Goal: Task Accomplishment & Management: Manage account settings

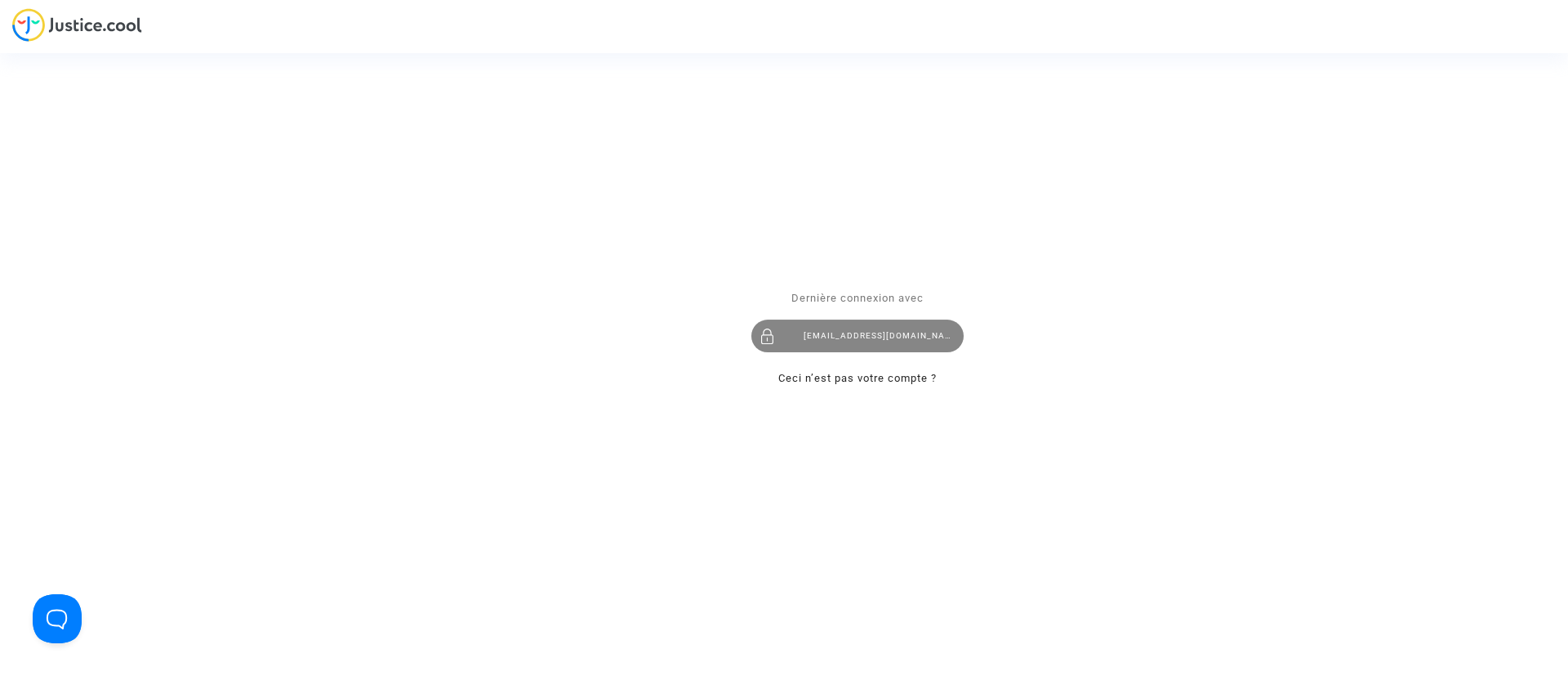
click at [827, 330] on div "claracoulon.pitcher@gmail.com" at bounding box center [858, 335] width 213 height 32
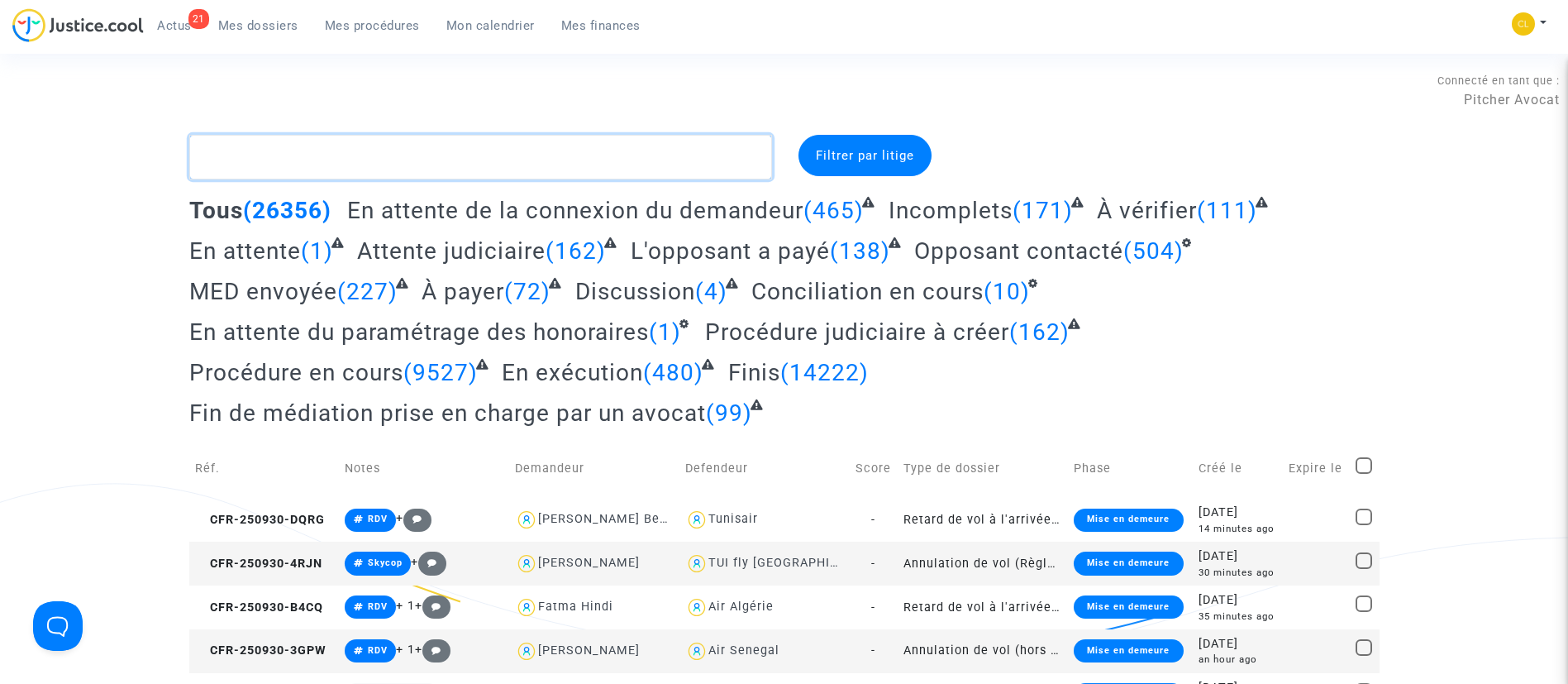
click at [594, 148] on textarea at bounding box center [481, 157] width 582 height 45
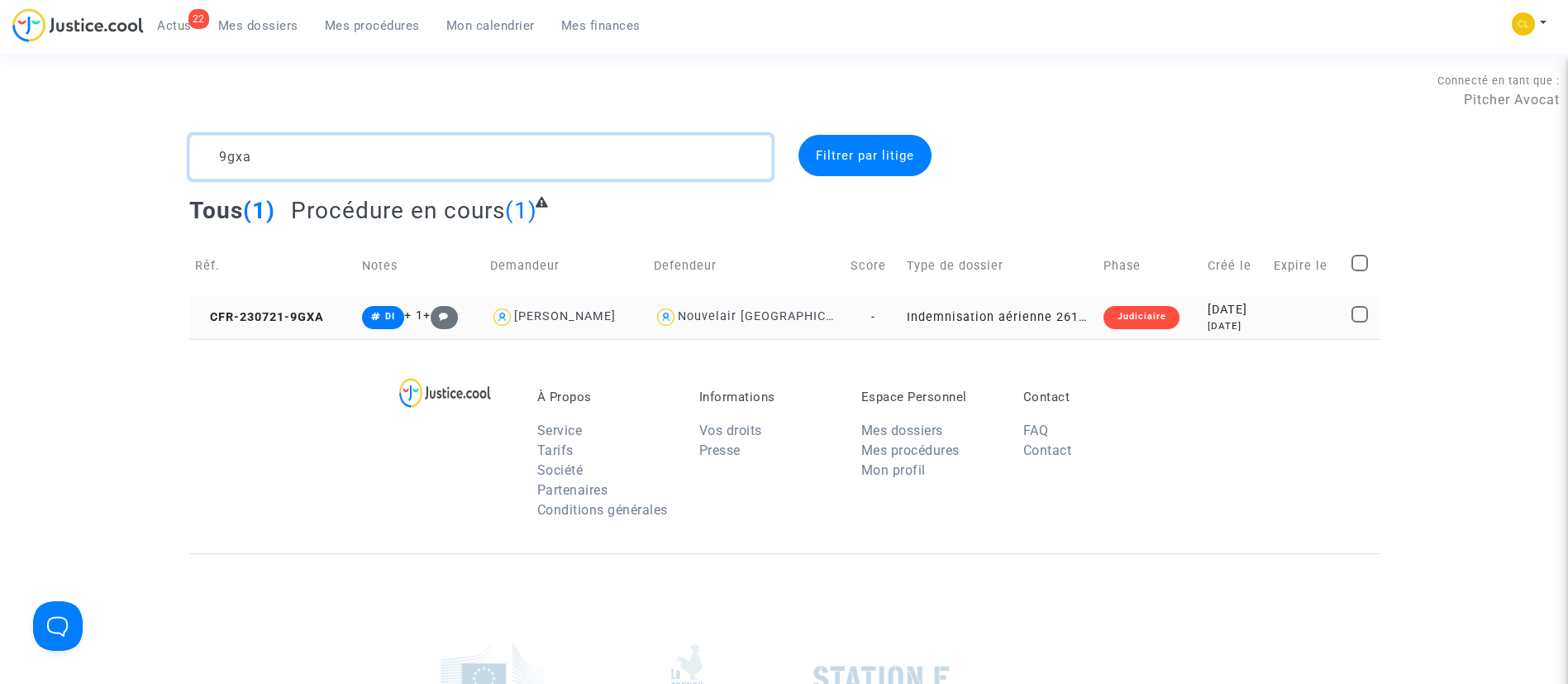
type textarea "9gxa"
click at [1272, 312] on td at bounding box center [1307, 317] width 78 height 44
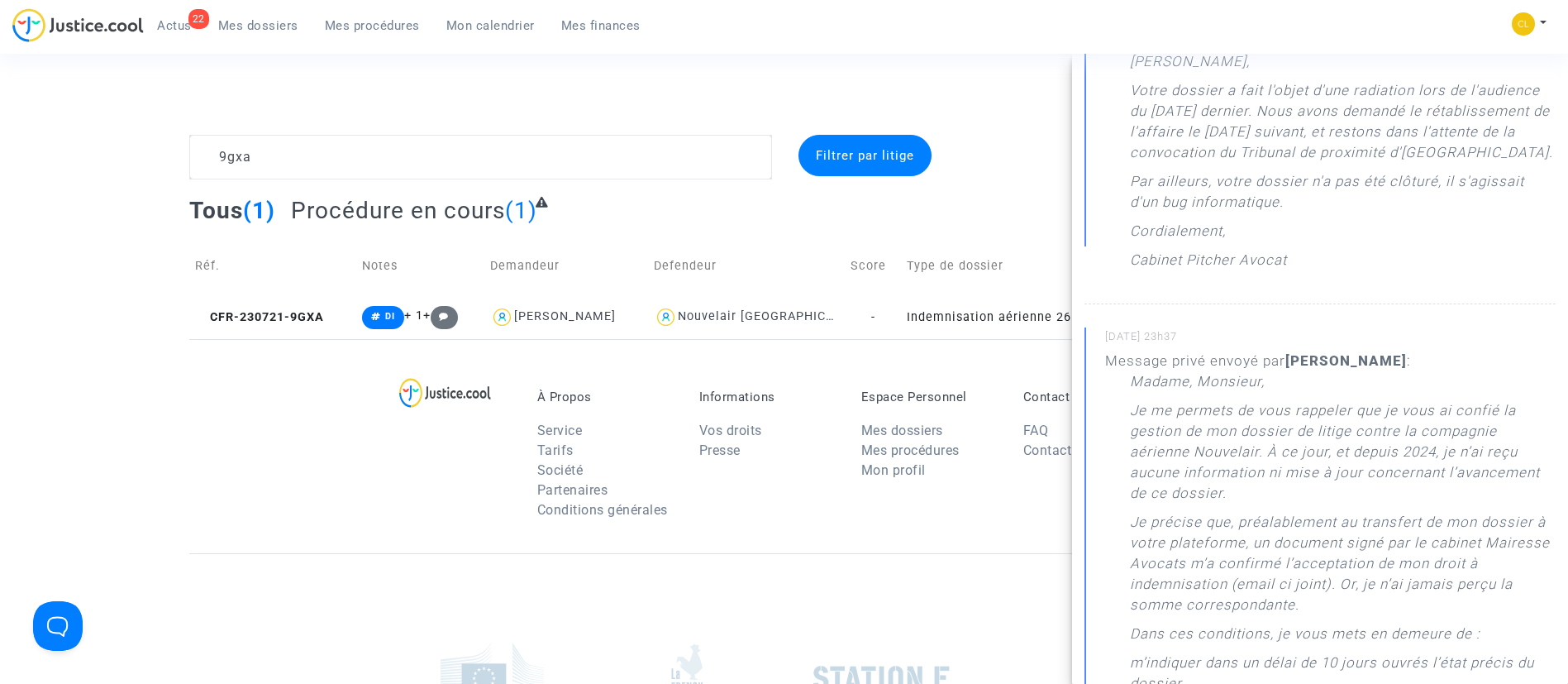
scroll to position [124, 0]
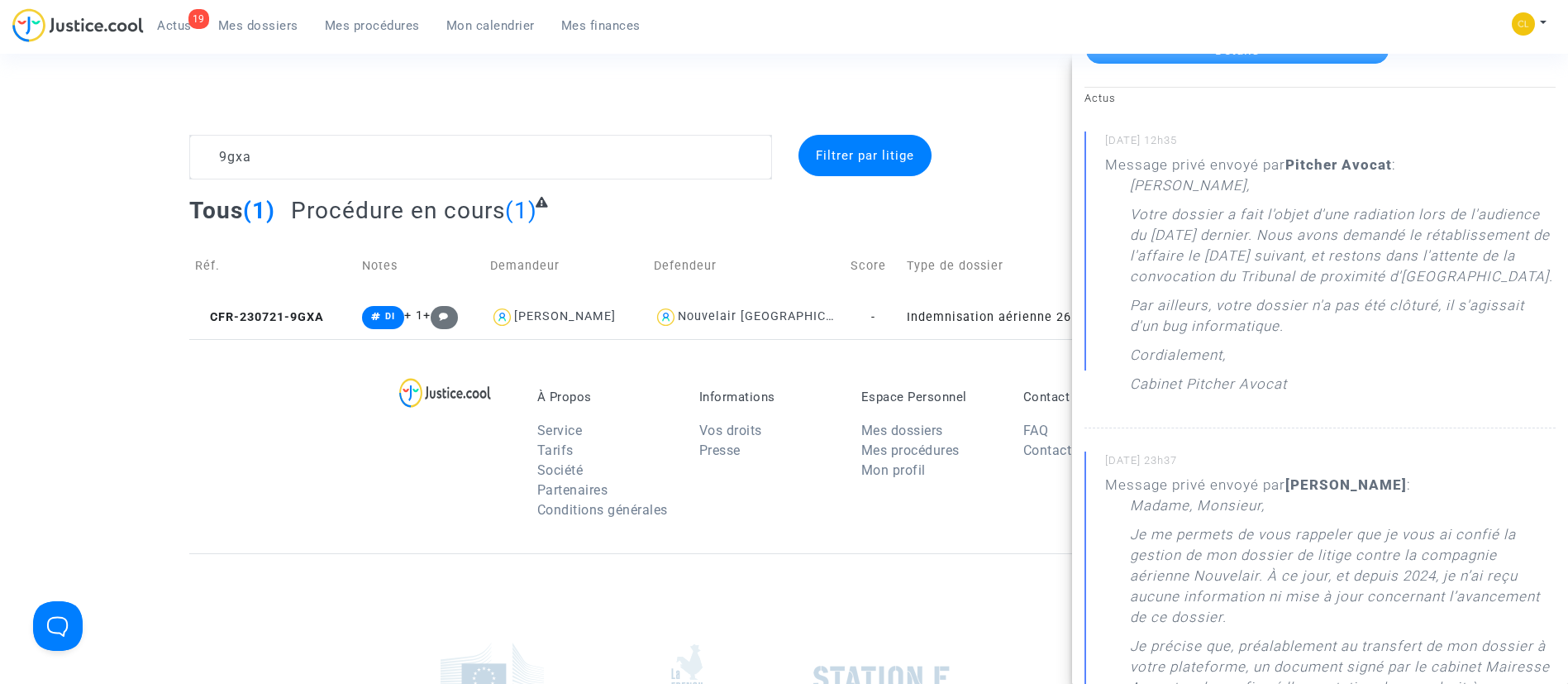
click at [176, 19] on span "Actus" at bounding box center [174, 25] width 35 height 15
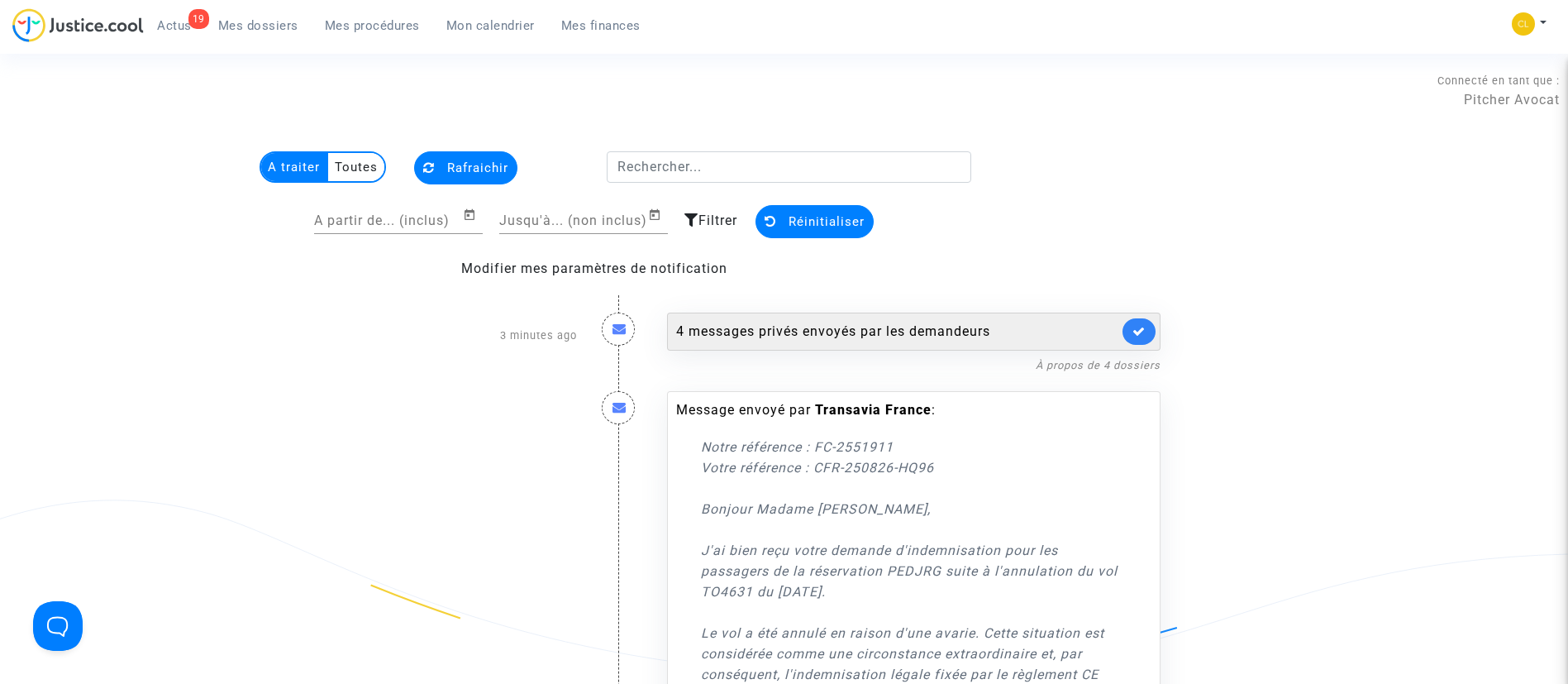
click at [858, 340] on div "4 messages privés envoyés par les demandeurs" at bounding box center [897, 331] width 442 height 20
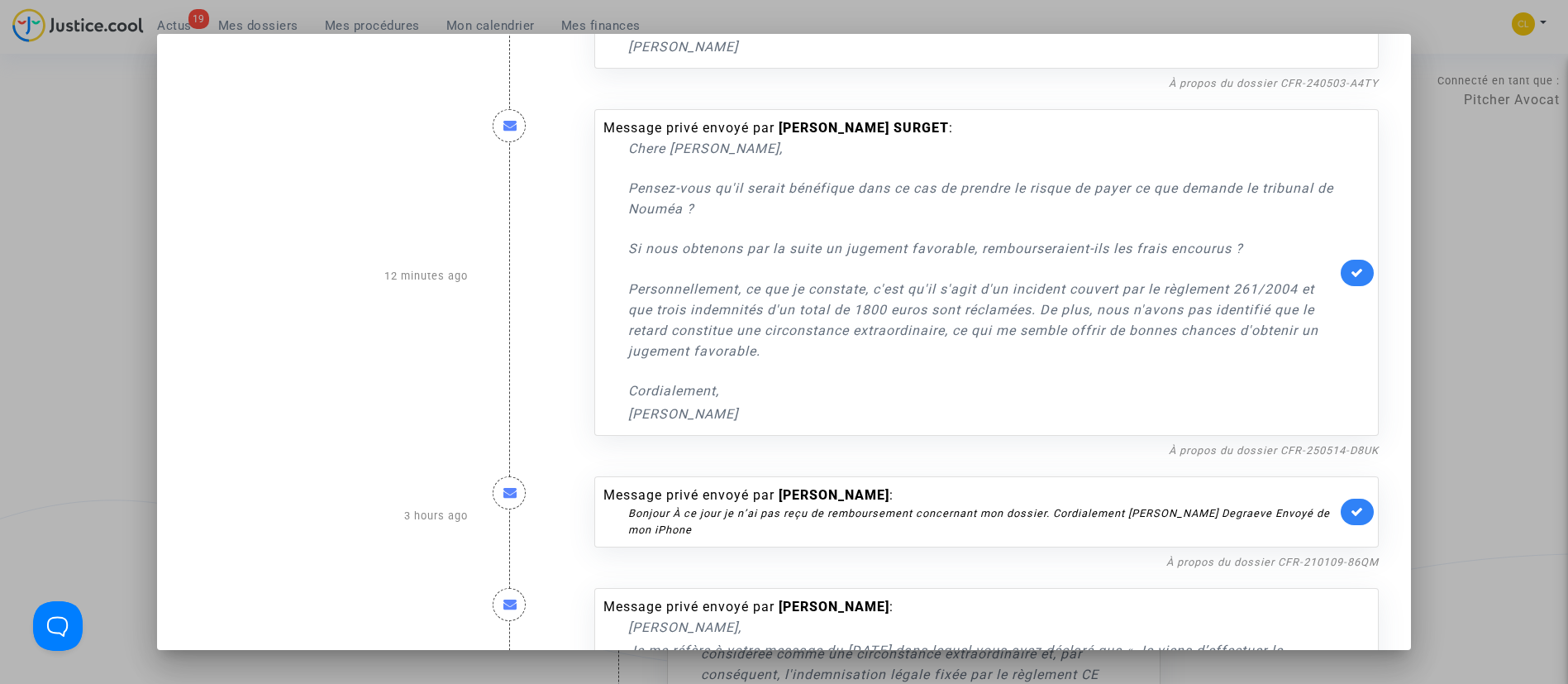
scroll to position [620, 0]
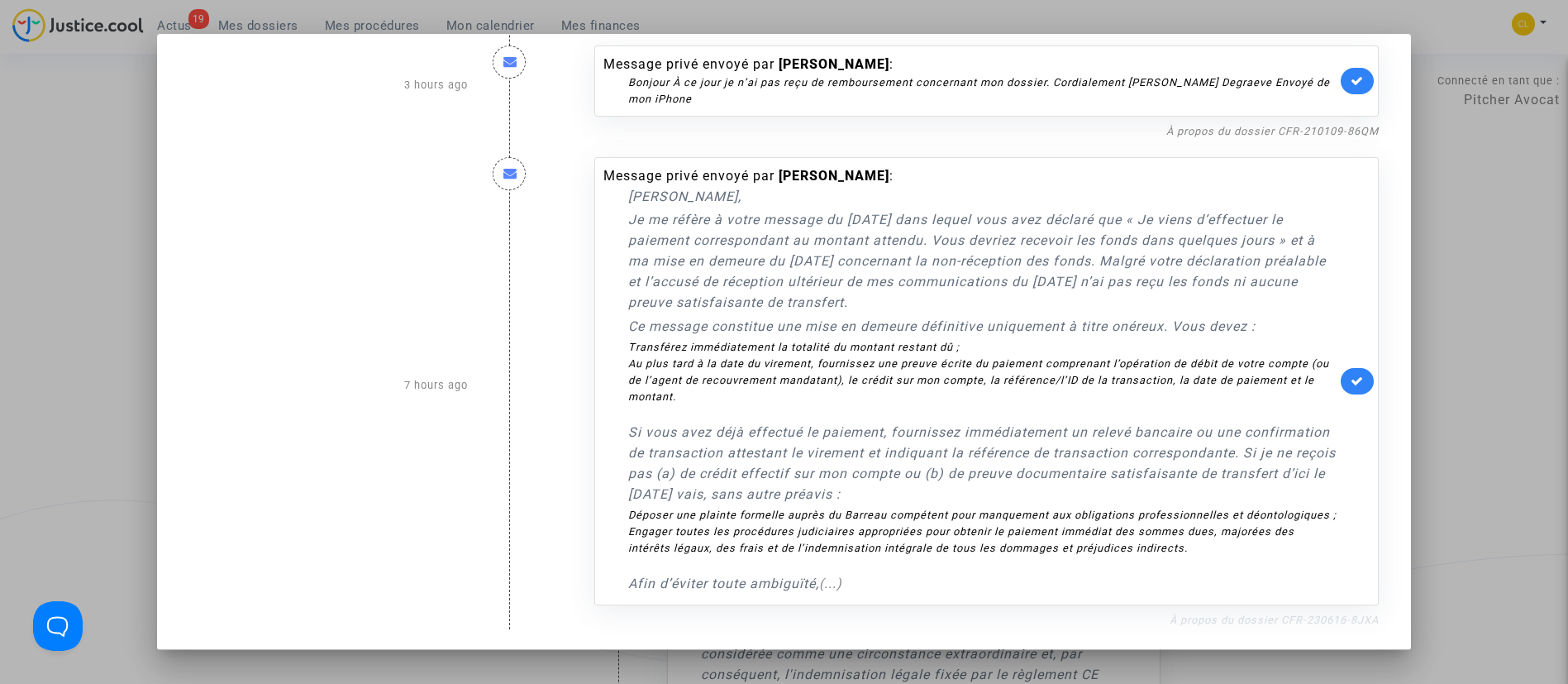
click at [1234, 626] on link "À propos du dossier CFR-230616-8JXA" at bounding box center [1274, 619] width 210 height 12
click at [1341, 385] on link at bounding box center [1357, 381] width 33 height 26
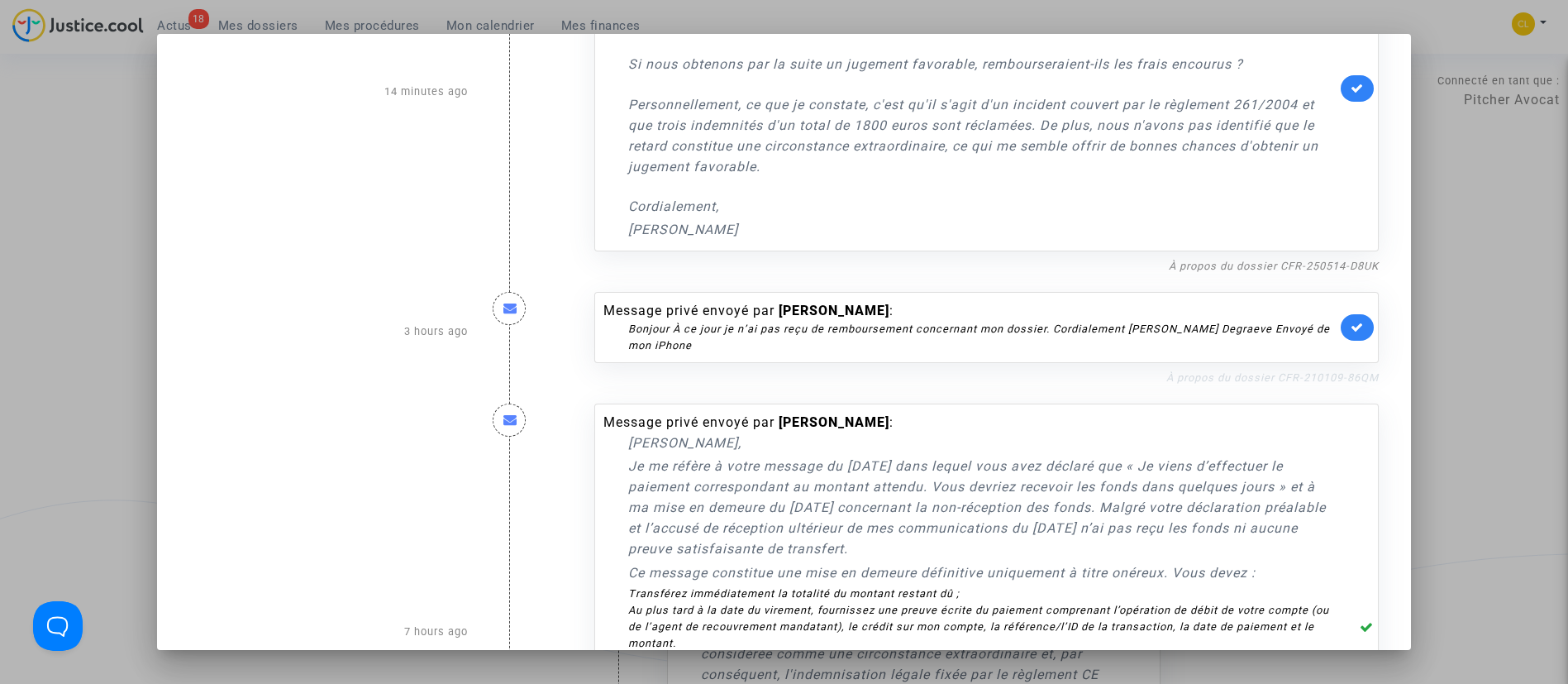
click at [1225, 382] on link "À propos du dossier CFR-210109-86QM" at bounding box center [1273, 377] width 212 height 12
click at [1351, 330] on icon at bounding box center [1358, 326] width 13 height 12
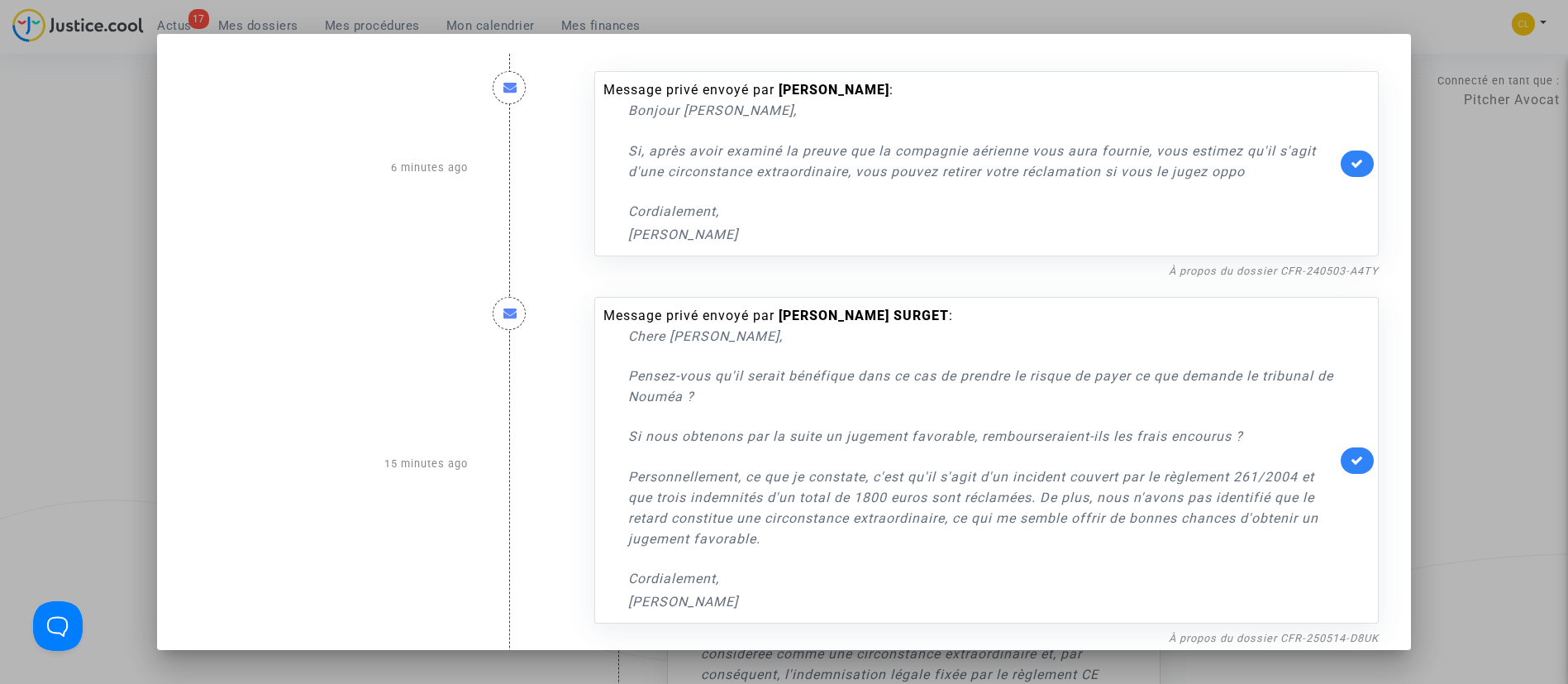
scroll to position [124, 0]
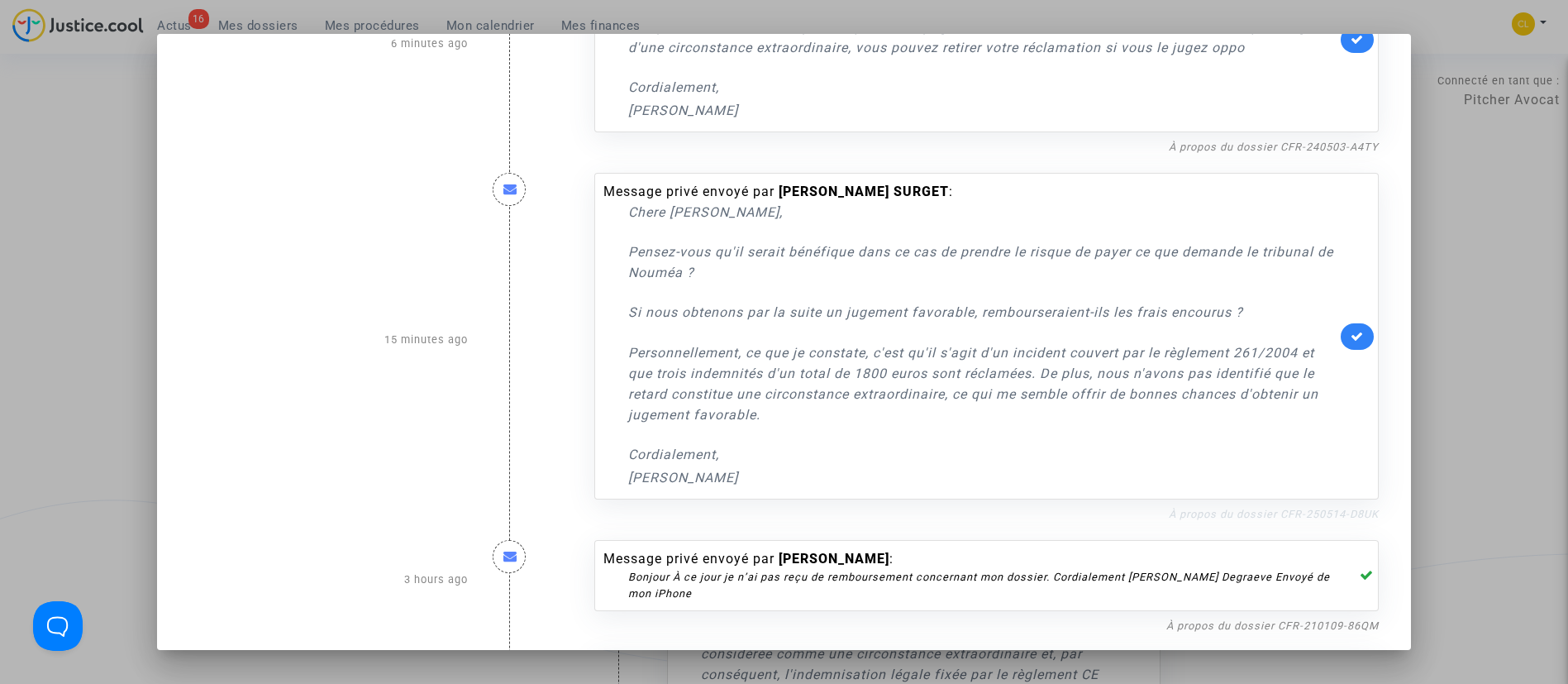
click at [1174, 519] on link "À propos du dossier CFR-250514-D8UK" at bounding box center [1274, 513] width 210 height 12
click at [1341, 337] on link at bounding box center [1357, 336] width 33 height 26
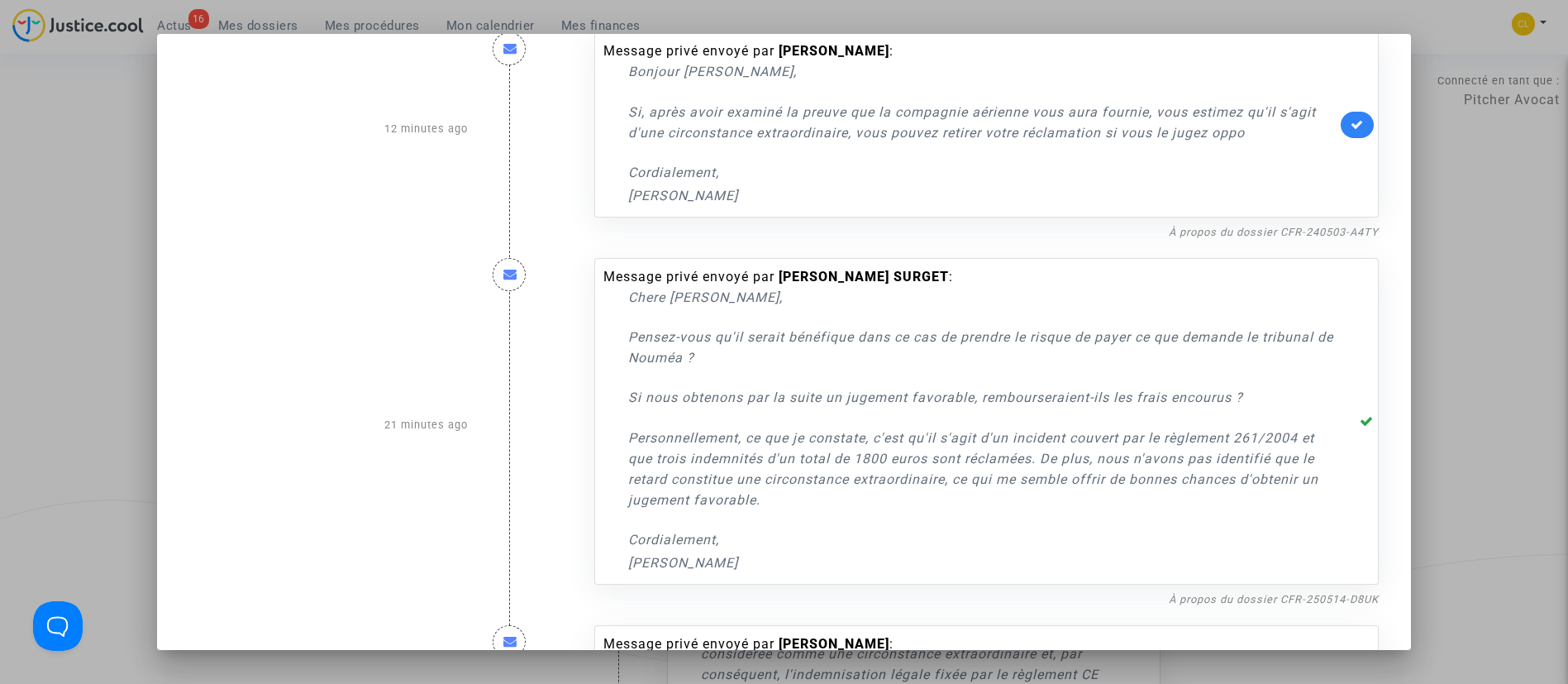
scroll to position [0, 0]
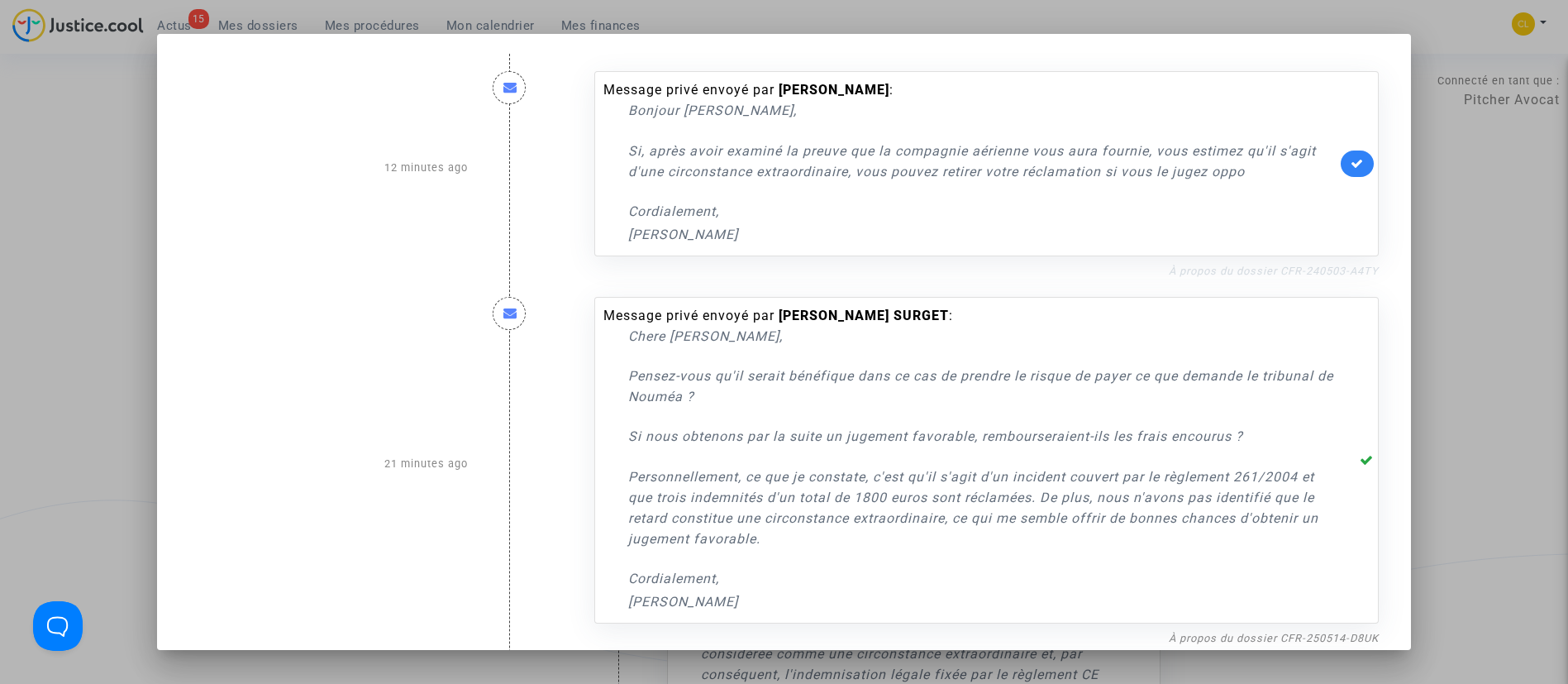
click at [1223, 276] on link "À propos du dossier CFR-240503-A4TY" at bounding box center [1274, 271] width 210 height 12
click at [1341, 156] on link at bounding box center [1357, 163] width 33 height 26
click at [1534, 156] on div at bounding box center [784, 342] width 1568 height 684
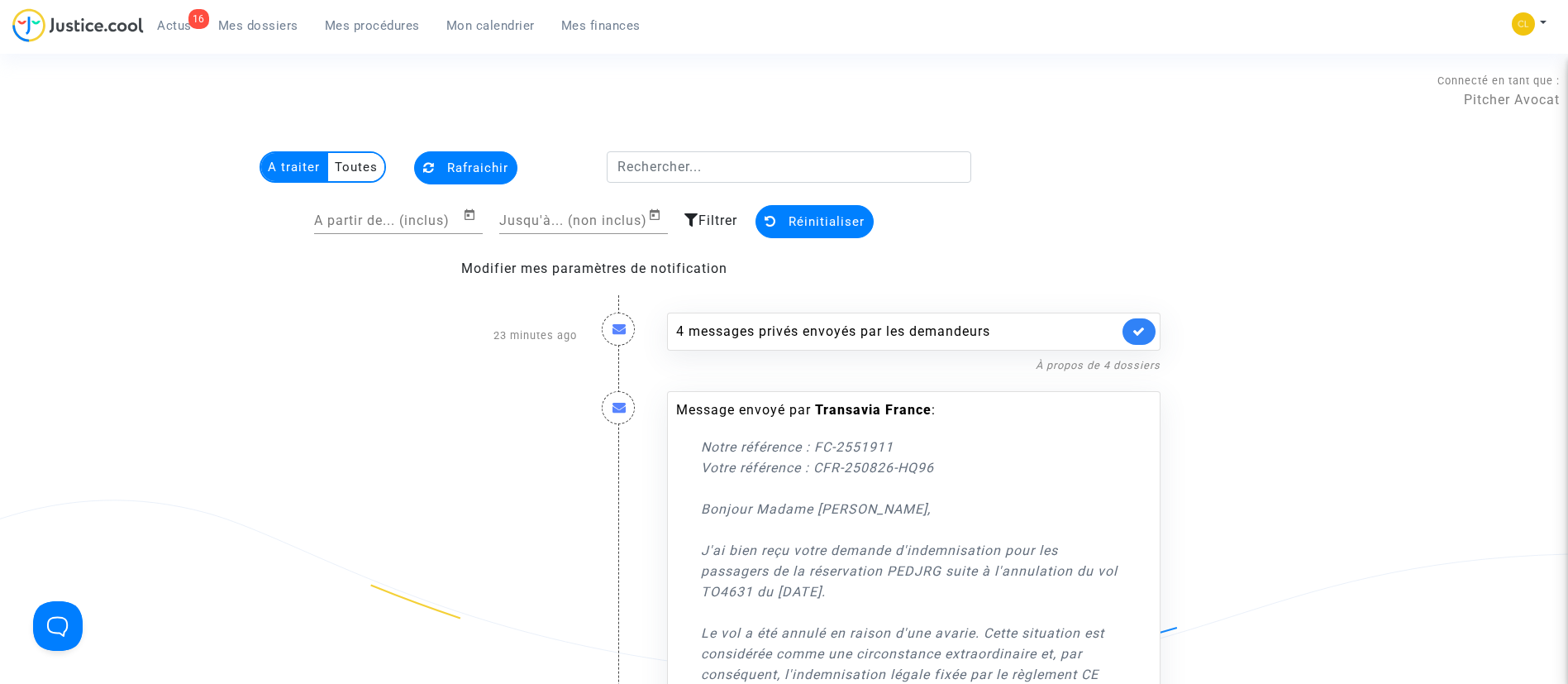
click at [475, 169] on span "Rafraichir" at bounding box center [477, 168] width 61 height 15
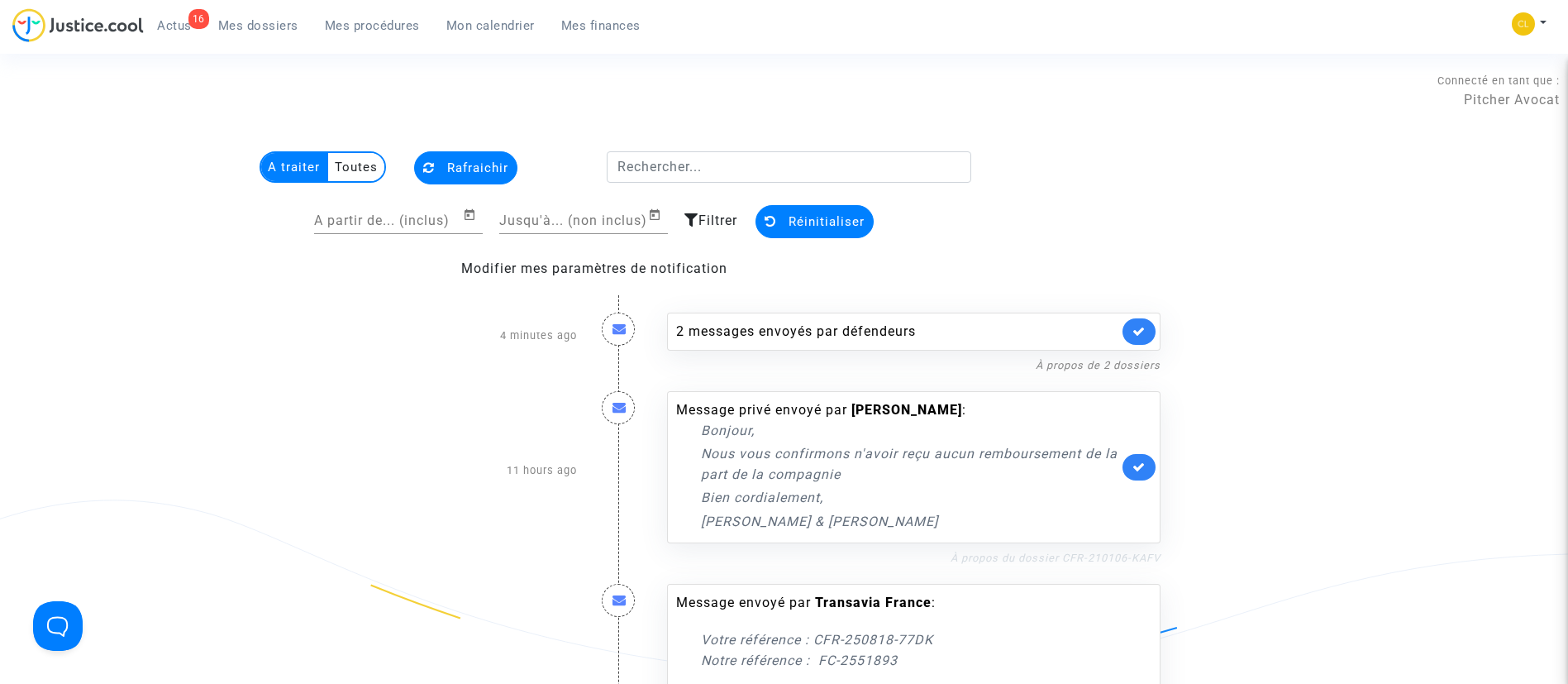
click at [1042, 562] on link "À propos du dossier CFR-210106-KAFV" at bounding box center [1056, 557] width 210 height 12
click at [1138, 464] on icon at bounding box center [1140, 466] width 13 height 12
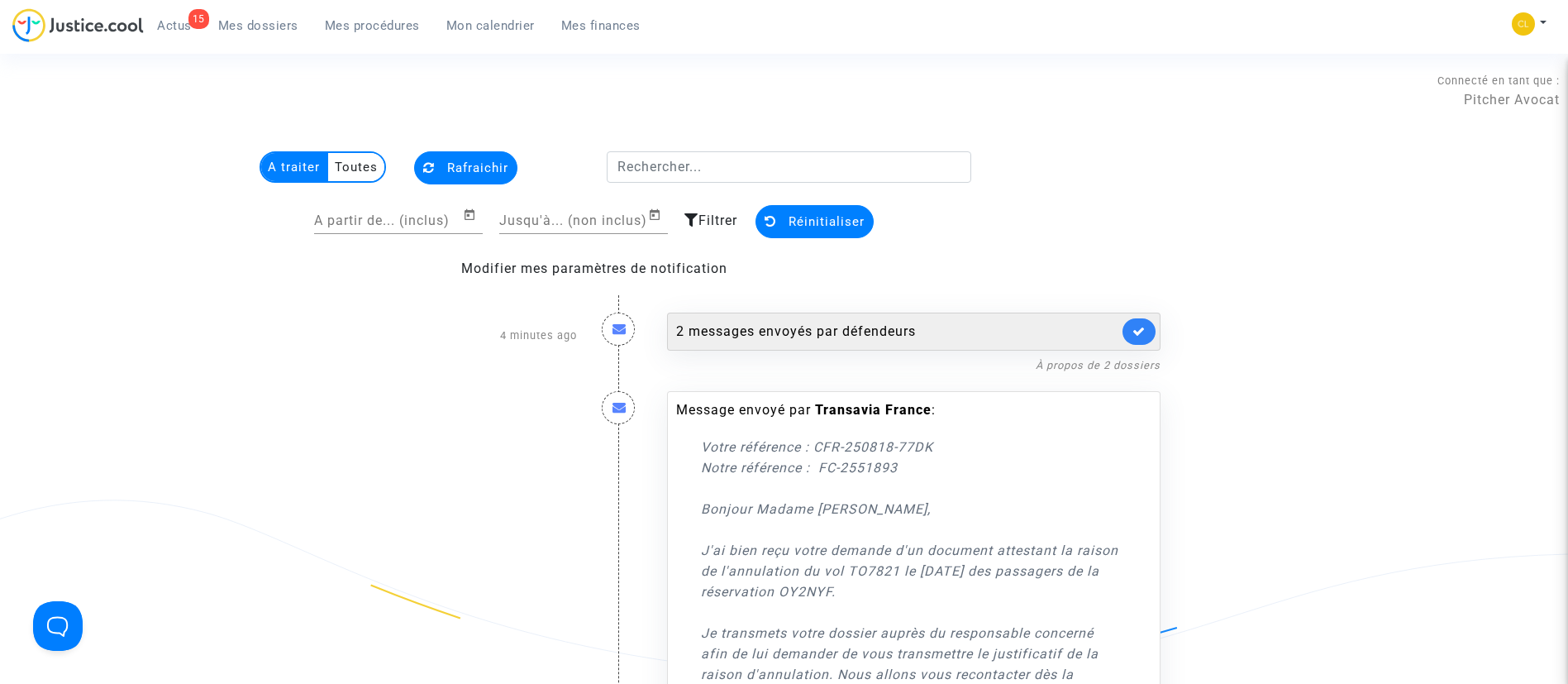
click at [985, 327] on div "2 messages envoyés par défendeurs" at bounding box center [897, 331] width 442 height 20
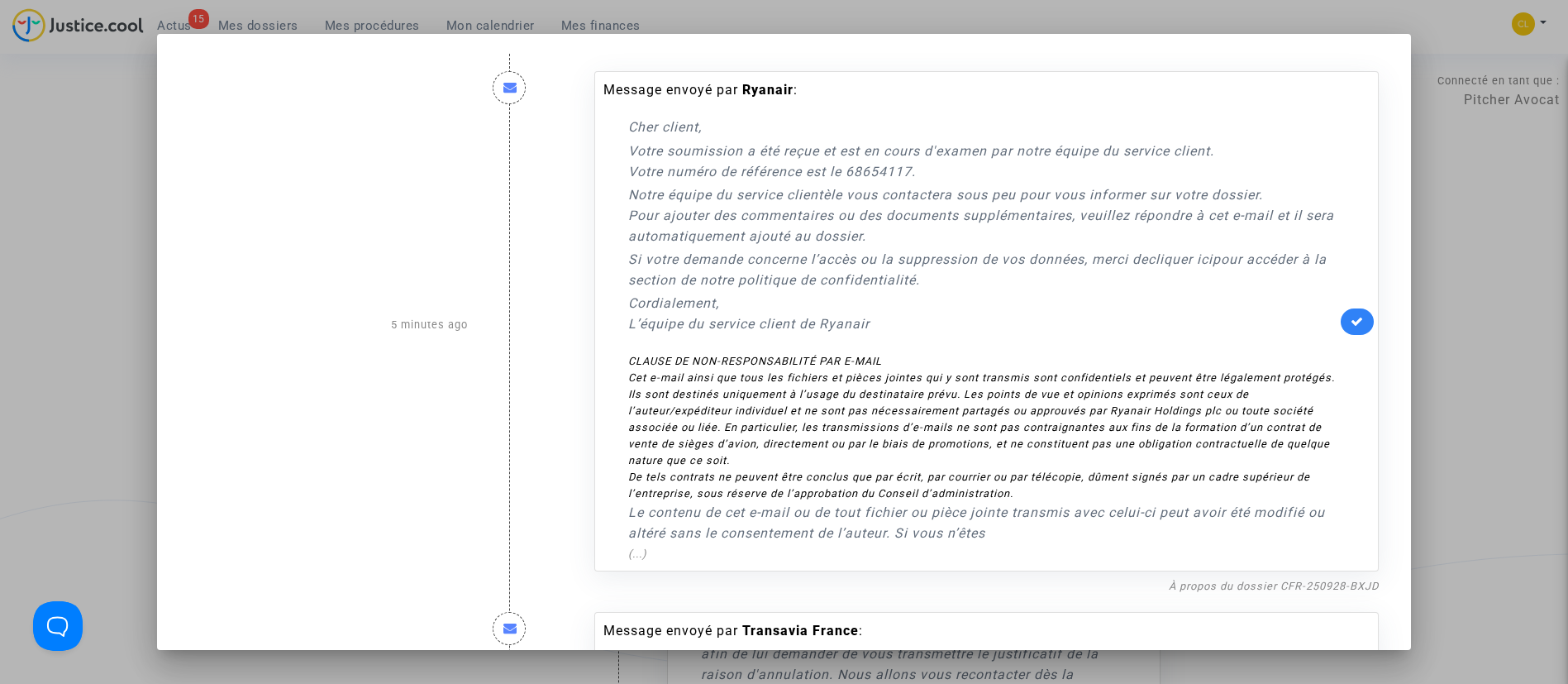
click at [1350, 310] on link at bounding box center [1357, 321] width 33 height 26
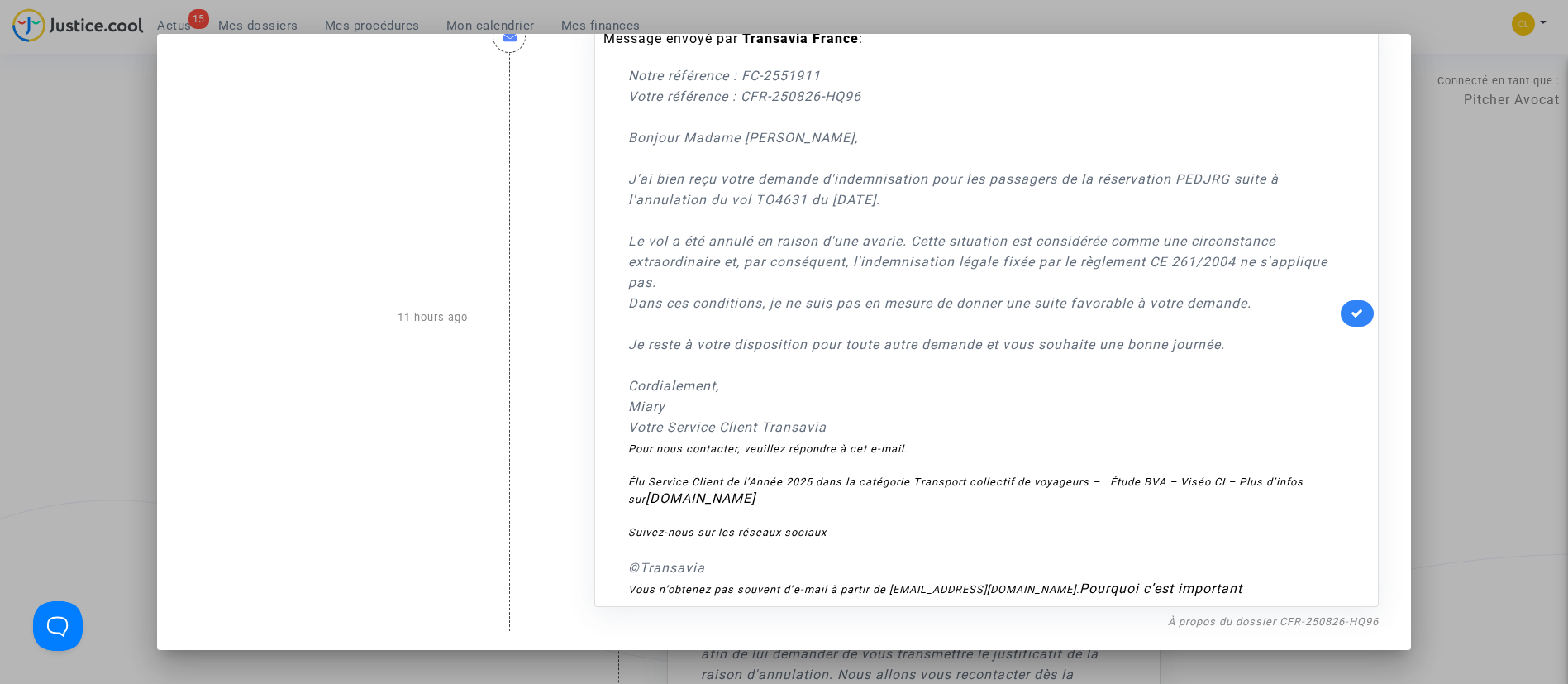
scroll to position [593, 0]
click at [1504, 189] on div at bounding box center [784, 342] width 1568 height 684
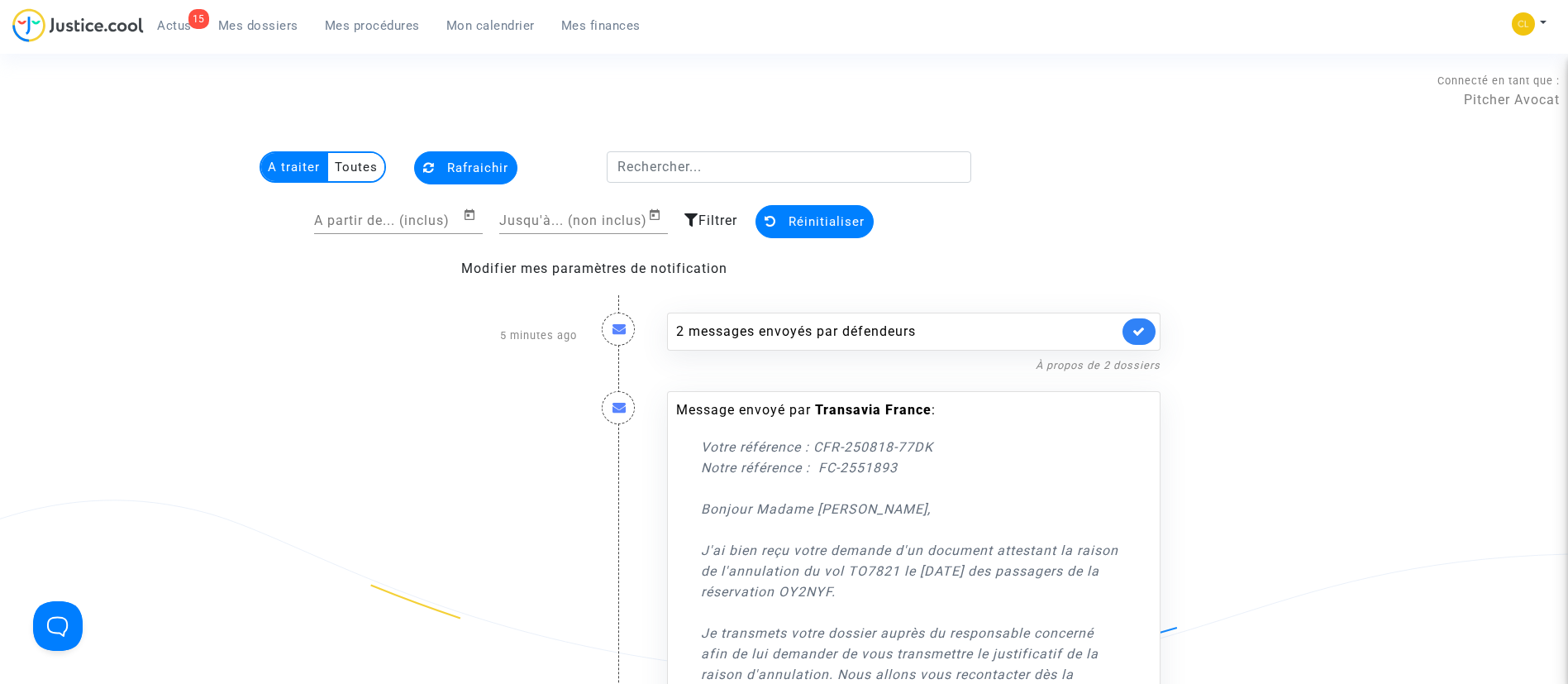
click at [483, 177] on button "Rafraichir" at bounding box center [466, 167] width 103 height 33
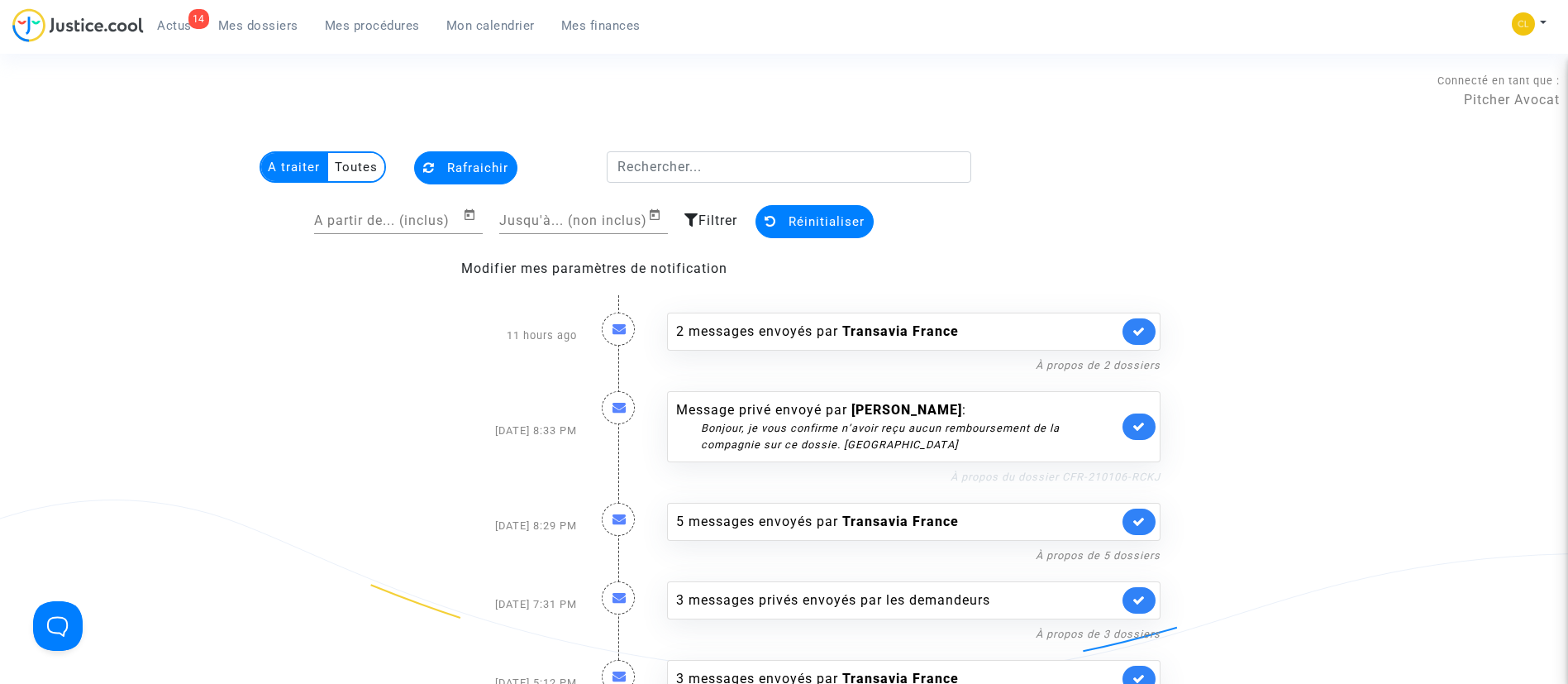
click at [1027, 472] on link "À propos du dossier CFR-210106-RCKJ" at bounding box center [1056, 476] width 210 height 12
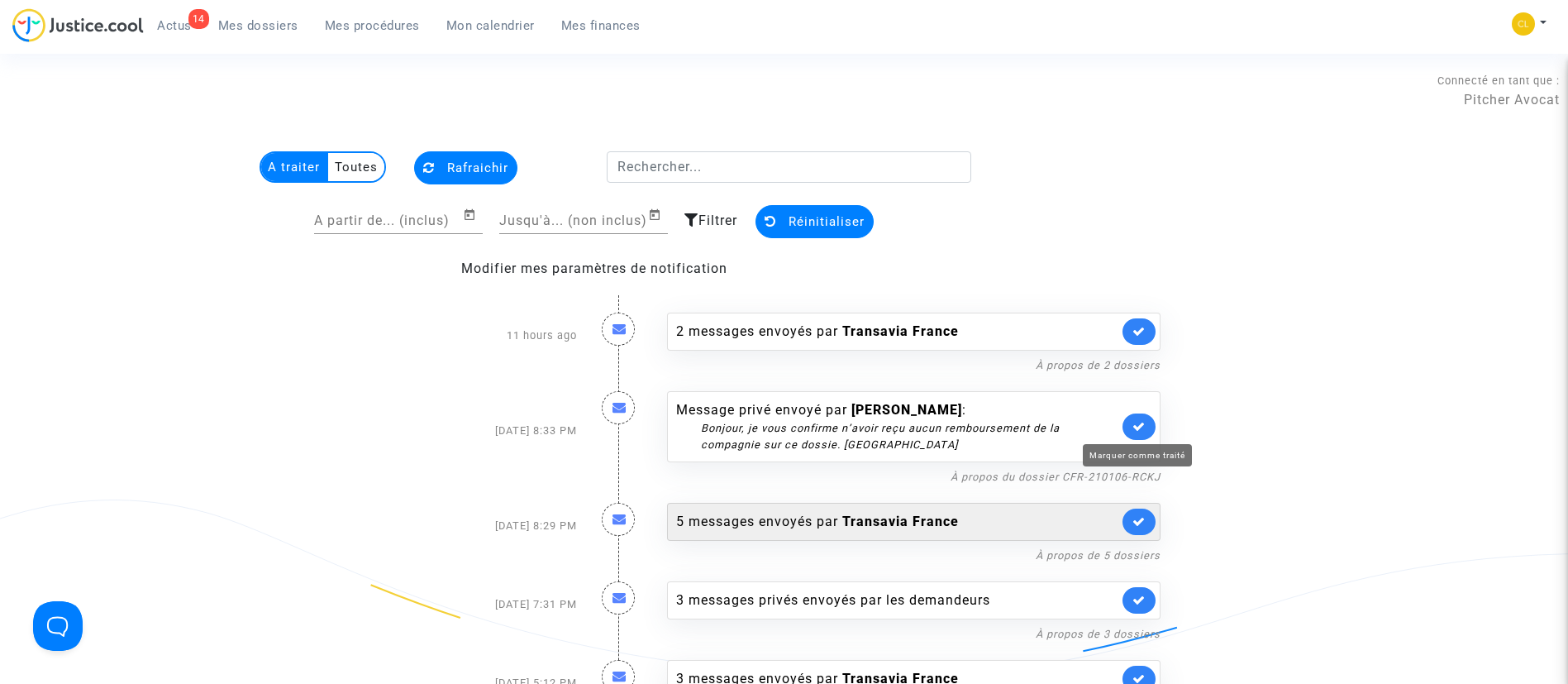
click at [1143, 424] on icon at bounding box center [1140, 426] width 13 height 12
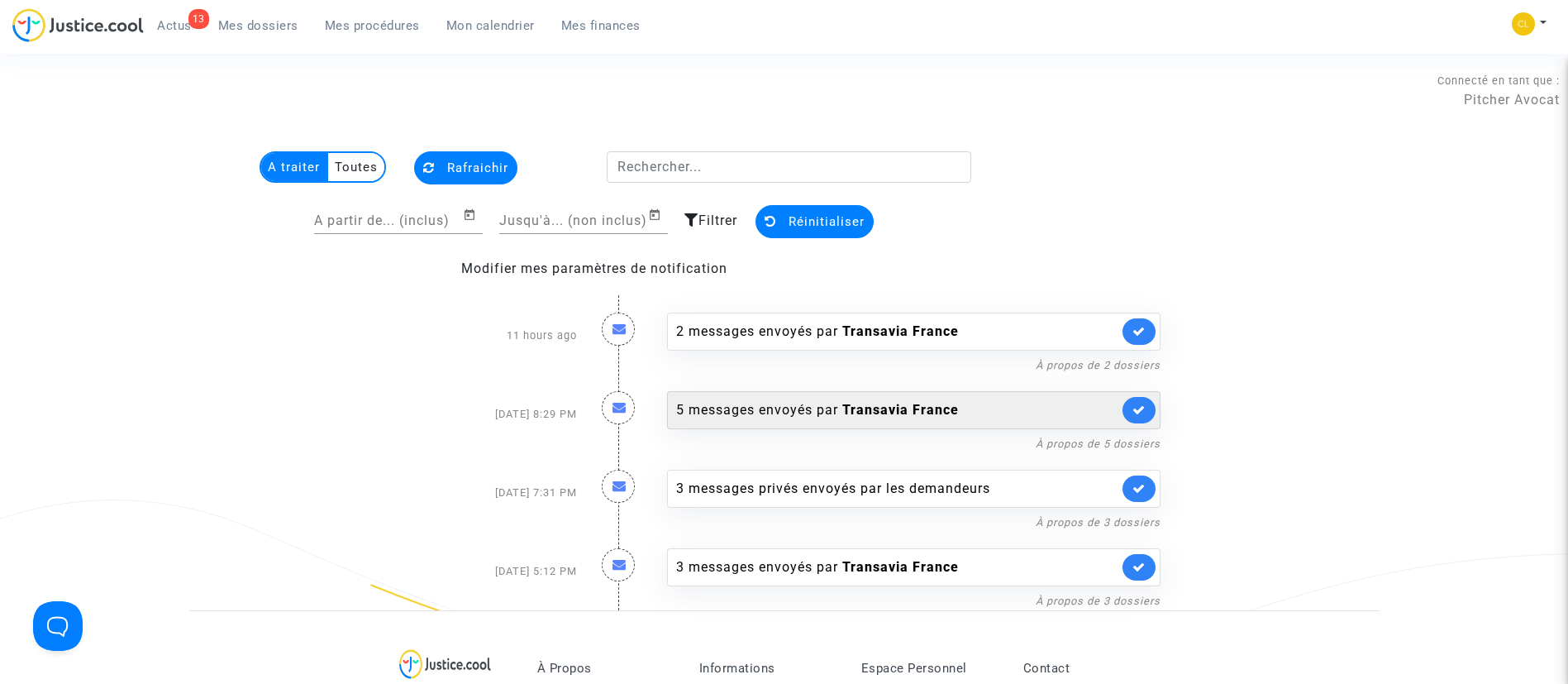
click at [1070, 417] on div "5 messages envoyés par Transavia France" at bounding box center [897, 410] width 442 height 20
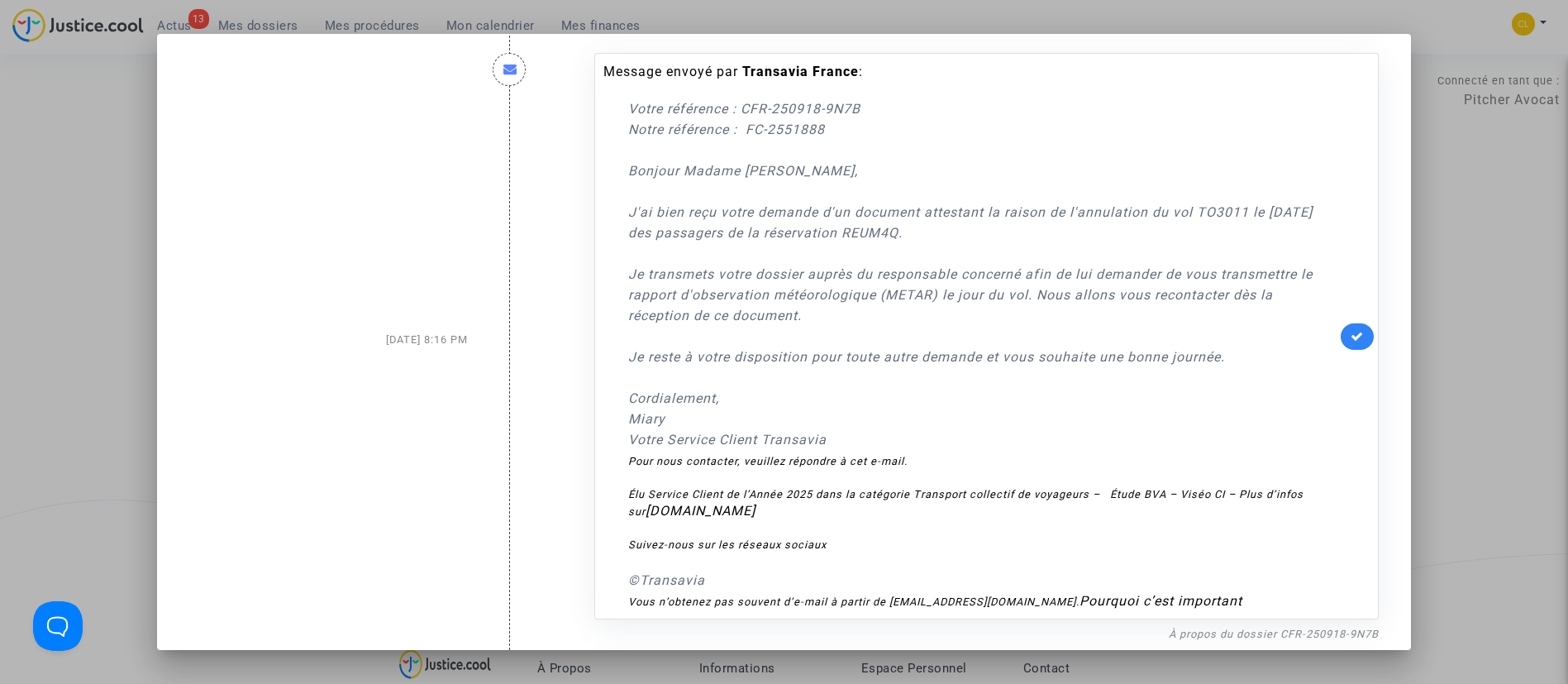
scroll to position [2108, 0]
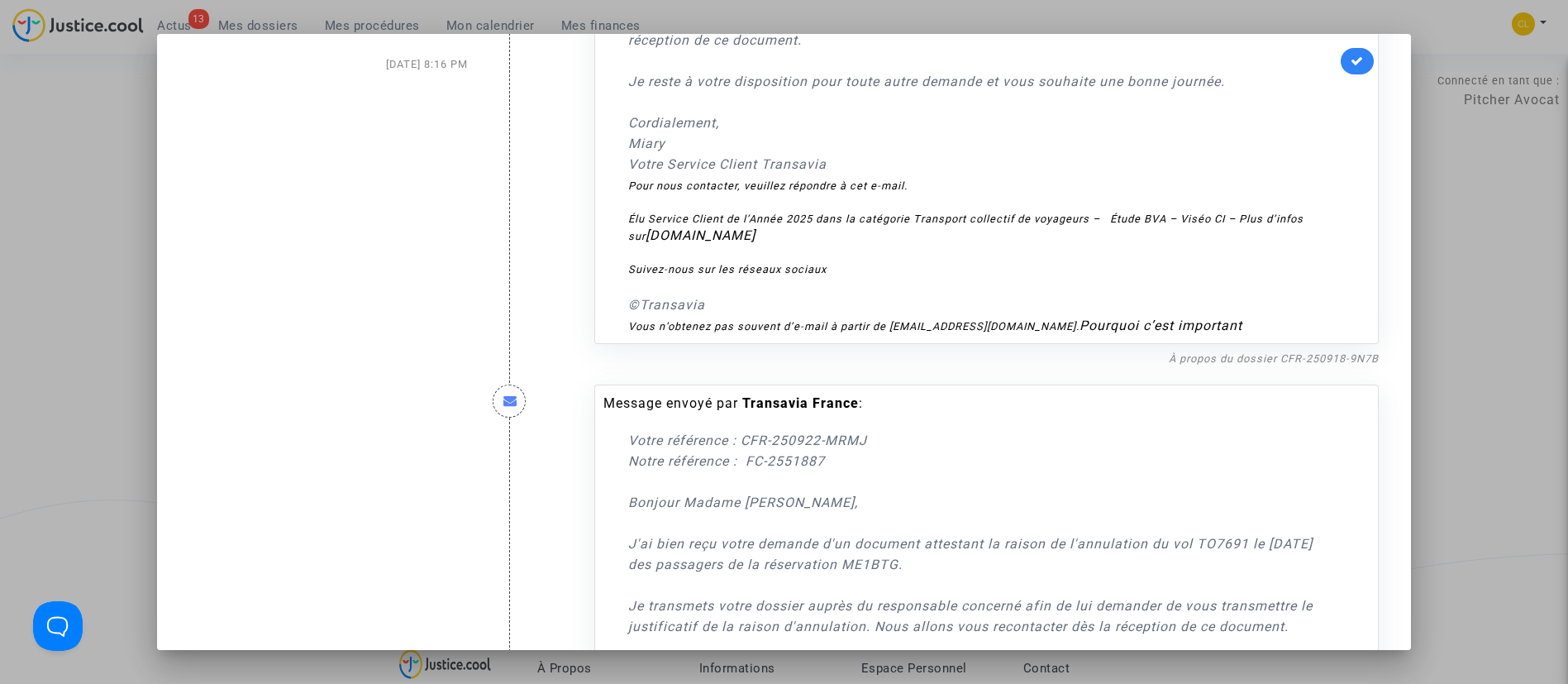
click at [1549, 282] on div at bounding box center [784, 342] width 1568 height 684
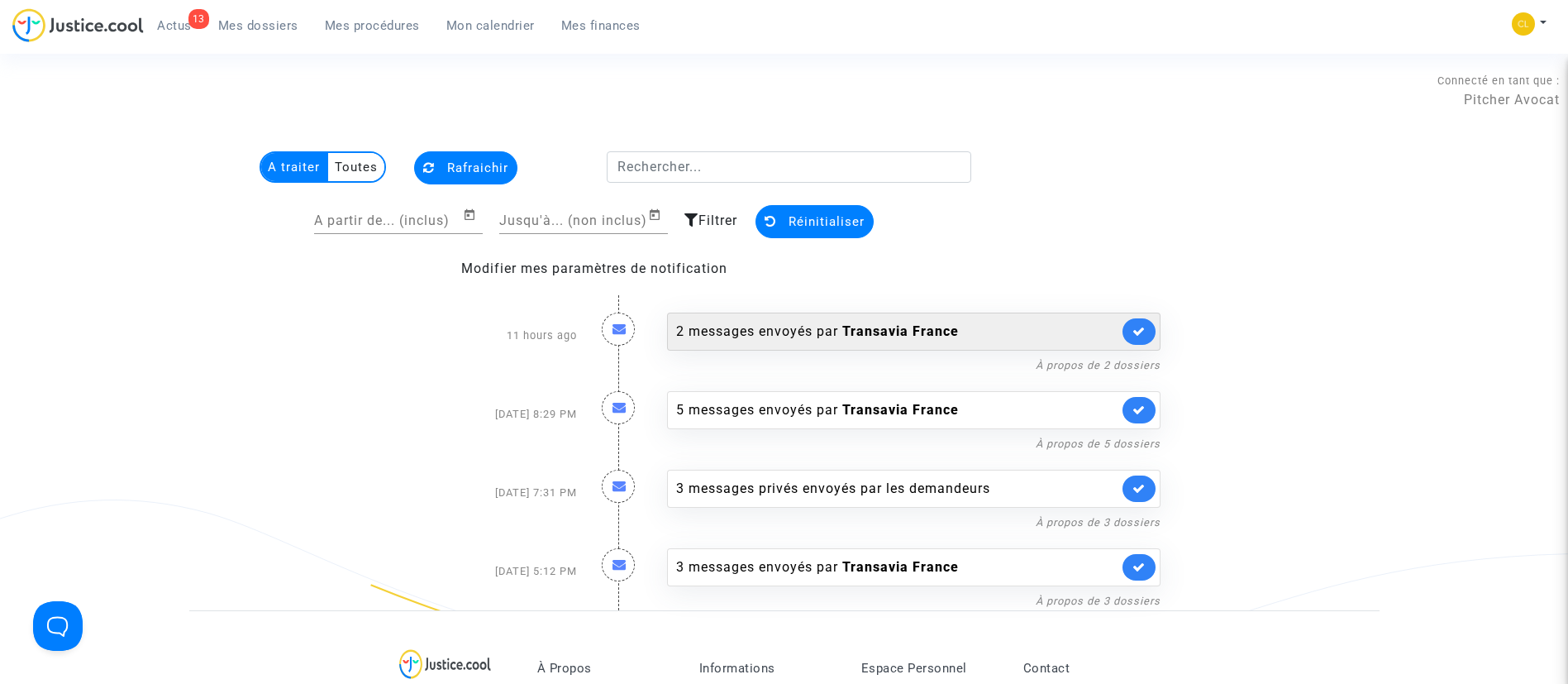
click at [863, 313] on div "2 messages envoyés par Transavia France" at bounding box center [913, 332] width 493 height 38
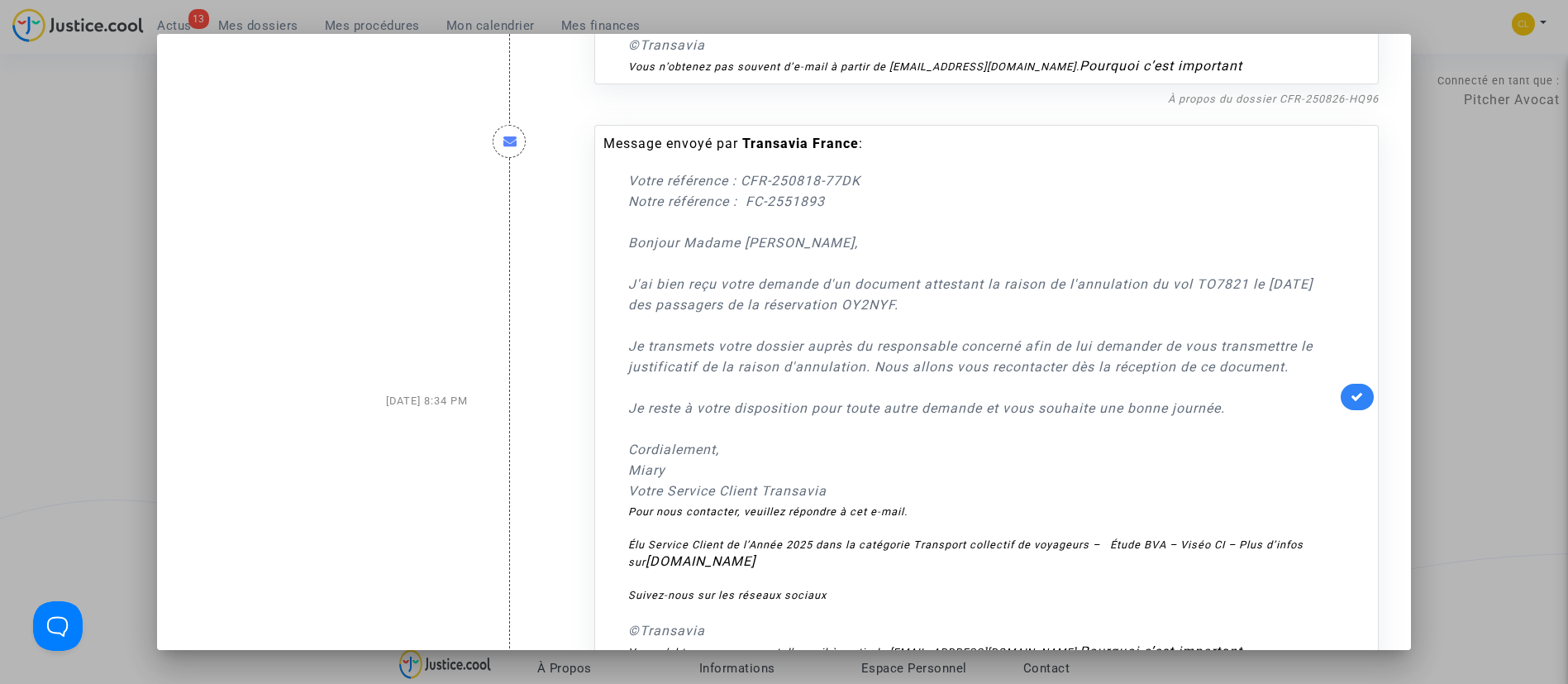
scroll to position [637, 0]
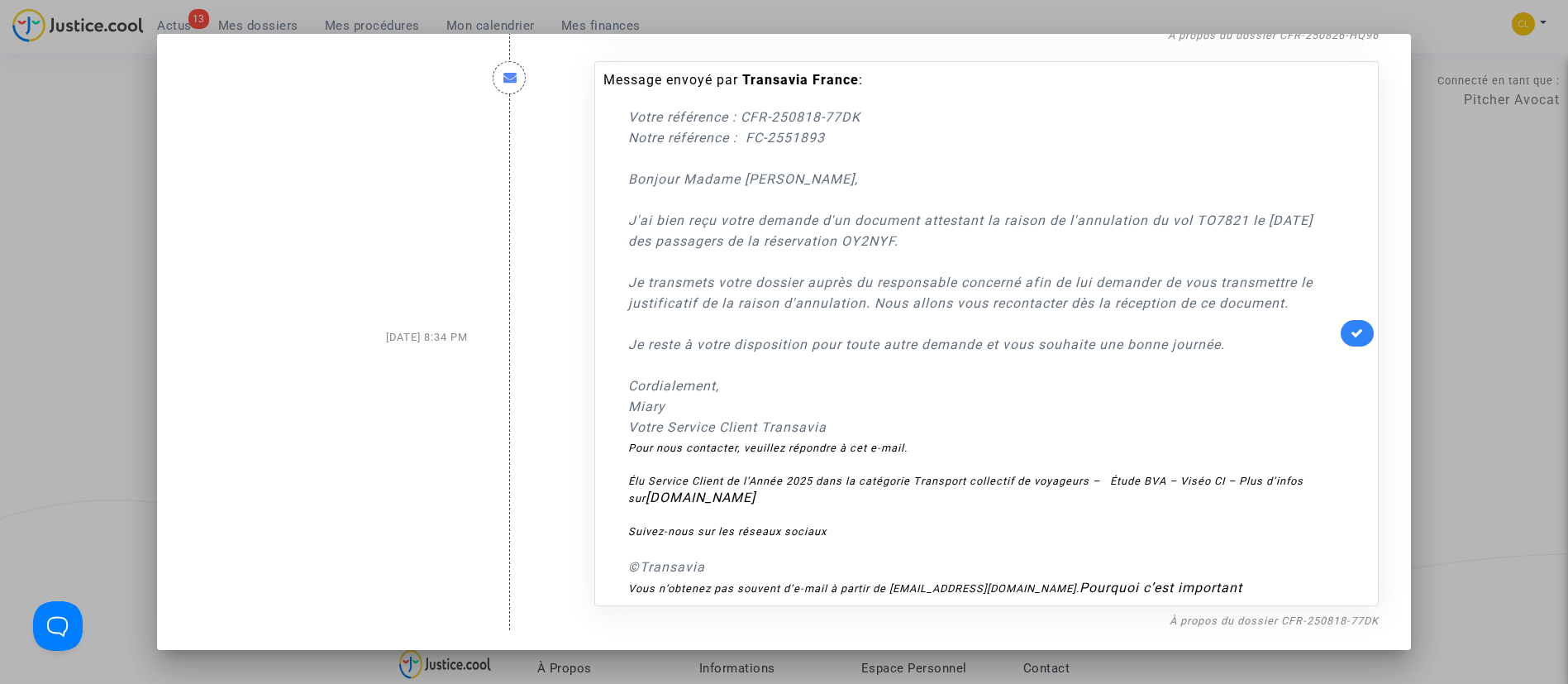
click at [1448, 212] on div at bounding box center [784, 342] width 1568 height 684
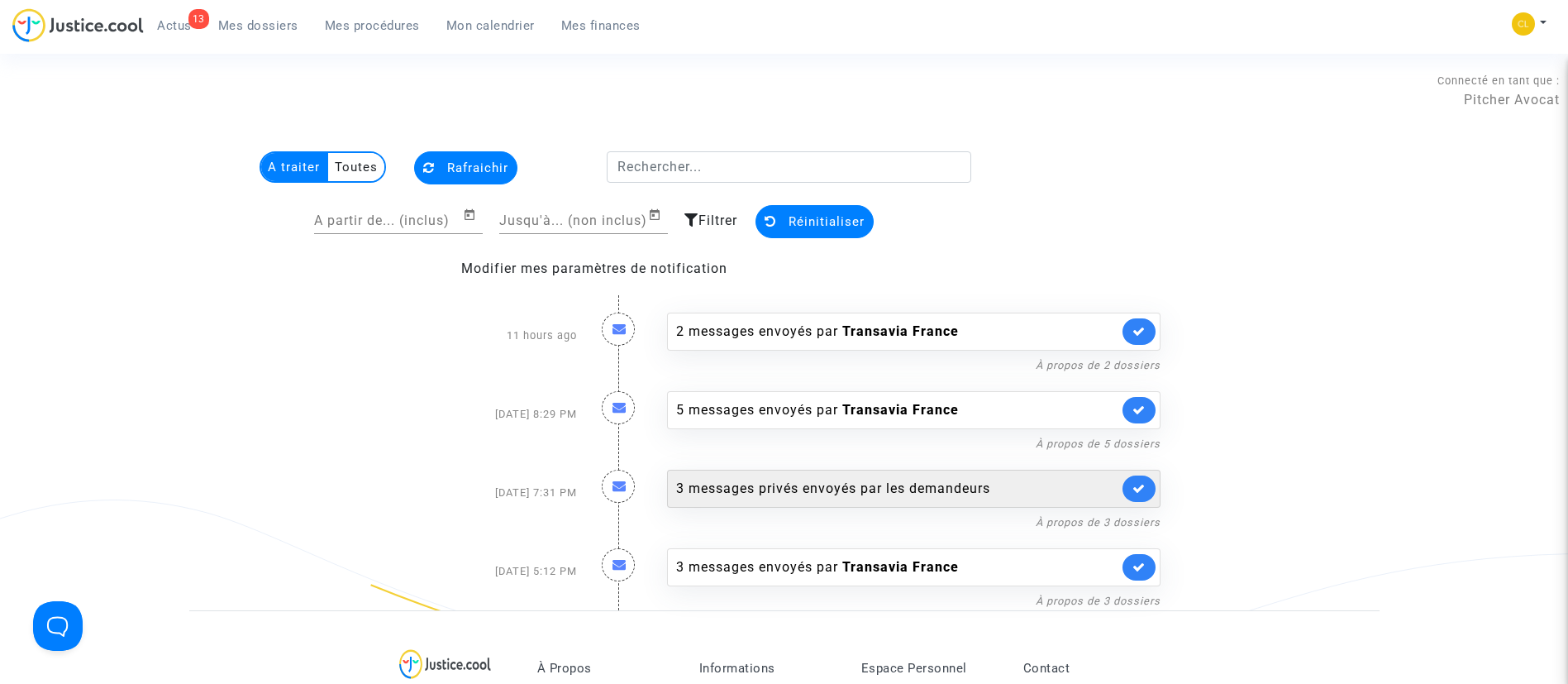
click at [863, 492] on div "3 messages privés envoyés par les demandeurs" at bounding box center [897, 488] width 442 height 20
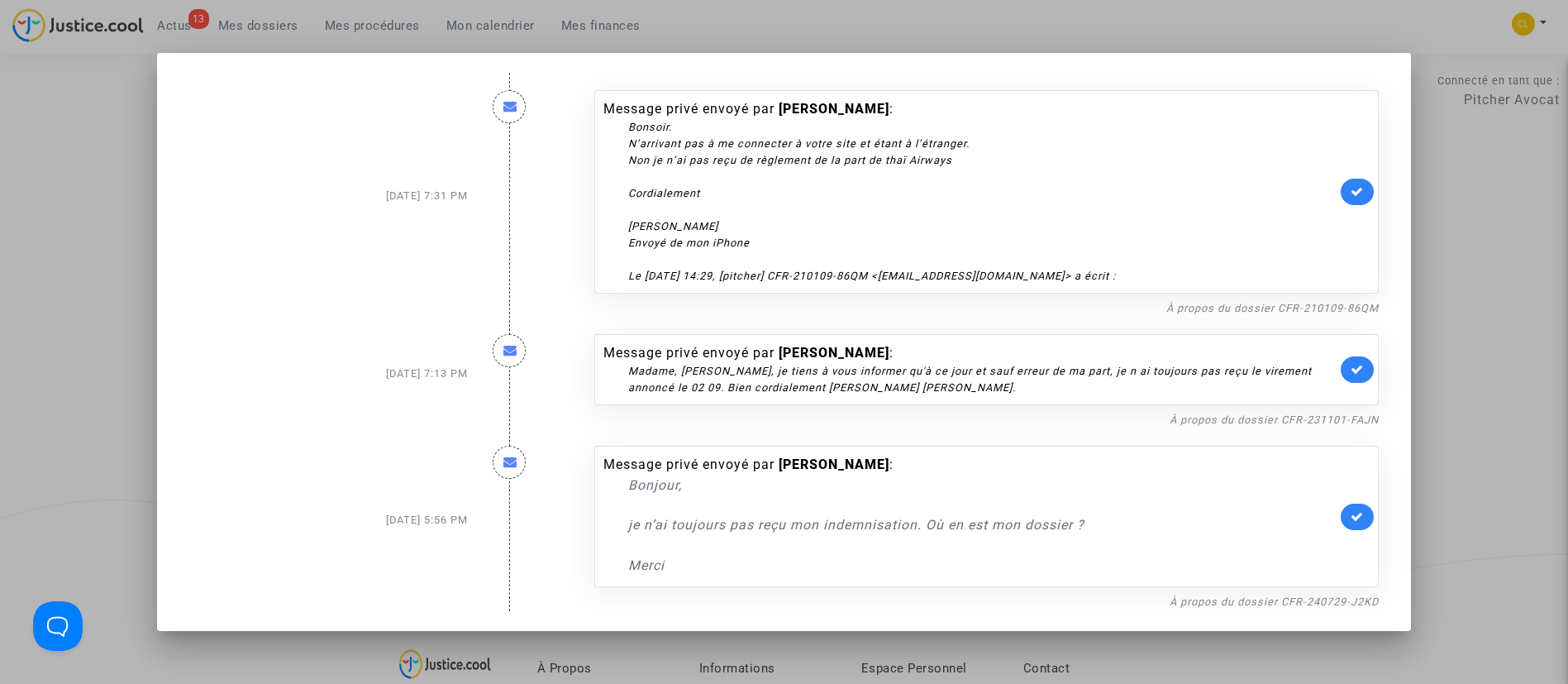
click at [1354, 176] on div "Message privé envoyé par Claire Masseret : Bonsoir. N’arrivant pas à me connect…" at bounding box center [987, 192] width 785 height 203
click at [1359, 188] on icon at bounding box center [1358, 191] width 13 height 12
click at [1208, 422] on link "À propos du dossier CFR-231101-FAJN" at bounding box center [1274, 419] width 210 height 12
click at [1364, 374] on icon at bounding box center [1358, 368] width 13 height 12
click at [1470, 341] on div at bounding box center [784, 342] width 1568 height 684
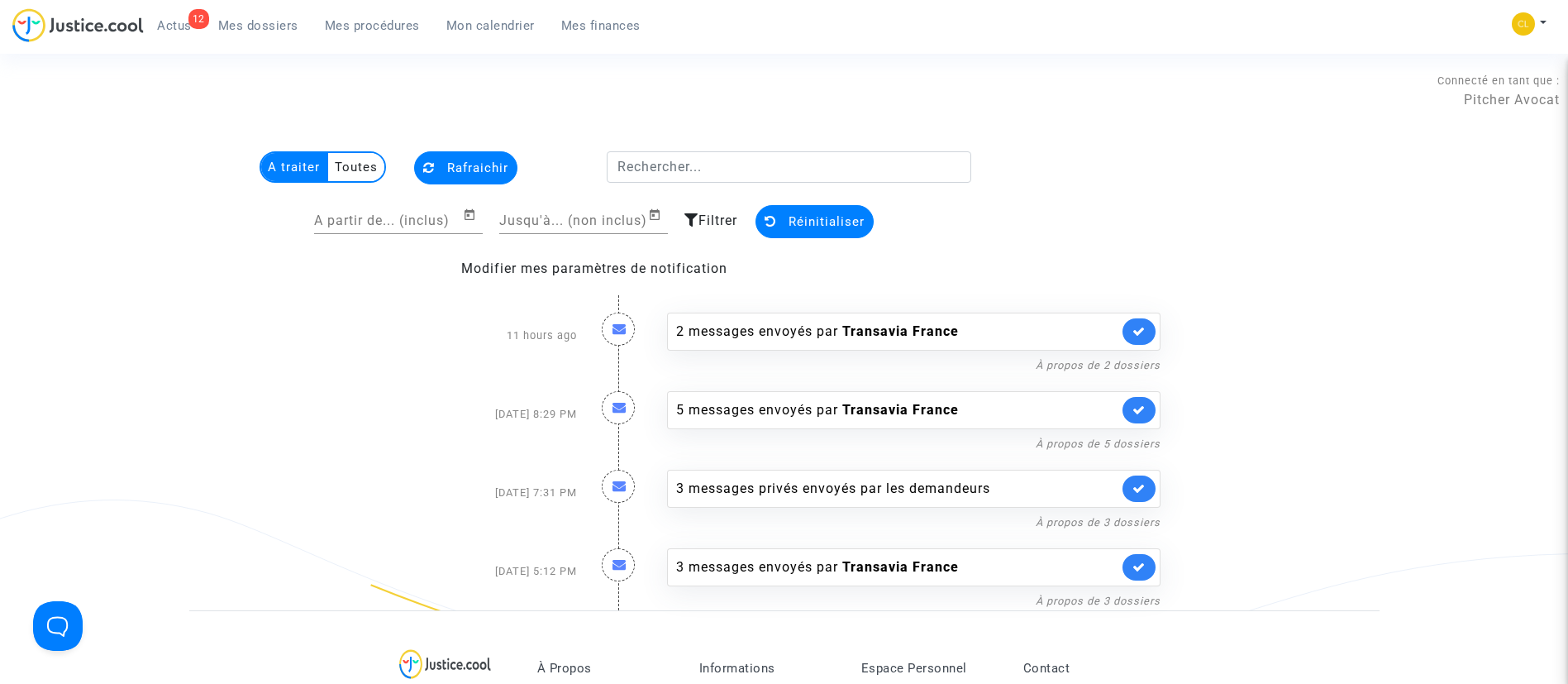
drag, startPoint x: 479, startPoint y: 157, endPoint x: 437, endPoint y: 165, distance: 42.8
click at [453, 168] on button "Rafraichir" at bounding box center [466, 167] width 103 height 33
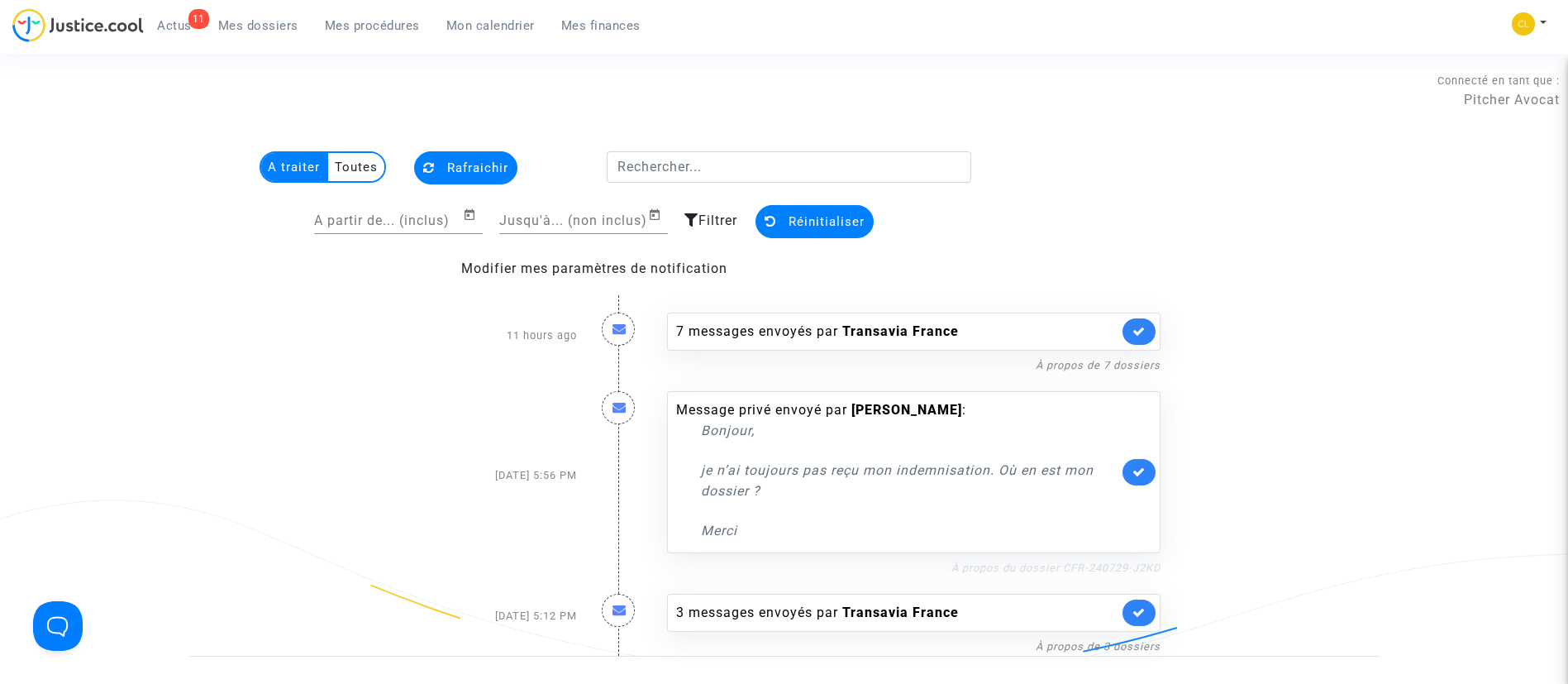
click at [978, 567] on link "À propos du dossier CFR-240729-J2KD" at bounding box center [1056, 567] width 210 height 12
click at [465, 23] on span "Mon calendrier" at bounding box center [490, 25] width 88 height 15
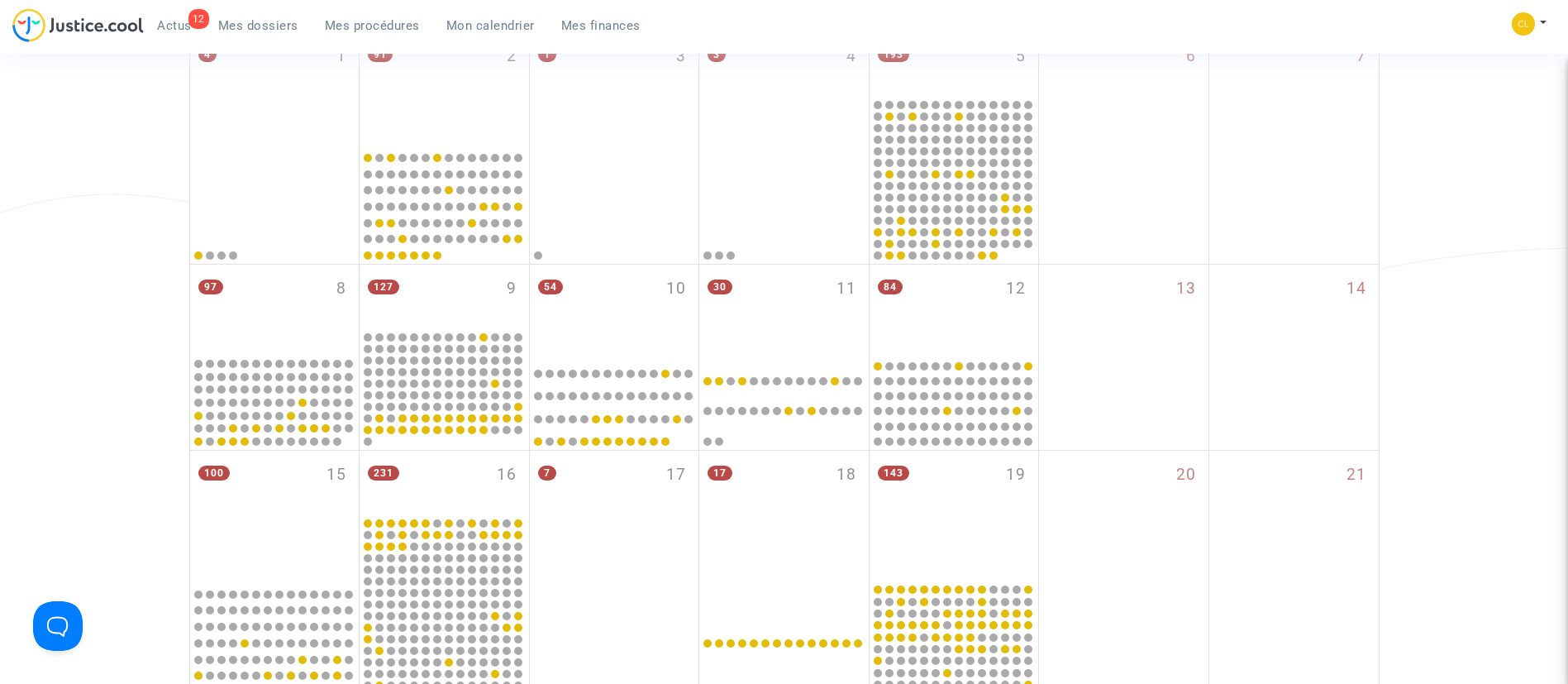
scroll to position [245, 0]
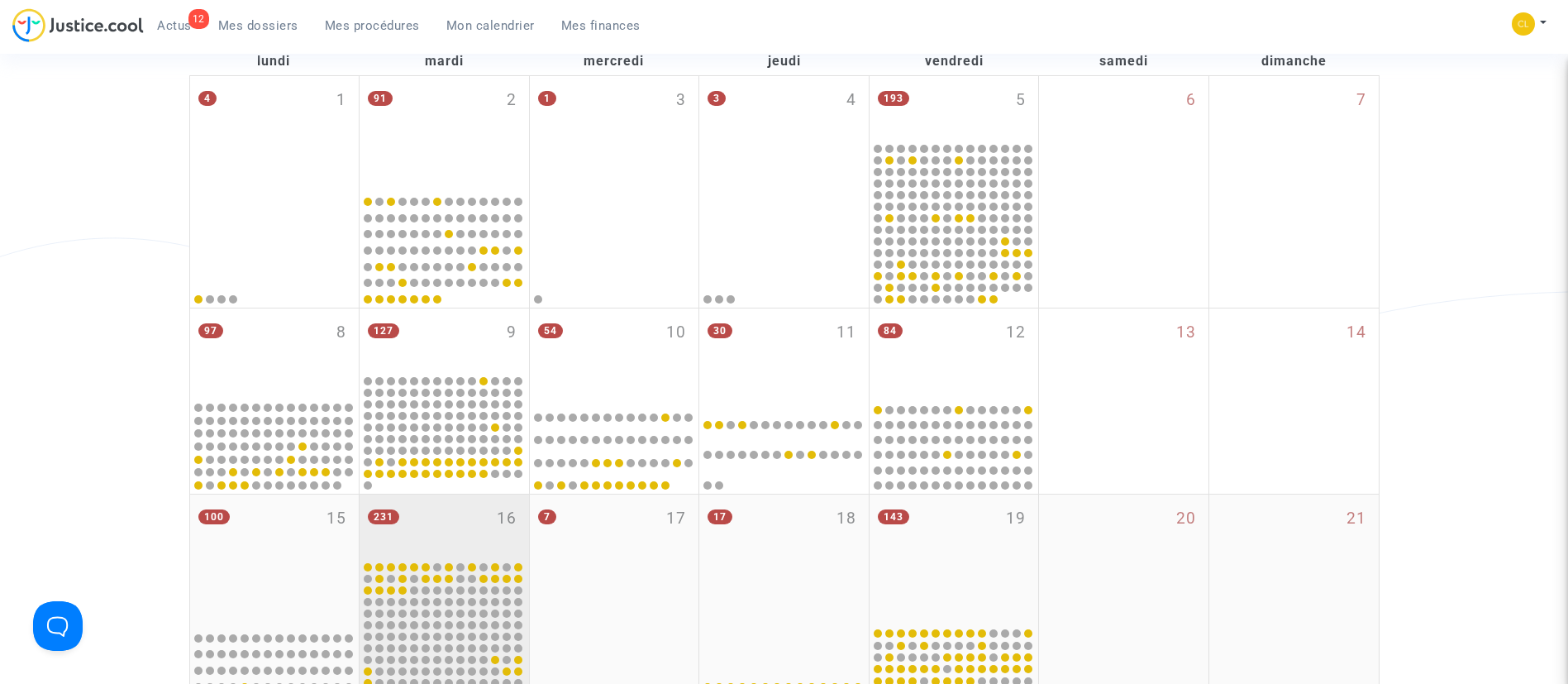
drag, startPoint x: 442, startPoint y: 535, endPoint x: 421, endPoint y: 515, distance: 29.0
click at [442, 535] on div "231 16" at bounding box center [444, 526] width 169 height 65
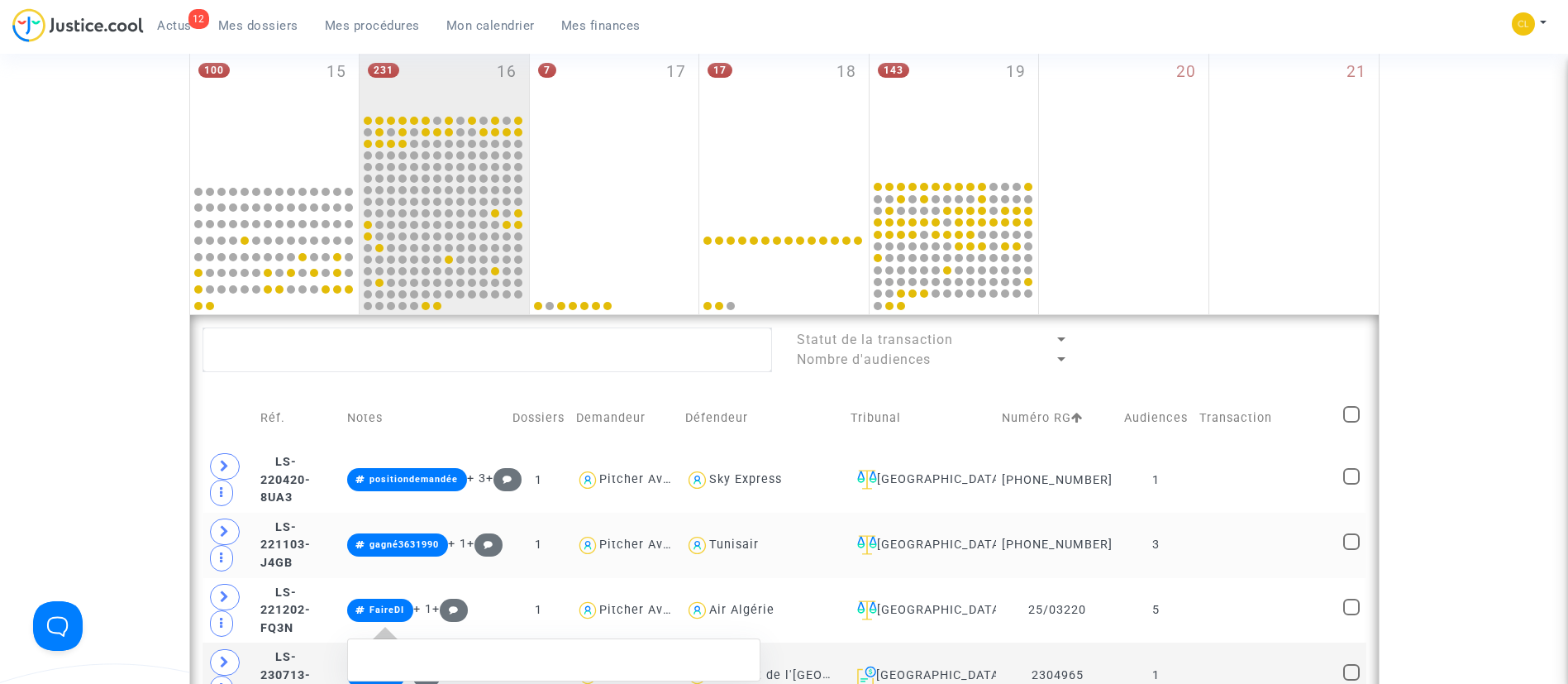
scroll to position [865, 0]
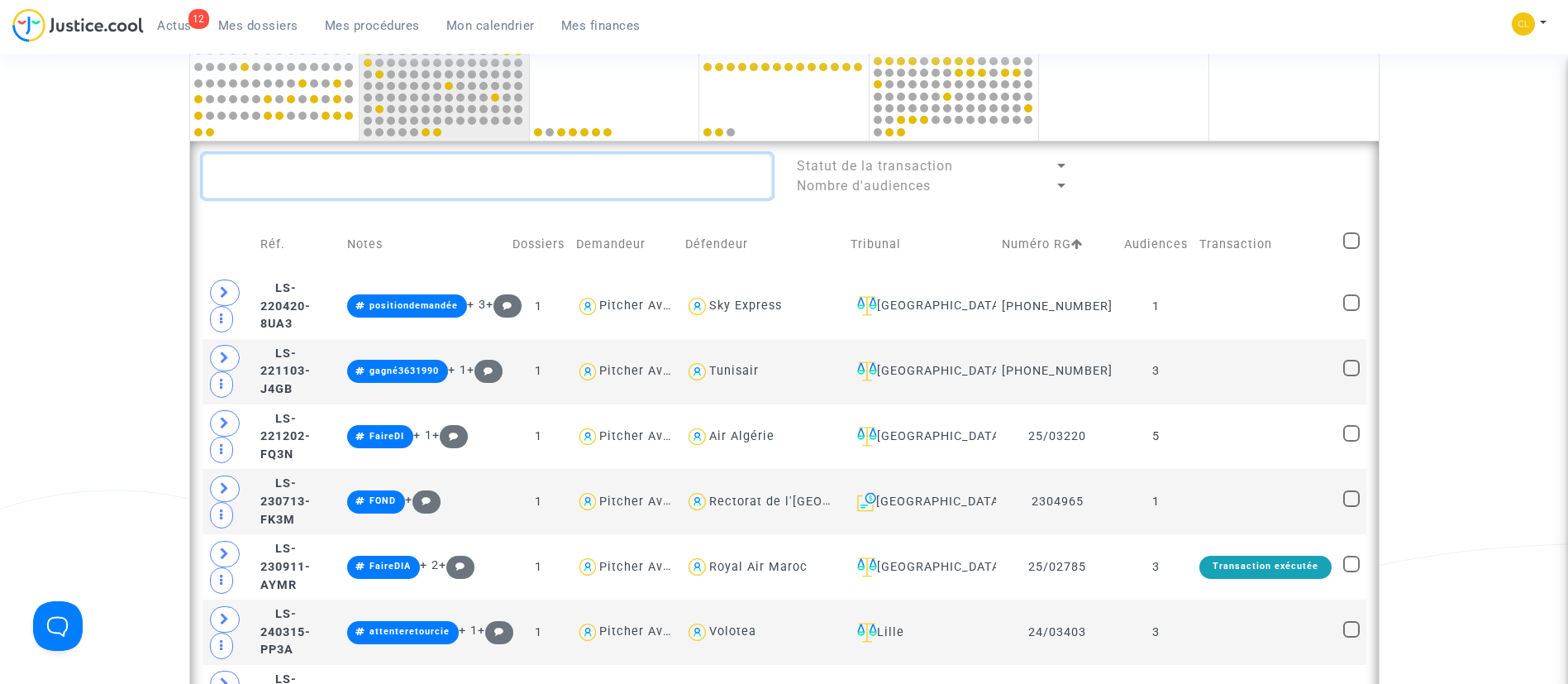
click at [548, 181] on textarea at bounding box center [488, 177] width 569 height 45
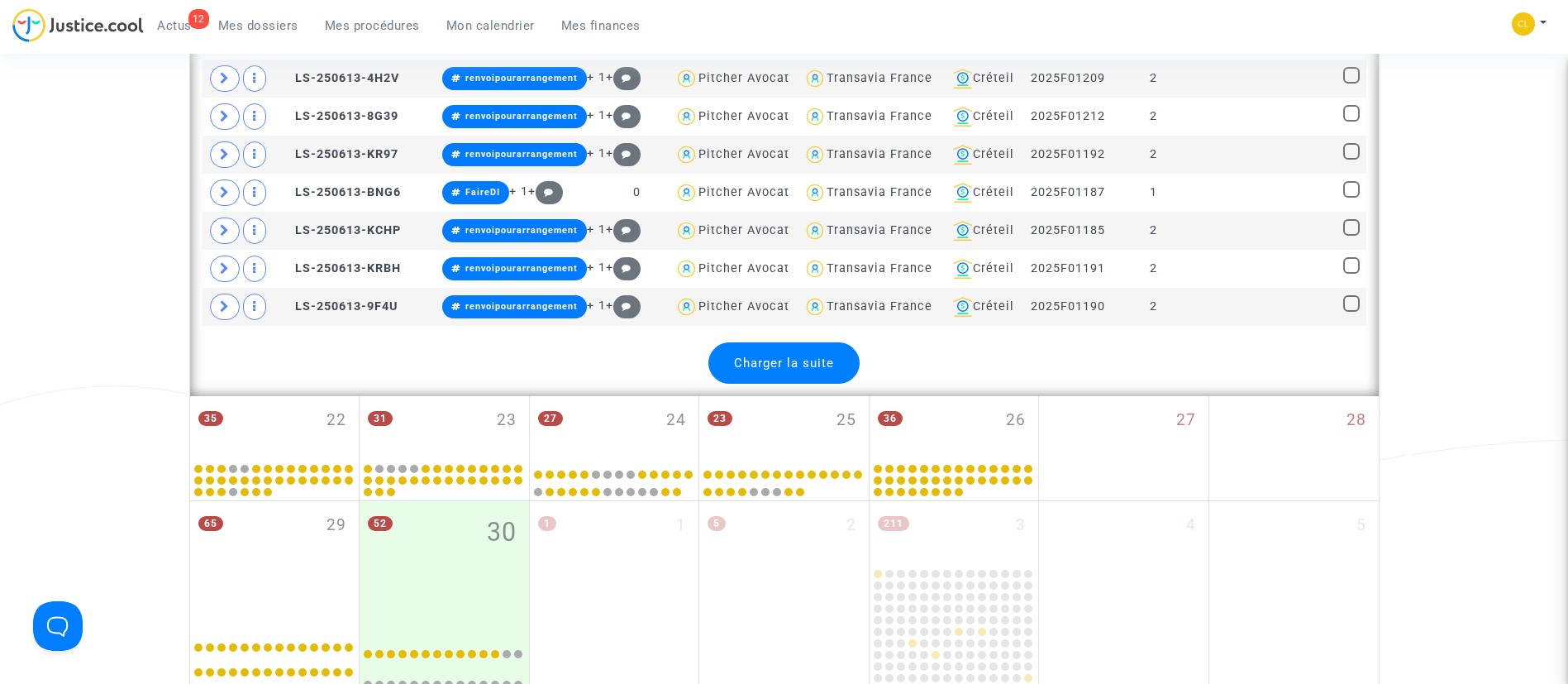
scroll to position [2716, 0]
type textarea "transav"
click at [815, 358] on span "Charger la suite" at bounding box center [784, 362] width 100 height 15
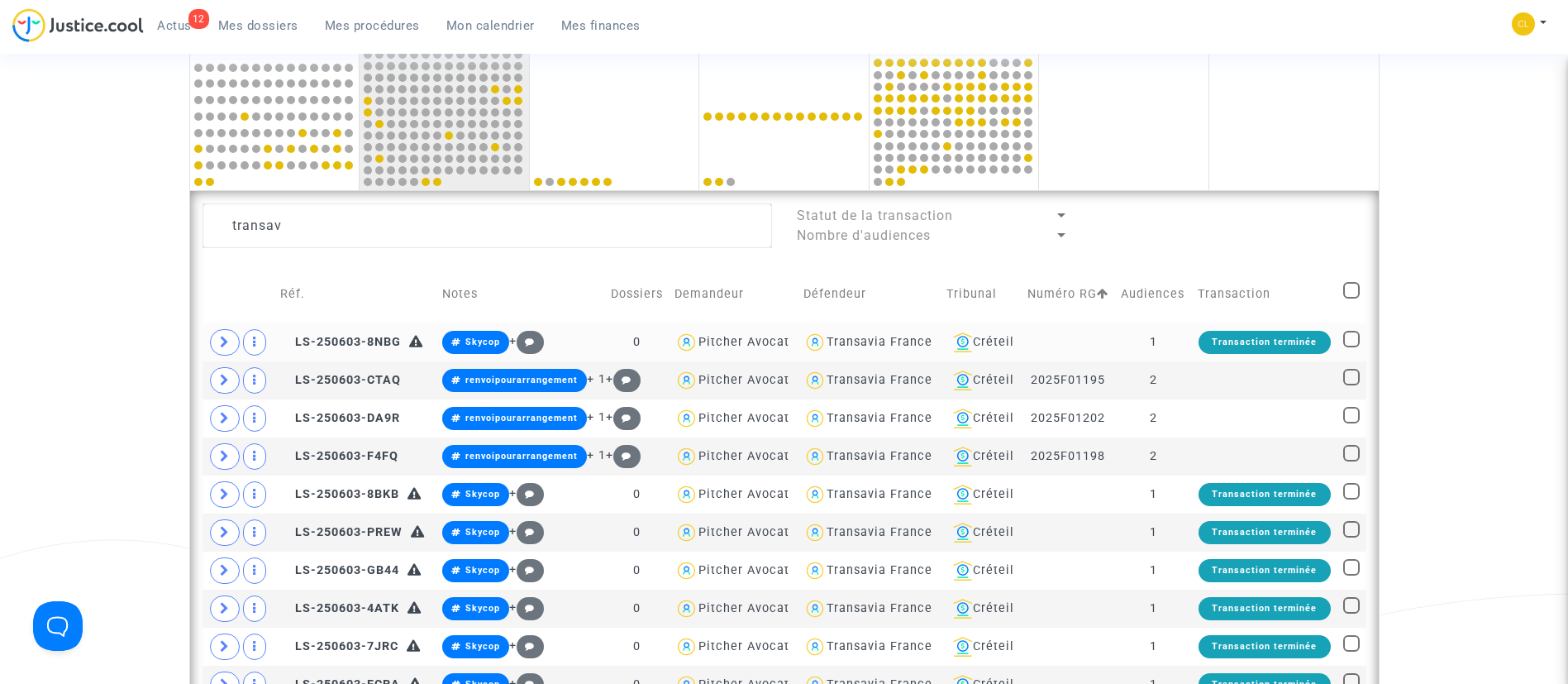
scroll to position [814, 0]
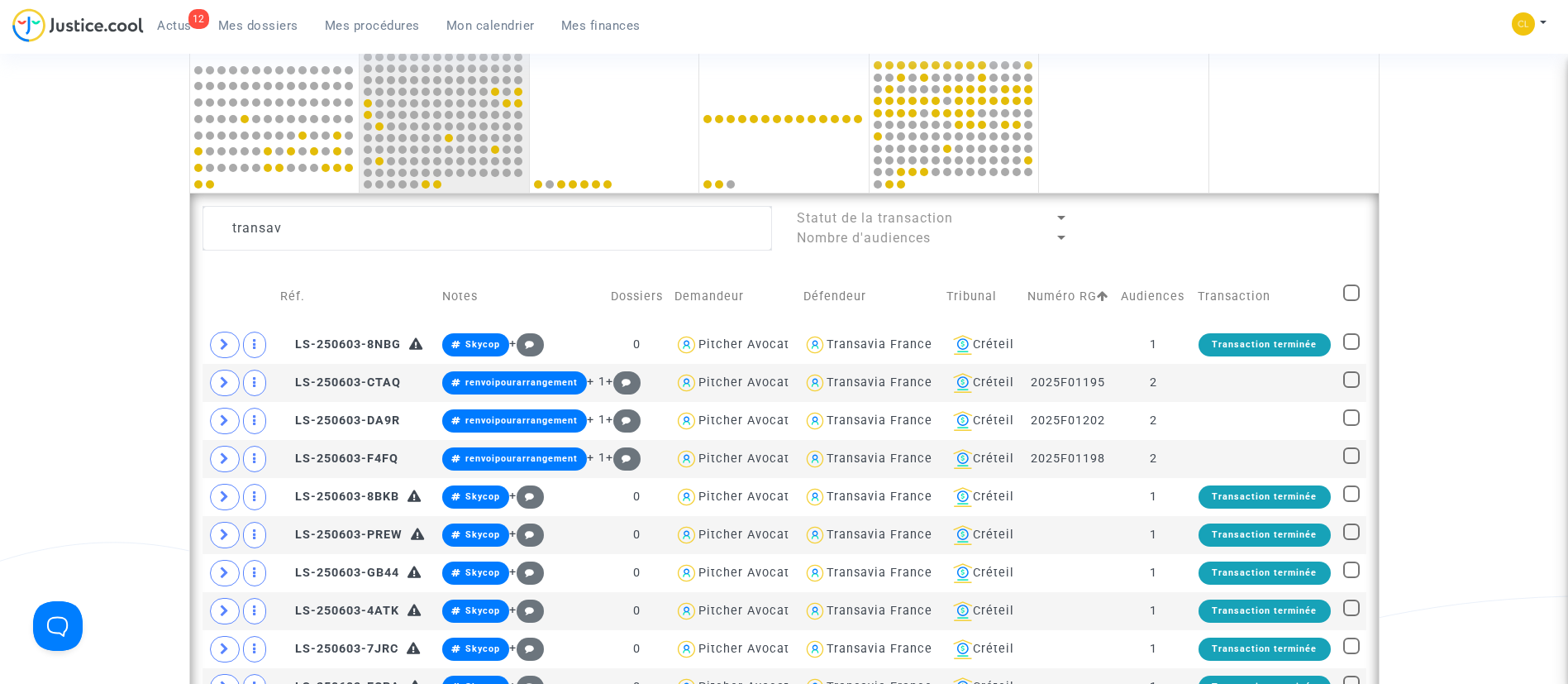
click at [1351, 295] on span at bounding box center [1352, 293] width 17 height 17
click at [1351, 301] on input "checkbox" at bounding box center [1351, 301] width 1 height 1
checkbox input "true"
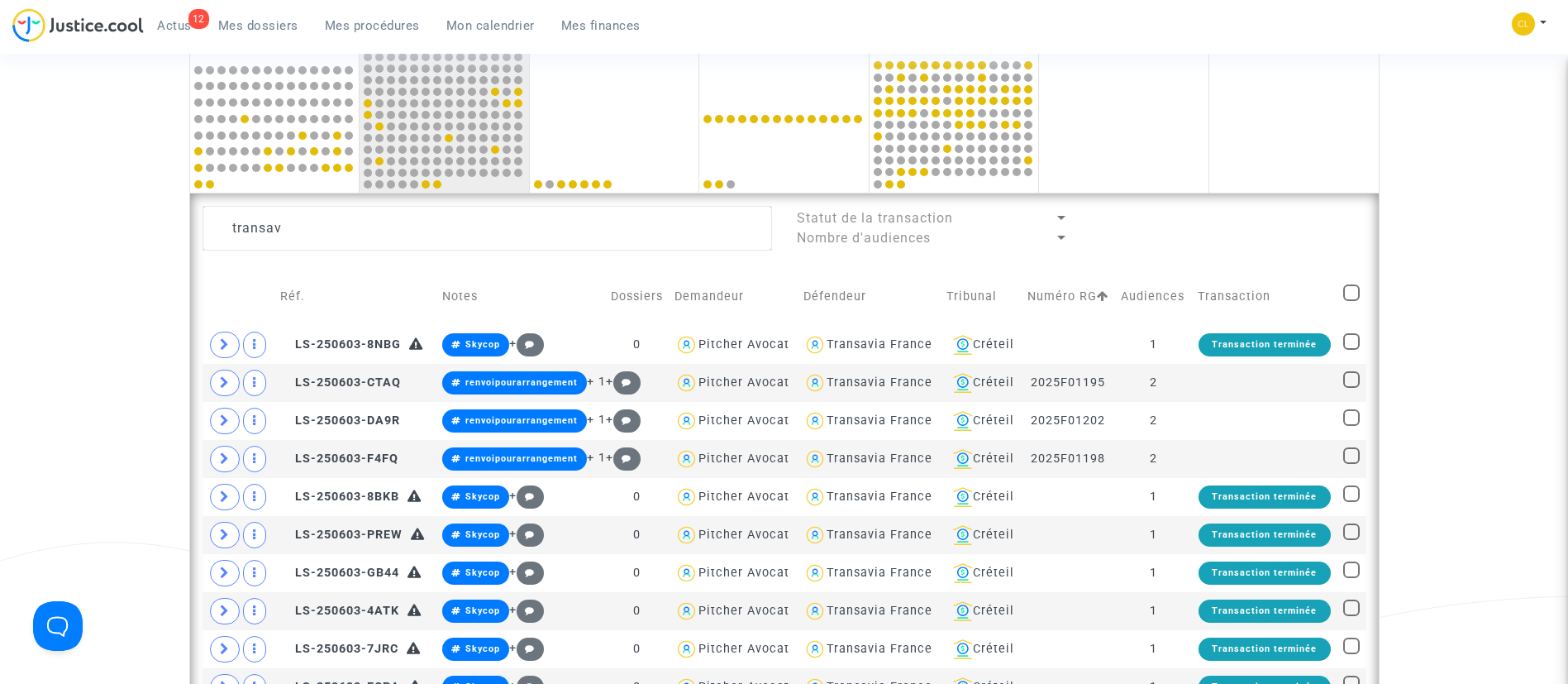
checkbox input "true"
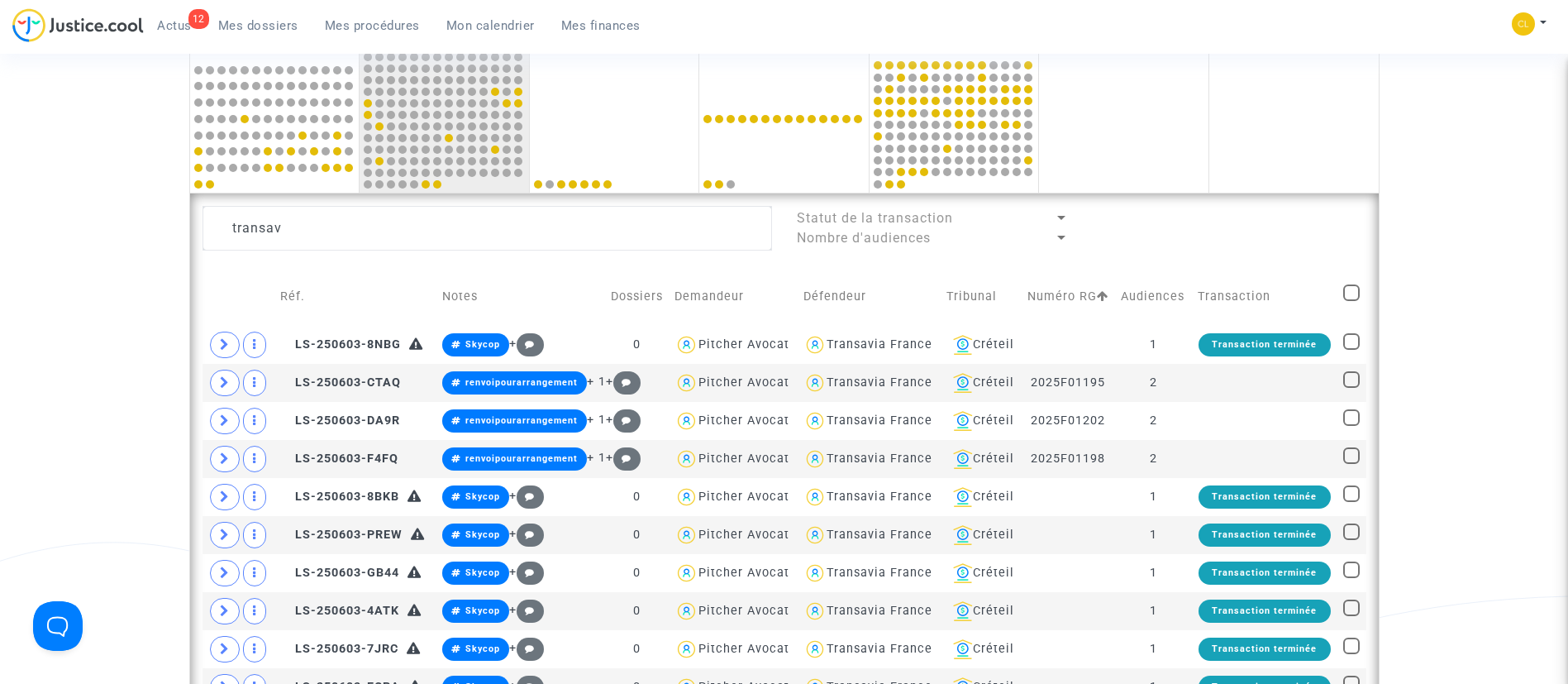
checkbox input "true"
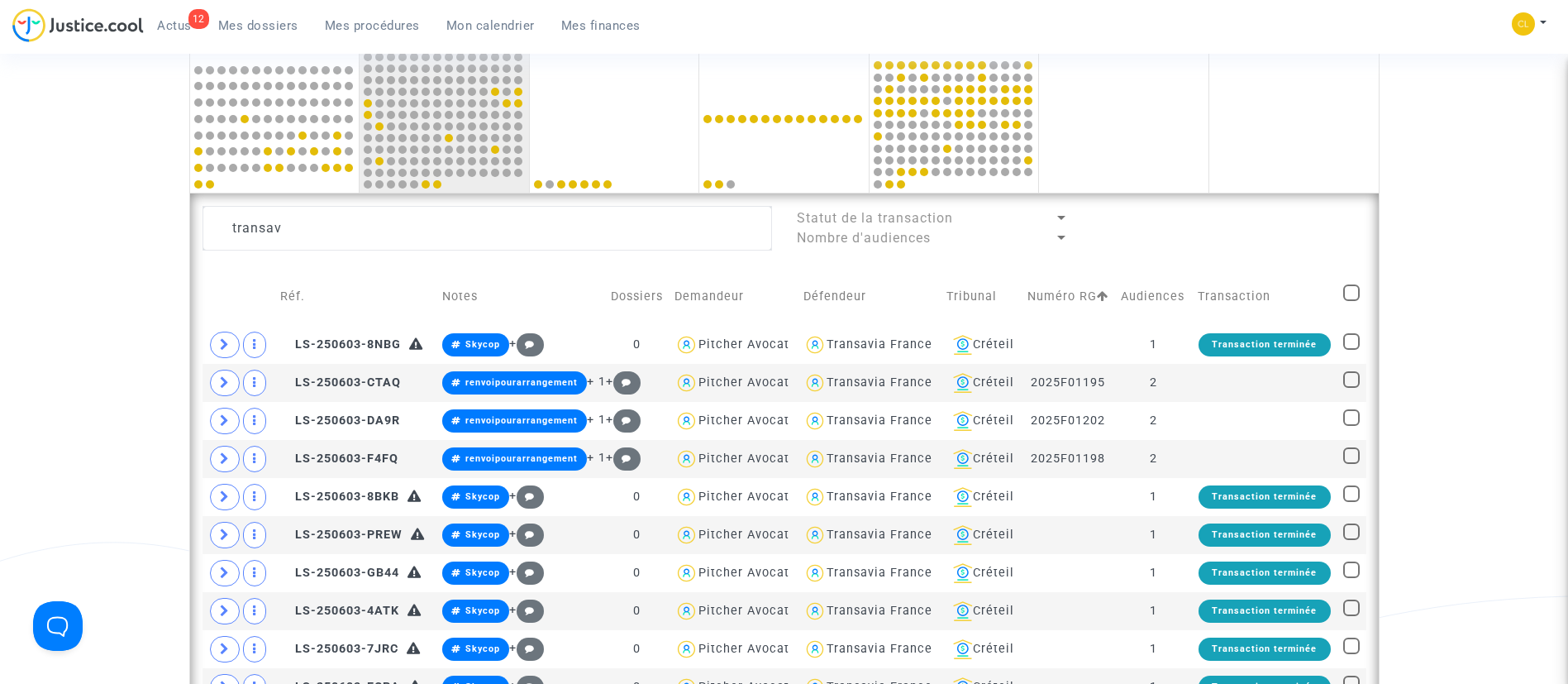
checkbox input "true"
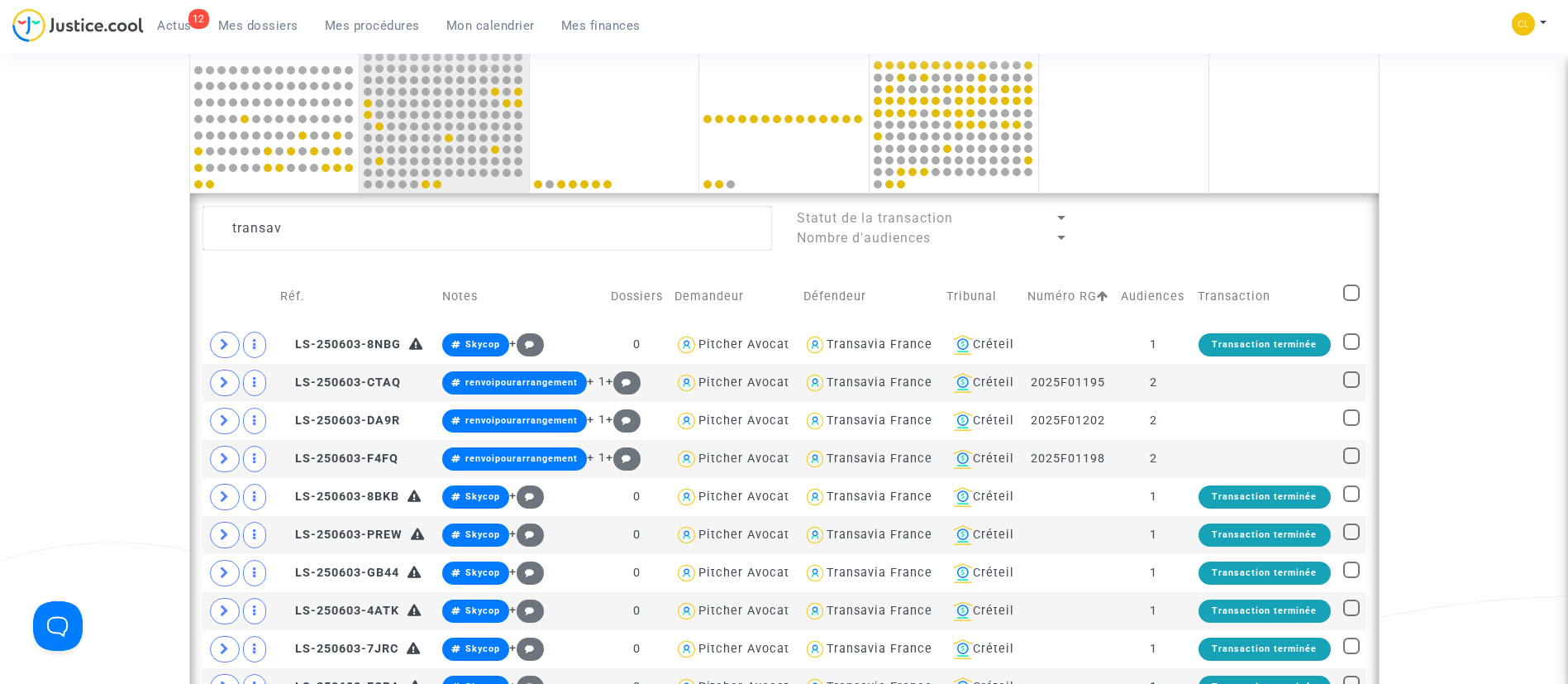
checkbox input "true"
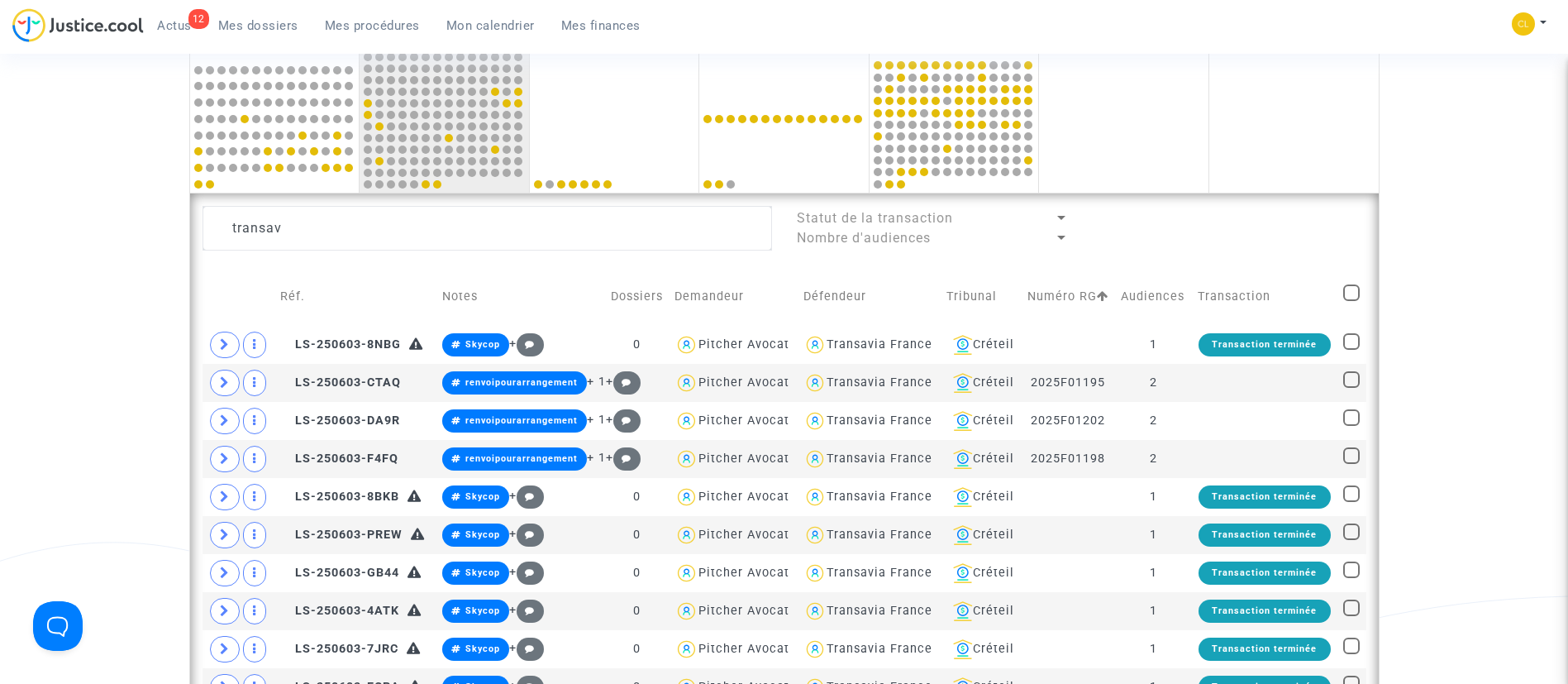
checkbox input "true"
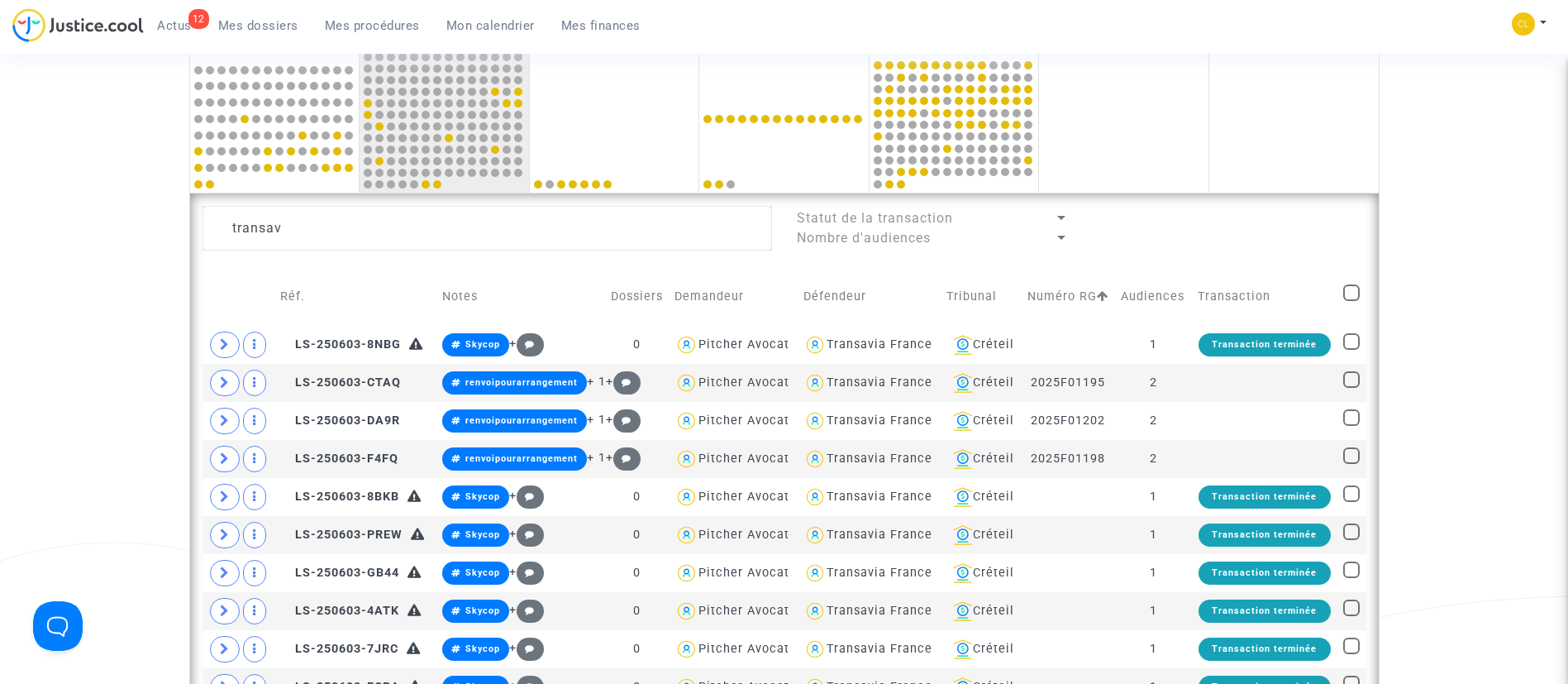
checkbox input "true"
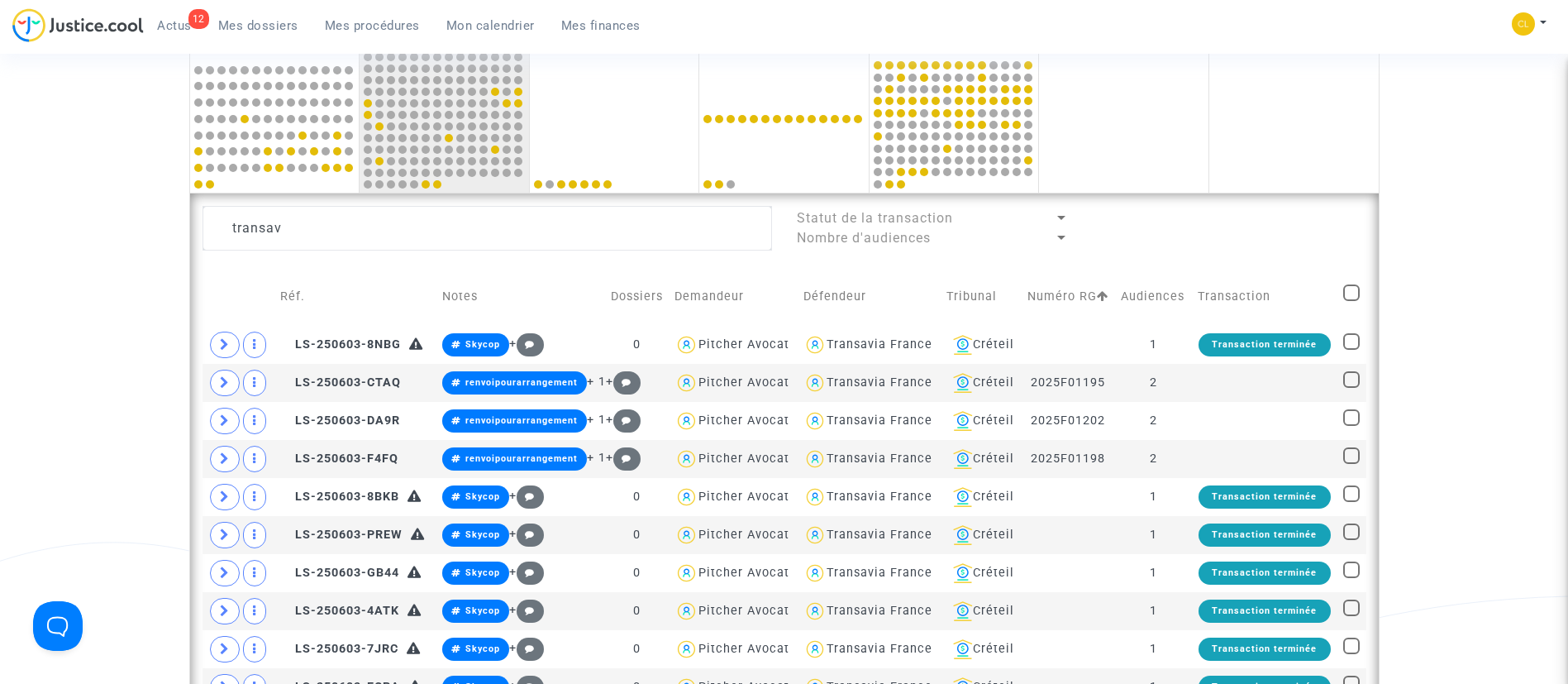
checkbox input "true"
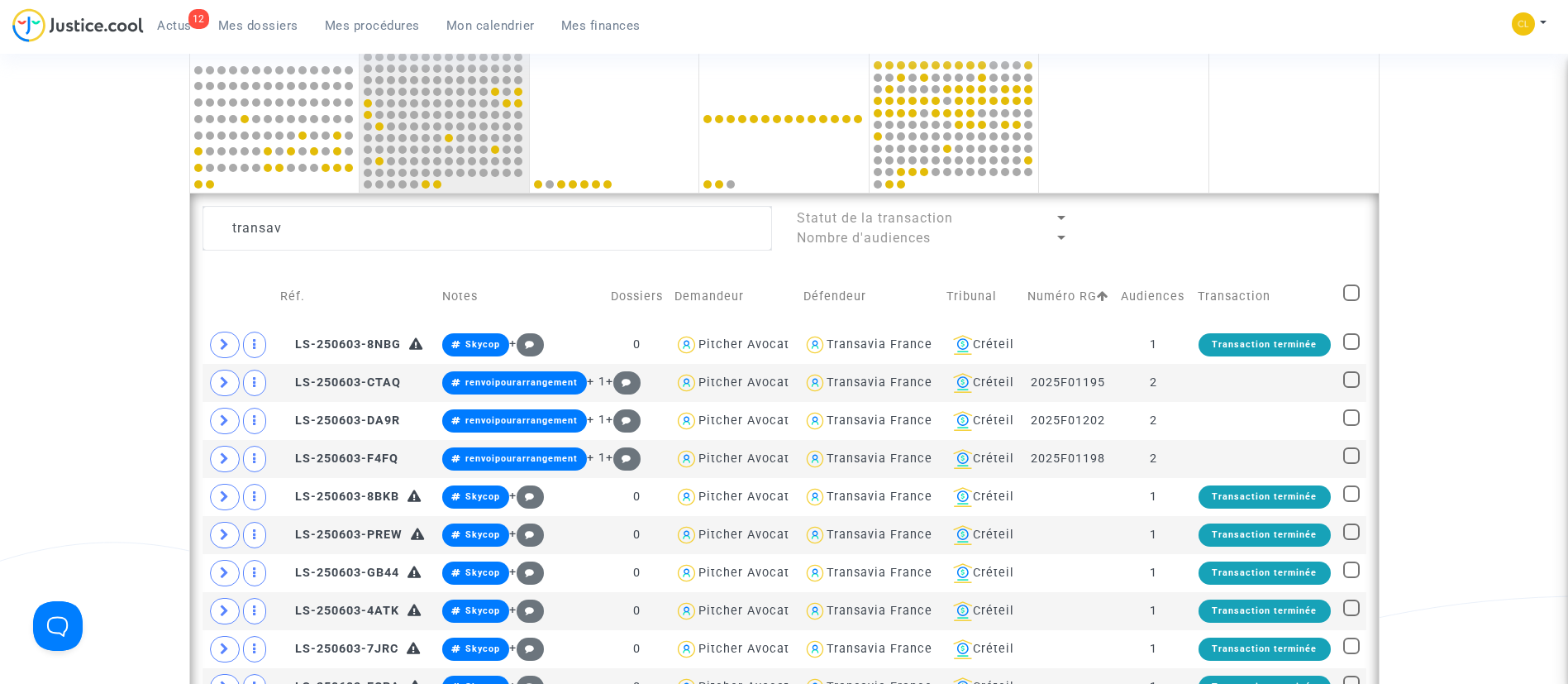
checkbox input "true"
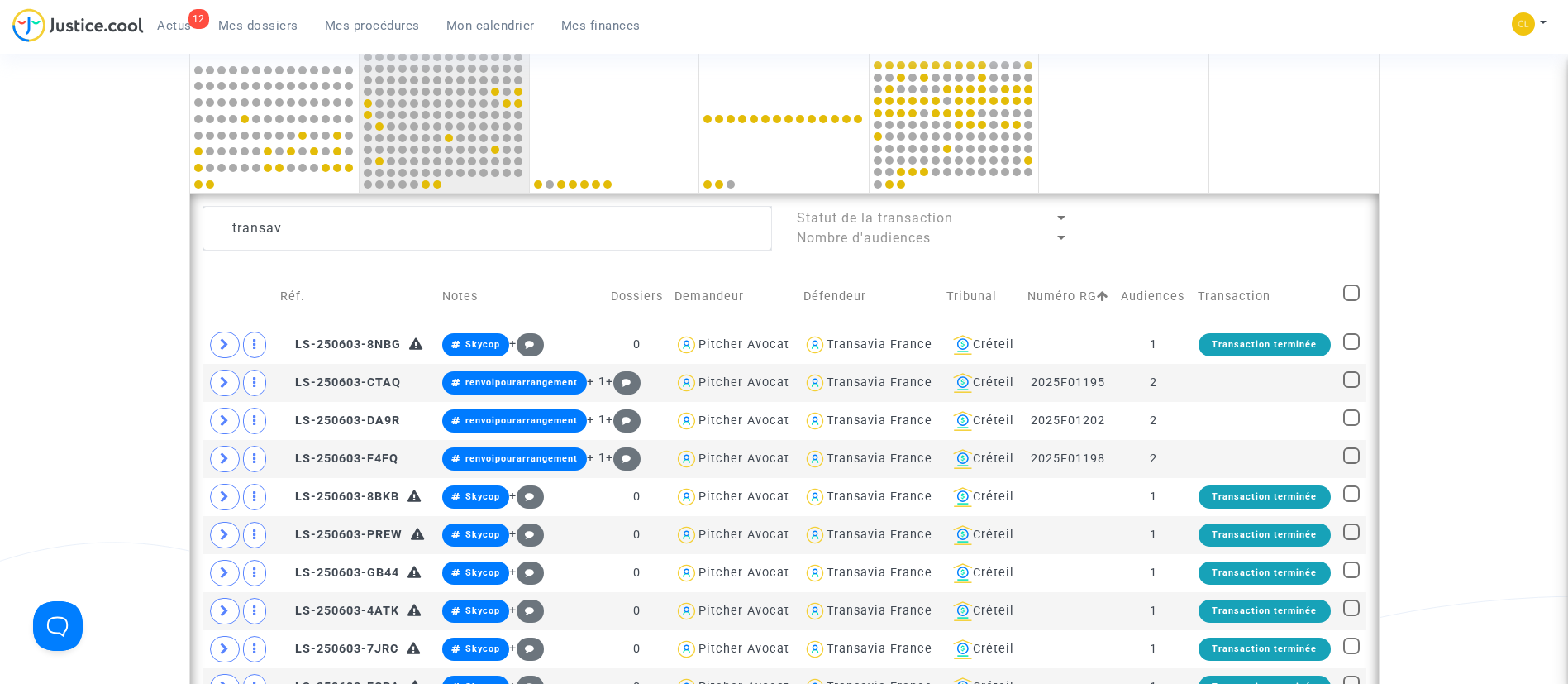
checkbox input "true"
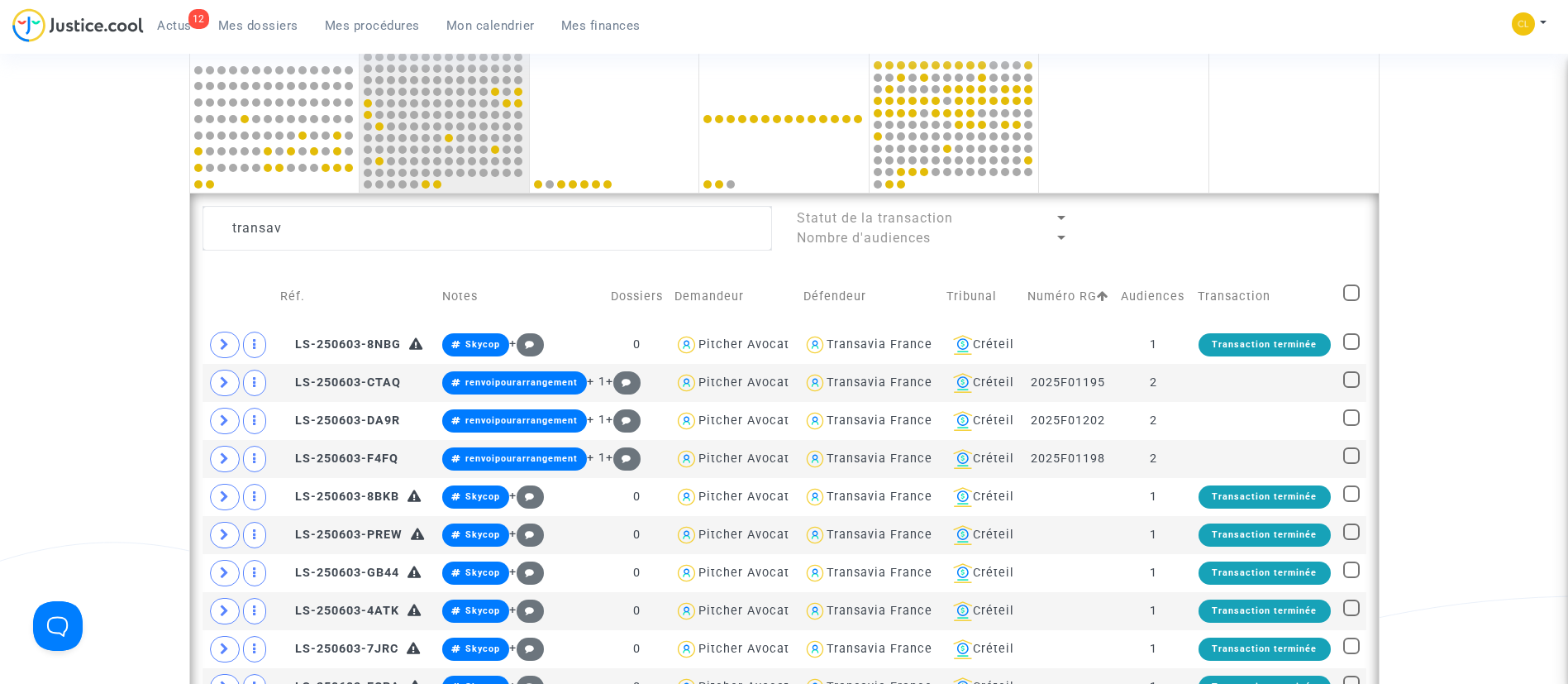
checkbox input "true"
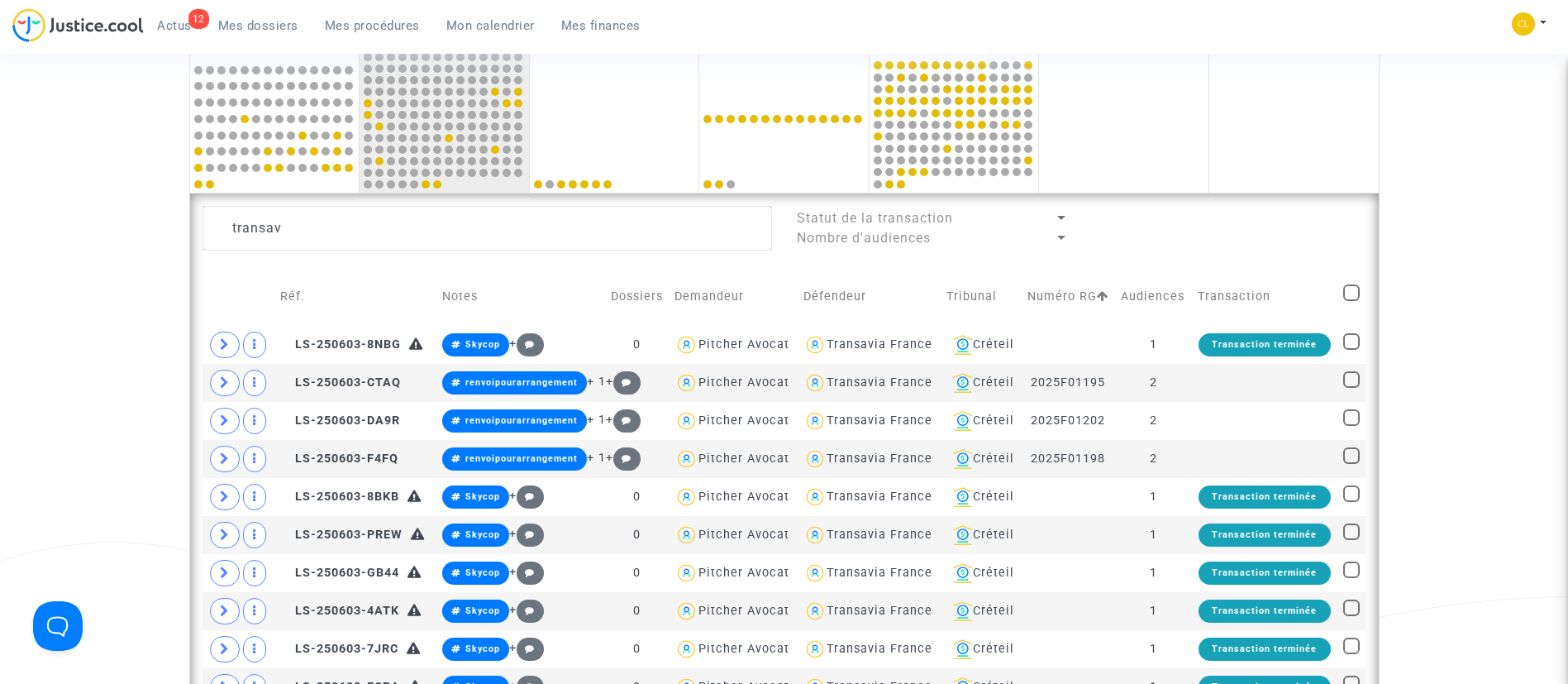
checkbox input "true"
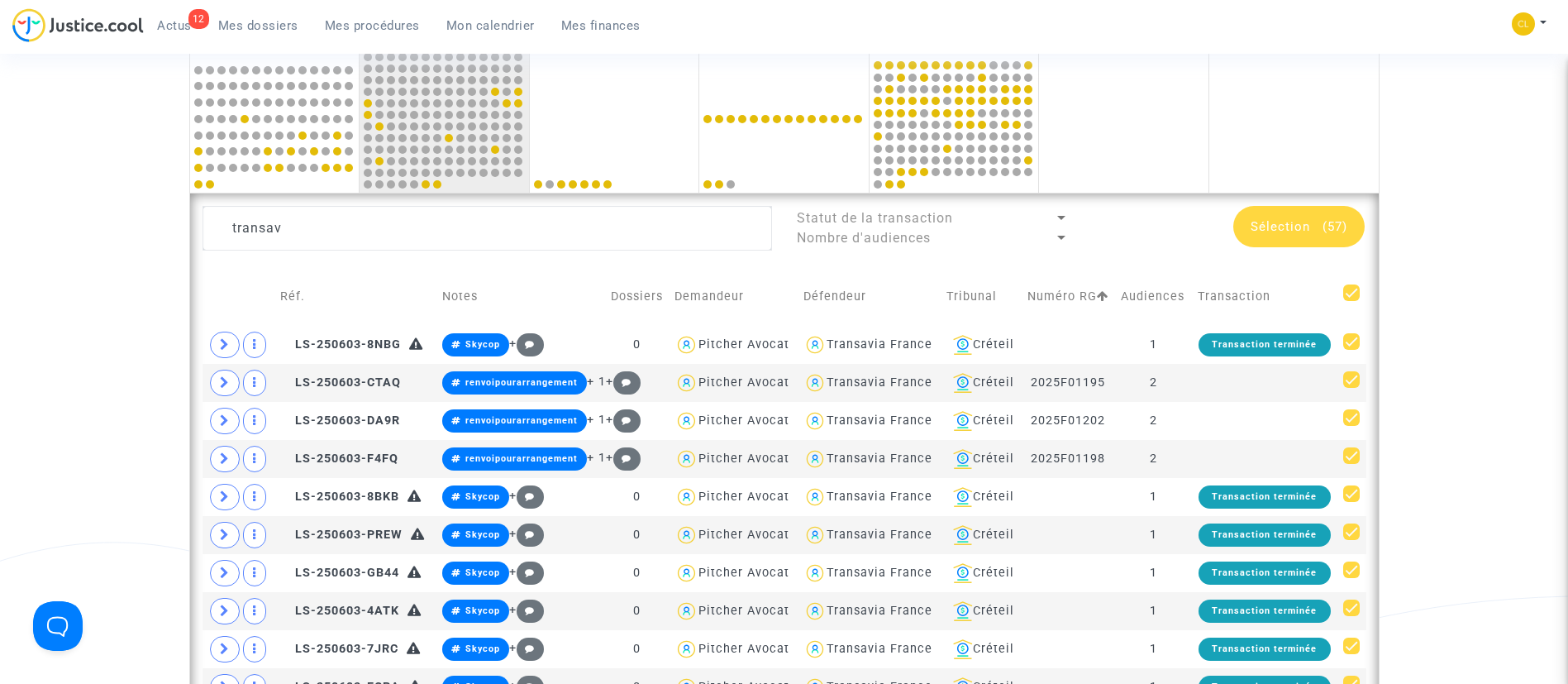
click at [1308, 228] on span "Sélection" at bounding box center [1280, 226] width 59 height 15
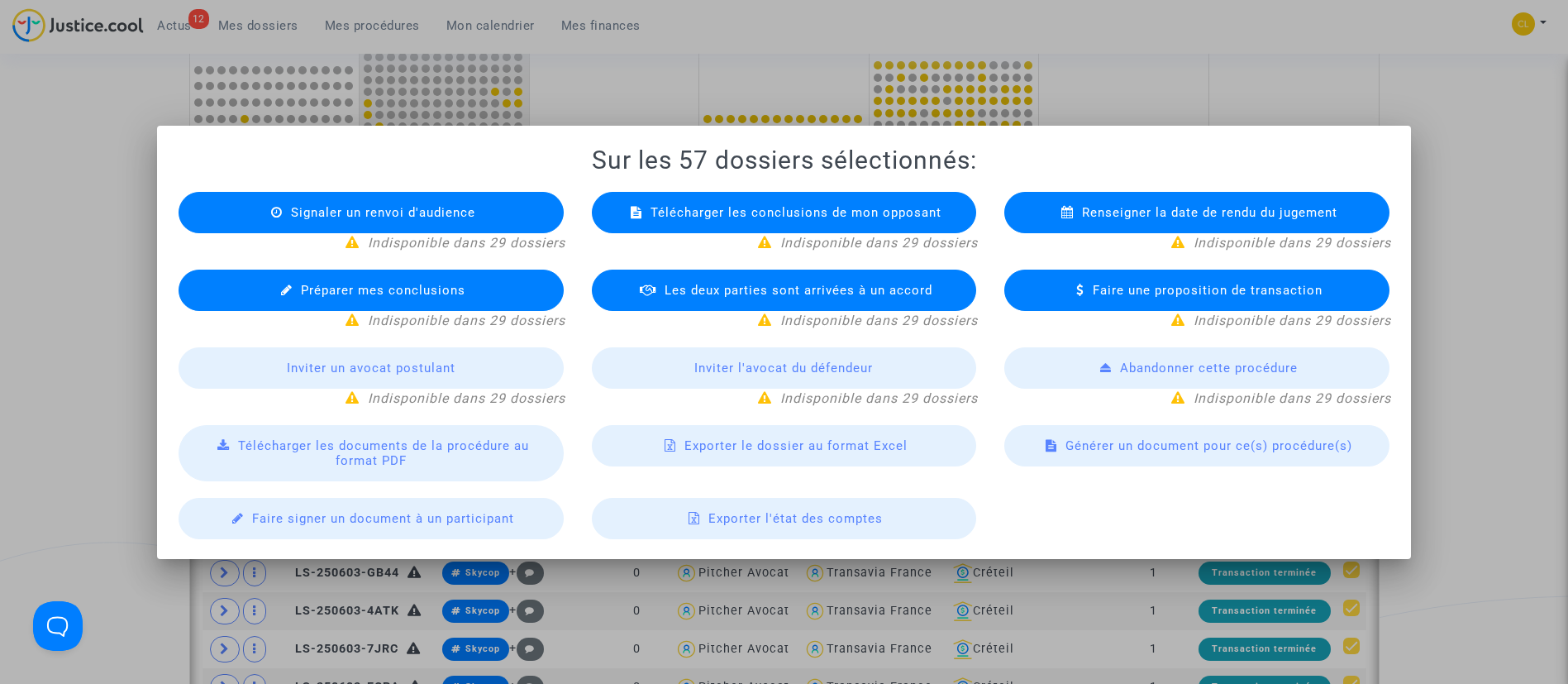
scroll to position [0, 0]
click at [747, 451] on span "Exporter le dossier au format Excel" at bounding box center [797, 445] width 224 height 15
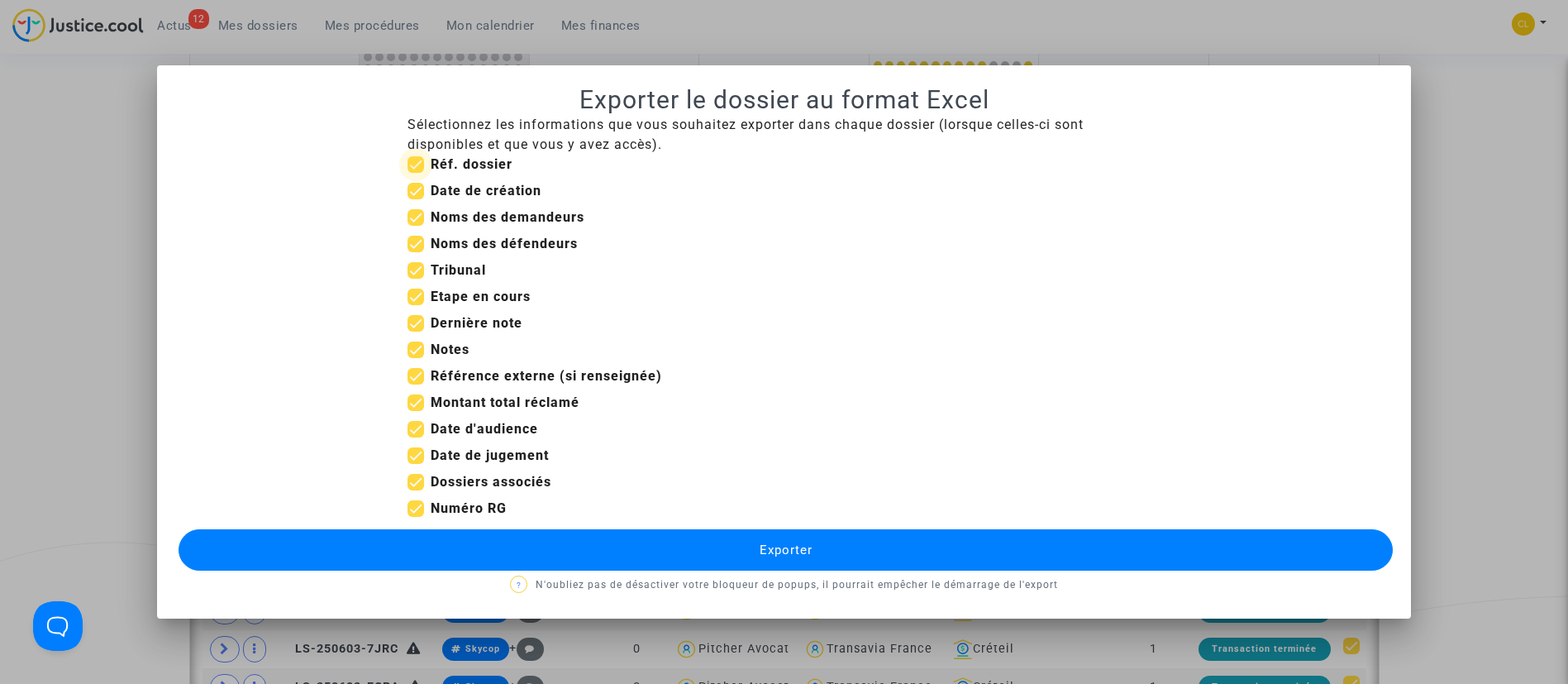
click at [474, 169] on b "Réf. dossier" at bounding box center [471, 163] width 82 height 16
click at [416, 173] on input "Réf. dossier" at bounding box center [415, 173] width 1 height 1
checkbox input "false"
click at [465, 189] on b "Date de création" at bounding box center [486, 190] width 111 height 16
click at [416, 199] on input "Date de création" at bounding box center [415, 199] width 1 height 1
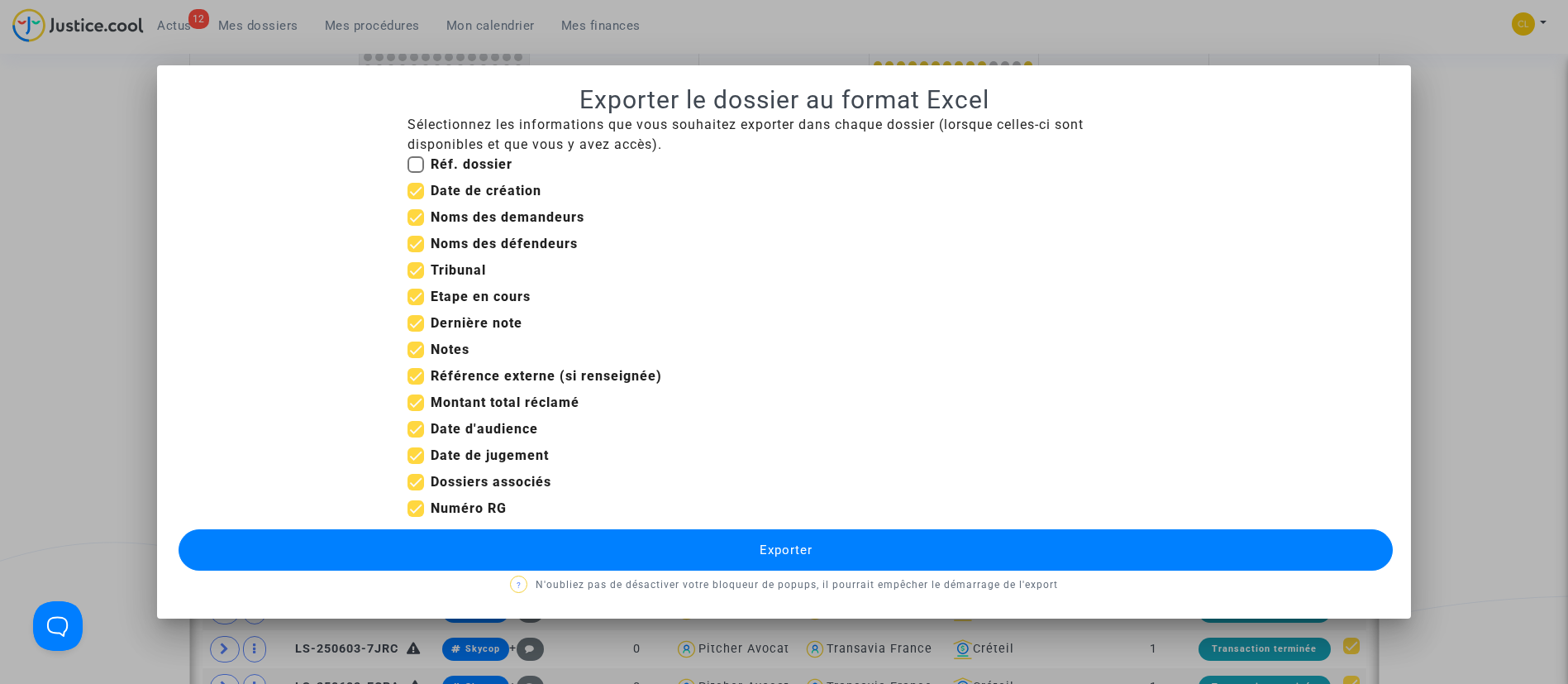
checkbox input "false"
click at [458, 273] on b "Tribunal" at bounding box center [458, 270] width 55 height 16
click at [416, 279] on input "Tribunal" at bounding box center [415, 279] width 1 height 1
click at [444, 258] on mat-checkbox "Noms des défendeurs" at bounding box center [492, 247] width 170 height 26
click at [455, 272] on b "Tribunal" at bounding box center [458, 270] width 55 height 16
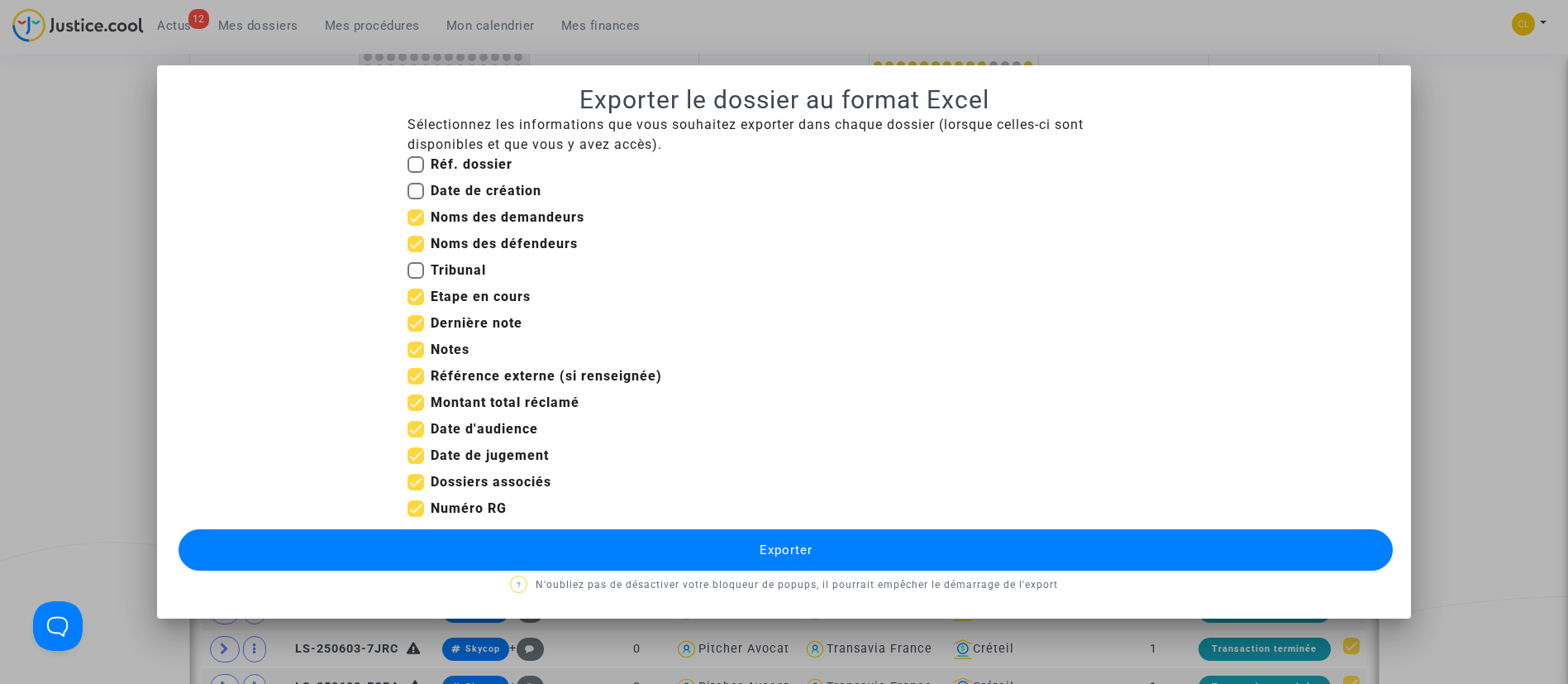
click at [416, 279] on input "Tribunal" at bounding box center [415, 279] width 1 height 1
checkbox input "true"
click at [452, 293] on b "Etape en cours" at bounding box center [480, 296] width 100 height 16
click at [416, 305] on input "Etape en cours" at bounding box center [415, 305] width 1 height 1
checkbox input "false"
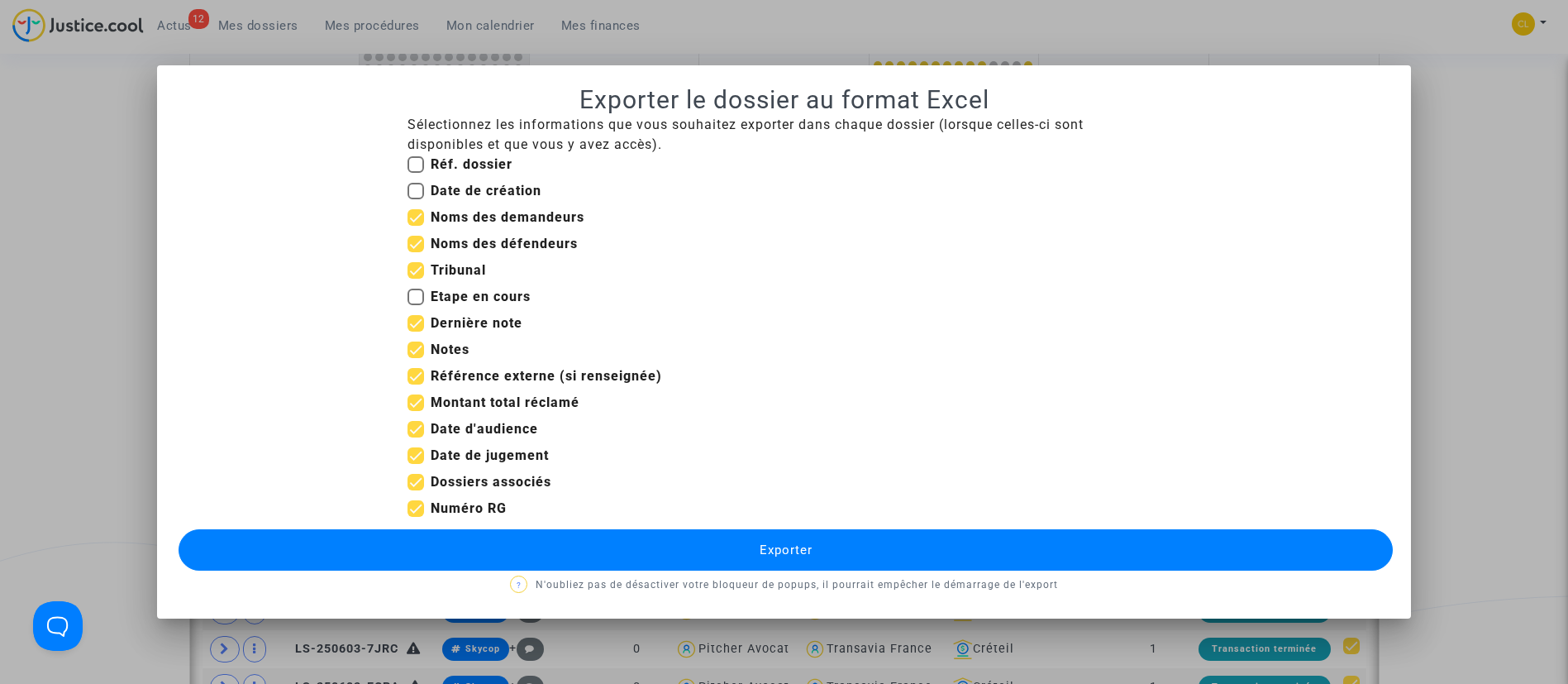
click at [441, 347] on b "Notes" at bounding box center [449, 349] width 39 height 16
click at [416, 358] on input "Notes" at bounding box center [415, 358] width 1 height 1
checkbox input "false"
click at [516, 380] on b "Référence externe (si renseignée)" at bounding box center [546, 376] width 231 height 16
click at [416, 384] on input "Référence externe (si renseignée)" at bounding box center [415, 384] width 1 height 1
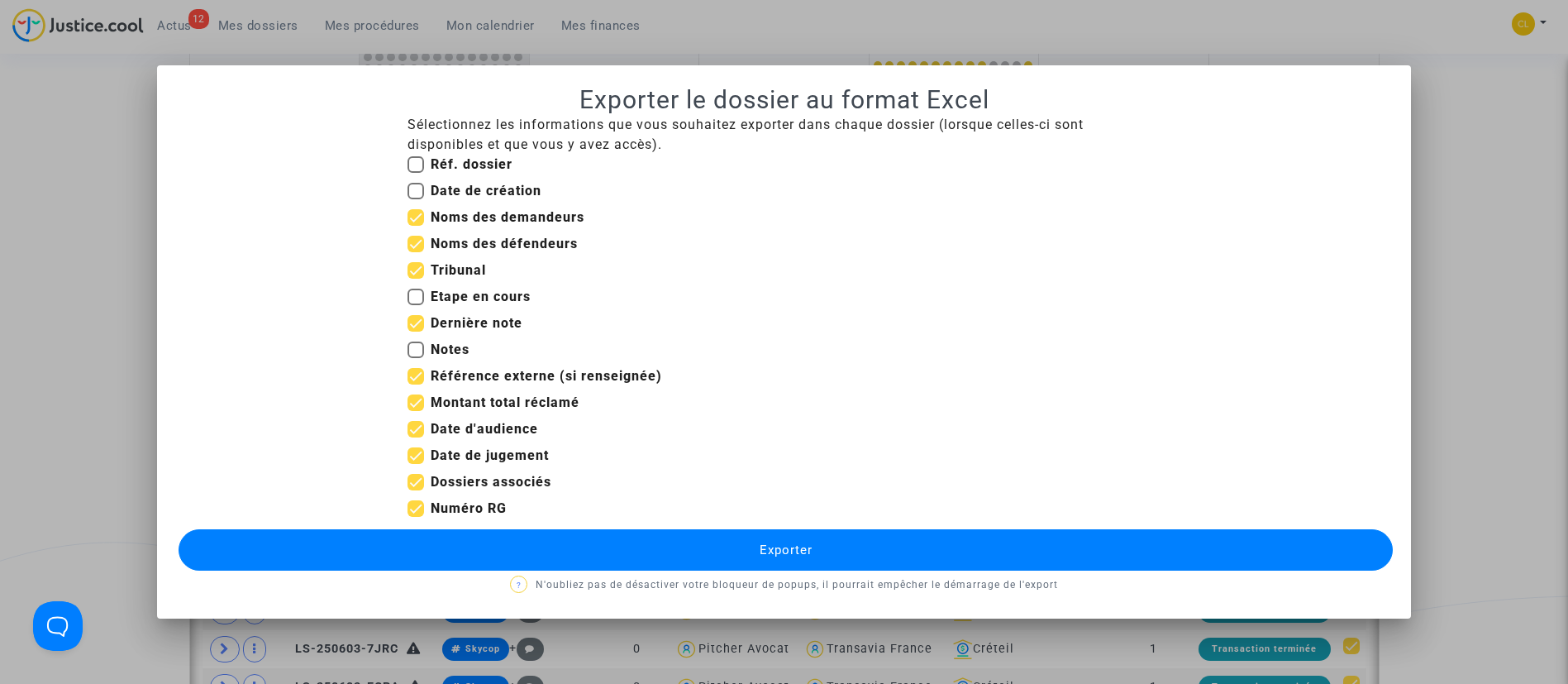
checkbox input "false"
click at [516, 409] on b "Montant total réclamé" at bounding box center [505, 402] width 148 height 16
click at [416, 411] on input "Montant total réclamé" at bounding box center [415, 411] width 1 height 1
checkbox input "false"
click at [501, 429] on b "Date d'audience" at bounding box center [484, 428] width 107 height 16
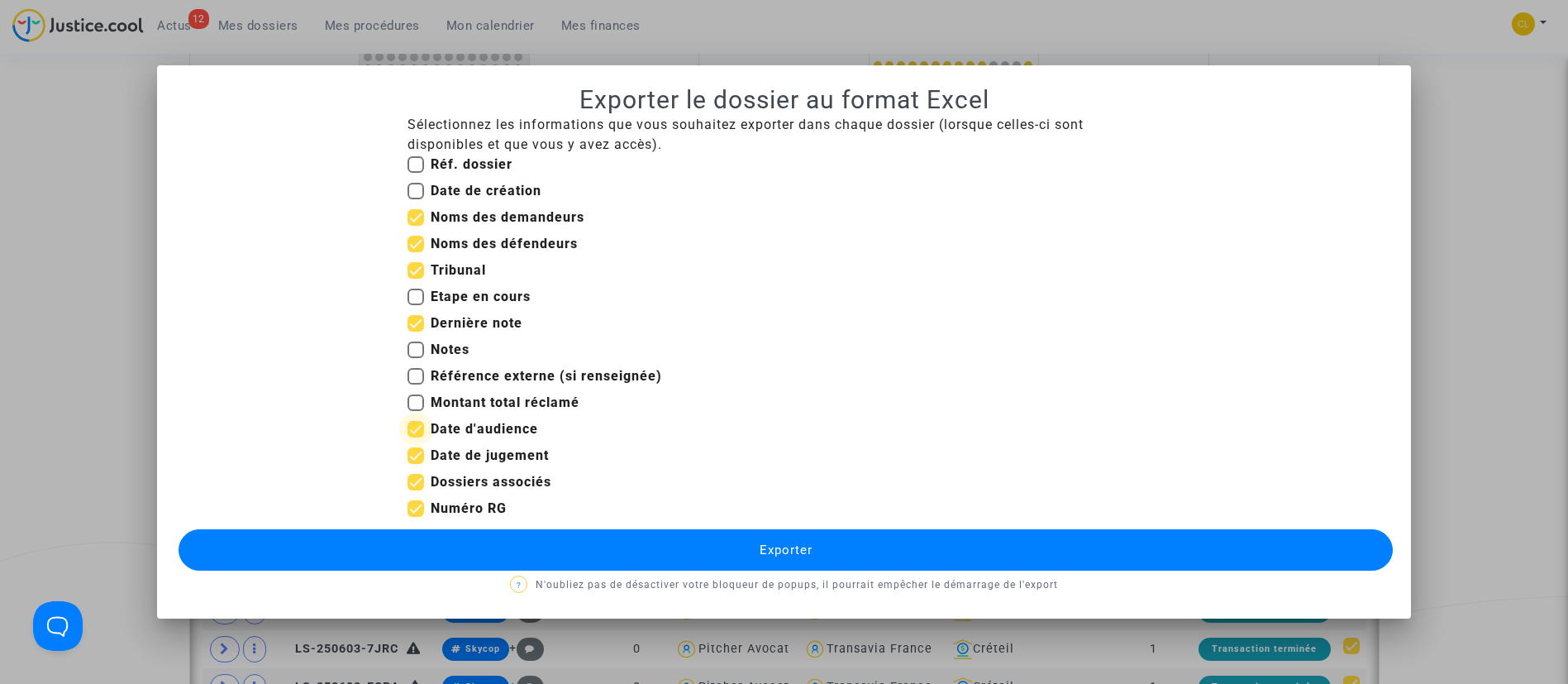
click at [416, 437] on input "Date d'audience" at bounding box center [415, 437] width 1 height 1
checkbox input "false"
click at [506, 451] on b "Date de jugement" at bounding box center [489, 455] width 118 height 16
click at [416, 464] on input "Date de jugement" at bounding box center [415, 464] width 1 height 1
checkbox input "false"
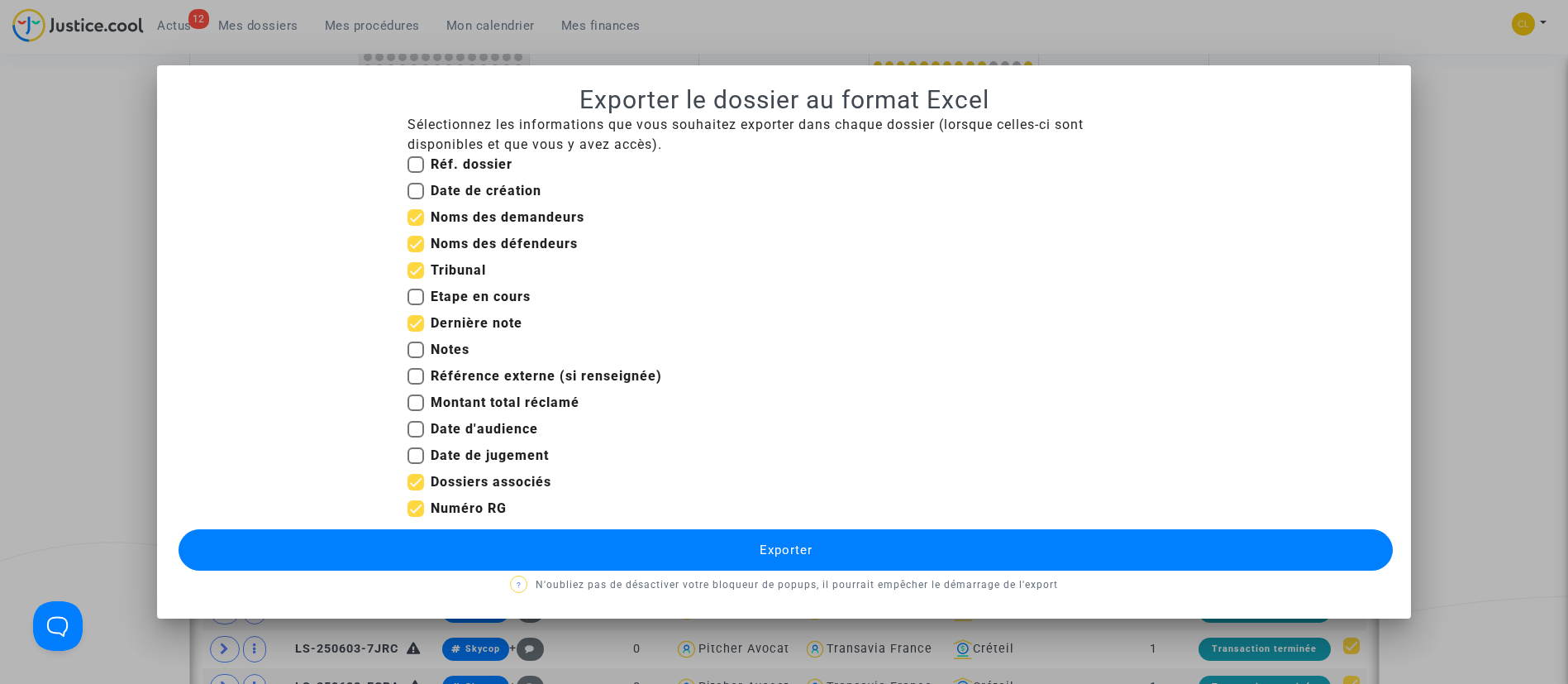
drag, startPoint x: 848, startPoint y: 551, endPoint x: 850, endPoint y: 512, distance: 39.1
click at [848, 550] on button "Exporter" at bounding box center [786, 550] width 1216 height 41
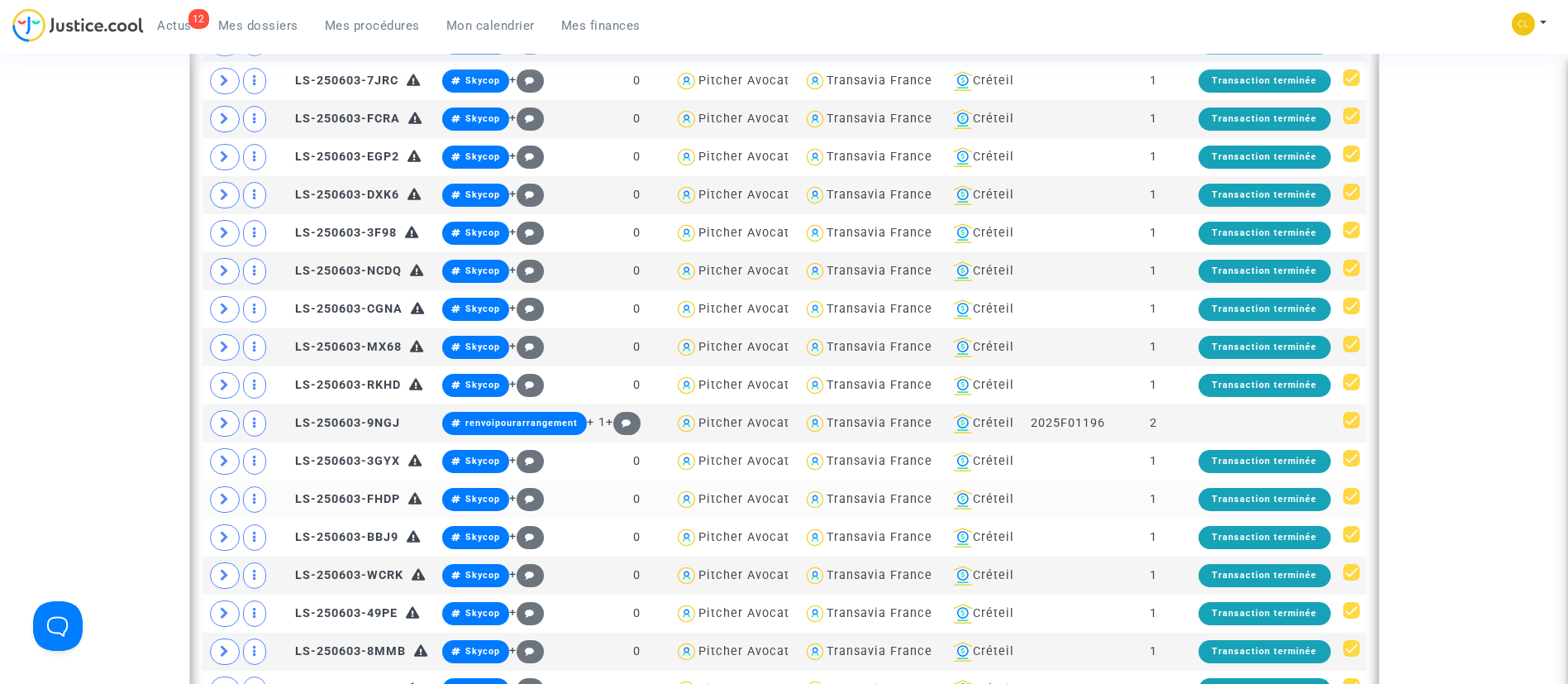
scroll to position [1558, 0]
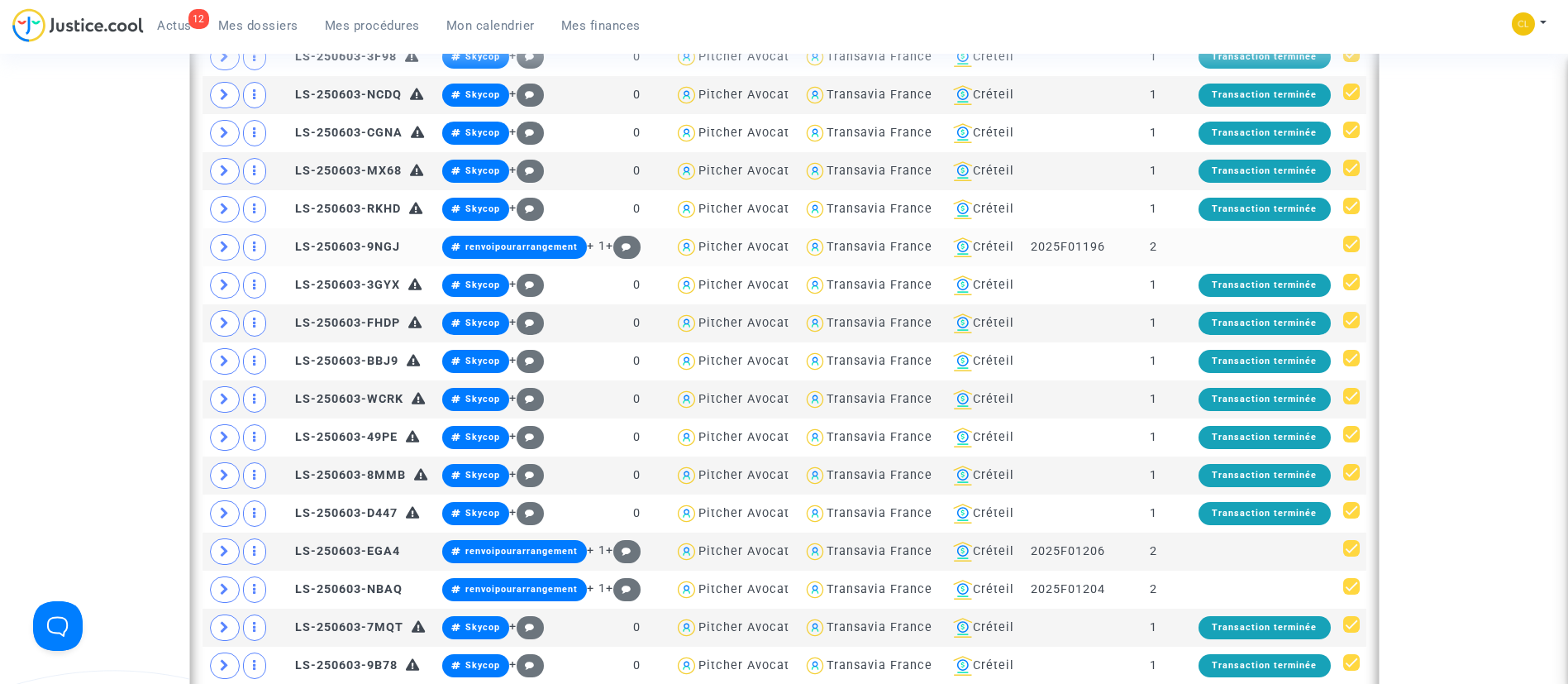
click at [1153, 241] on td "2" at bounding box center [1153, 247] width 76 height 38
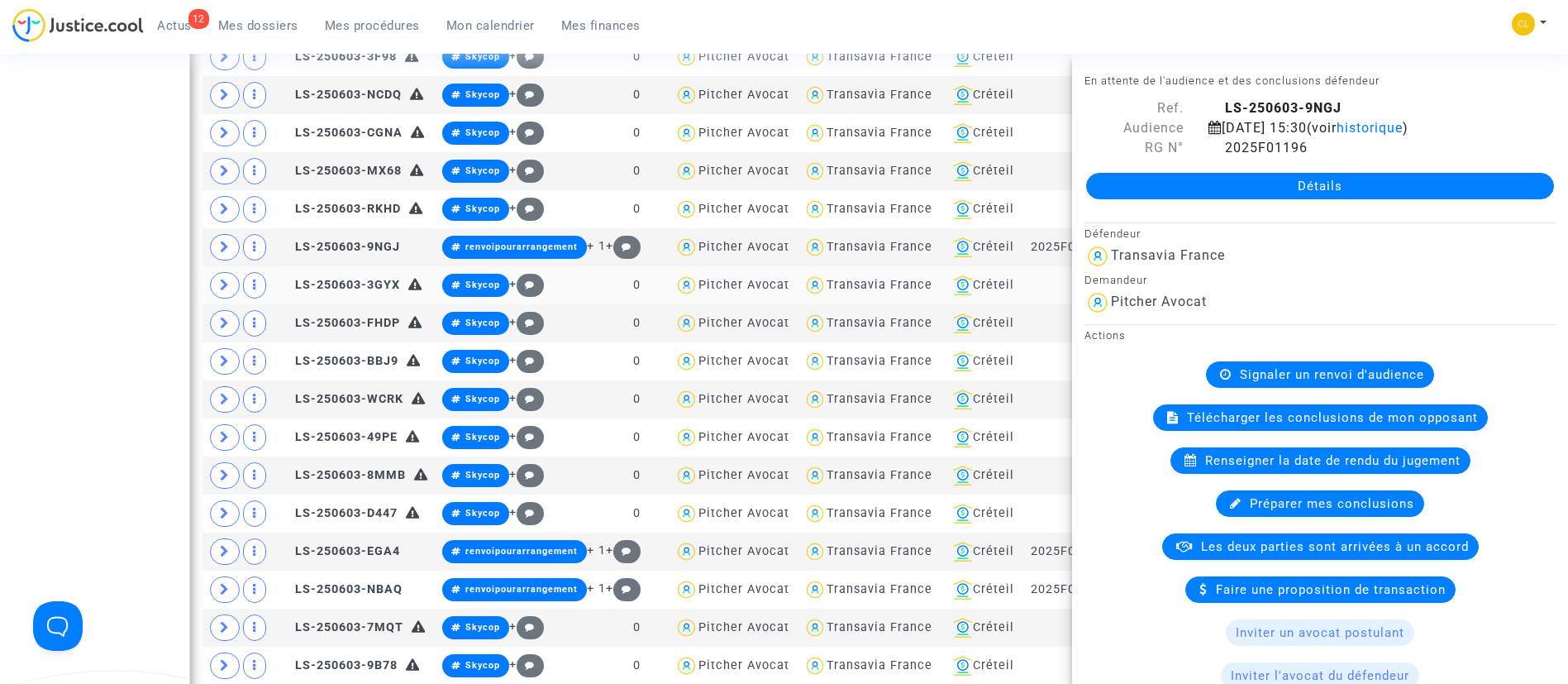
drag, startPoint x: 1277, startPoint y: 10, endPoint x: 764, endPoint y: 272, distance: 576.0
click at [1277, 10] on div "12 Actus Mes dossiers Mes procédures Mon calendrier Mes finances Mon profil Cha…" at bounding box center [784, 31] width 1568 height 45
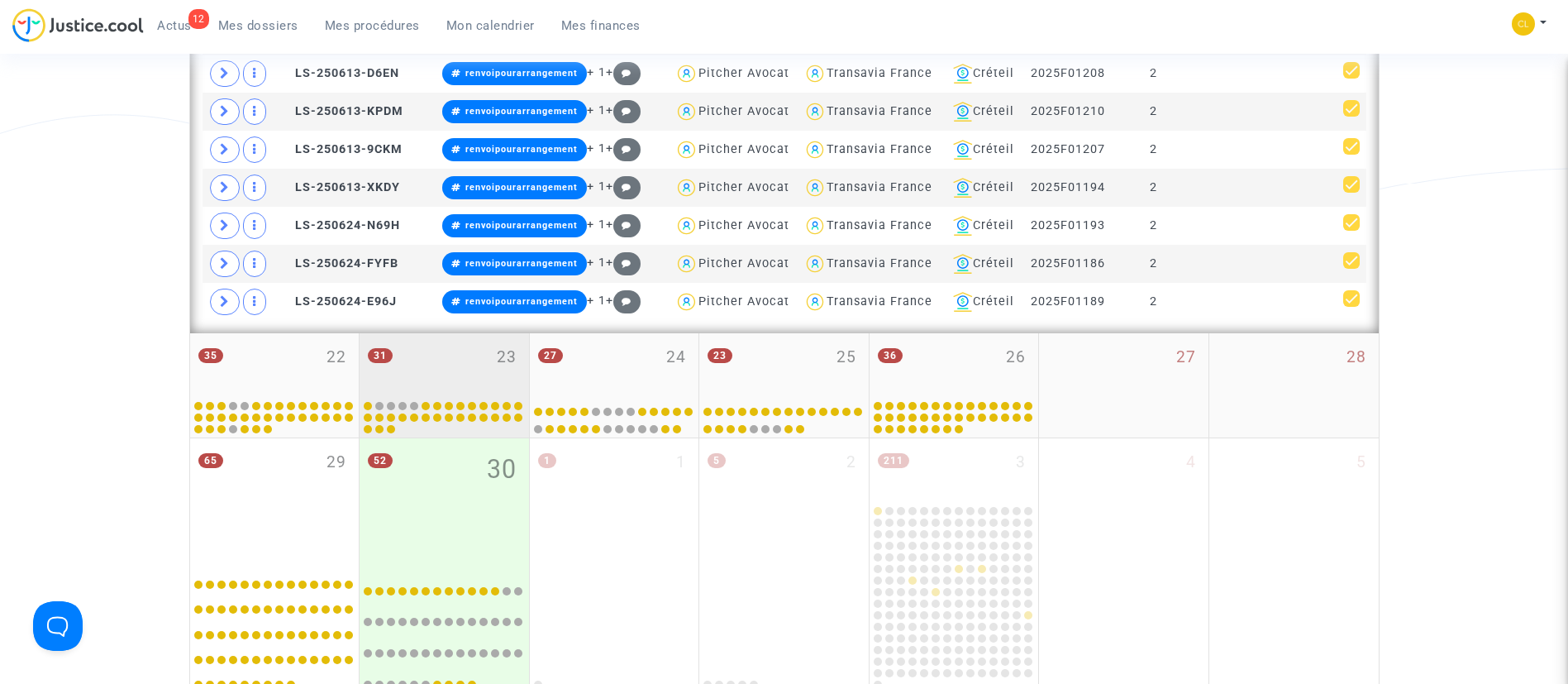
scroll to position [2874, 0]
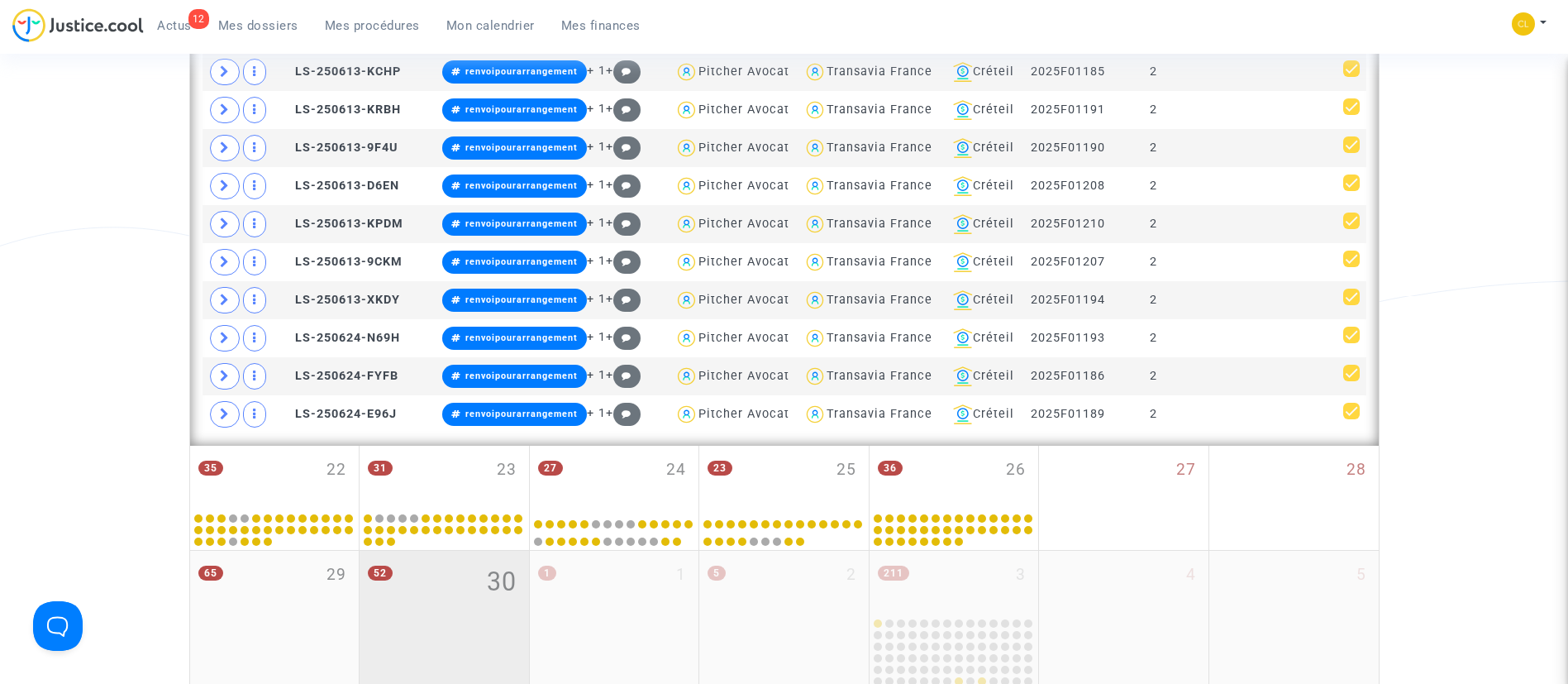
click at [403, 627] on div "52 30" at bounding box center [444, 613] width 169 height 125
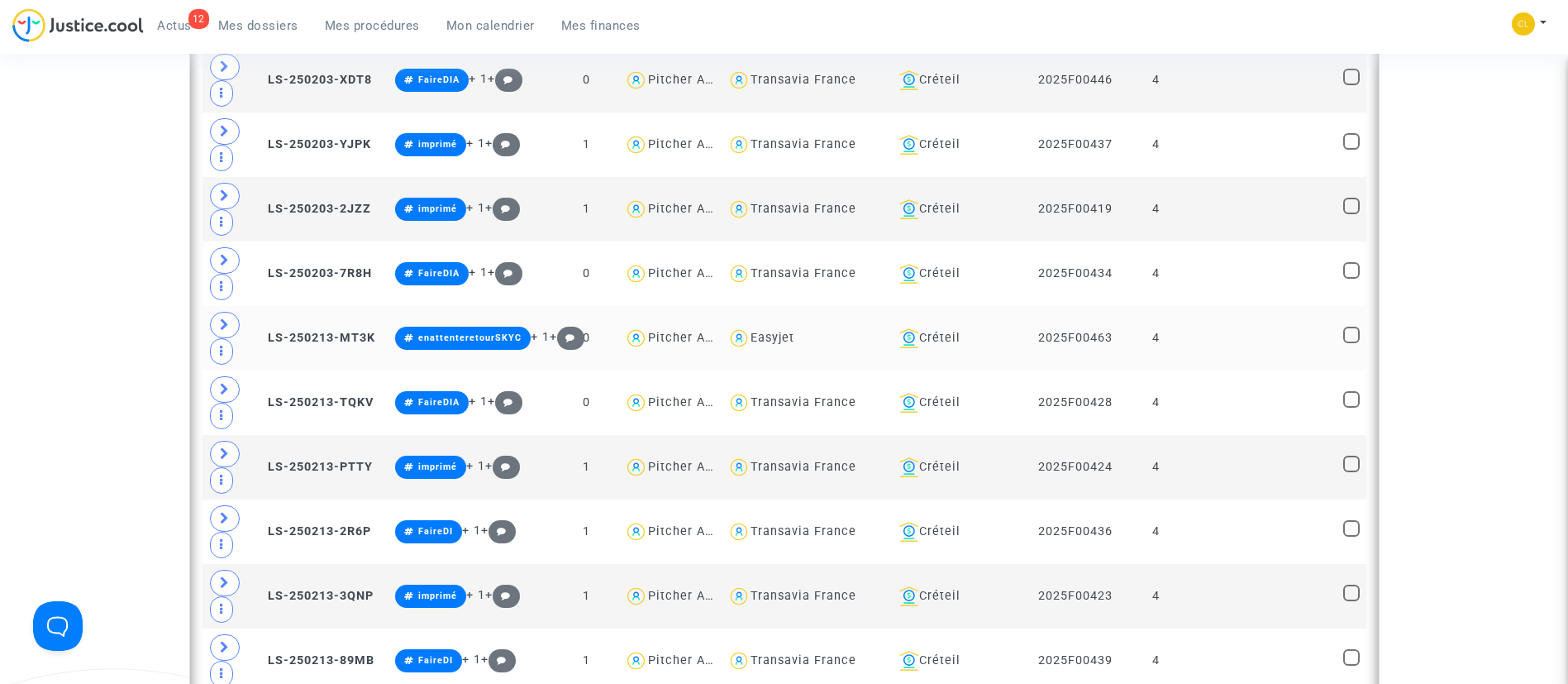
scroll to position [2378, 0]
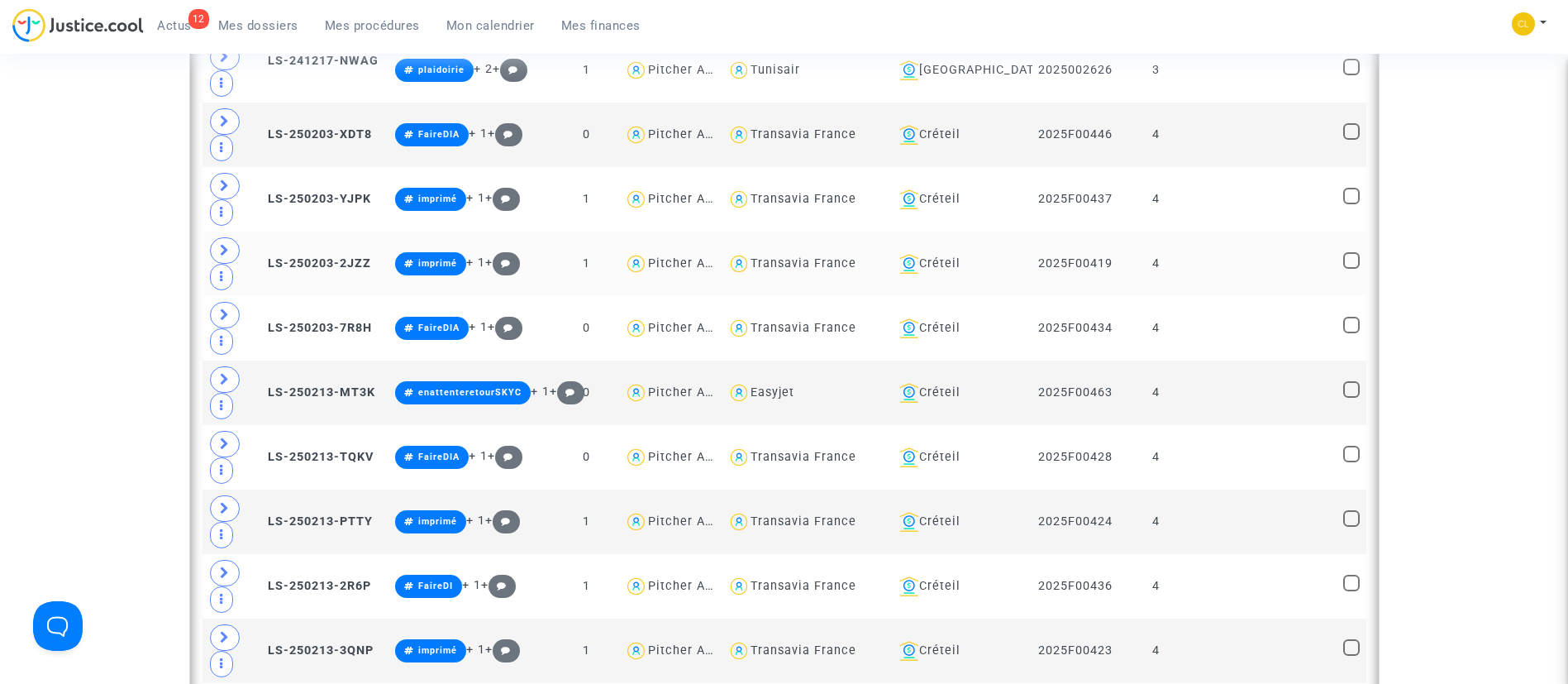
click at [837, 265] on div "Transavia France" at bounding box center [803, 263] width 106 height 14
type textarea "@"Transavia France""
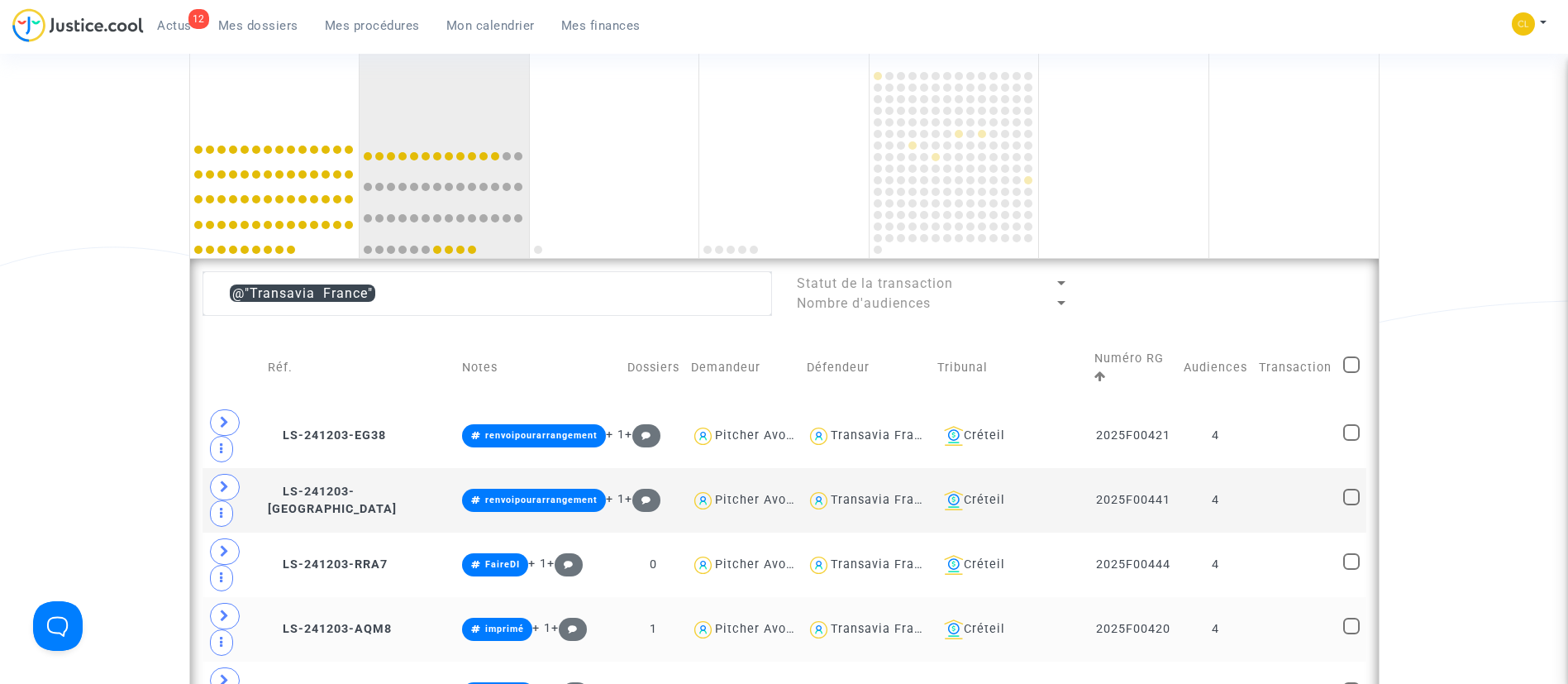
scroll to position [1295, 0]
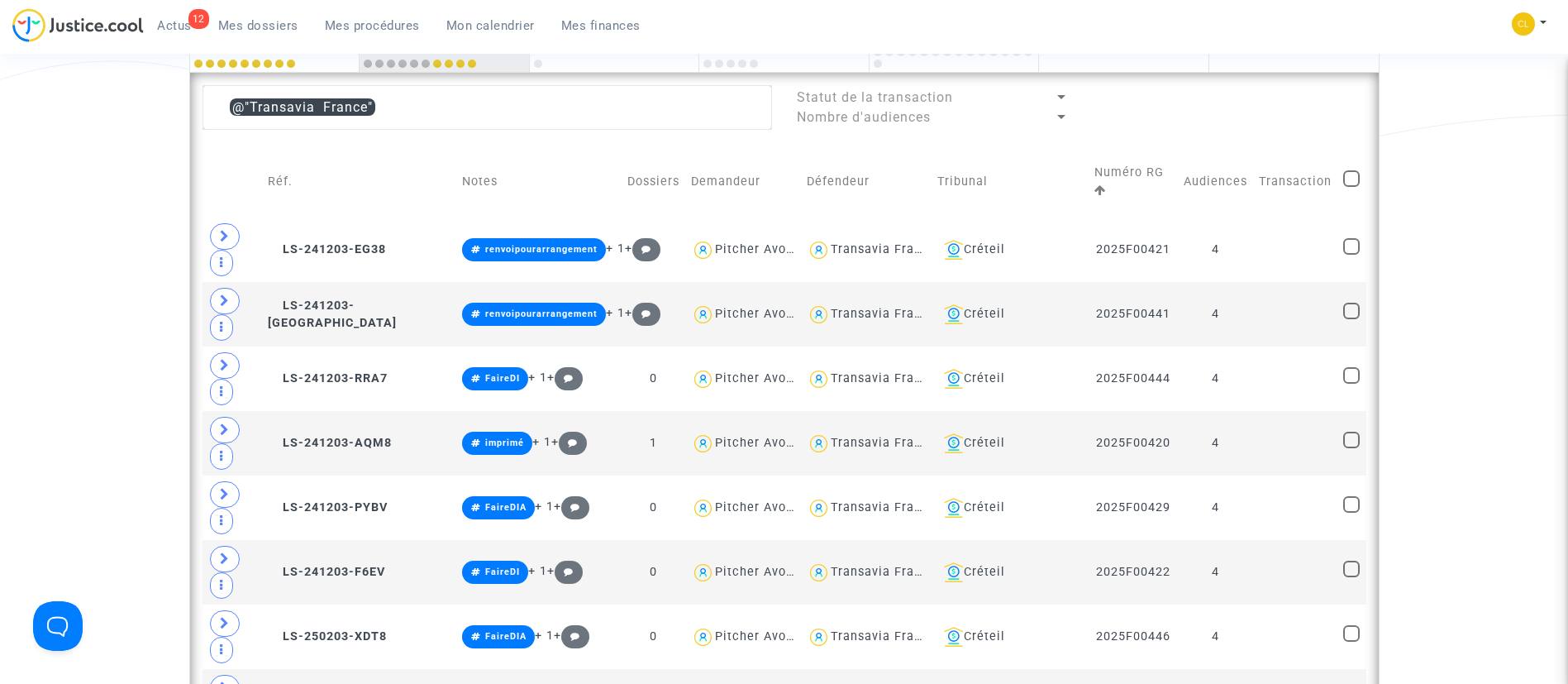
click at [1352, 171] on span at bounding box center [1352, 179] width 17 height 17
click at [1352, 187] on input "checkbox" at bounding box center [1351, 187] width 1 height 1
checkbox input "true"
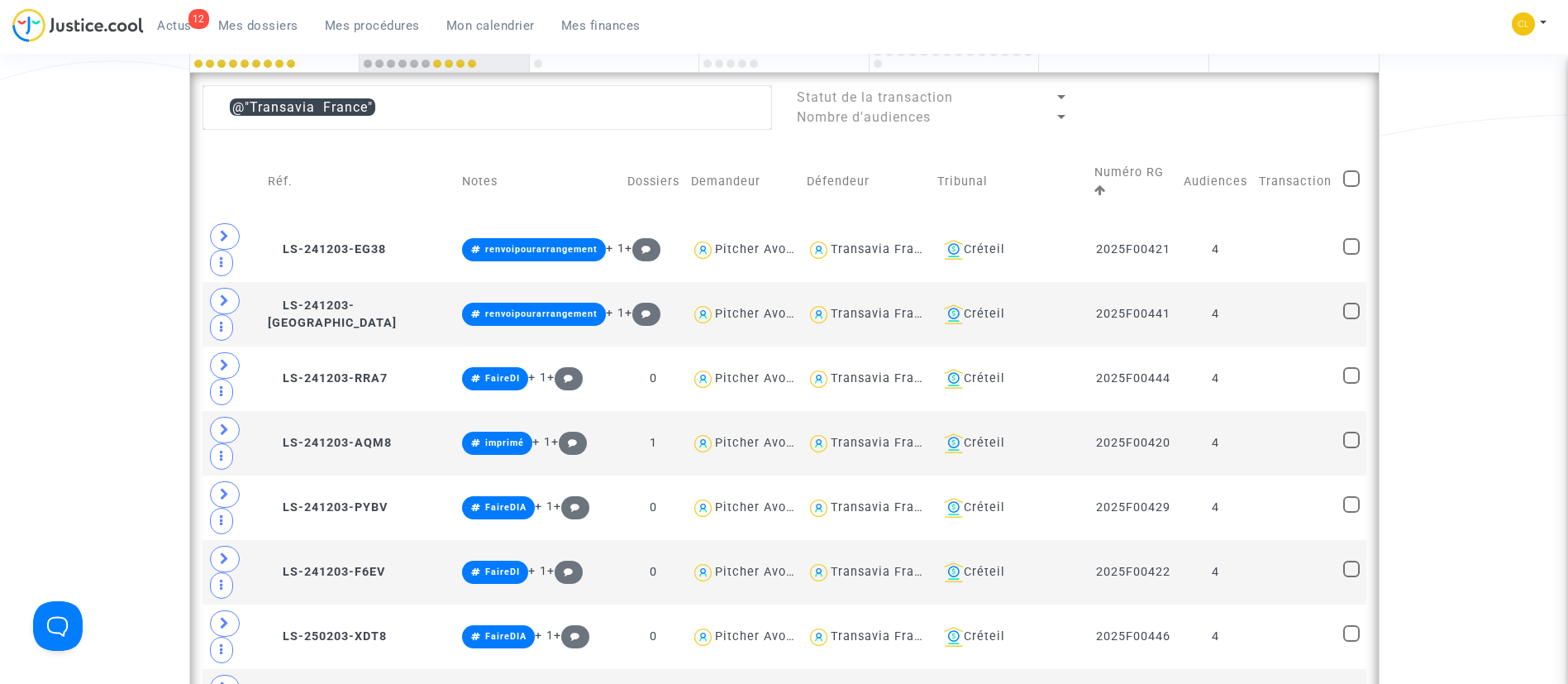
checkbox input "true"
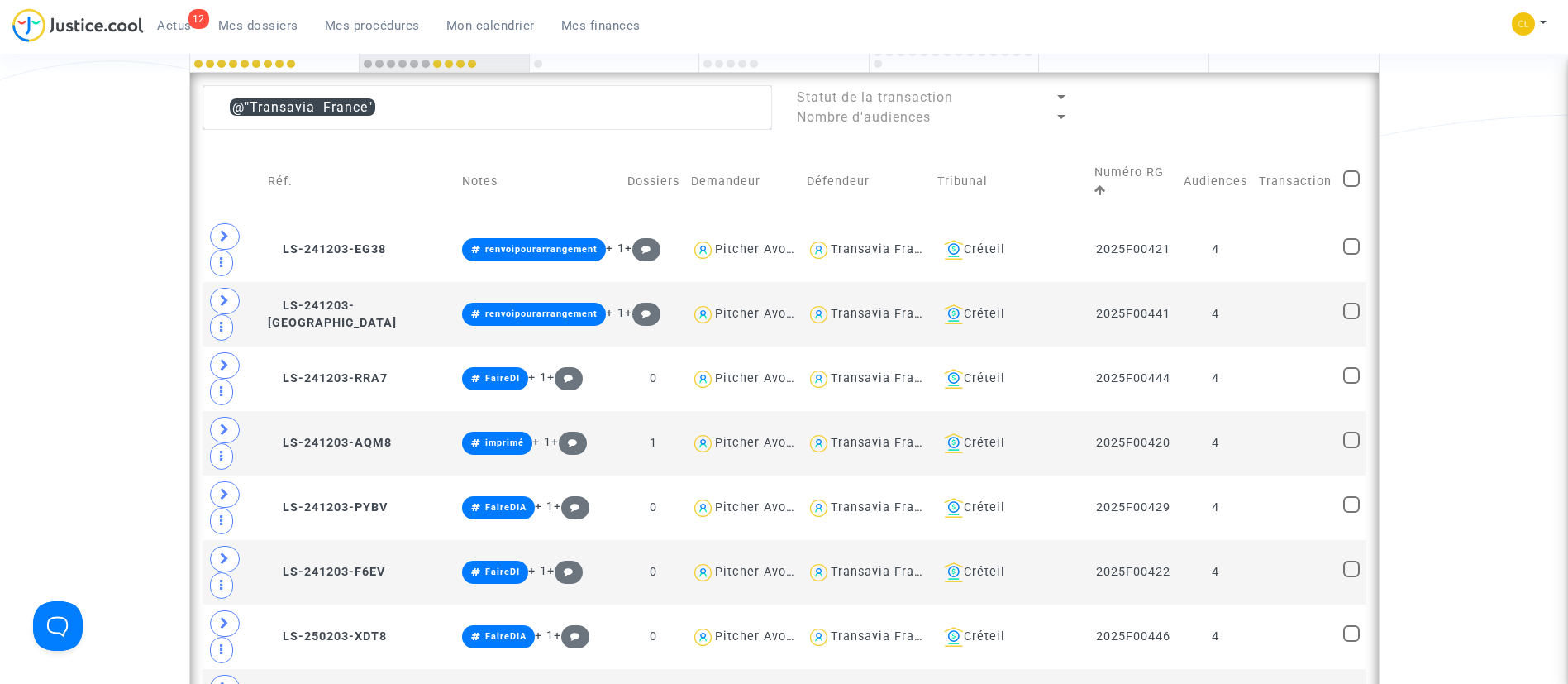
checkbox input "true"
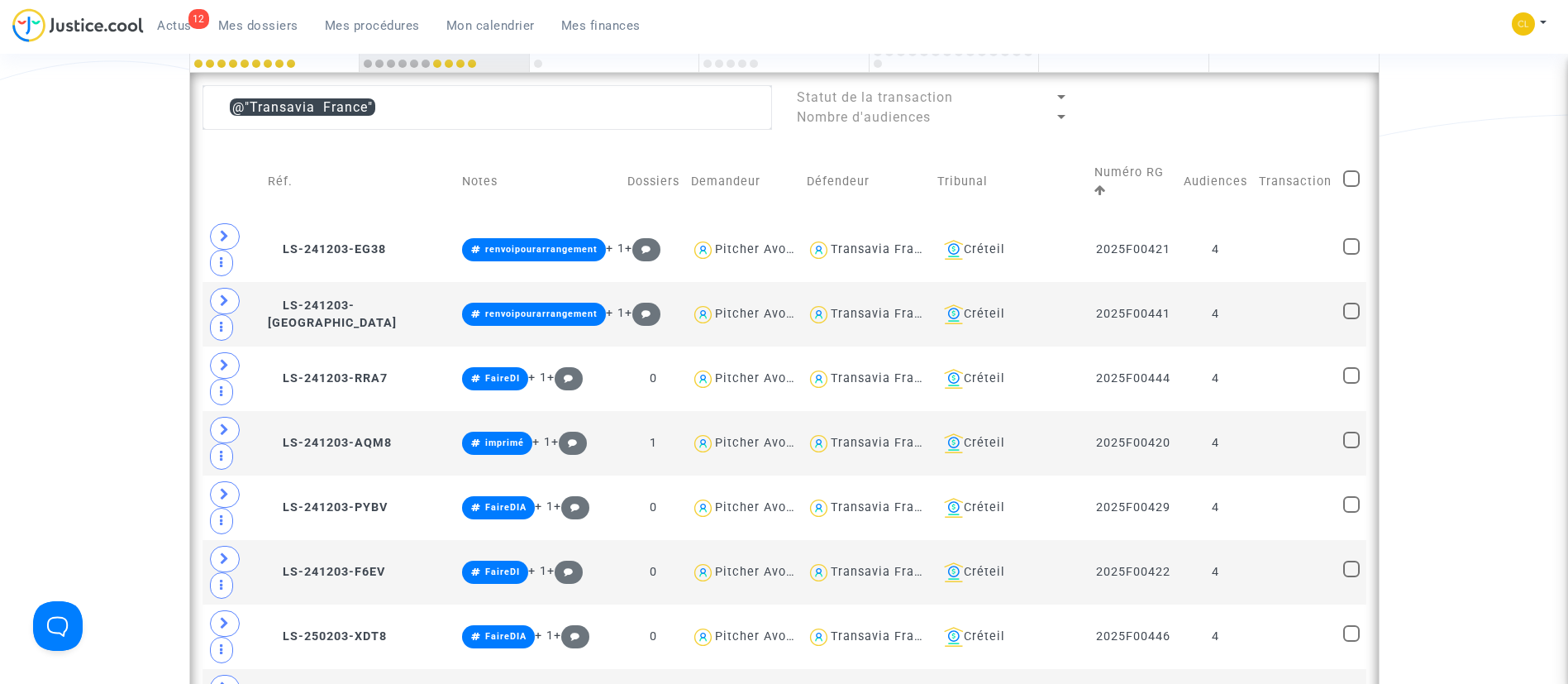
checkbox input "true"
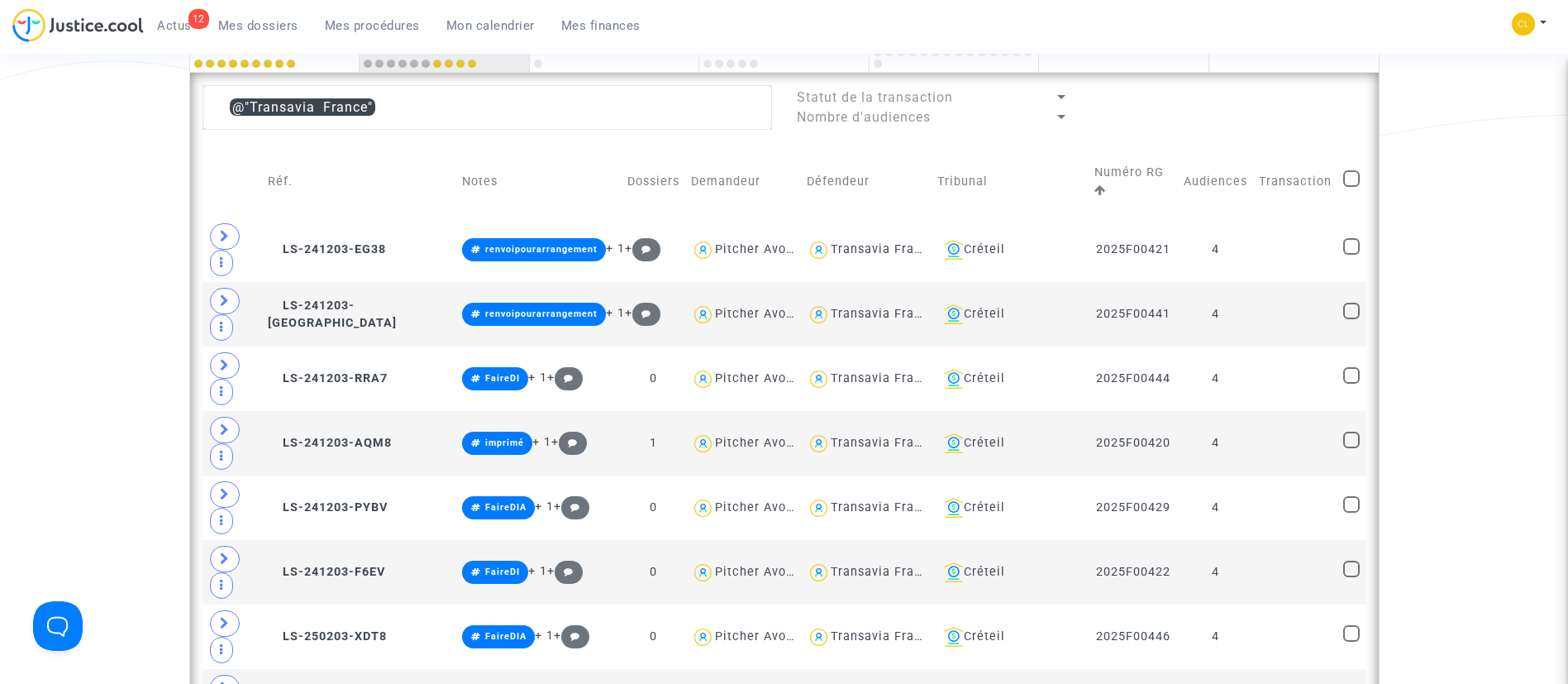
checkbox input "true"
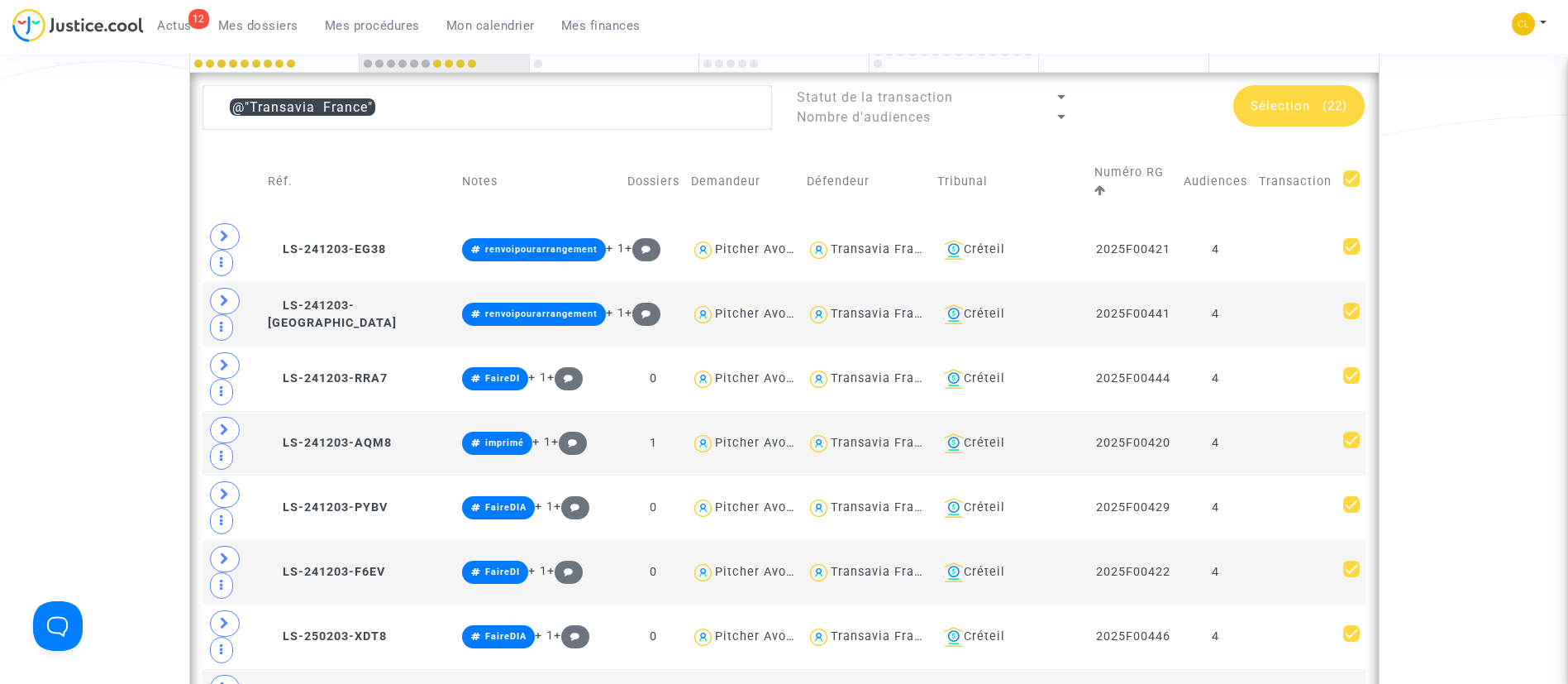
click at [1324, 109] on span "(22)" at bounding box center [1335, 106] width 24 height 15
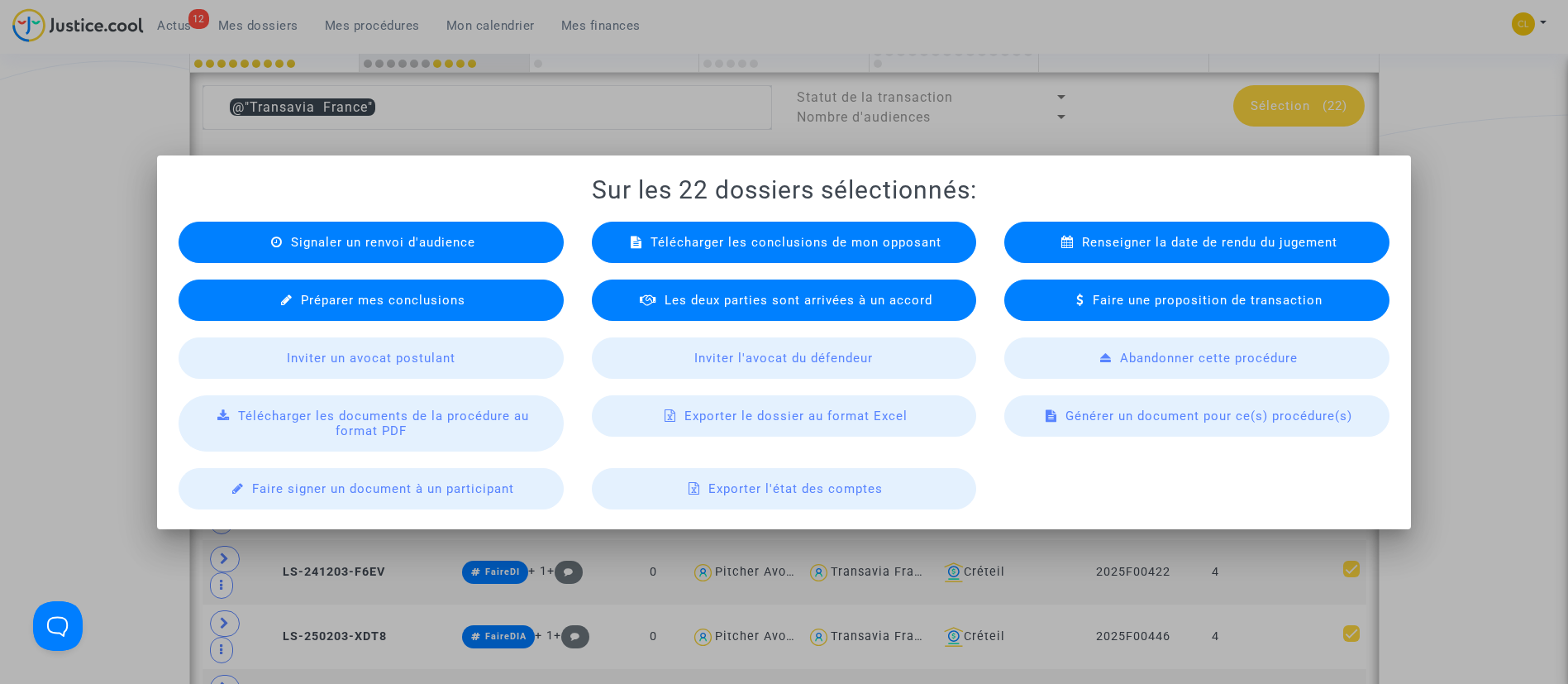
click at [861, 410] on span "Exporter le dossier au format Excel" at bounding box center [797, 416] width 224 height 15
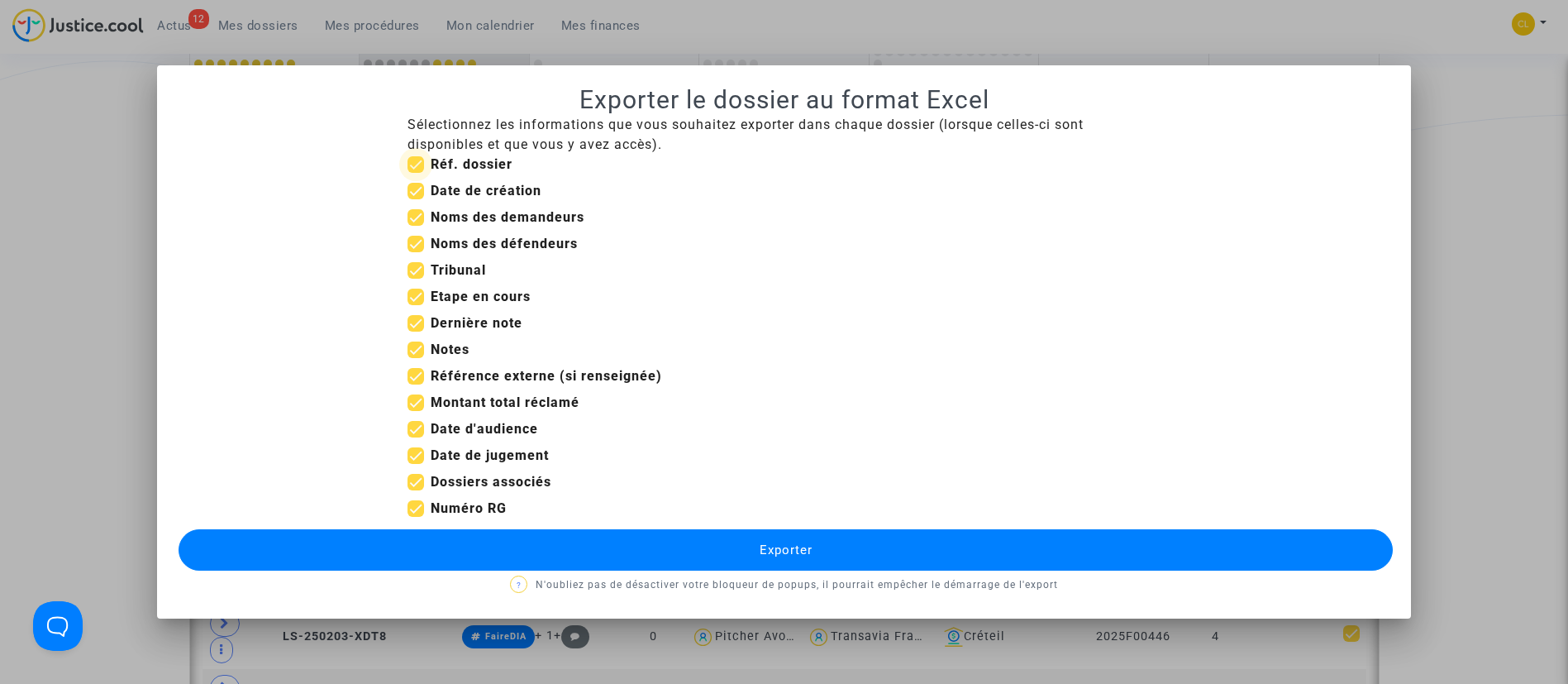
click at [495, 168] on b "Réf. dossier" at bounding box center [471, 163] width 82 height 16
click at [416, 173] on input "Réf. dossier" at bounding box center [415, 173] width 1 height 1
checkbox input "false"
drag, startPoint x: 506, startPoint y: 190, endPoint x: 511, endPoint y: 203, distance: 13.9
click at [506, 190] on b "Date de création" at bounding box center [486, 190] width 111 height 16
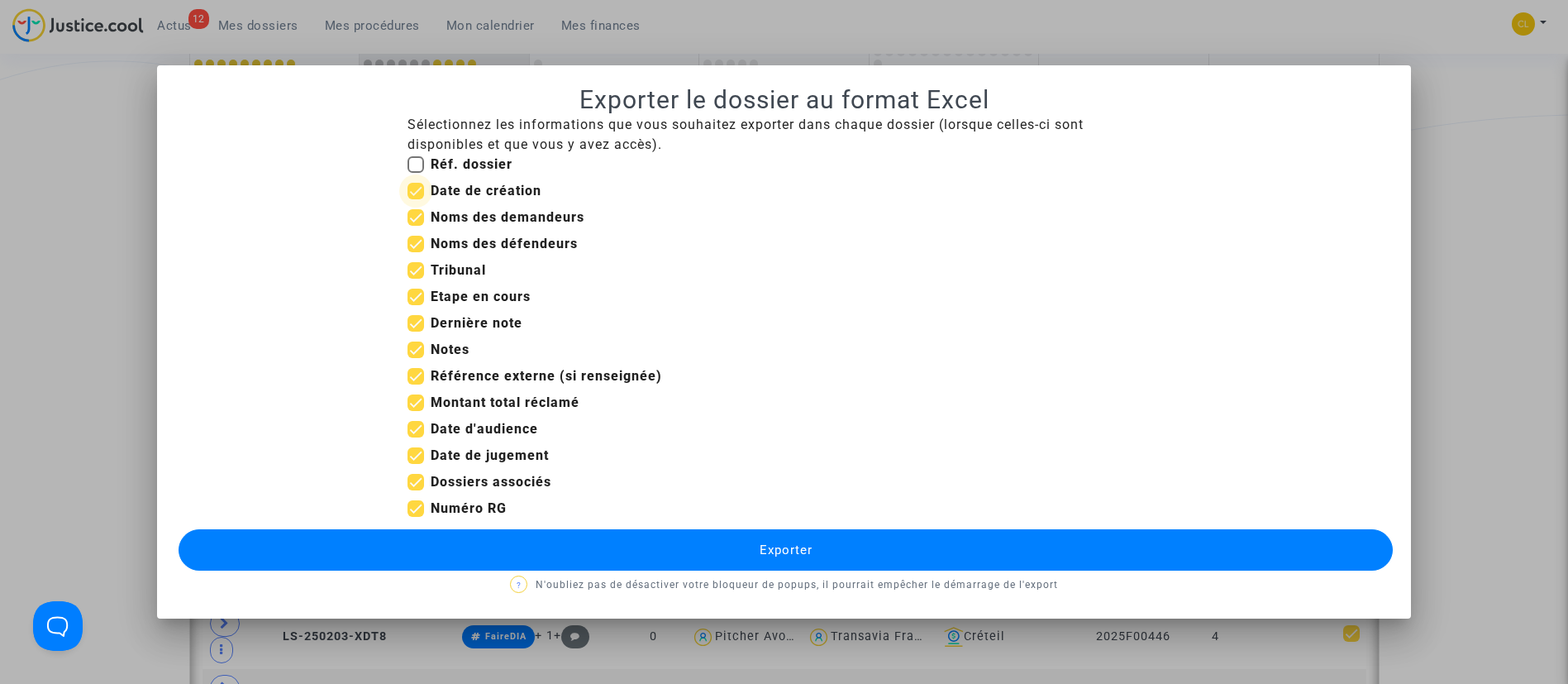
click at [416, 199] on input "Date de création" at bounding box center [415, 199] width 1 height 1
checkbox input "false"
click at [517, 208] on span "Noms des demandeurs" at bounding box center [507, 217] width 154 height 20
click at [416, 225] on input "Noms des demandeurs" at bounding box center [415, 225] width 1 height 1
click at [524, 211] on b "Noms des demandeurs" at bounding box center [507, 217] width 154 height 16
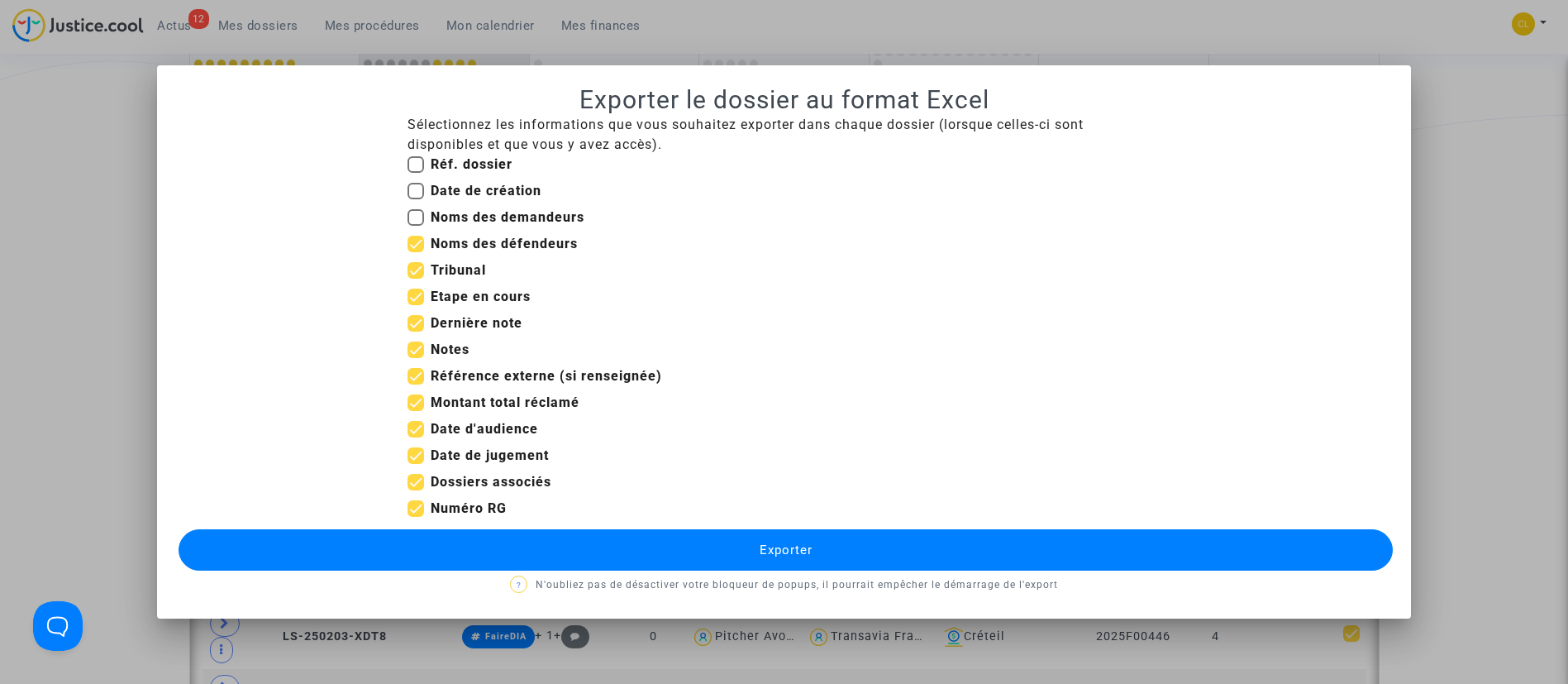
click at [416, 225] on input "Noms des demandeurs" at bounding box center [415, 225] width 1 height 1
checkbox input "true"
click at [458, 275] on b "Tribunal" at bounding box center [458, 270] width 55 height 16
click at [416, 279] on input "Tribunal" at bounding box center [415, 279] width 1 height 1
checkbox input "false"
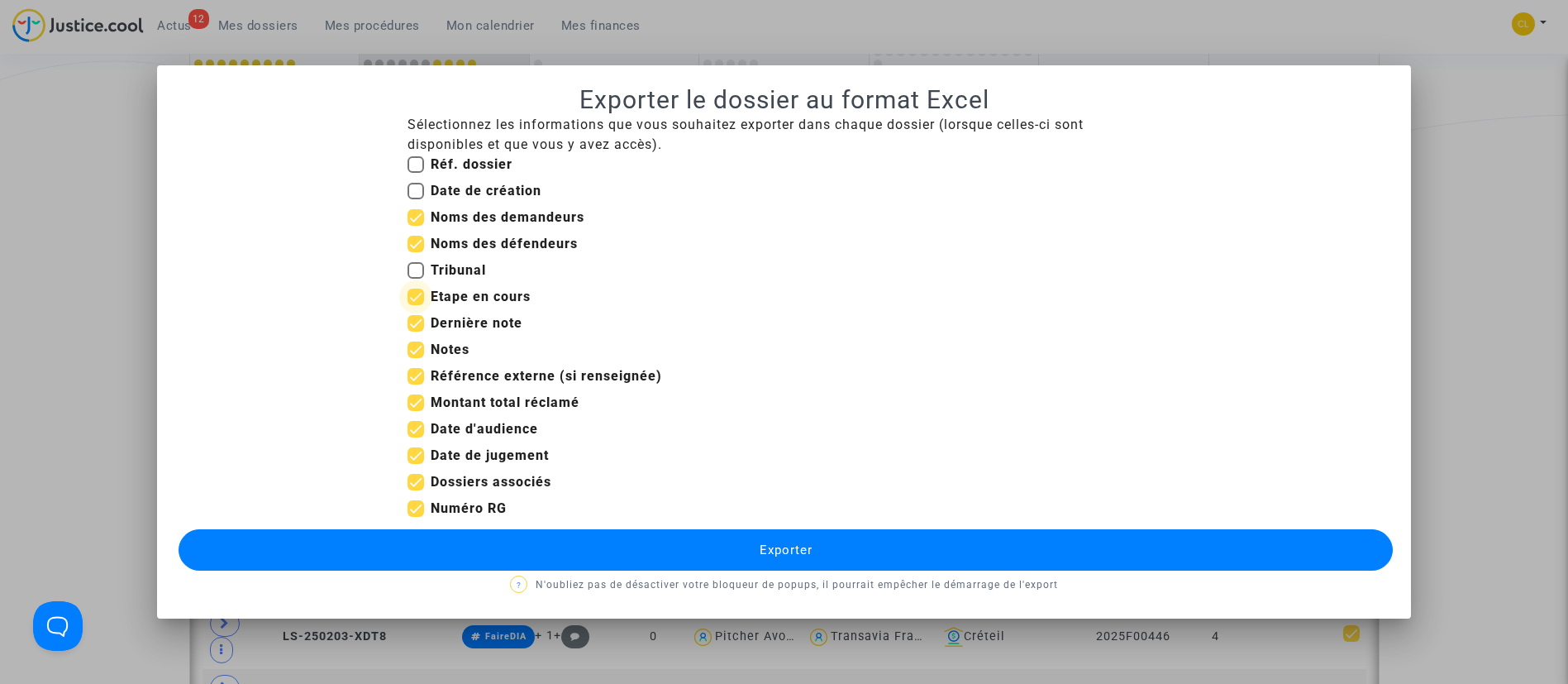
click at [463, 294] on b "Etape en cours" at bounding box center [480, 296] width 100 height 16
click at [416, 305] on input "Etape en cours" at bounding box center [415, 305] width 1 height 1
checkbox input "false"
click at [439, 347] on b "Notes" at bounding box center [449, 349] width 39 height 16
click at [416, 358] on input "Notes" at bounding box center [415, 358] width 1 height 1
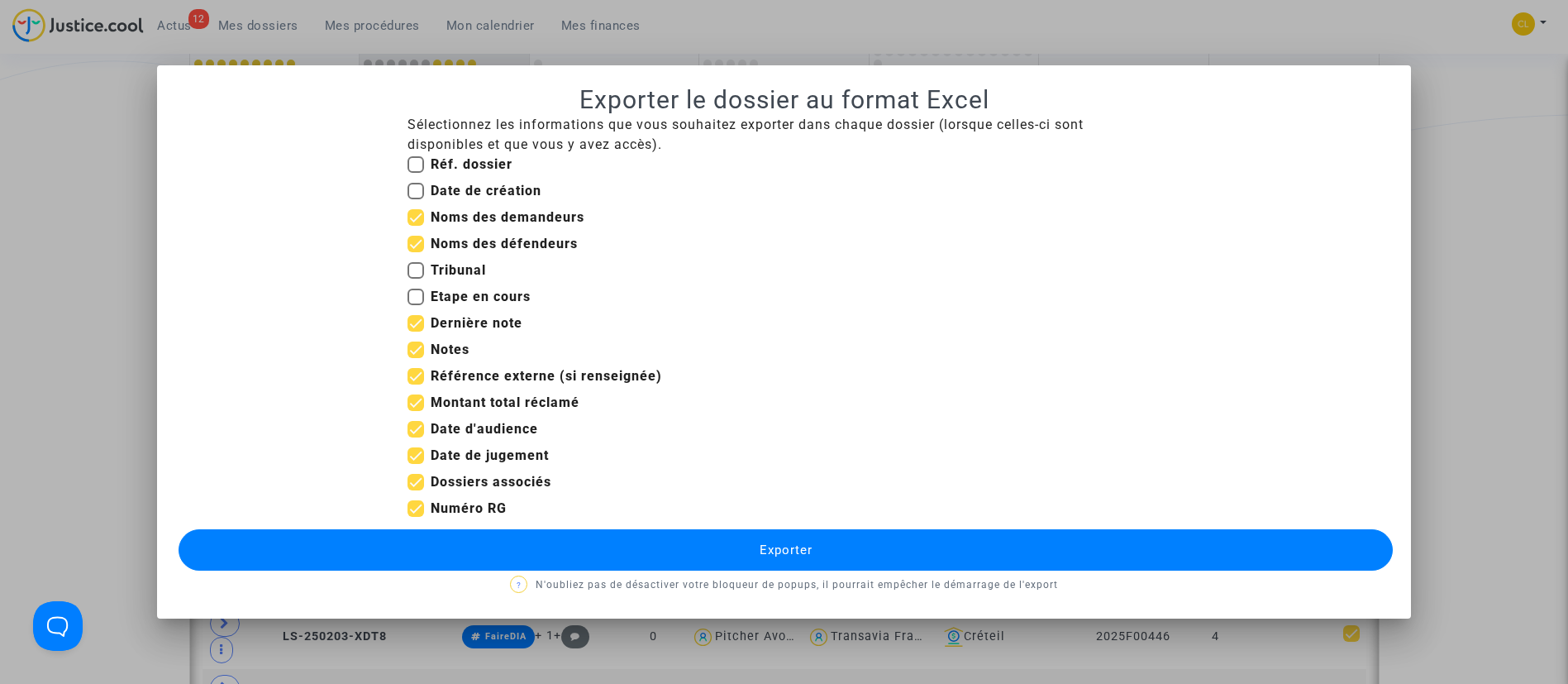
checkbox input "false"
drag, startPoint x: 528, startPoint y: 375, endPoint x: 528, endPoint y: 389, distance: 14.0
click at [528, 375] on b "Référence externe (si renseignée)" at bounding box center [546, 376] width 231 height 16
click at [416, 384] on input "Référence externe (si renseignée)" at bounding box center [415, 384] width 1 height 1
checkbox input "false"
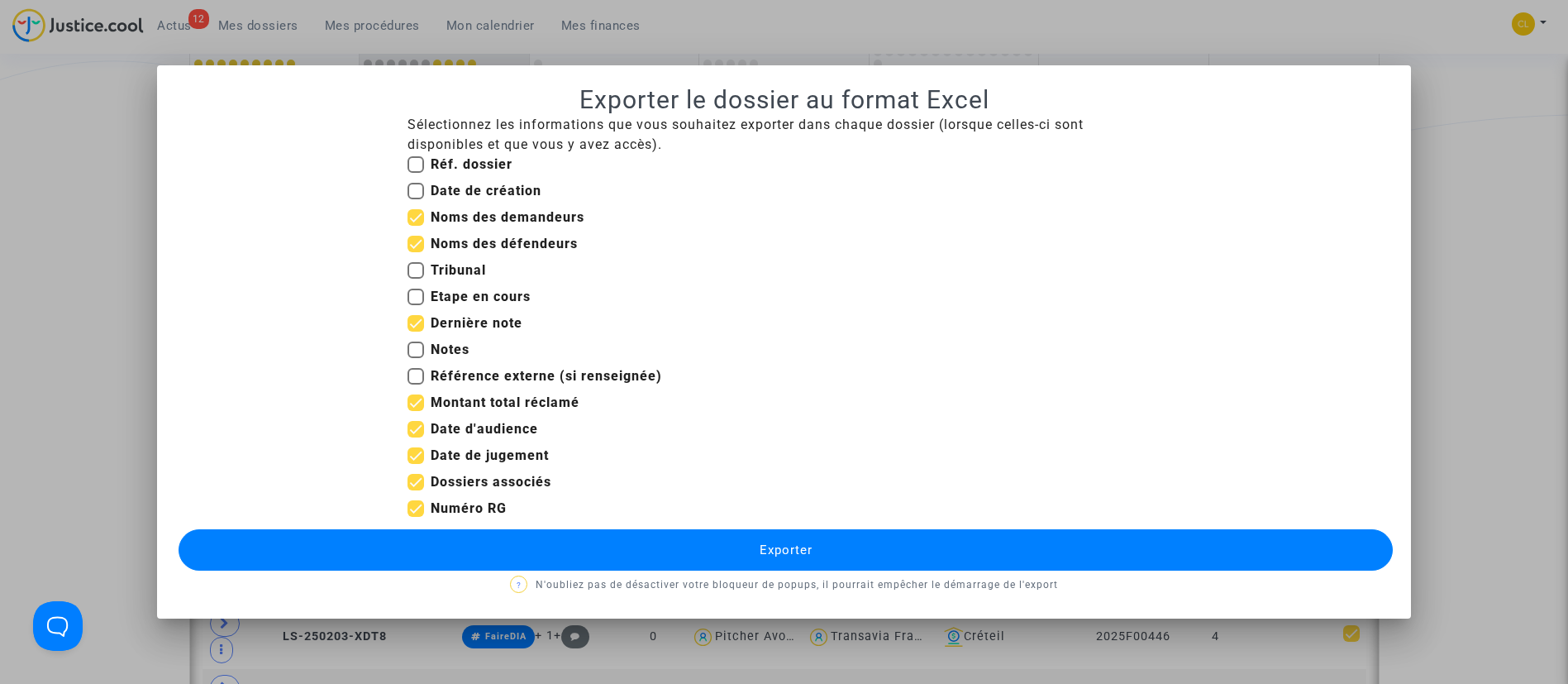
click at [533, 396] on b "Montant total réclamé" at bounding box center [505, 402] width 148 height 16
click at [416, 411] on input "Montant total réclamé" at bounding box center [415, 411] width 1 height 1
checkbox input "false"
click at [463, 428] on b "Date d'audience" at bounding box center [484, 428] width 107 height 16
click at [416, 437] on input "Date d'audience" at bounding box center [415, 437] width 1 height 1
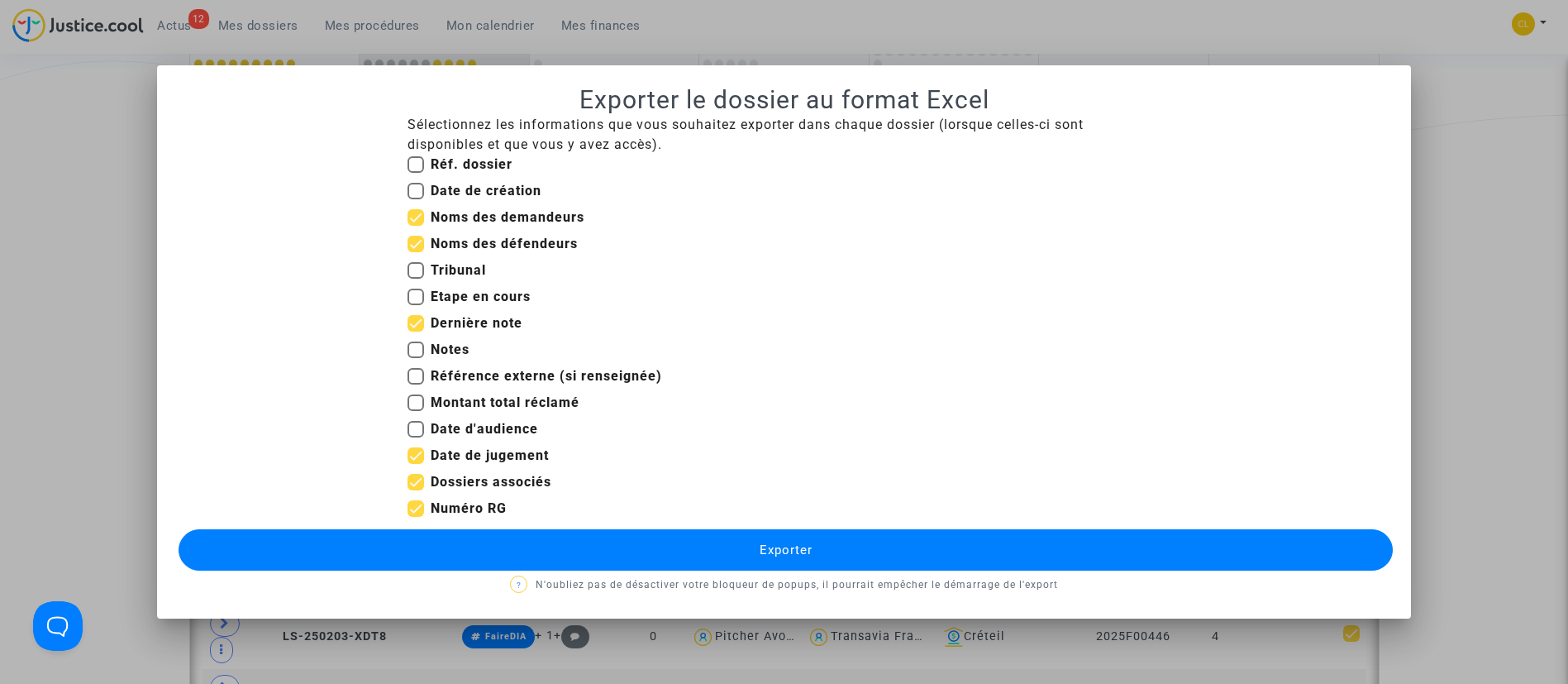
click at [511, 416] on mat-checkbox "Montant total réclamé" at bounding box center [493, 406] width 172 height 26
click at [462, 428] on b "Date d'audience" at bounding box center [484, 428] width 107 height 16
click at [416, 437] on input "Date d'audience" at bounding box center [415, 437] width 1 height 1
checkbox input "true"
click at [476, 452] on b "Date de jugement" at bounding box center [489, 455] width 118 height 16
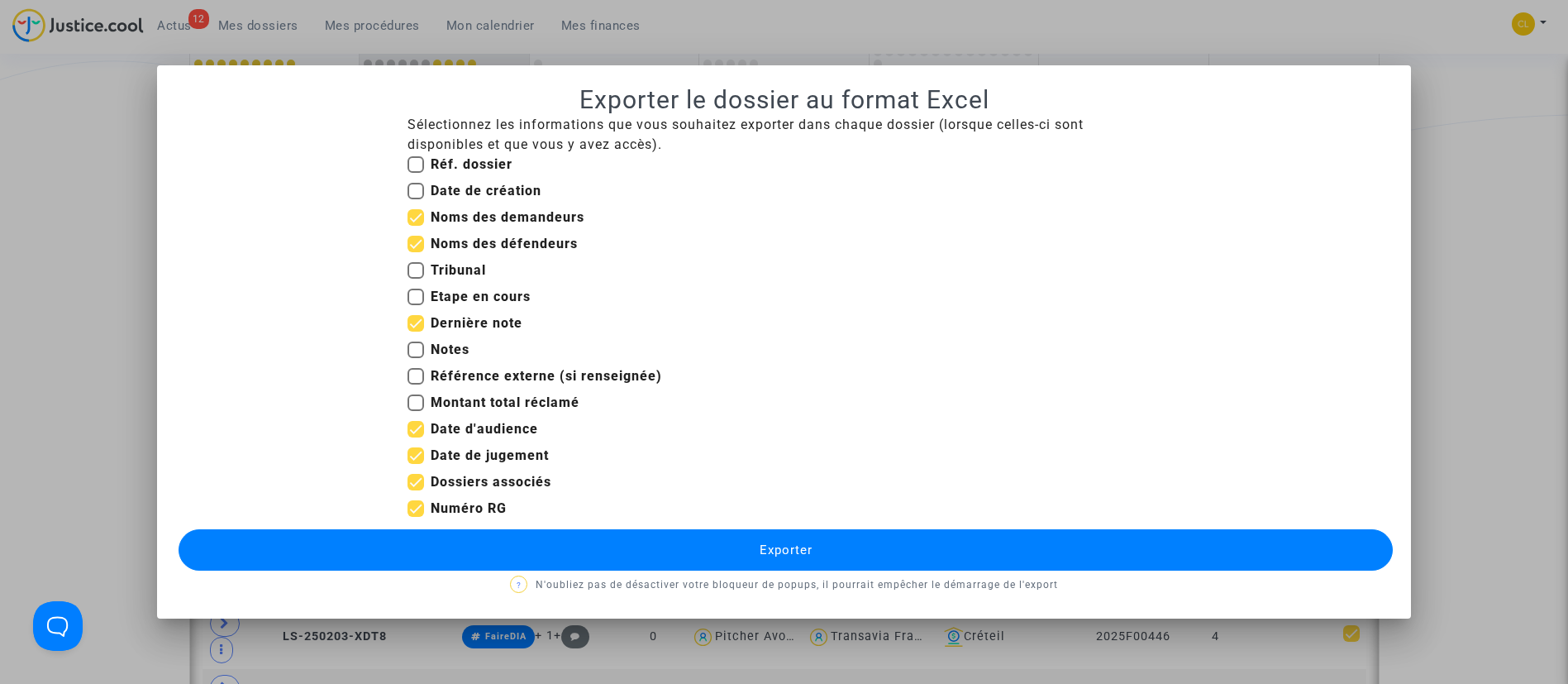
click at [416, 464] on input "Date de jugement" at bounding box center [415, 464] width 1 height 1
checkbox input "false"
drag, startPoint x: 825, startPoint y: 554, endPoint x: 773, endPoint y: 536, distance: 55.0
click at [820, 555] on button "Exporter" at bounding box center [786, 550] width 1216 height 41
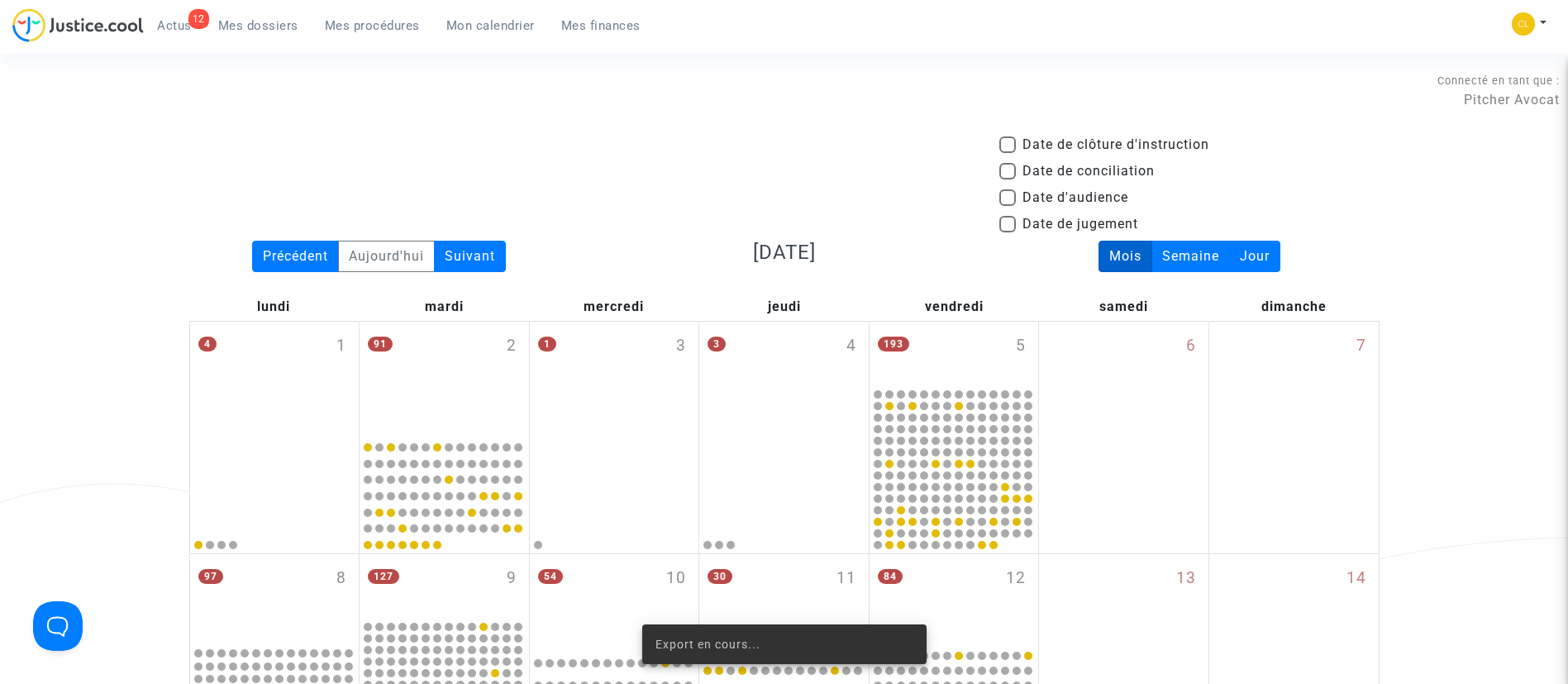
scroll to position [1295, 0]
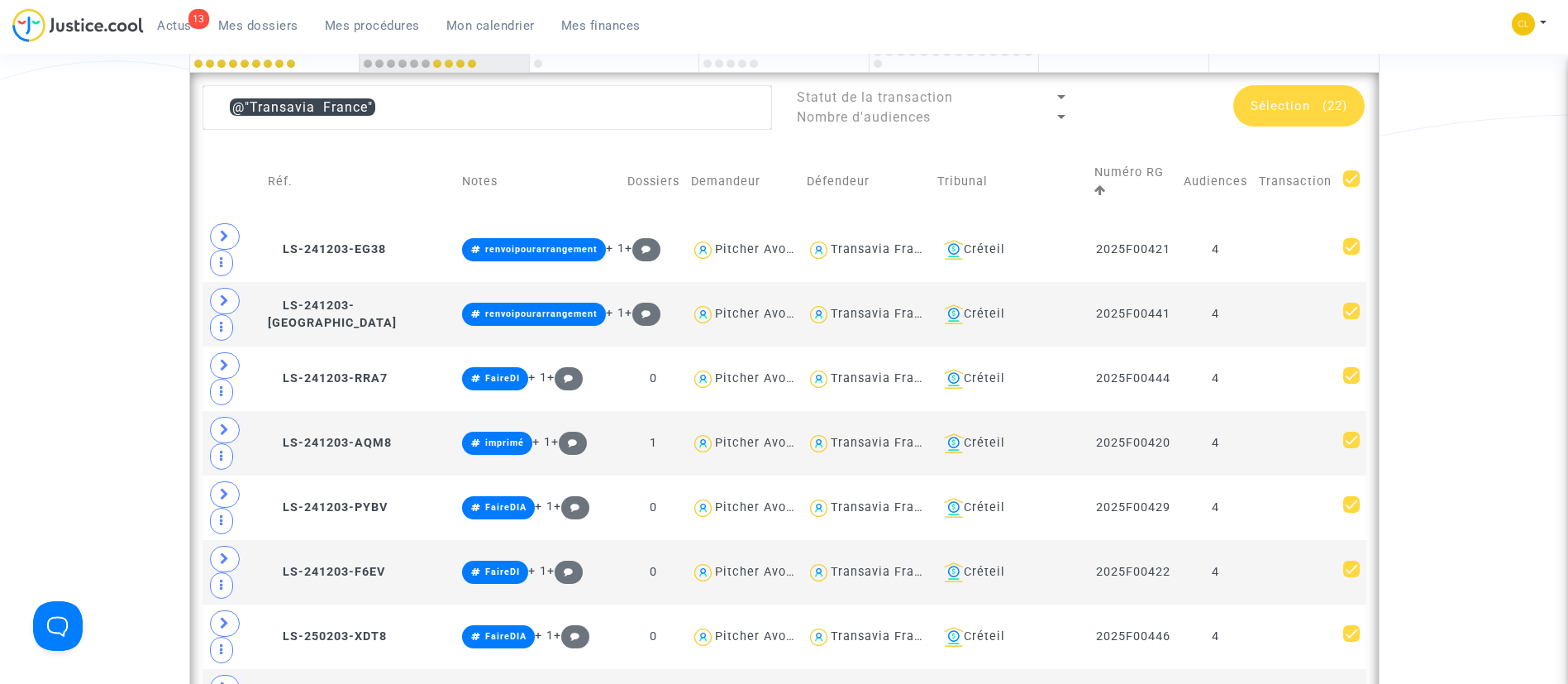
click at [72, 123] on div "Date de clôture d'instruction Date de conciliation Date d'audience Date de juge…" at bounding box center [784, 243] width 1568 height 2808
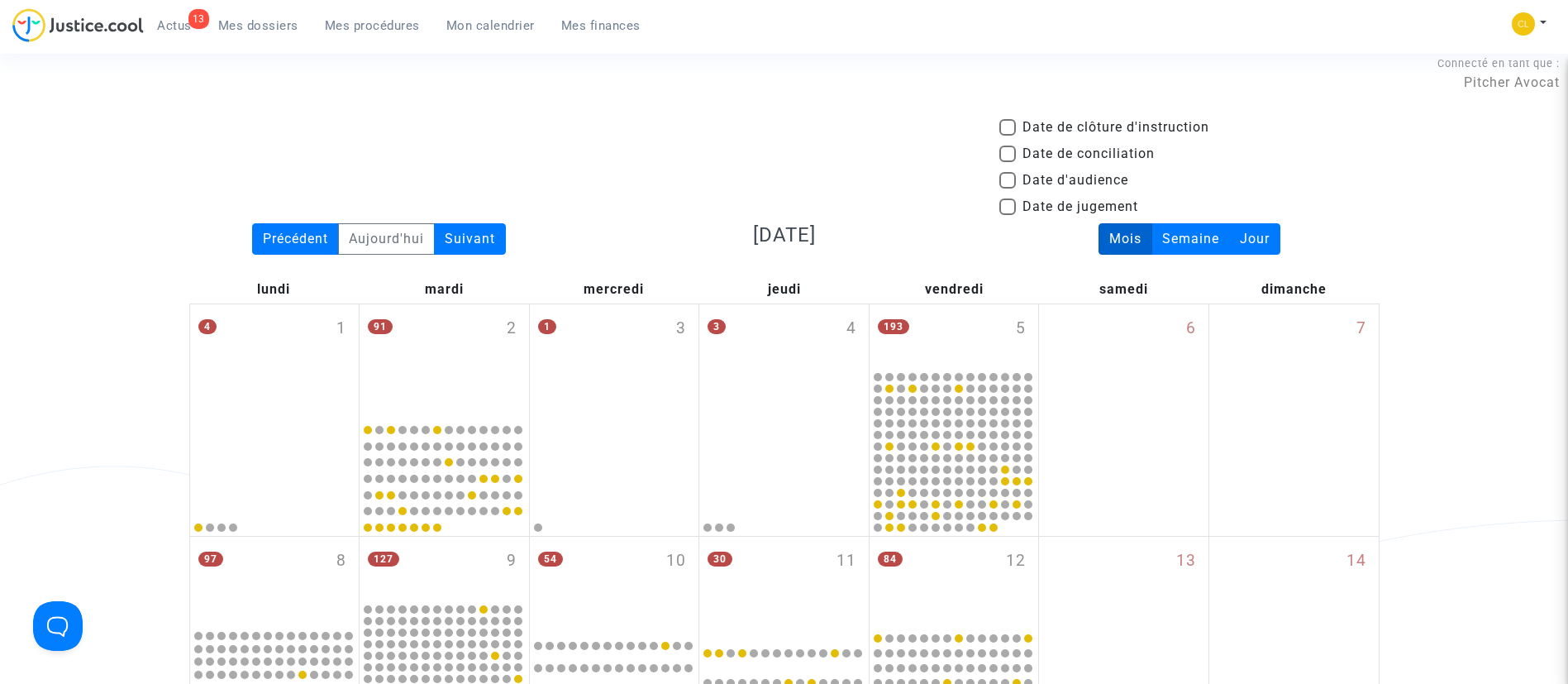
scroll to position [0, 0]
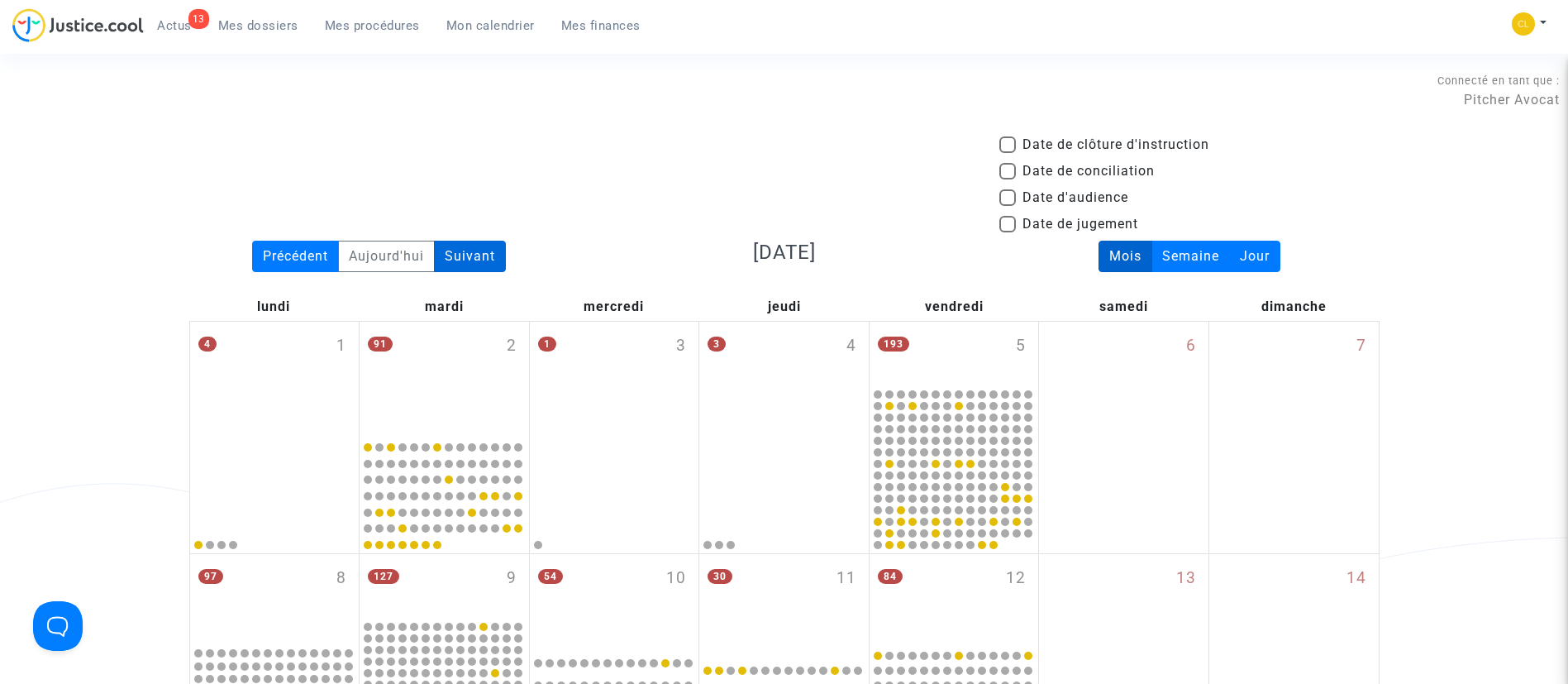
click at [489, 254] on div "Suivant" at bounding box center [470, 256] width 72 height 31
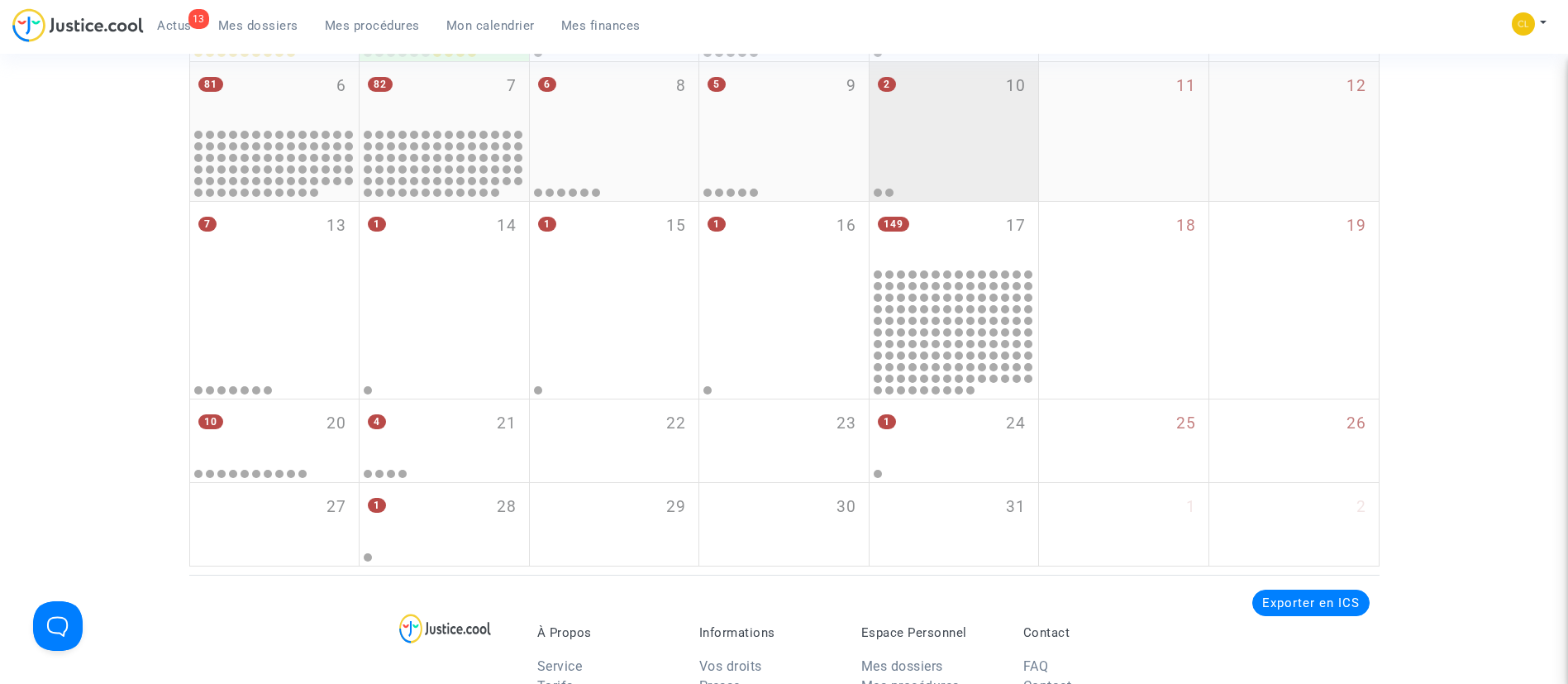
scroll to position [620, 0]
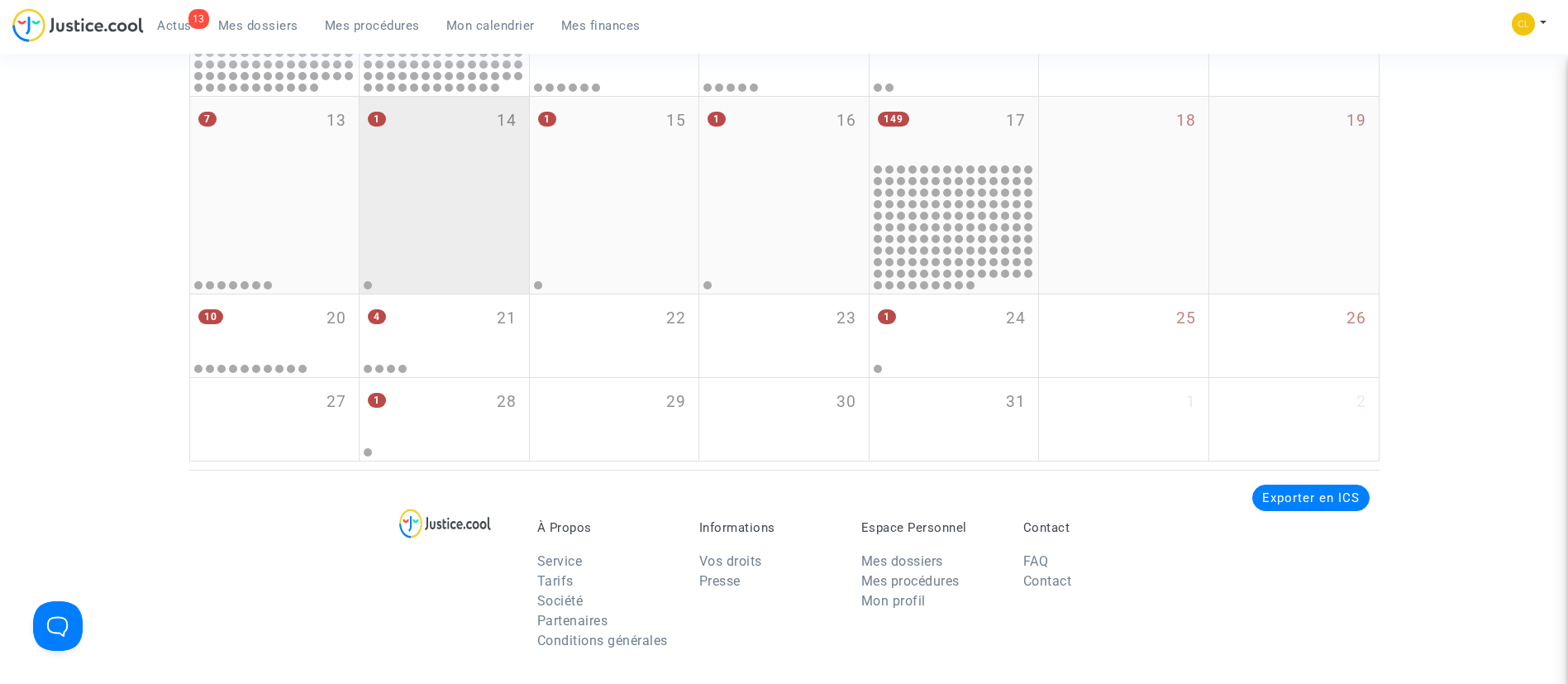
click at [458, 189] on div "1 14" at bounding box center [444, 145] width 169 height 96
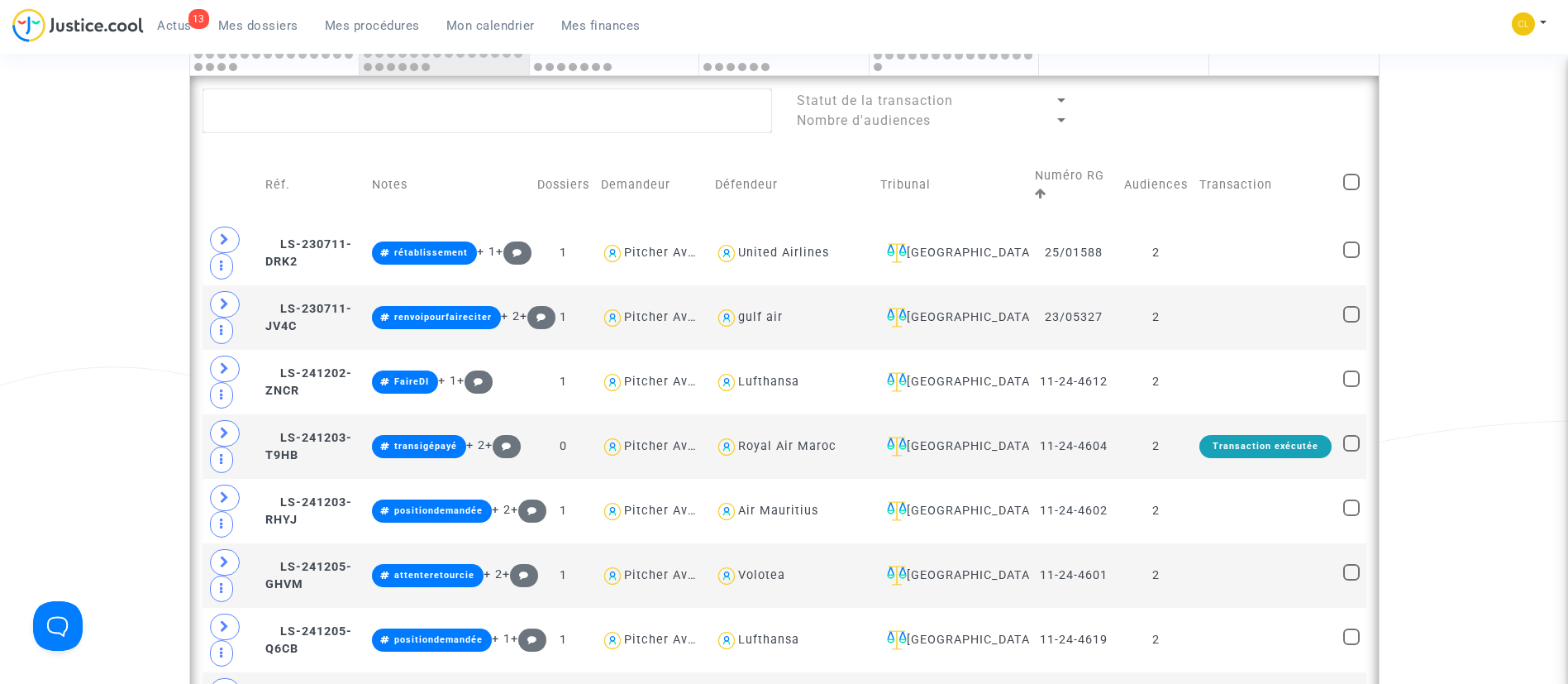
scroll to position [992, 0]
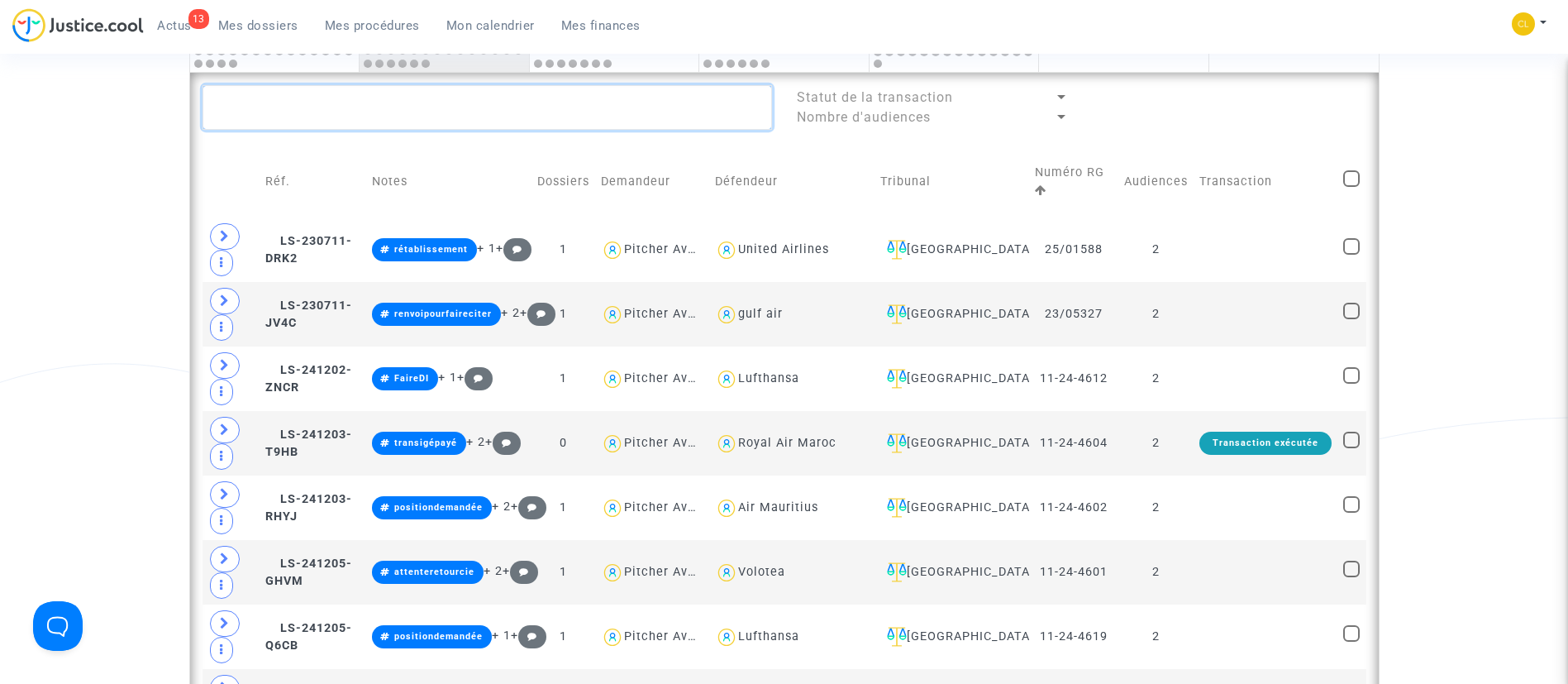
click at [520, 115] on textarea at bounding box center [488, 108] width 569 height 45
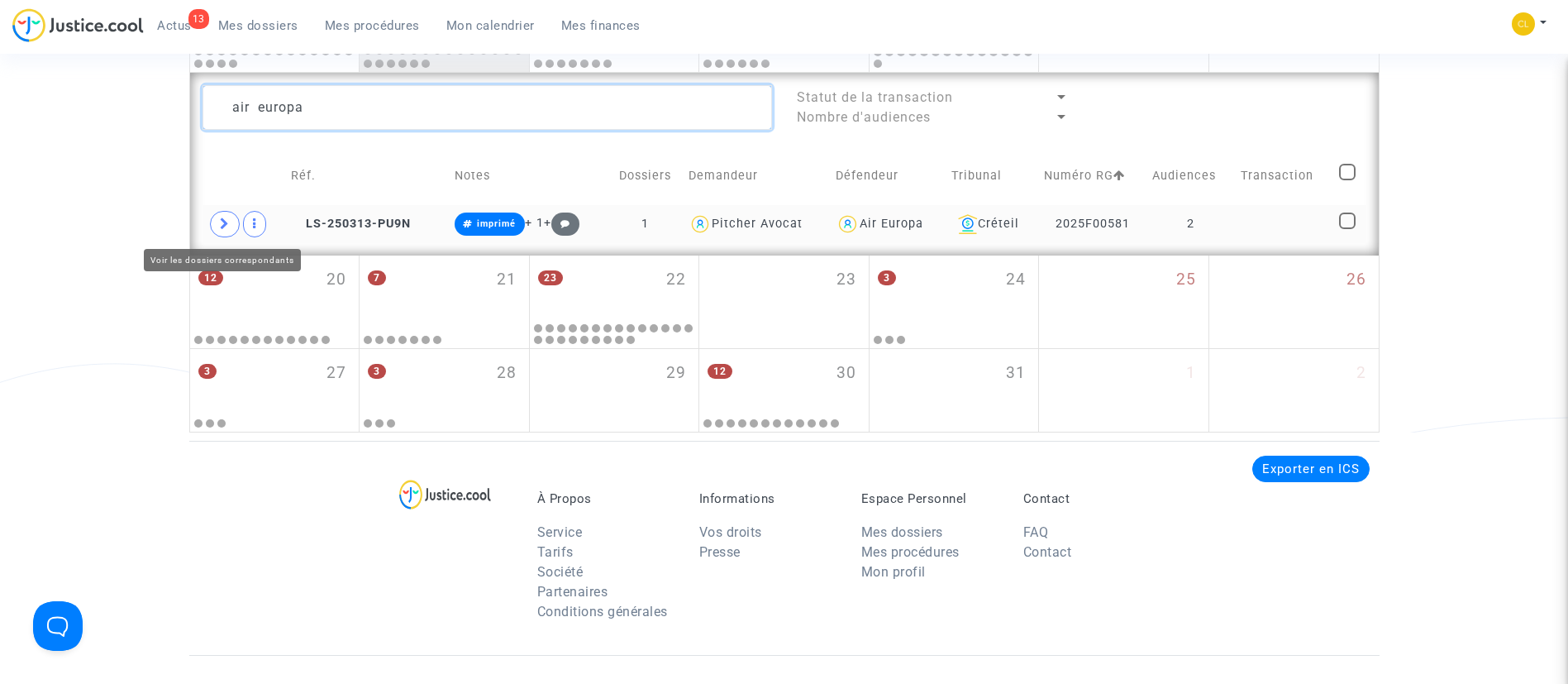
type textarea "air europa"
click at [226, 228] on icon at bounding box center [225, 223] width 10 height 12
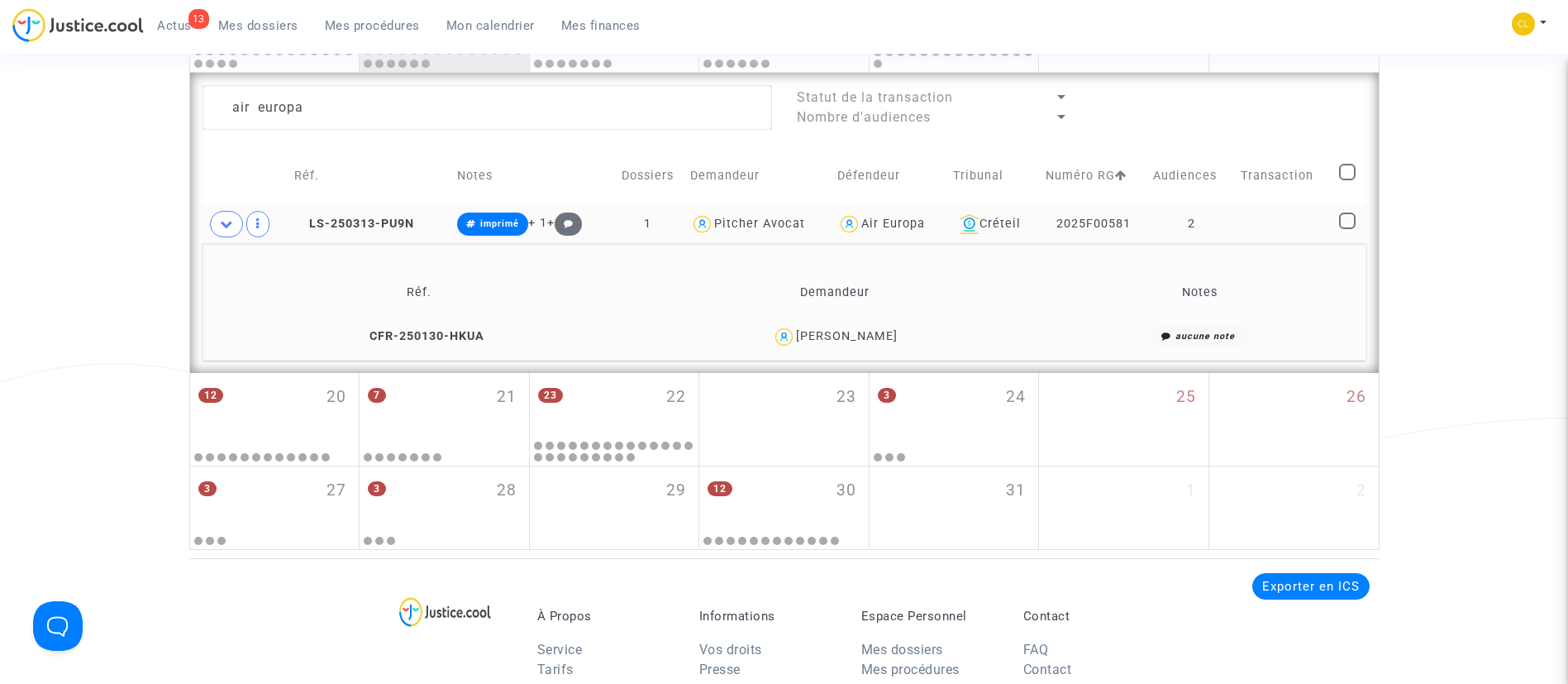
click at [1241, 222] on td at bounding box center [1284, 224] width 99 height 38
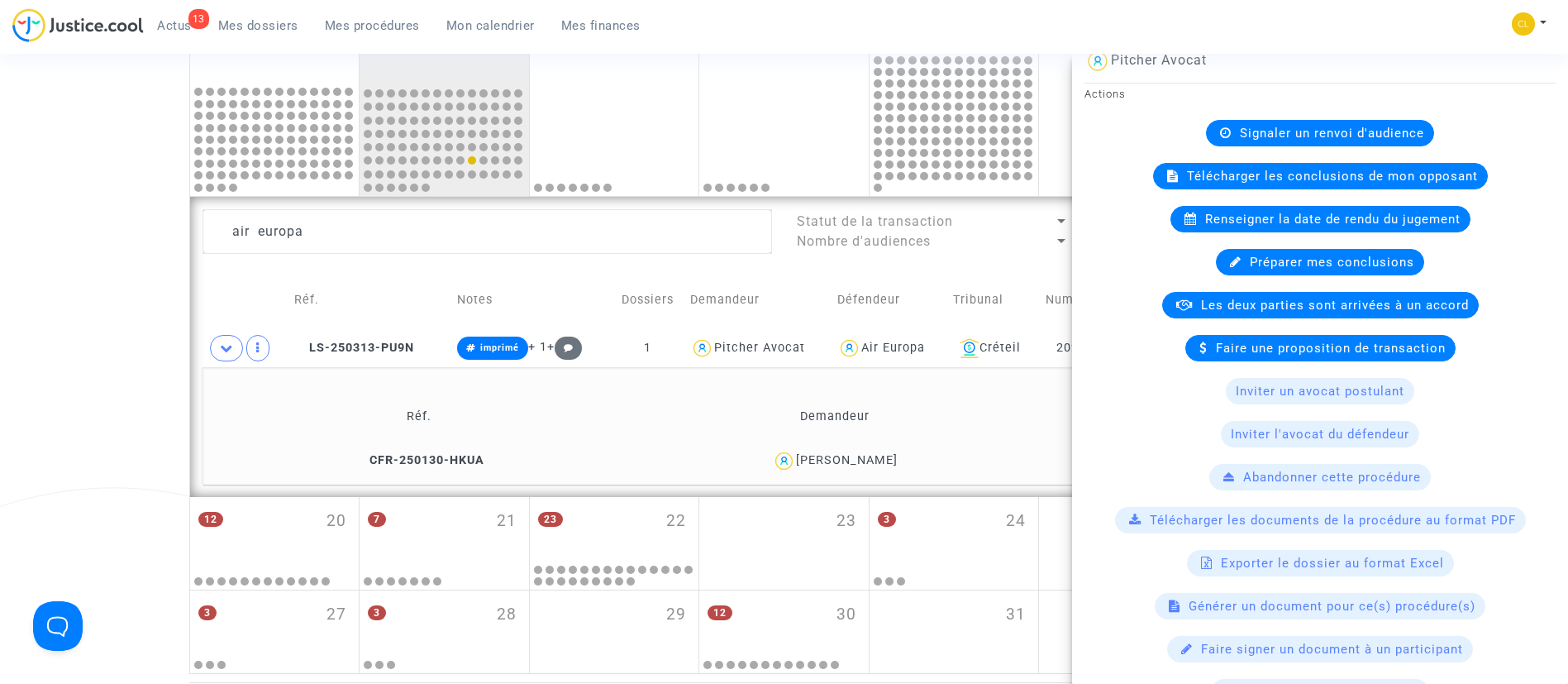
scroll to position [248, 0]
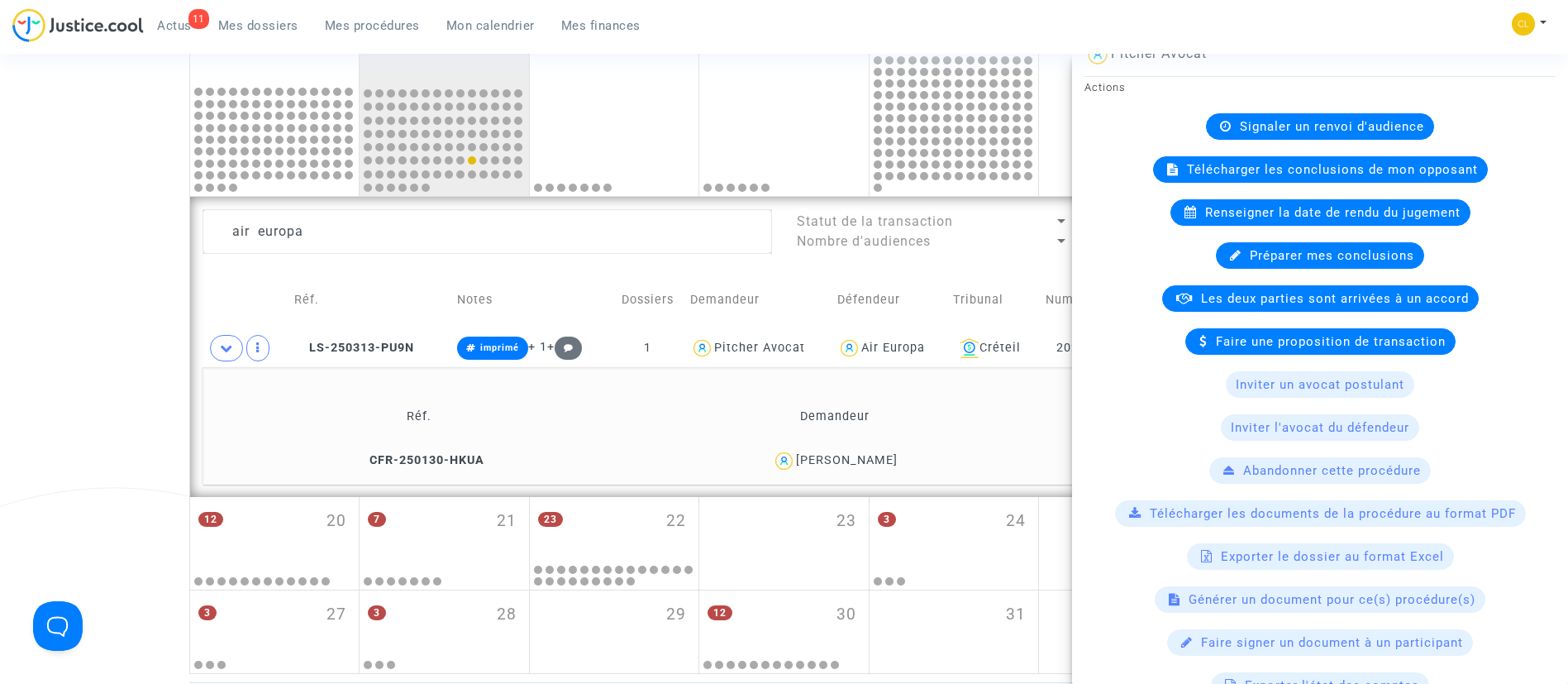
click at [974, 445] on td "Ophelie GEAY" at bounding box center [835, 461] width 410 height 36
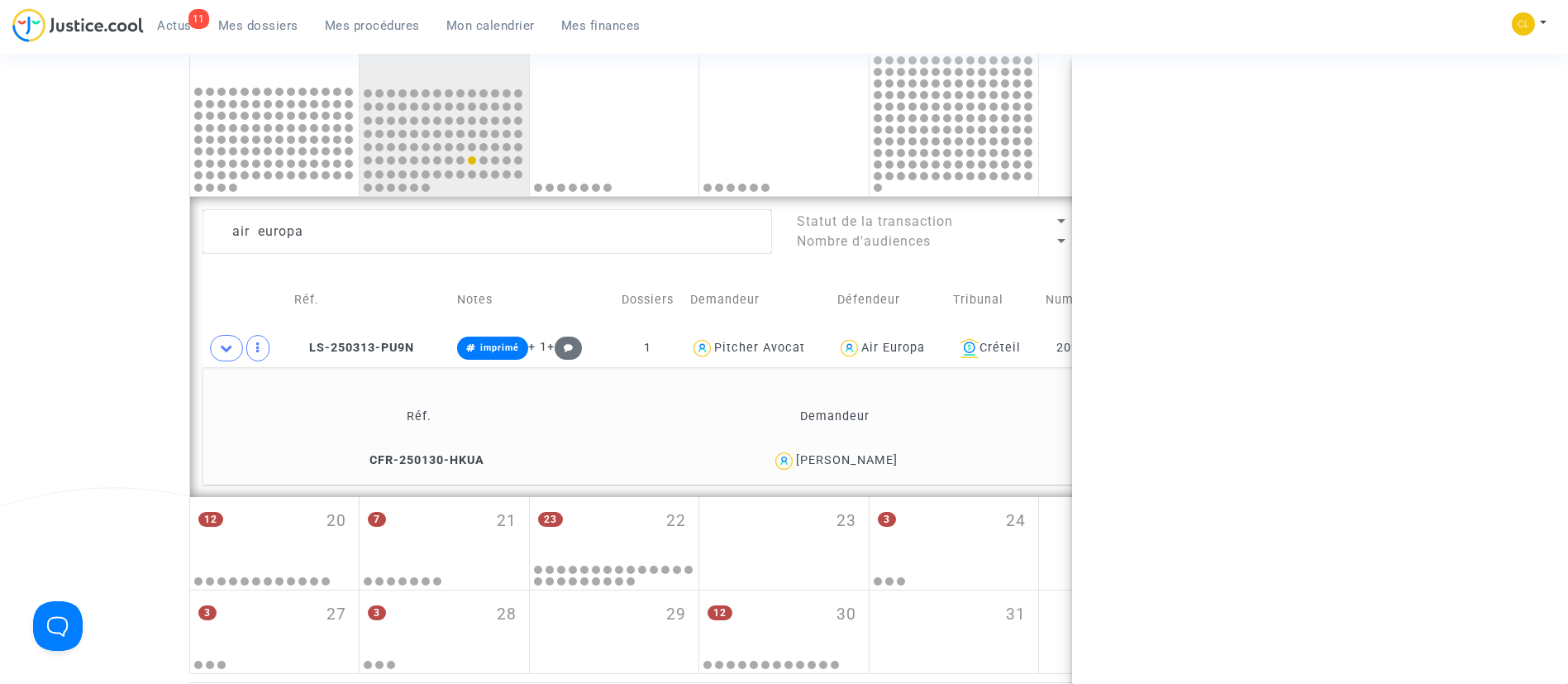
scroll to position [0, 0]
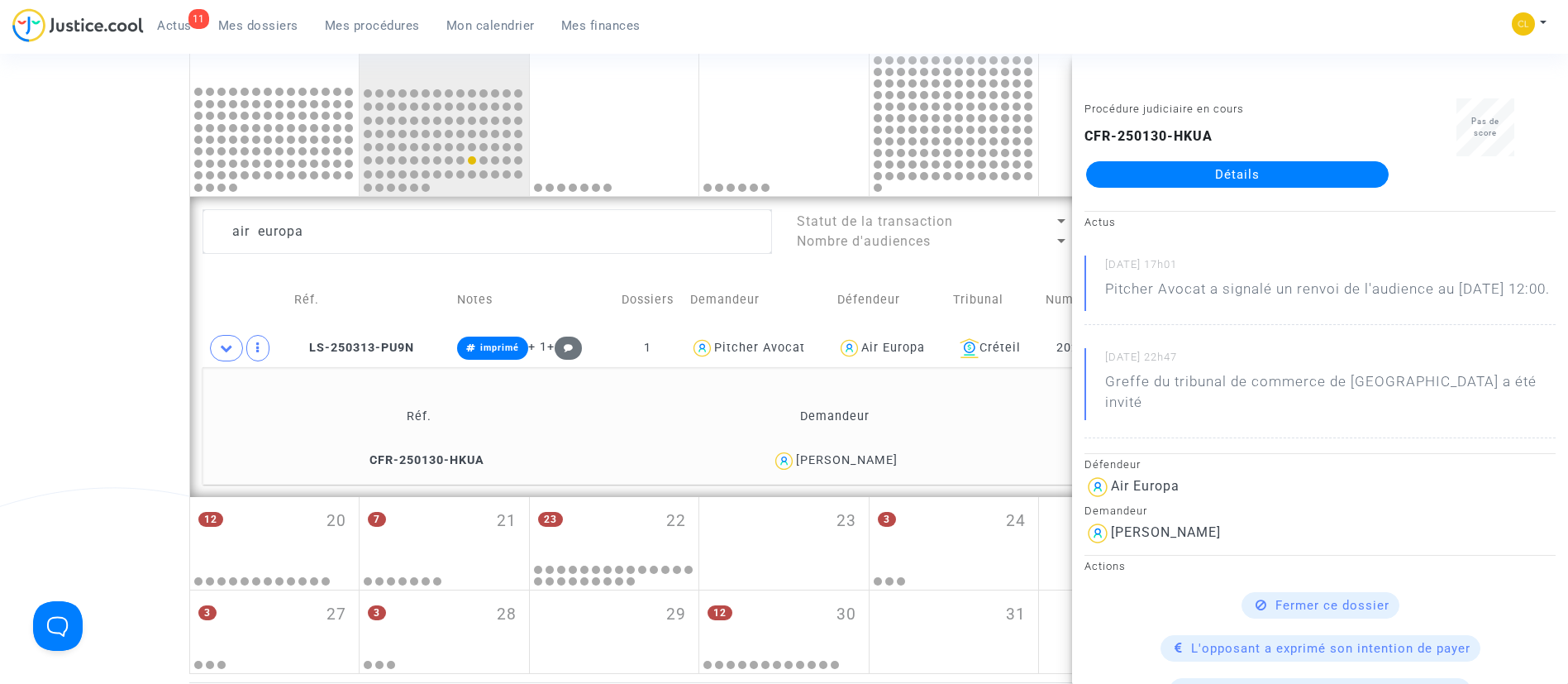
click at [1012, 297] on td "Tribunal" at bounding box center [993, 300] width 93 height 58
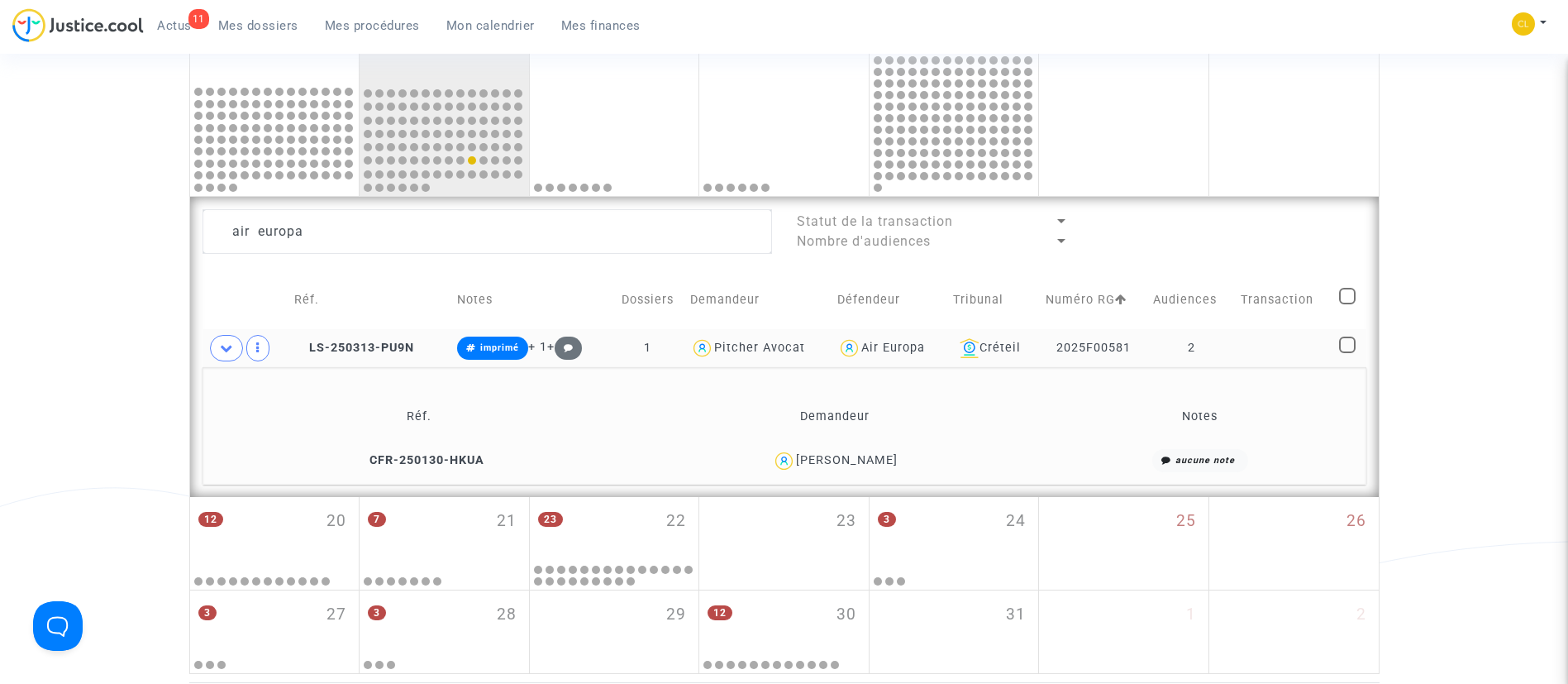
click at [1298, 350] on td at bounding box center [1284, 348] width 99 height 38
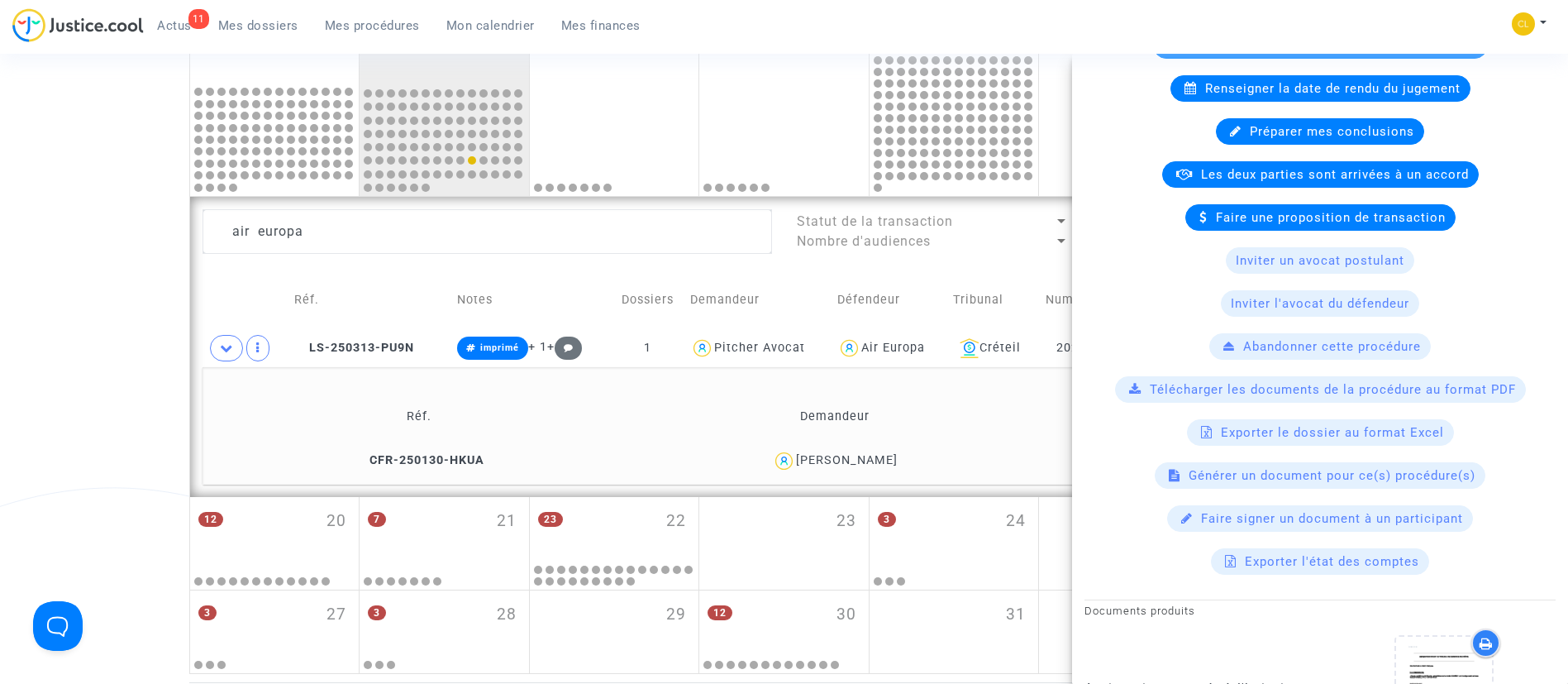
scroll to position [248, 0]
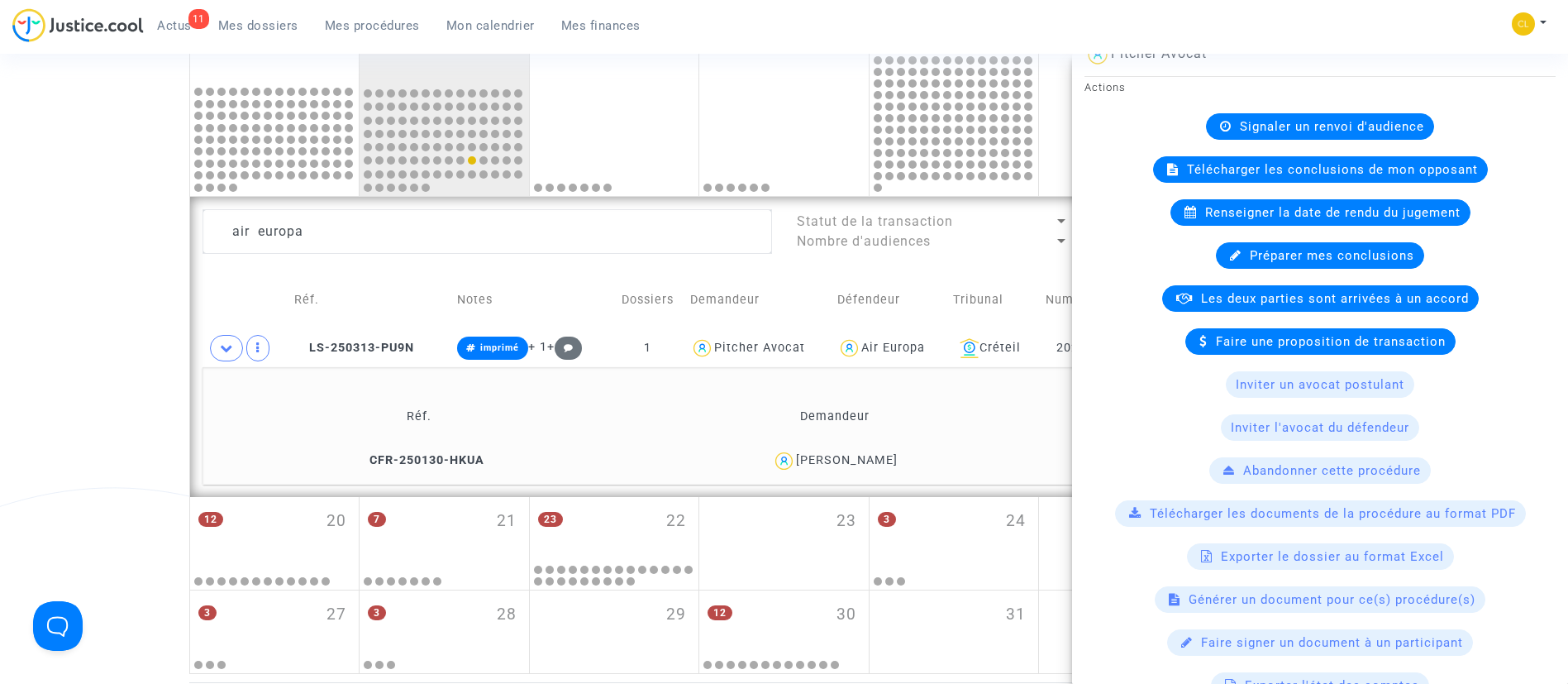
click at [1318, 521] on div "Télécharger les documents de la procédure au format PDF" at bounding box center [1320, 513] width 411 height 26
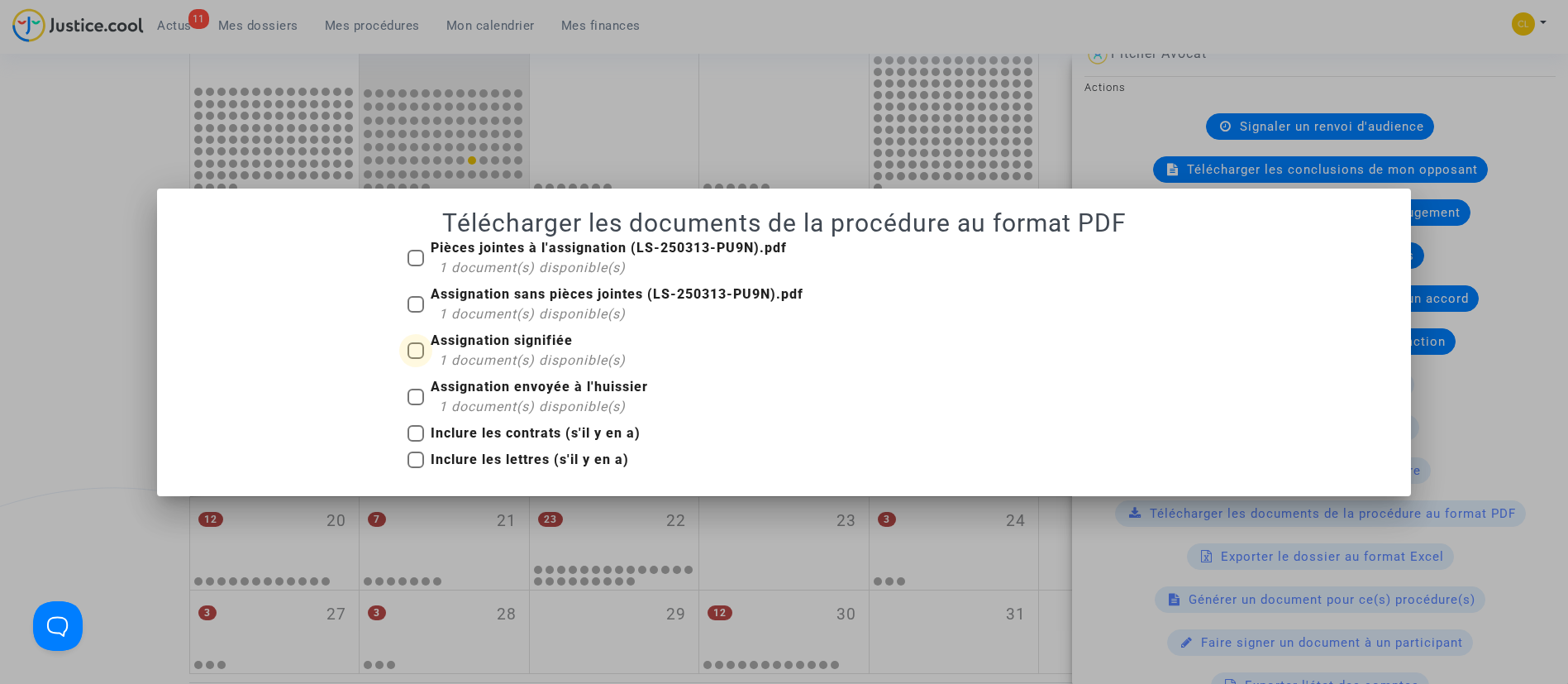
click at [462, 334] on b "Assignation signifiée" at bounding box center [501, 340] width 142 height 16
click at [416, 359] on input "Assignation signifiée 1 document(s) disponible(s)" at bounding box center [415, 359] width 1 height 1
checkbox input "true"
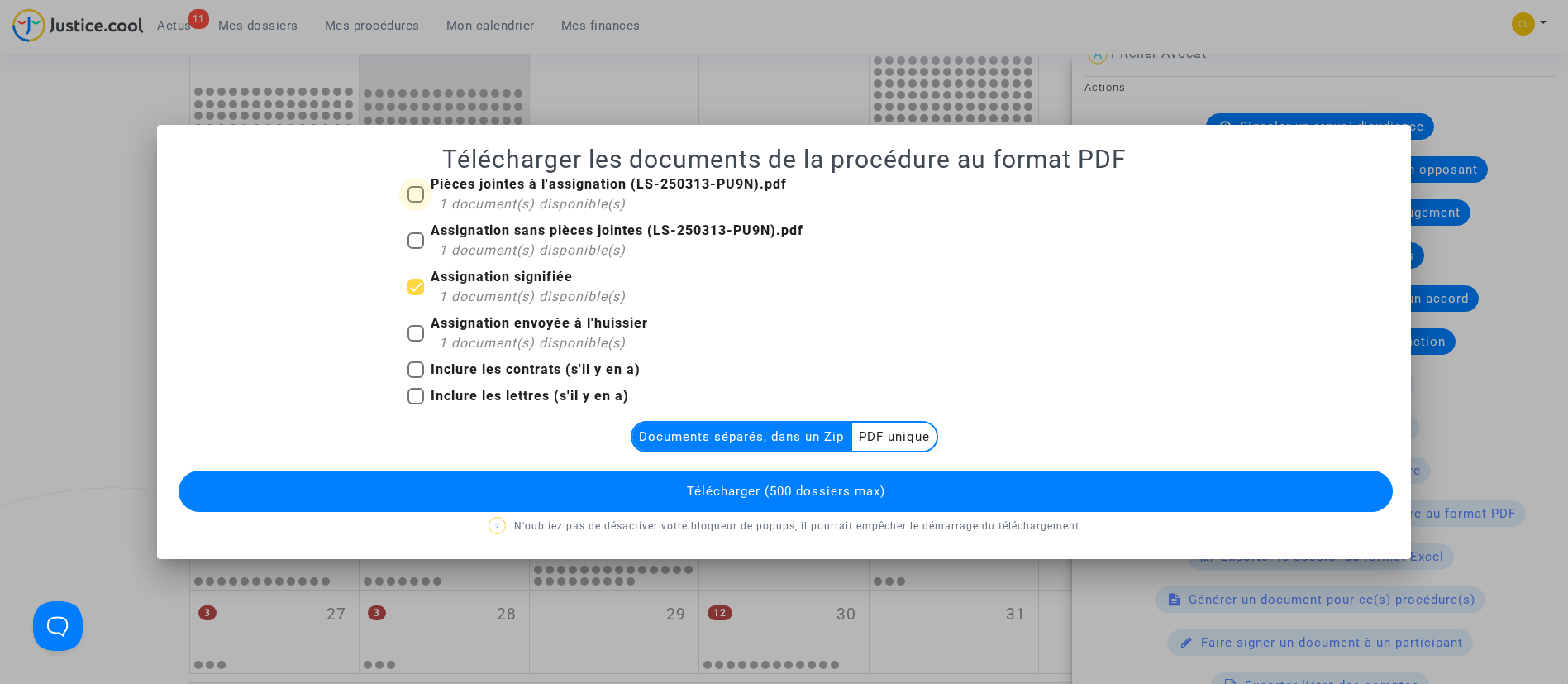
click at [472, 176] on b "Pièces jointes à l'assignation (LS-250313-PU9N).pdf" at bounding box center [608, 183] width 356 height 16
click at [416, 203] on input "Pièces jointes à l'assignation (LS-250313-PU9N).pdf 1 document(s) disponible(s)" at bounding box center [415, 203] width 1 height 1
checkbox input "true"
click at [866, 428] on multi-toggle-item "PDF unique" at bounding box center [894, 437] width 85 height 28
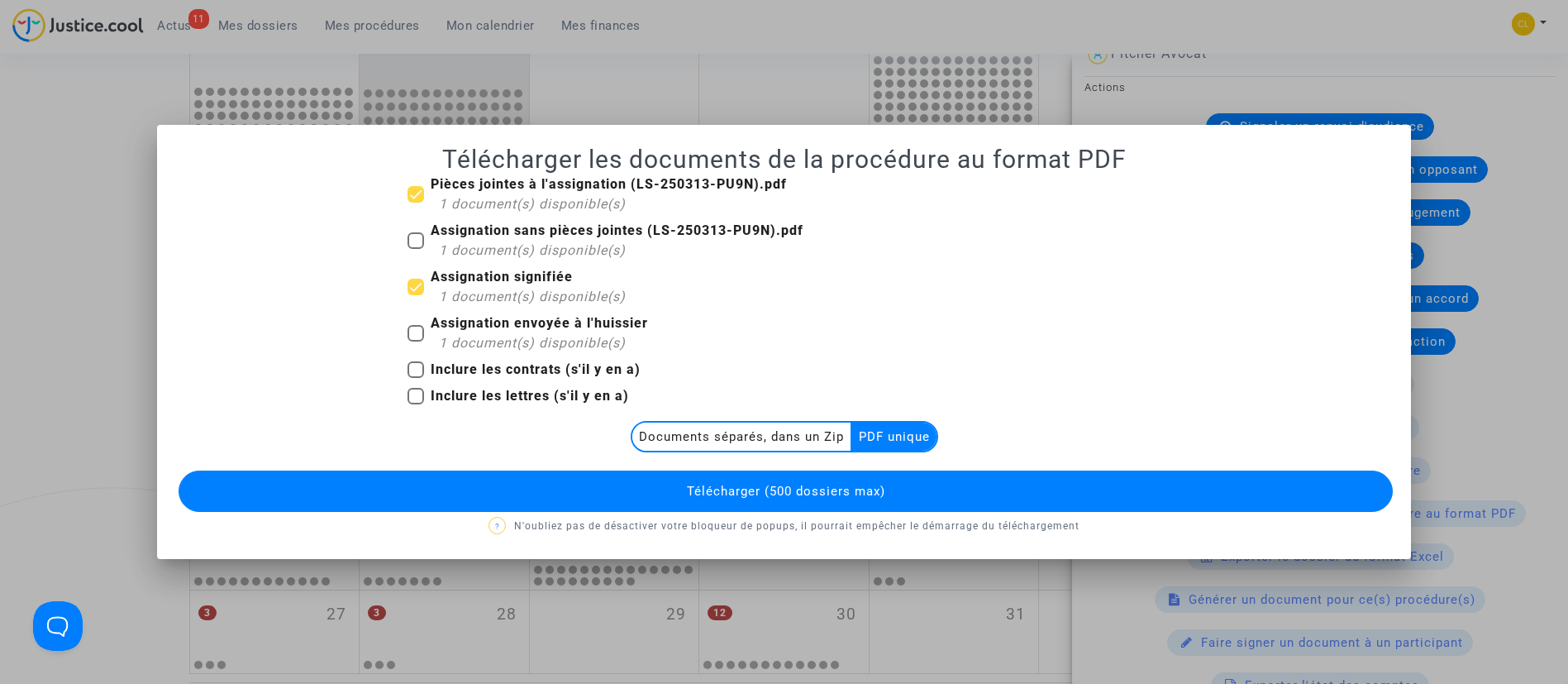
drag, startPoint x: 893, startPoint y: 491, endPoint x: 877, endPoint y: 475, distance: 22.6
click at [893, 492] on button "Télécharger (500 dossiers max)" at bounding box center [786, 491] width 1216 height 41
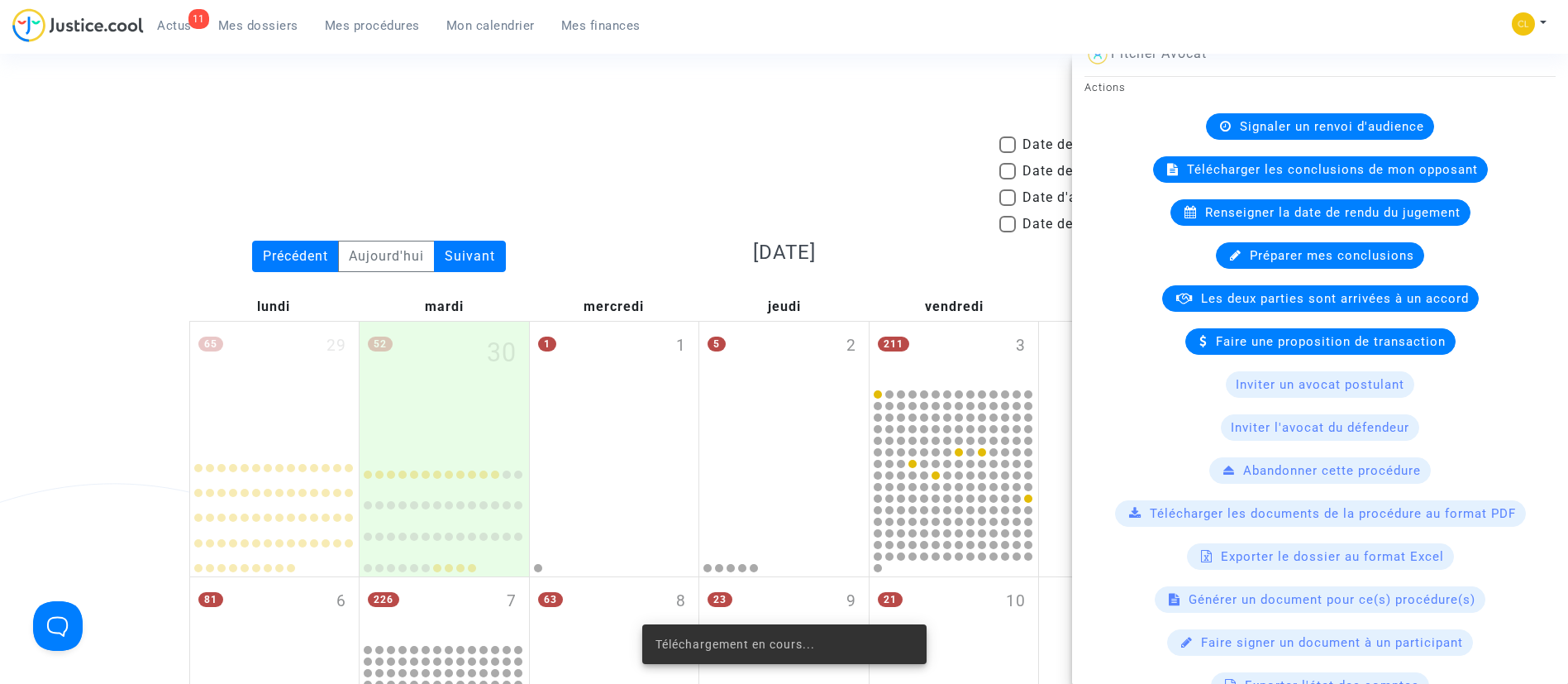
scroll to position [868, 0]
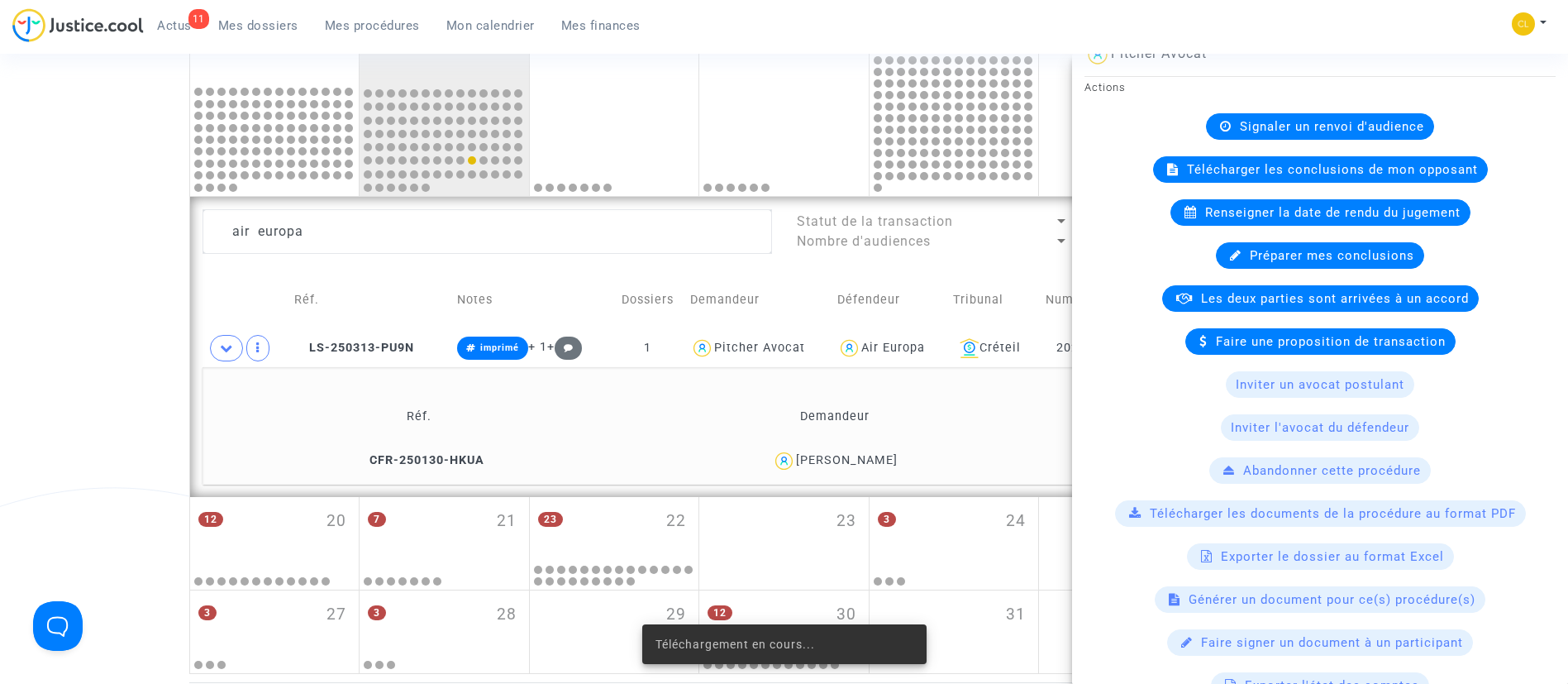
click at [971, 272] on td "Tribunal" at bounding box center [993, 300] width 93 height 58
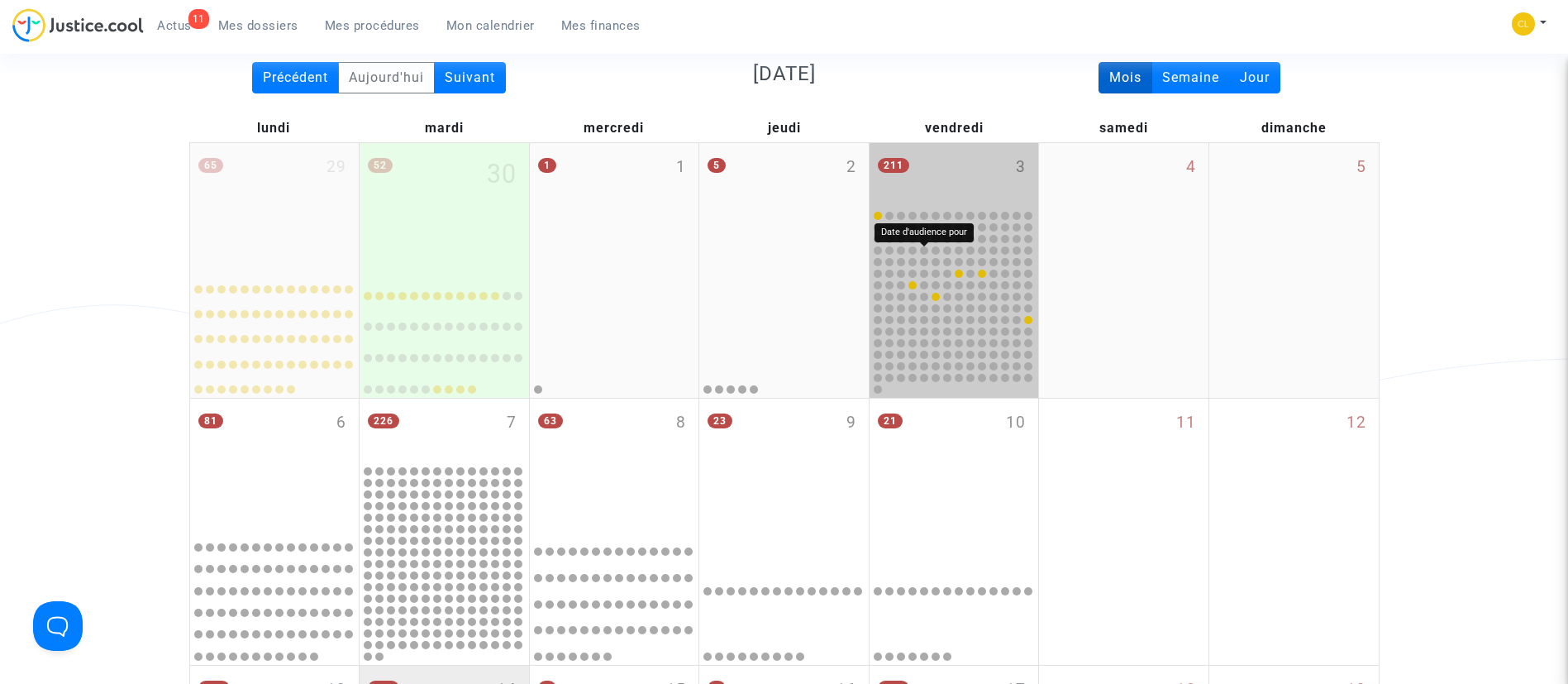
scroll to position [0, 0]
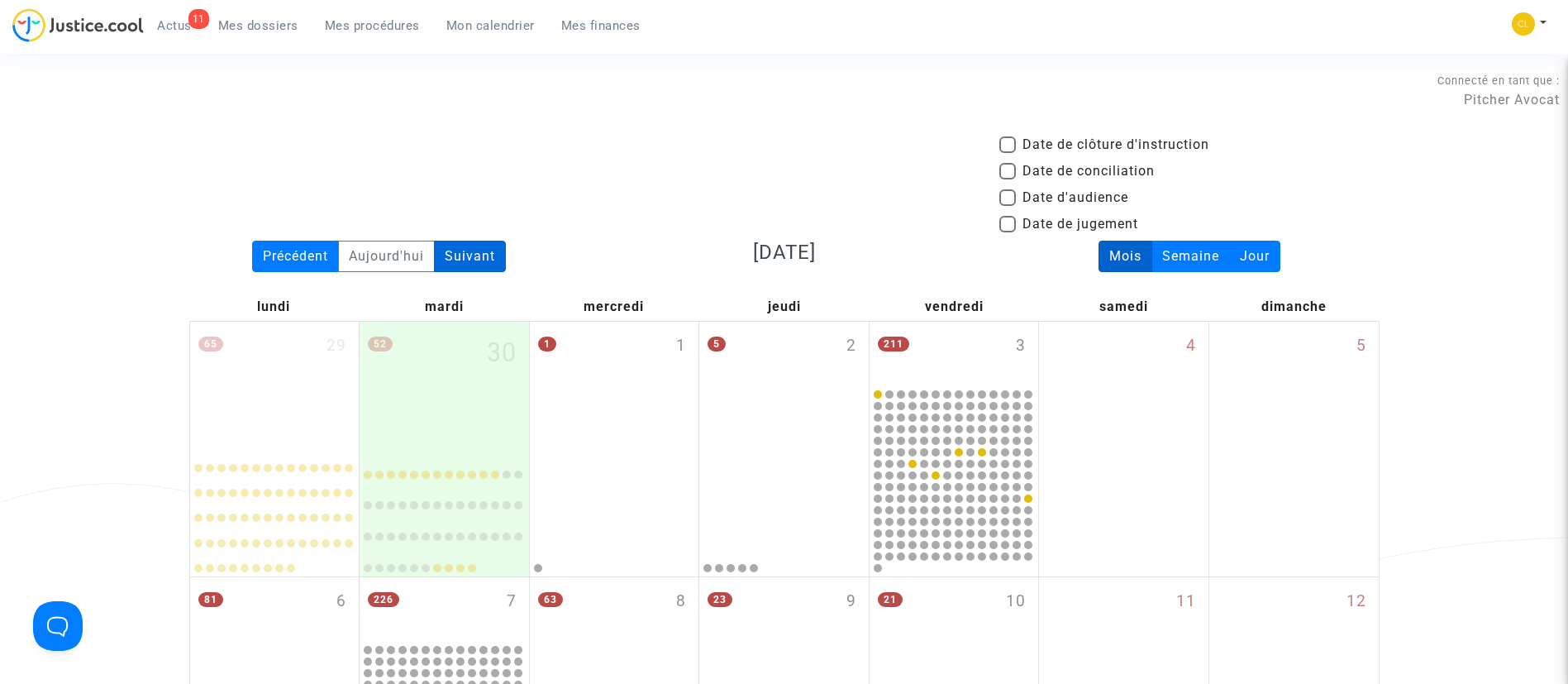
click at [477, 251] on div "Suivant" at bounding box center [470, 256] width 72 height 31
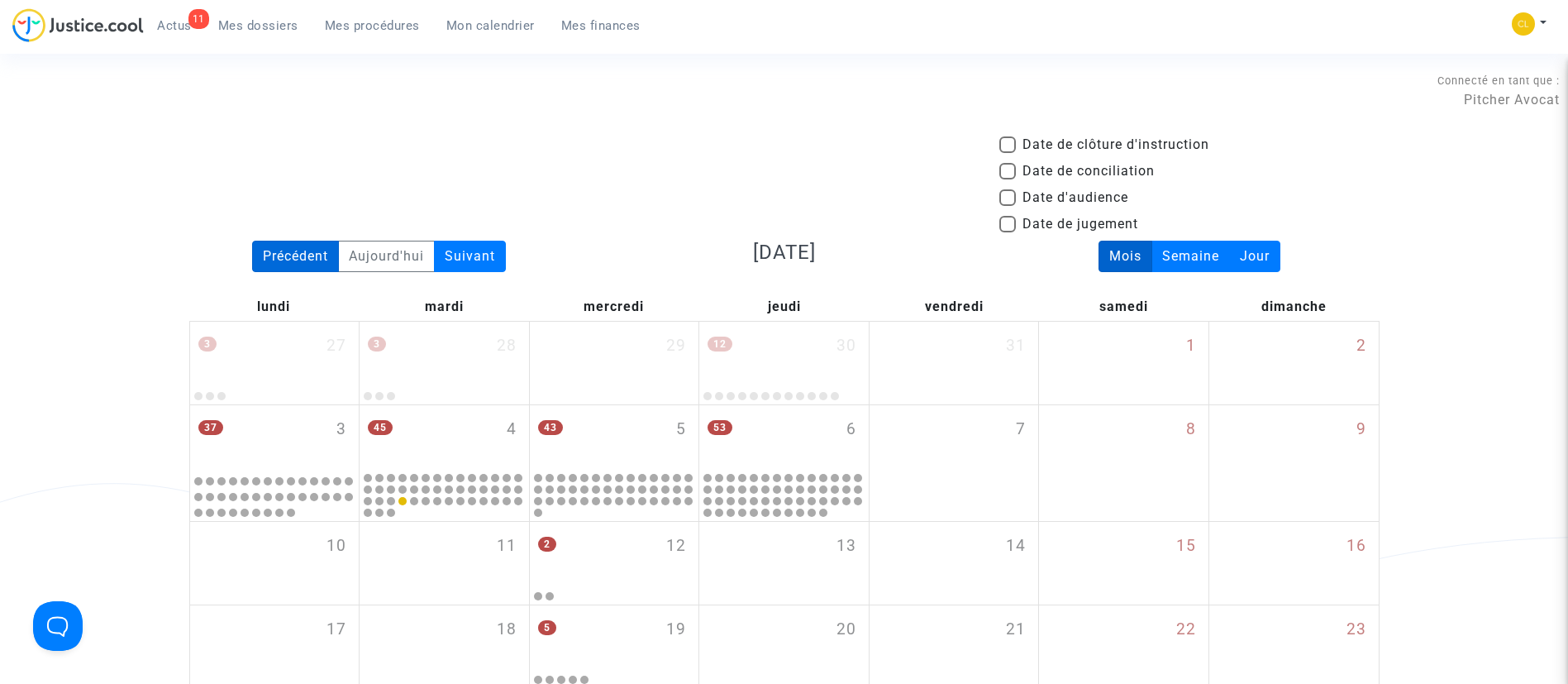
click at [284, 247] on div "Précédent" at bounding box center [295, 256] width 86 height 31
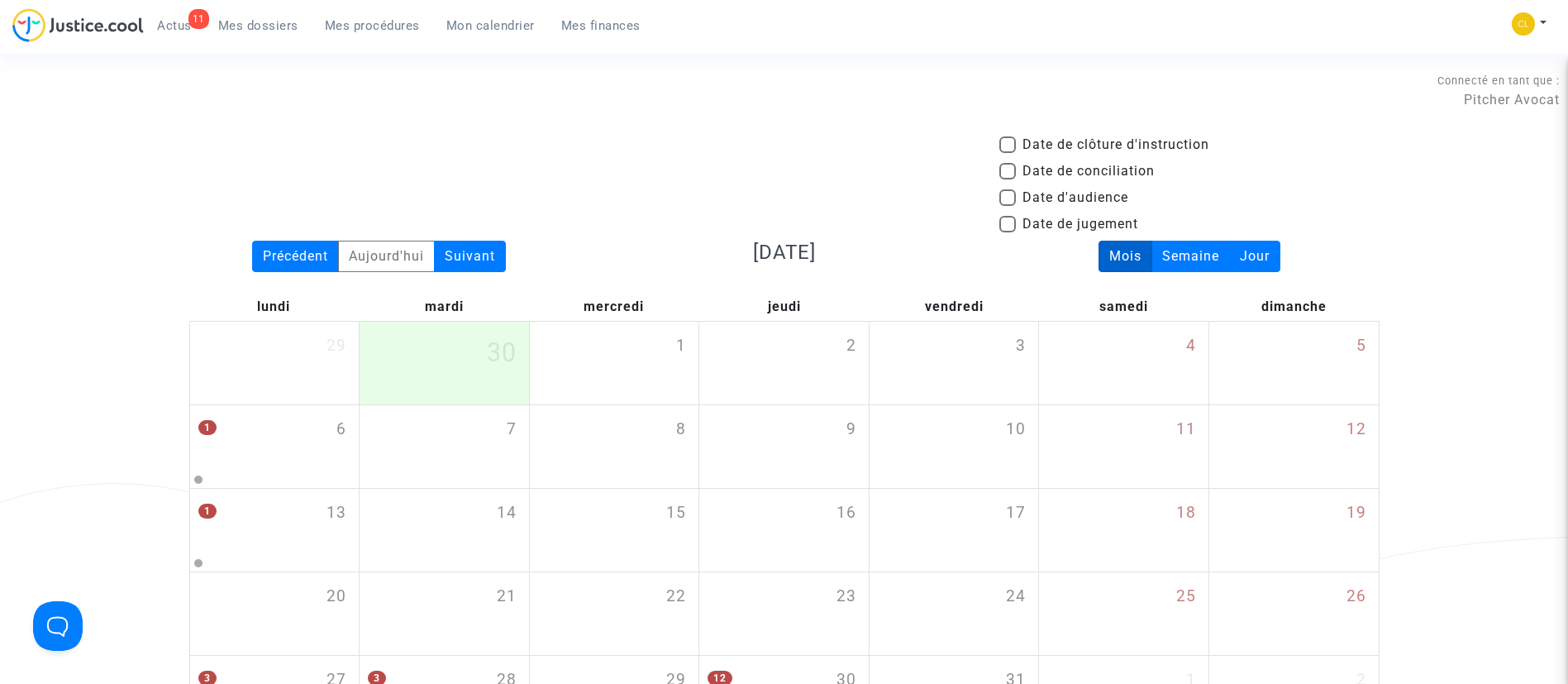
click at [1098, 195] on span "Date d'audience" at bounding box center [1075, 197] width 106 height 20
click at [1008, 206] on input "Date d'audience" at bounding box center [1007, 206] width 1 height 1
checkbox input "true"
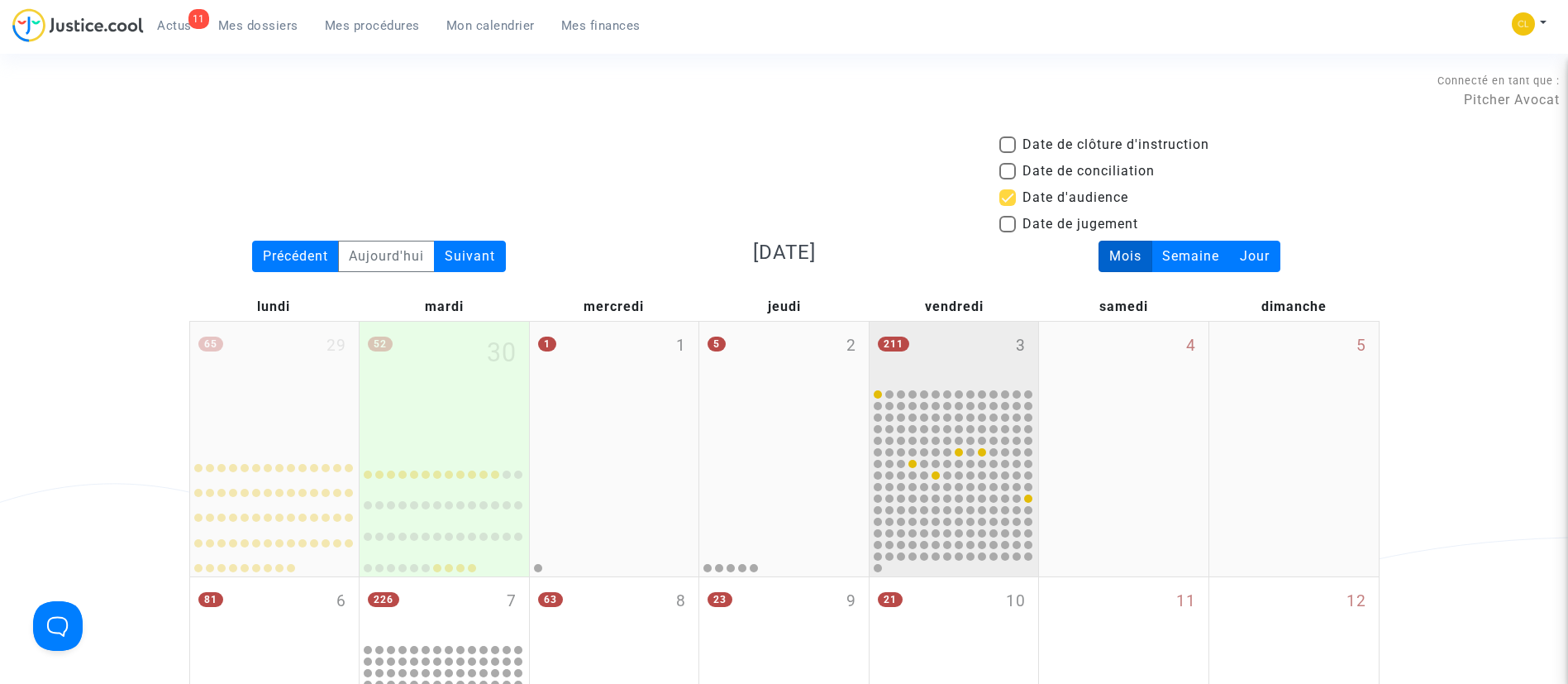
click at [981, 344] on div "211 3" at bounding box center [955, 353] width 169 height 65
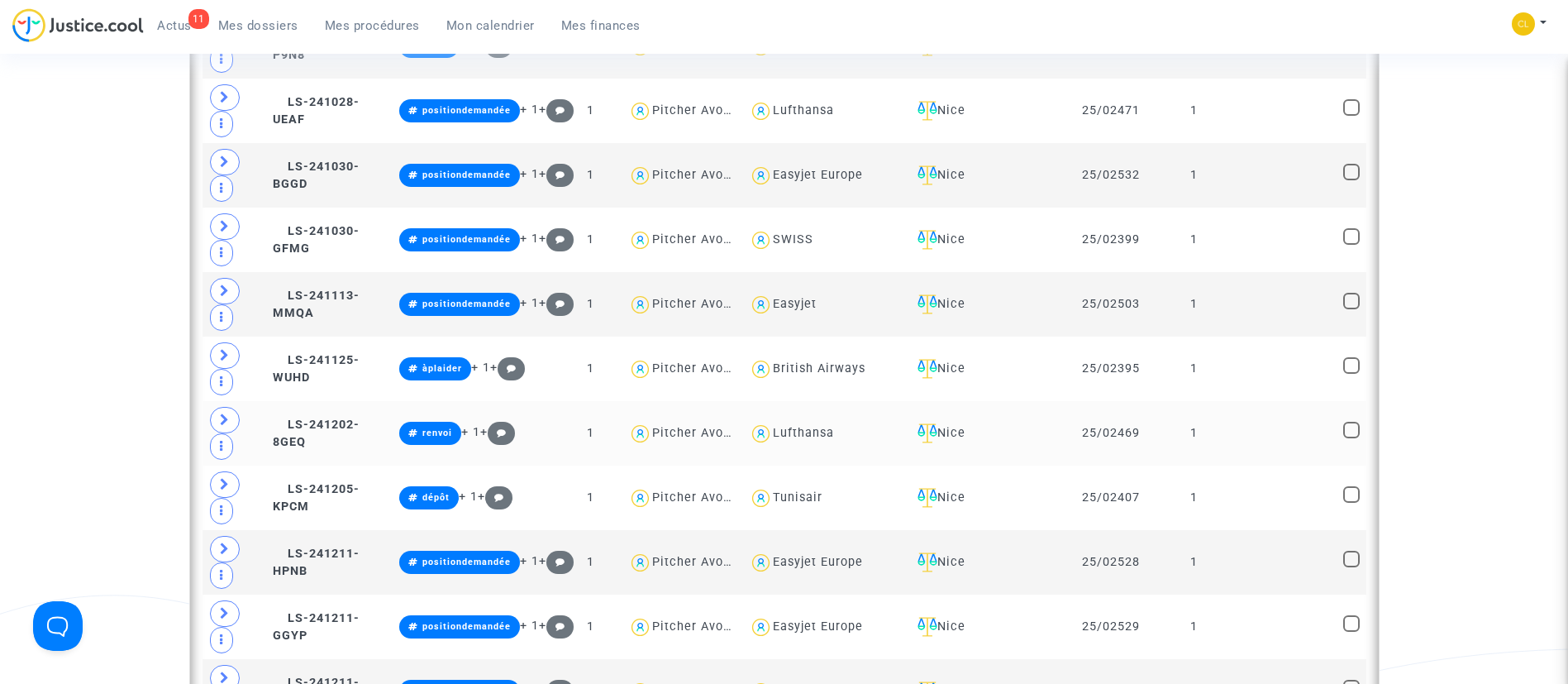
scroll to position [1116, 0]
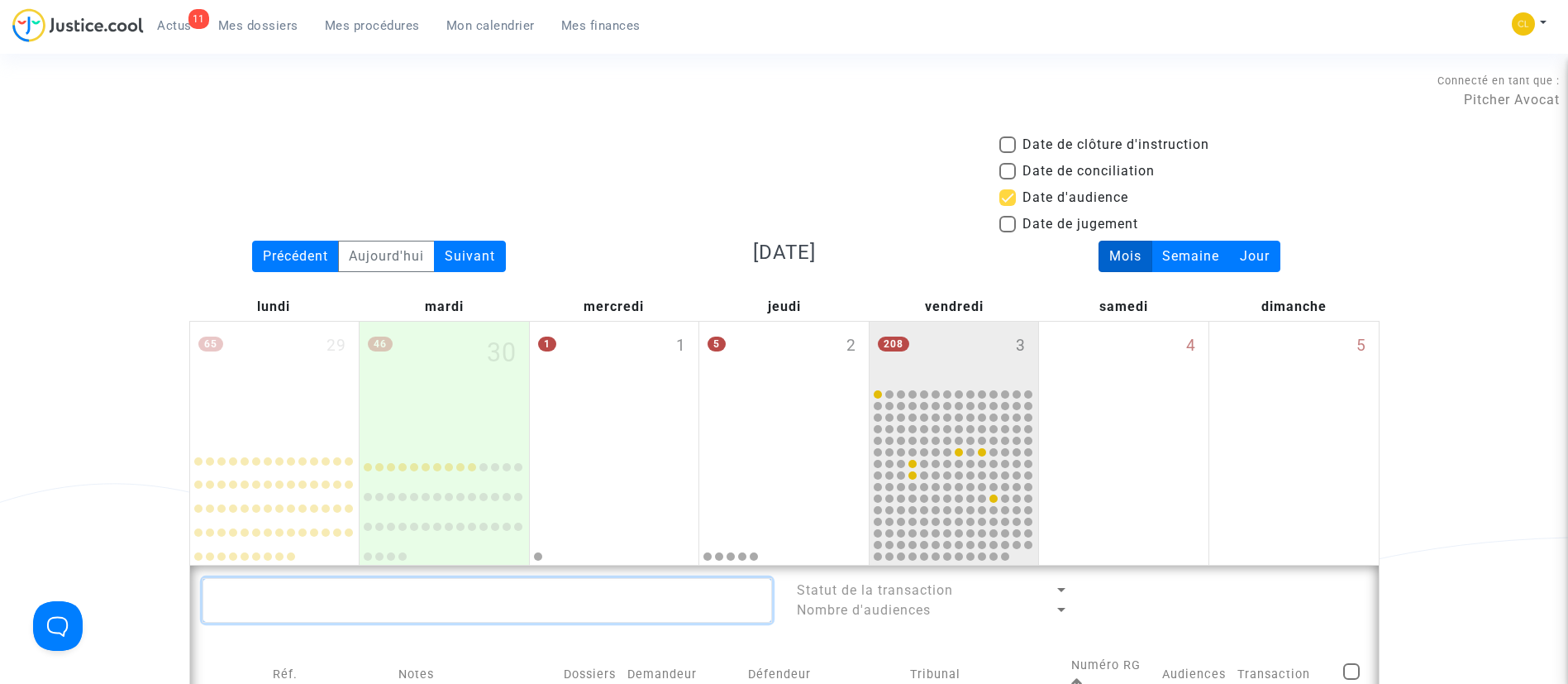
click at [441, 588] on textarea at bounding box center [488, 600] width 569 height 45
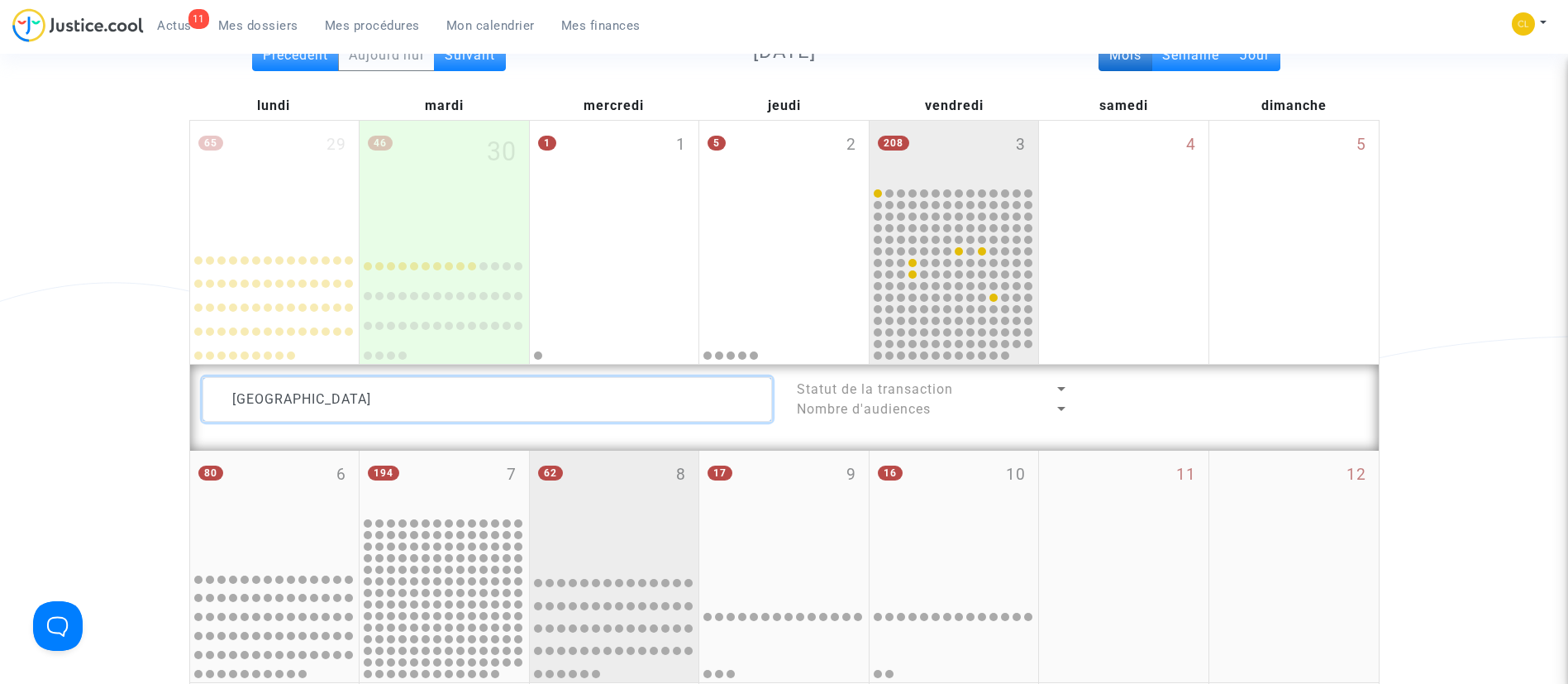
scroll to position [372, 0]
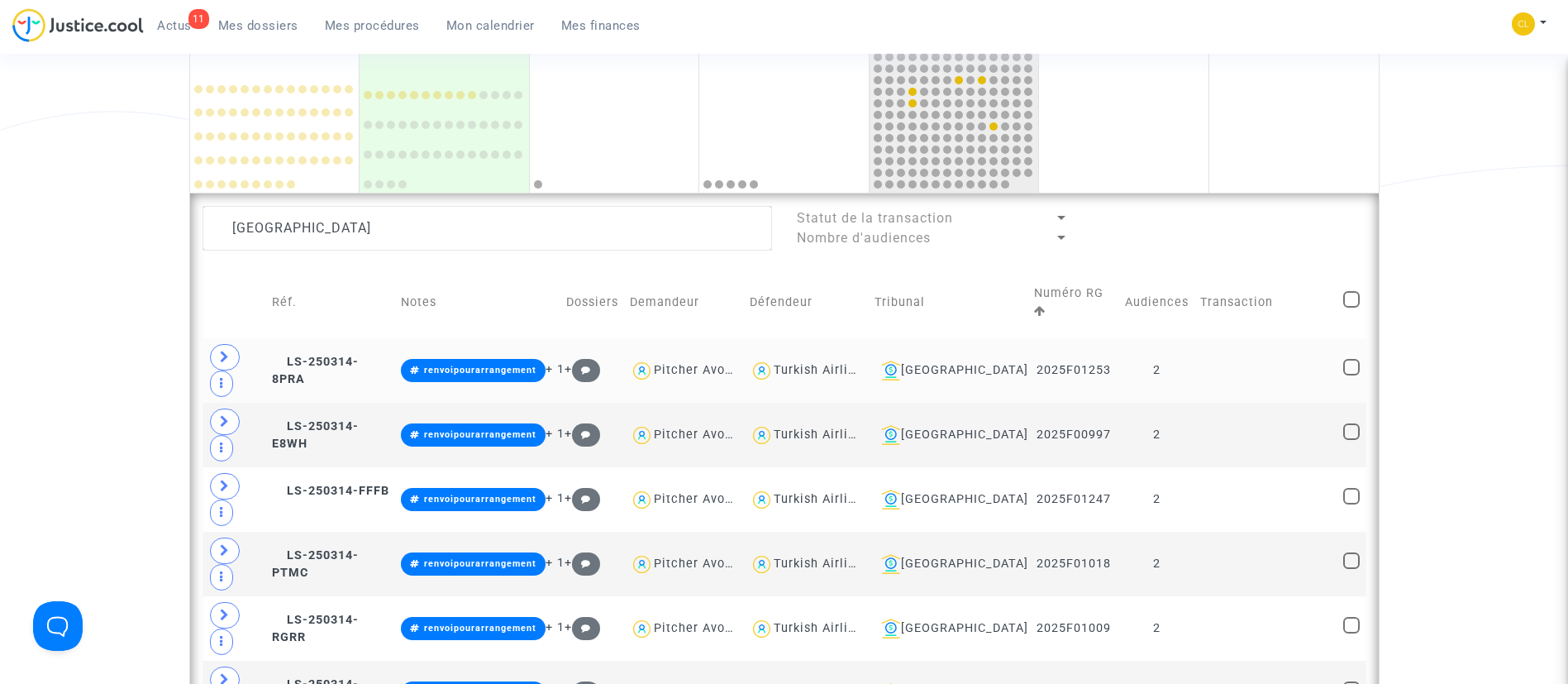
click at [852, 363] on div "Turkish Airlines" at bounding box center [822, 369] width 96 height 14
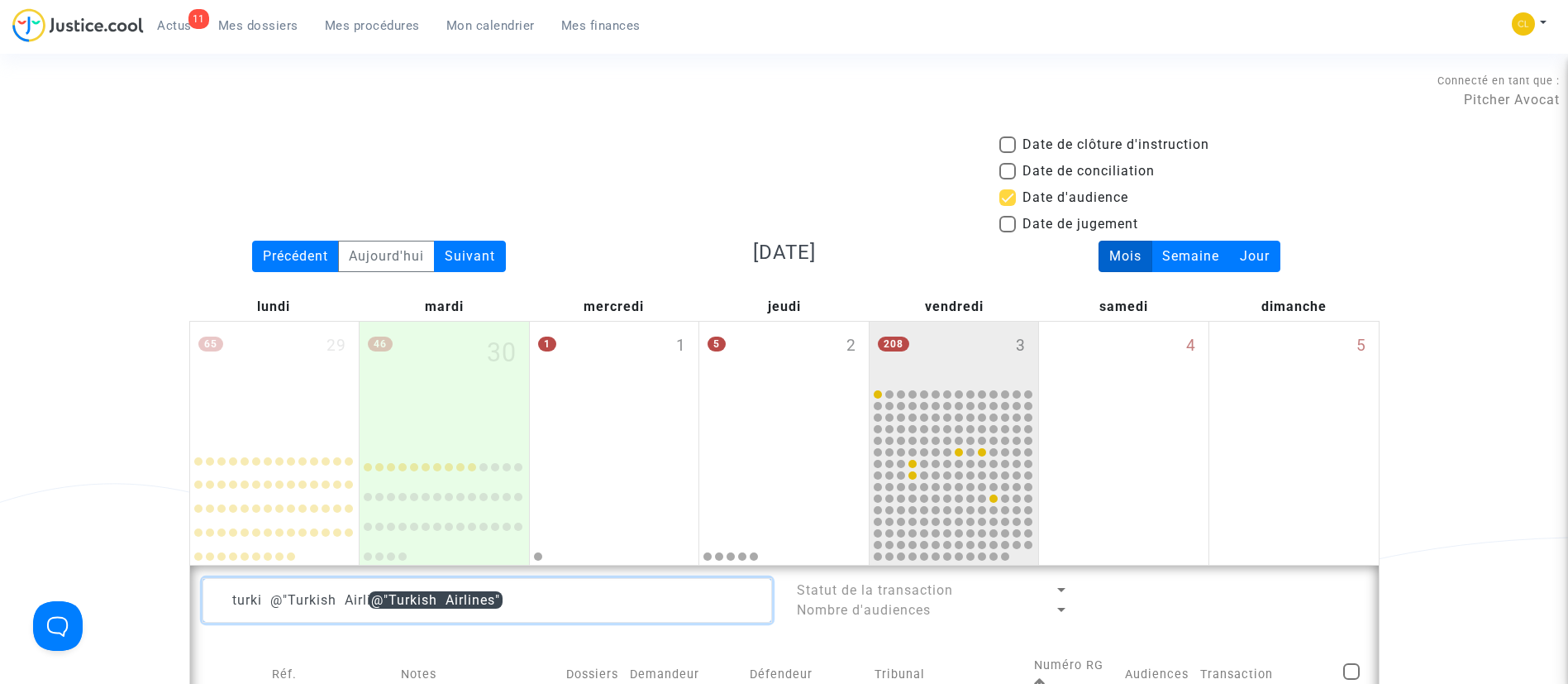
click at [263, 602] on textarea at bounding box center [488, 600] width 569 height 45
type textarea "@"Turkish Airlines""
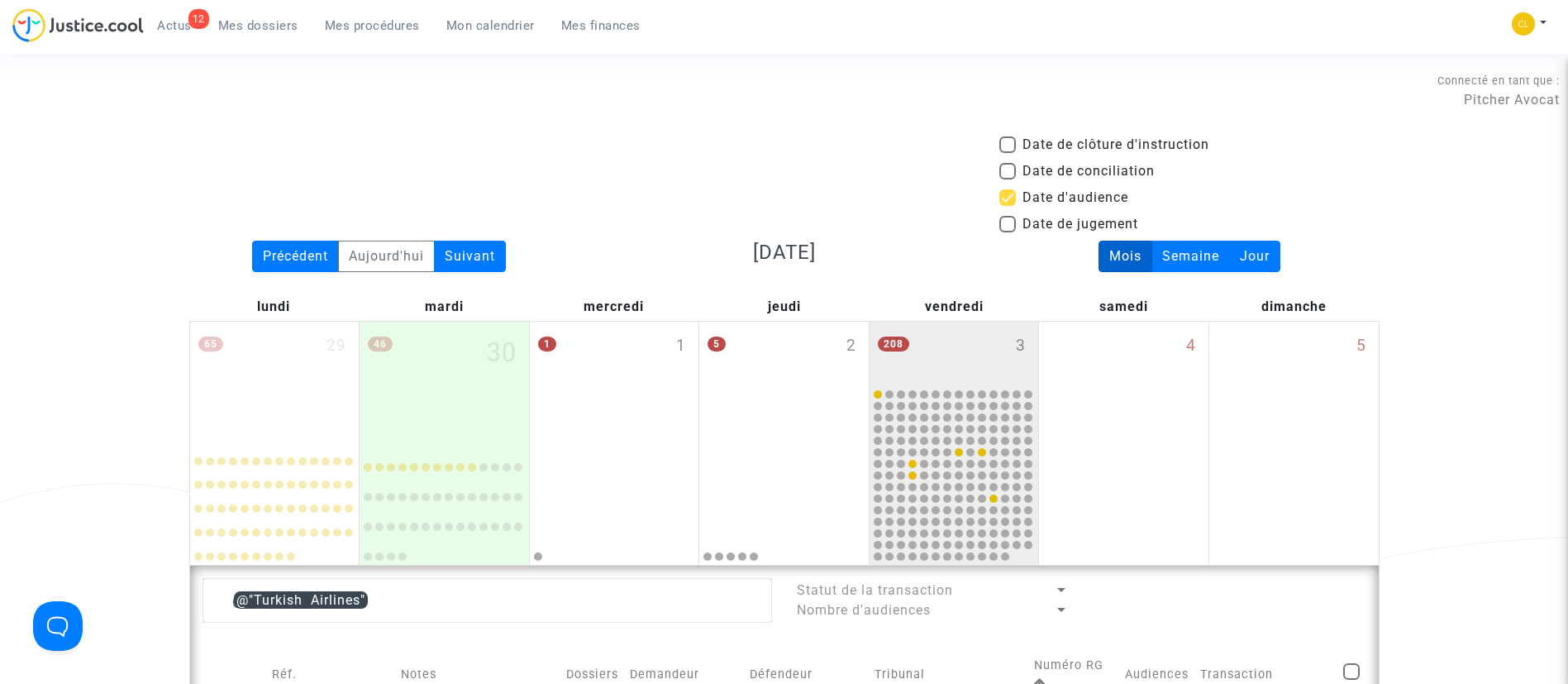
click at [1344, 663] on span at bounding box center [1352, 672] width 17 height 17
click at [1351, 679] on input "checkbox" at bounding box center [1351, 679] width 1 height 1
checkbox input "true"
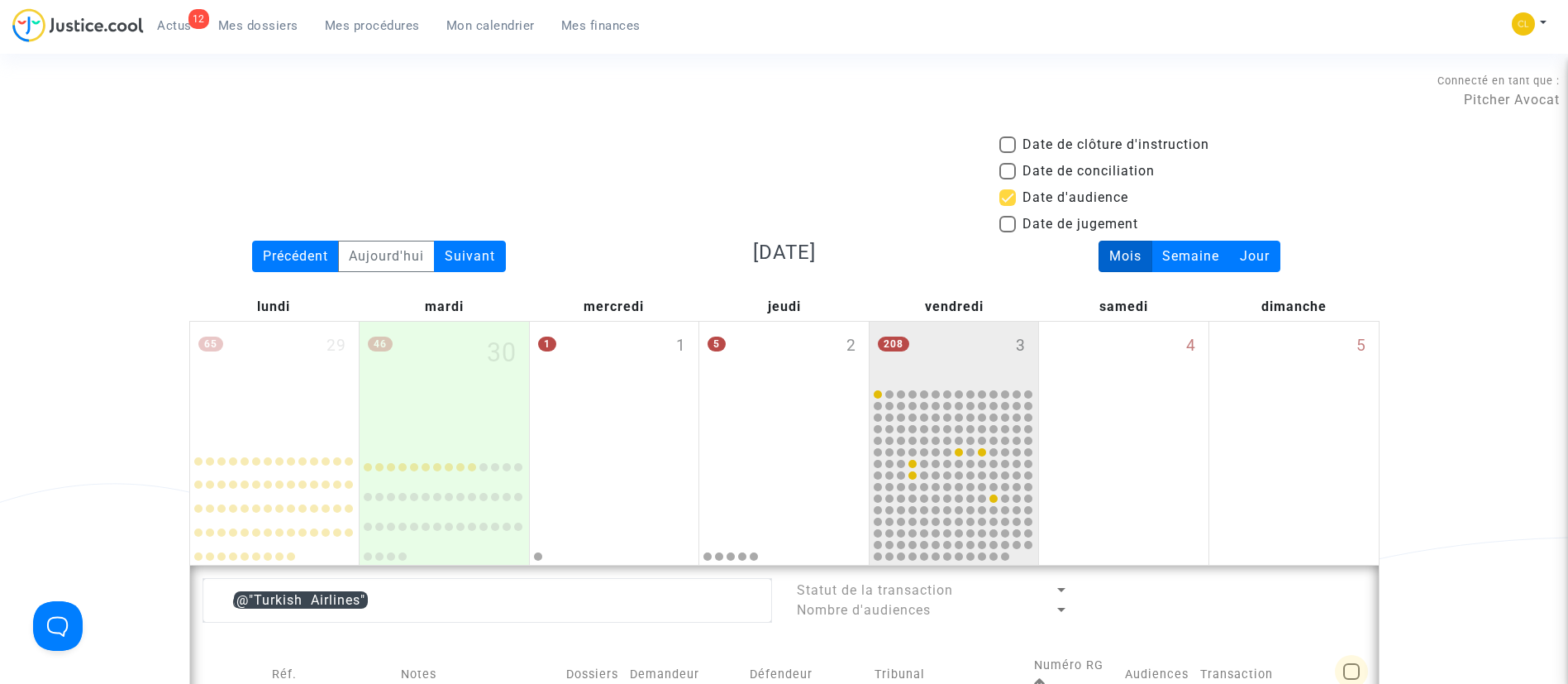
checkbox input "true"
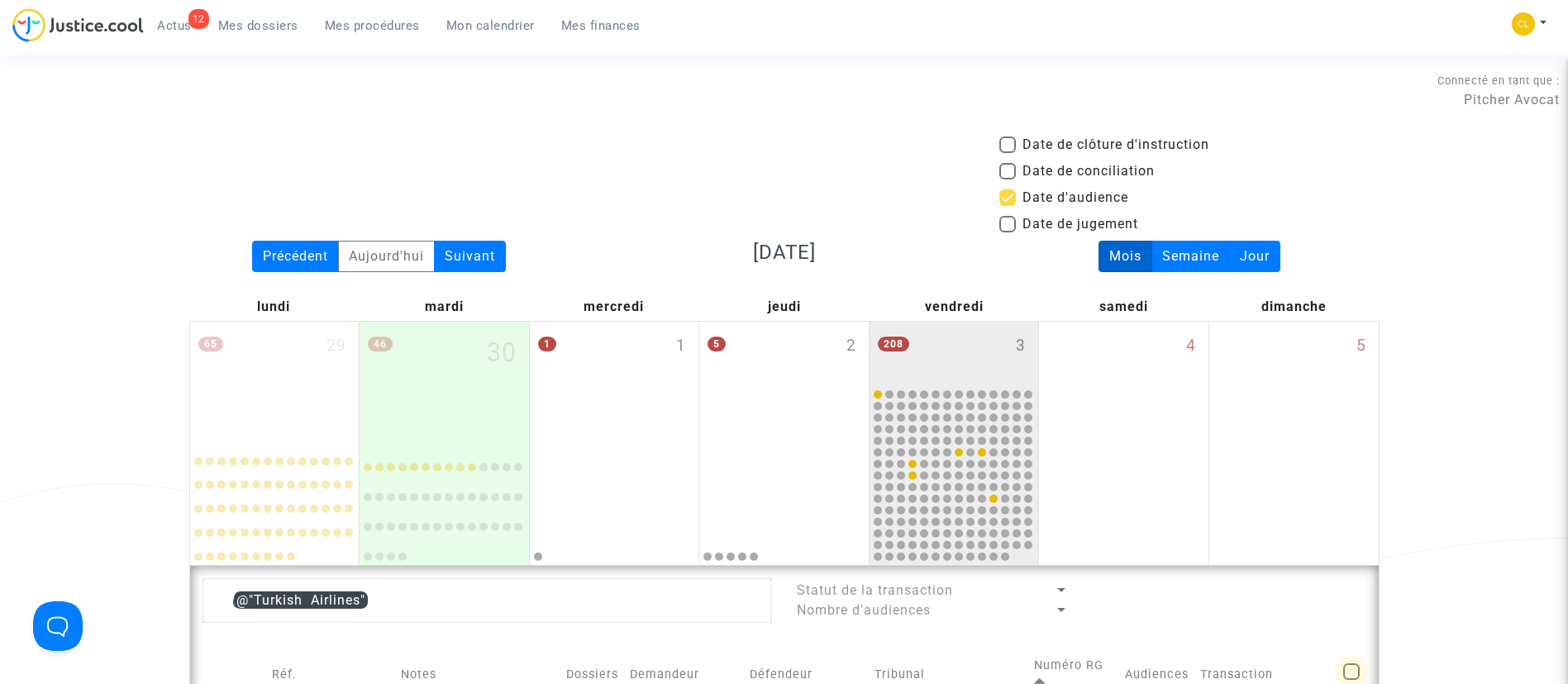
checkbox input "true"
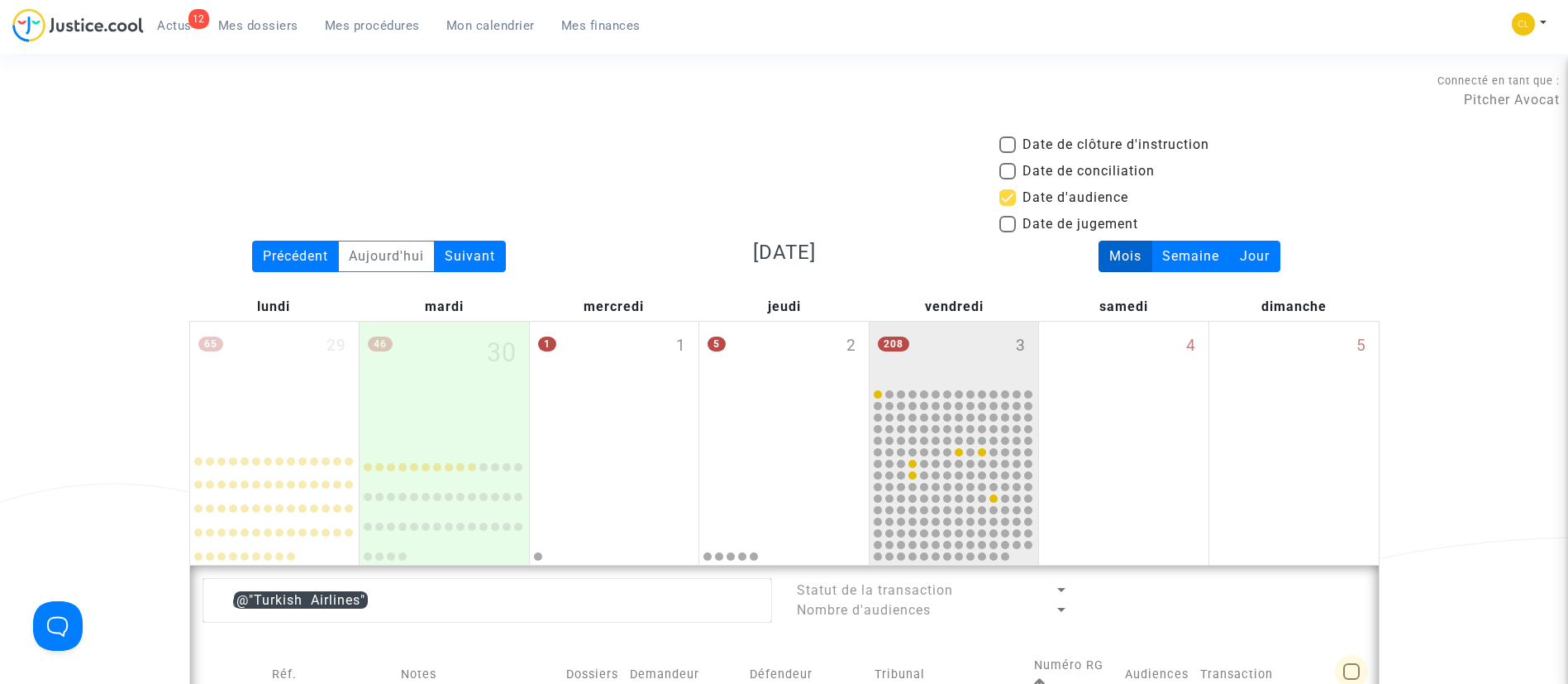
checkbox input "true"
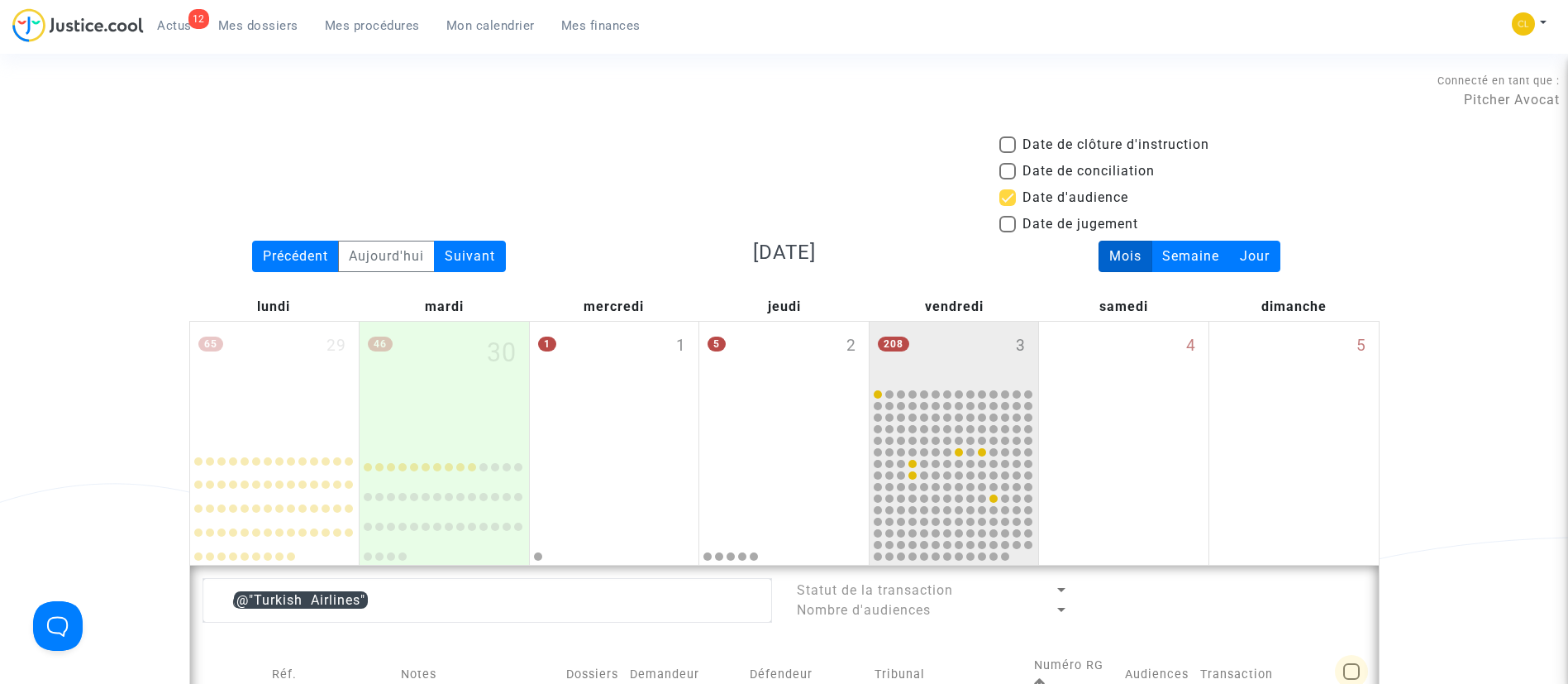
checkbox input "true"
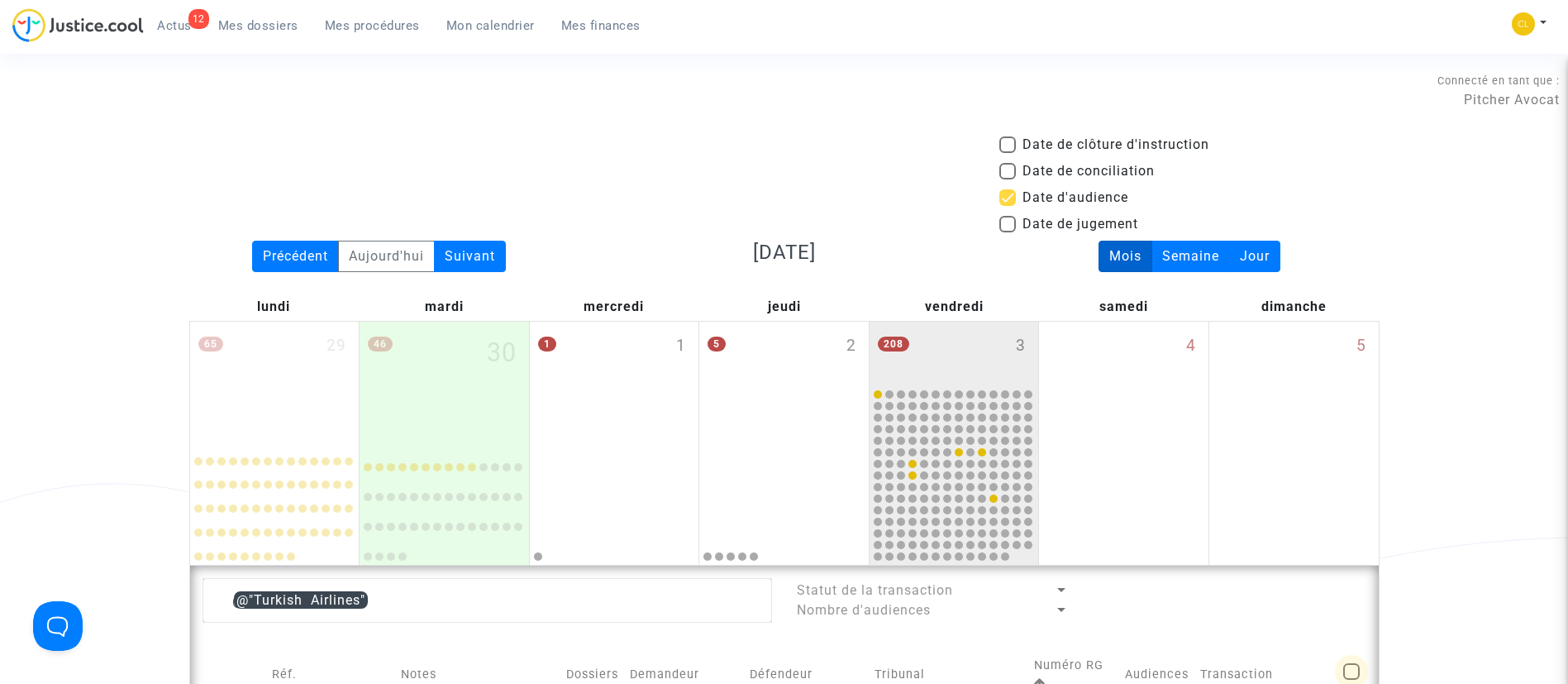
checkbox input "true"
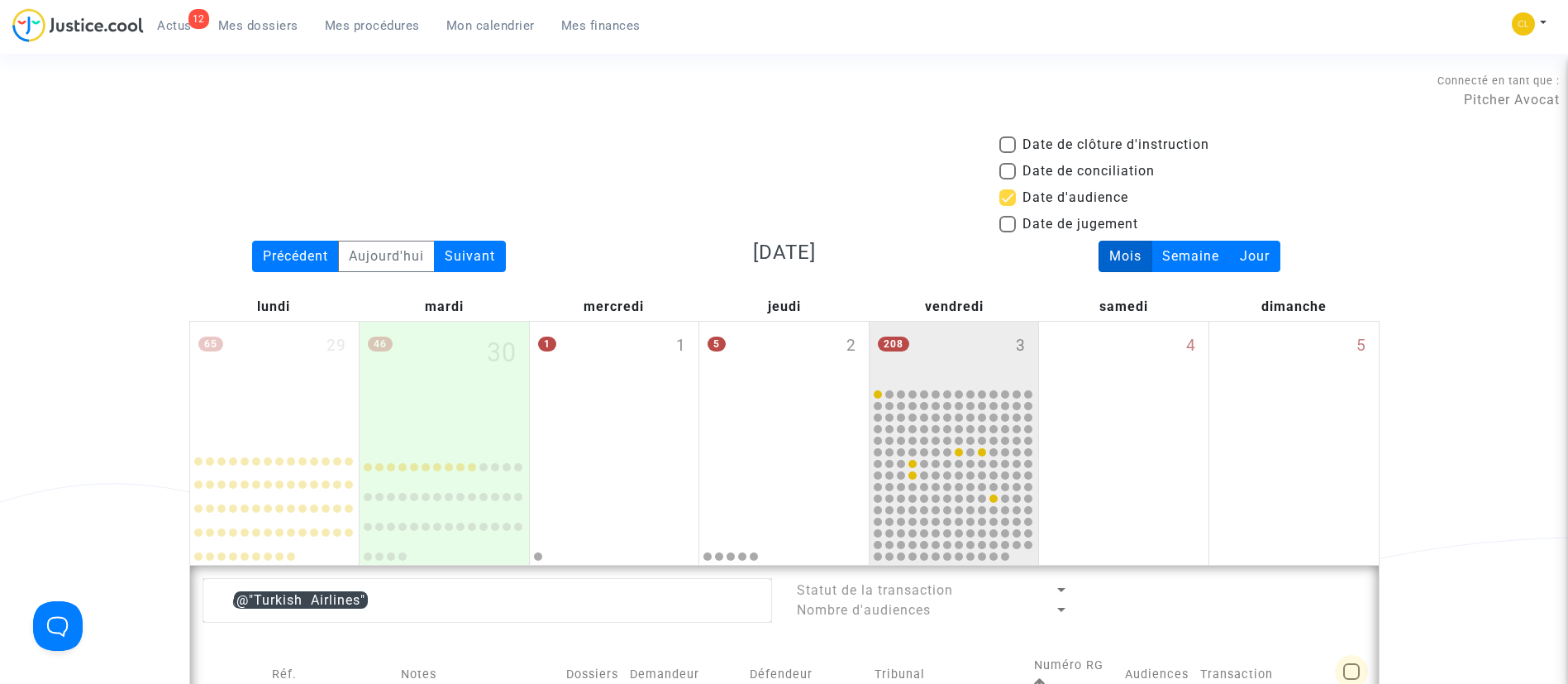
checkbox input "true"
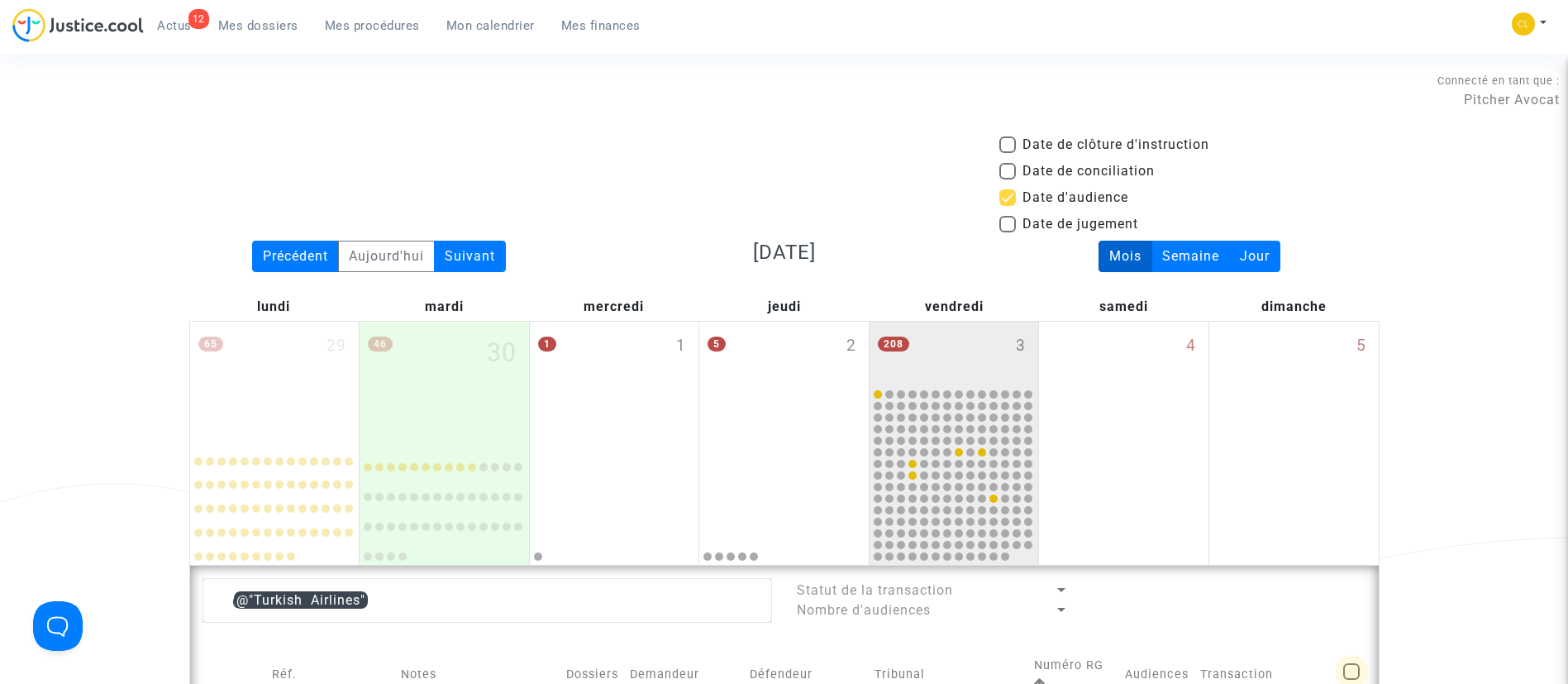
checkbox input "true"
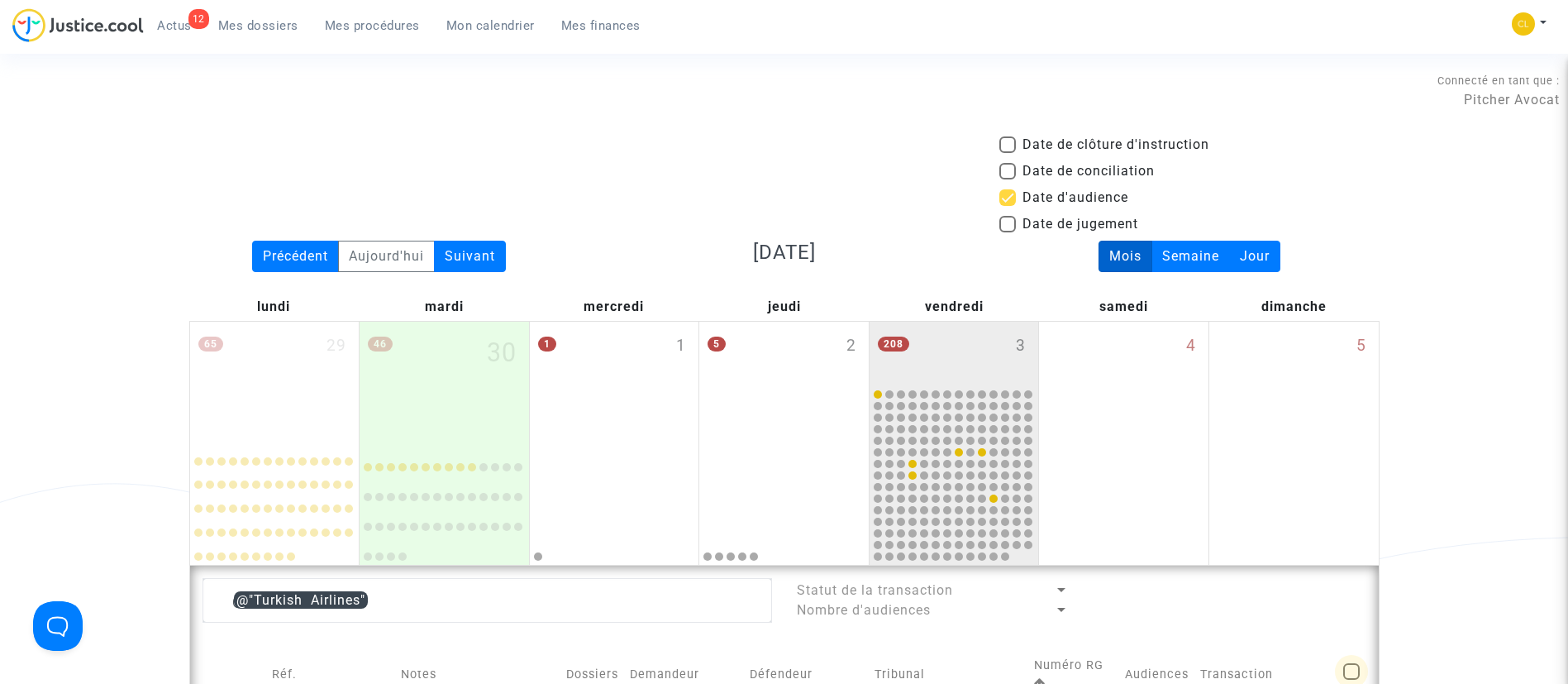
checkbox input "true"
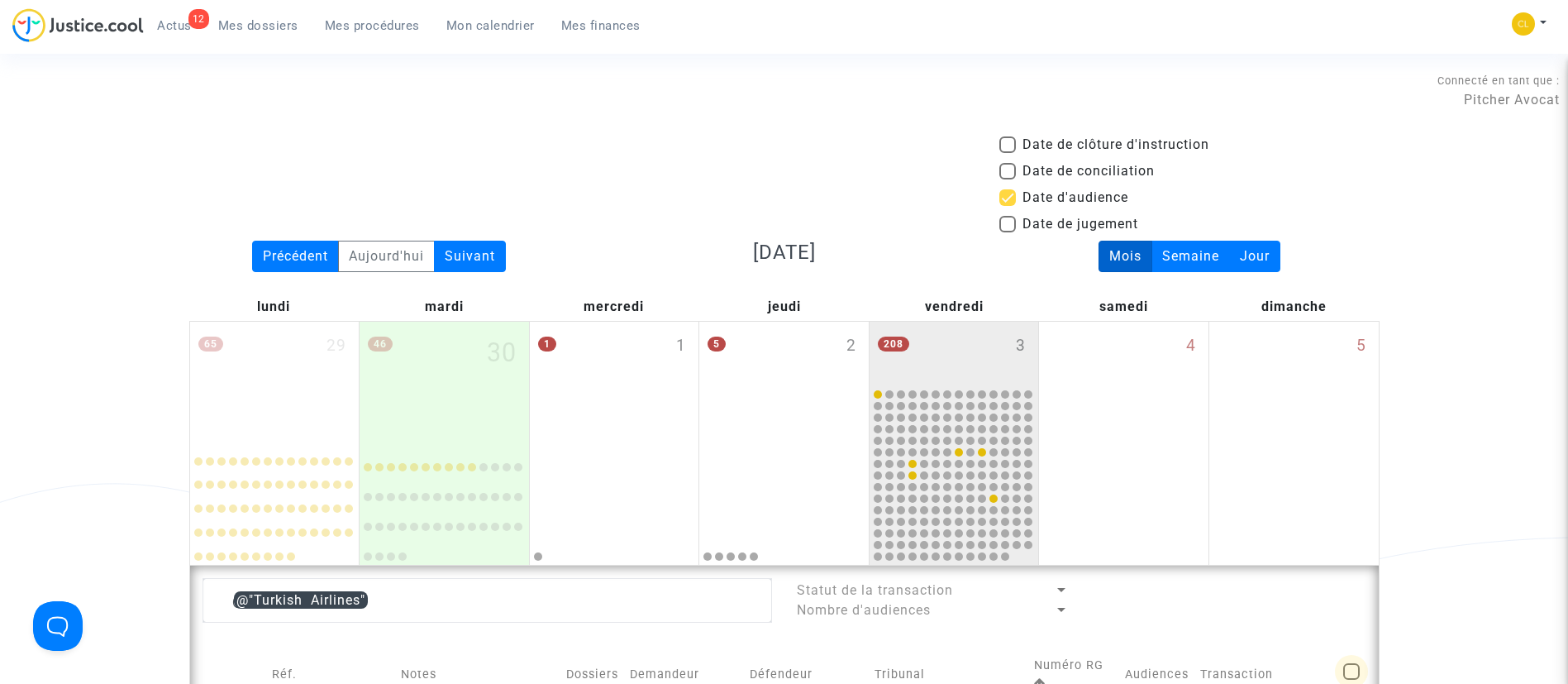
checkbox input "true"
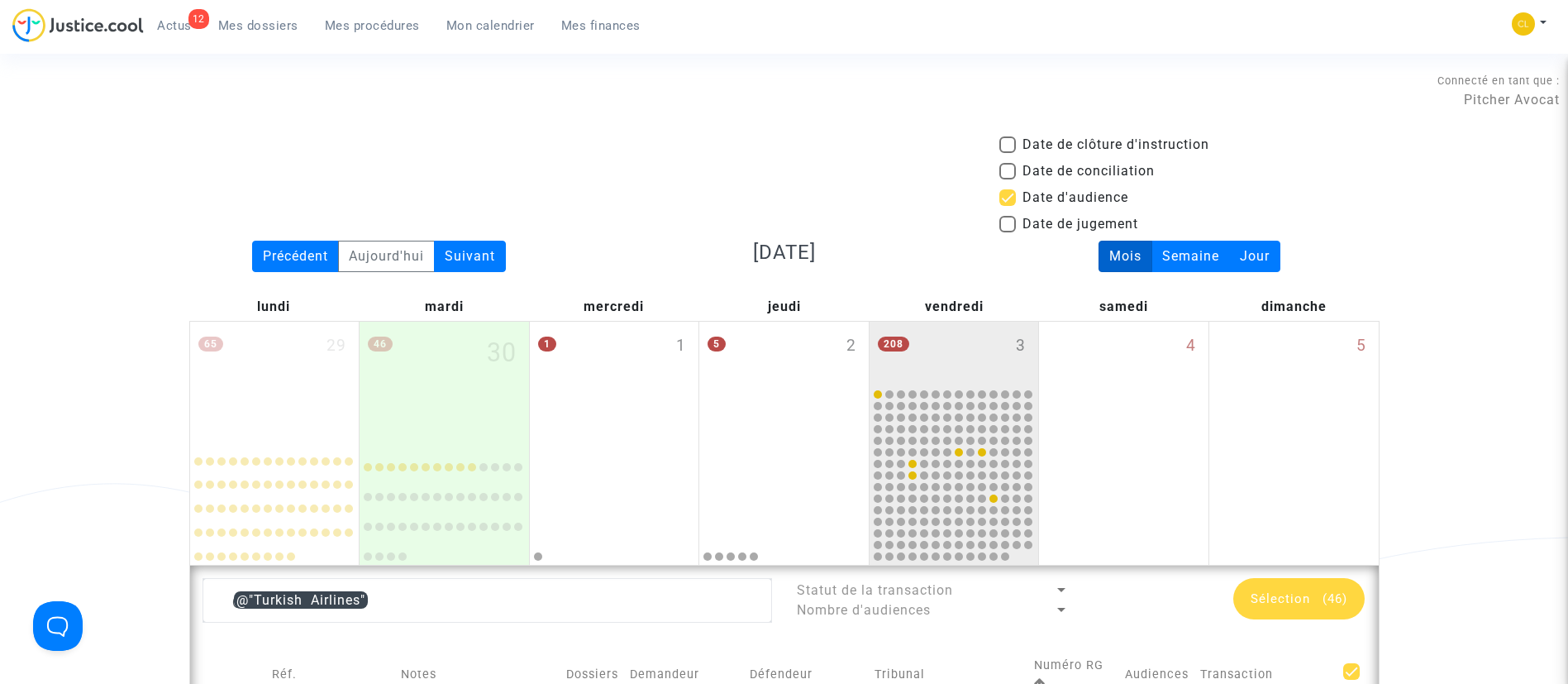
click at [1339, 604] on span "(46)" at bounding box center [1335, 598] width 24 height 15
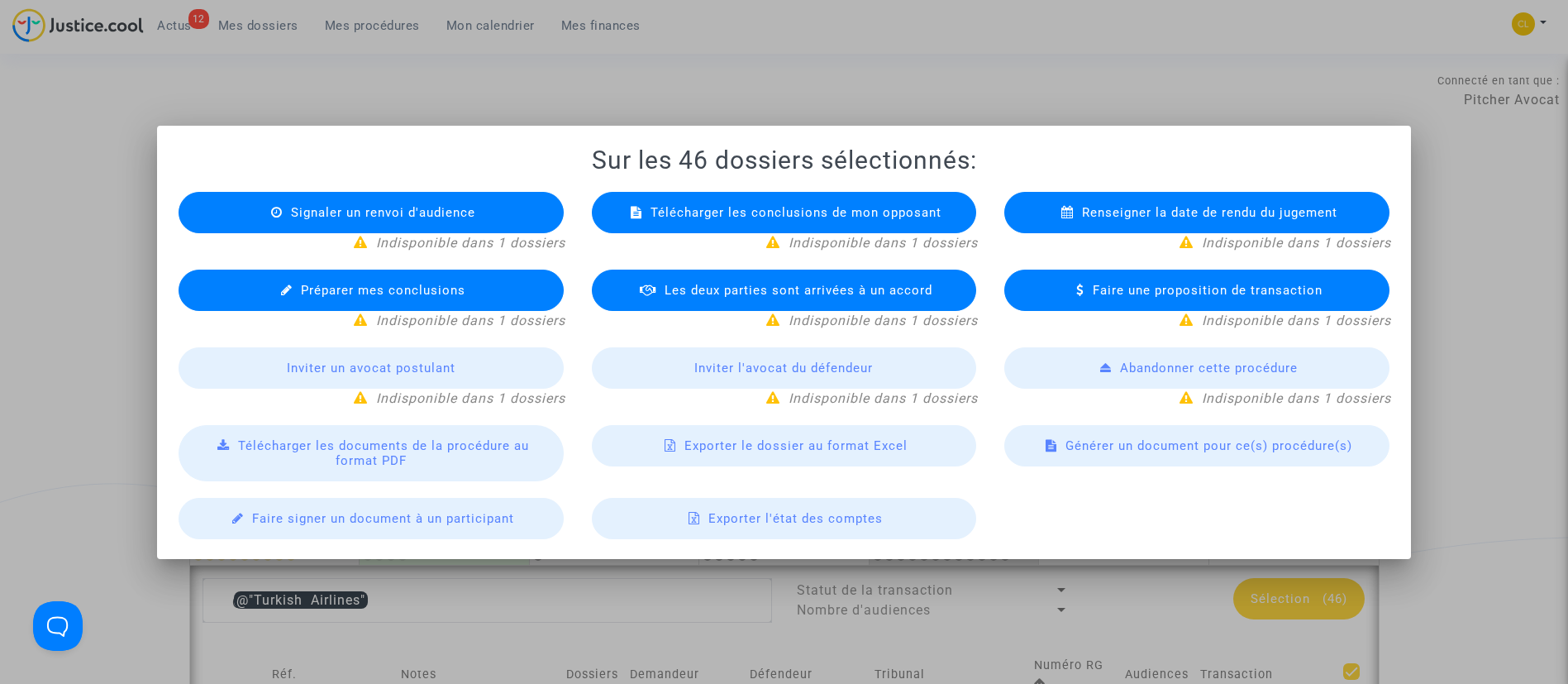
click at [846, 455] on div "Exporter le dossier au format Excel" at bounding box center [784, 445] width 385 height 41
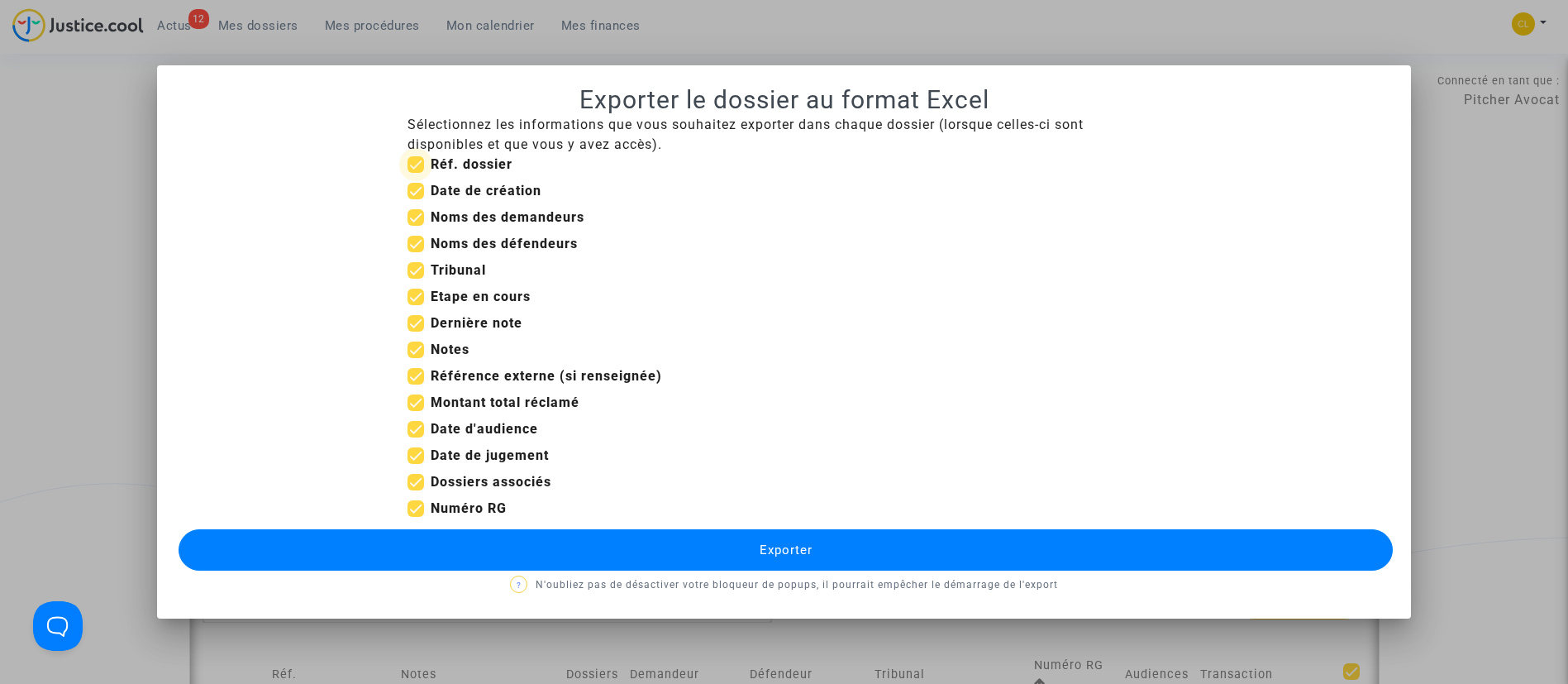
click at [473, 159] on b "Réf. dossier" at bounding box center [471, 163] width 82 height 16
click at [416, 173] on input "Réf. dossier" at bounding box center [415, 173] width 1 height 1
checkbox input "false"
click at [483, 192] on b "Date de création" at bounding box center [486, 190] width 111 height 16
click at [416, 199] on input "Date de création" at bounding box center [415, 199] width 1 height 1
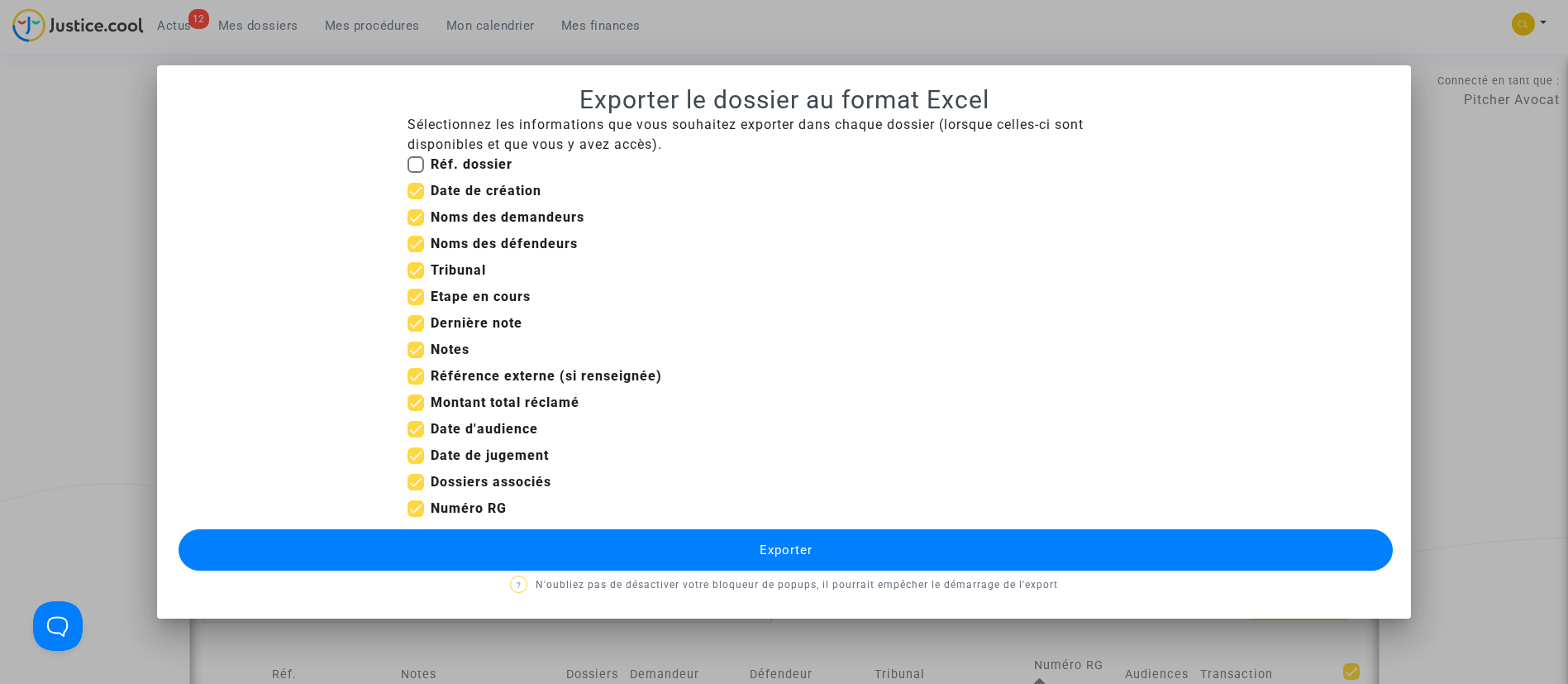
checkbox input "false"
click at [520, 294] on b "Etape en cours" at bounding box center [480, 296] width 100 height 16
click at [416, 305] on input "Etape en cours" at bounding box center [415, 305] width 1 height 1
checkbox input "false"
click at [474, 318] on b "Dernière note" at bounding box center [476, 322] width 92 height 16
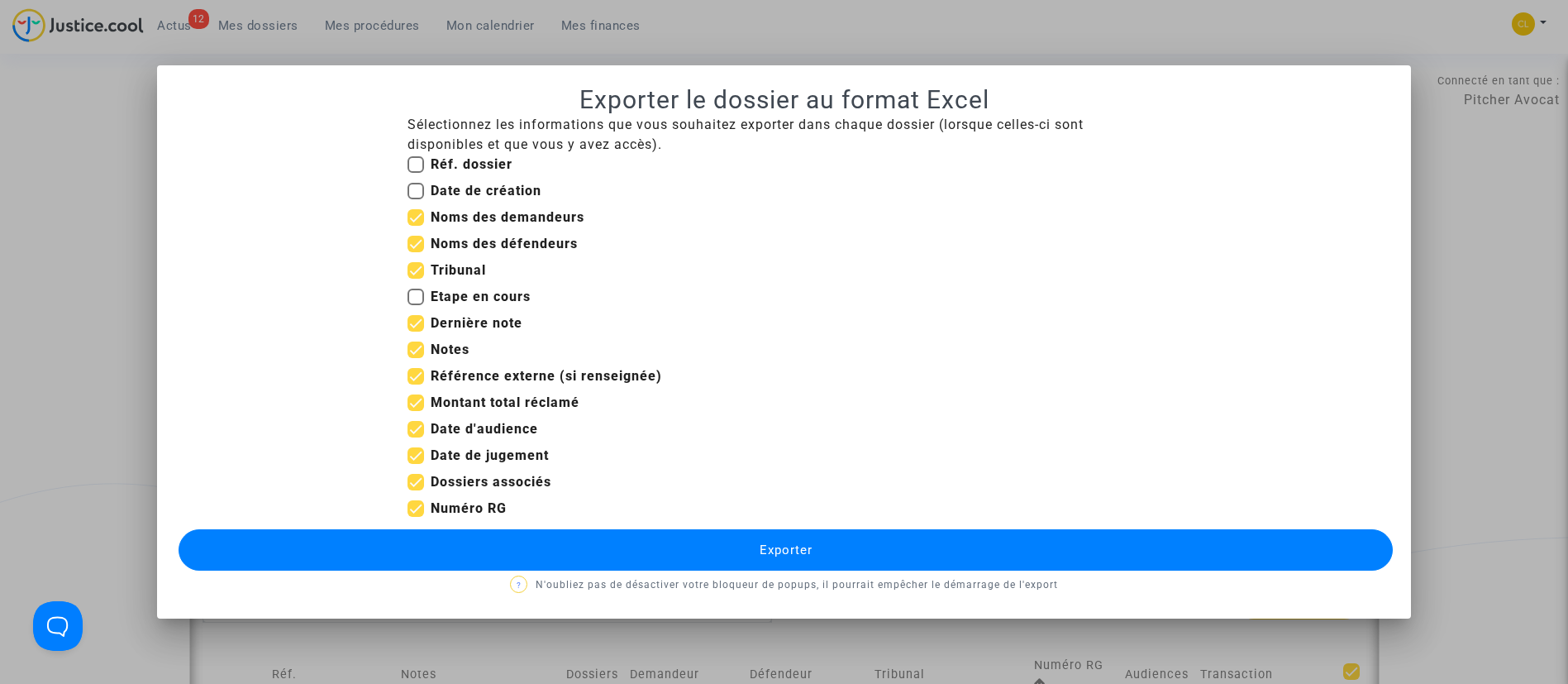
click at [416, 332] on input "Dernière note" at bounding box center [415, 332] width 1 height 1
click at [463, 321] on b "Dernière note" at bounding box center [476, 322] width 92 height 16
click at [416, 332] on input "Dernière note" at bounding box center [415, 332] width 1 height 1
checkbox input "true"
click at [453, 348] on b "Notes" at bounding box center [449, 349] width 39 height 16
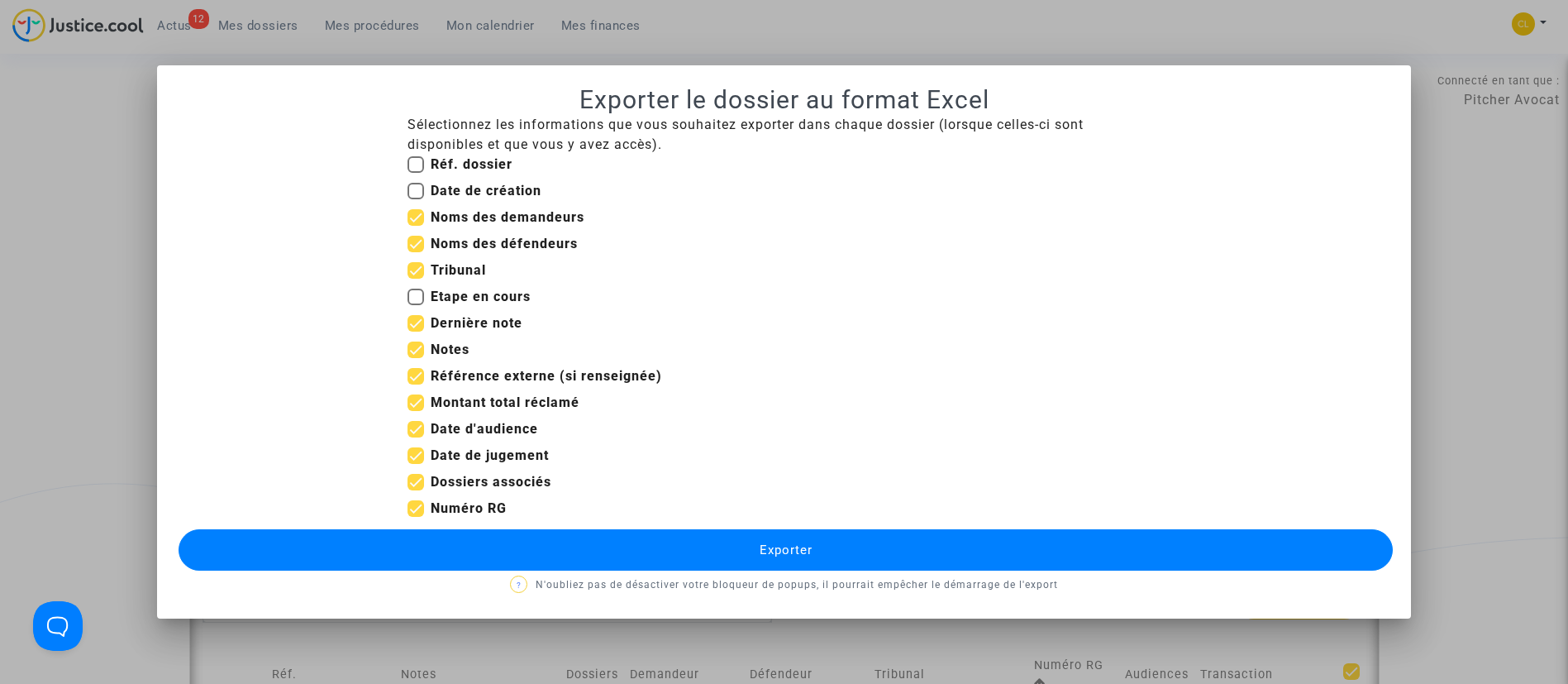
click at [416, 358] on input "Notes" at bounding box center [415, 358] width 1 height 1
checkbox input "false"
click at [574, 375] on b "Référence externe (si renseignée)" at bounding box center [546, 376] width 231 height 16
click at [416, 384] on input "Référence externe (si renseignée)" at bounding box center [415, 384] width 1 height 1
checkbox input "false"
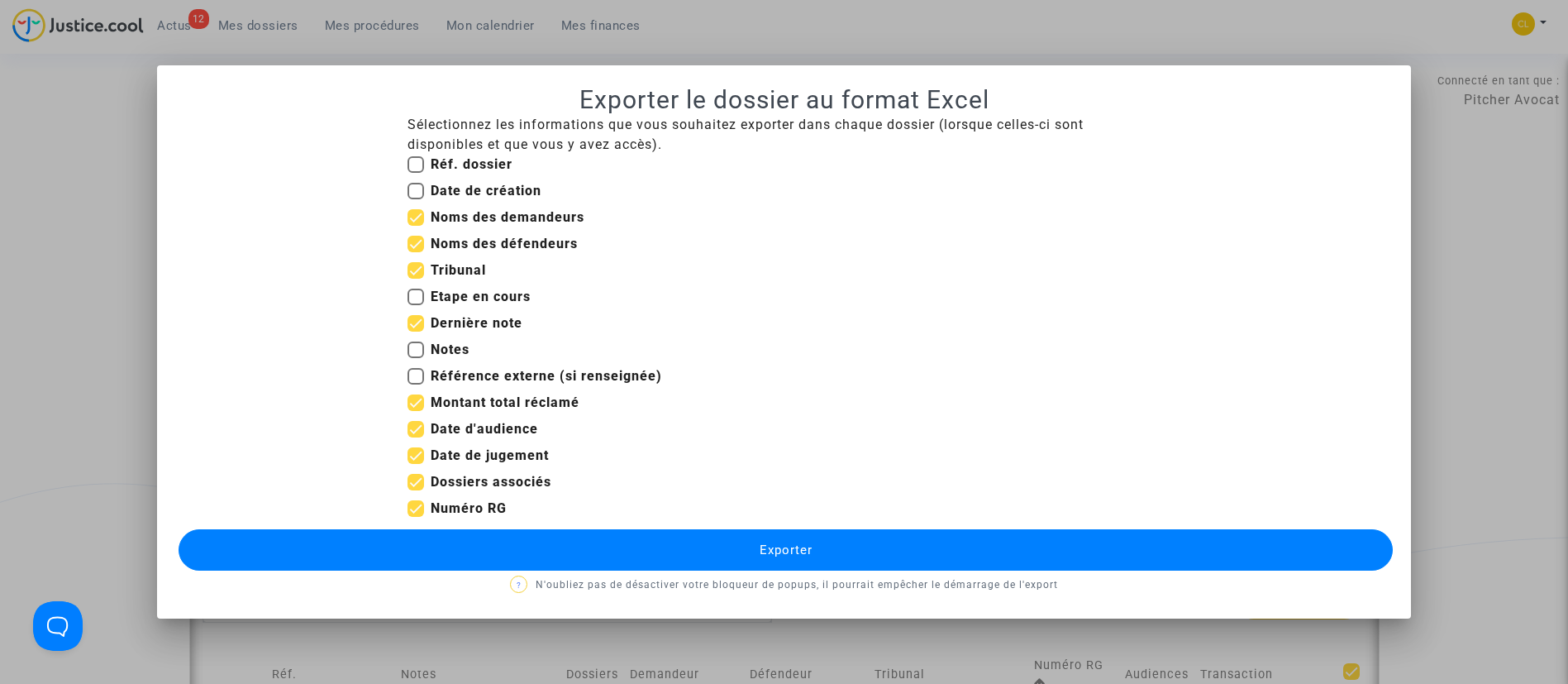
click at [554, 404] on b "Montant total réclamé" at bounding box center [505, 402] width 148 height 16
click at [416, 411] on input "Montant total réclamé" at bounding box center [415, 411] width 1 height 1
checkbox input "false"
click at [494, 427] on b "Date d'audience" at bounding box center [484, 428] width 107 height 16
click at [416, 437] on input "Date d'audience" at bounding box center [415, 437] width 1 height 1
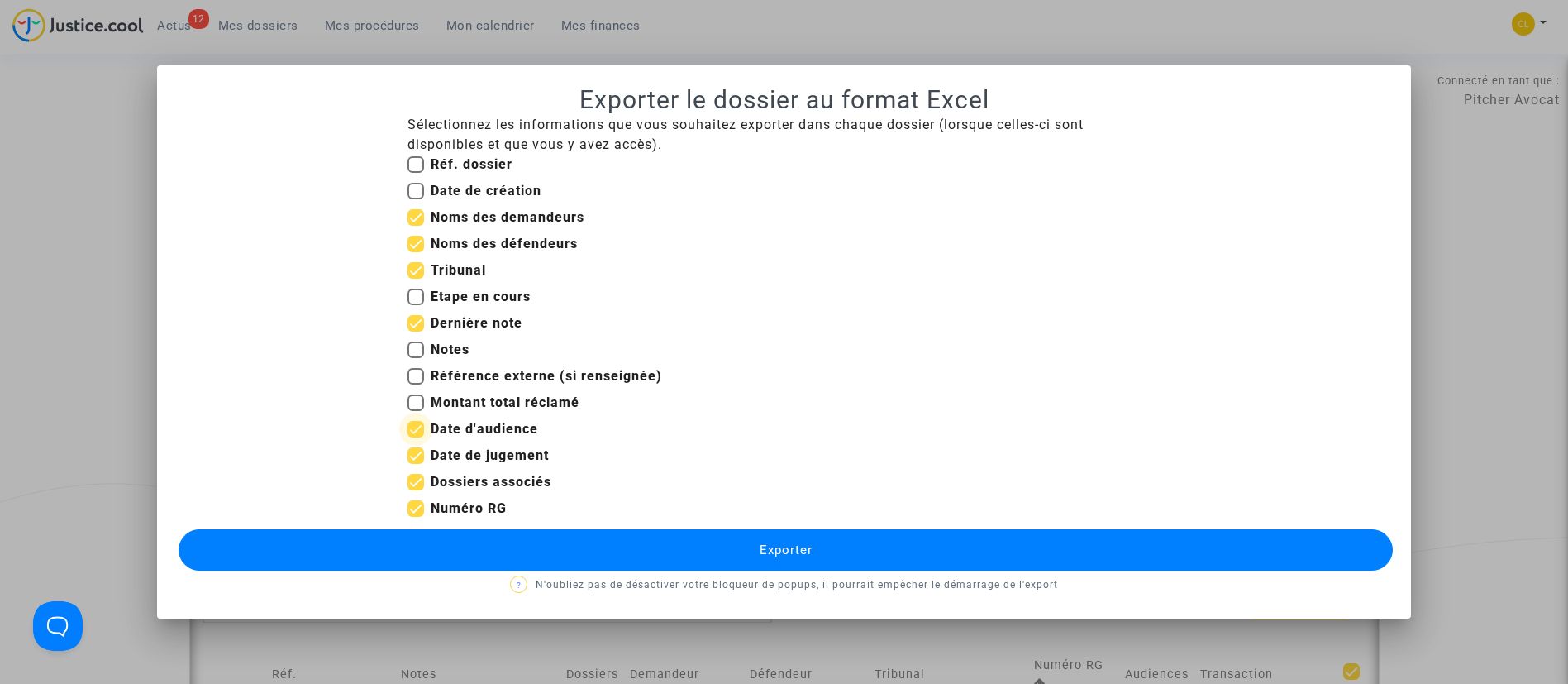
checkbox input "false"
click at [513, 456] on b "Date de jugement" at bounding box center [489, 455] width 118 height 16
click at [416, 464] on input "Date de jugement" at bounding box center [415, 464] width 1 height 1
checkbox input "false"
click at [825, 542] on button "Exporter" at bounding box center [786, 550] width 1216 height 41
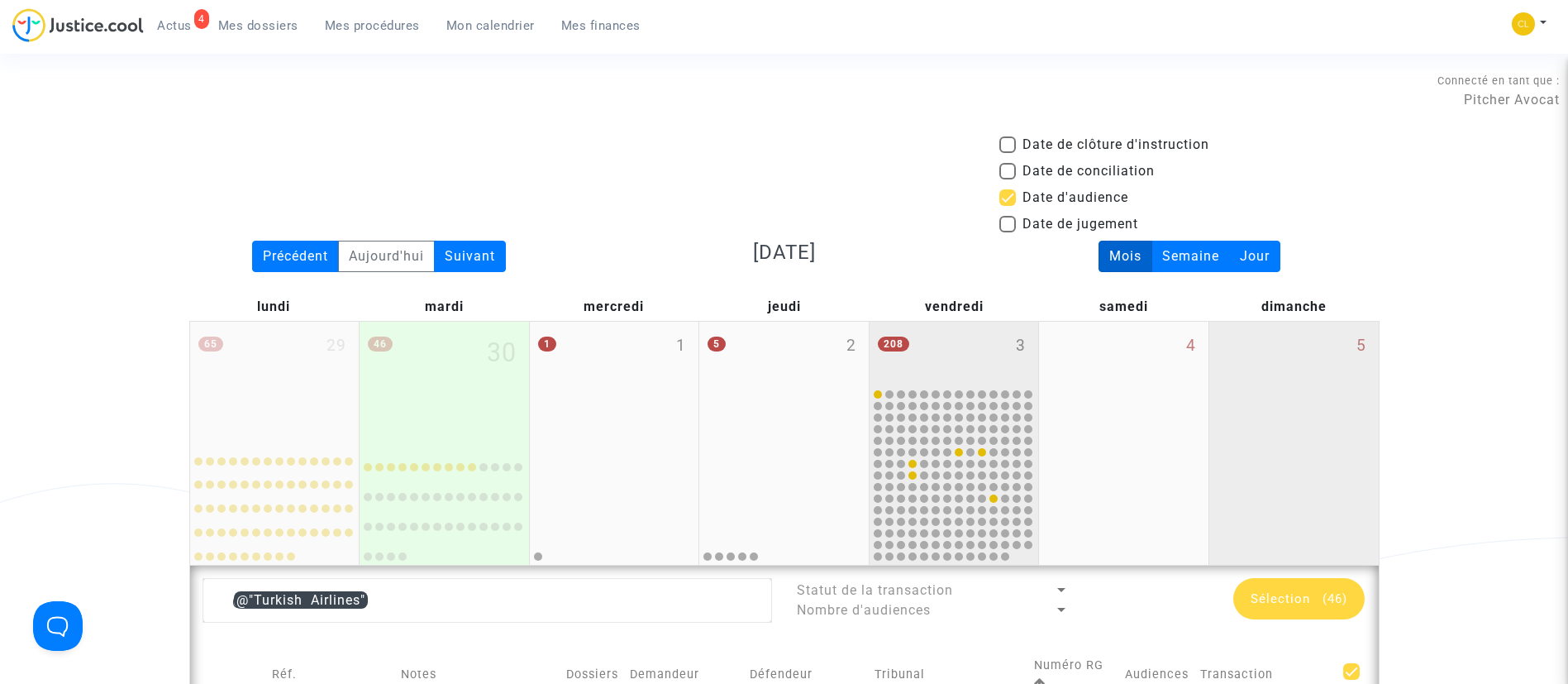
drag, startPoint x: 1471, startPoint y: 390, endPoint x: 1295, endPoint y: 458, distance: 188.7
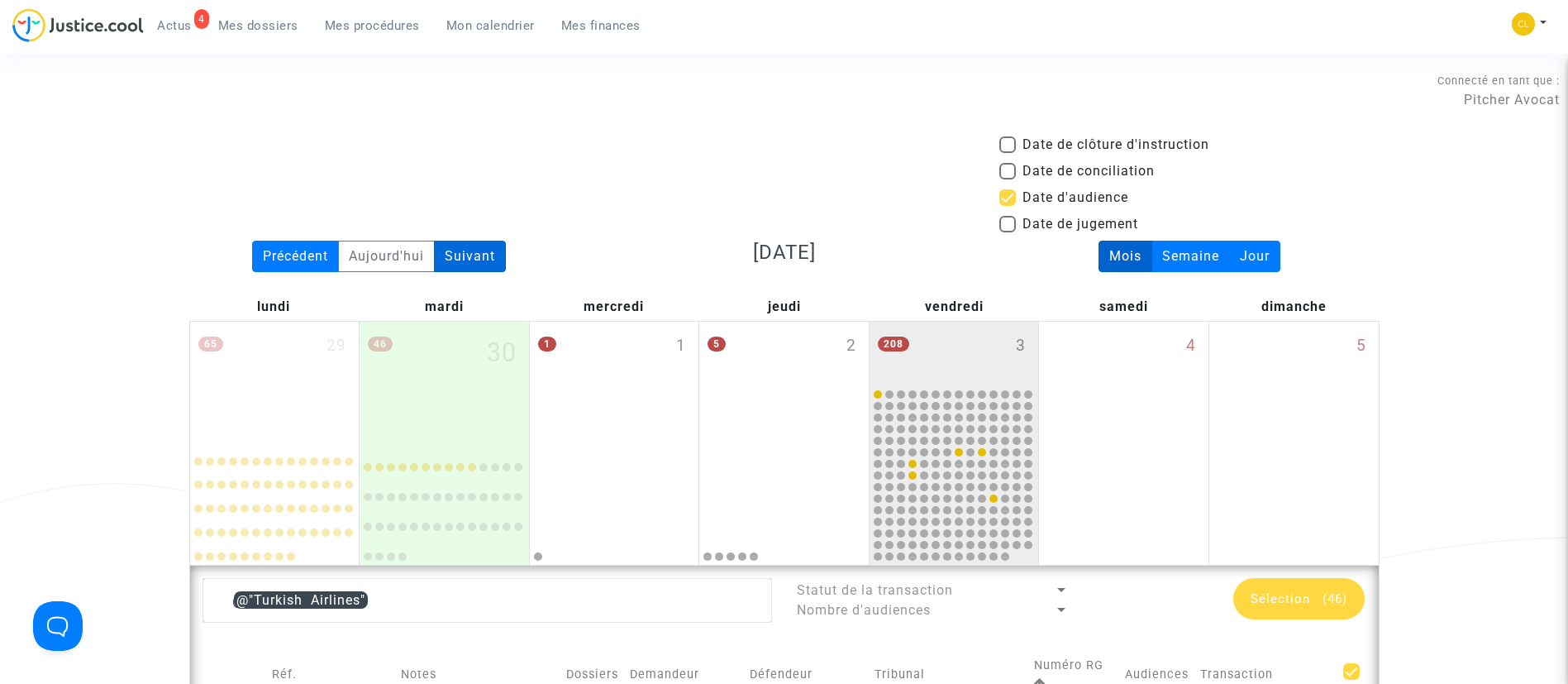
click at [478, 249] on div "Suivant" at bounding box center [470, 256] width 72 height 31
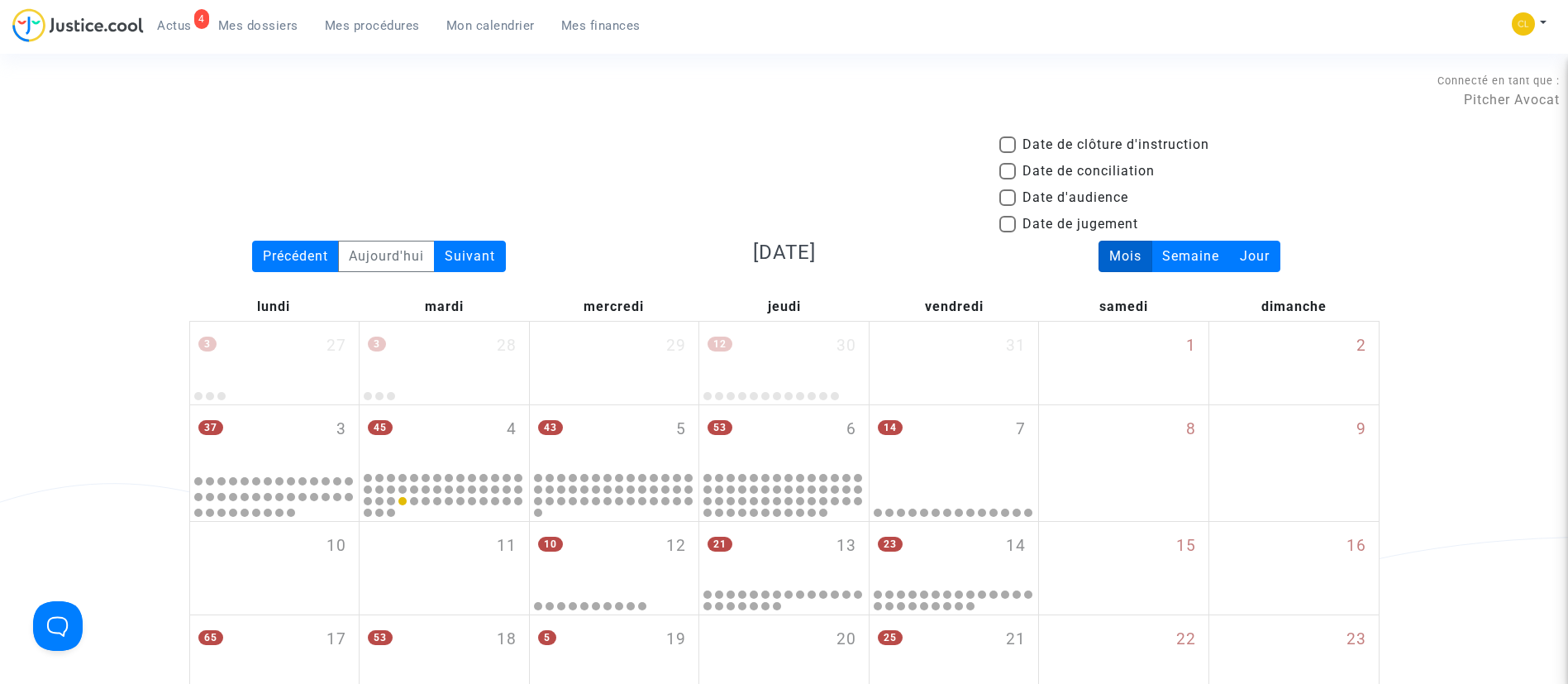
click at [336, 31] on span "Mes procédures" at bounding box center [372, 25] width 95 height 15
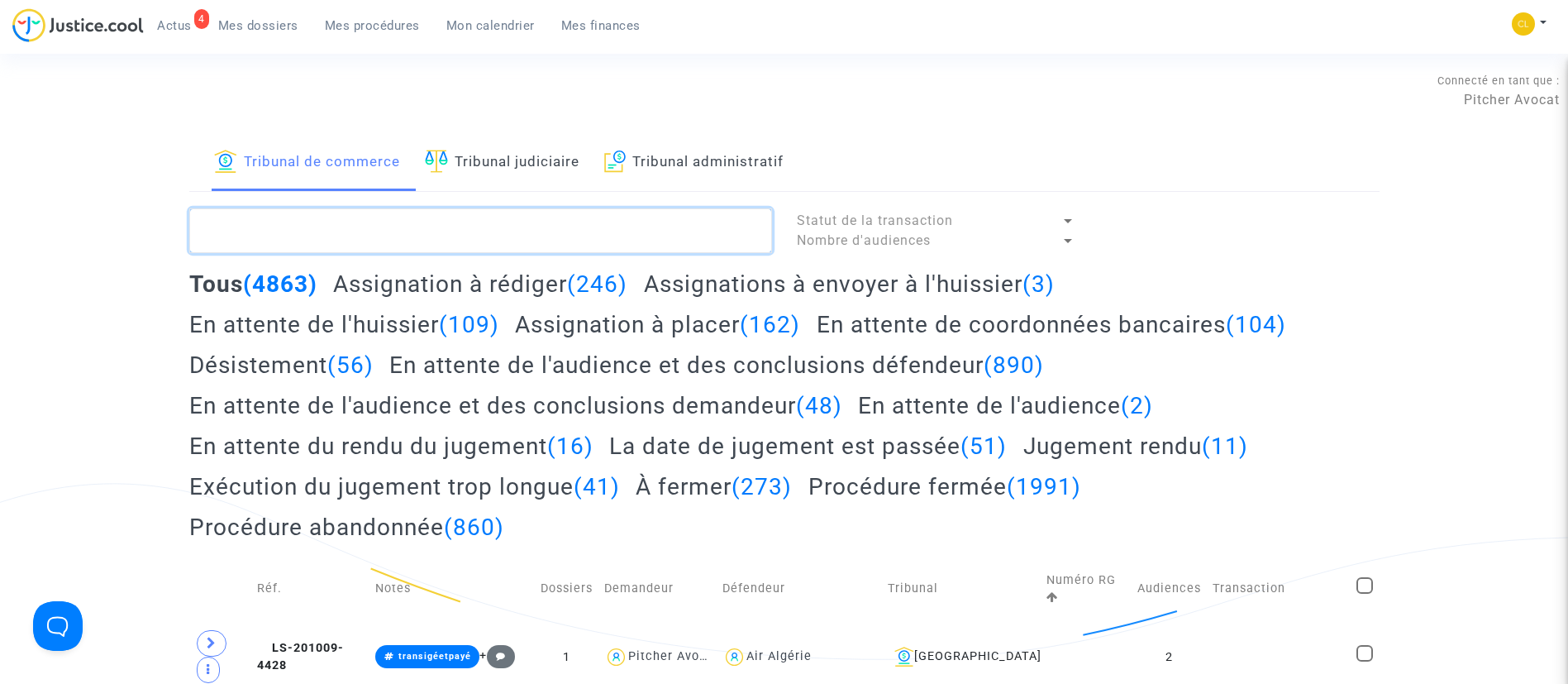
click at [411, 224] on textarea at bounding box center [481, 231] width 582 height 45
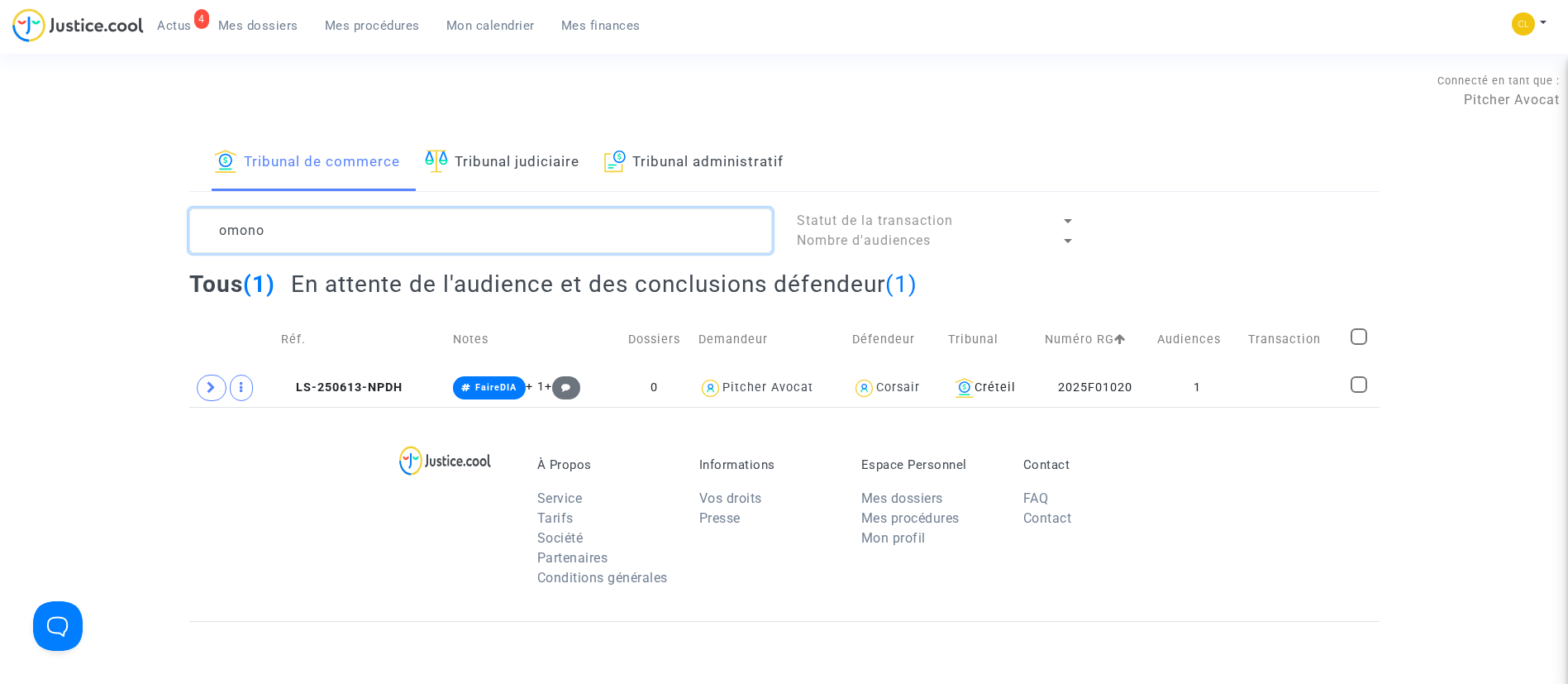
click at [285, 244] on textarea at bounding box center [481, 231] width 582 height 45
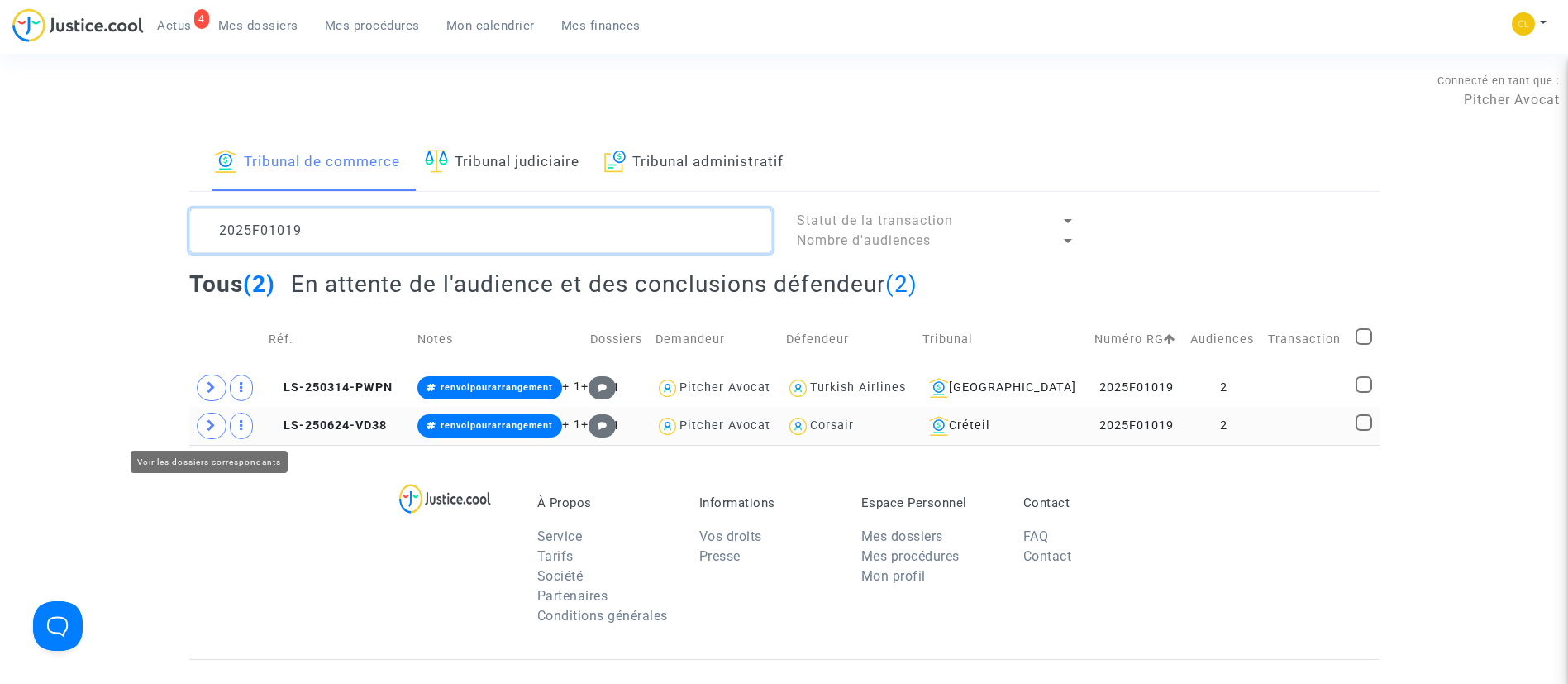
type textarea "2025F01019"
click at [215, 428] on icon at bounding box center [211, 425] width 10 height 12
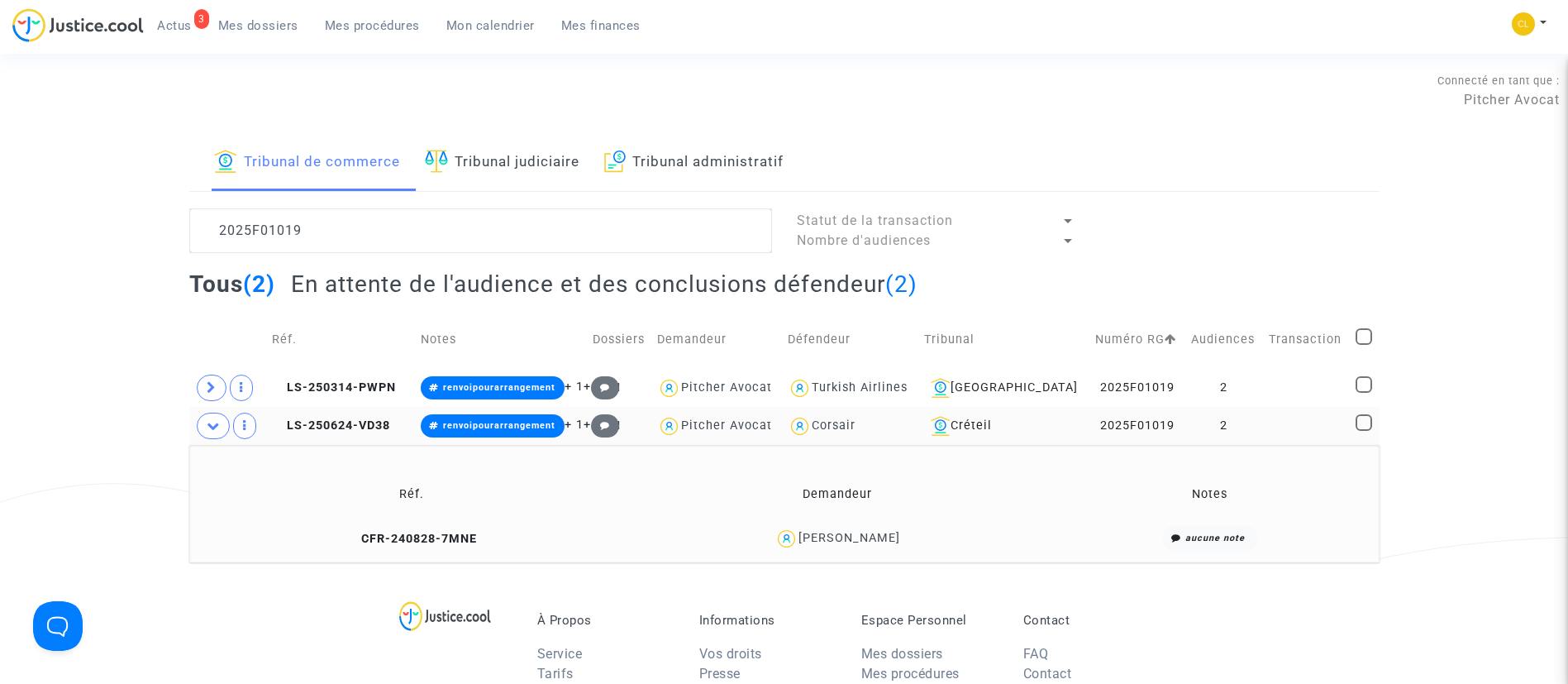
click at [1479, 348] on div "Tribunal de commerce Tribunal judiciaire Tribunal administratif 2025F01019 Stat…" at bounding box center [784, 348] width 1568 height 428
drag, startPoint x: 251, startPoint y: 14, endPoint x: 327, endPoint y: 95, distance: 111.1
click at [251, 14] on link "Mes dossiers" at bounding box center [258, 25] width 107 height 24
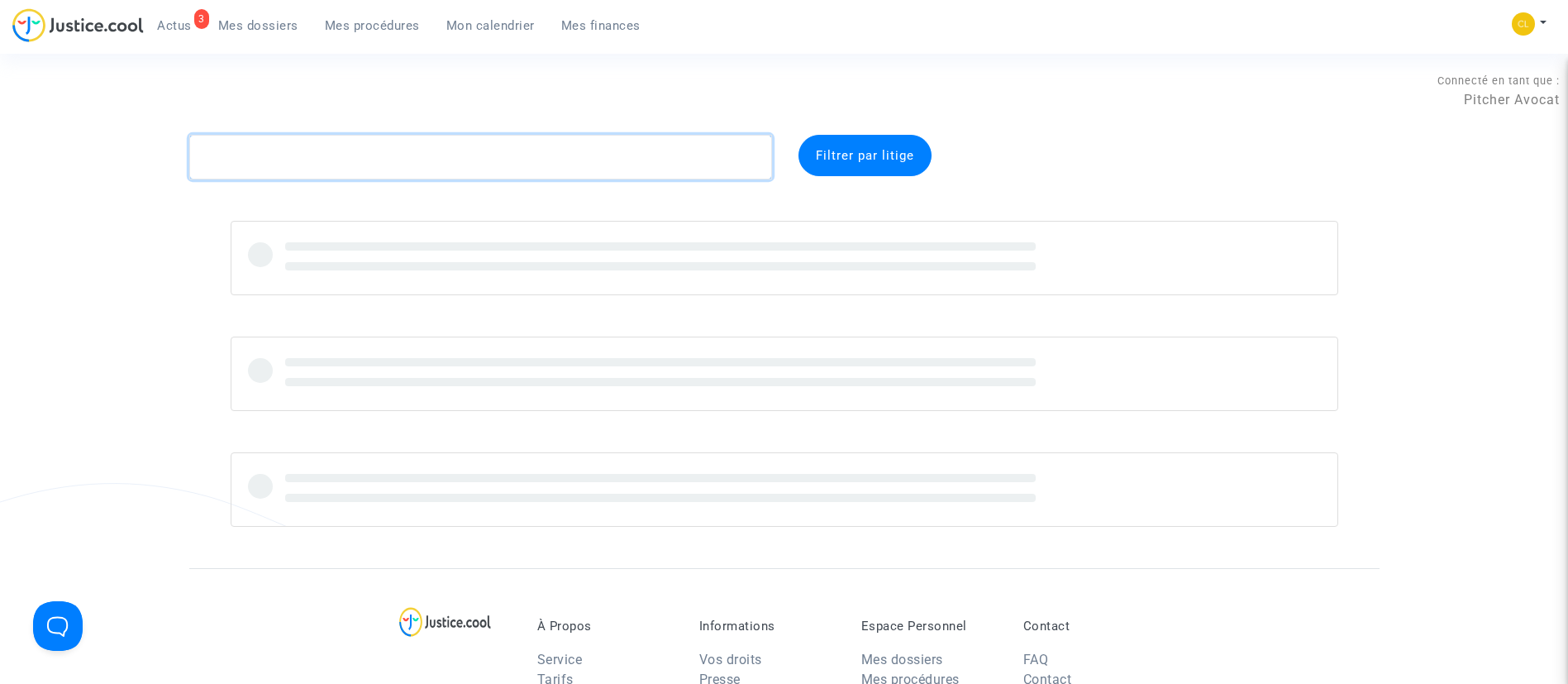
click at [415, 147] on textarea at bounding box center [481, 157] width 582 height 45
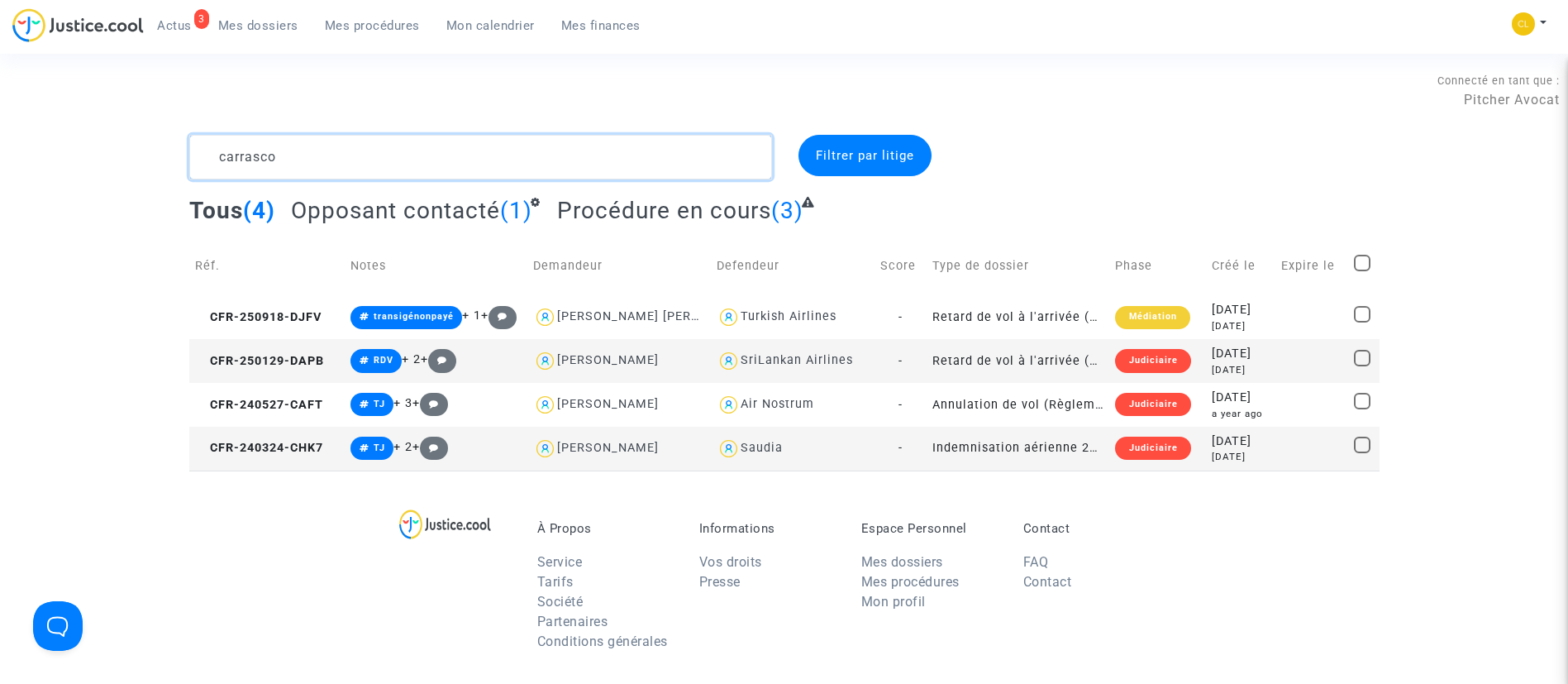
type textarea "carrasco"
click at [1291, 324] on td at bounding box center [1312, 317] width 72 height 44
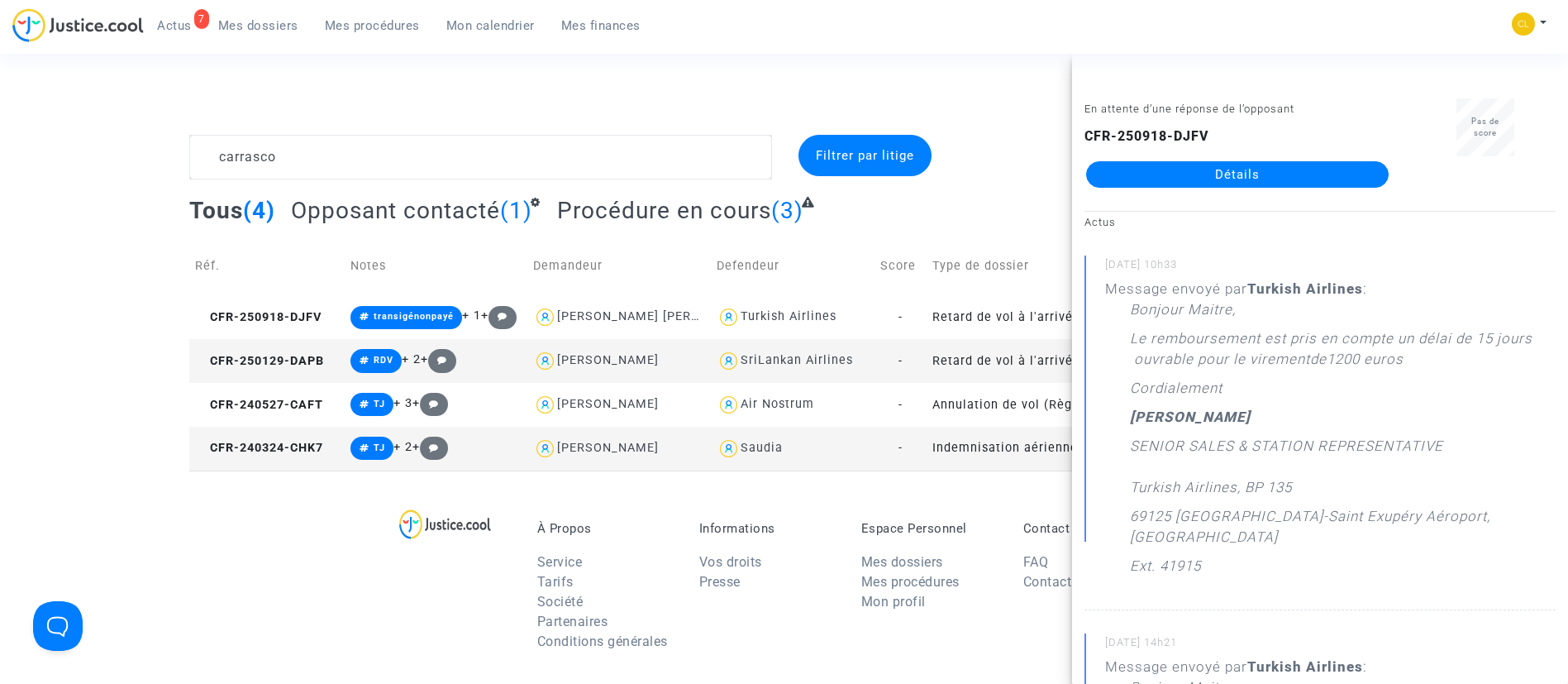
click at [1302, 176] on link "Détails" at bounding box center [1237, 175] width 303 height 26
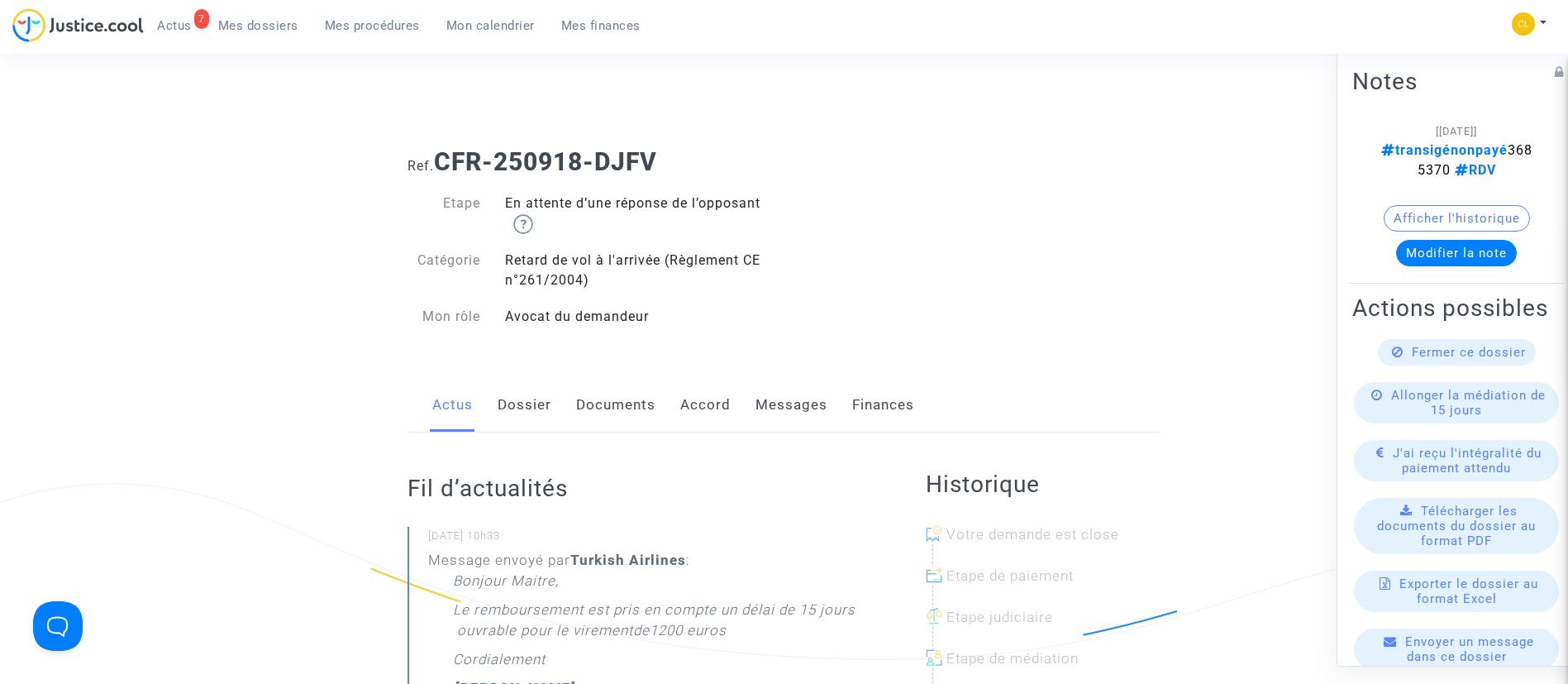
click at [540, 403] on link "Dossier" at bounding box center [524, 405] width 54 height 54
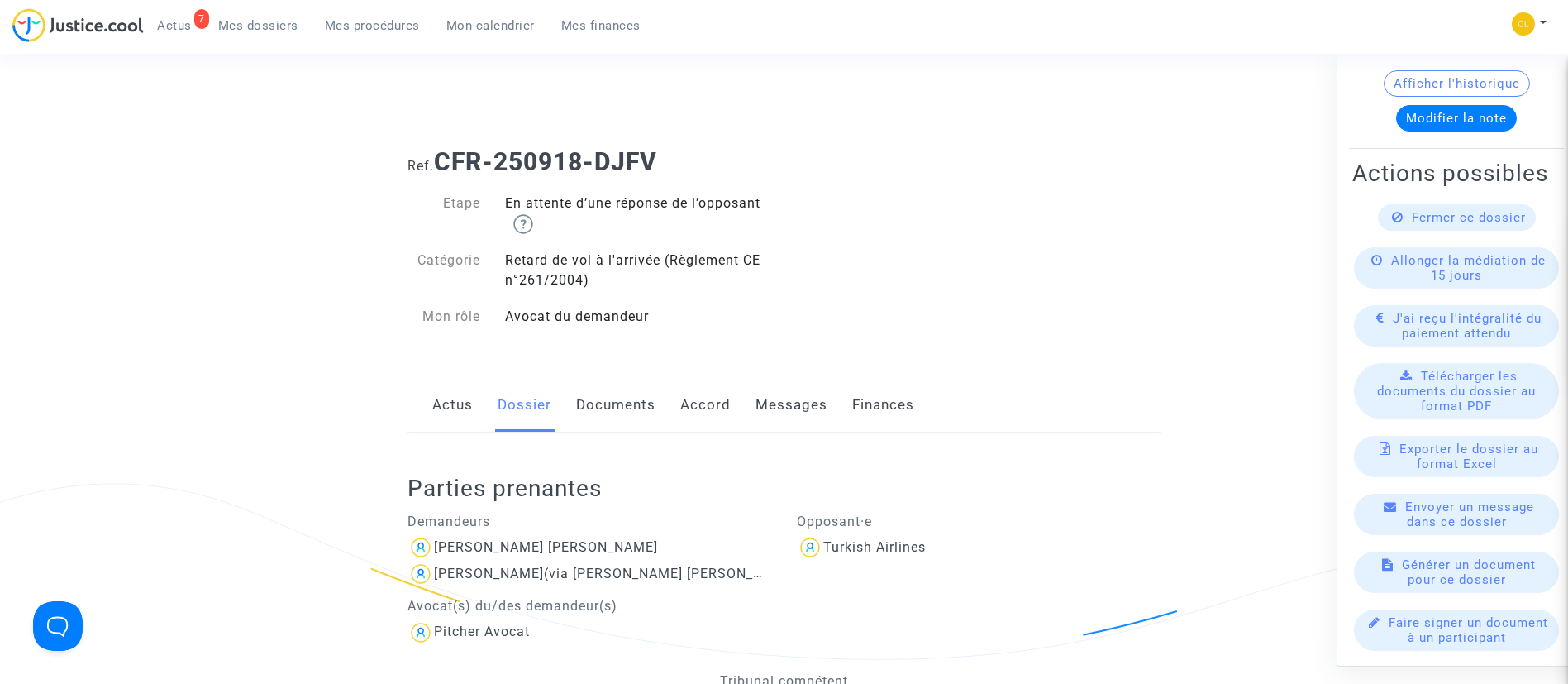
click at [603, 404] on link "Documents" at bounding box center [615, 405] width 79 height 54
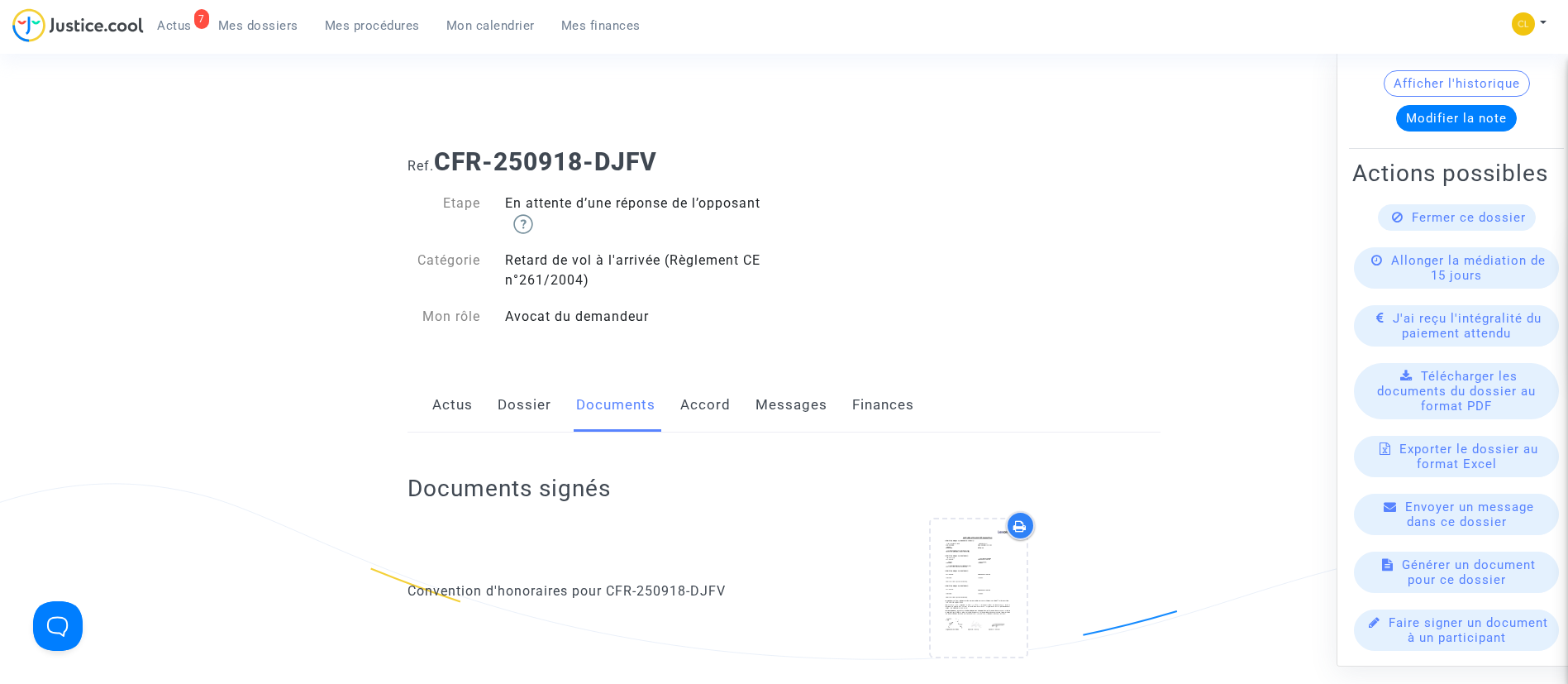
click at [720, 412] on link "Accord" at bounding box center [706, 405] width 51 height 54
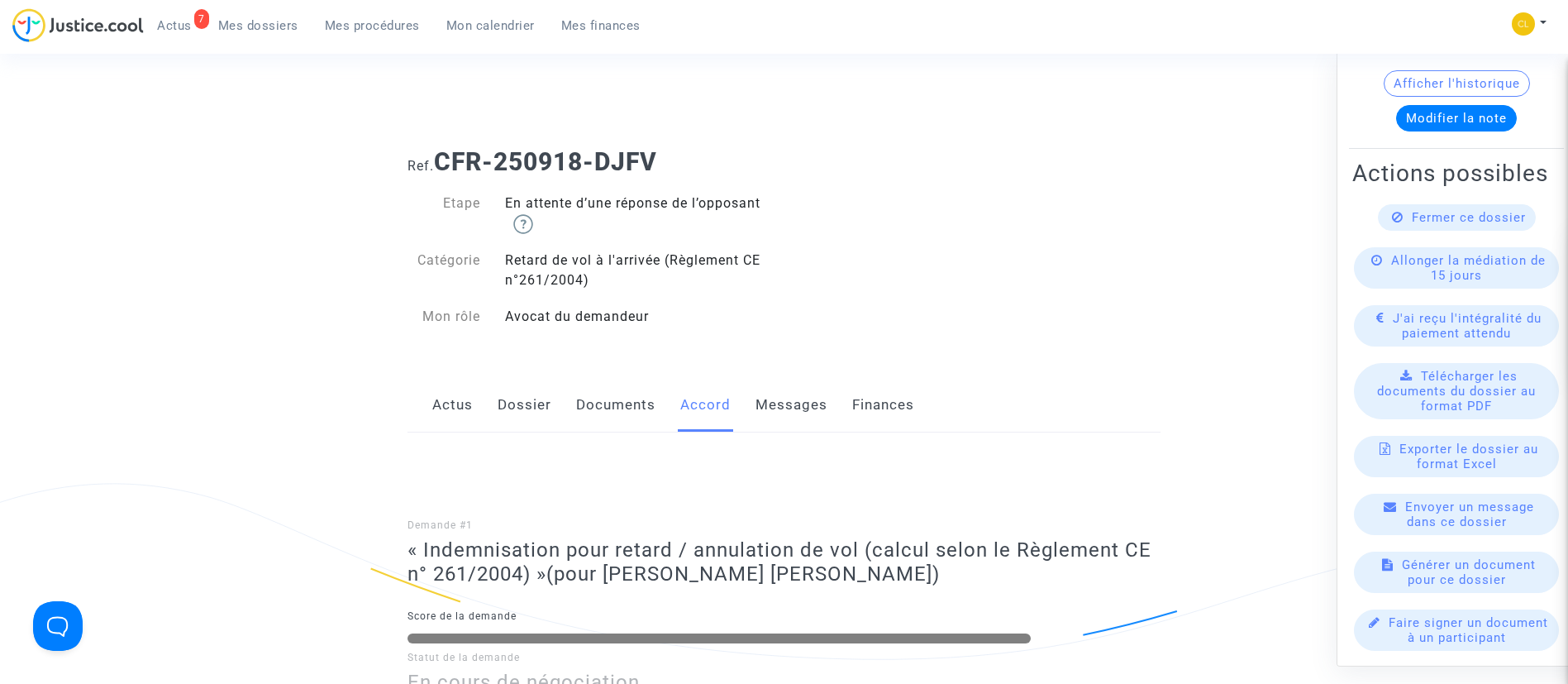
click at [173, 27] on span "Actus" at bounding box center [174, 25] width 35 height 15
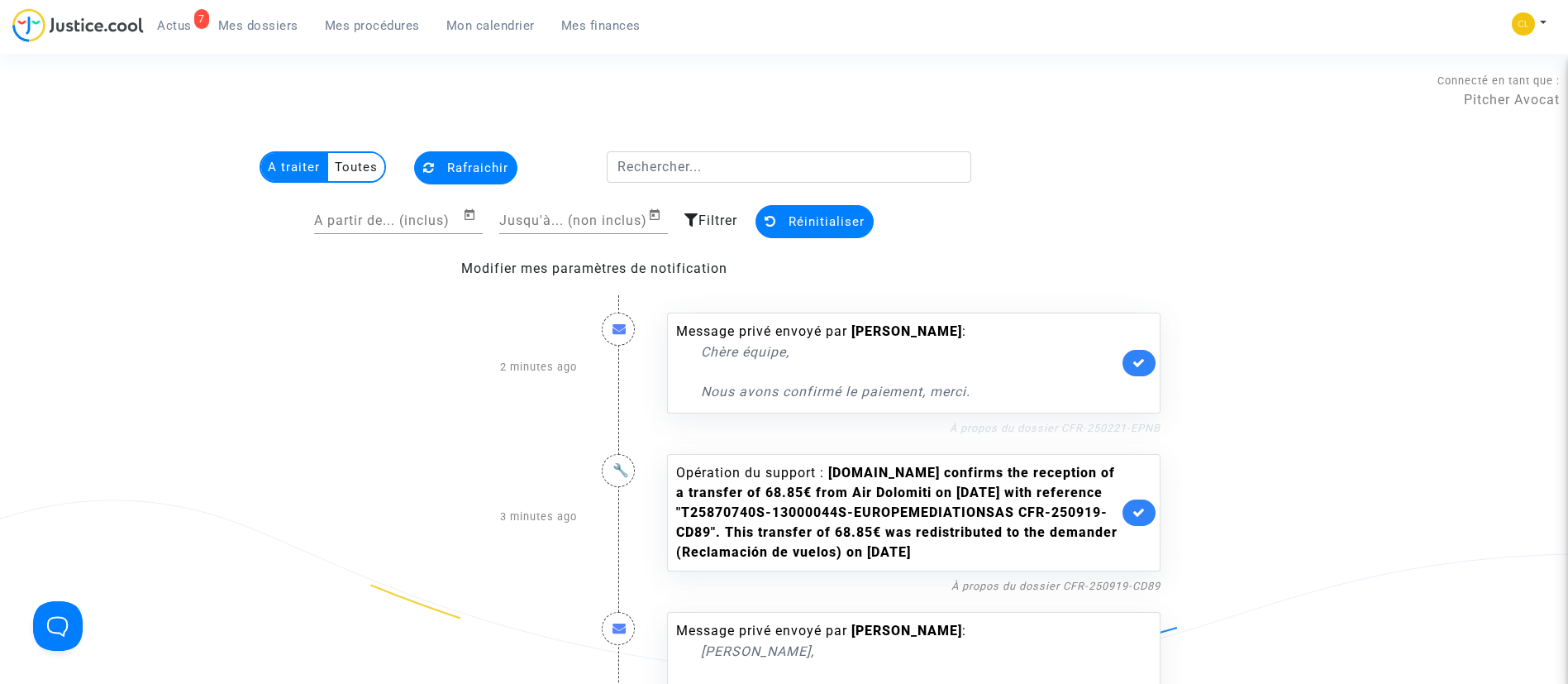
click at [1084, 427] on link "À propos du dossier CFR-250221-EPNB" at bounding box center [1055, 428] width 210 height 12
drag, startPoint x: 1149, startPoint y: 362, endPoint x: 1140, endPoint y: 349, distance: 15.8
click at [1149, 362] on link at bounding box center [1139, 363] width 33 height 26
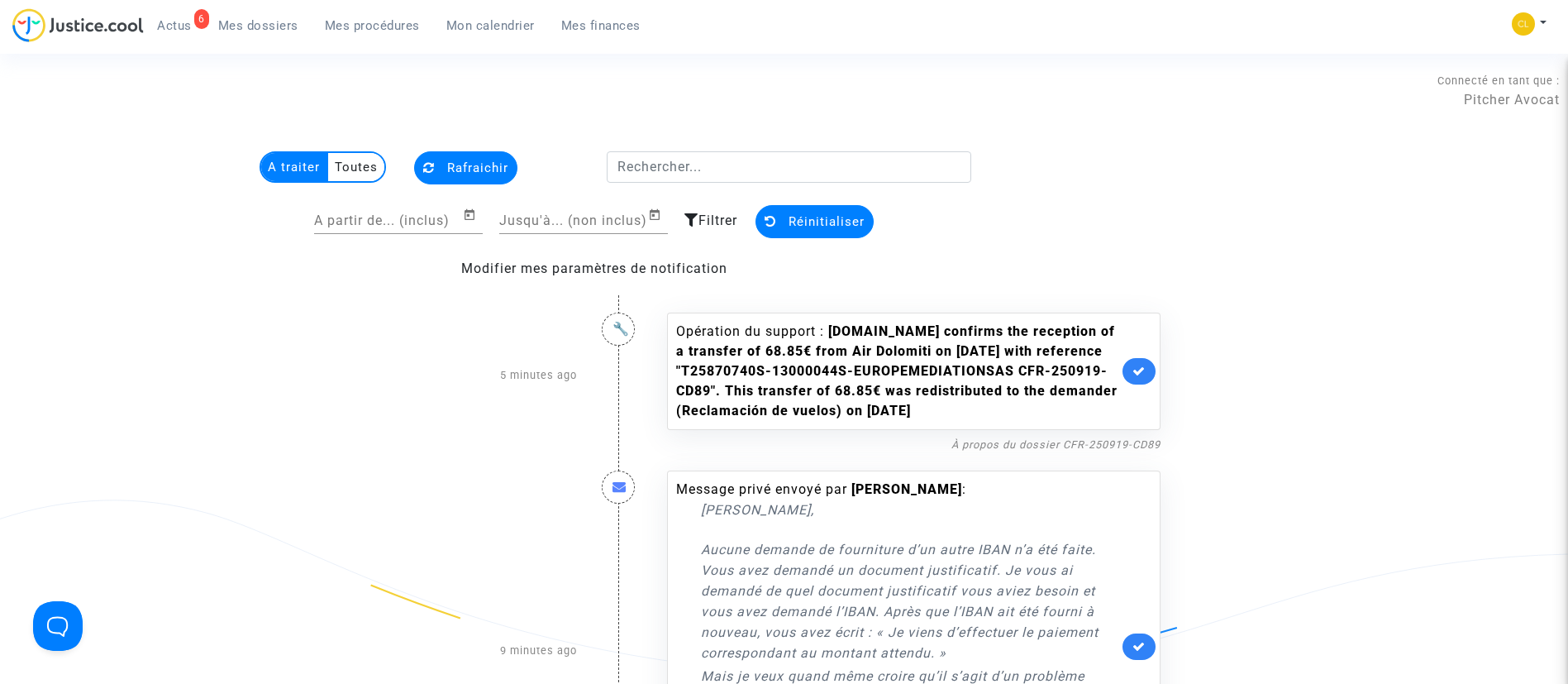
click at [1130, 375] on link at bounding box center [1139, 371] width 33 height 26
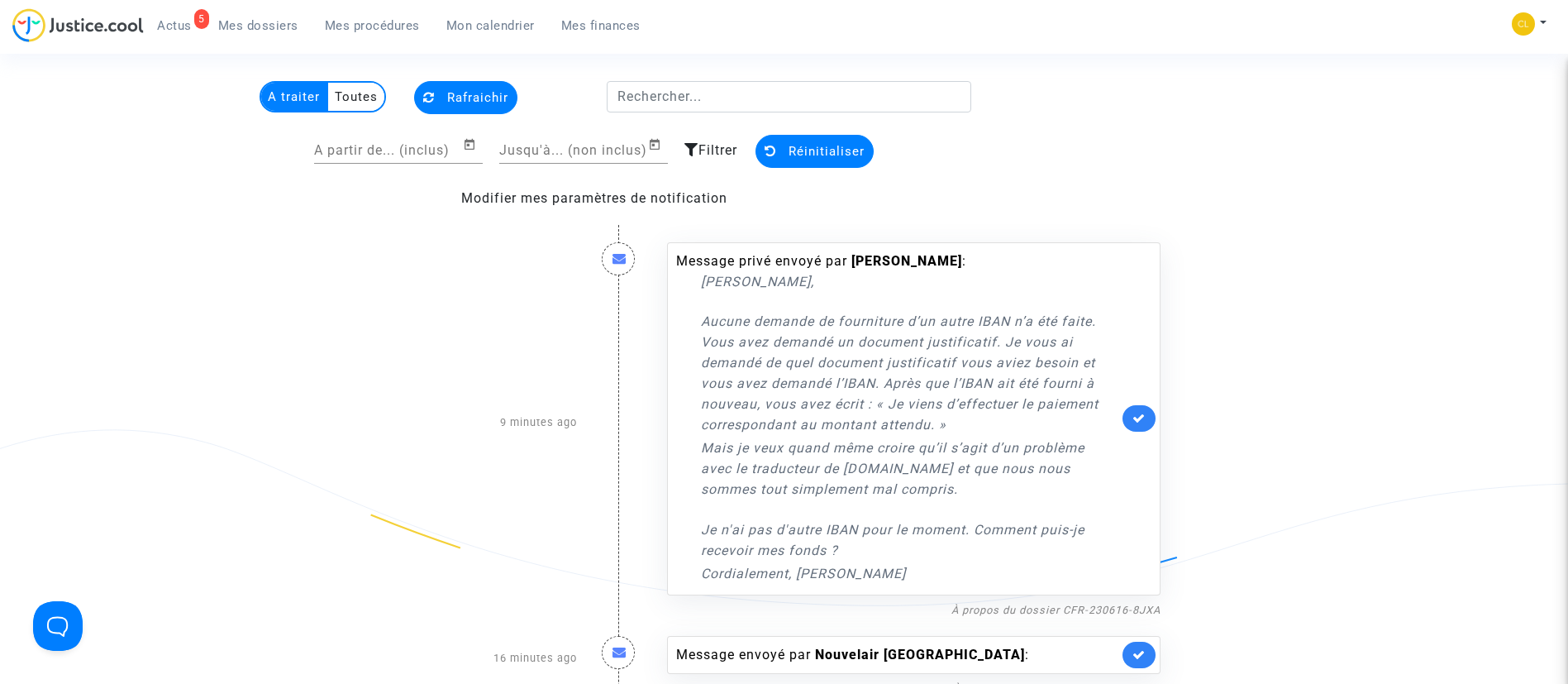
scroll to position [124, 0]
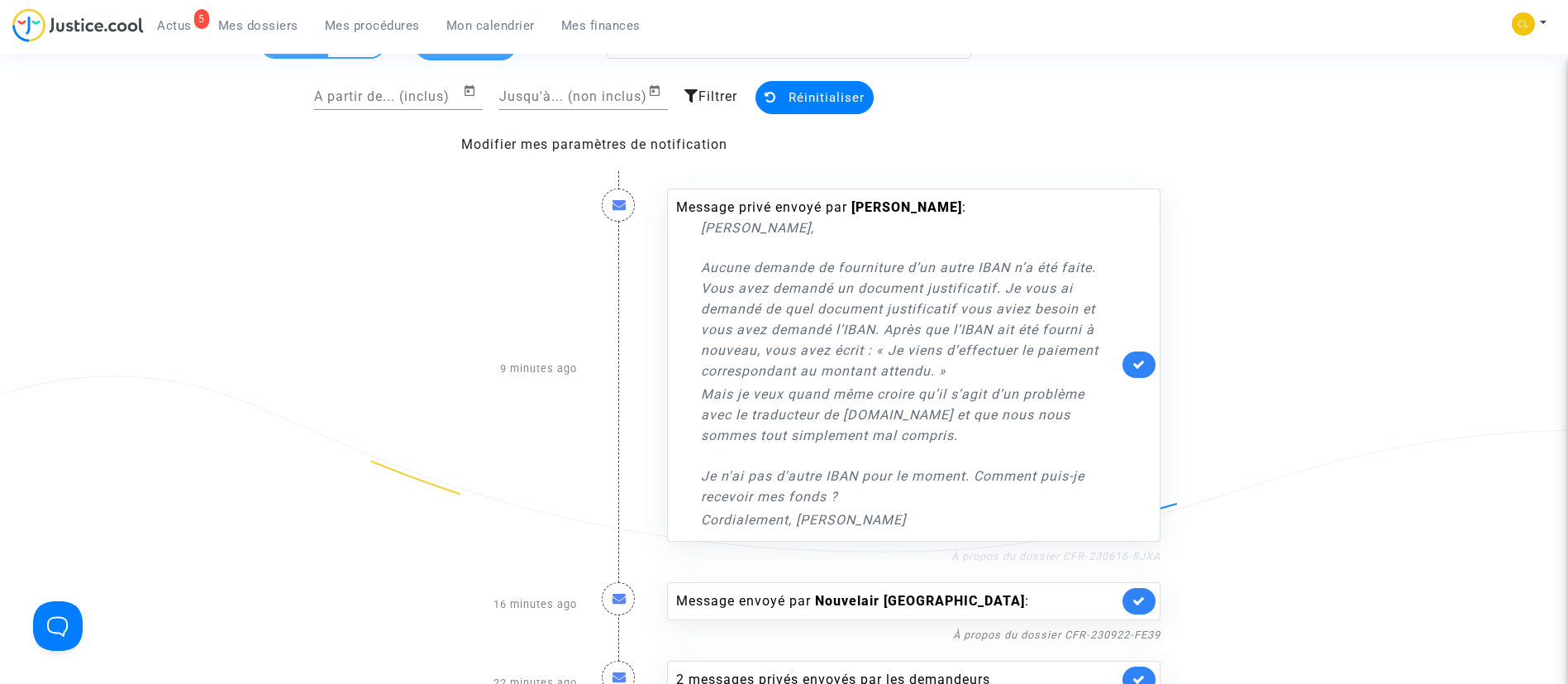
click at [972, 560] on link "À propos du dossier CFR-230616-8JXA" at bounding box center [1056, 555] width 210 height 12
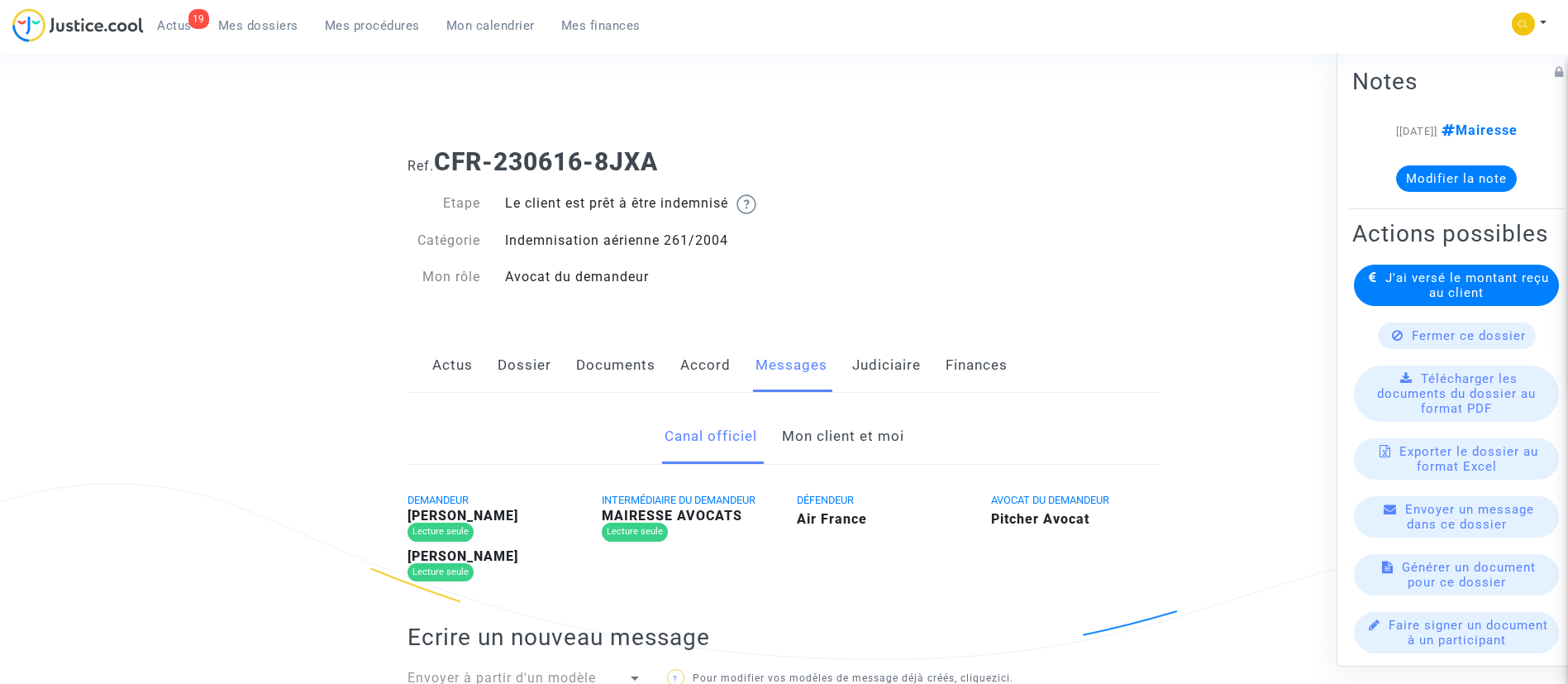
click at [825, 430] on link "Mon client et moi" at bounding box center [843, 437] width 122 height 54
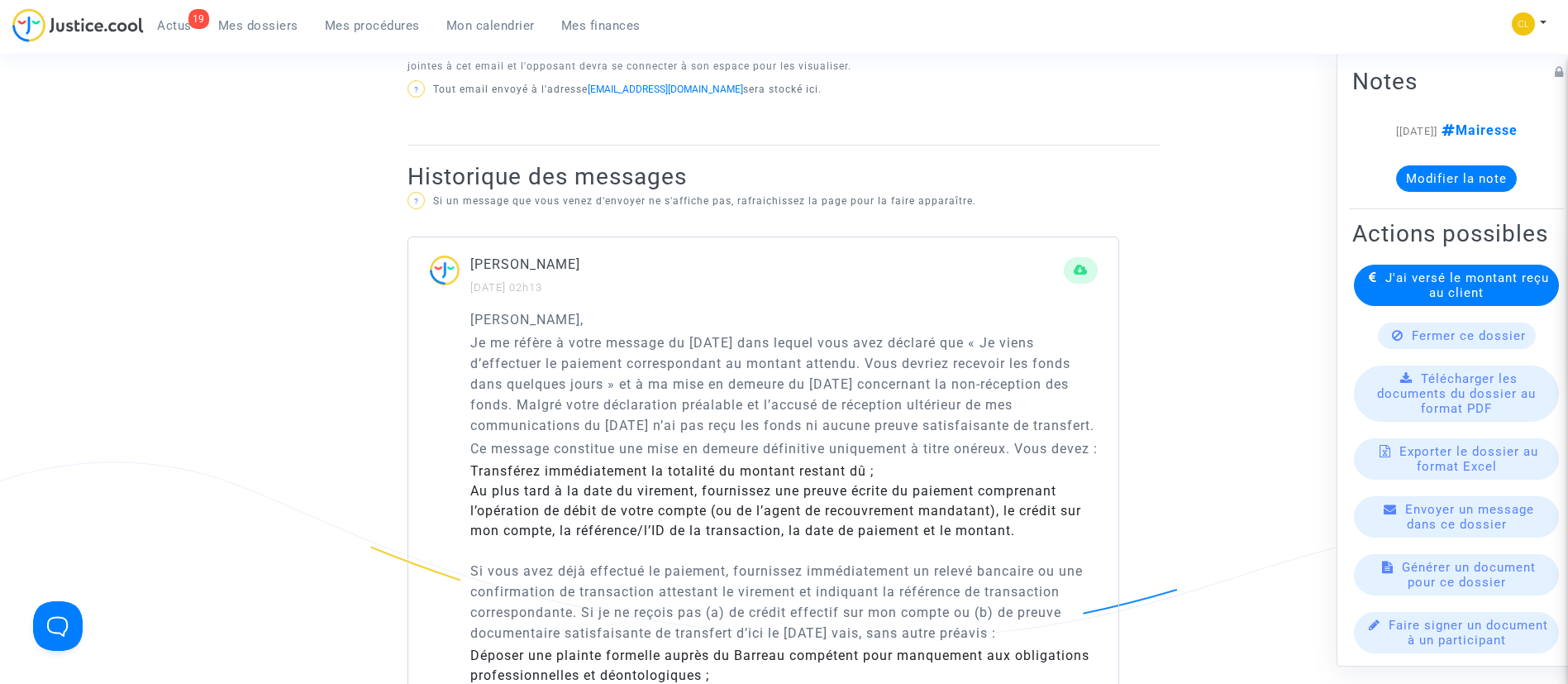
scroll to position [496, 0]
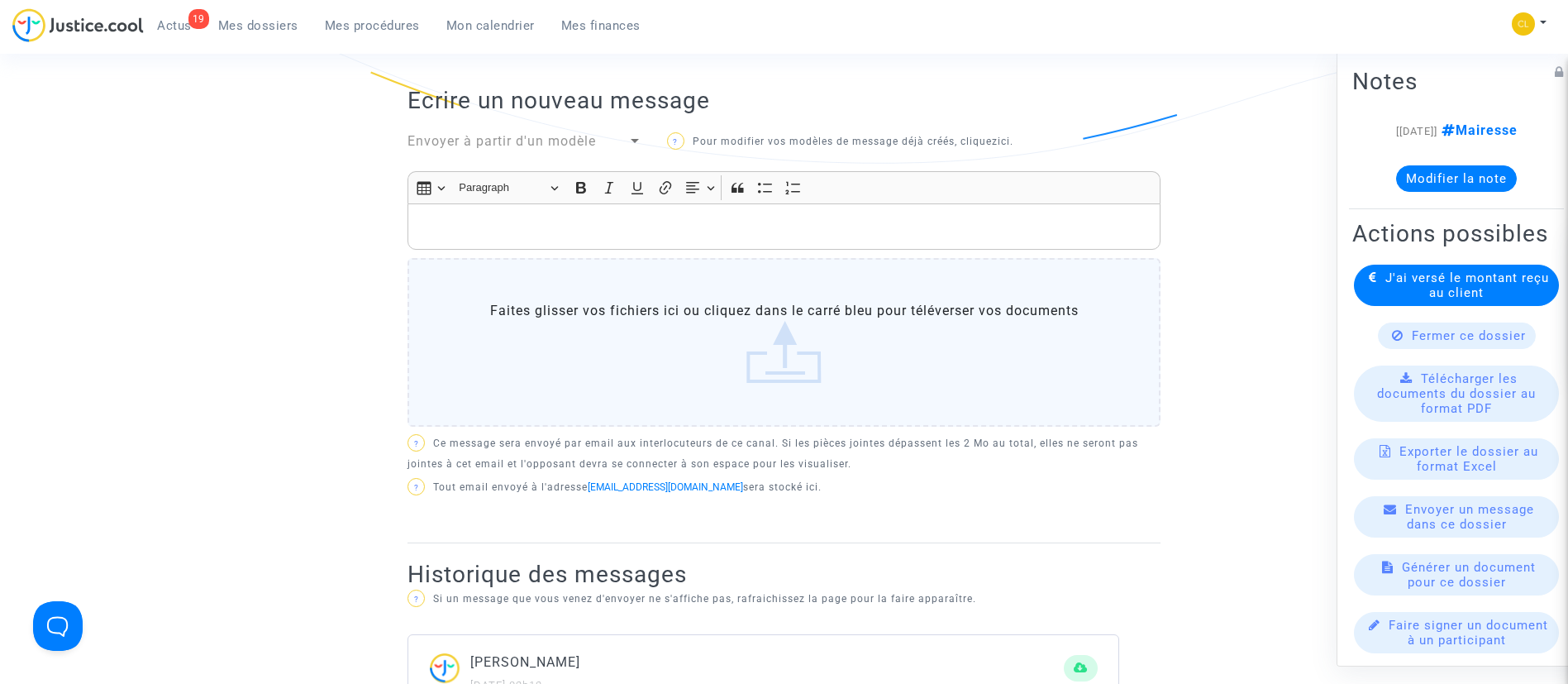
click at [630, 239] on div "Rich Text Editor, main" at bounding box center [784, 225] width 753 height 46
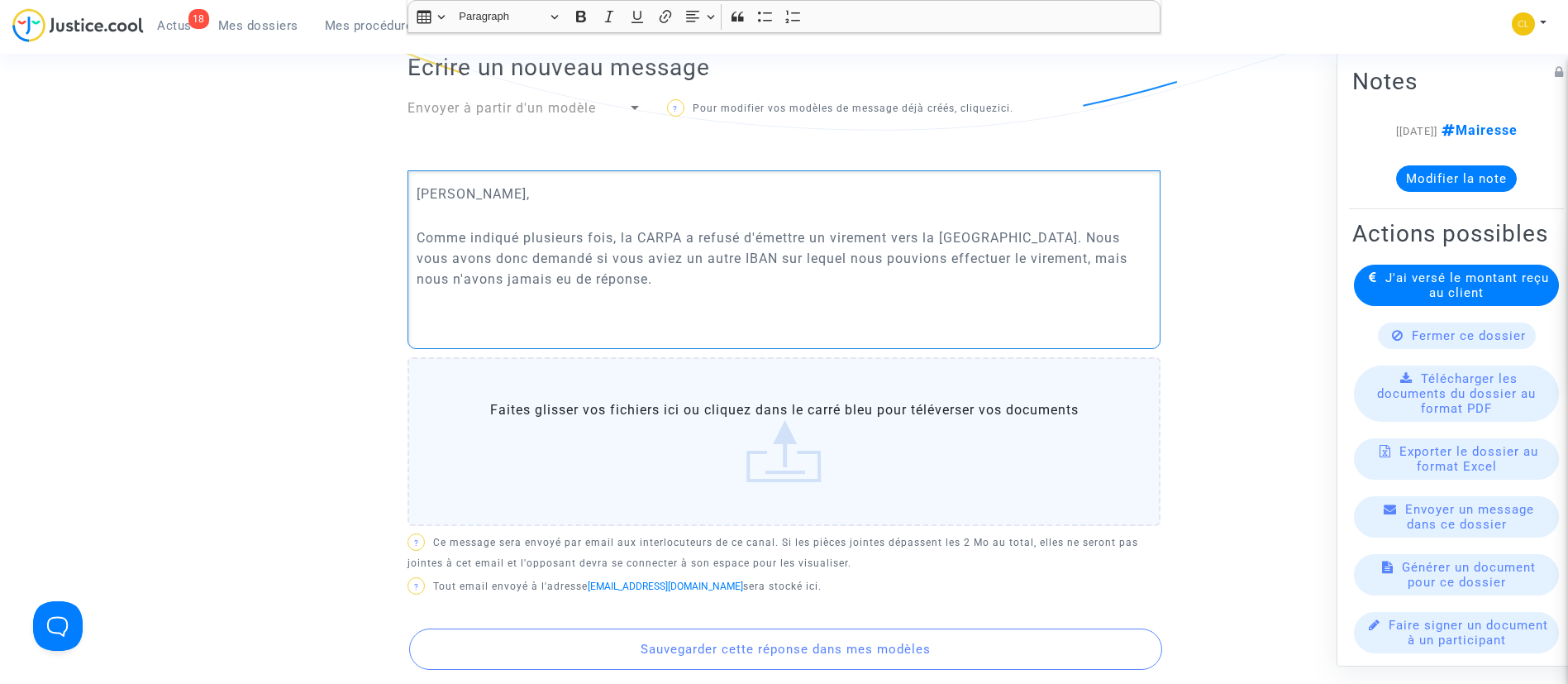
scroll to position [504, 0]
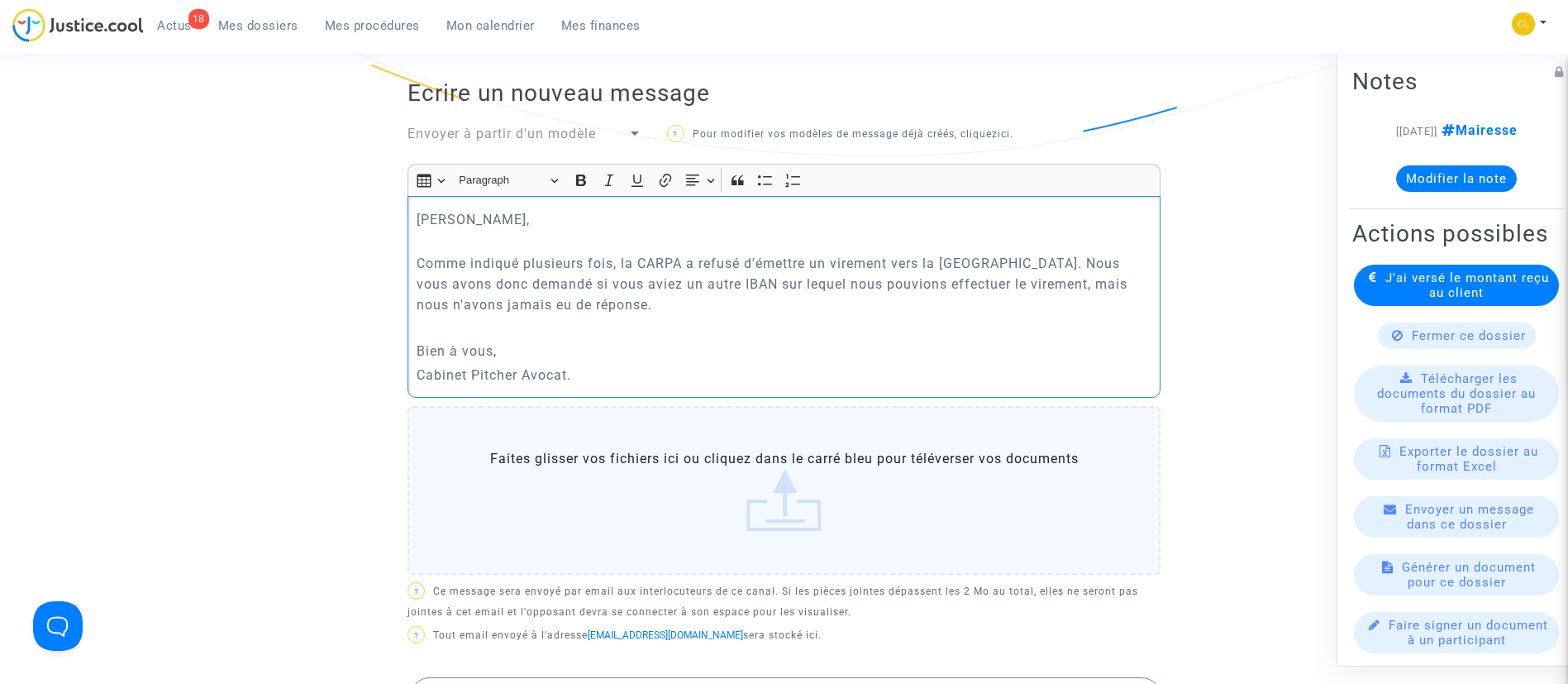
click at [623, 299] on p "Comme indiqué plusieurs fois, la CARPA a refusé d'émettre un virement vers la G…" at bounding box center [784, 273] width 736 height 83
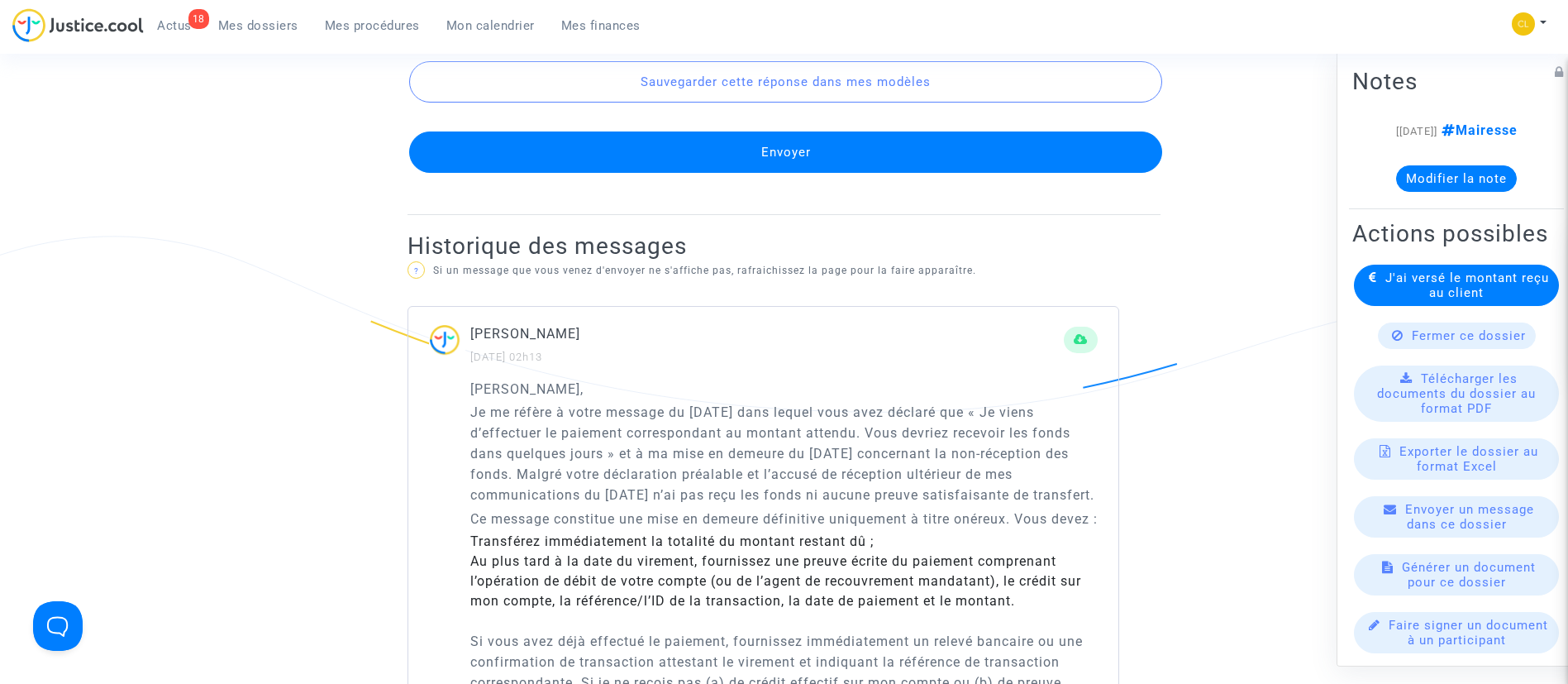
scroll to position [1124, 0]
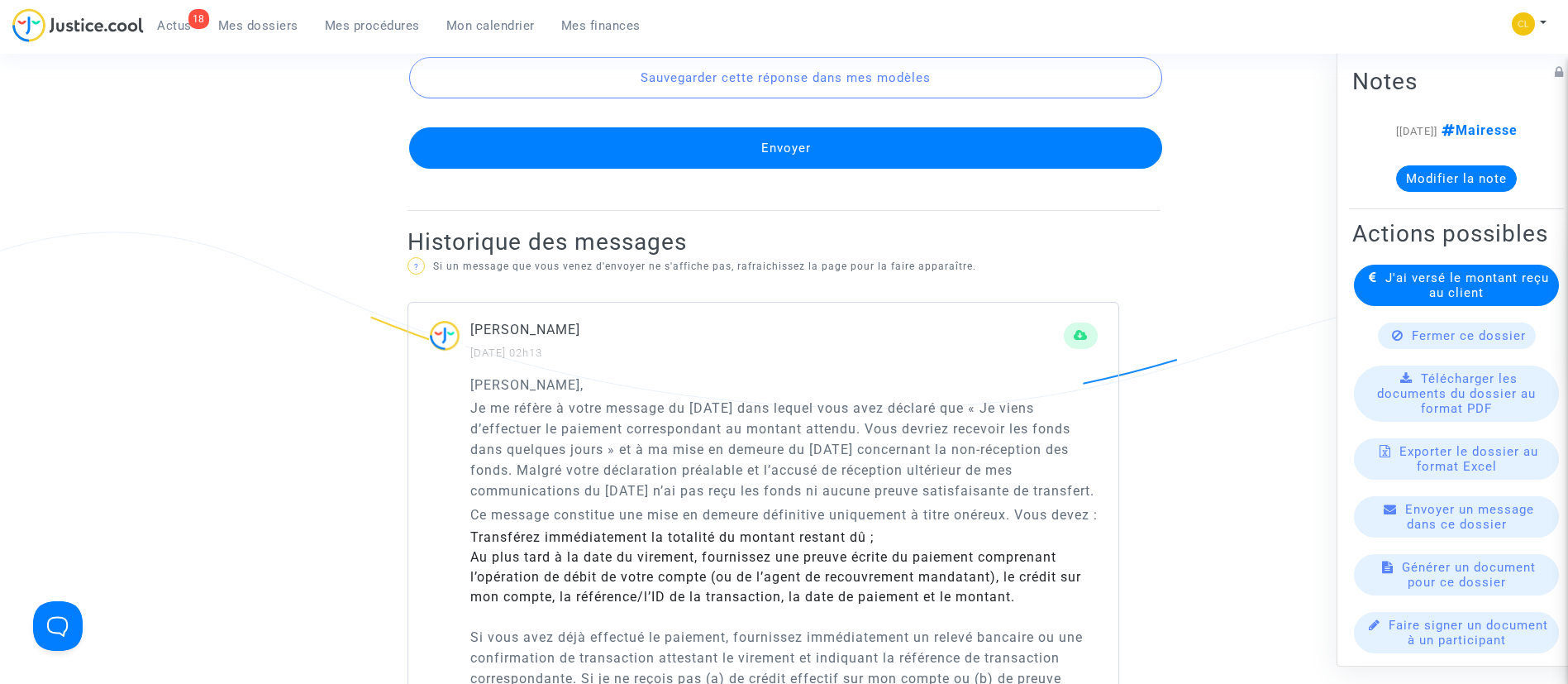
click at [843, 148] on button "Envoyer" at bounding box center [786, 148] width 753 height 41
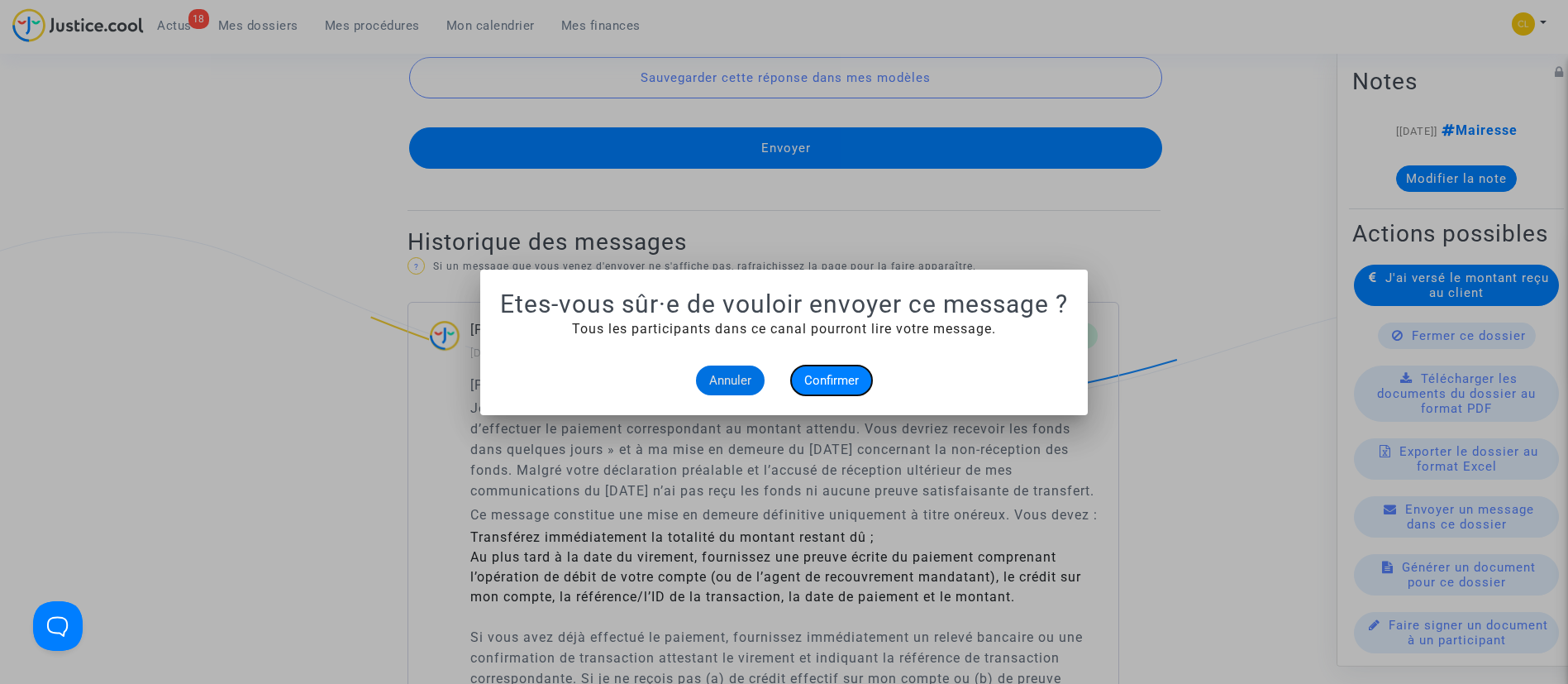
click at [823, 371] on button "Confirmer" at bounding box center [831, 381] width 81 height 30
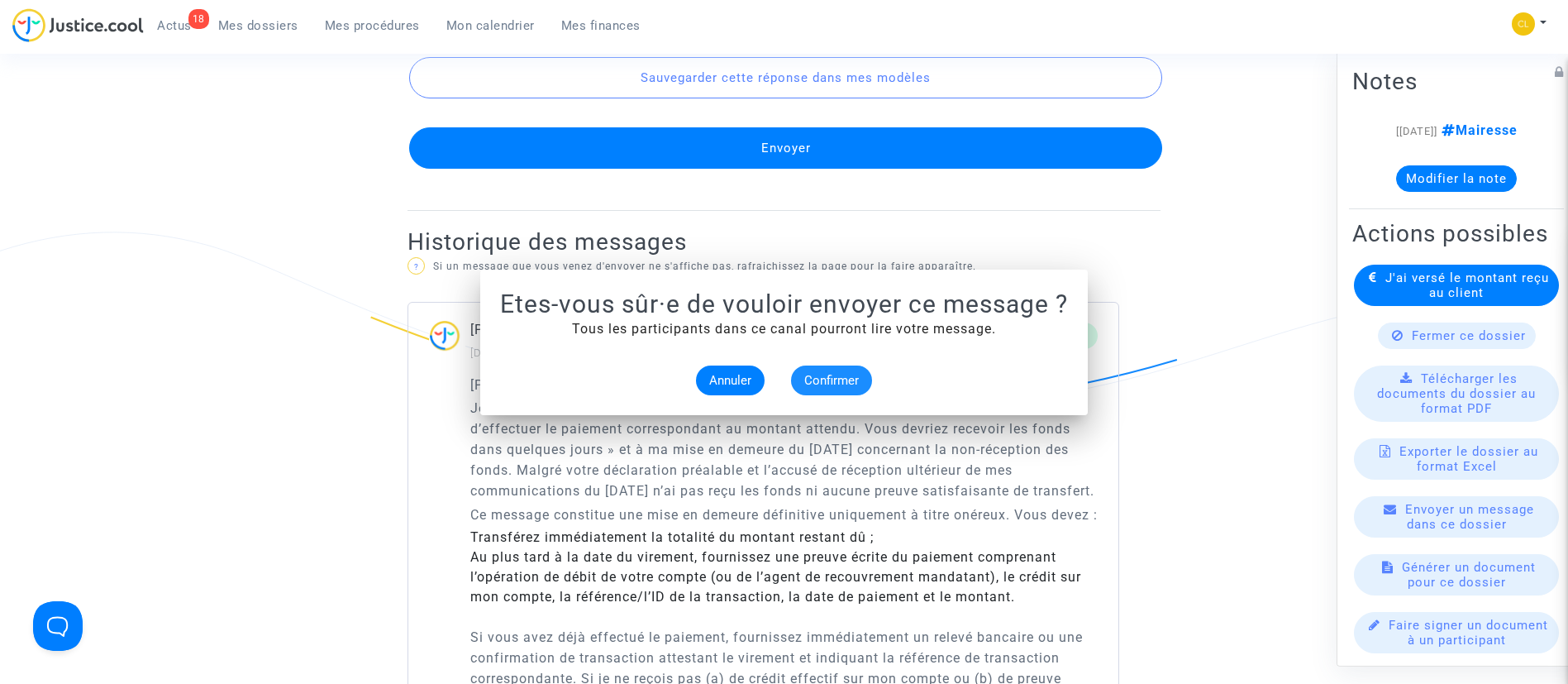
scroll to position [1124, 0]
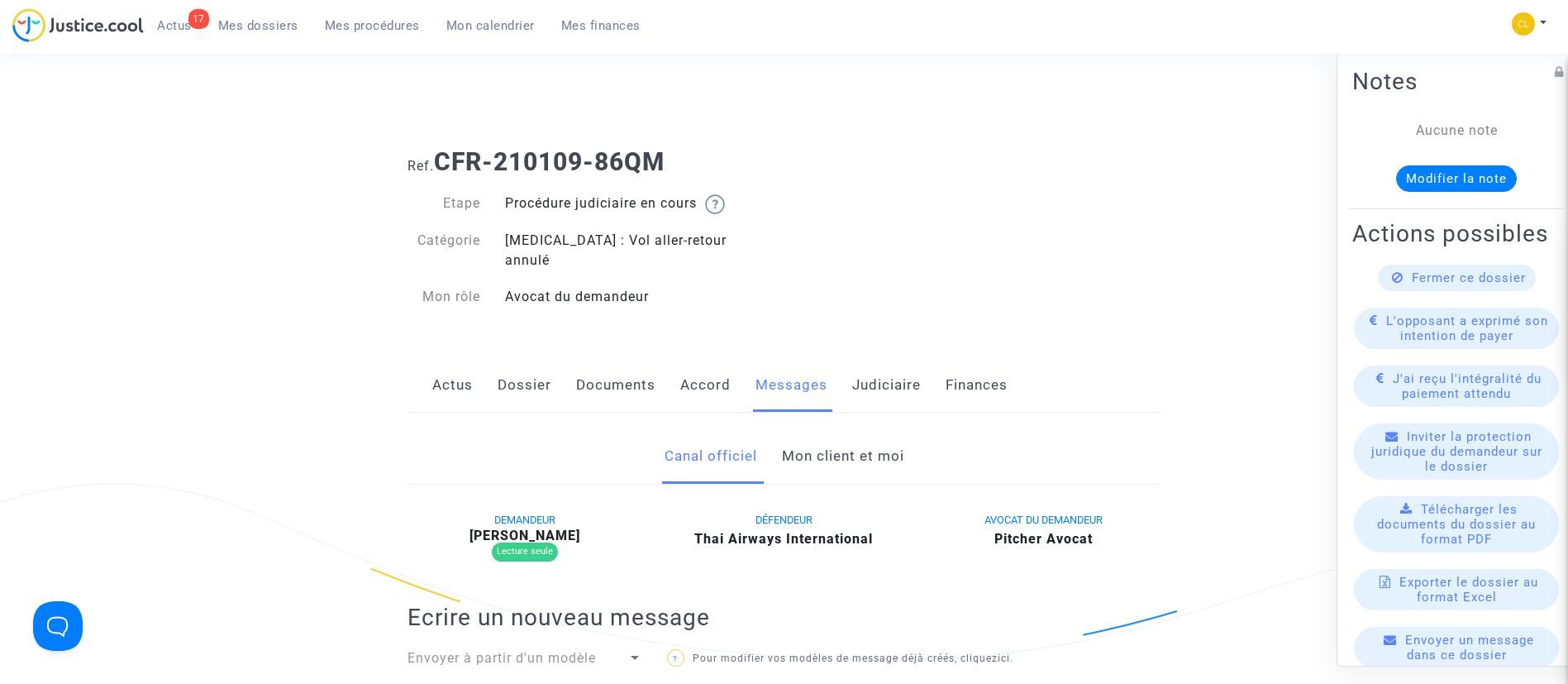
click at [836, 444] on link "Mon client et moi" at bounding box center [843, 457] width 122 height 54
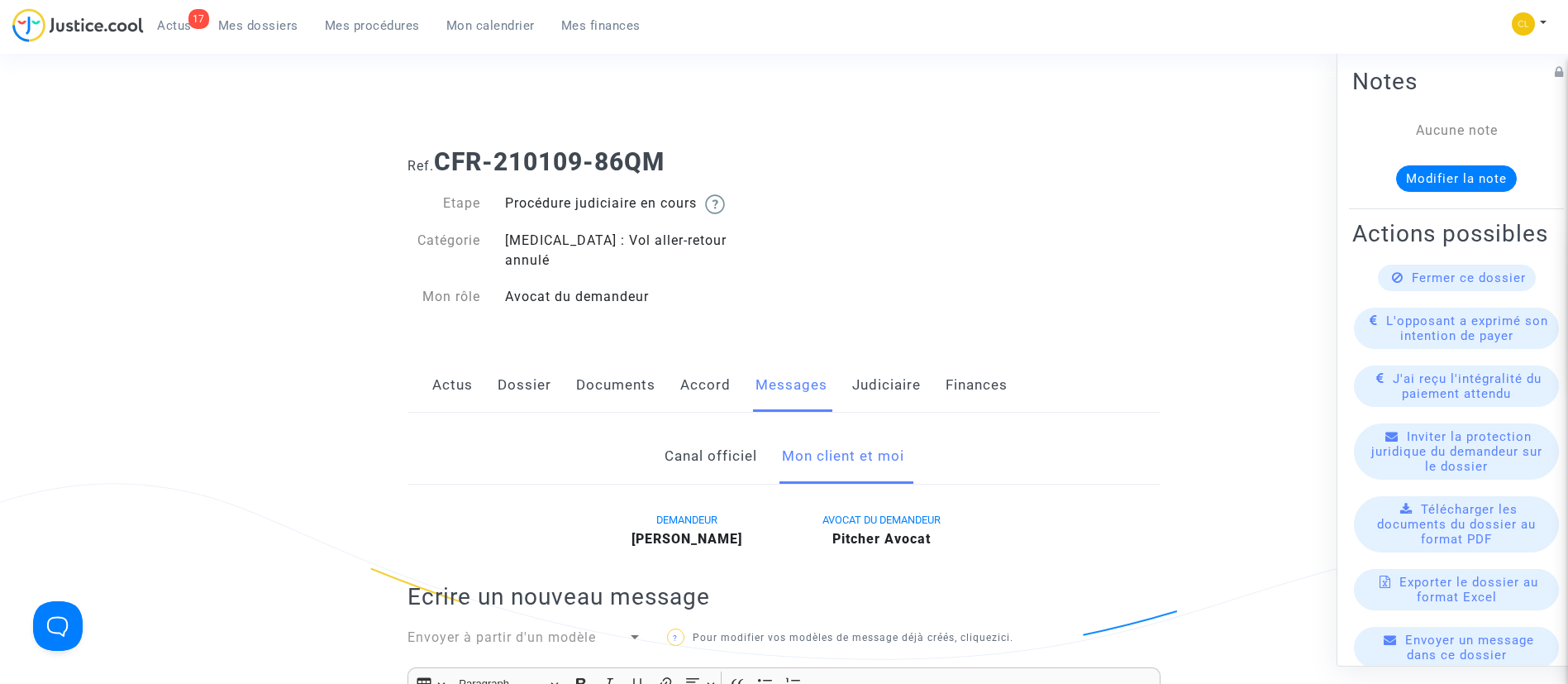
click at [878, 363] on link "Judiciaire" at bounding box center [886, 385] width 69 height 54
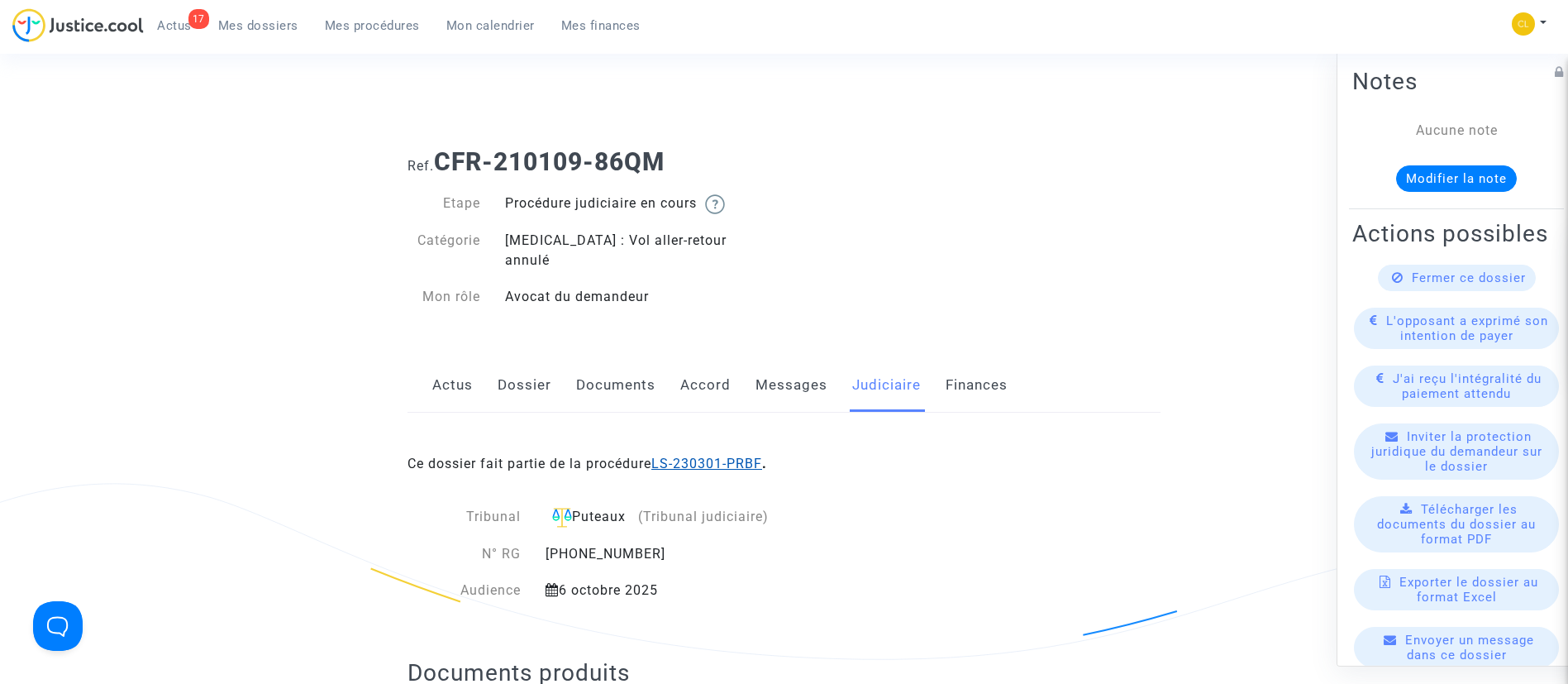
click at [674, 456] on link "LS-230301-PRBF" at bounding box center [706, 463] width 111 height 16
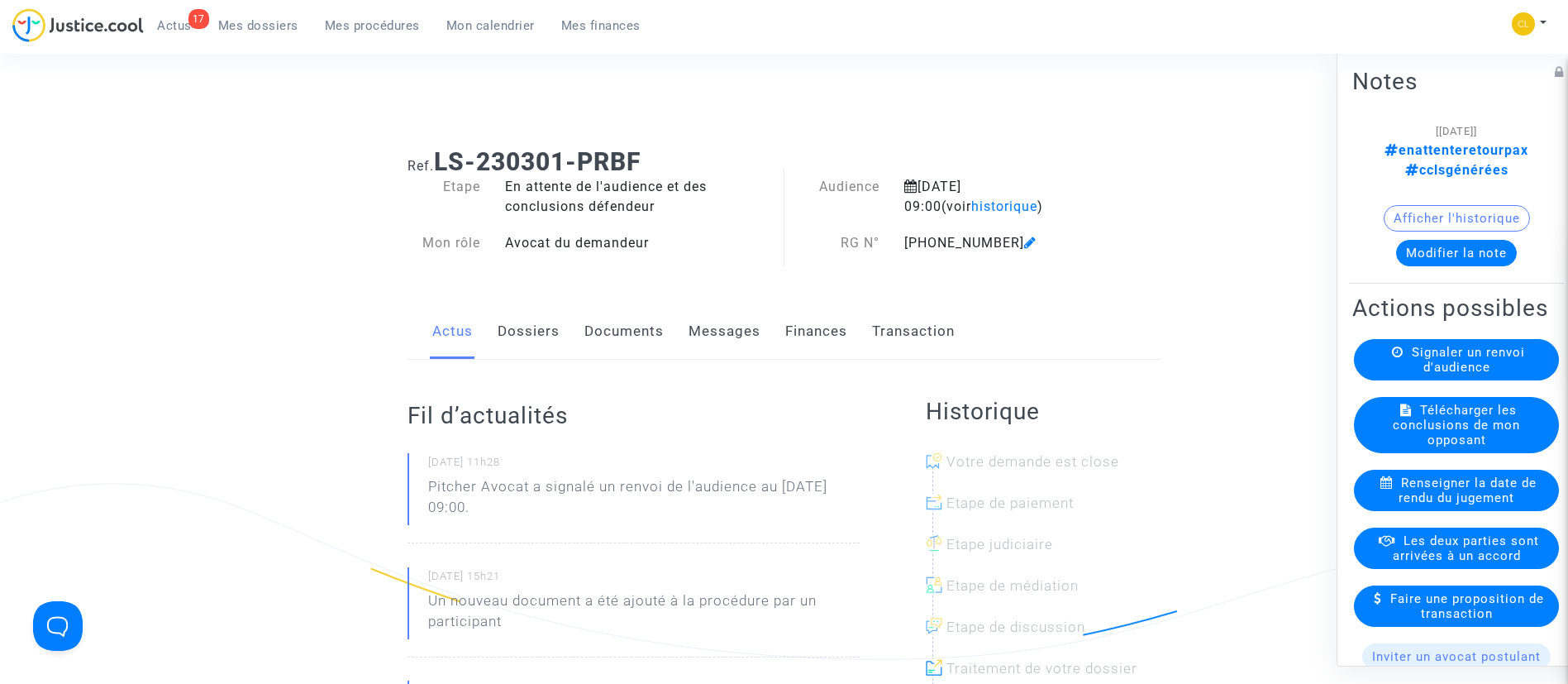
click at [1477, 239] on button "Modifier la note" at bounding box center [1456, 252] width 120 height 26
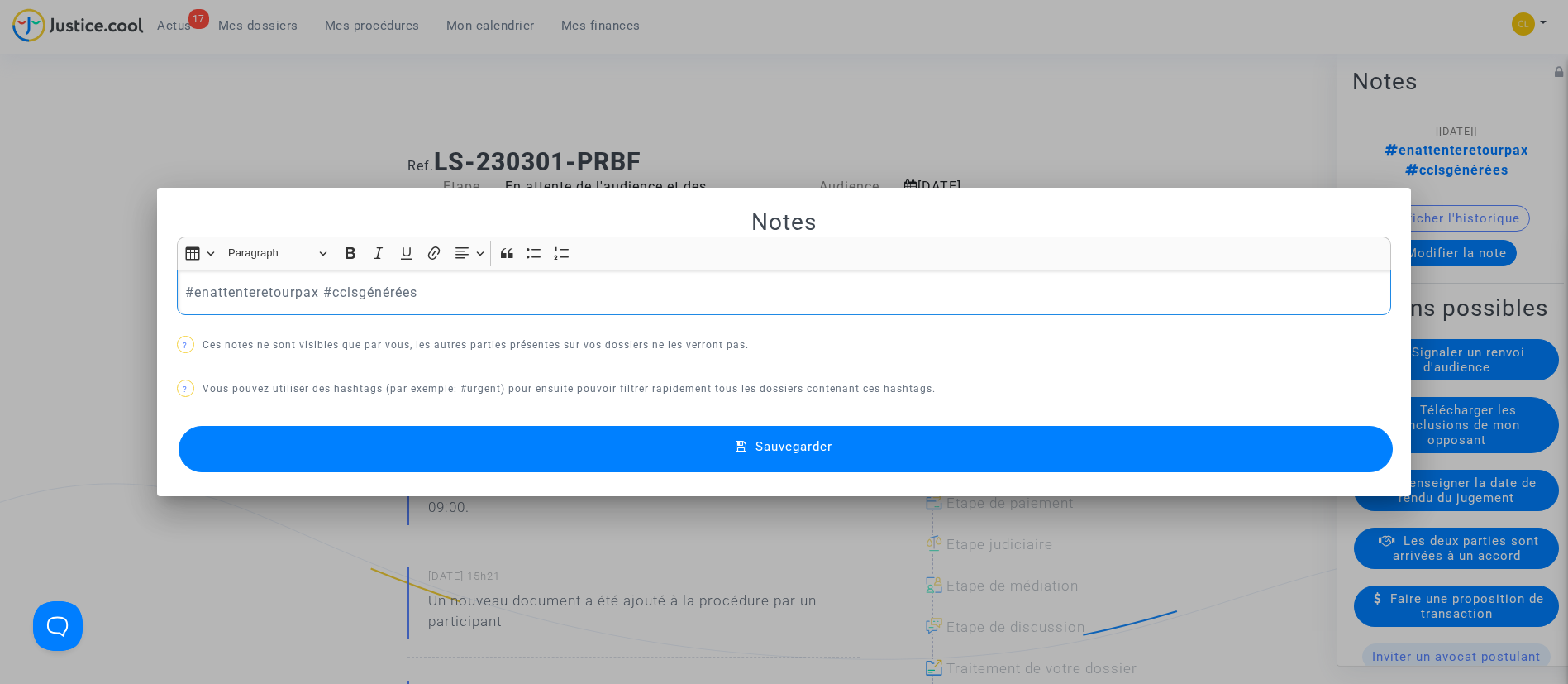
click at [279, 288] on p "#enattenteretourpax #cclsgénérées" at bounding box center [784, 292] width 1197 height 21
click at [807, 446] on span "Sauvegarder" at bounding box center [794, 446] width 77 height 15
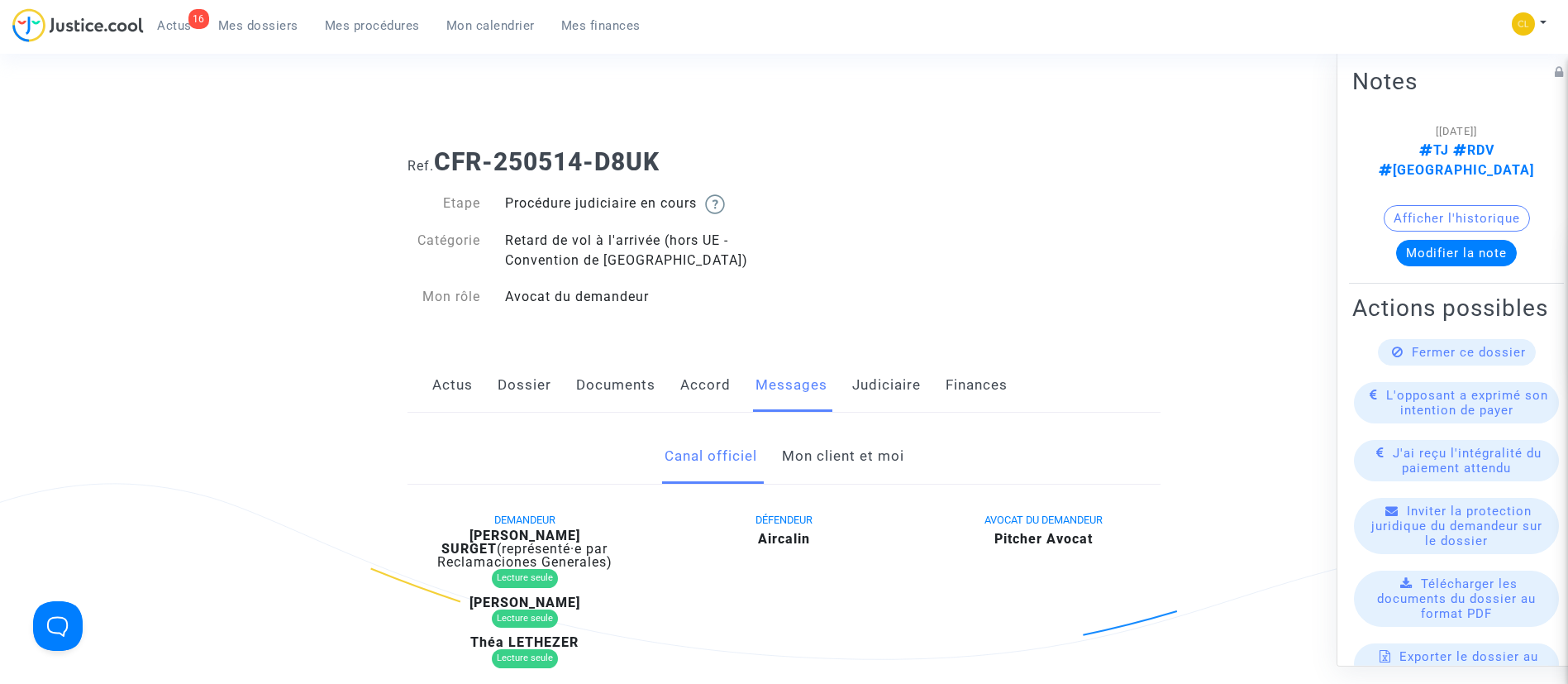
click at [820, 458] on link "Mon client et moi" at bounding box center [843, 457] width 122 height 54
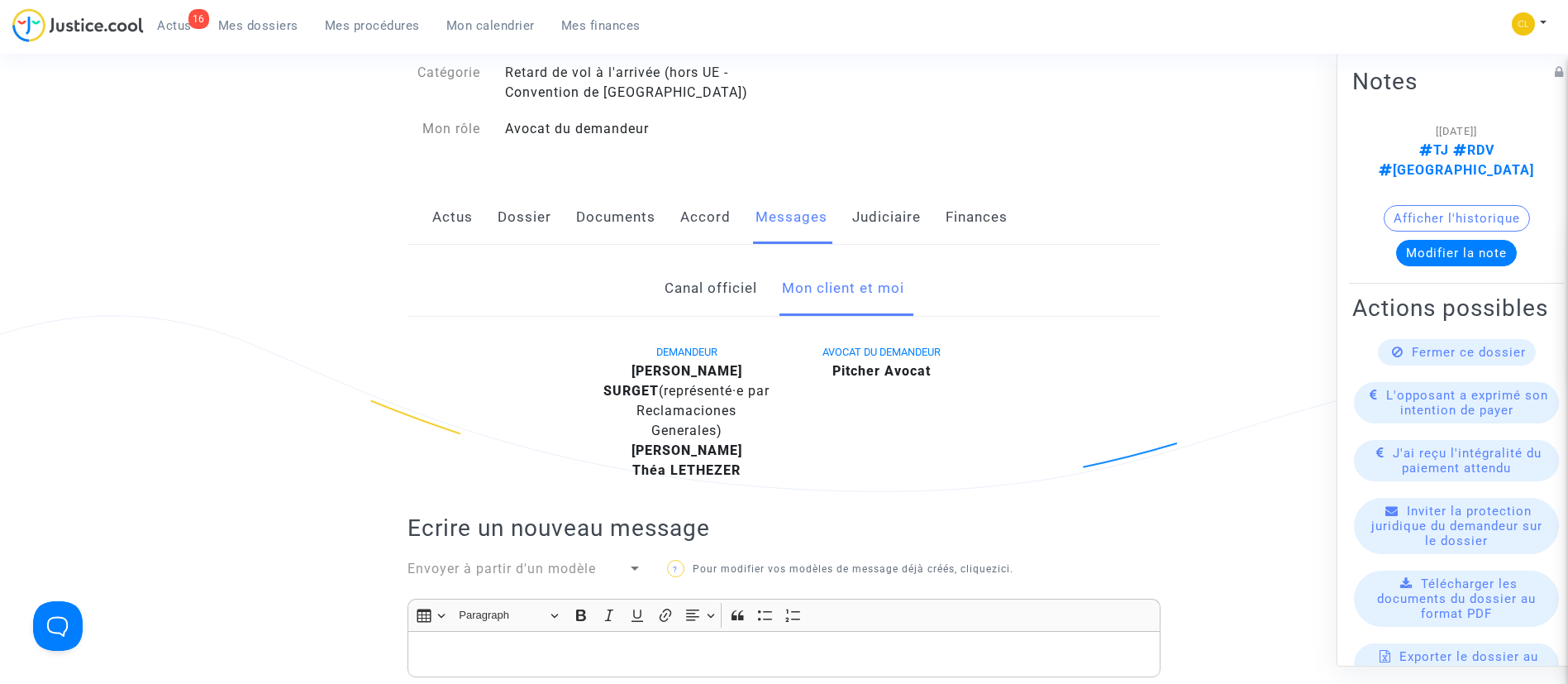
scroll to position [496, 0]
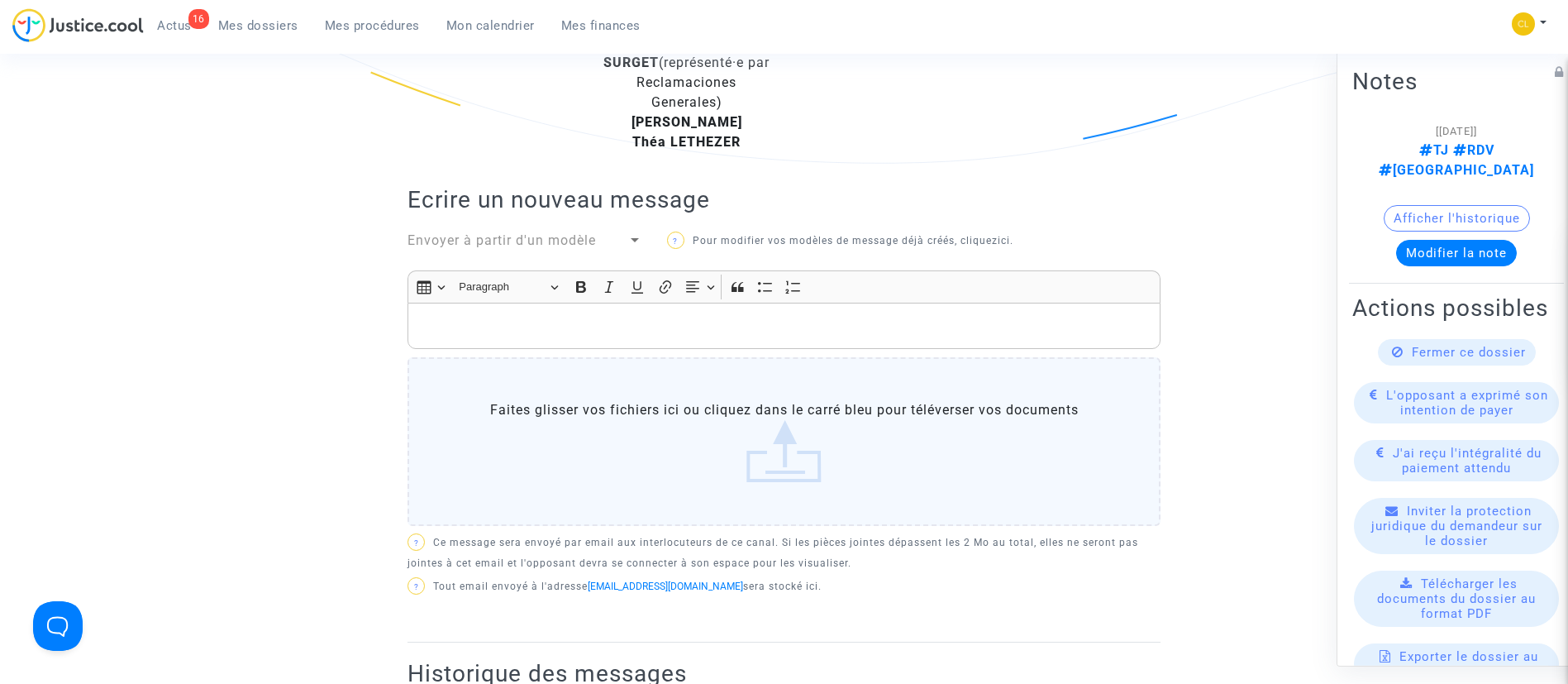
click at [583, 324] on p "Rich Text Editor, main" at bounding box center [784, 326] width 736 height 21
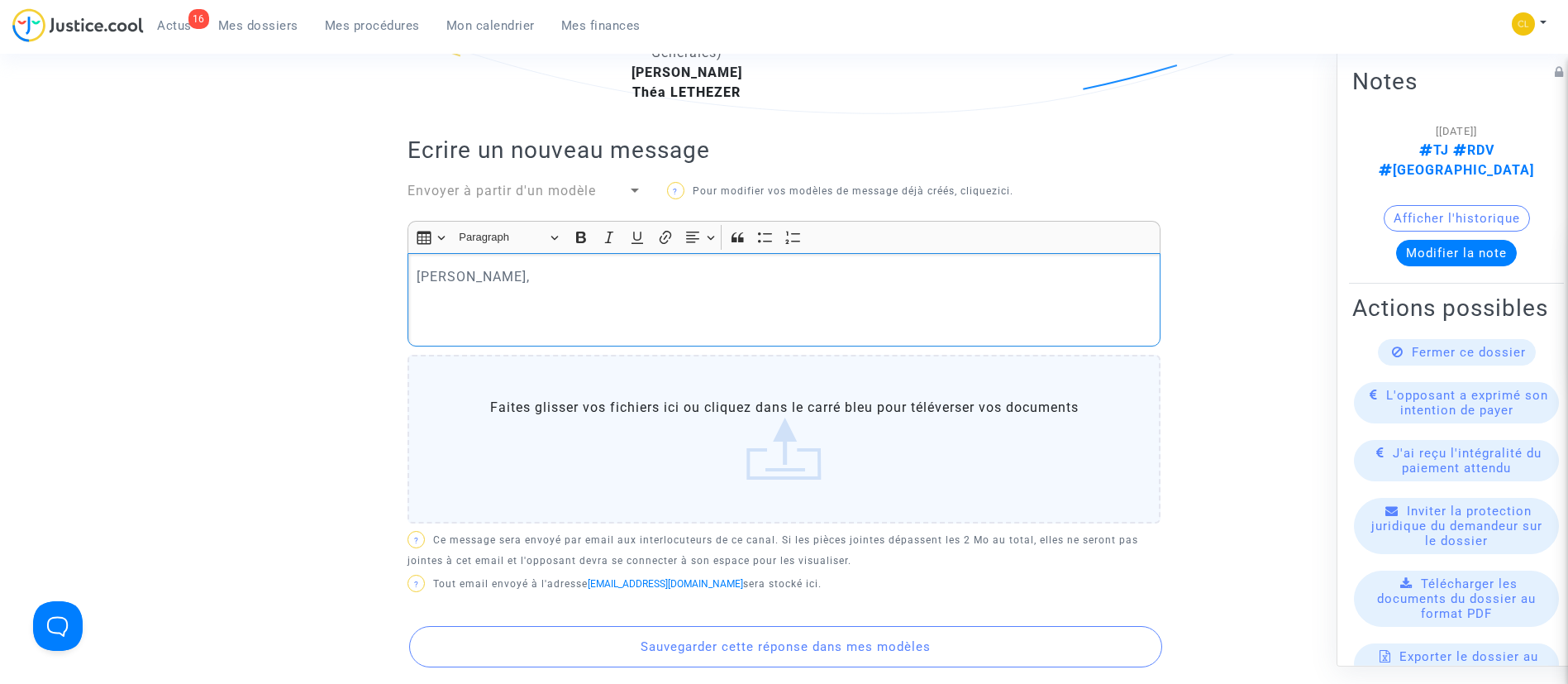
scroll to position [516, 0]
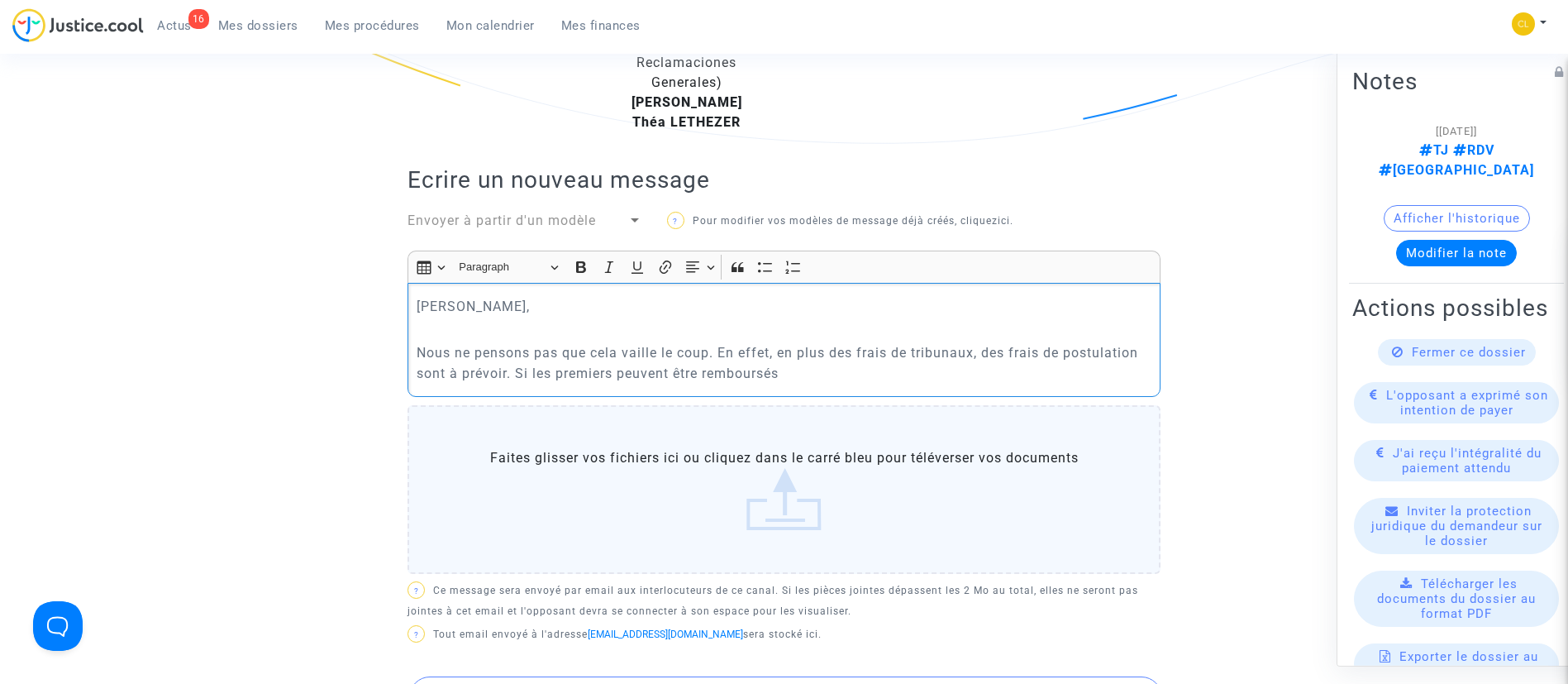
click at [857, 369] on p "Nous ne pensons pas que cela vaille le coup. En effet, en plus des frais de tri…" at bounding box center [784, 363] width 736 height 41
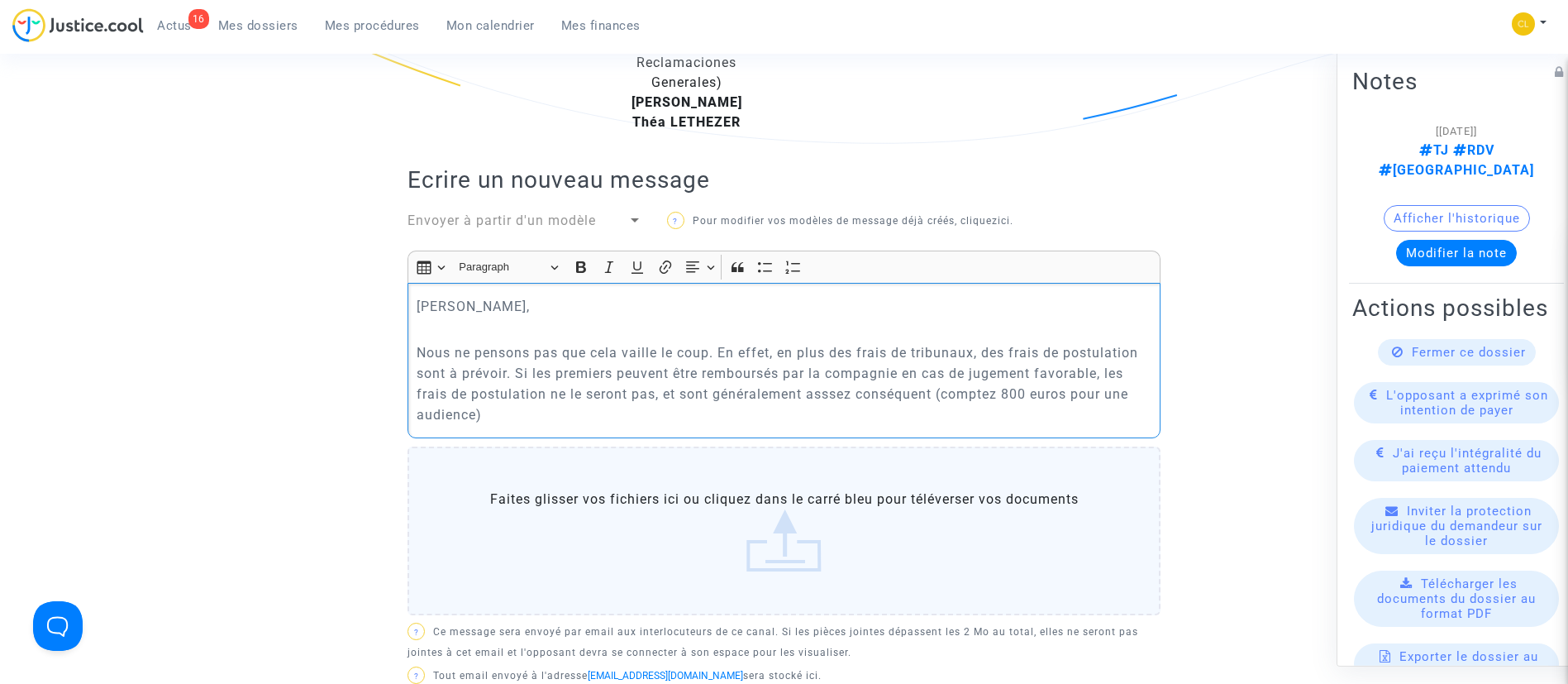
click at [1016, 382] on p "Nous ne pensons pas que cela vaille le coup. En effet, en plus des frais de tri…" at bounding box center [784, 383] width 736 height 83
click at [835, 389] on p "Nous ne pensons pas que cela vaille le coup. En effet, en plus des frais de tri…" at bounding box center [784, 383] width 736 height 83
click at [788, 415] on p "Nous ne pensons pas que cela vaille le coup. En effet, en plus des frais de tri…" at bounding box center [784, 383] width 736 height 83
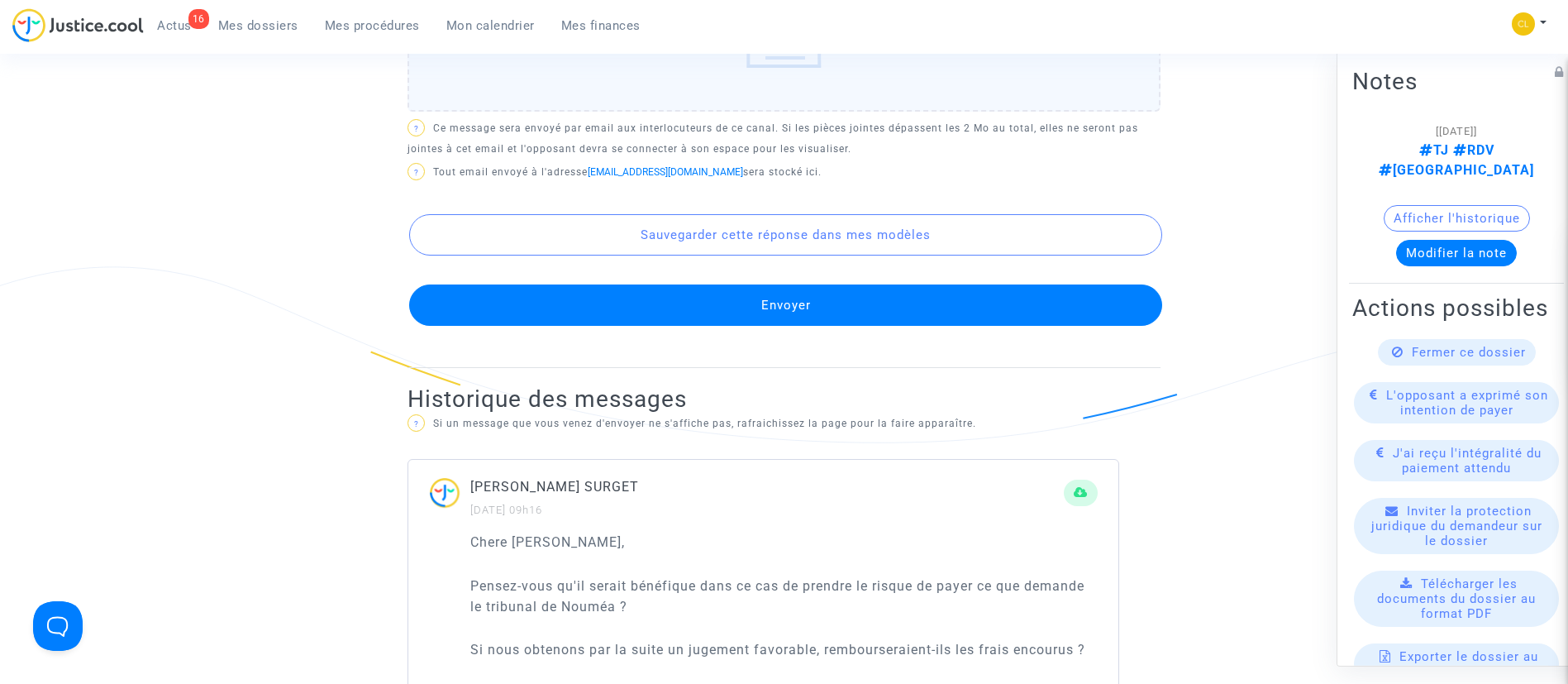
scroll to position [1012, 0]
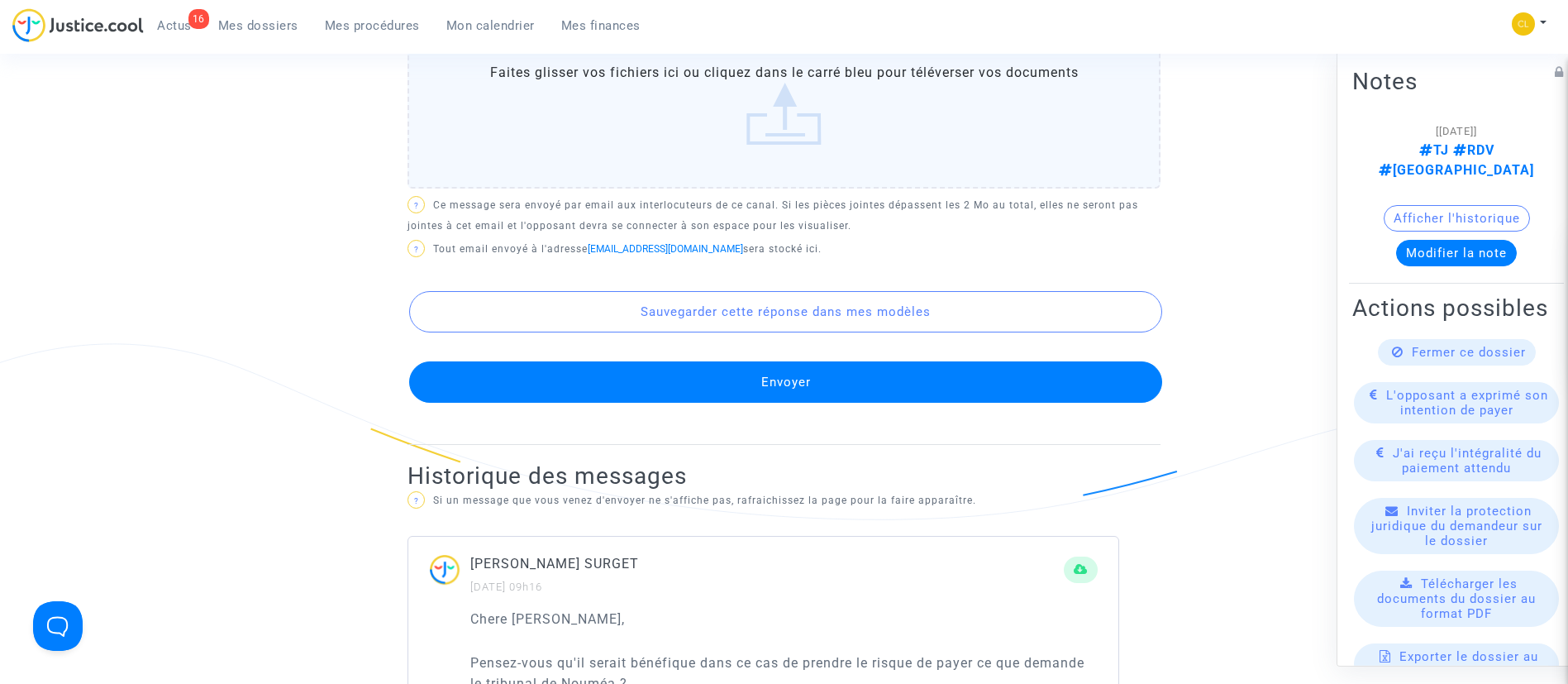
click at [766, 369] on button "Envoyer" at bounding box center [786, 382] width 753 height 41
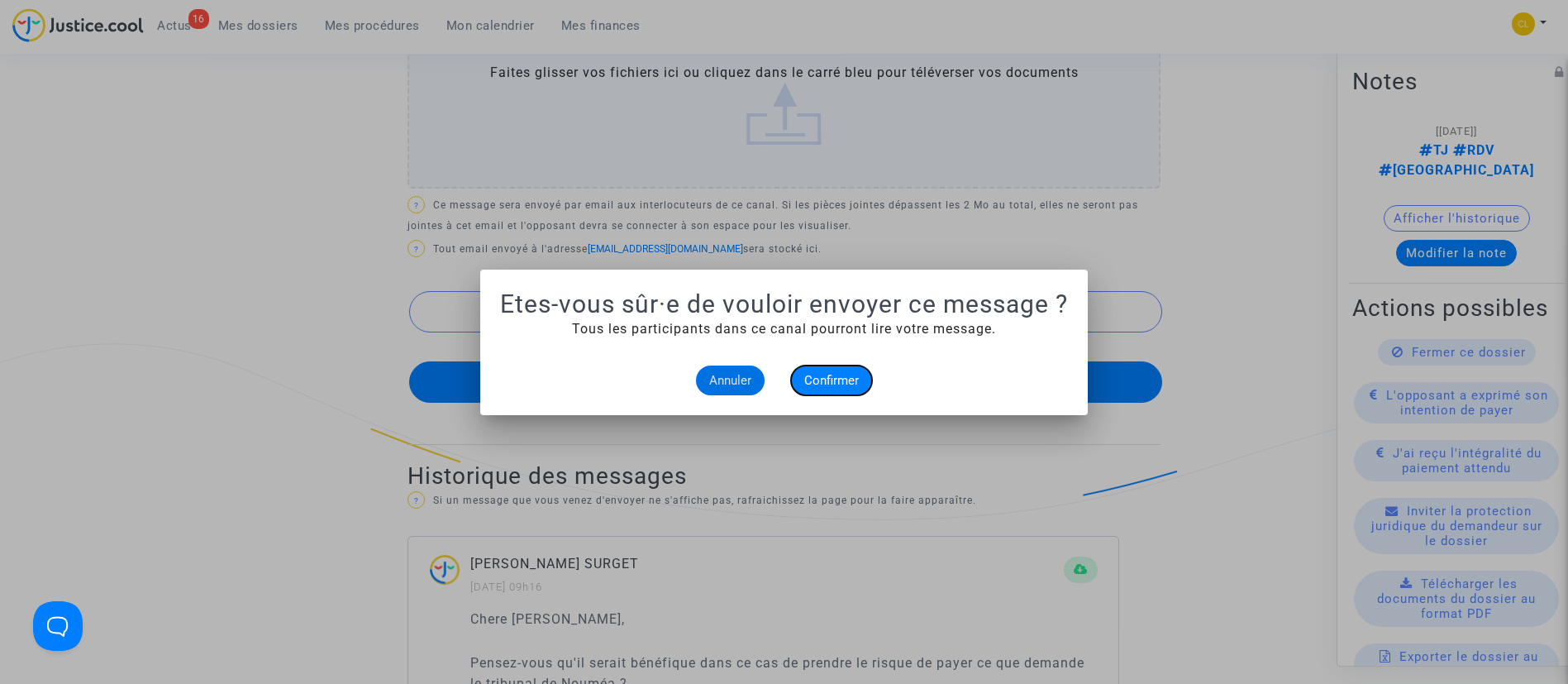
click at [840, 383] on span "Confirmer" at bounding box center [831, 381] width 54 height 15
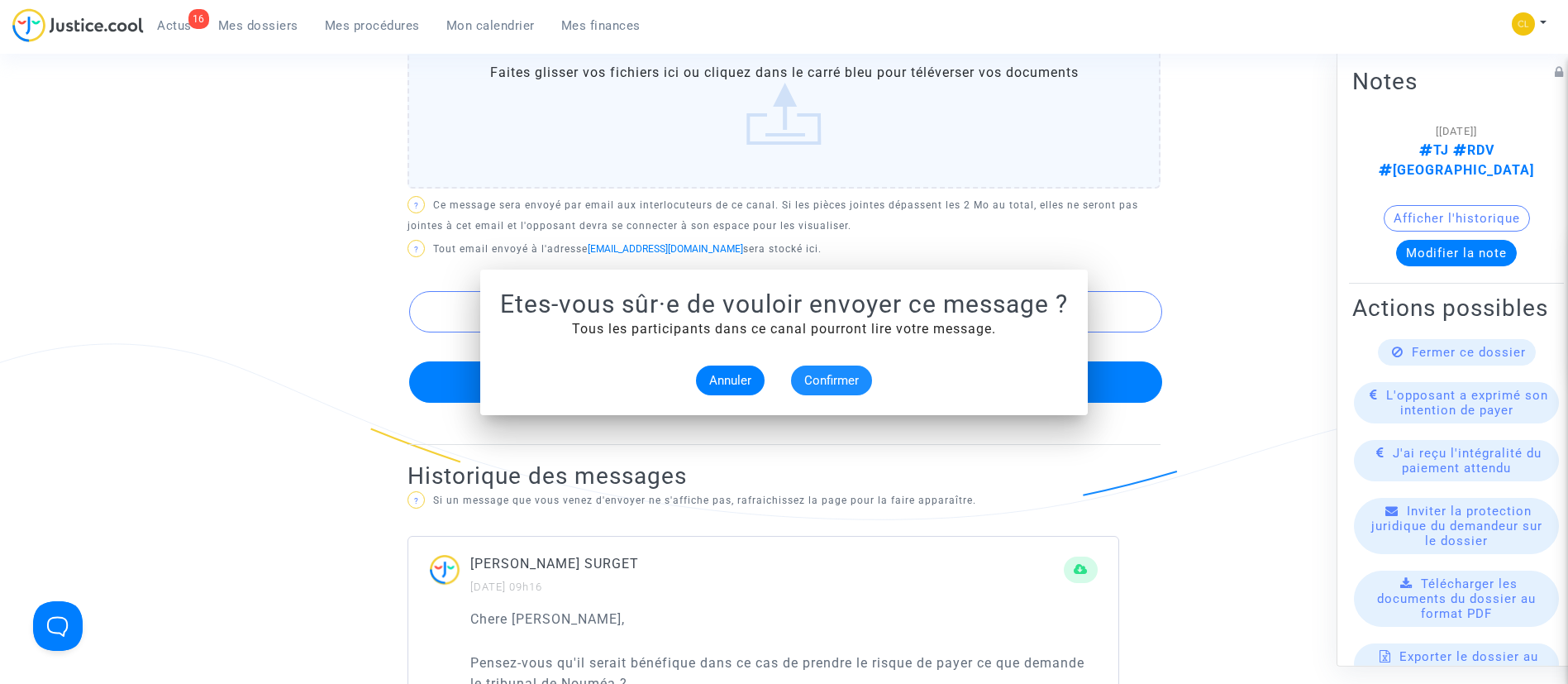
scroll to position [1012, 0]
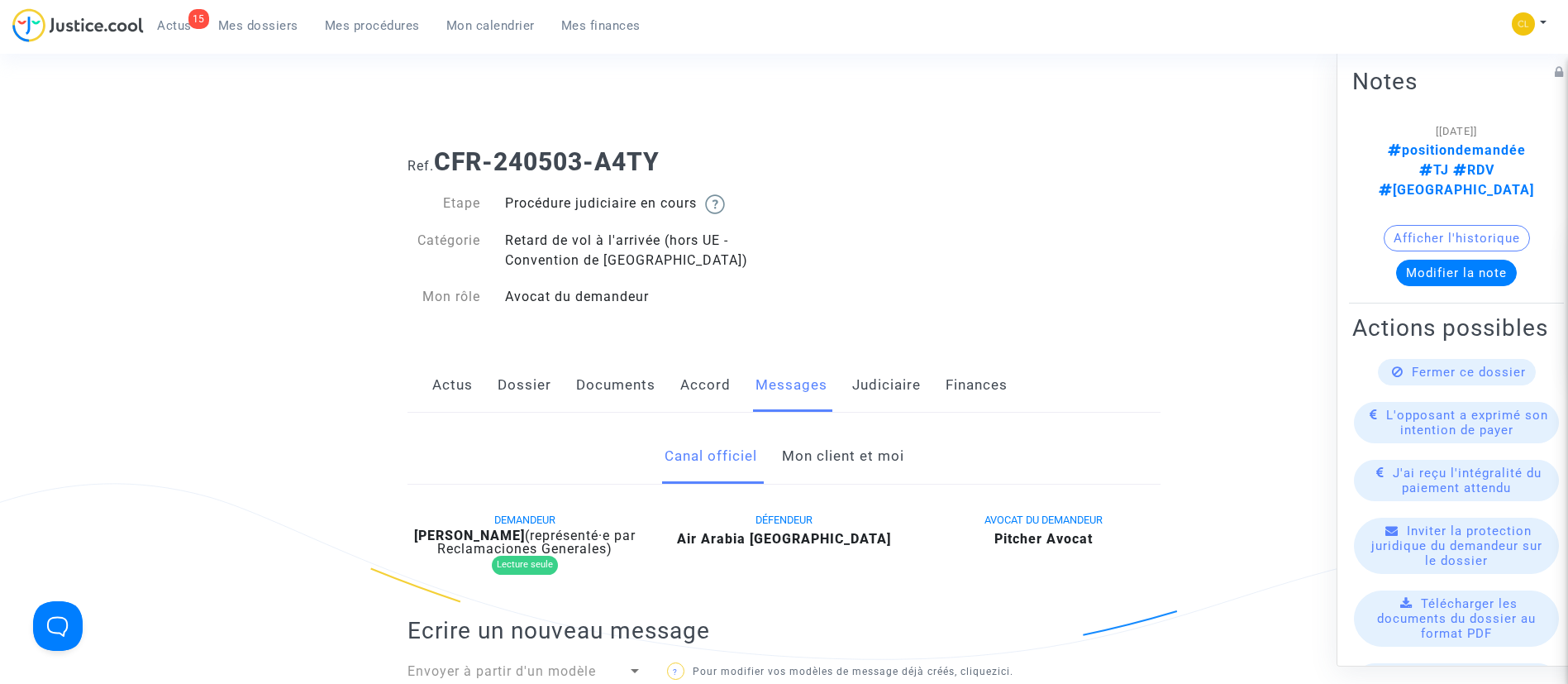
click at [872, 451] on link "Mon client et moi" at bounding box center [843, 457] width 122 height 54
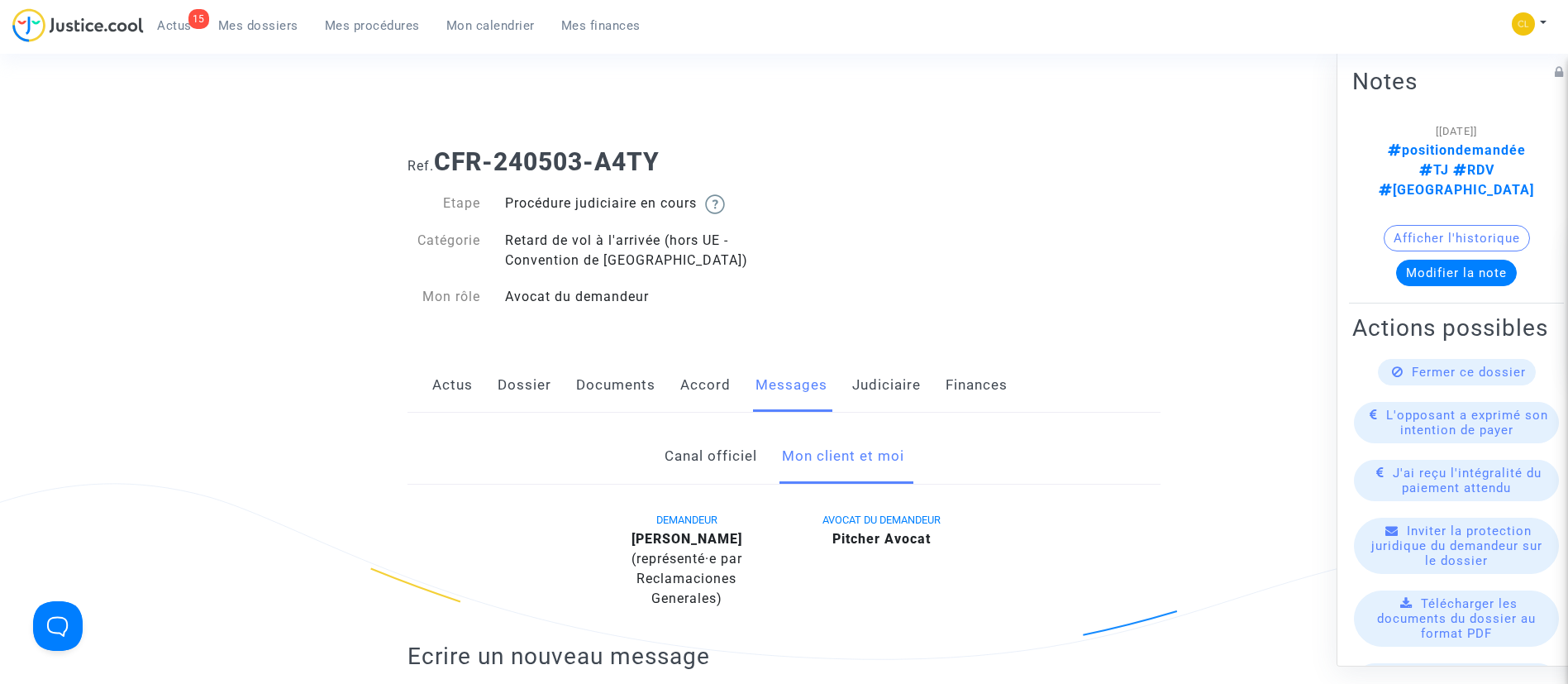
click at [877, 446] on link "Mon client et moi" at bounding box center [843, 457] width 122 height 54
click at [1470, 358] on div "Fermer ce dossier" at bounding box center [1457, 371] width 158 height 26
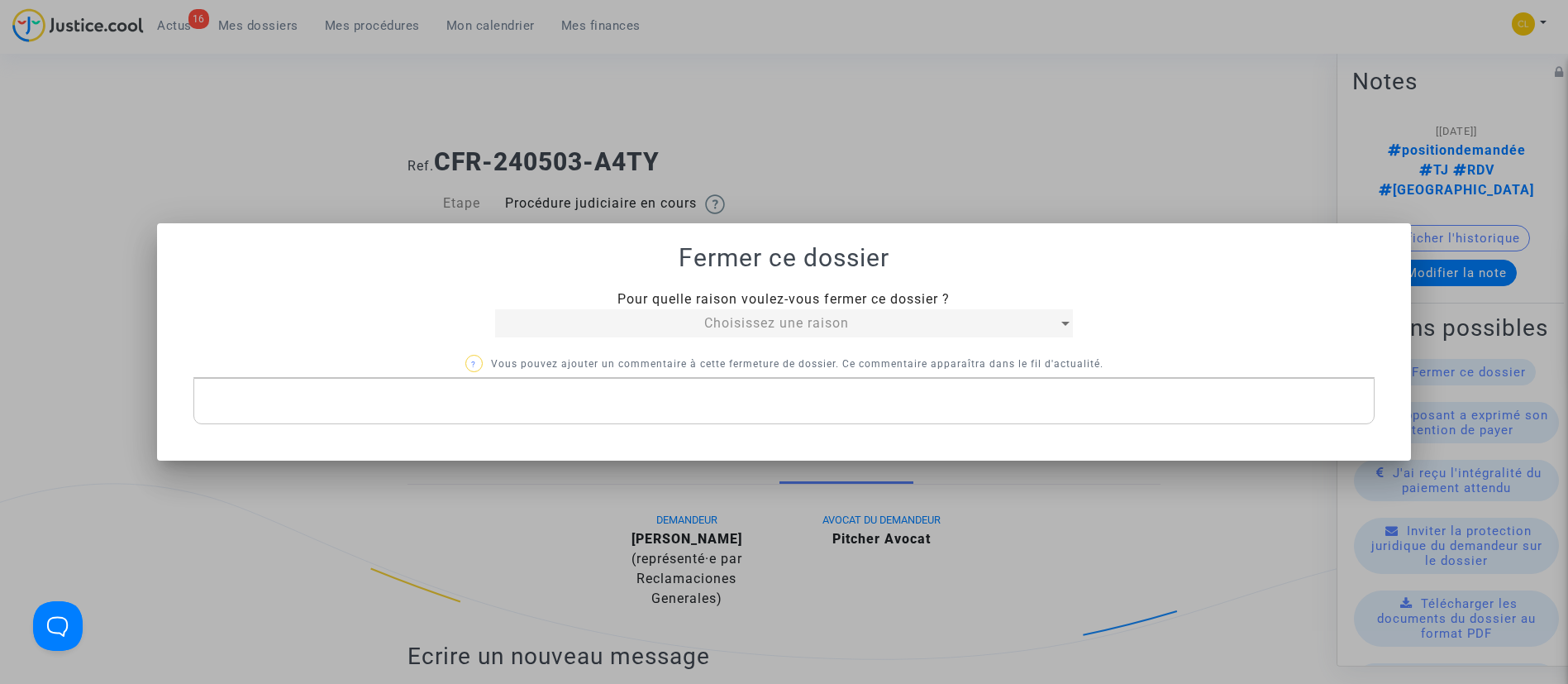
click at [821, 313] on div "Choisissez une raison" at bounding box center [777, 322] width 564 height 20
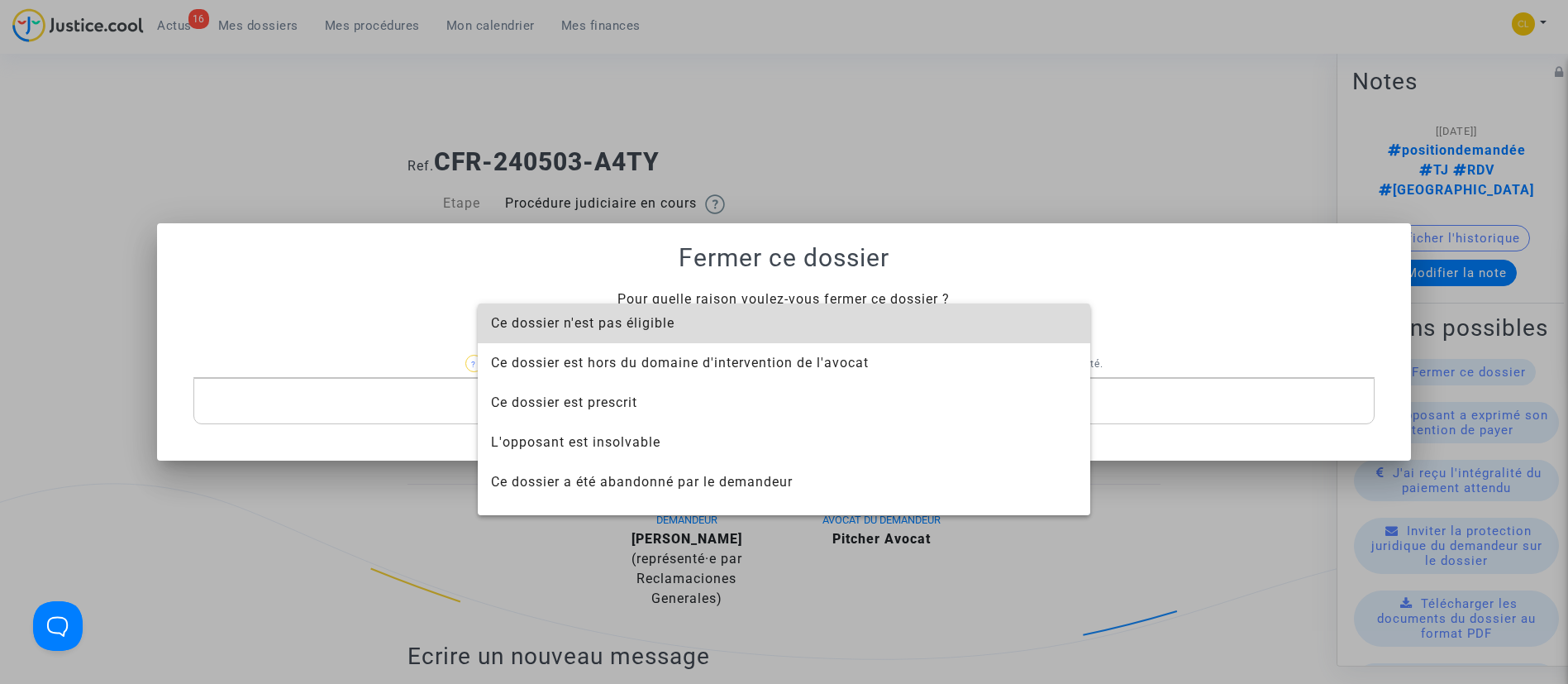
click at [821, 313] on span "Ce dossier n'est pas éligible" at bounding box center [784, 323] width 586 height 39
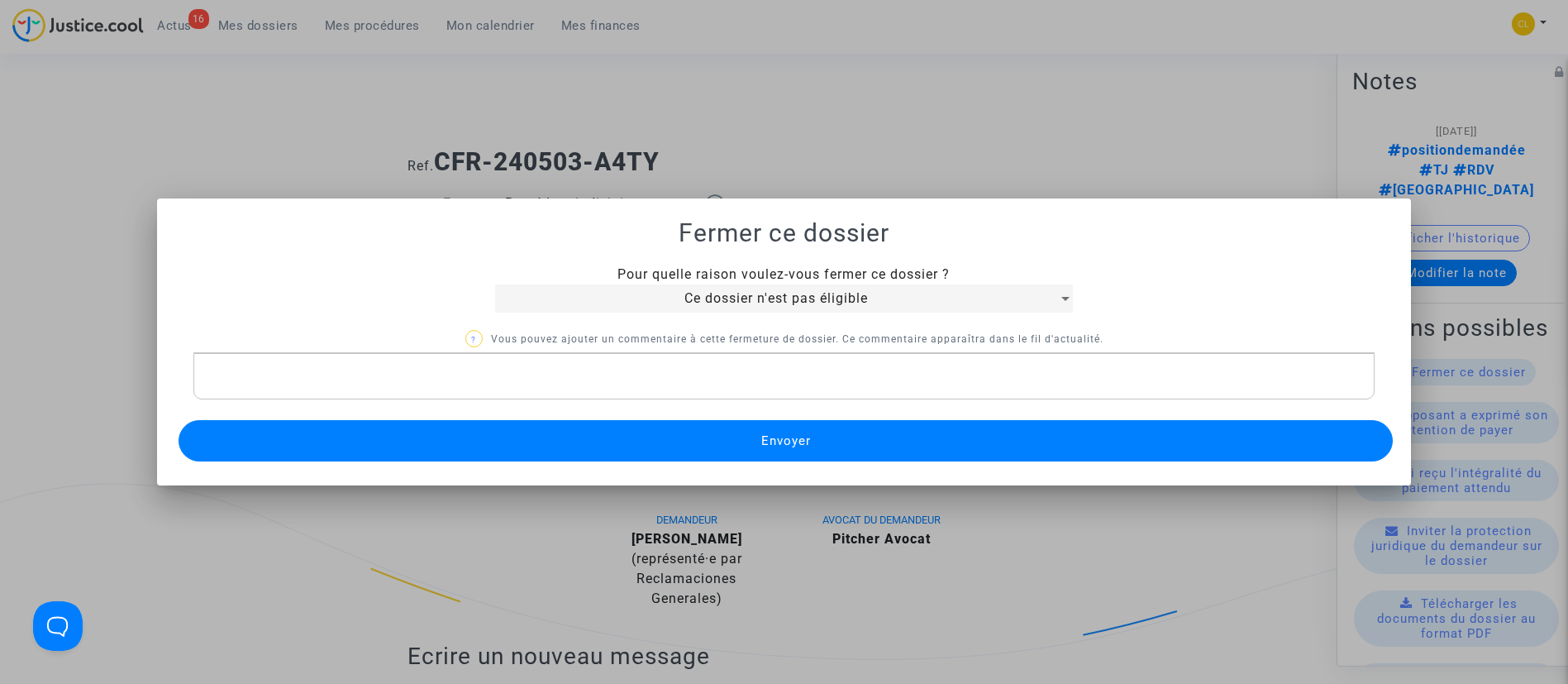
click at [831, 443] on button "Envoyer" at bounding box center [786, 441] width 1216 height 41
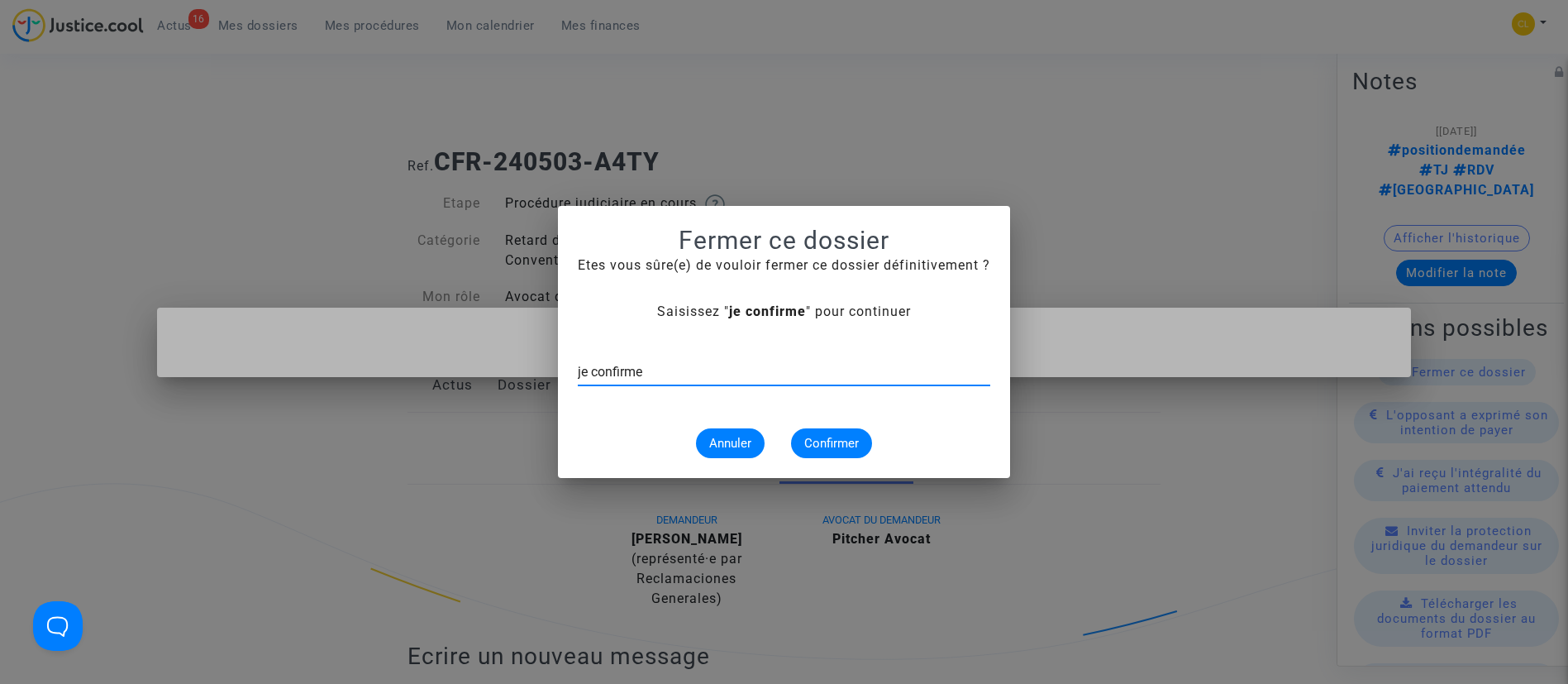
type input "je confirme"
click at [831, 443] on span "Confirmer" at bounding box center [831, 443] width 54 height 15
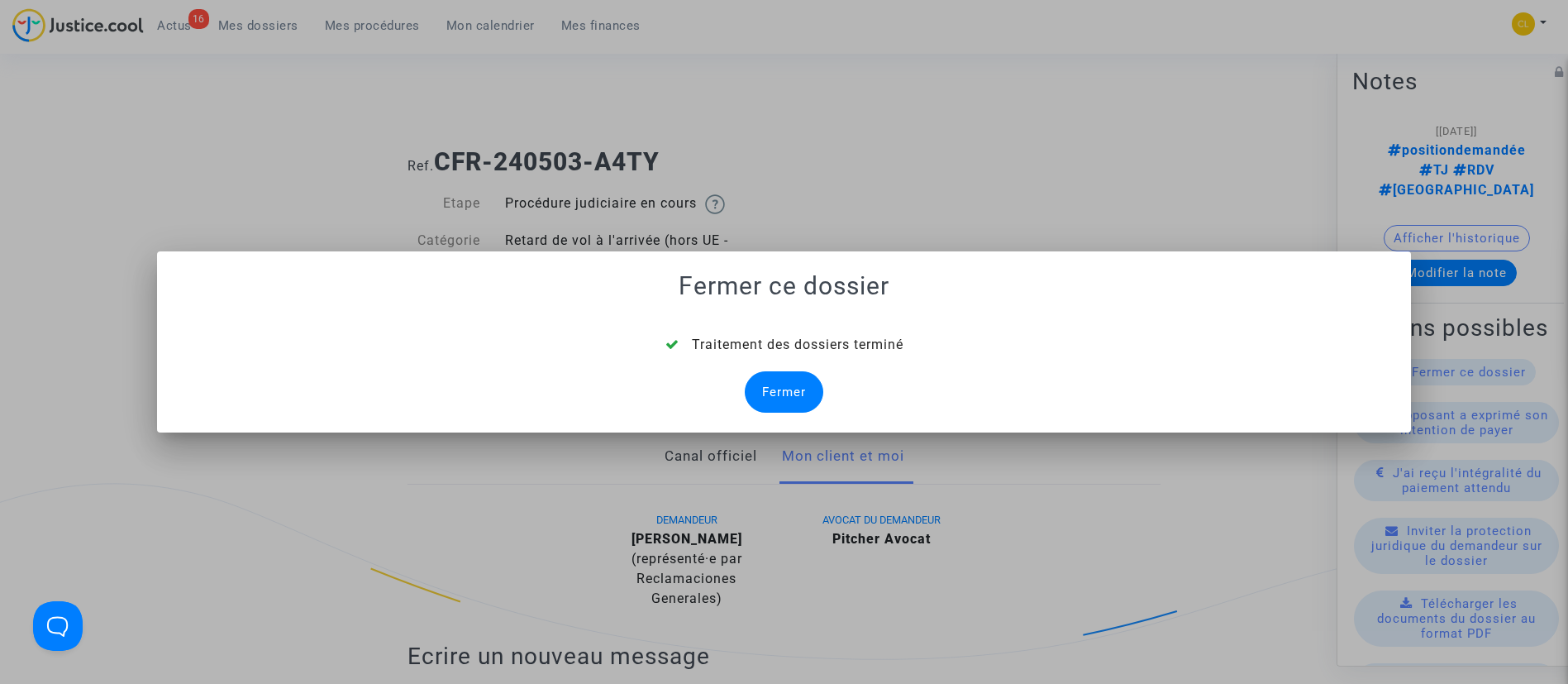
click at [793, 408] on div "Fermer" at bounding box center [784, 392] width 79 height 41
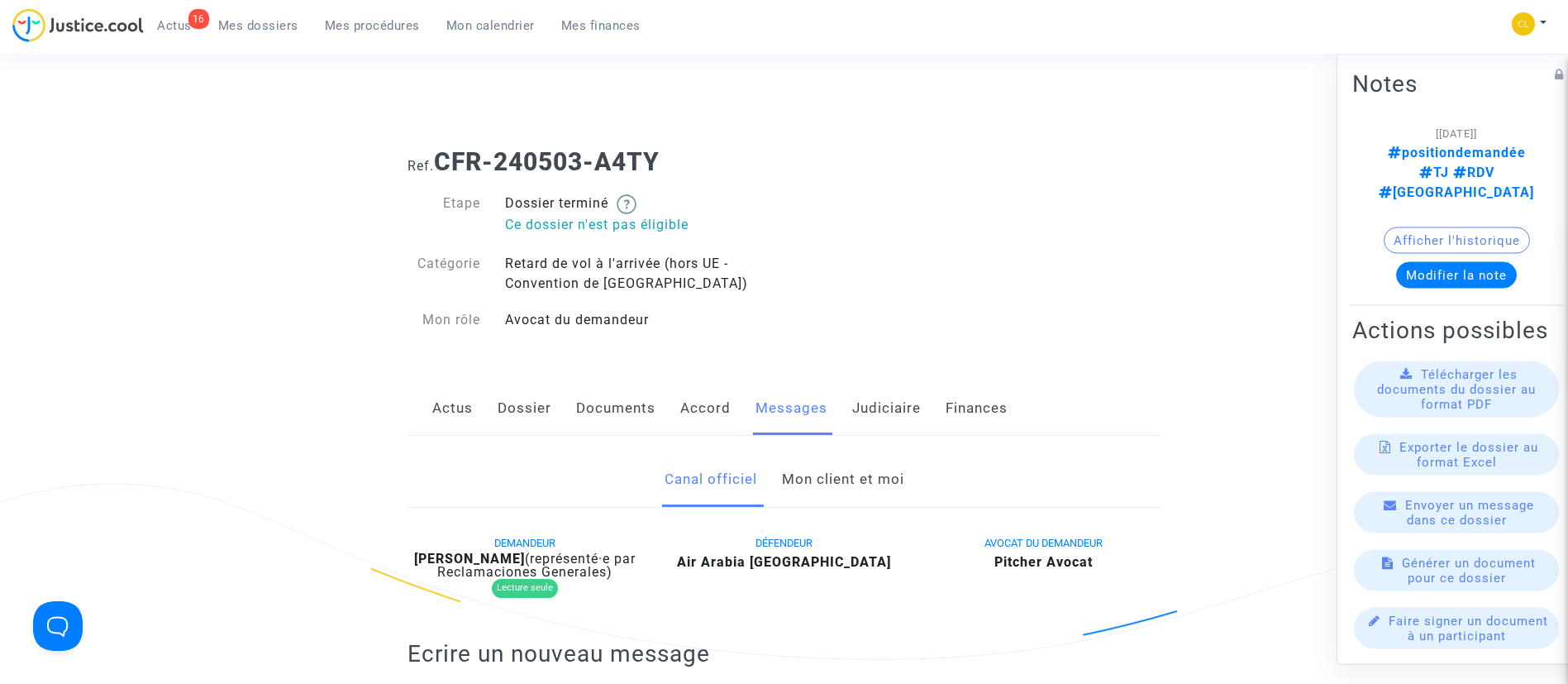
click at [878, 399] on link "Judiciaire" at bounding box center [886, 409] width 69 height 54
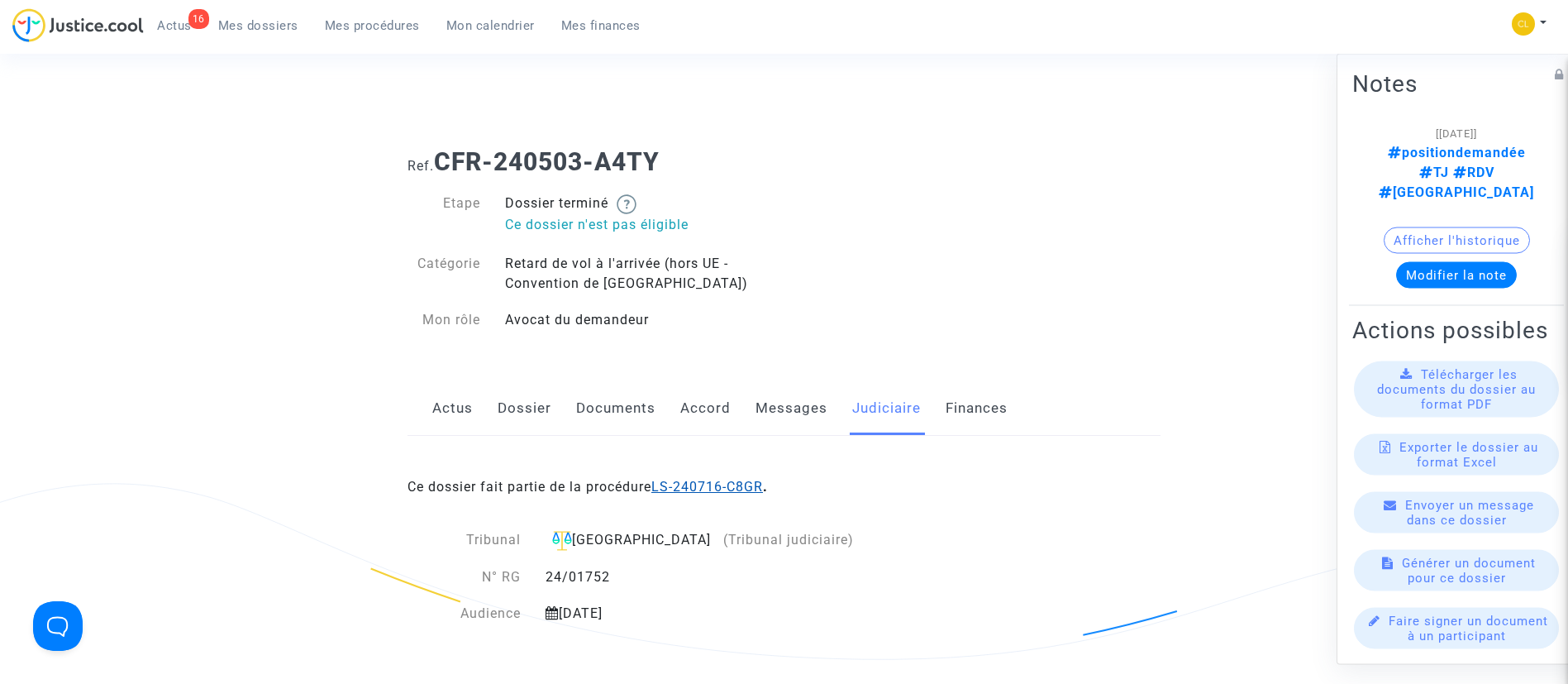
click at [740, 493] on link "LS-240716-C8GR" at bounding box center [706, 486] width 112 height 16
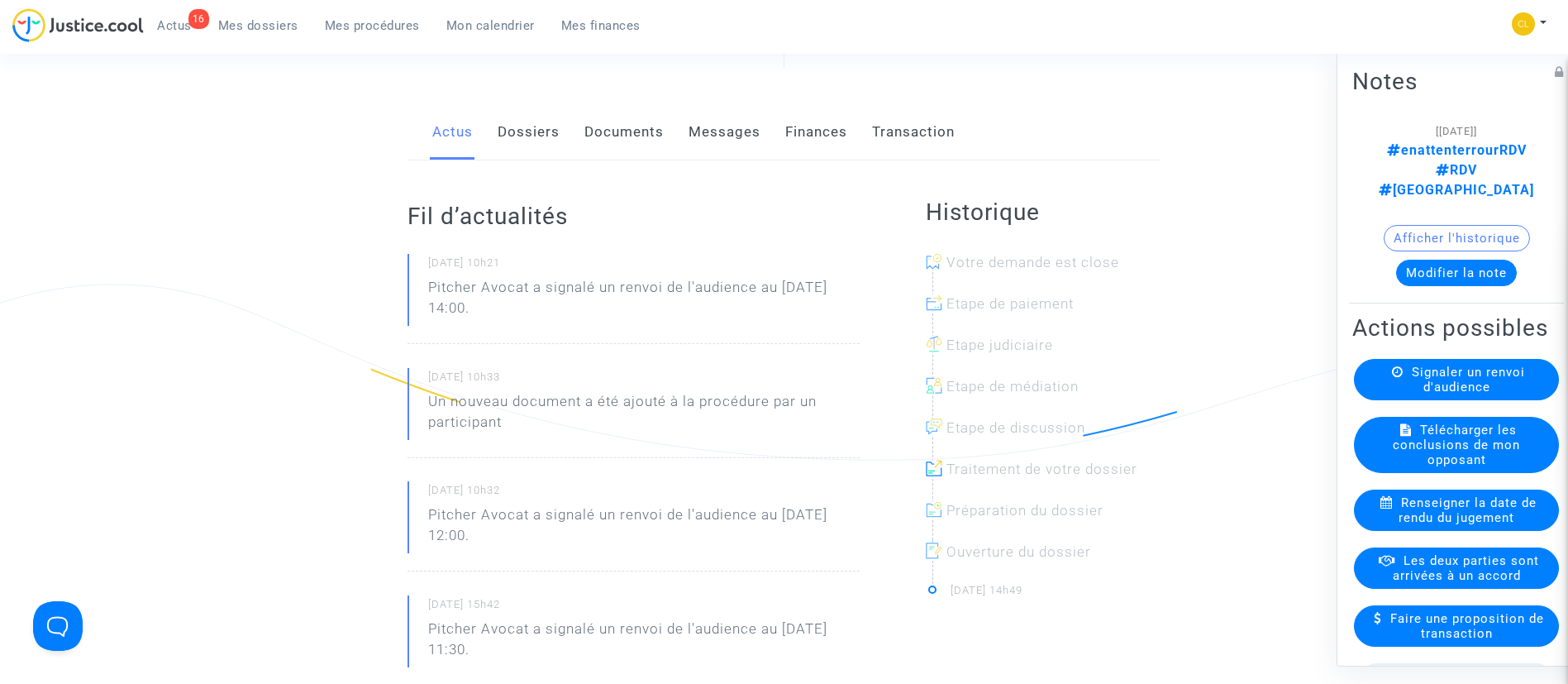
scroll to position [248, 0]
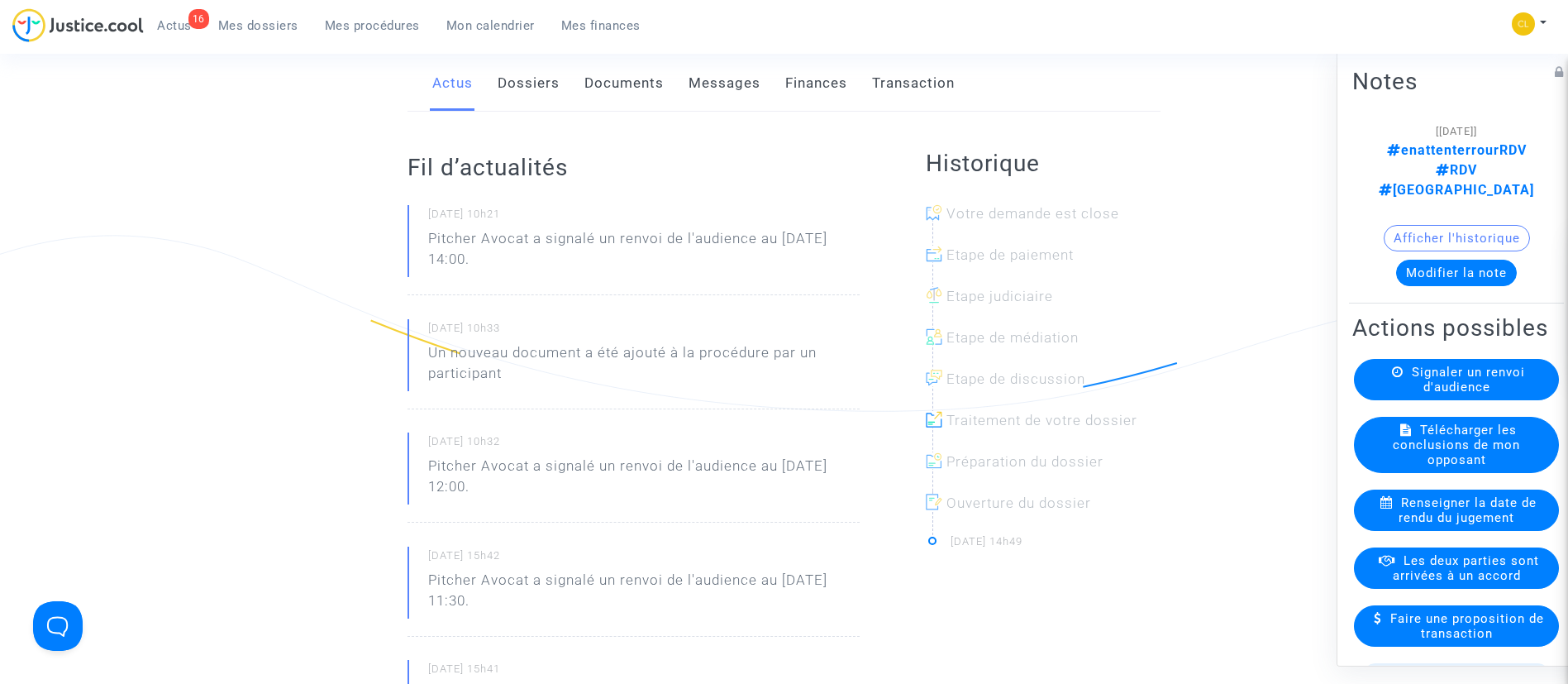
click at [1452, 258] on button "Modifier la note" at bounding box center [1456, 272] width 120 height 26
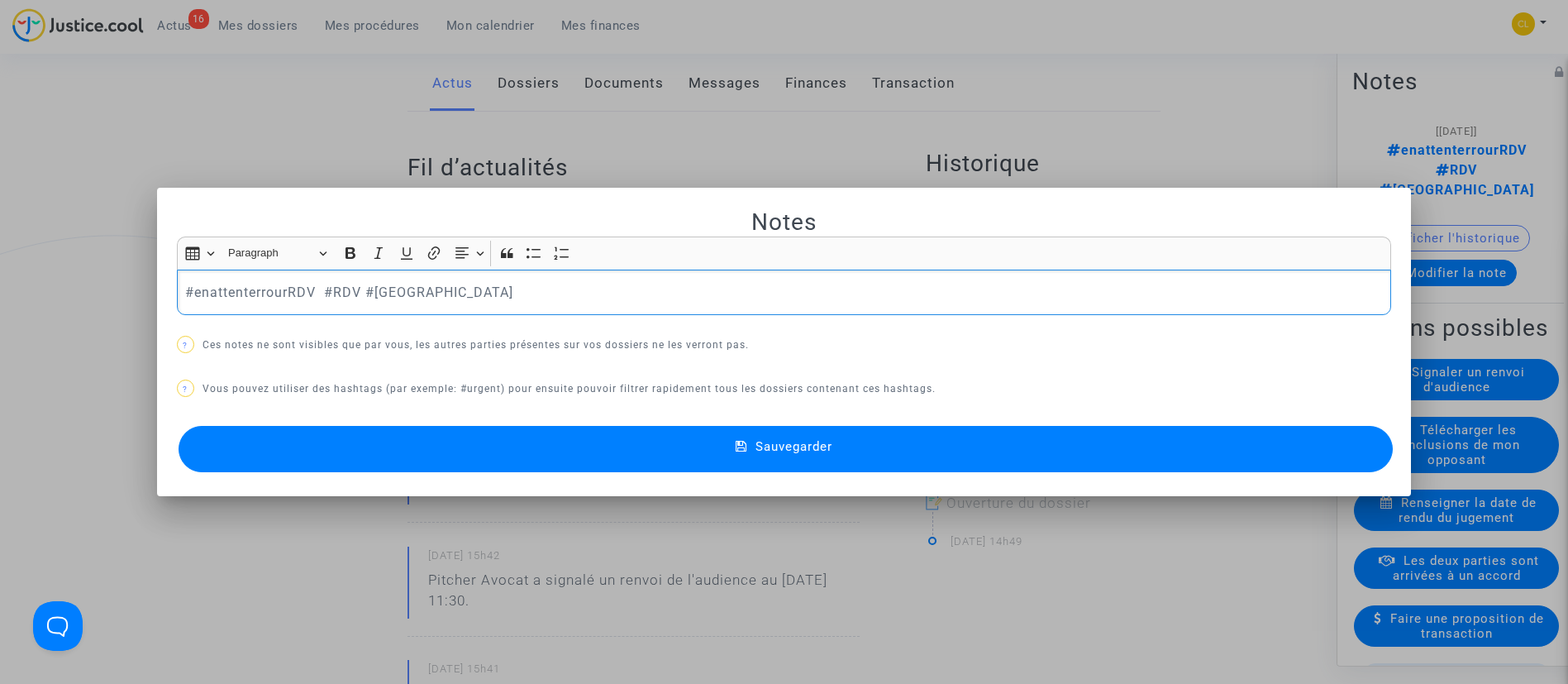
scroll to position [0, 0]
click at [271, 305] on div "#enattenterrourRDV #RDV #MONTREAL" at bounding box center [784, 292] width 1216 height 46
click at [773, 447] on span "Sauvegarder" at bounding box center [794, 446] width 77 height 15
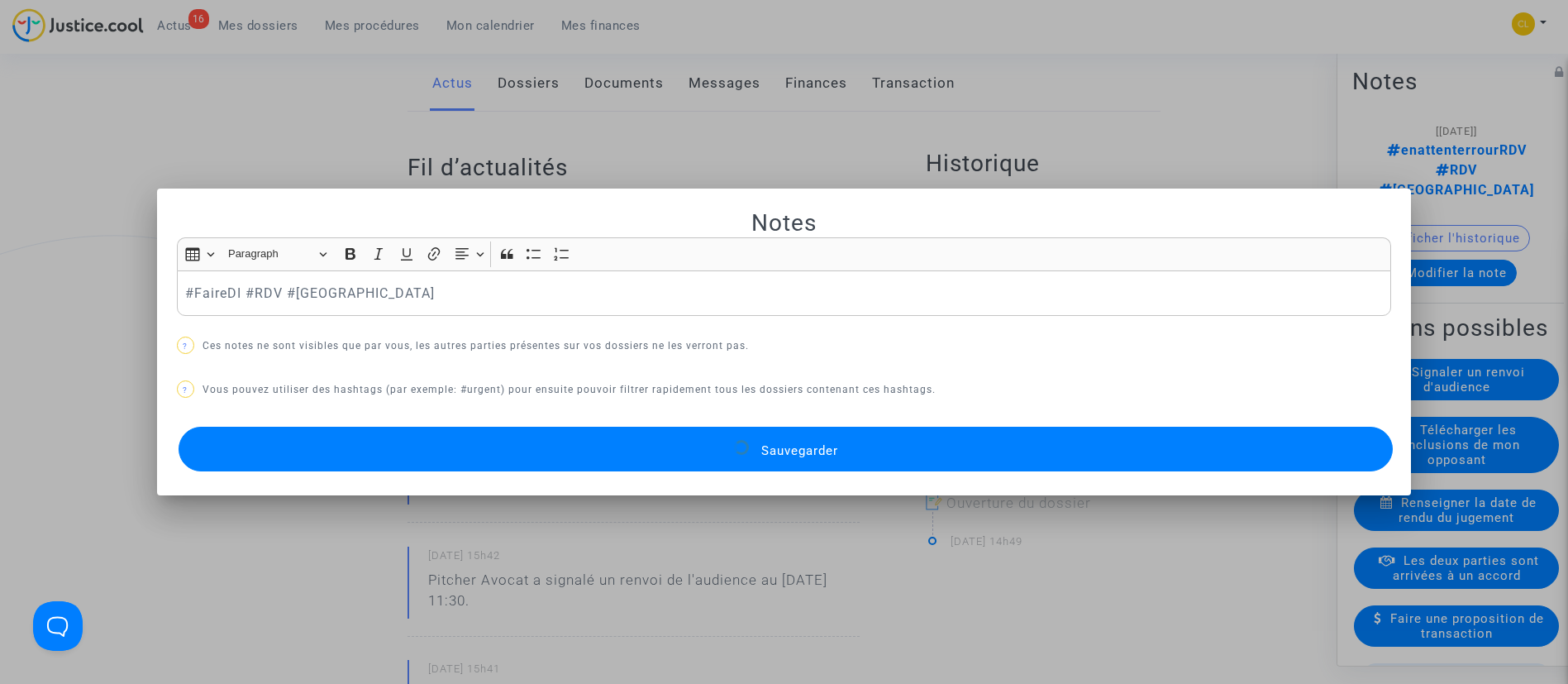
scroll to position [248, 0]
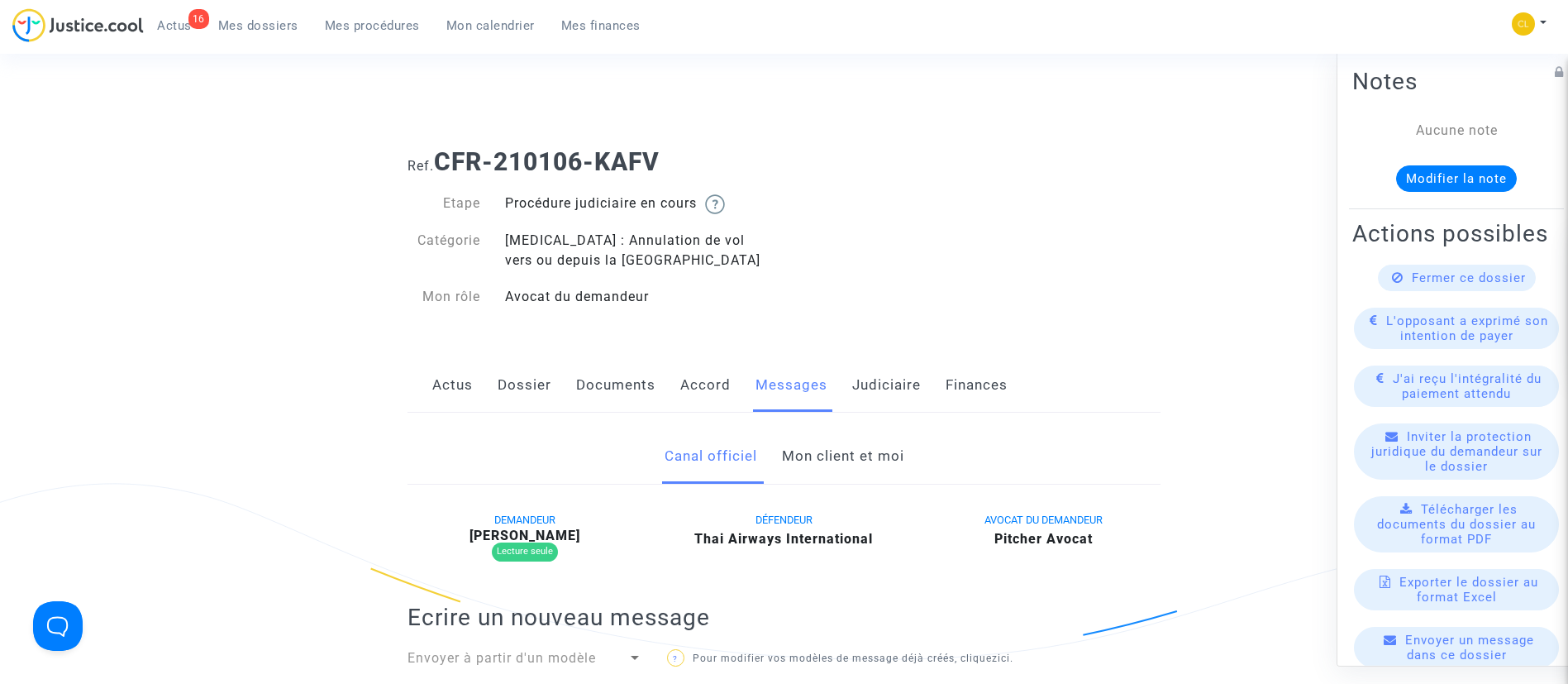
drag, startPoint x: 883, startPoint y: 376, endPoint x: 879, endPoint y: 412, distance: 36.2
click at [884, 375] on link "Judiciaire" at bounding box center [886, 385] width 69 height 54
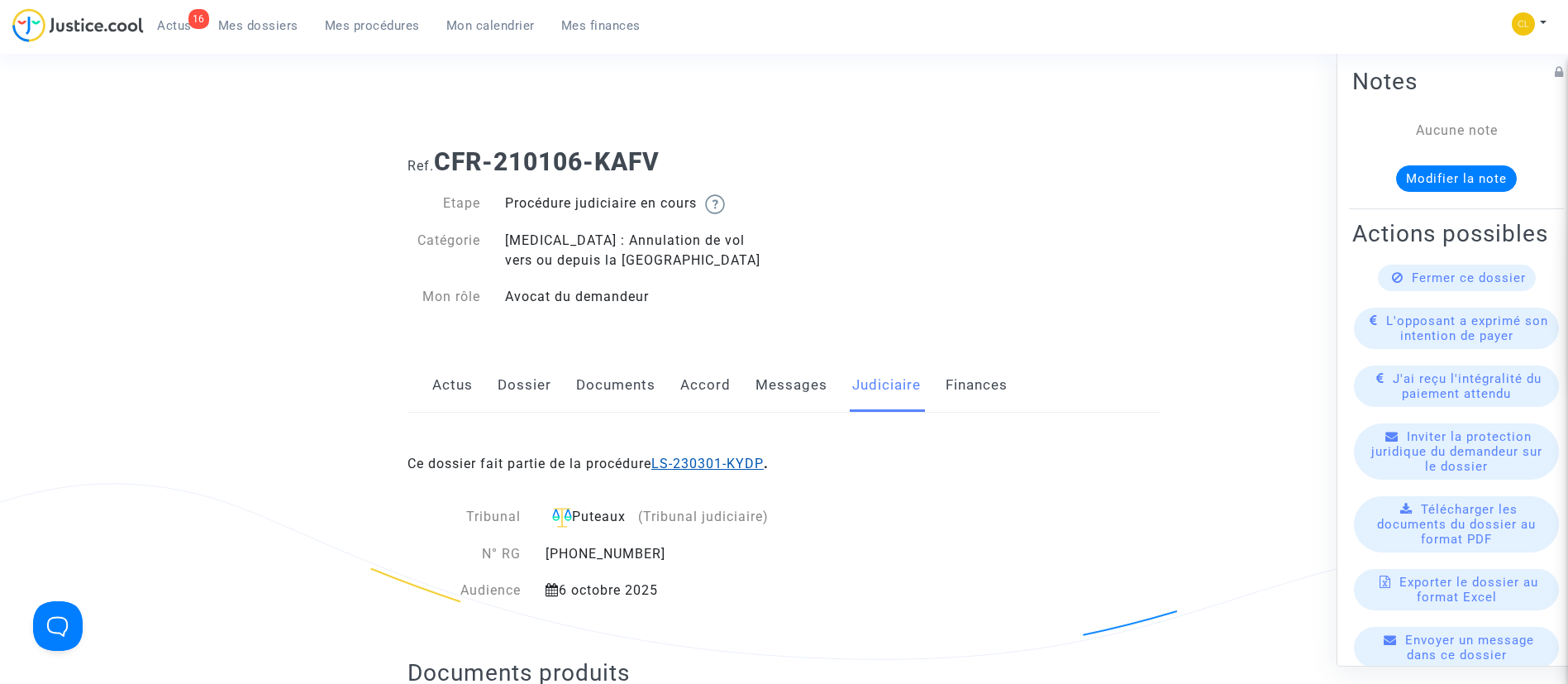
click at [711, 470] on link "LS-230301-KYDP" at bounding box center [707, 463] width 113 height 16
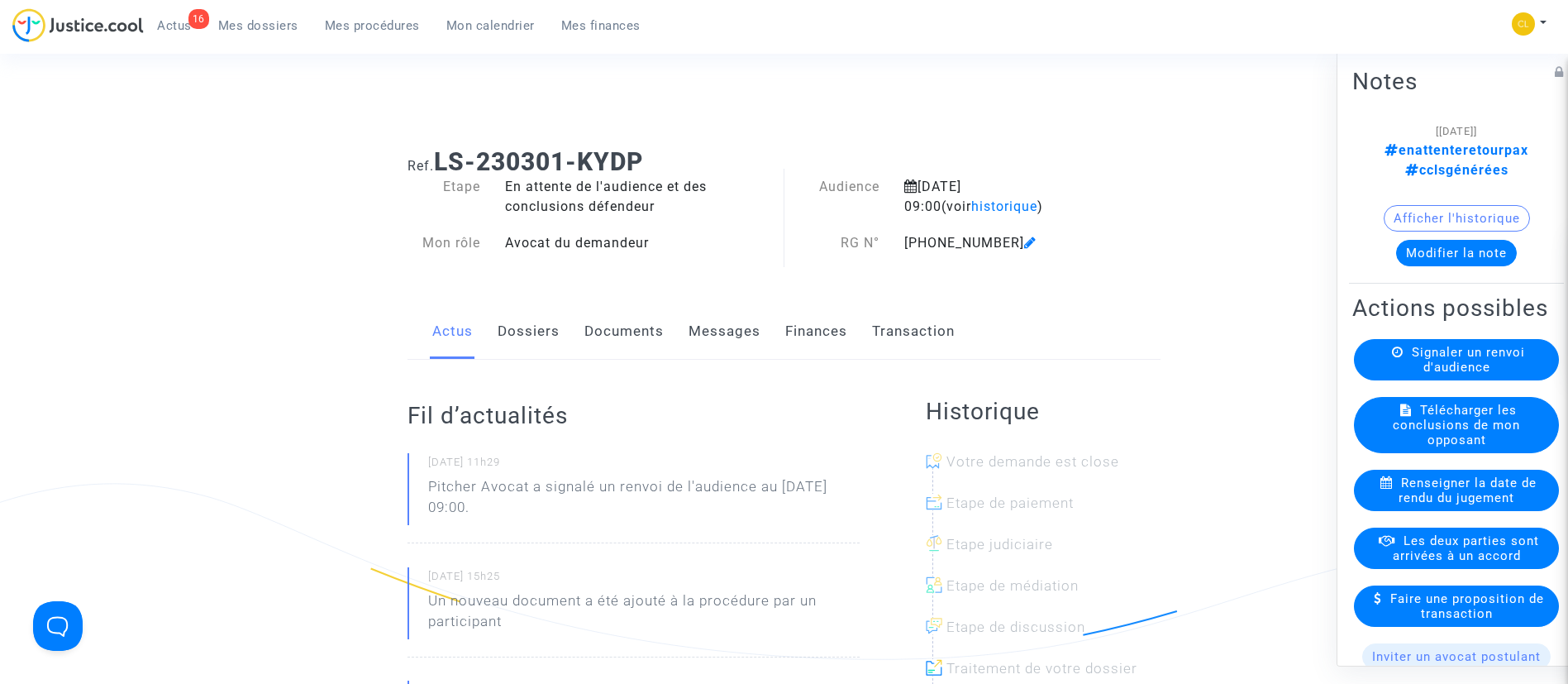
click at [1486, 239] on button "Modifier la note" at bounding box center [1456, 252] width 120 height 26
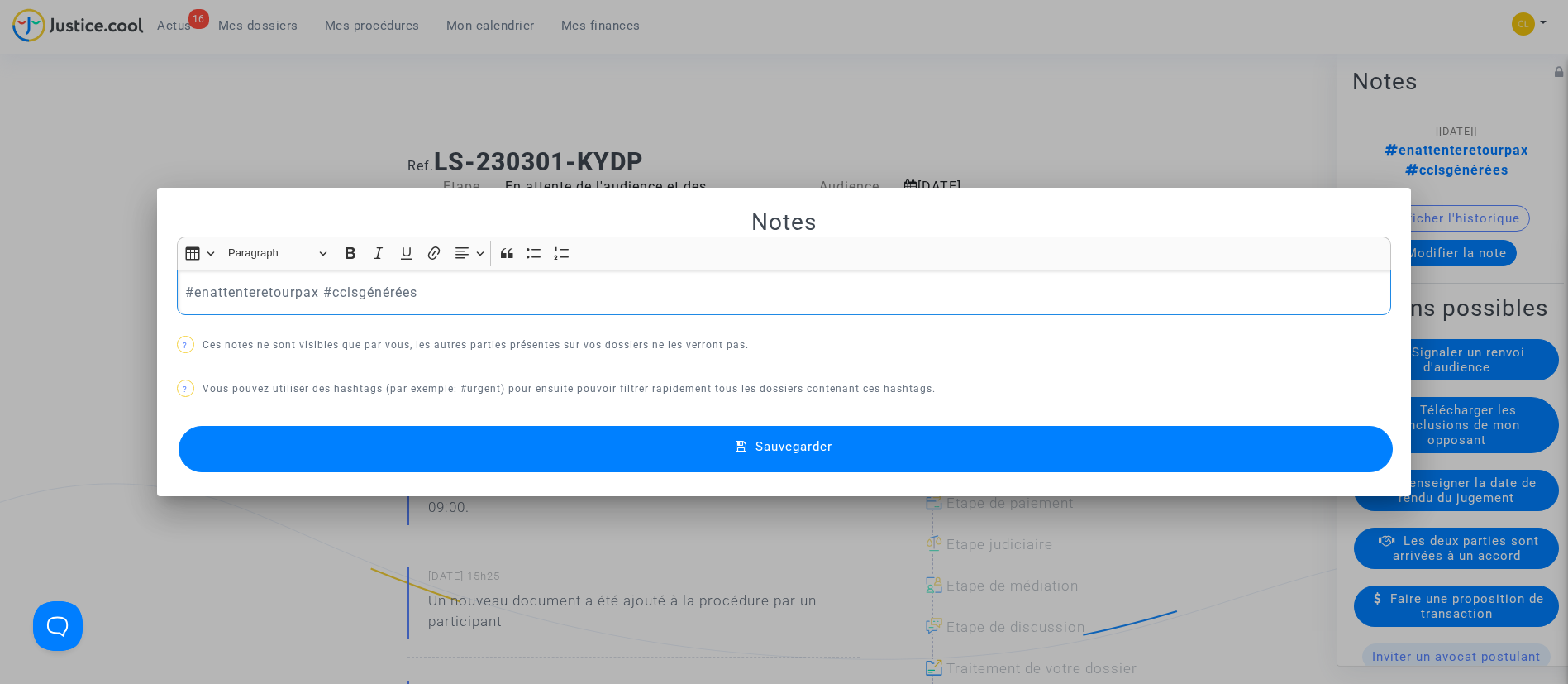
click at [232, 287] on p "#enattenteretourpax #cclsgénérées" at bounding box center [784, 292] width 1197 height 21
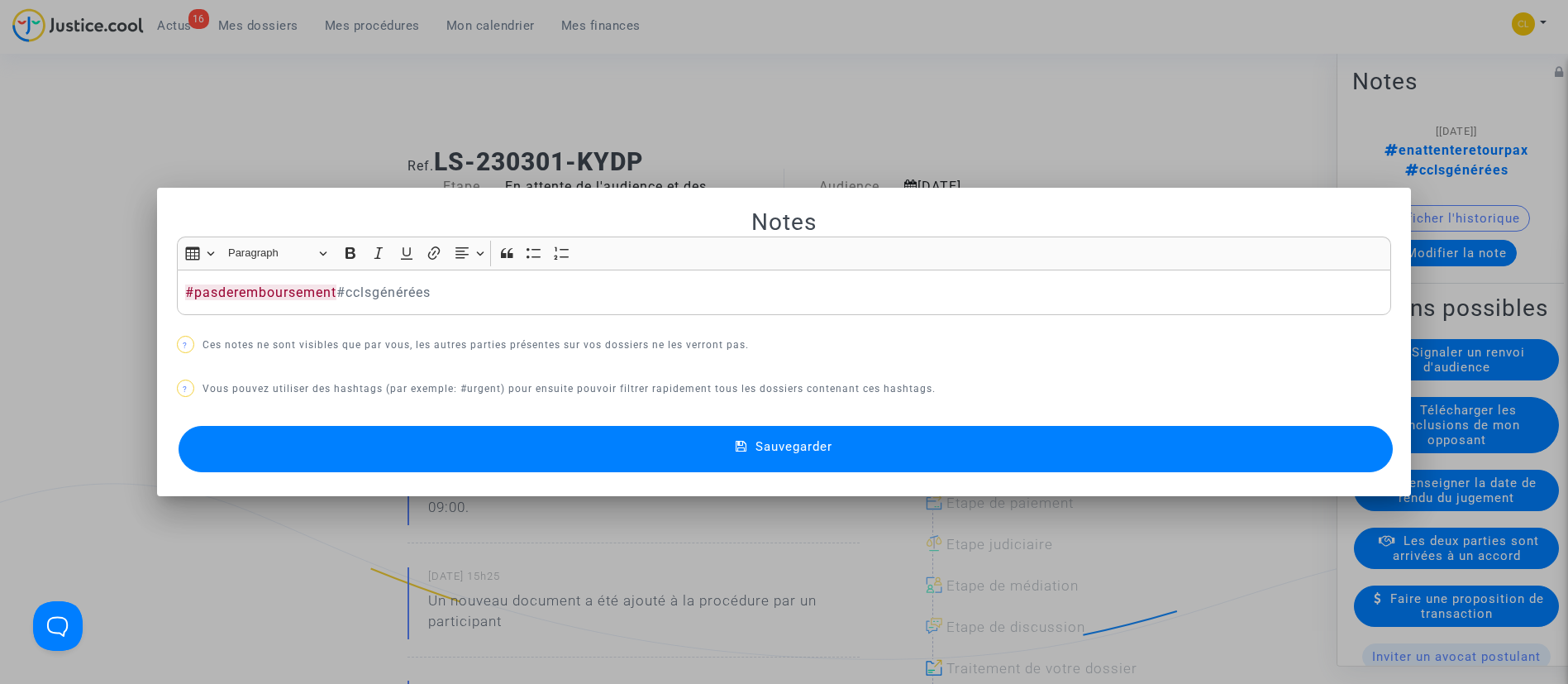
click at [981, 443] on button "Sauvegarder" at bounding box center [786, 448] width 1216 height 46
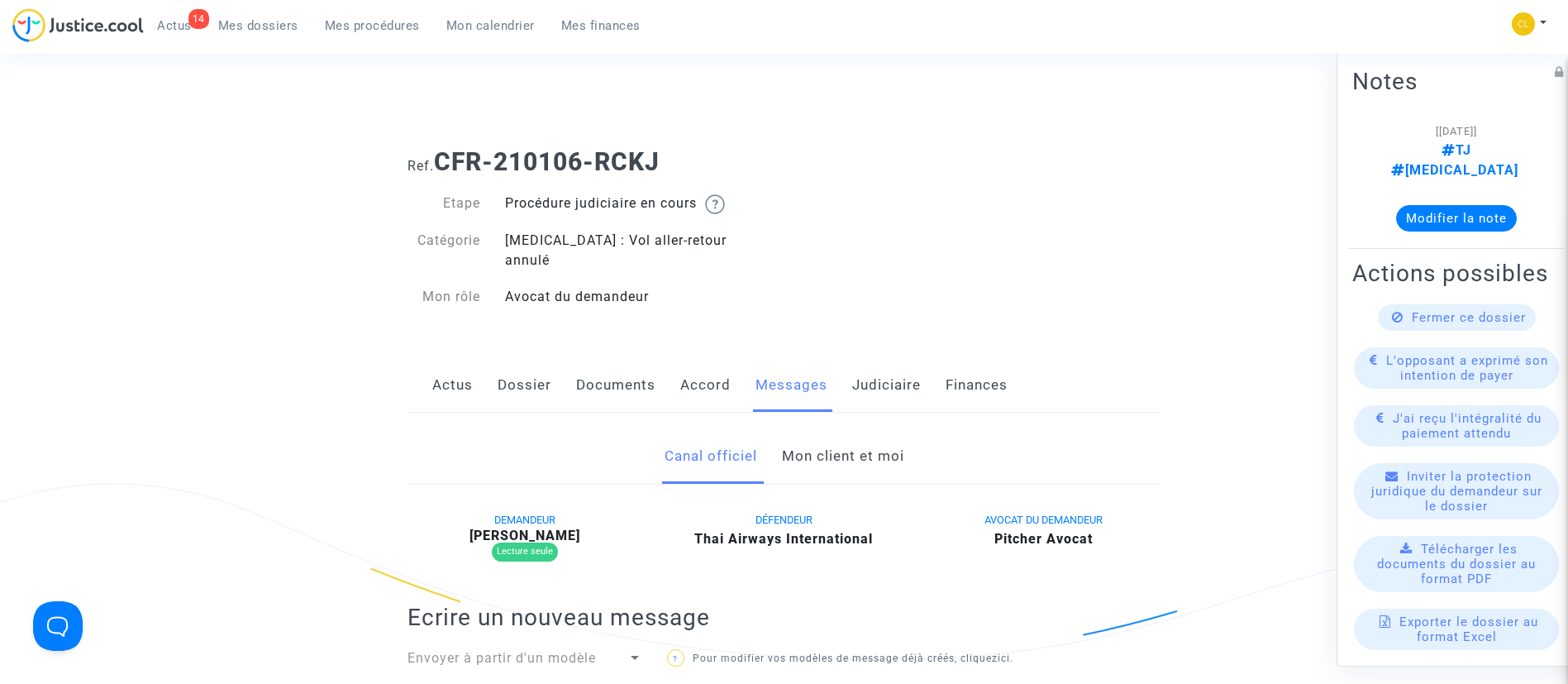
click at [868, 446] on link "Mon client et moi" at bounding box center [843, 457] width 122 height 54
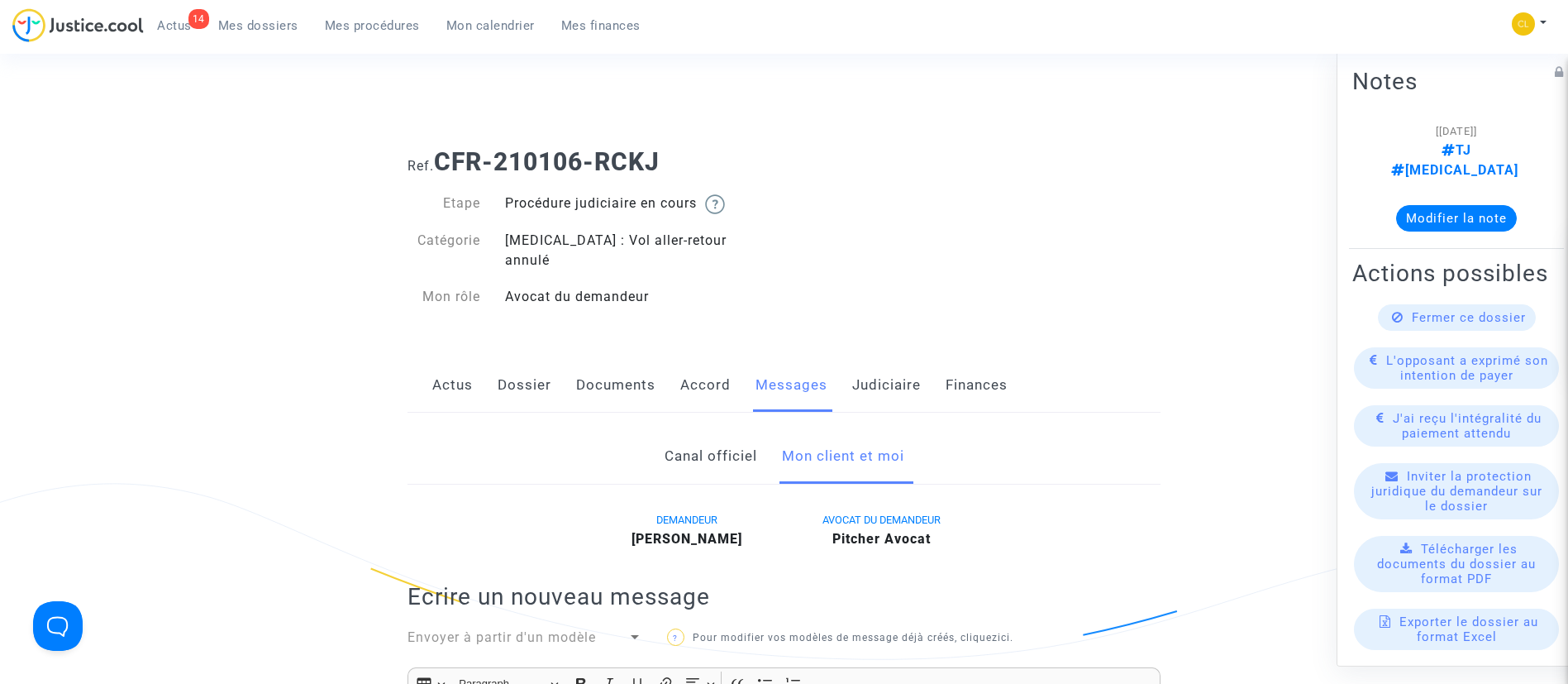
click at [882, 358] on link "Judiciaire" at bounding box center [886, 385] width 69 height 54
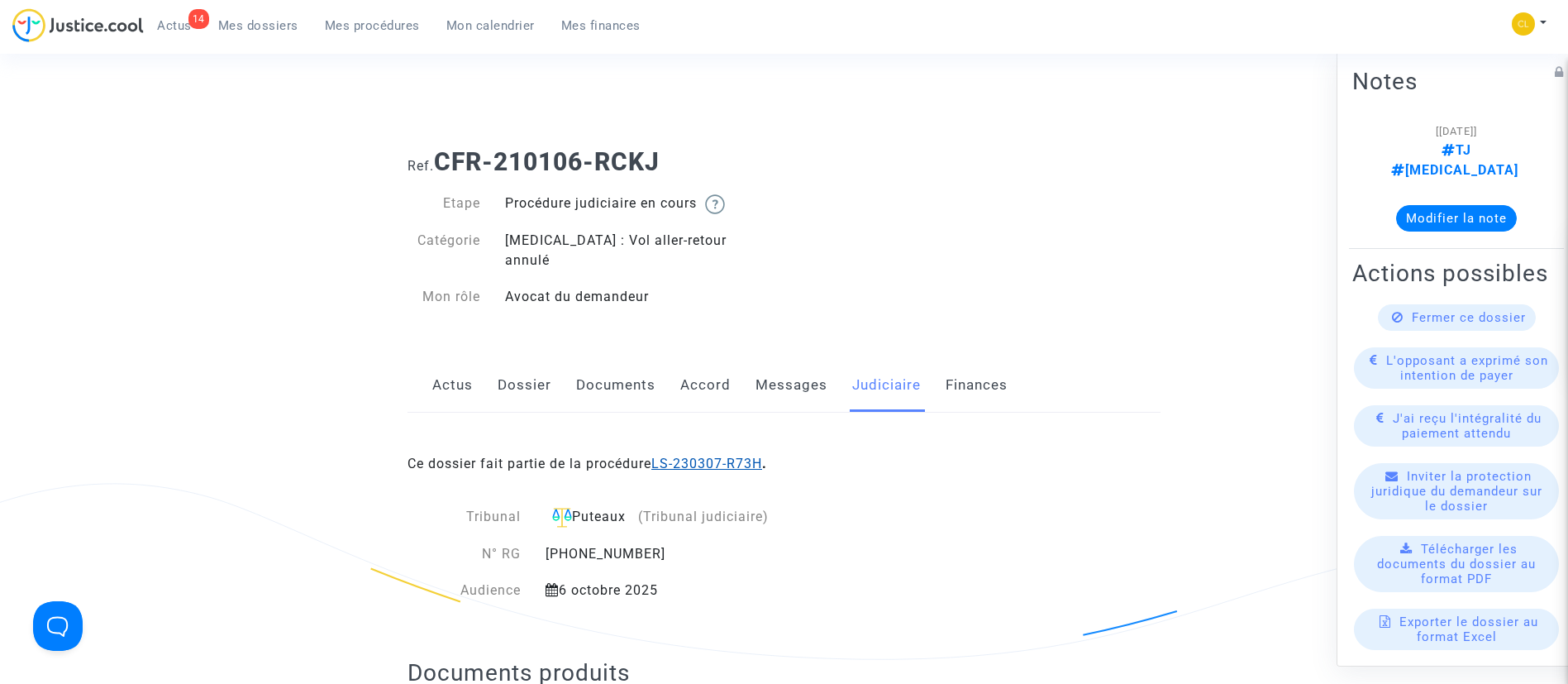
click at [744, 456] on link "LS-230307-R73H" at bounding box center [706, 463] width 111 height 16
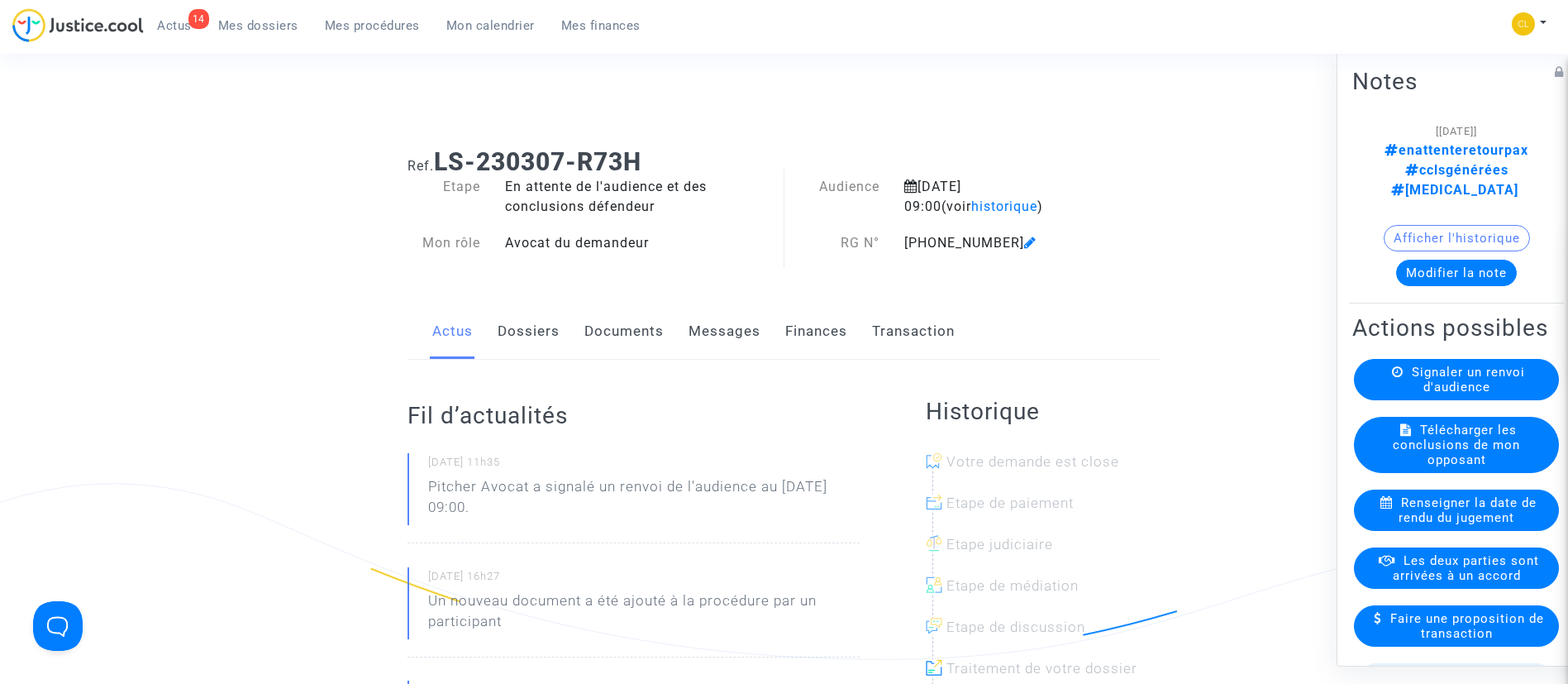
click at [1439, 258] on button "Modifier la note" at bounding box center [1456, 272] width 120 height 26
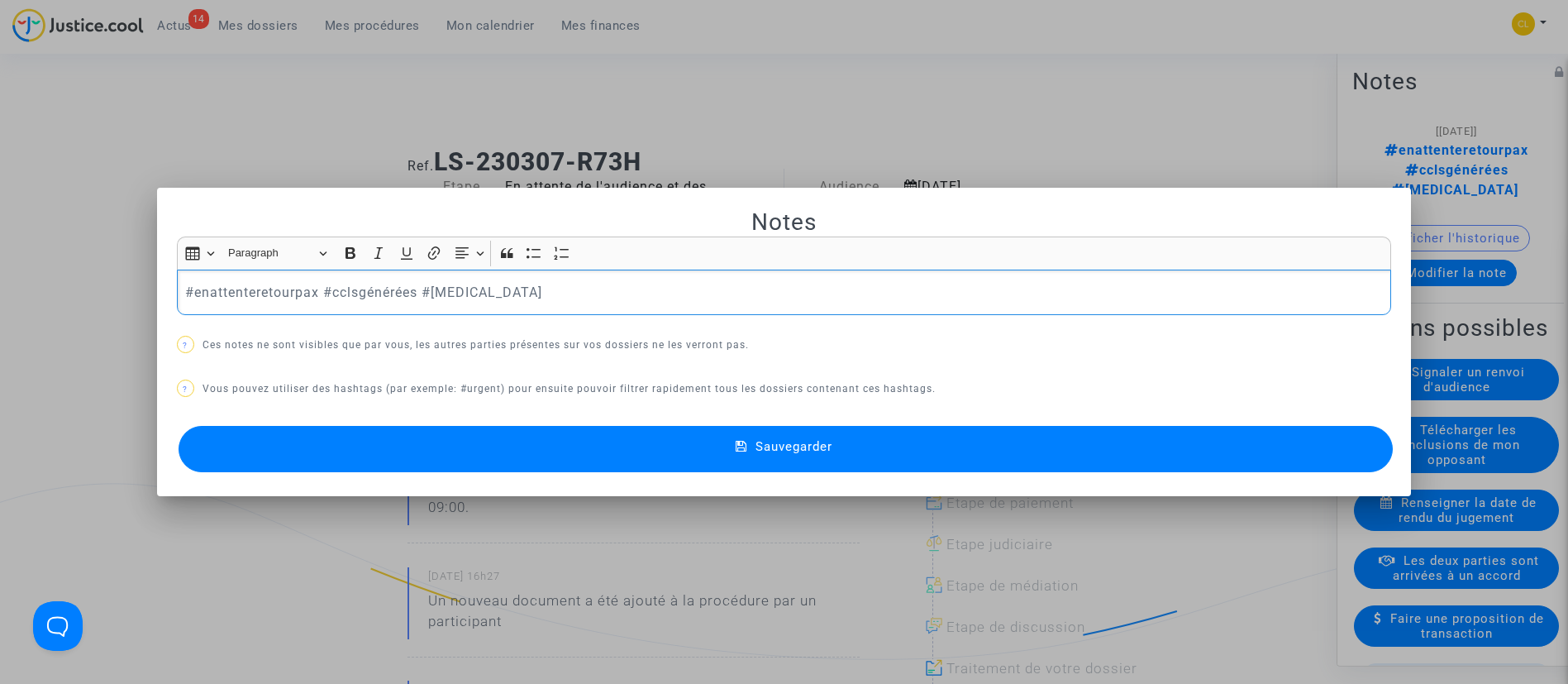
click at [279, 293] on p "#enattenteretourpax #cclsgénérées #covid" at bounding box center [784, 292] width 1197 height 21
click at [1045, 433] on button "Sauvegarder" at bounding box center [786, 448] width 1216 height 46
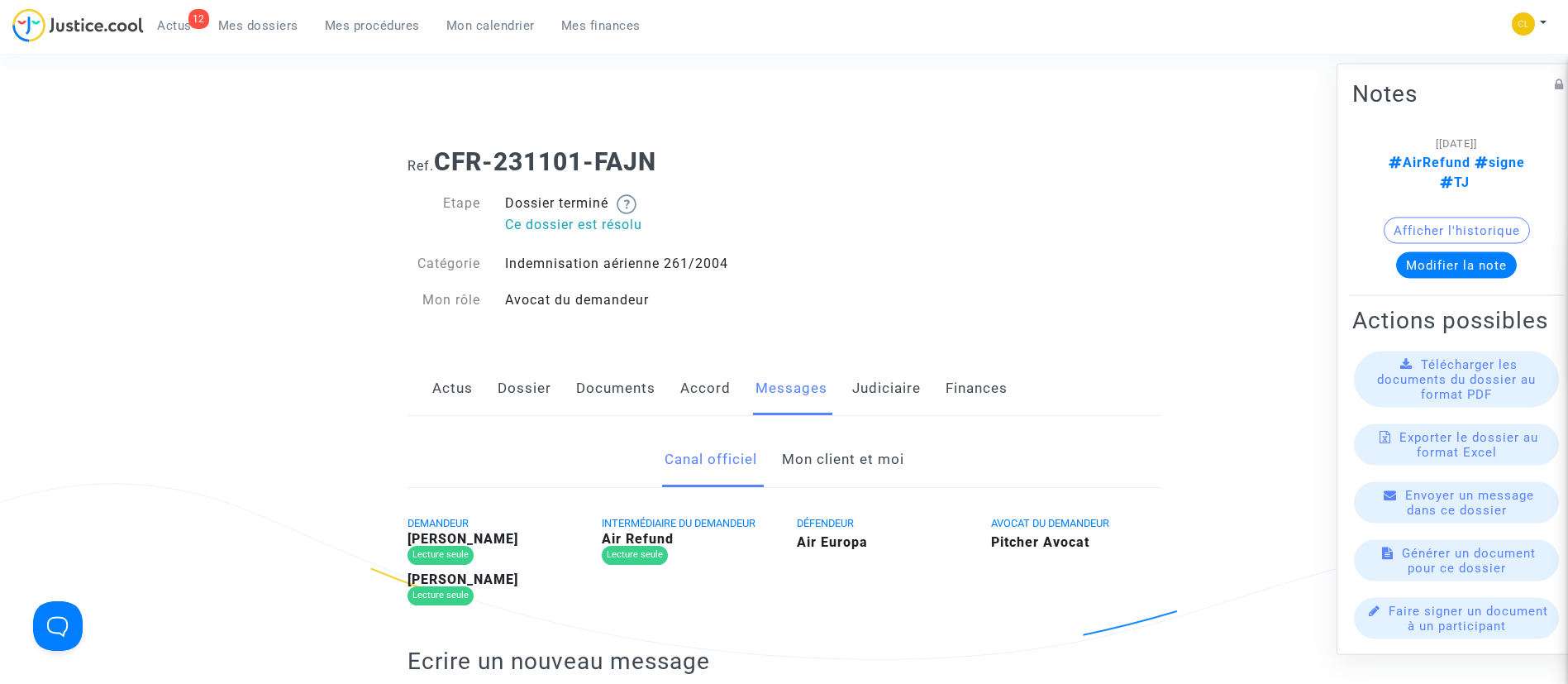
click at [862, 404] on link "Judiciaire" at bounding box center [886, 389] width 69 height 54
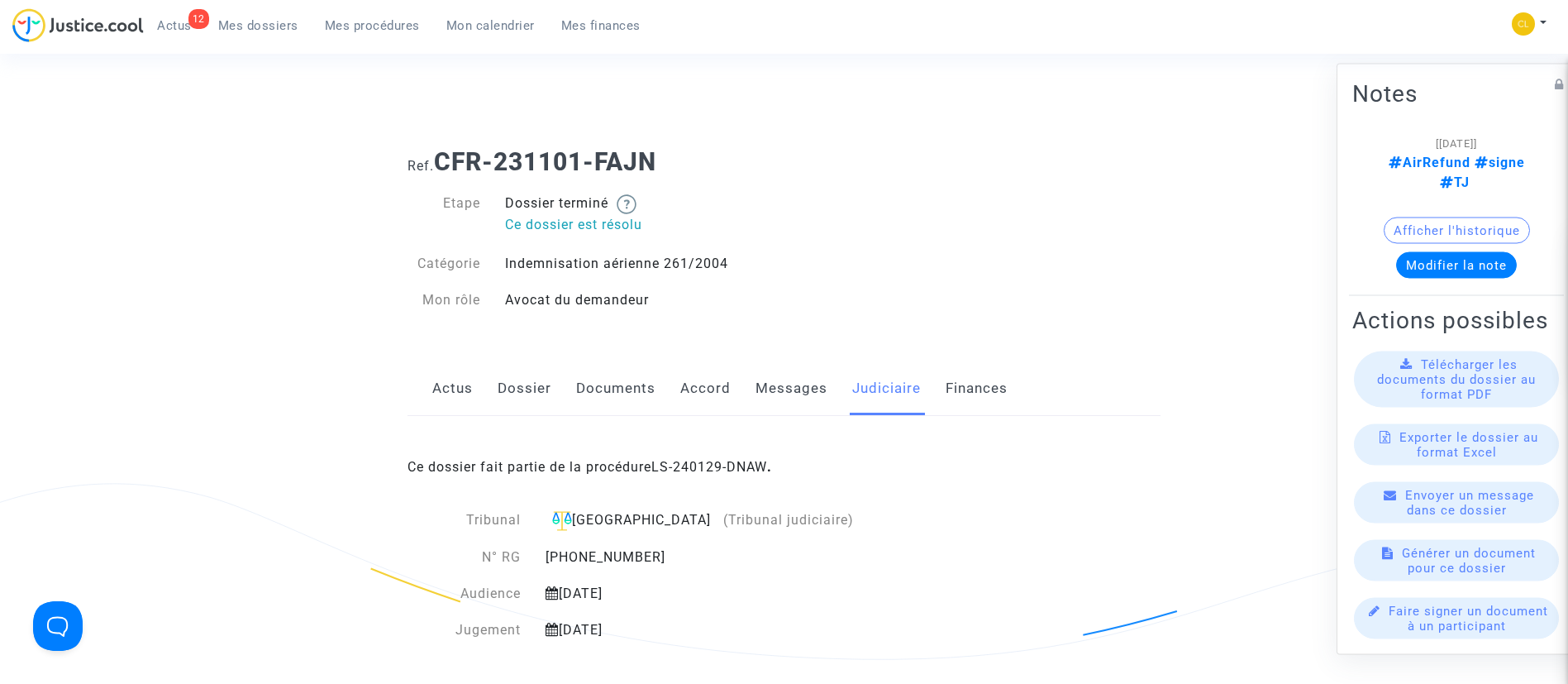
click at [779, 403] on link "Messages" at bounding box center [791, 389] width 72 height 54
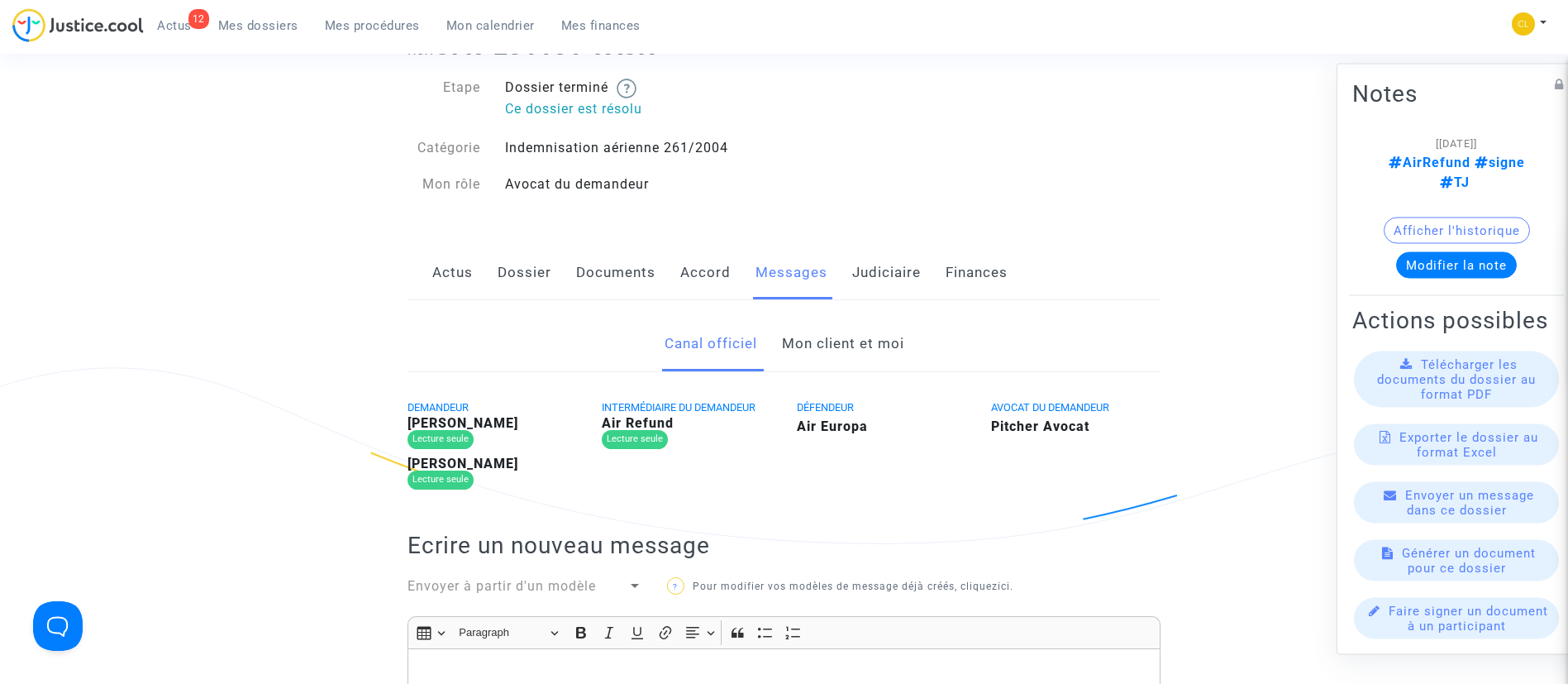
scroll to position [124, 0]
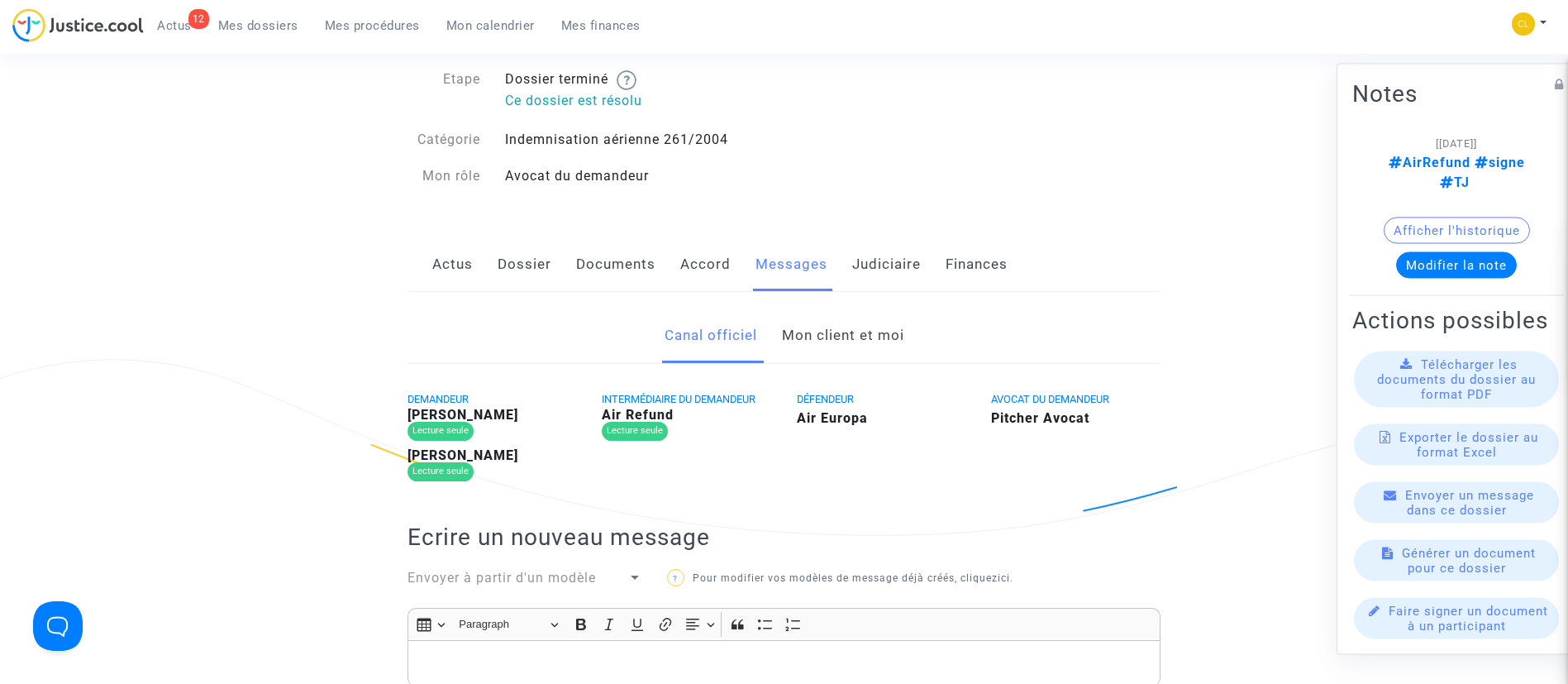
click at [851, 334] on link "Mon client et moi" at bounding box center [843, 335] width 122 height 54
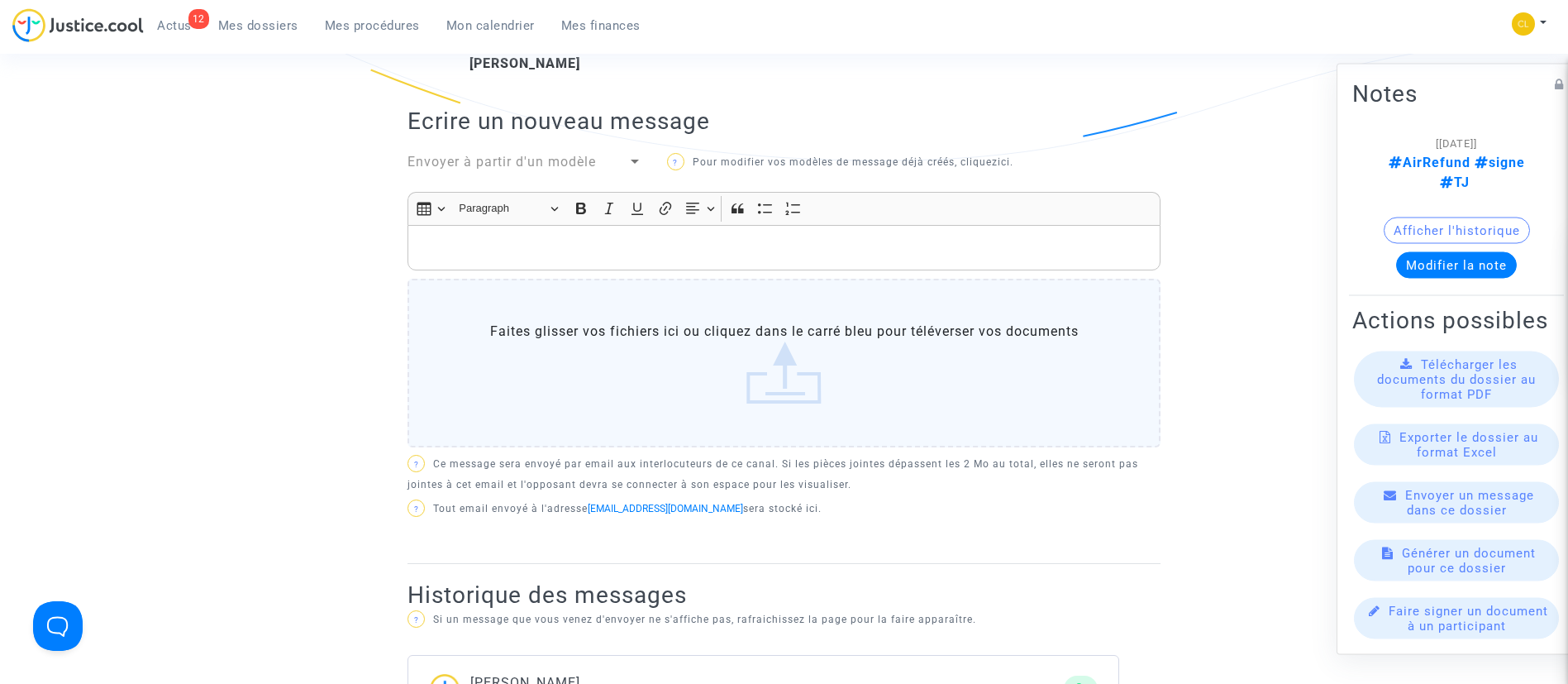
scroll to position [496, 0]
click at [705, 252] on p "Rich Text Editor, main" at bounding box center [784, 250] width 736 height 21
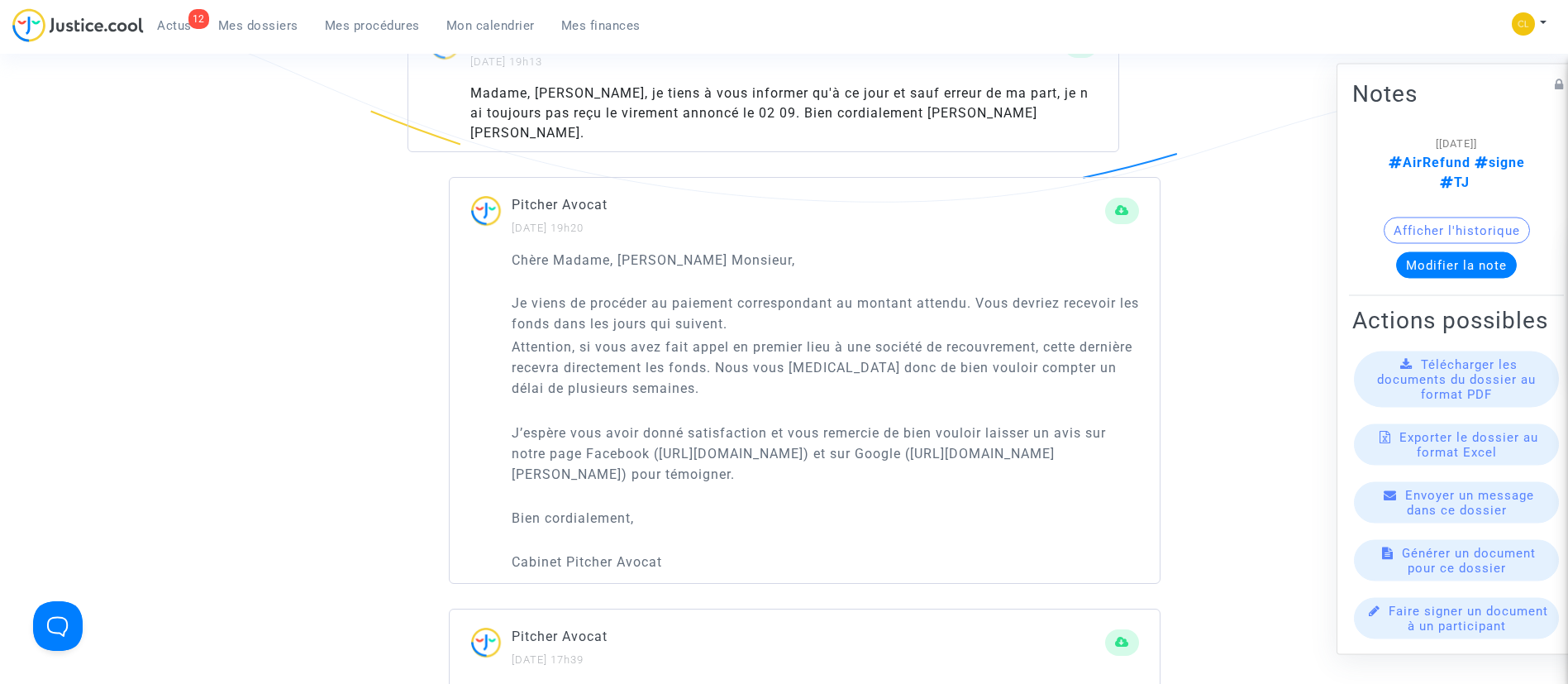
scroll to position [1334, 0]
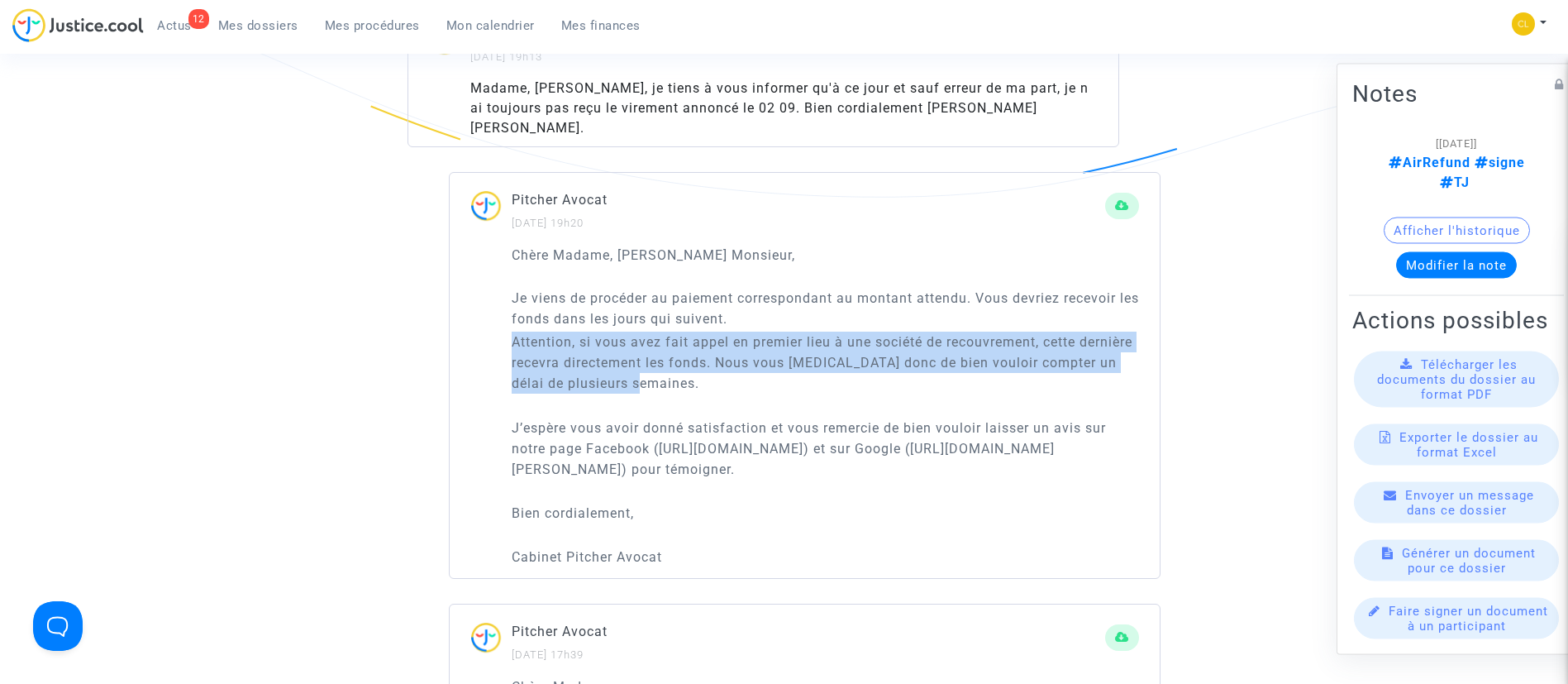
drag, startPoint x: 504, startPoint y: 319, endPoint x: 728, endPoint y: 367, distance: 229.1
click at [728, 367] on div "Chère Madame, Cher Monsieur, Je viens de procéder au paiement correspondant au …" at bounding box center [805, 411] width 710 height 334
copy p "Attention, si vous avez fait appel en premier lieu à une société de recouvremen…"
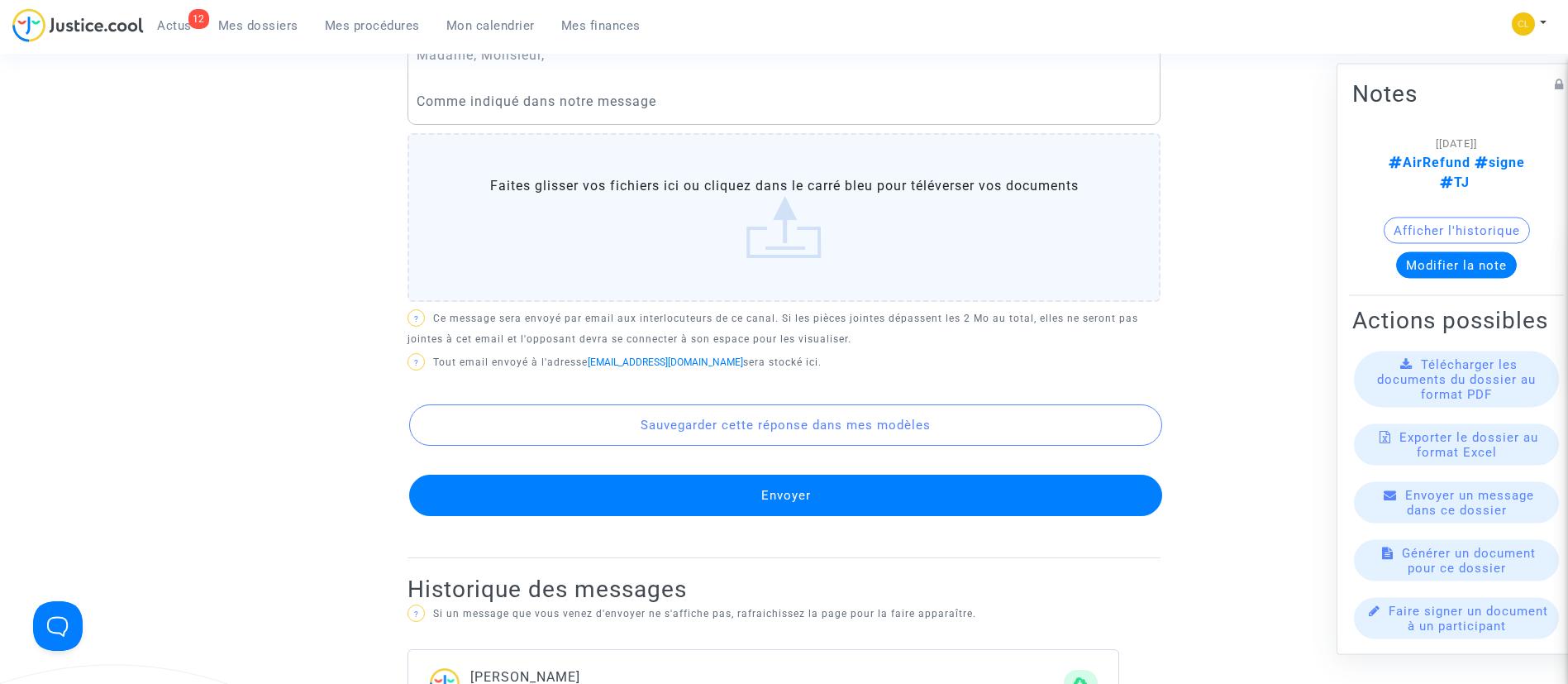
scroll to position [590, 0]
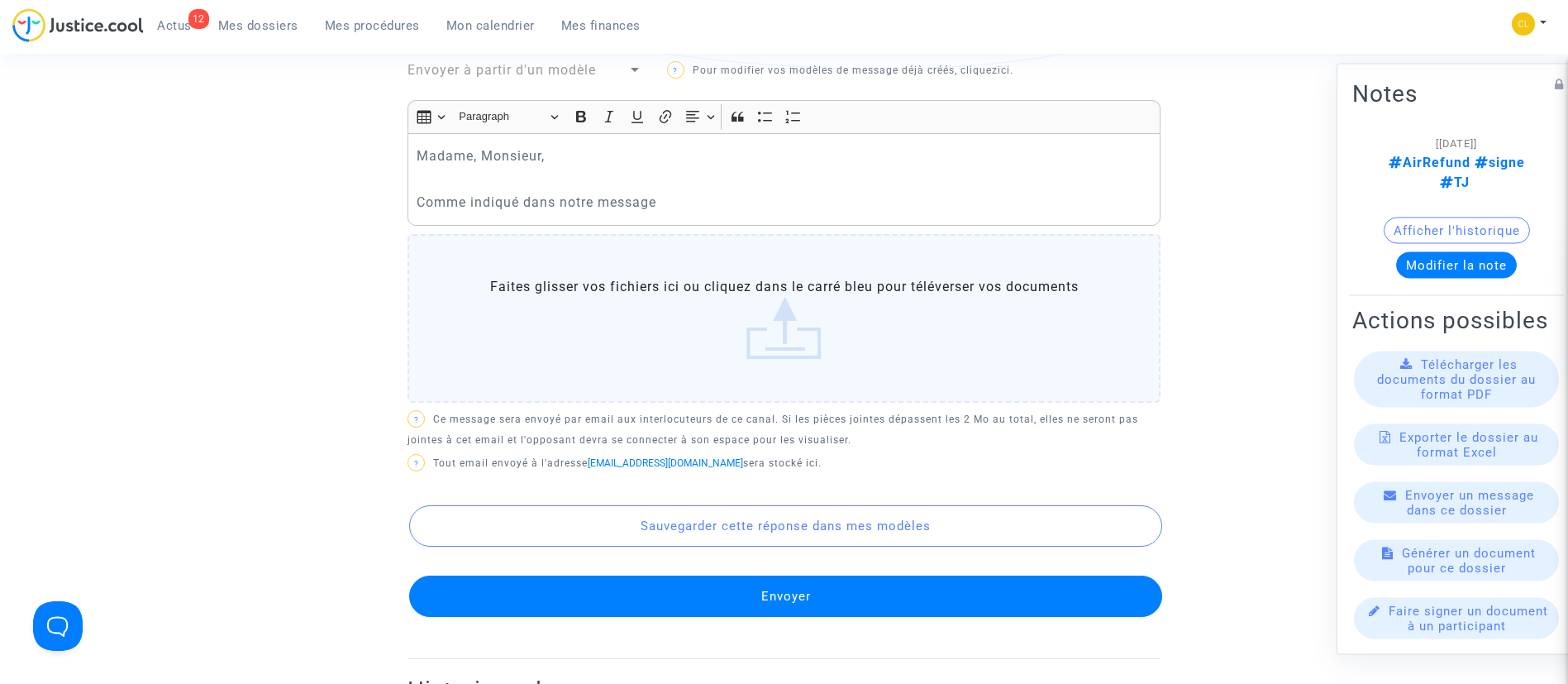
click at [708, 194] on p "Comme indiqué dans notre message" at bounding box center [784, 202] width 736 height 21
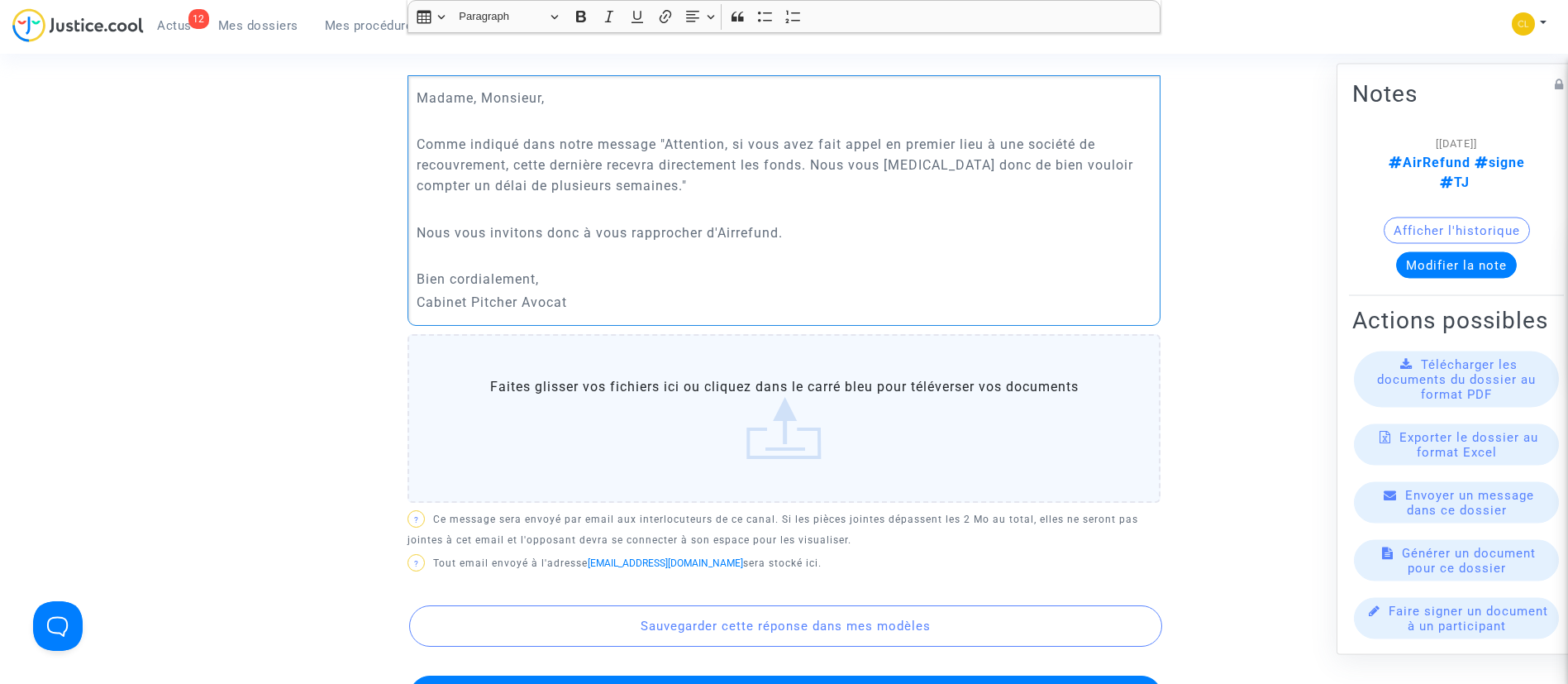
scroll to position [714, 0]
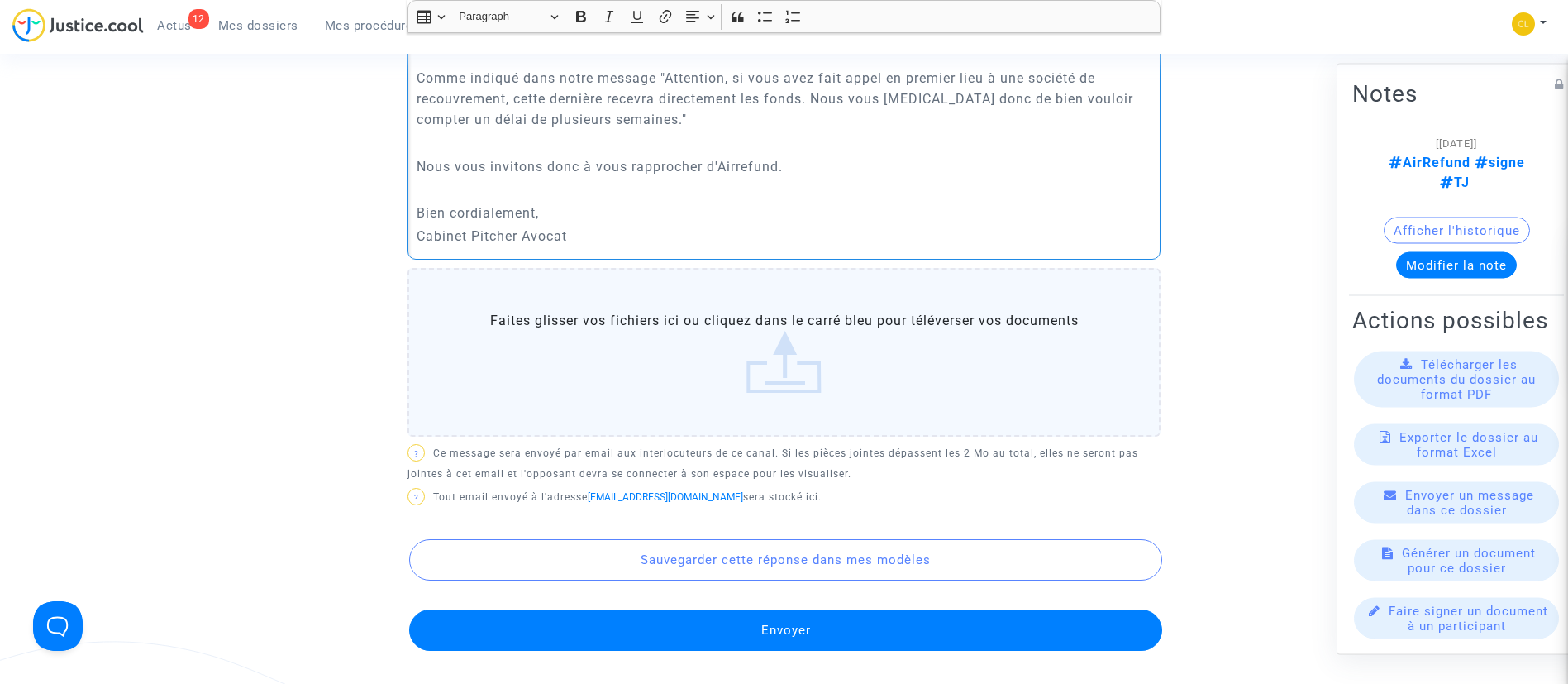
click at [791, 626] on button "Envoyer" at bounding box center [786, 630] width 753 height 41
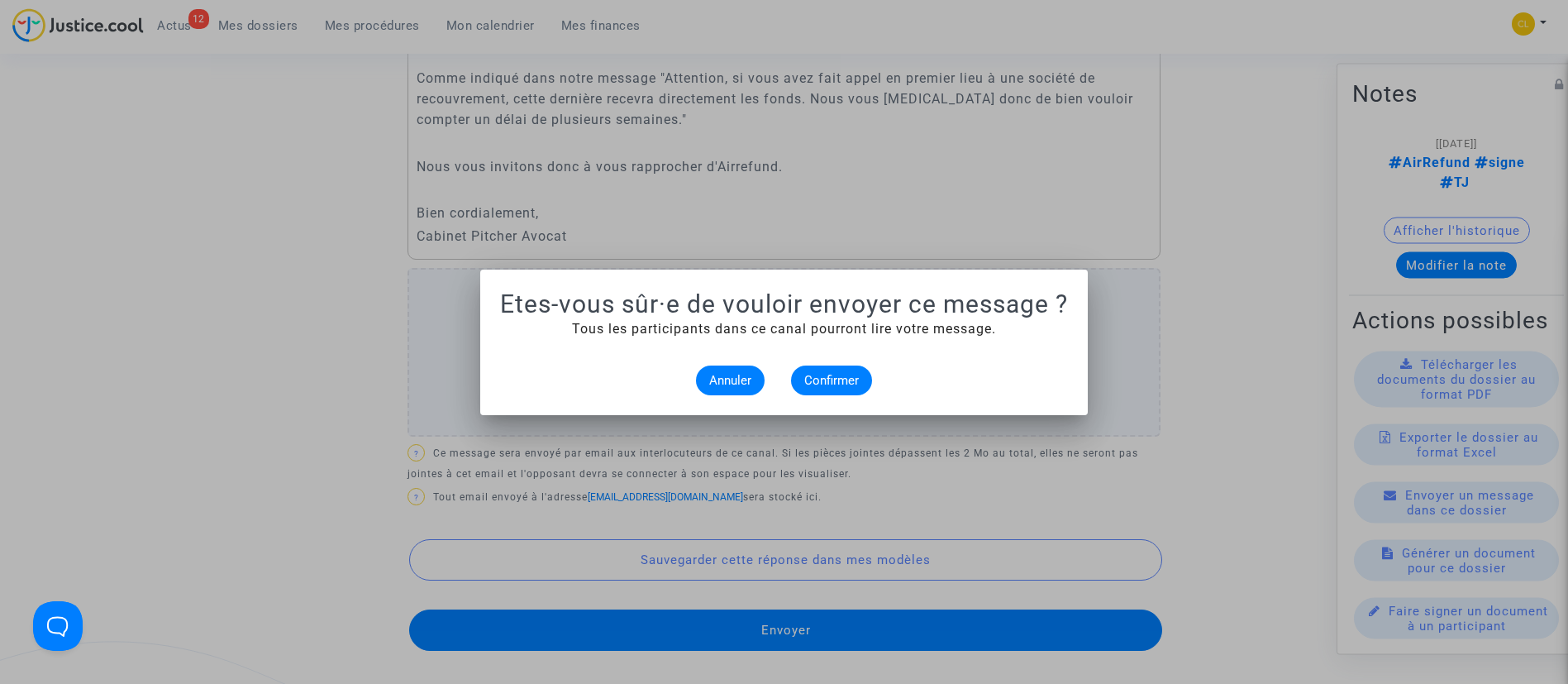
scroll to position [0, 0]
click at [835, 375] on span "Confirmer" at bounding box center [831, 381] width 54 height 15
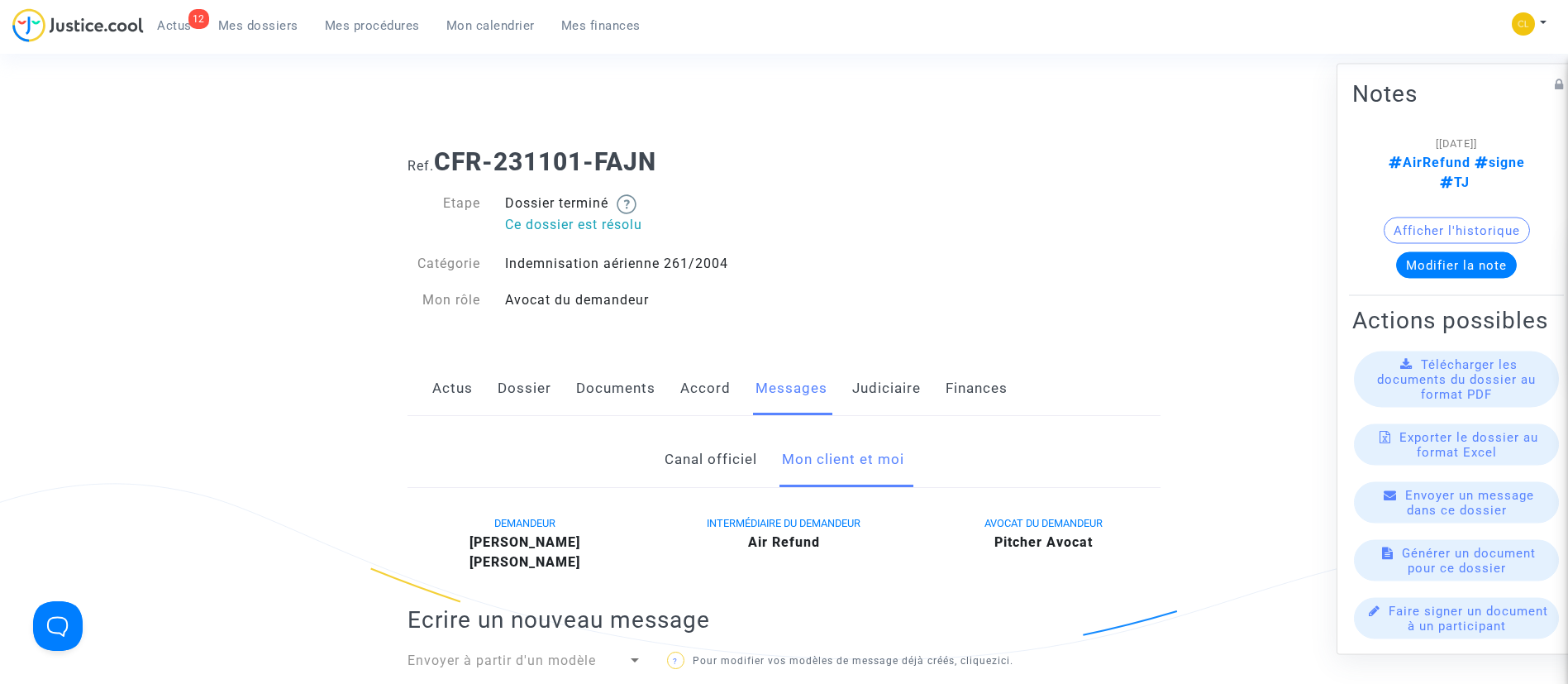
scroll to position [714, 0]
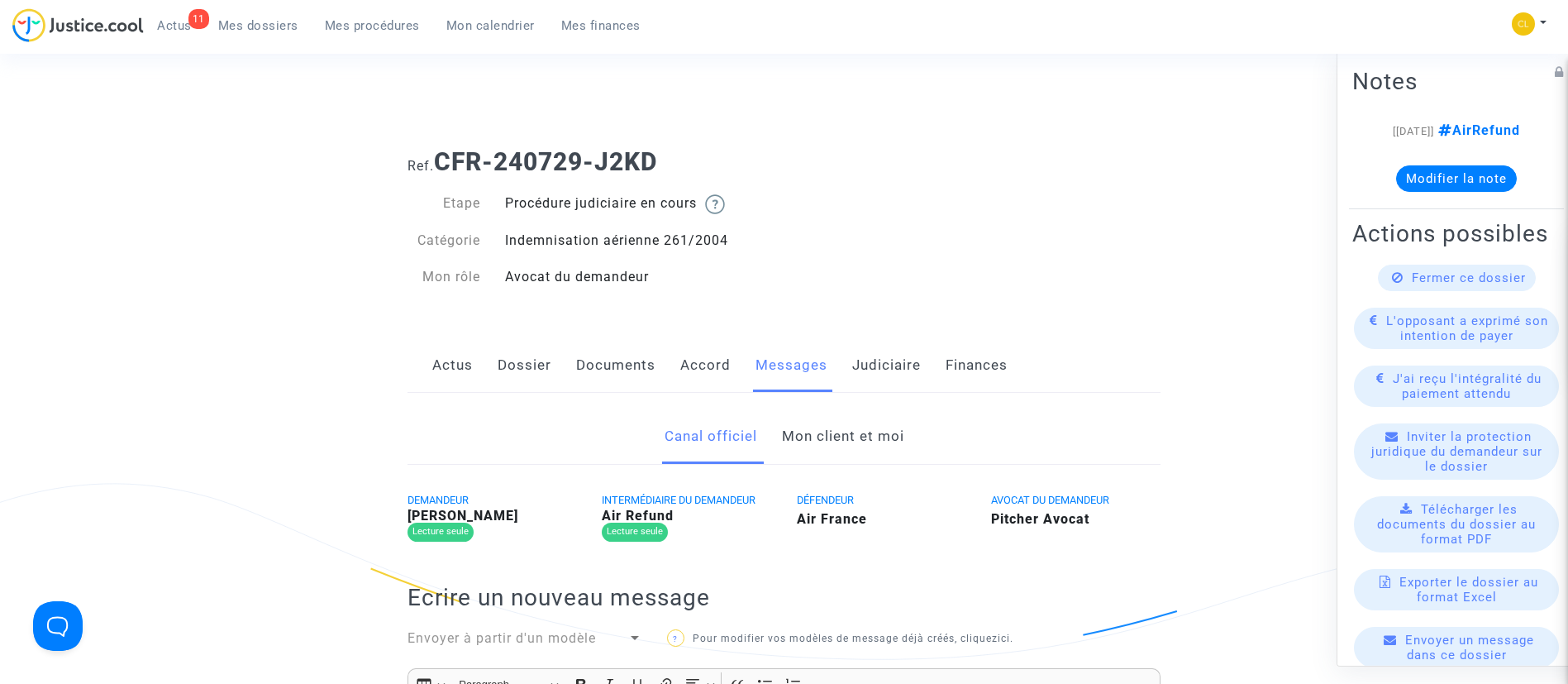
drag, startPoint x: 0, startPoint y: 0, endPoint x: 849, endPoint y: 431, distance: 952.1
click at [849, 431] on link "Mon client et moi" at bounding box center [843, 437] width 122 height 54
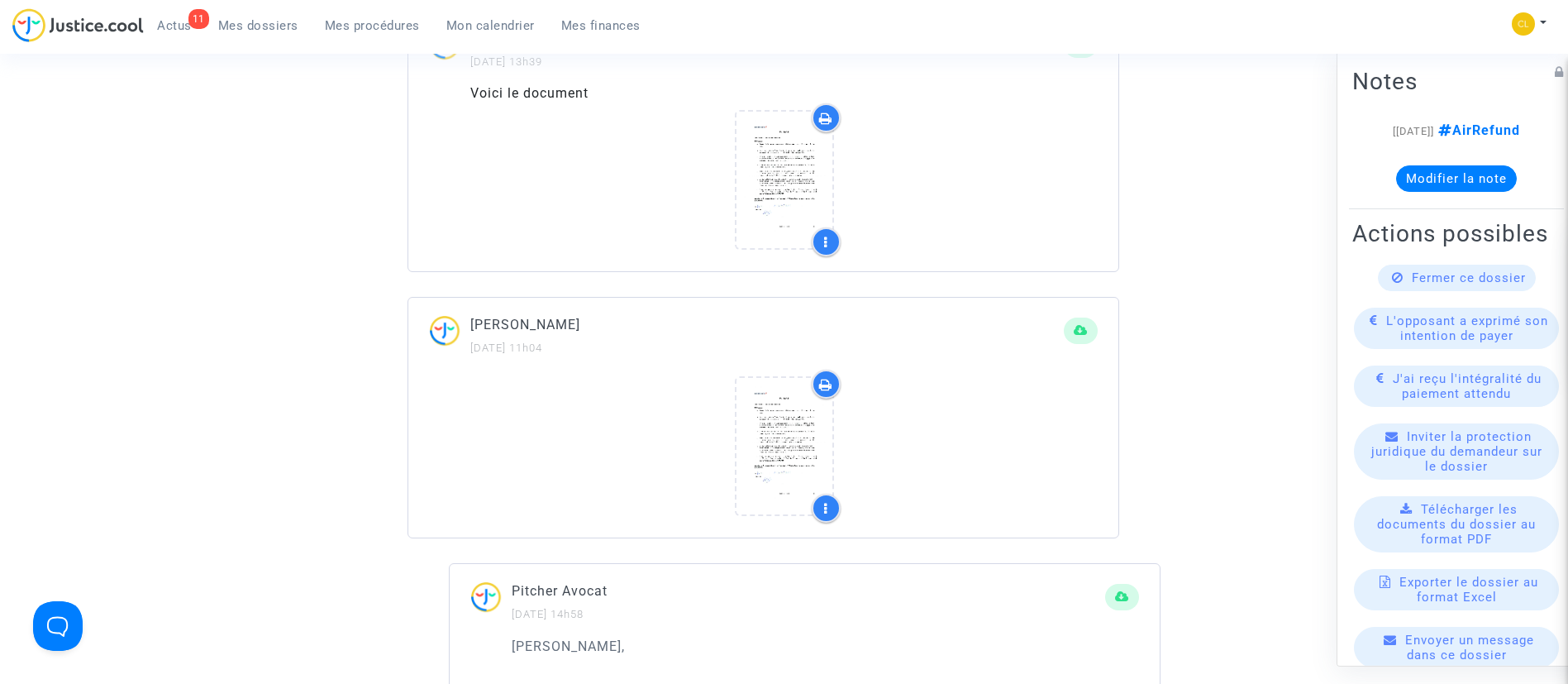
scroll to position [2356, 0]
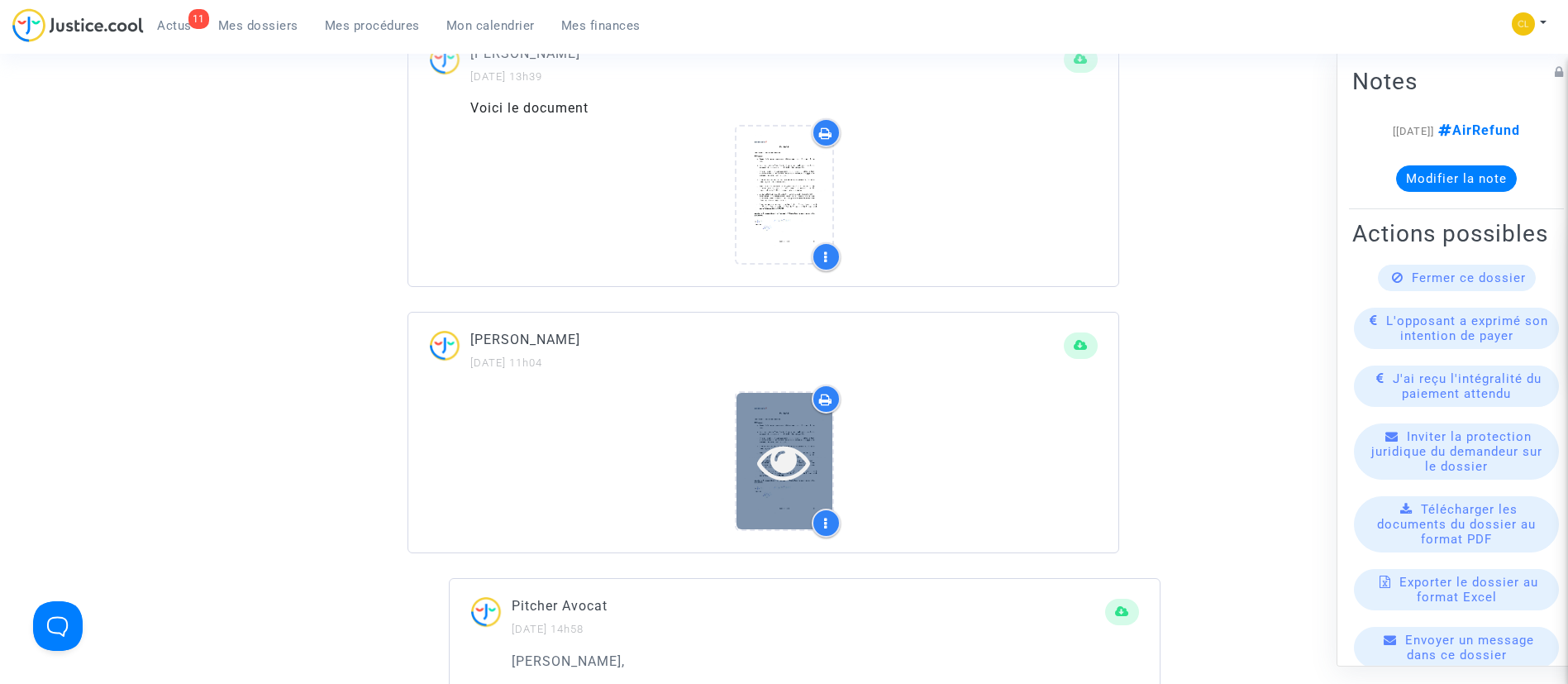
click at [797, 475] on icon at bounding box center [784, 461] width 54 height 53
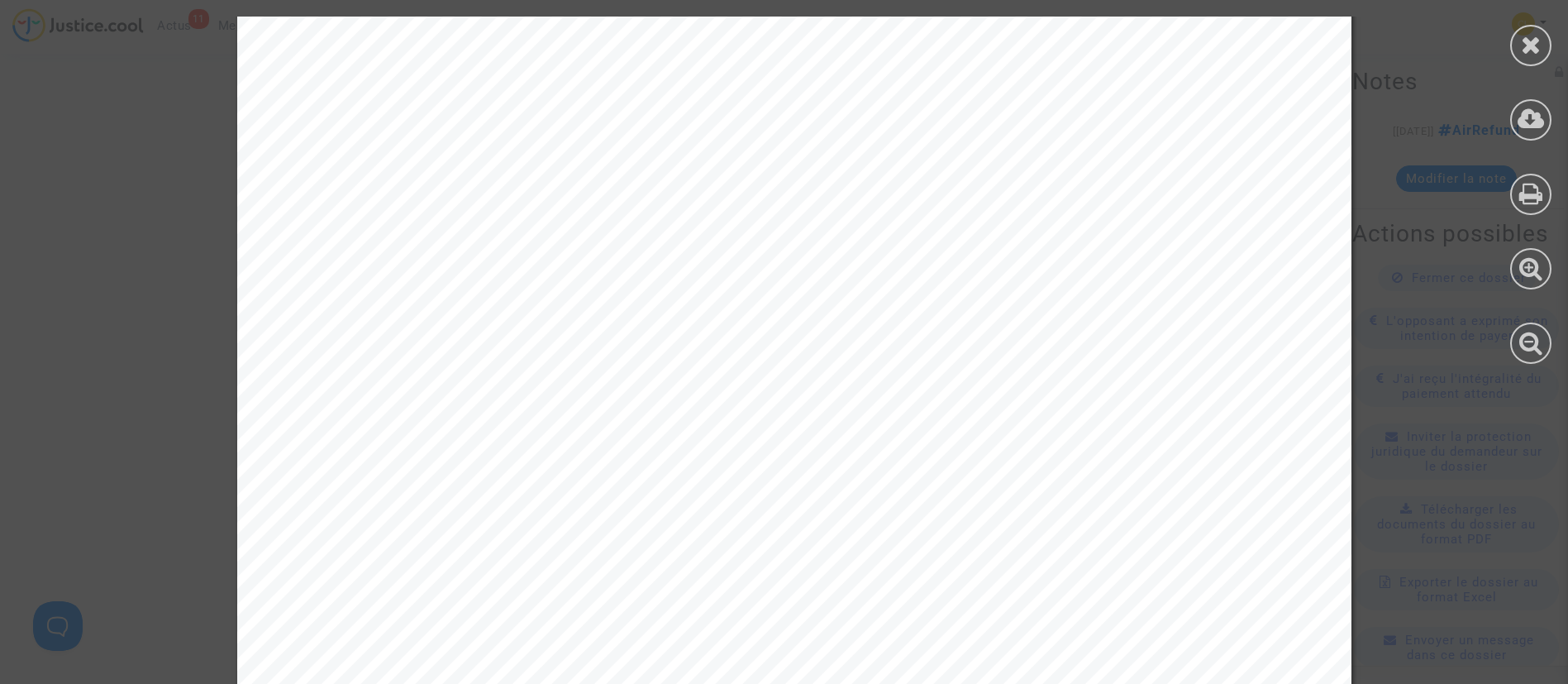
scroll to position [0, 0]
click at [1544, 46] on div at bounding box center [1531, 45] width 41 height 41
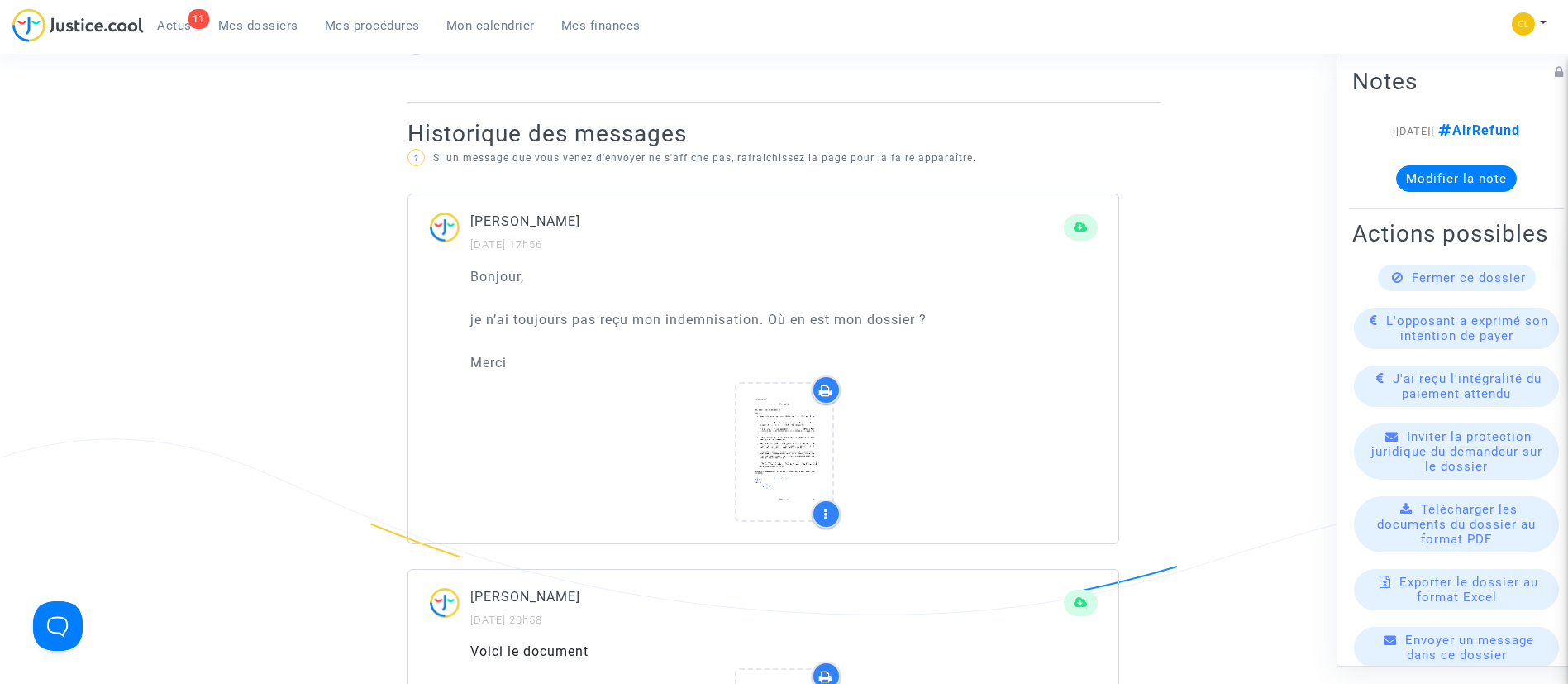
scroll to position [868, 0]
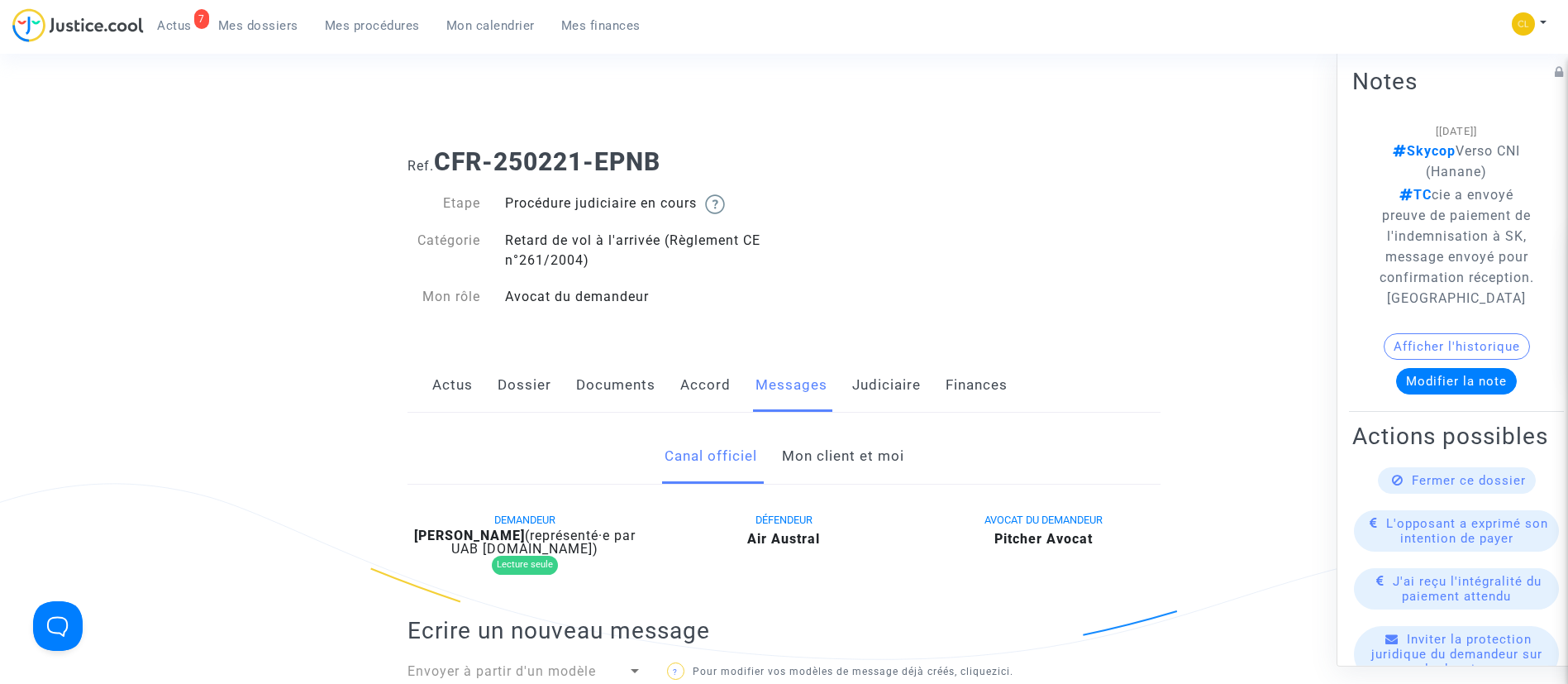
click at [802, 452] on link "Mon client et moi" at bounding box center [843, 457] width 122 height 54
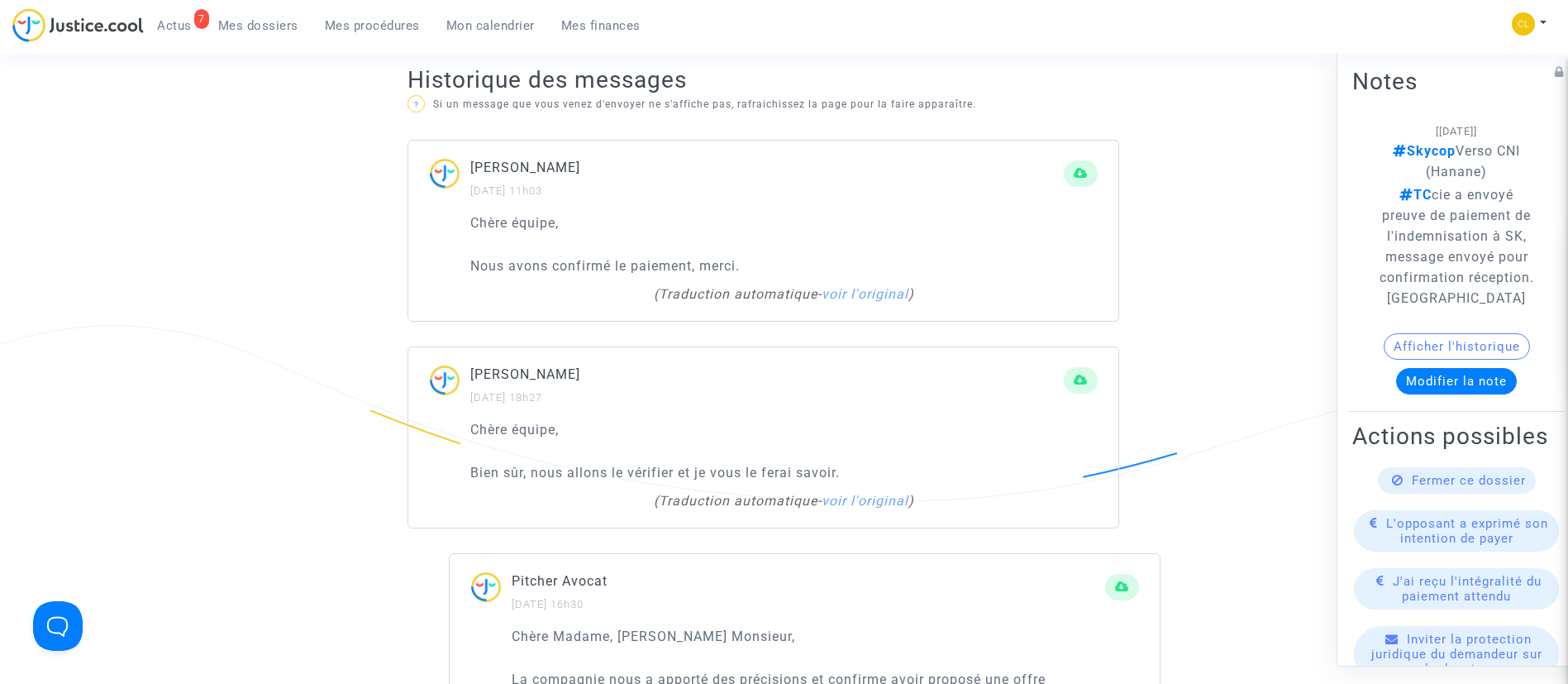
scroll to position [992, 0]
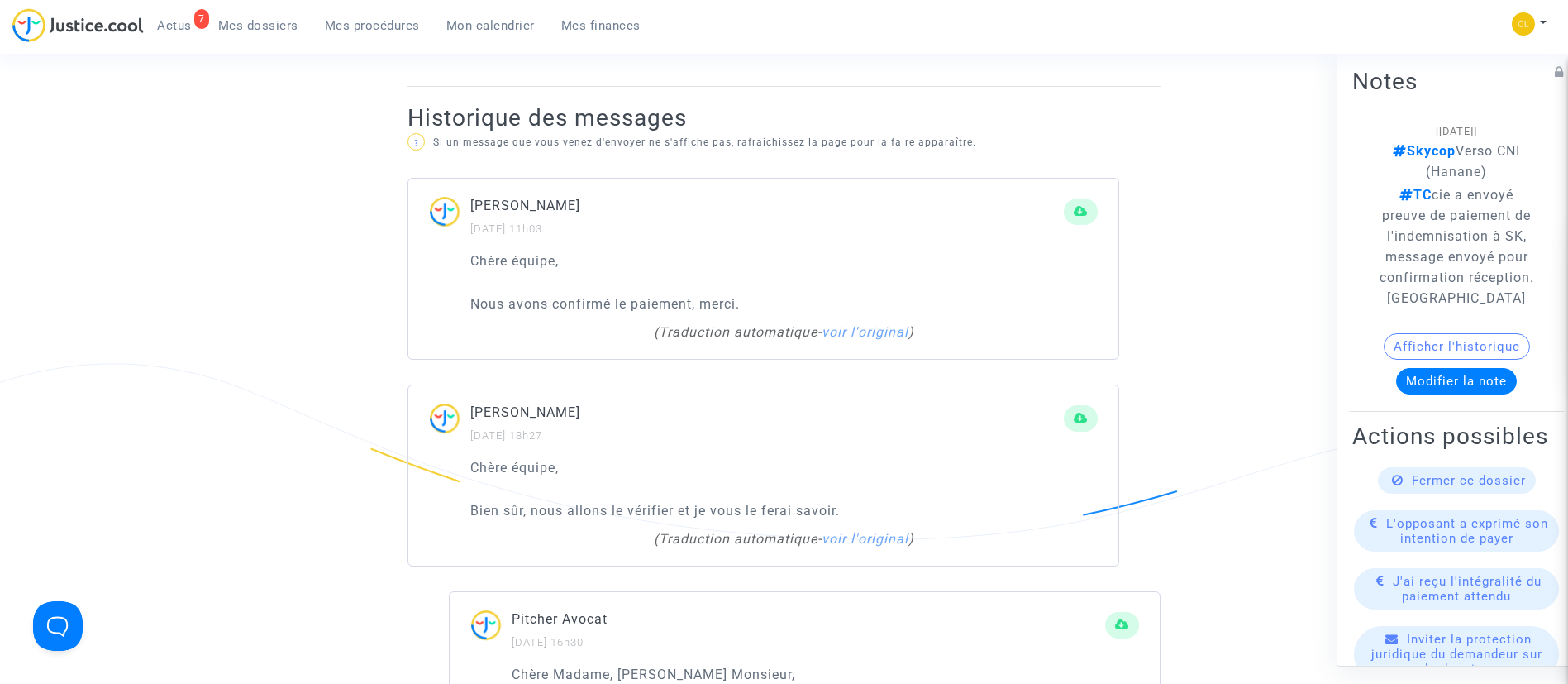
click at [1470, 493] on div "Fermer ce dossier" at bounding box center [1457, 480] width 158 height 26
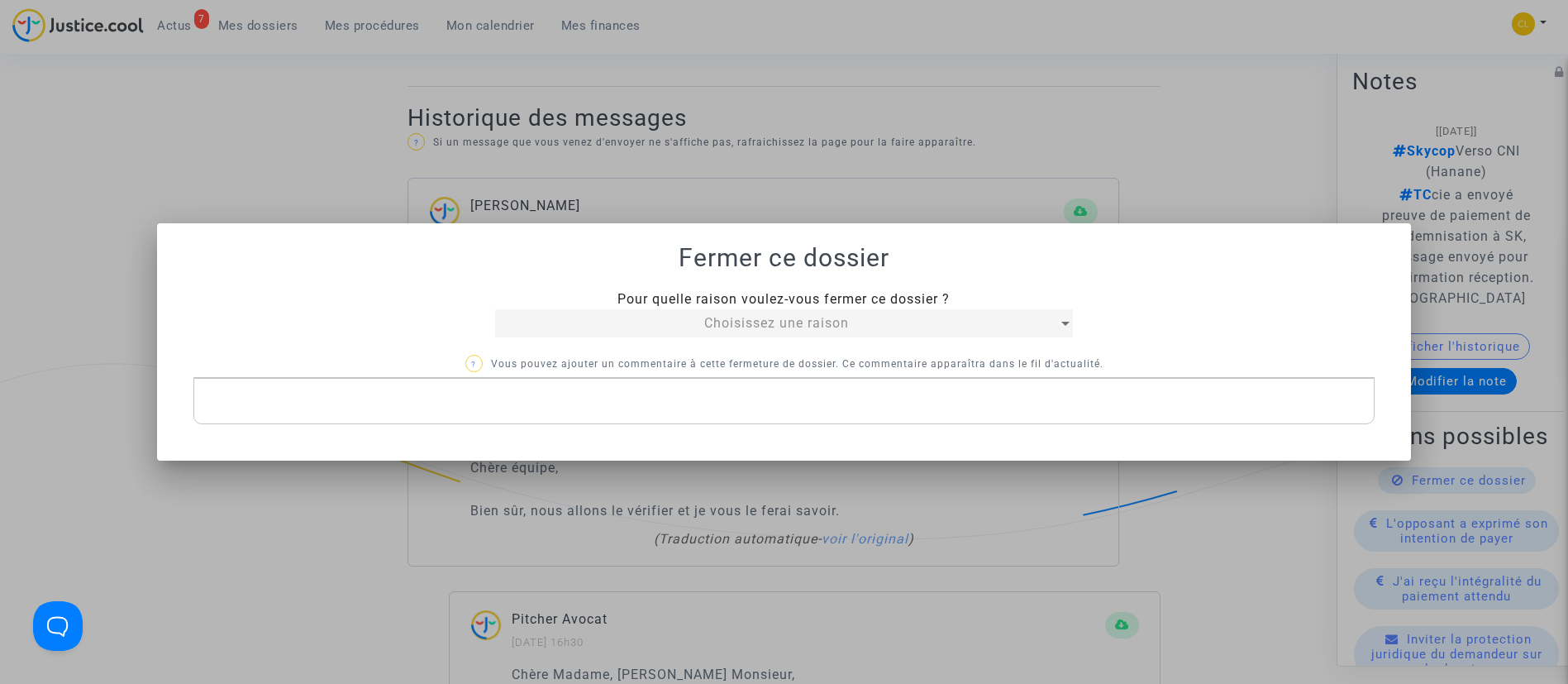
scroll to position [0, 0]
click at [658, 331] on div "Choisissez une raison" at bounding box center [777, 322] width 564 height 20
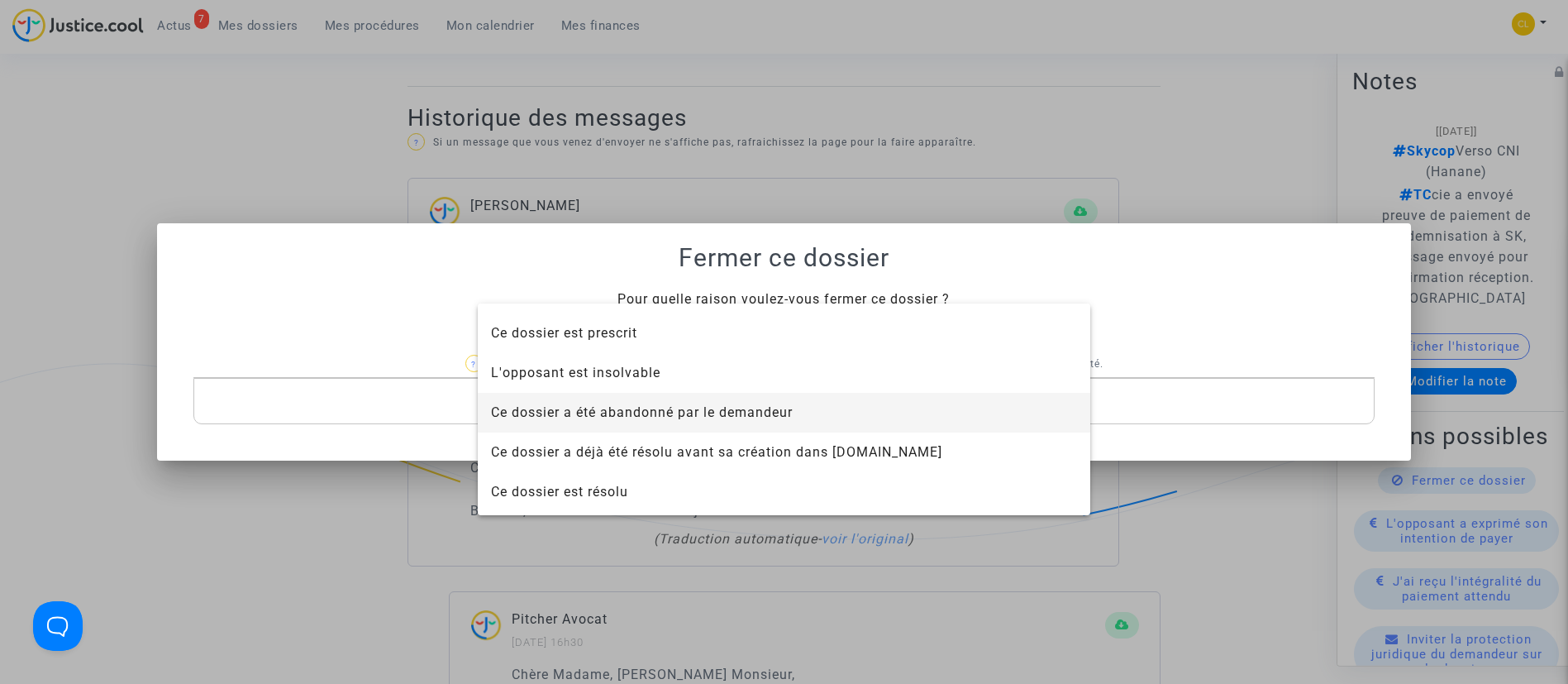
scroll to position [106, 0]
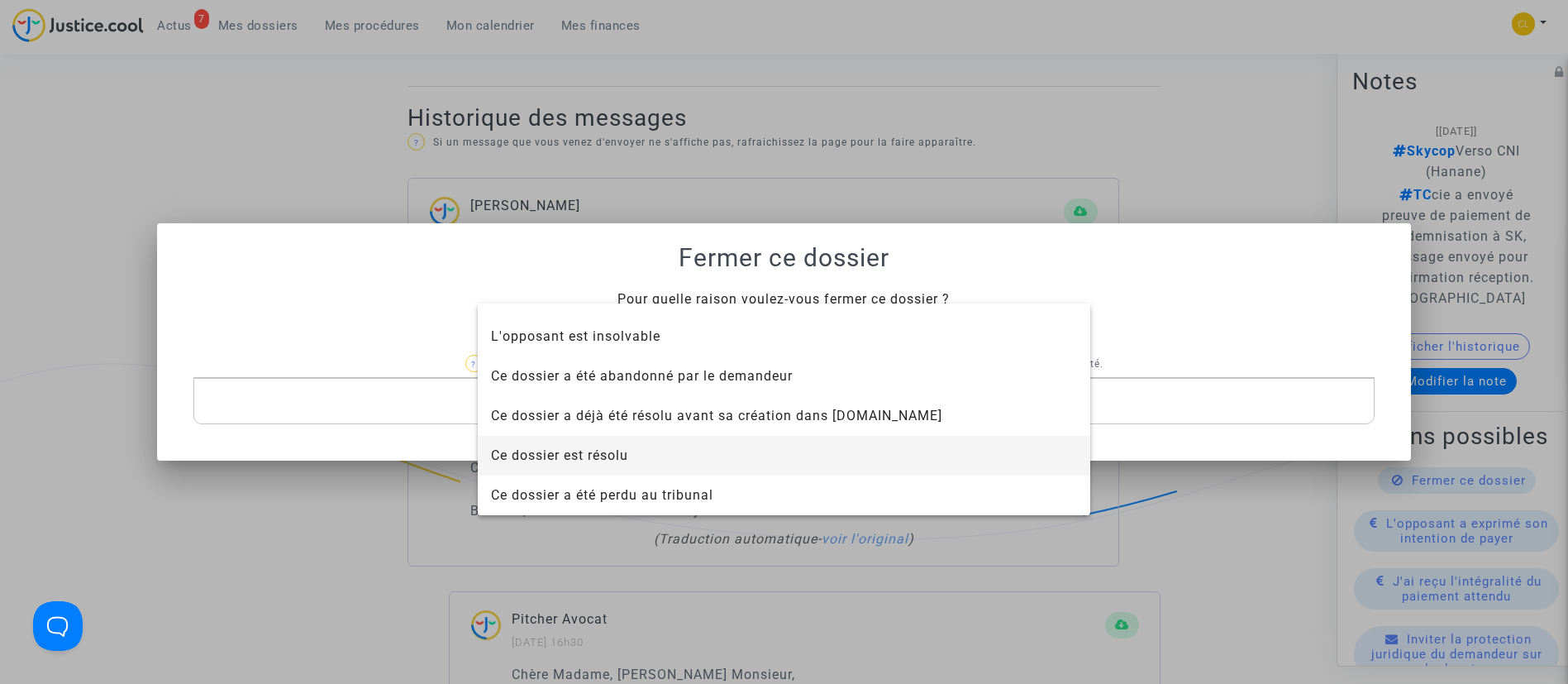
click at [664, 459] on span "Ce dossier est résolu" at bounding box center [784, 456] width 586 height 39
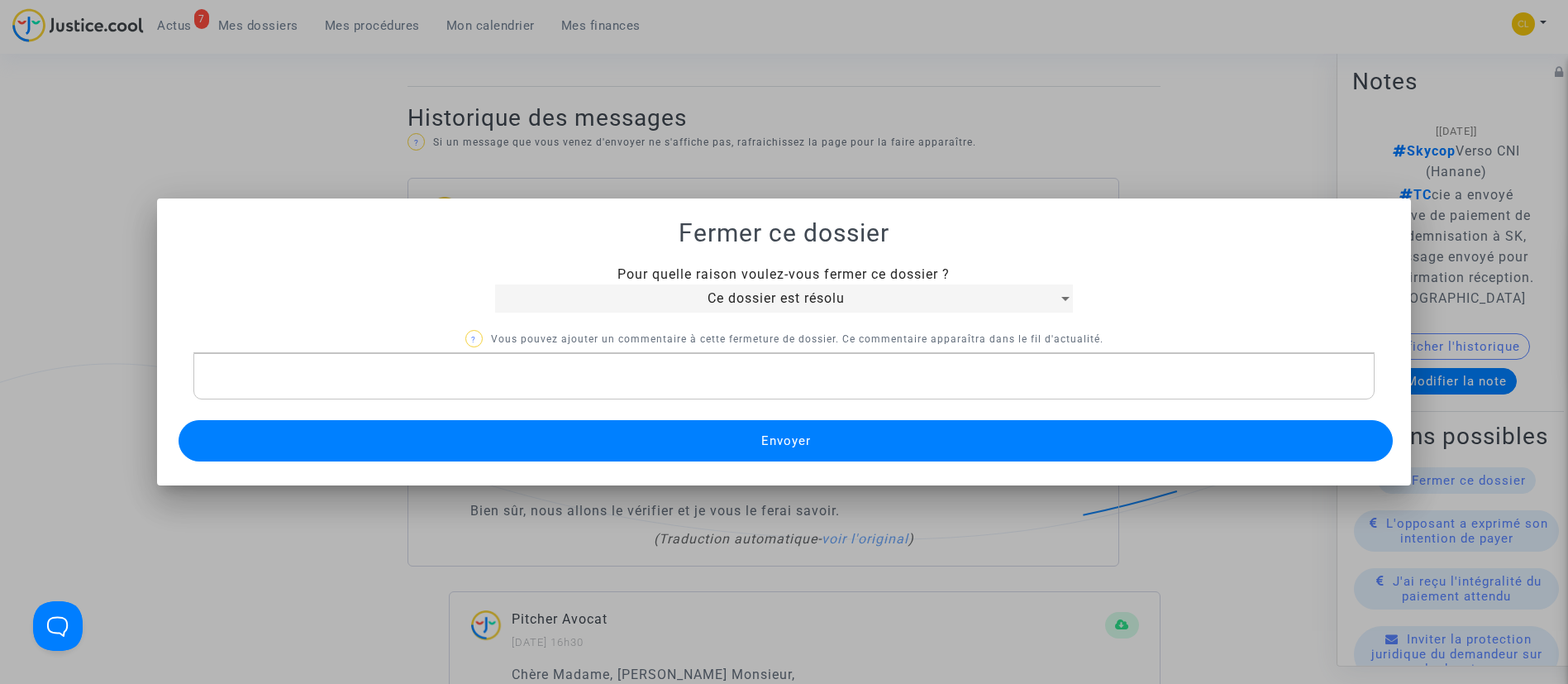
click at [678, 431] on button "Envoyer" at bounding box center [786, 441] width 1216 height 41
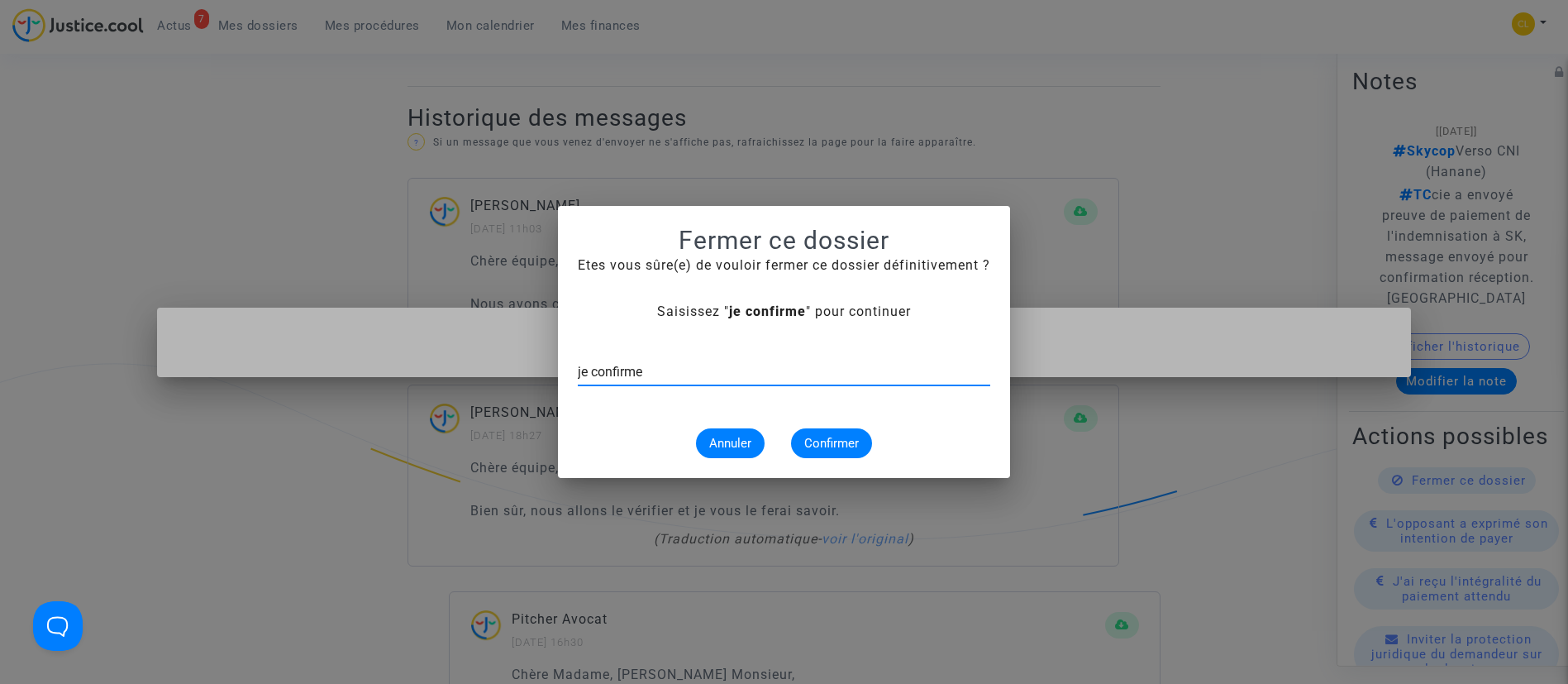
type input "je confirme"
click at [806, 443] on span "Confirmer" at bounding box center [831, 443] width 54 height 15
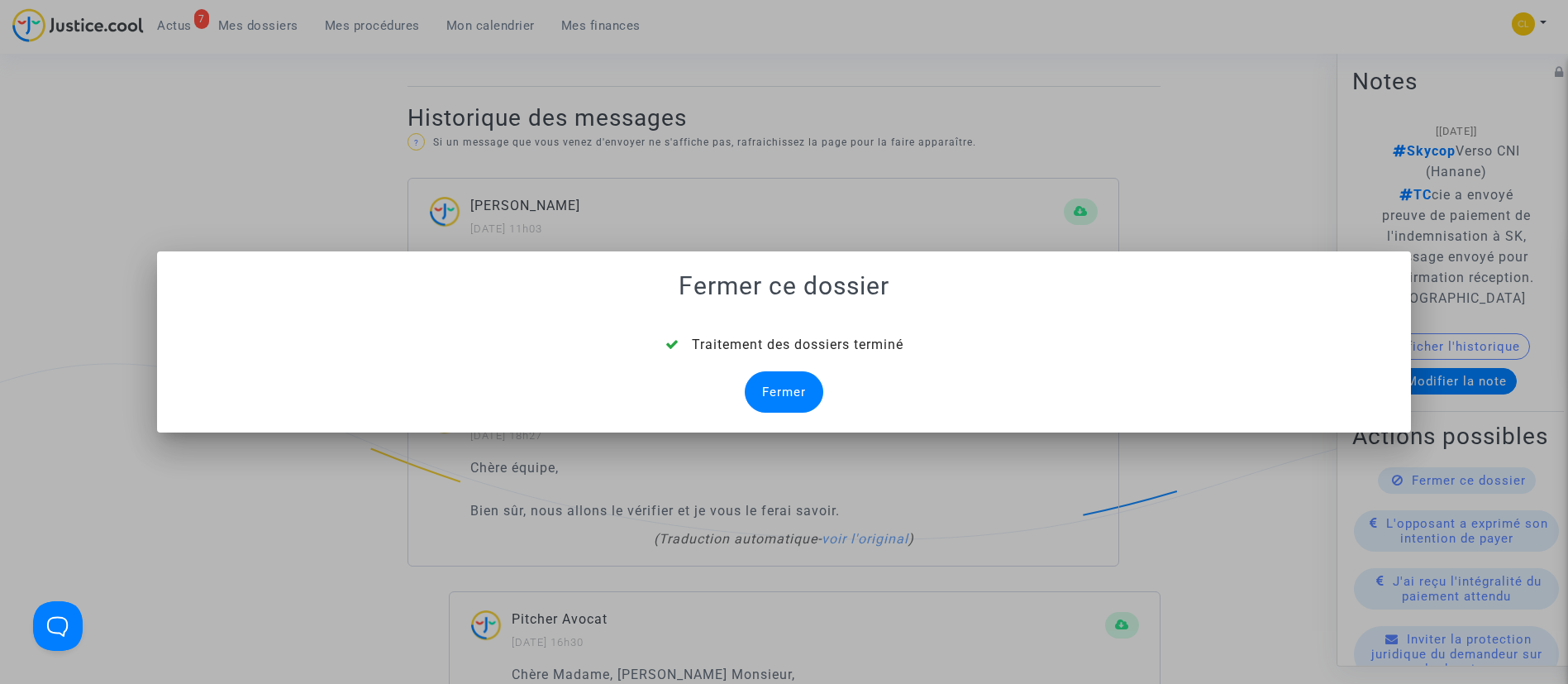
click at [785, 382] on div "Fermer" at bounding box center [784, 392] width 79 height 41
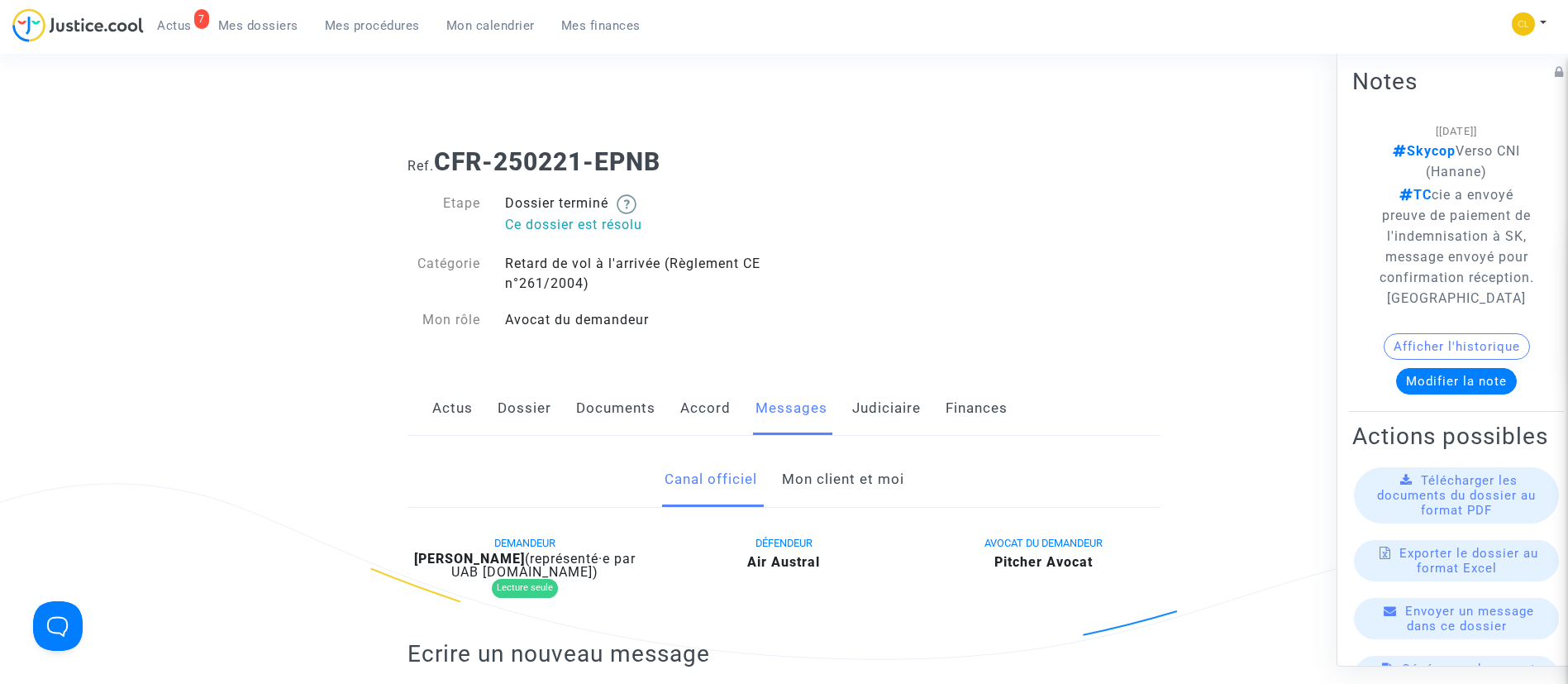
click at [892, 411] on link "Judiciaire" at bounding box center [886, 409] width 69 height 54
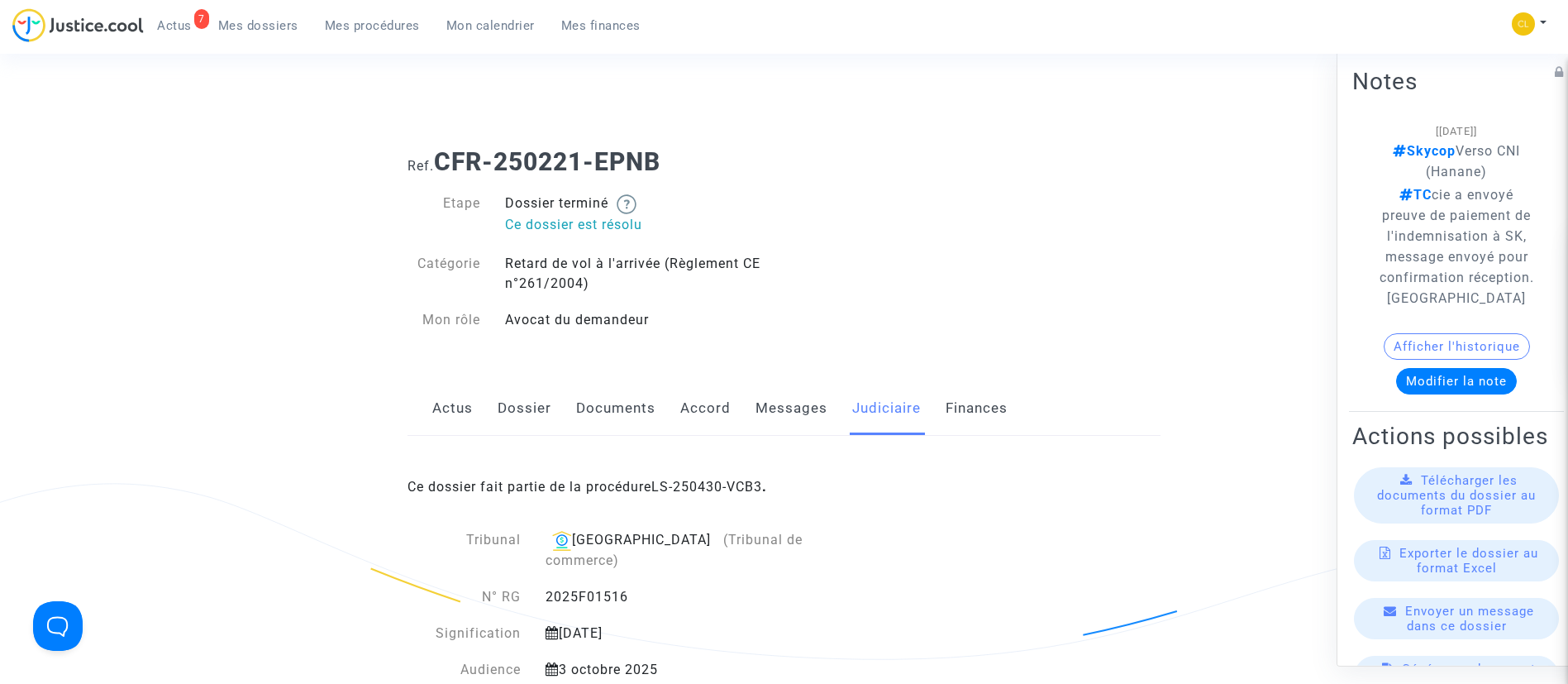
click at [762, 478] on link "LS-250430-VCB3" at bounding box center [706, 486] width 111 height 16
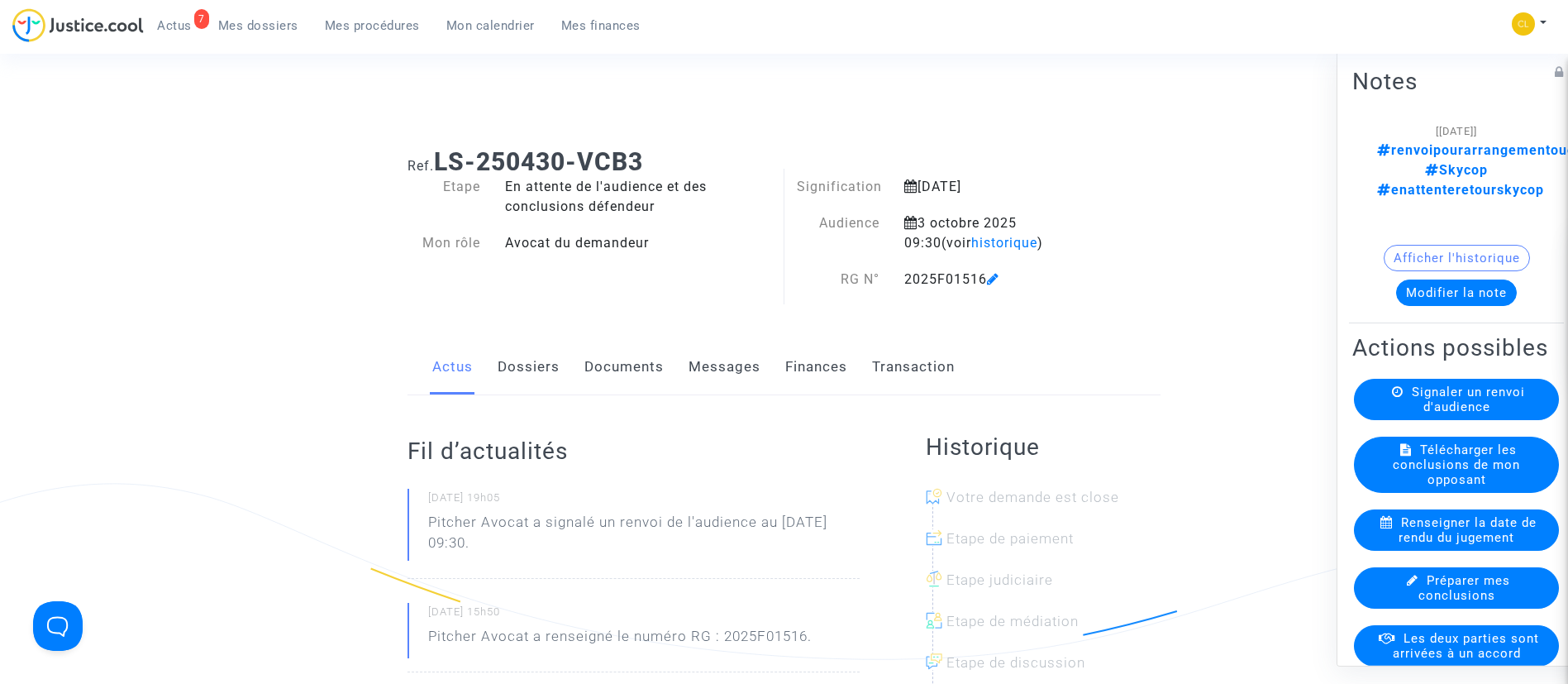
click at [1409, 279] on button "Modifier la note" at bounding box center [1456, 292] width 120 height 26
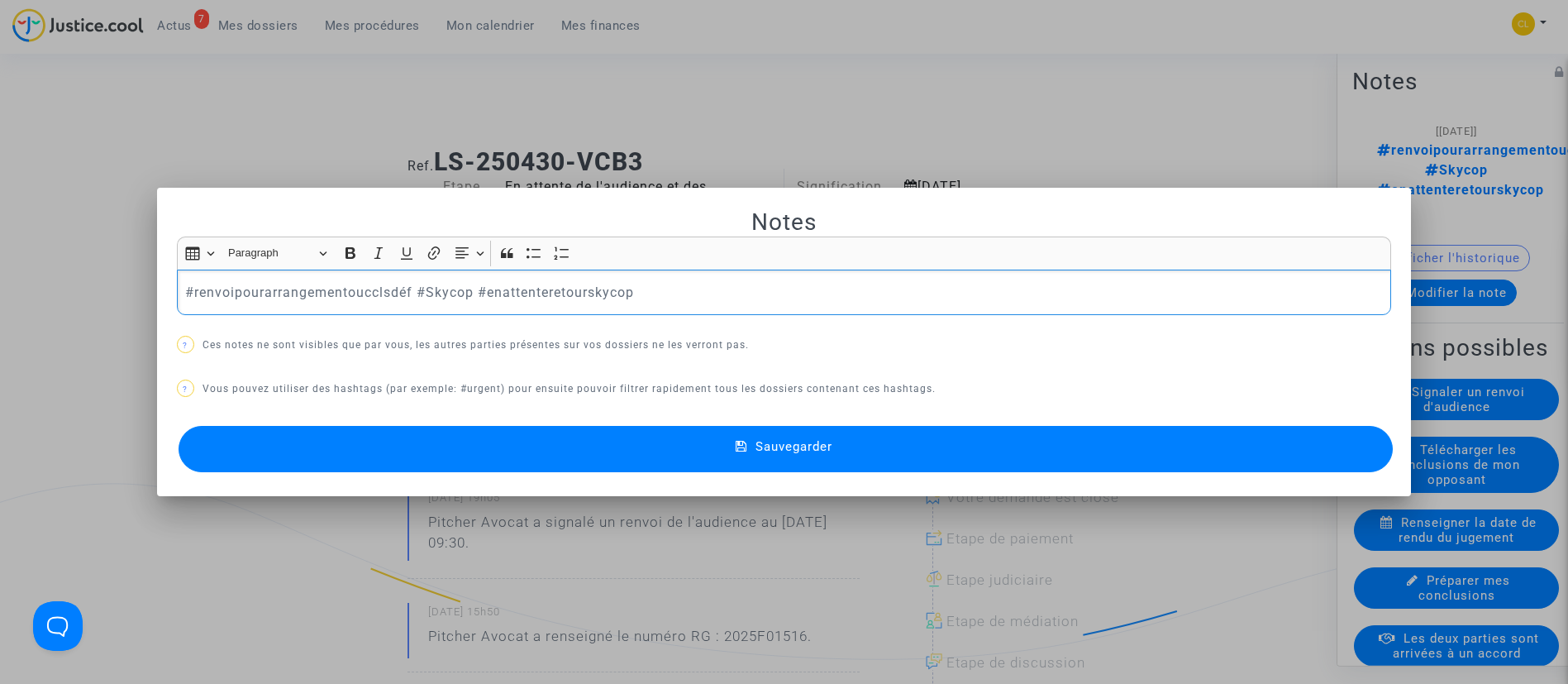
click at [310, 303] on div "#renvoipourarrangementoucclsdéf #Skycop #enattenteretourskycop" at bounding box center [784, 292] width 1216 height 46
click at [409, 284] on p "#FaireDIA #Skycop #enattenteretourskycop" at bounding box center [784, 292] width 1197 height 21
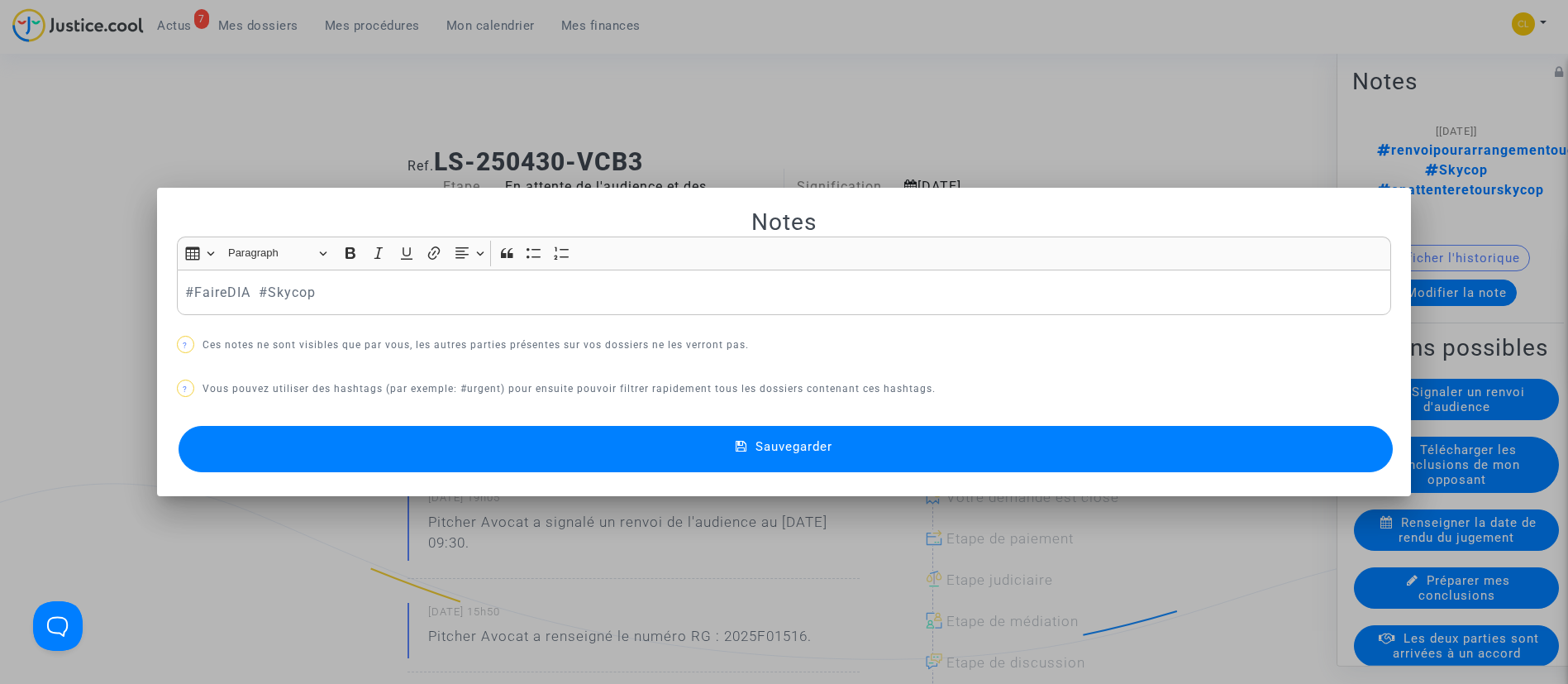
click at [767, 439] on span "Sauvegarder" at bounding box center [794, 446] width 77 height 15
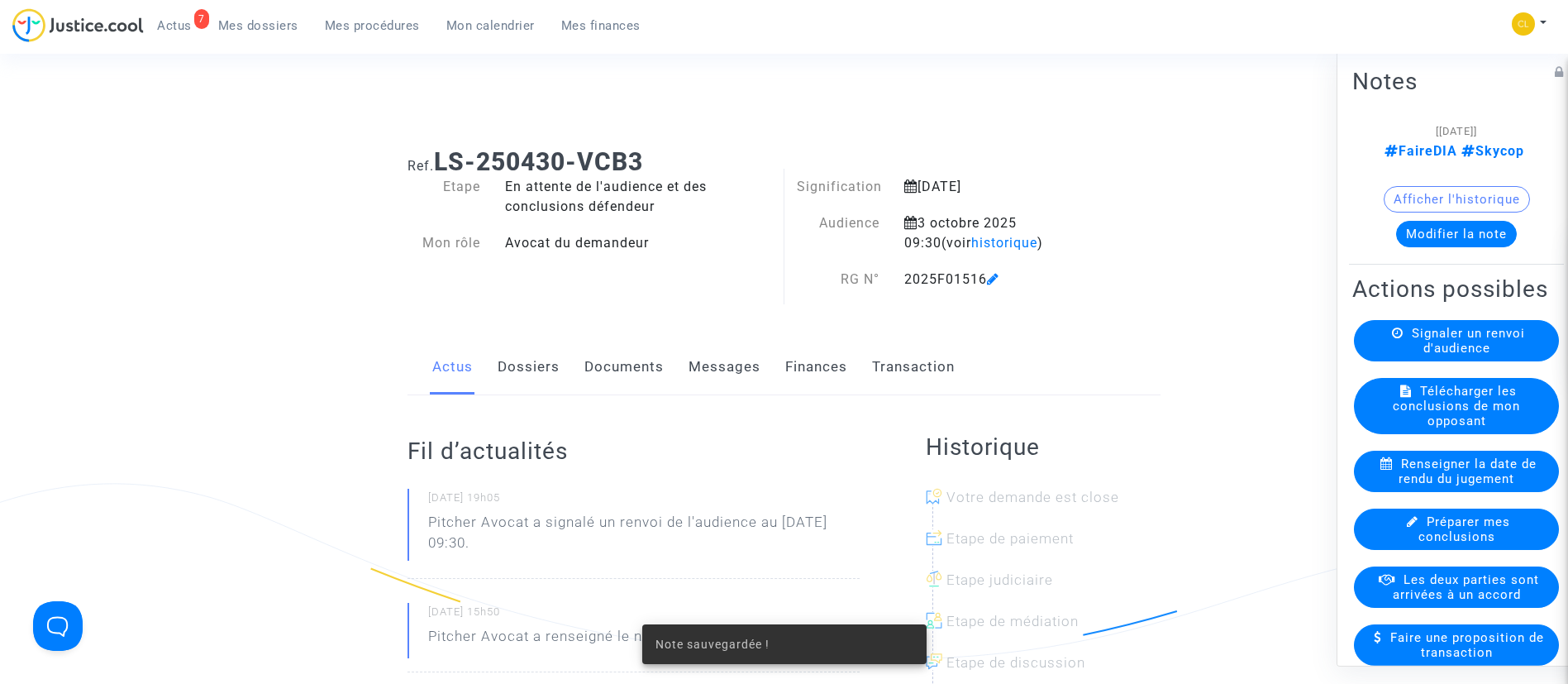
click at [594, 375] on link "Documents" at bounding box center [624, 367] width 79 height 54
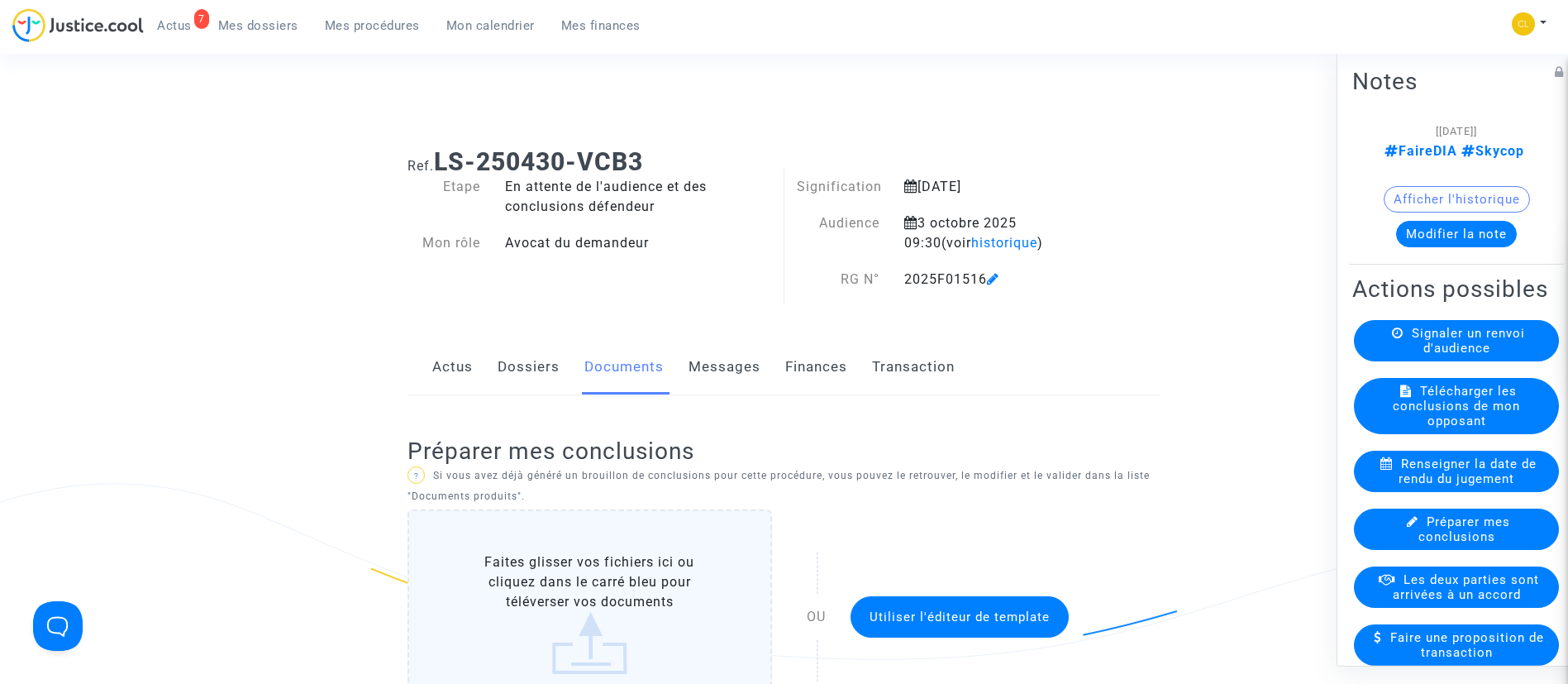
click at [540, 379] on link "Dossiers" at bounding box center [529, 367] width 62 height 54
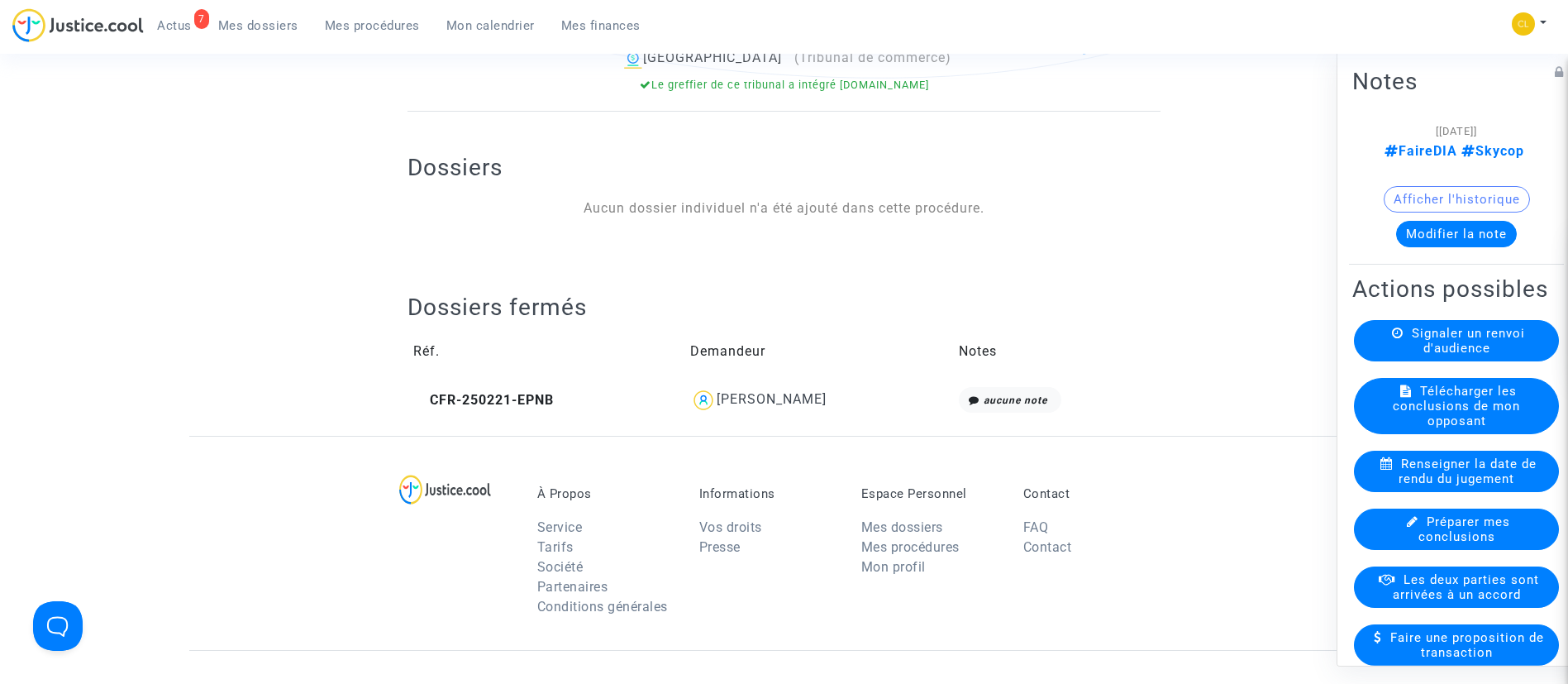
scroll to position [620, 0]
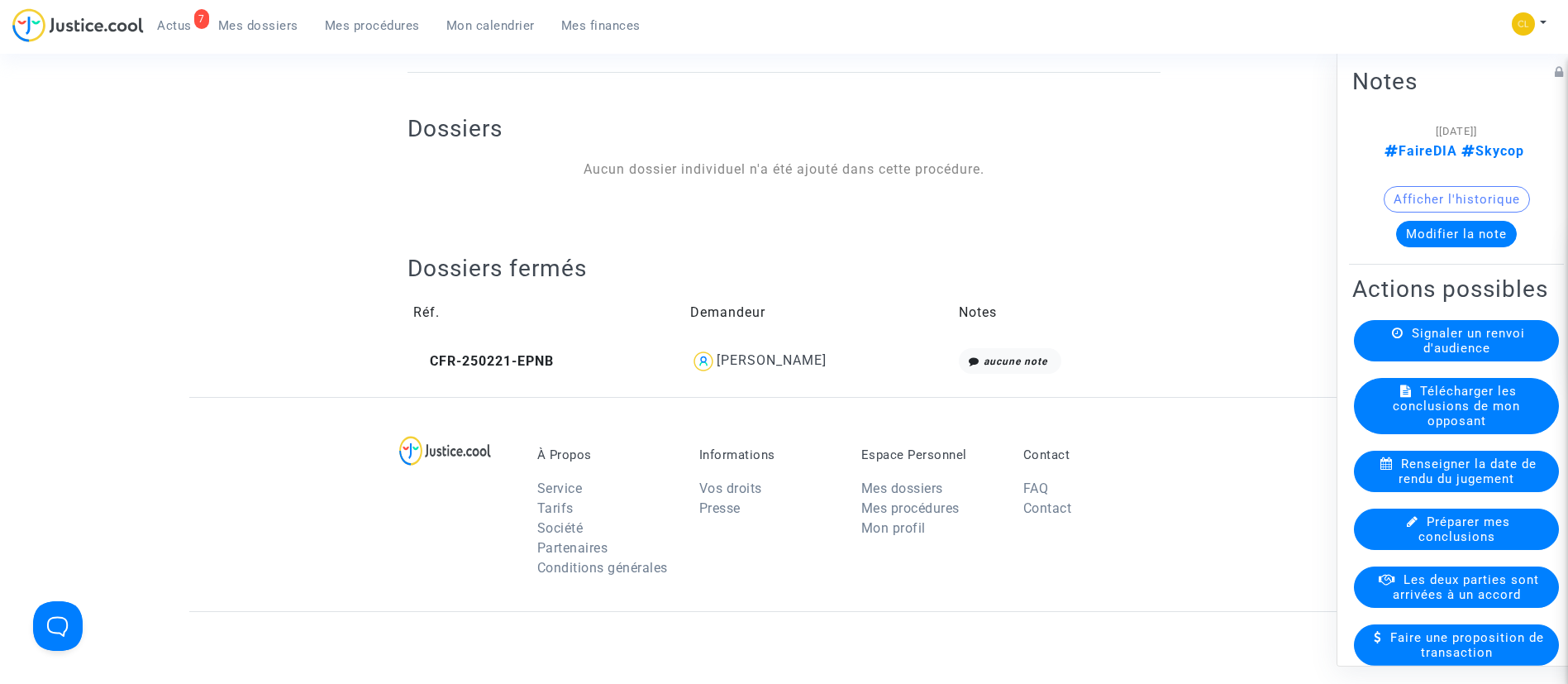
click at [740, 362] on div "Patrick CONFORTO" at bounding box center [771, 360] width 110 height 16
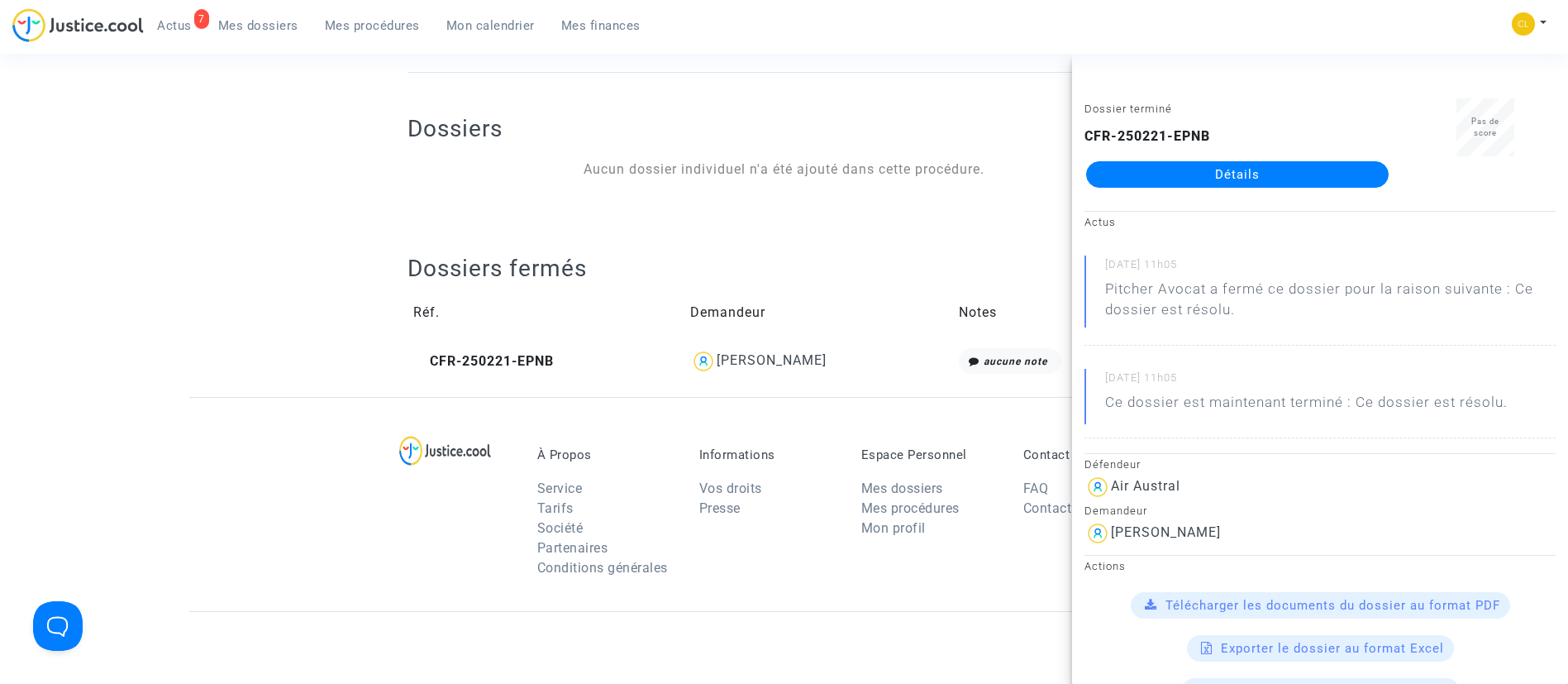
drag, startPoint x: 383, startPoint y: 253, endPoint x: 466, endPoint y: 242, distance: 83.7
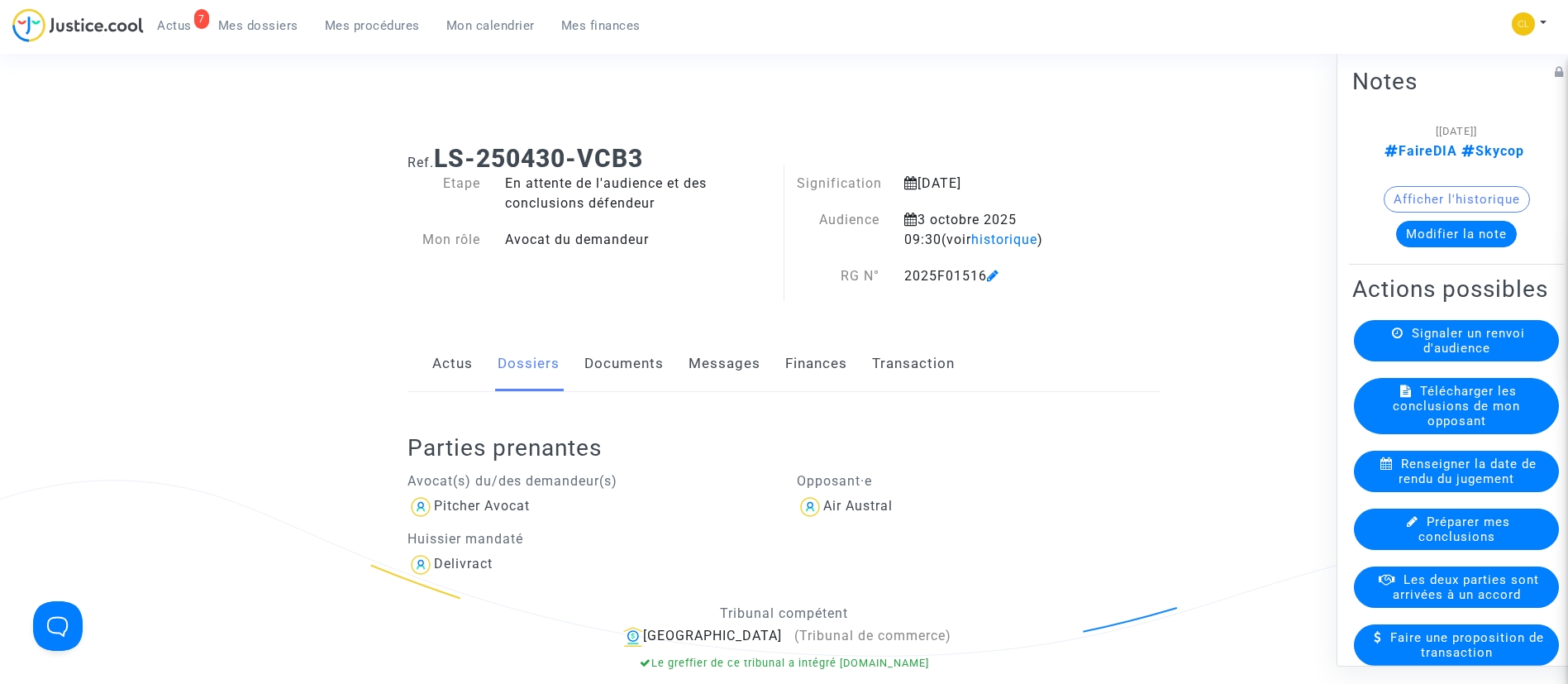
scroll to position [0, 0]
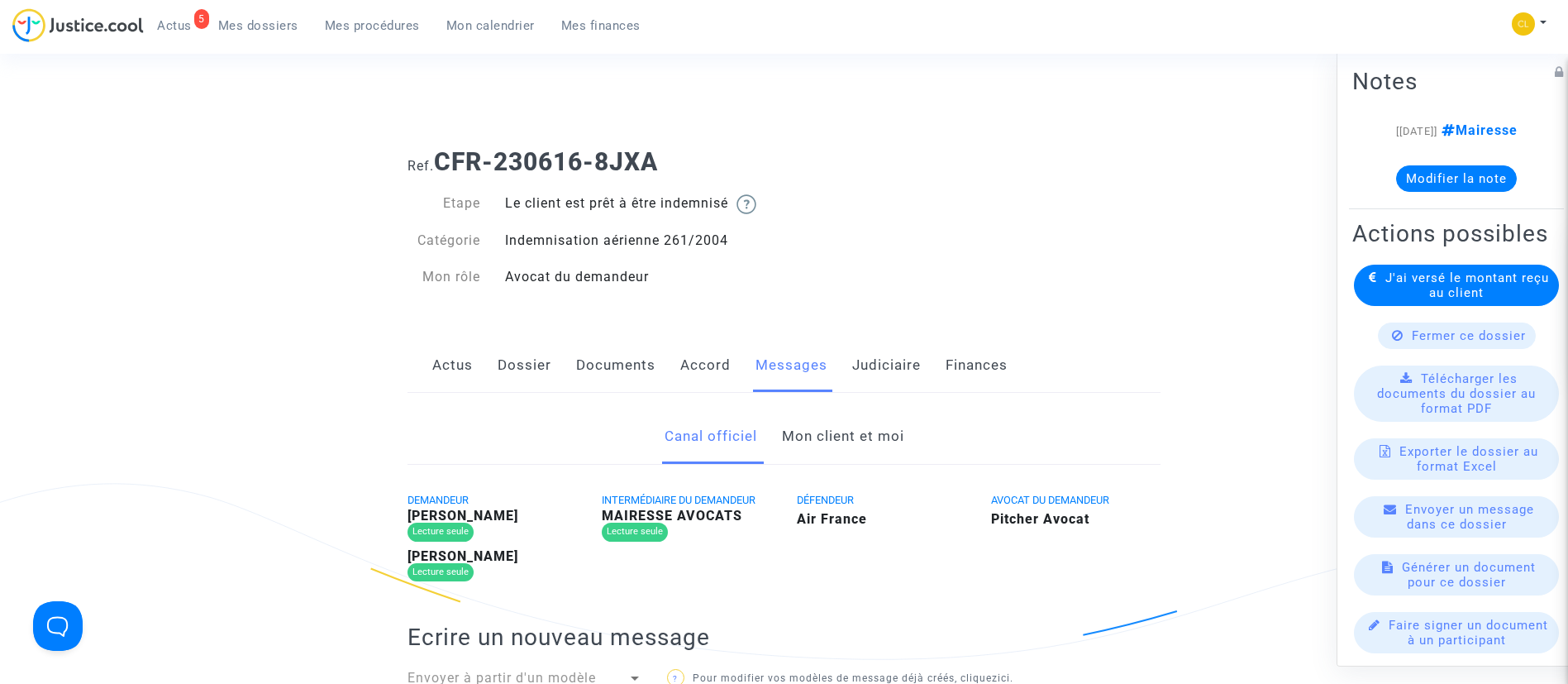
click at [905, 442] on link "Mon client et moi" at bounding box center [843, 437] width 122 height 54
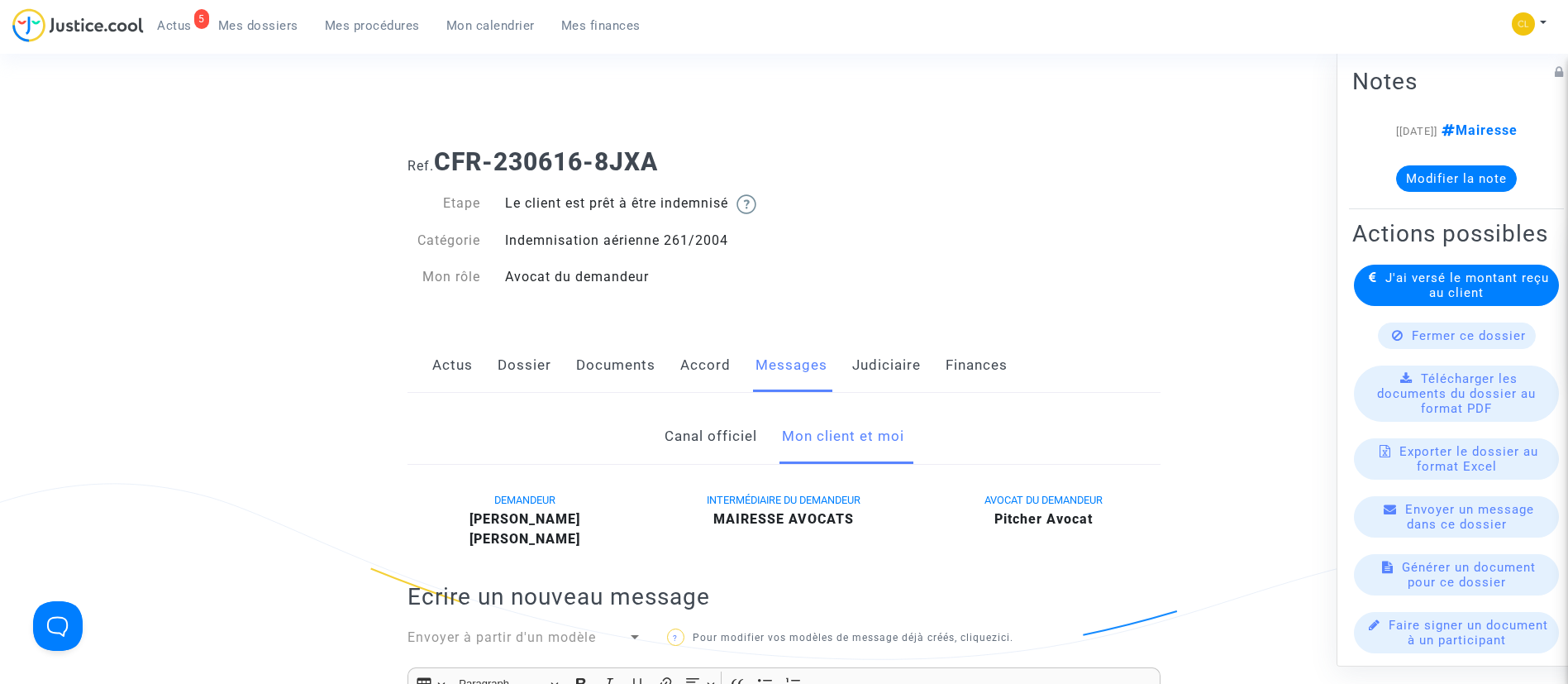
scroll to position [248, 0]
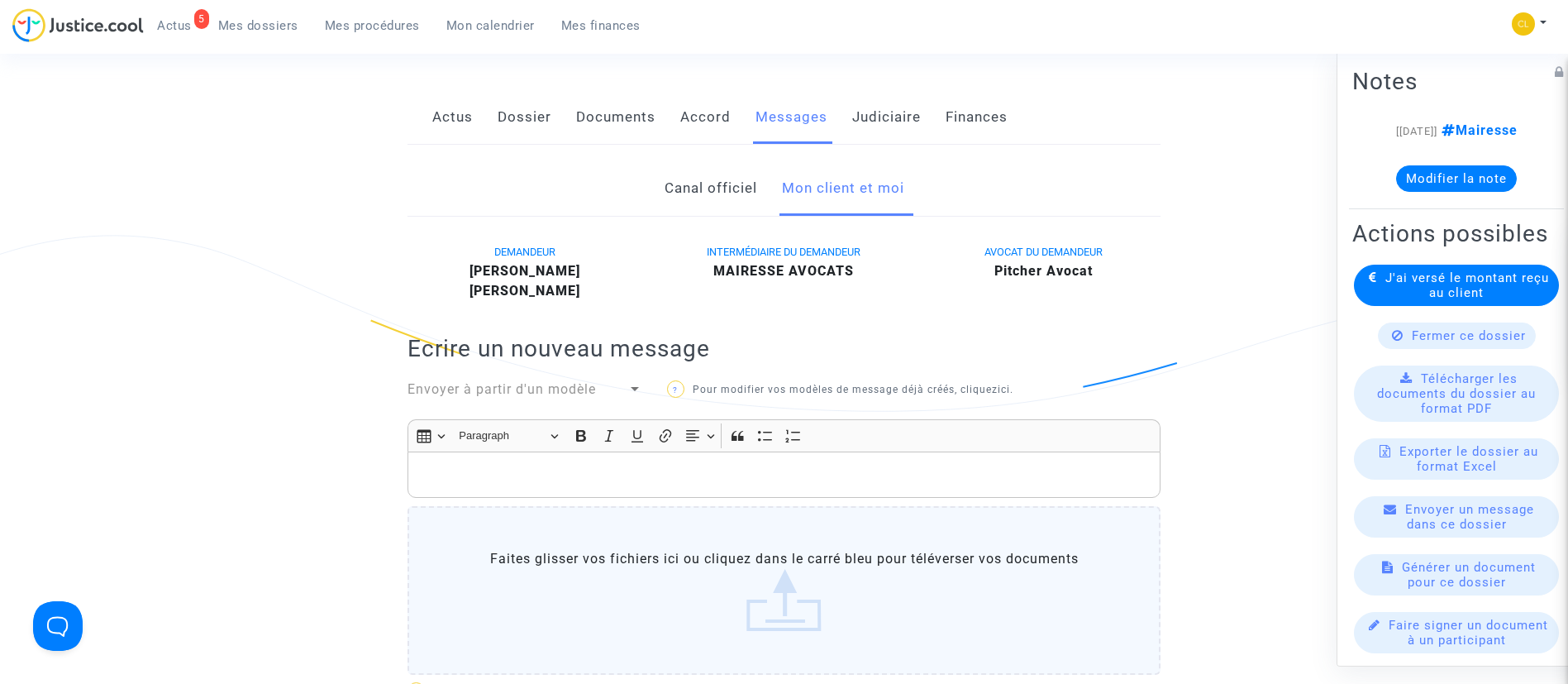
click at [612, 476] on p "Rich Text Editor, main" at bounding box center [784, 475] width 736 height 21
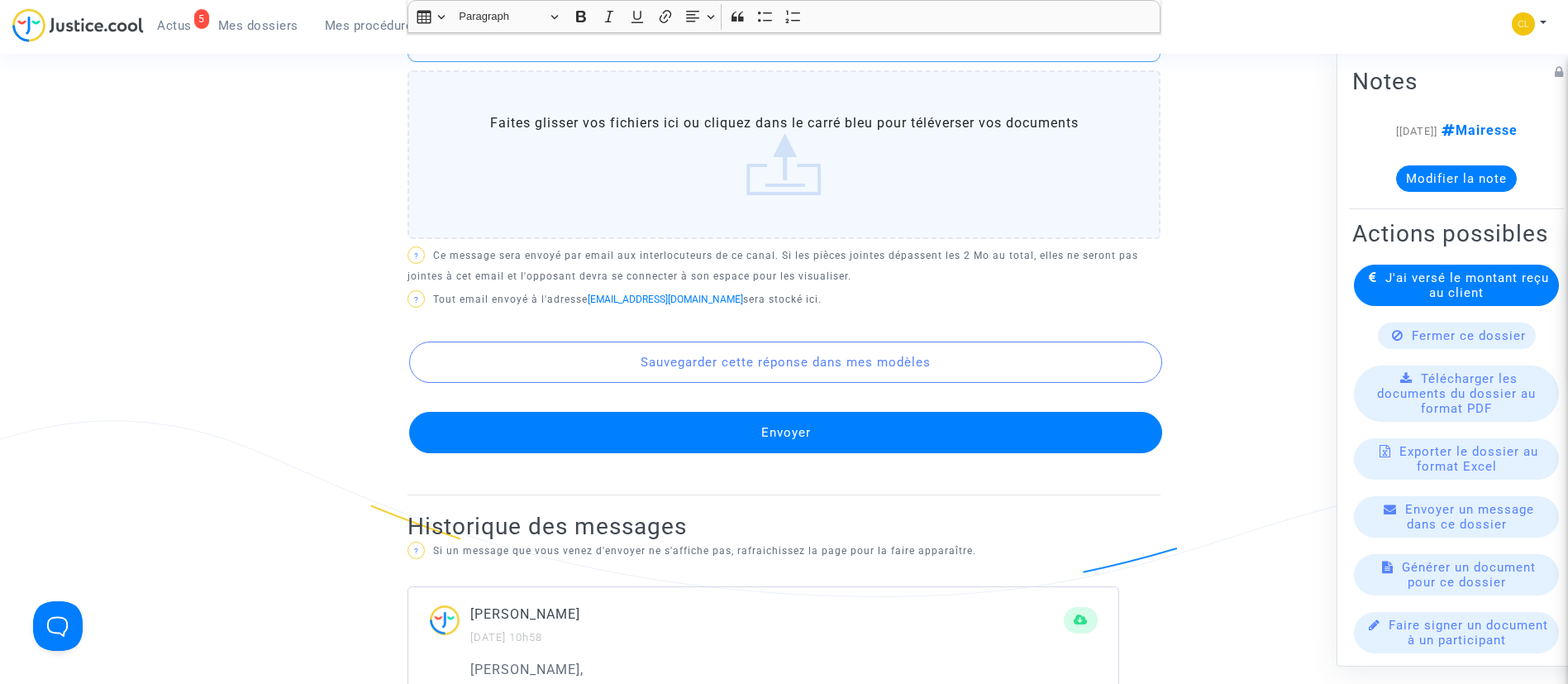
scroll to position [937, 0]
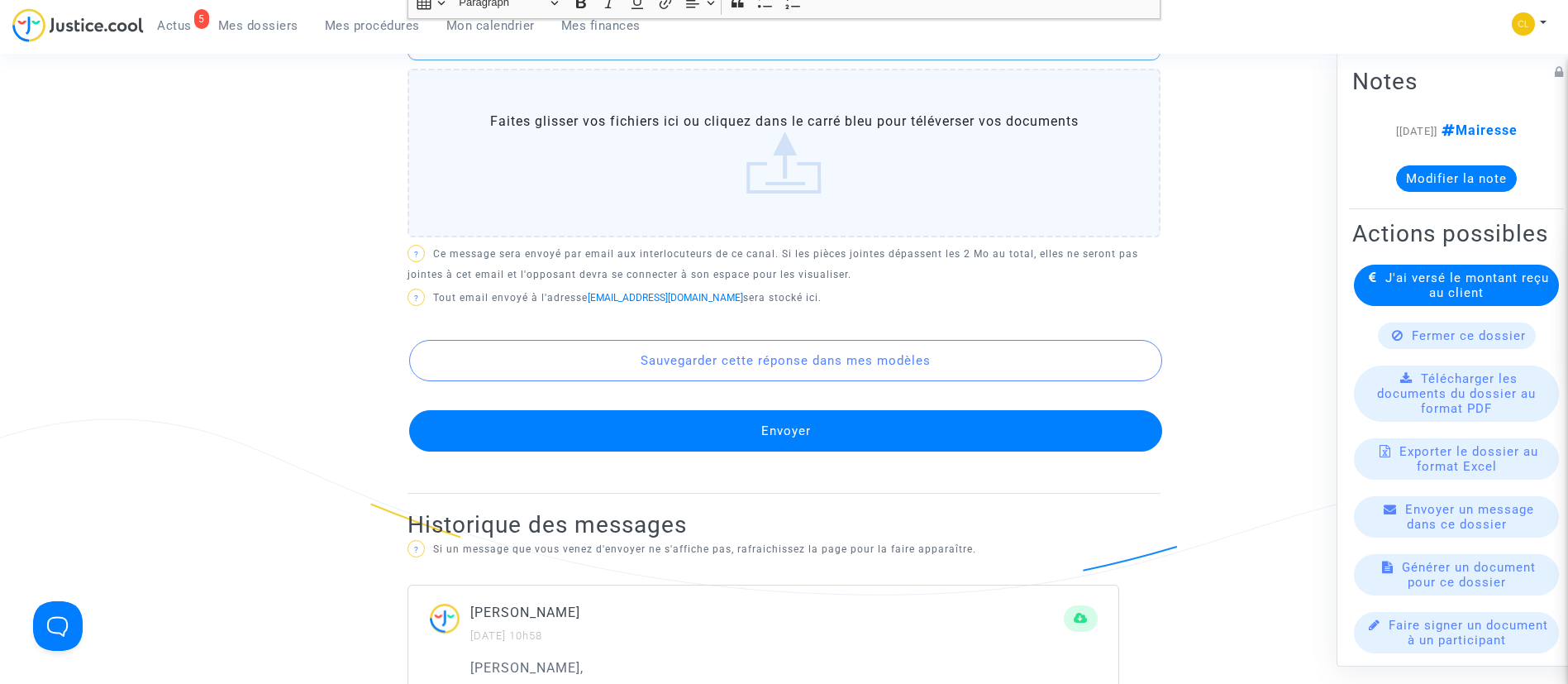
click at [840, 429] on button "Envoyer" at bounding box center [786, 430] width 753 height 41
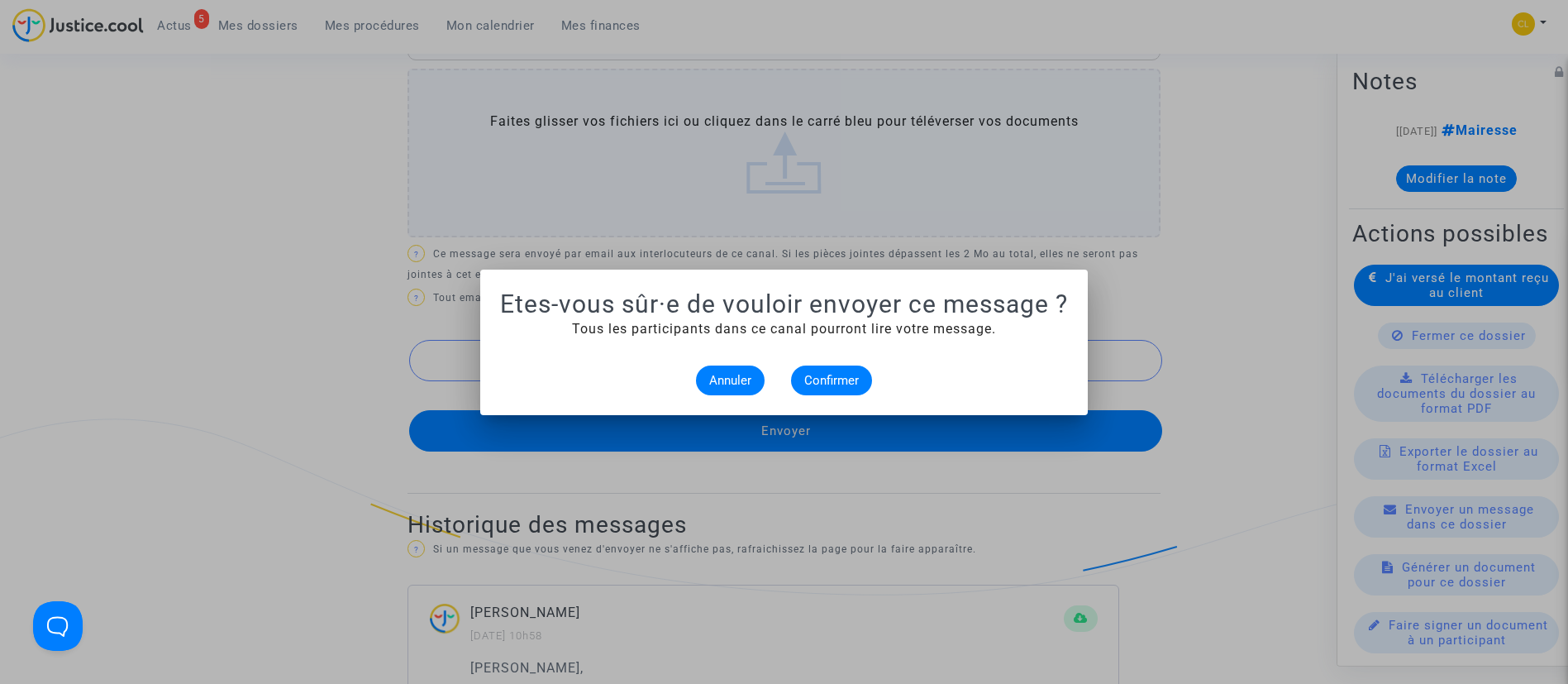
scroll to position [0, 0]
click at [857, 374] on span "Confirmer" at bounding box center [831, 381] width 54 height 15
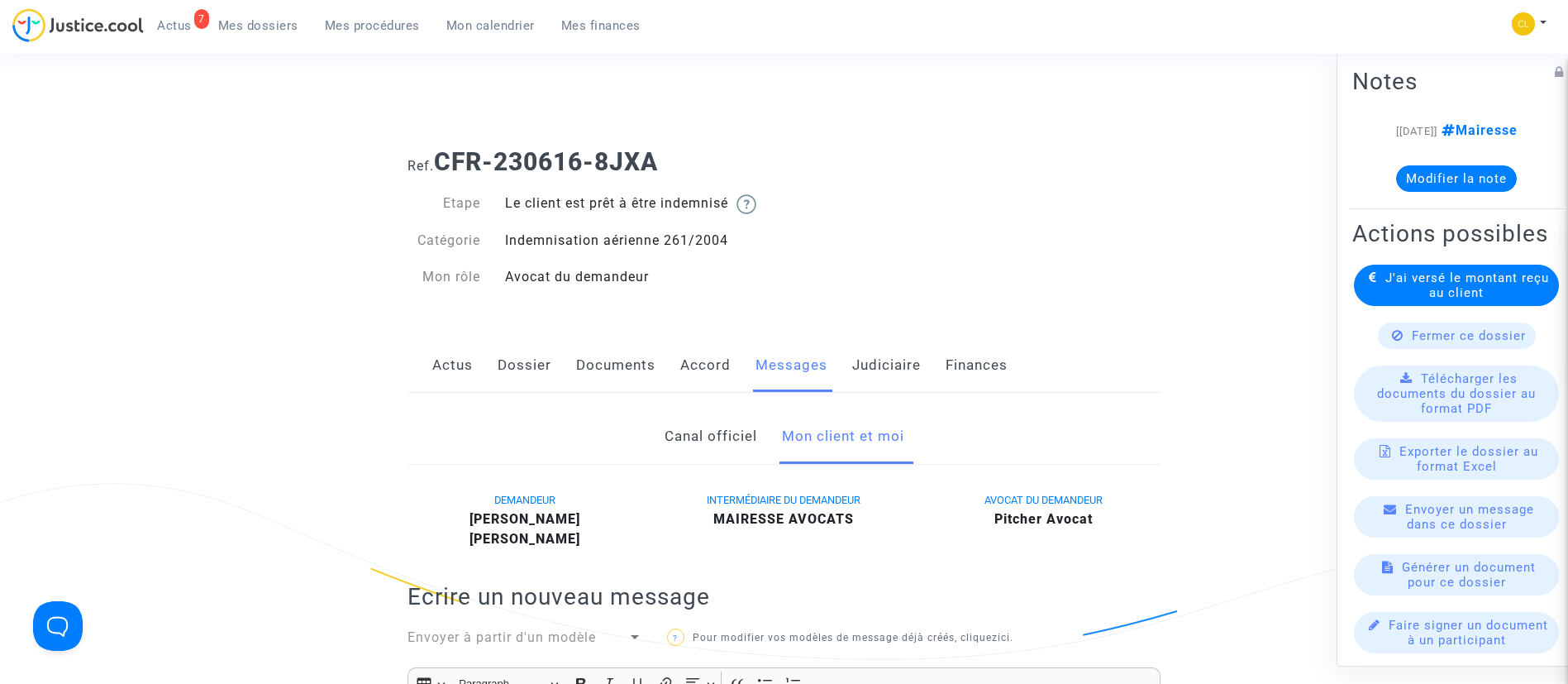
click at [283, 31] on span "Mes dossiers" at bounding box center [257, 25] width 80 height 15
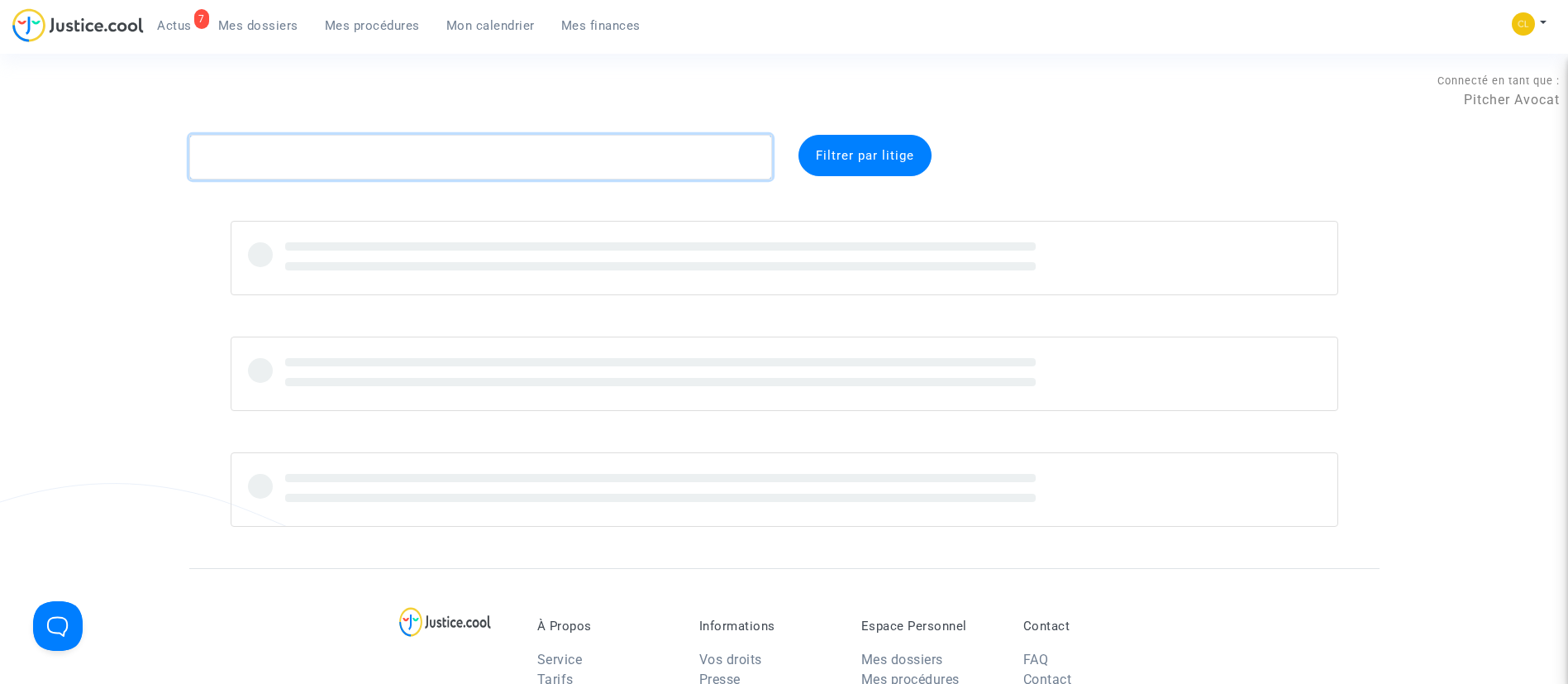
click at [362, 155] on textarea at bounding box center [481, 157] width 582 height 45
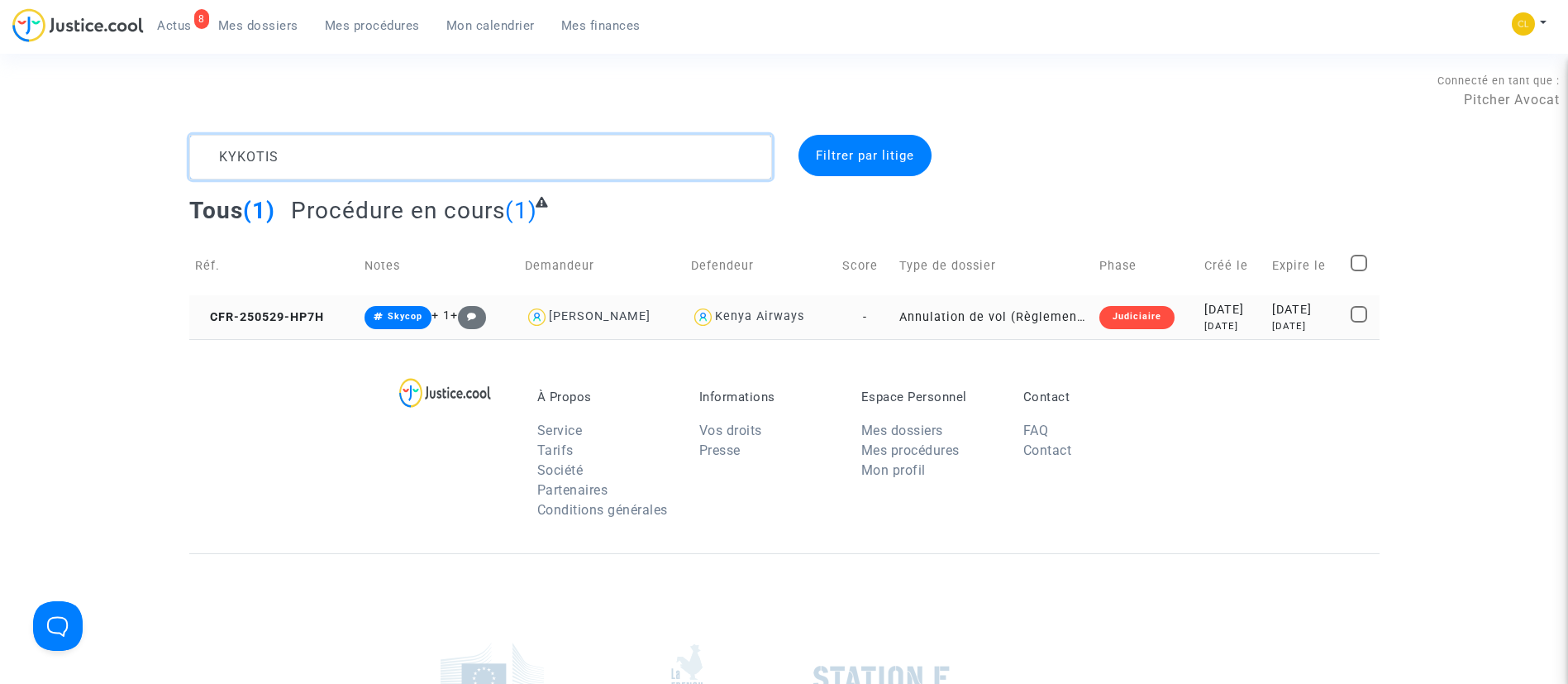
type textarea "KYKOTIS"
click at [1278, 310] on div "[DATE]" at bounding box center [1306, 309] width 68 height 18
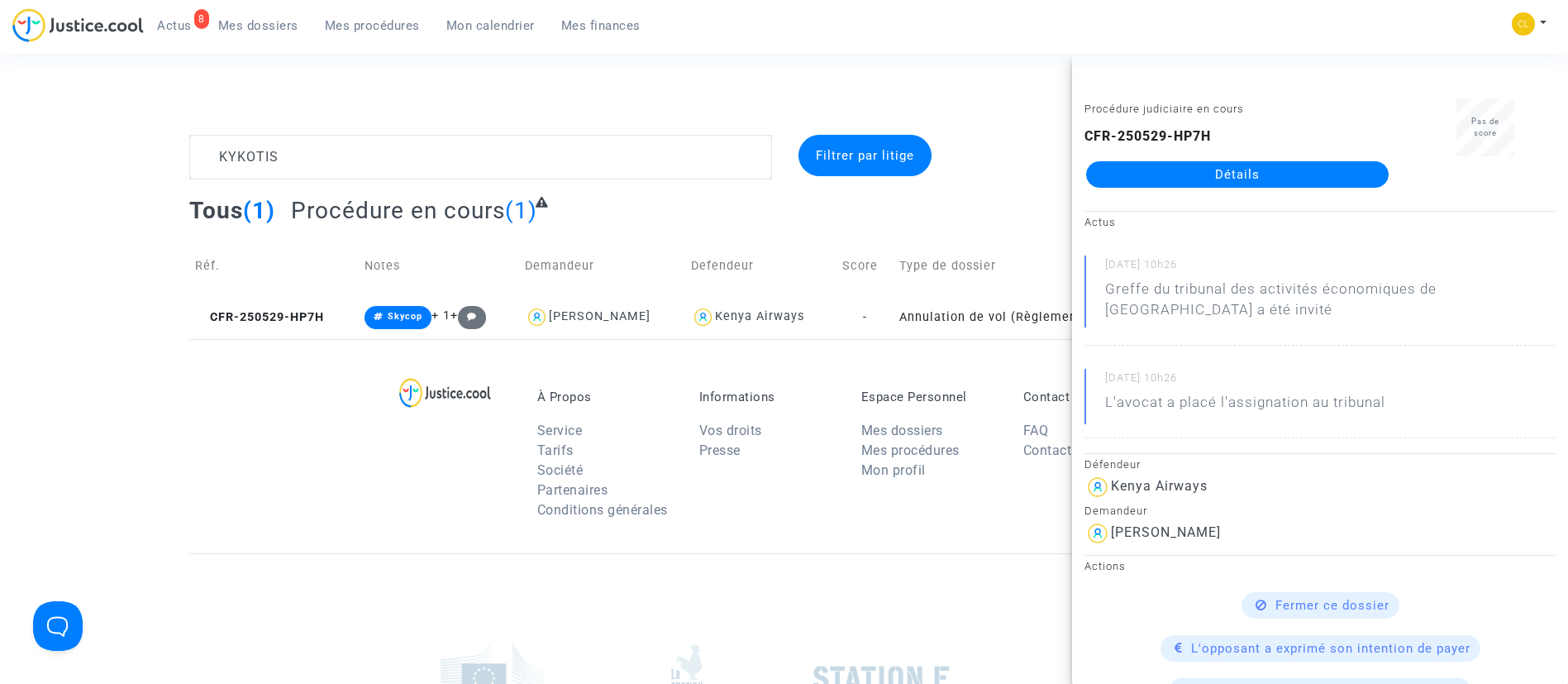
click at [1315, 175] on link "Détails" at bounding box center [1237, 175] width 303 height 26
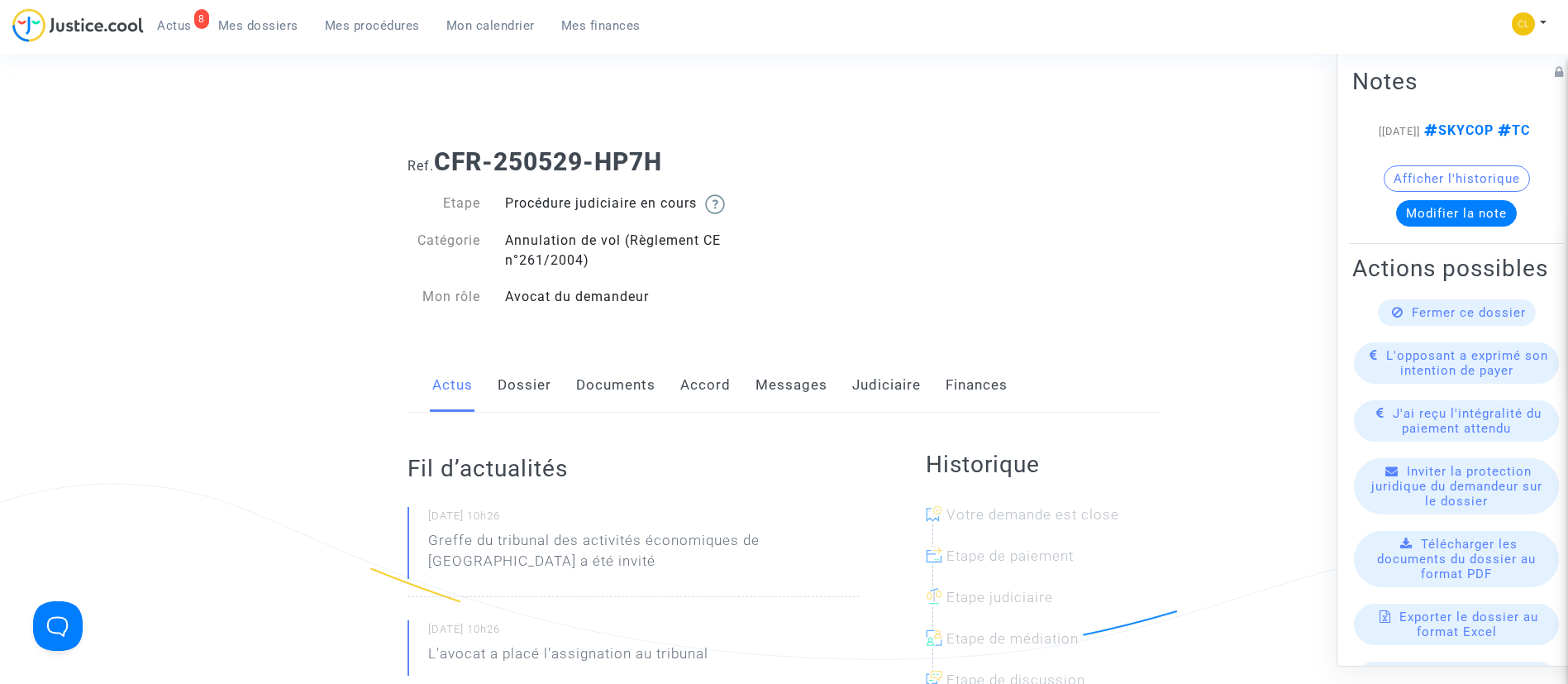
click at [644, 389] on link "Documents" at bounding box center [615, 385] width 79 height 54
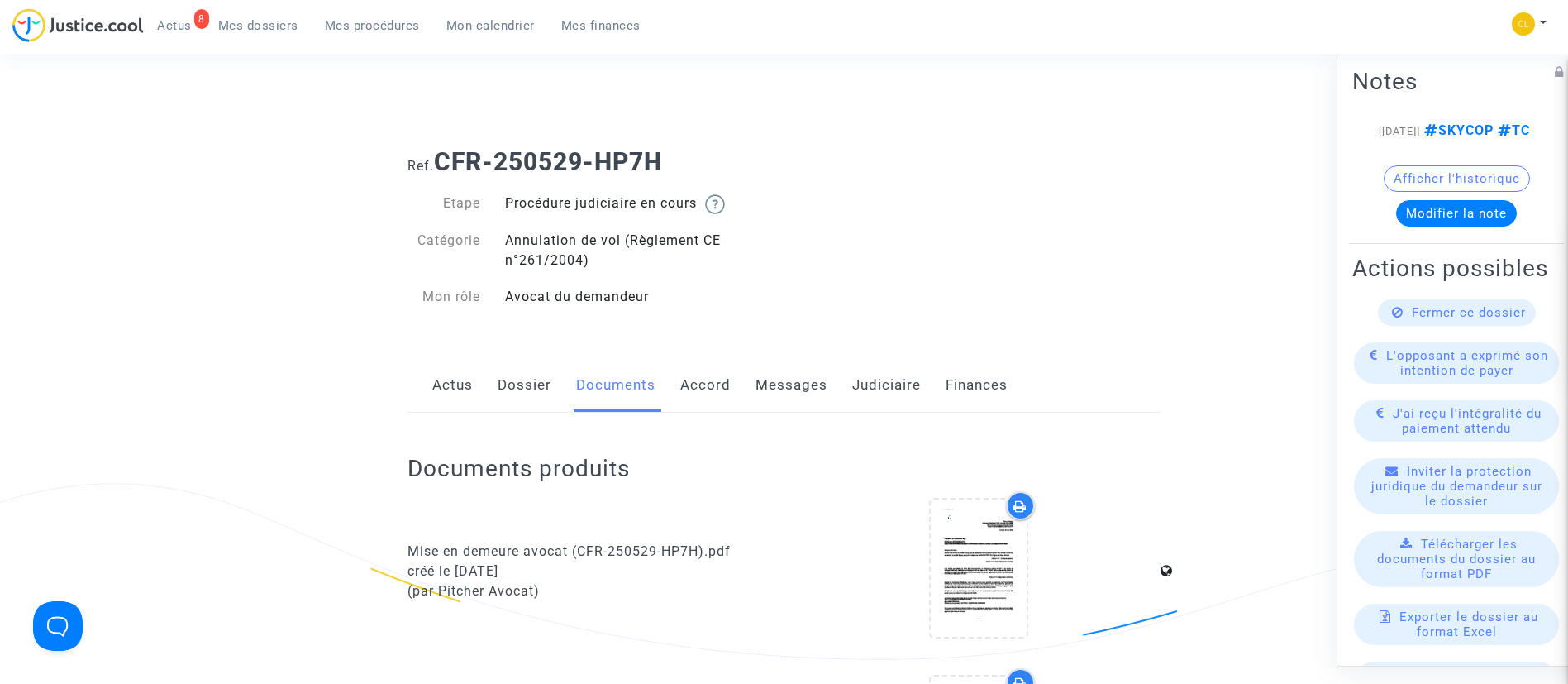
click at [783, 365] on link "Messages" at bounding box center [791, 385] width 72 height 54
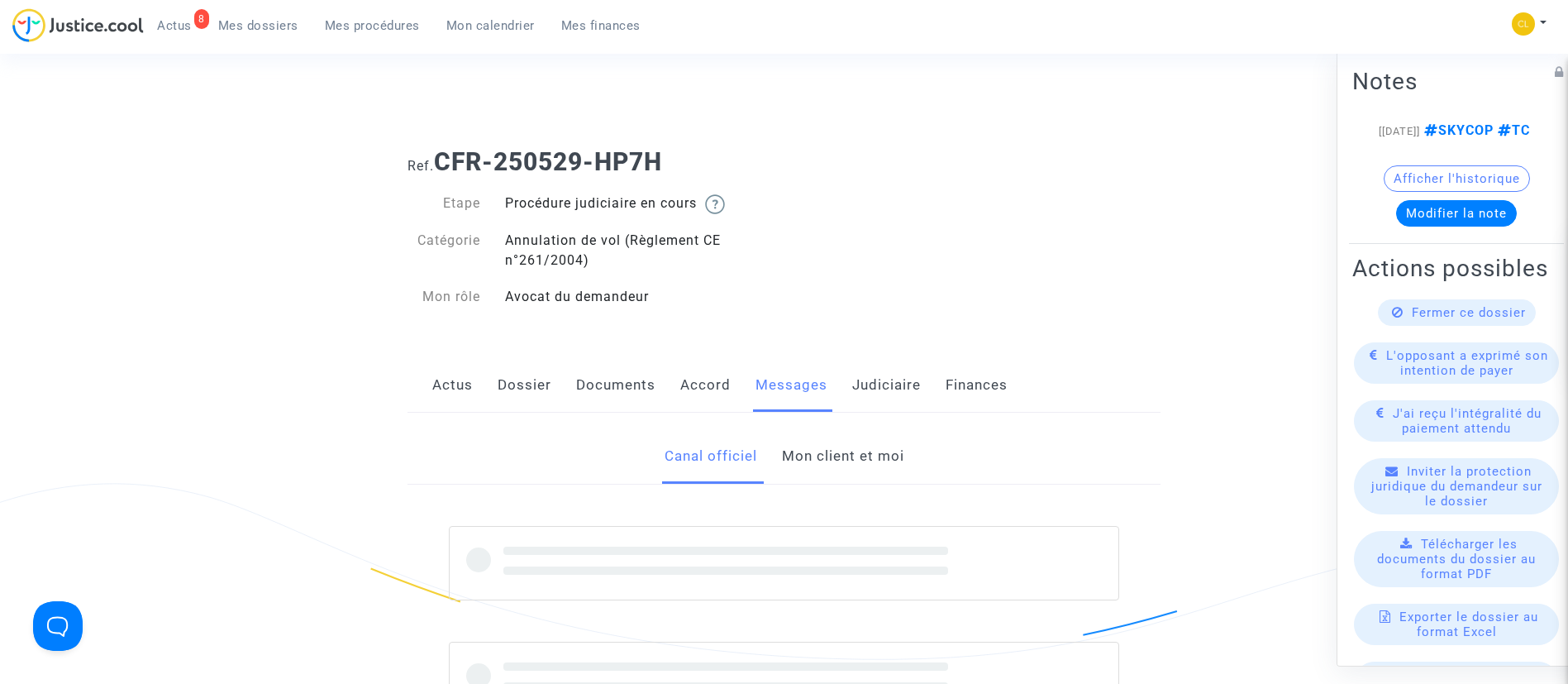
click at [816, 467] on link "Mon client et moi" at bounding box center [843, 457] width 122 height 54
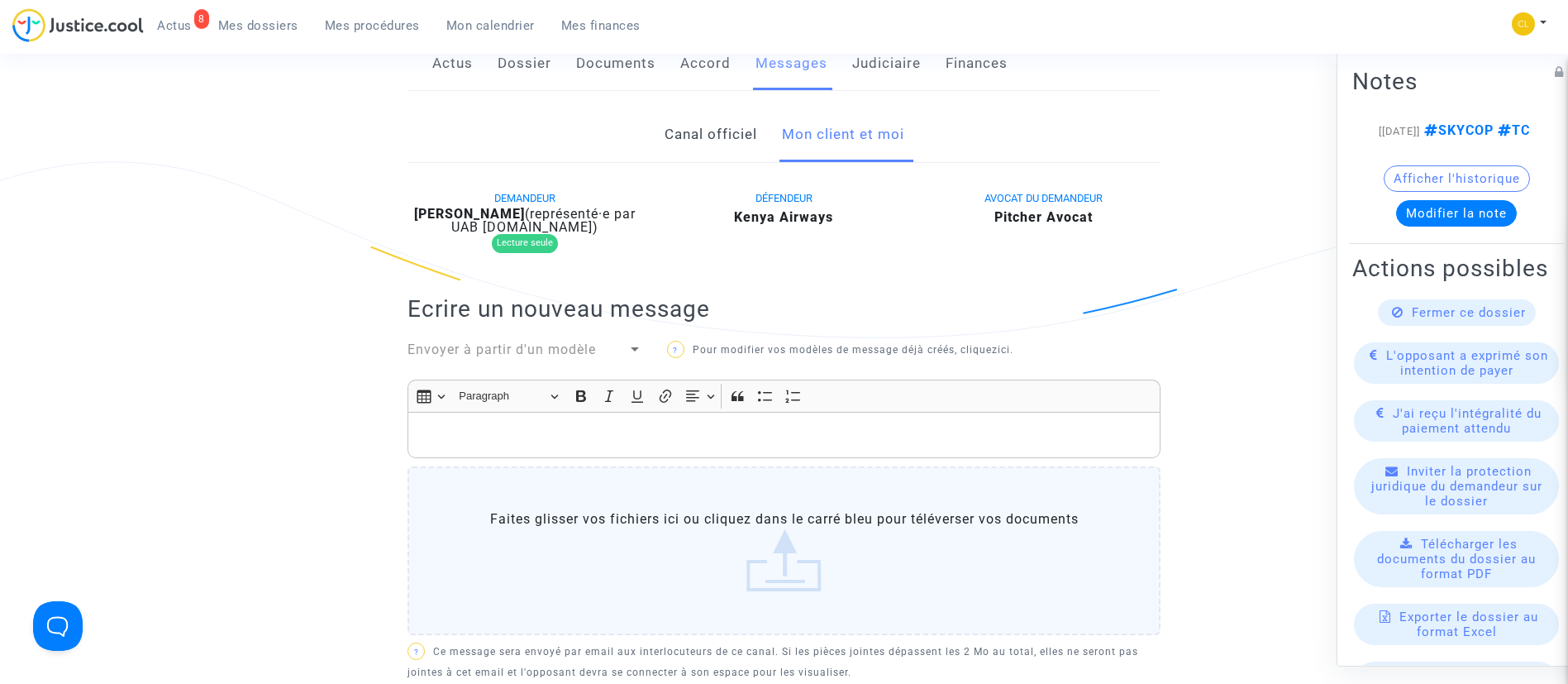
scroll to position [322, 0]
click at [713, 136] on link "Canal officiel" at bounding box center [710, 134] width 93 height 54
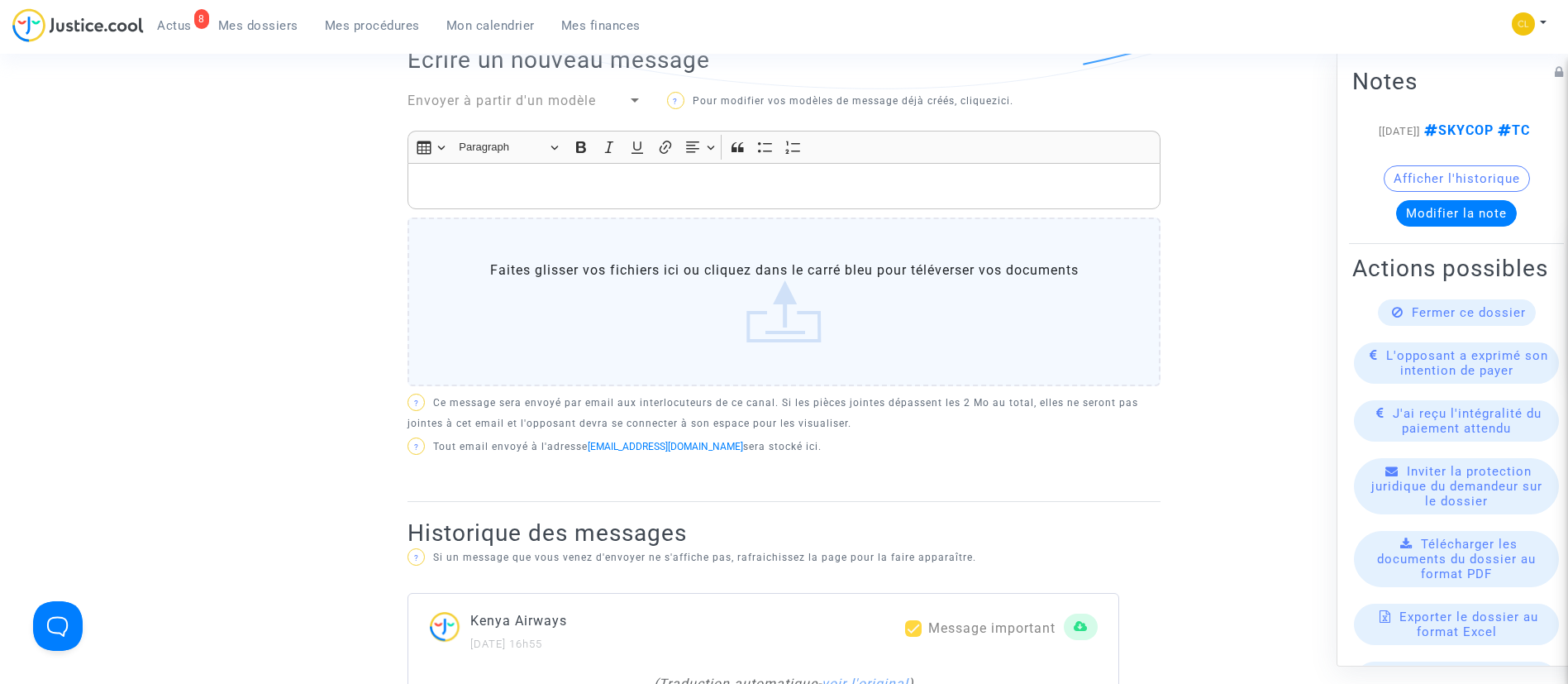
scroll to position [230, 0]
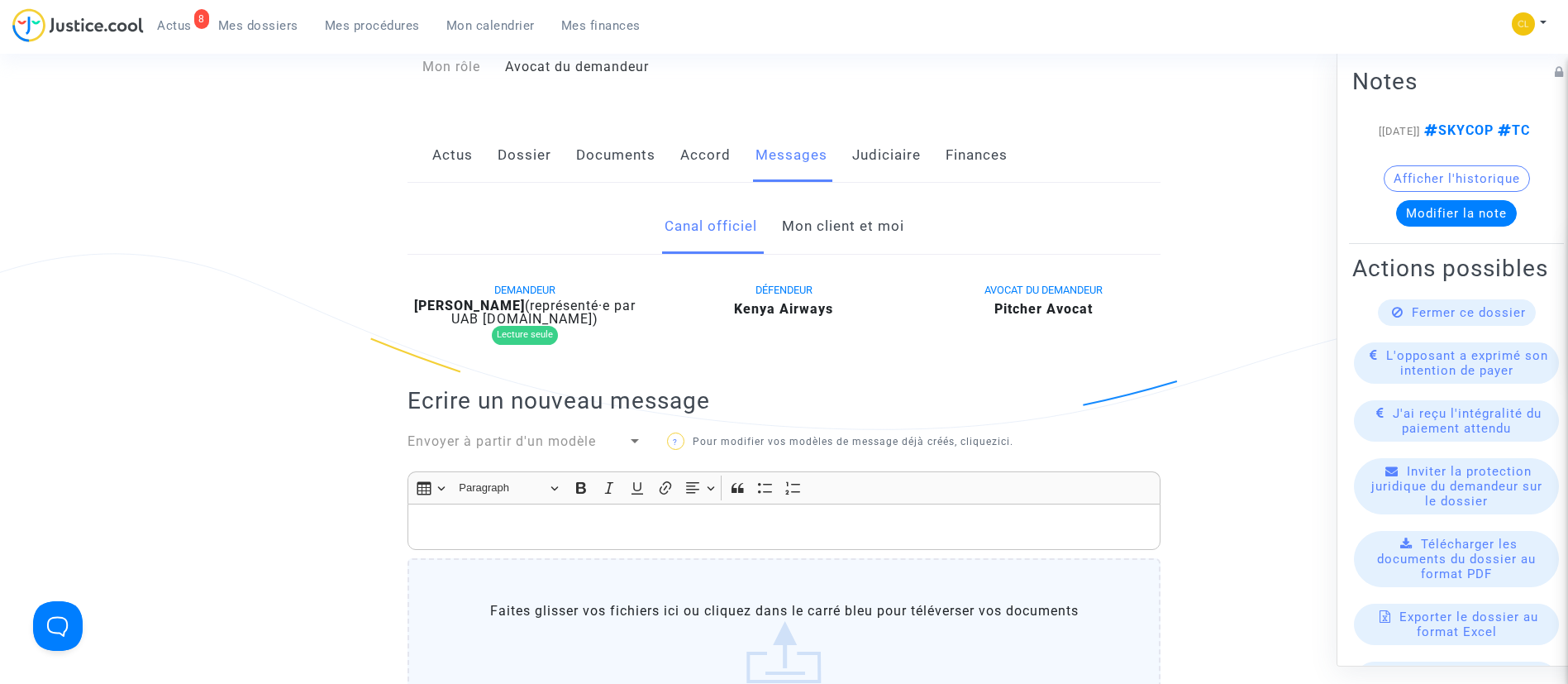
click at [871, 228] on link "Mon client et moi" at bounding box center [843, 226] width 122 height 54
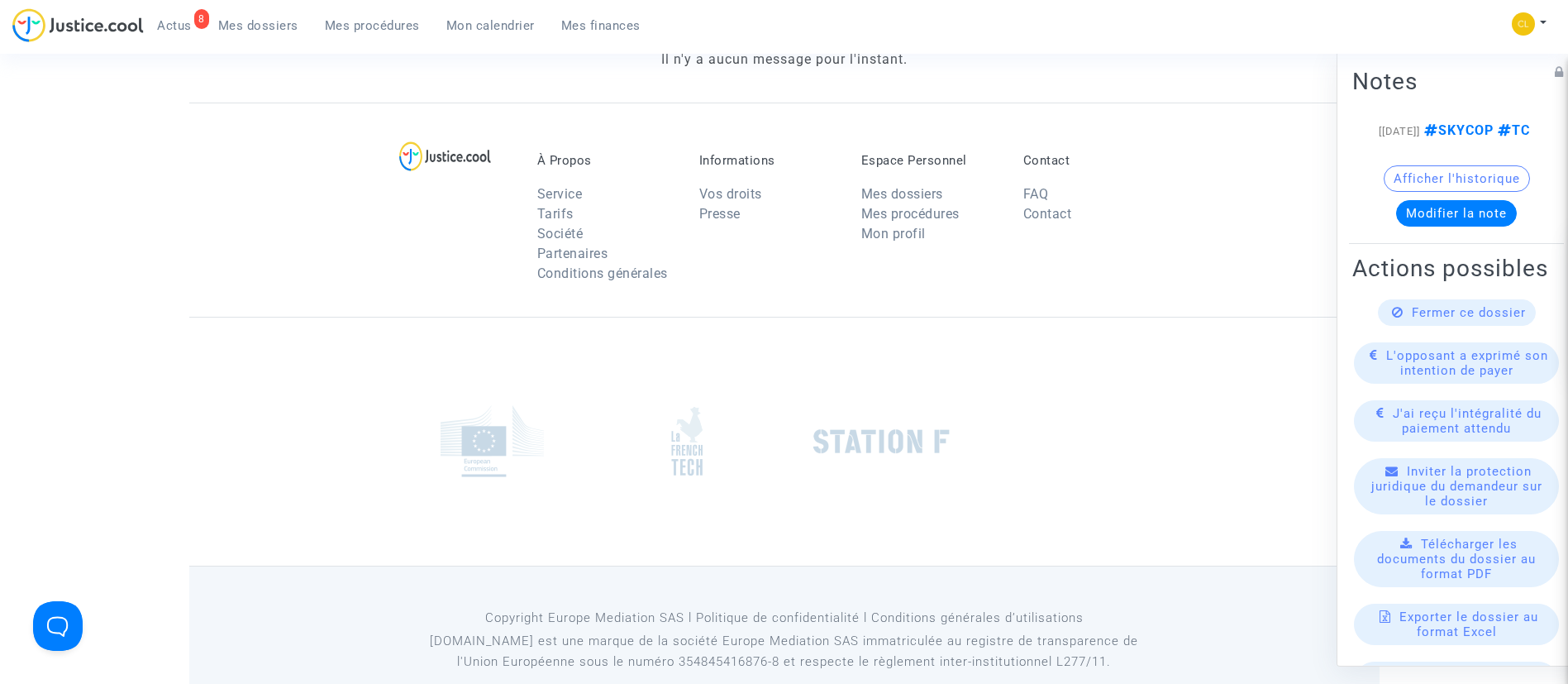
scroll to position [602, 0]
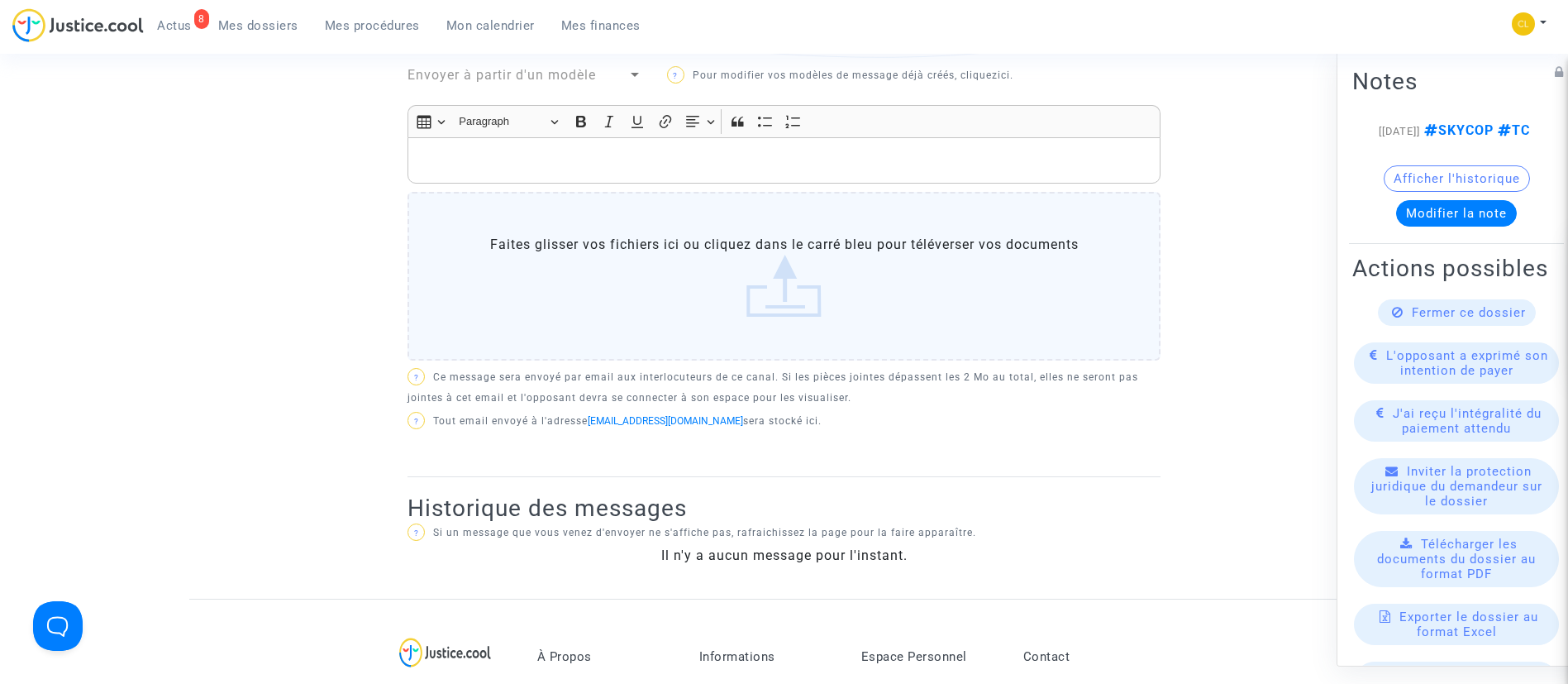
click at [561, 179] on div "Rich Text Editor, main" at bounding box center [784, 160] width 753 height 46
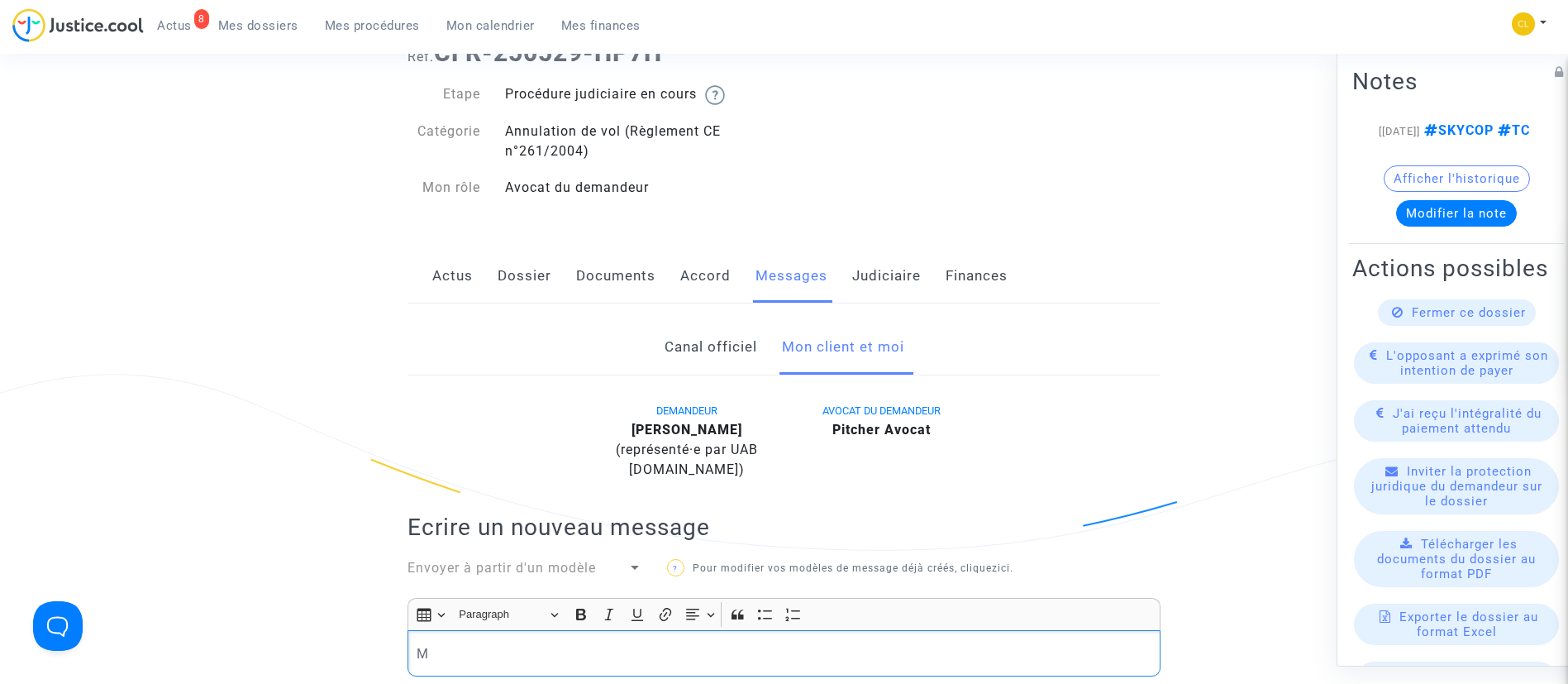
scroll to position [106, 0]
click at [899, 276] on link "Judiciaire" at bounding box center [886, 279] width 69 height 54
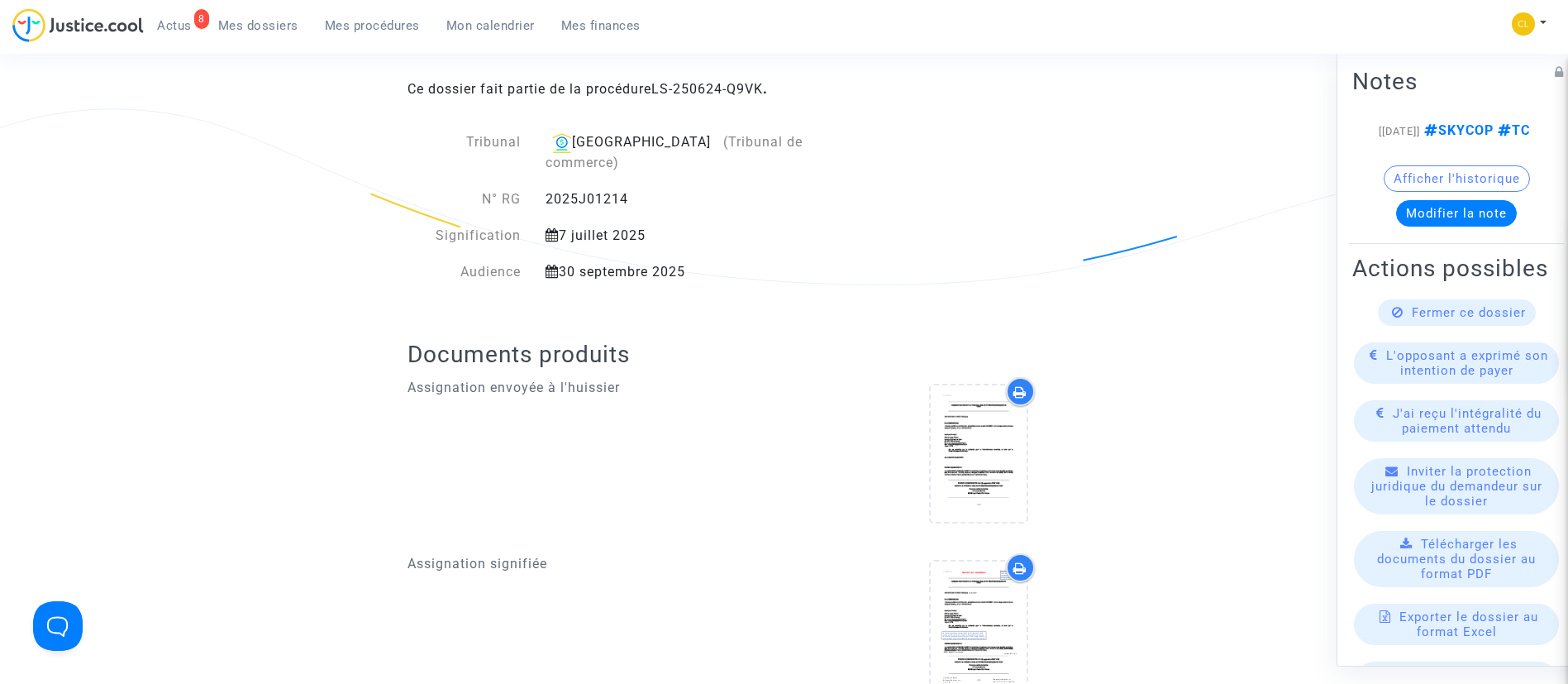
scroll to position [124, 0]
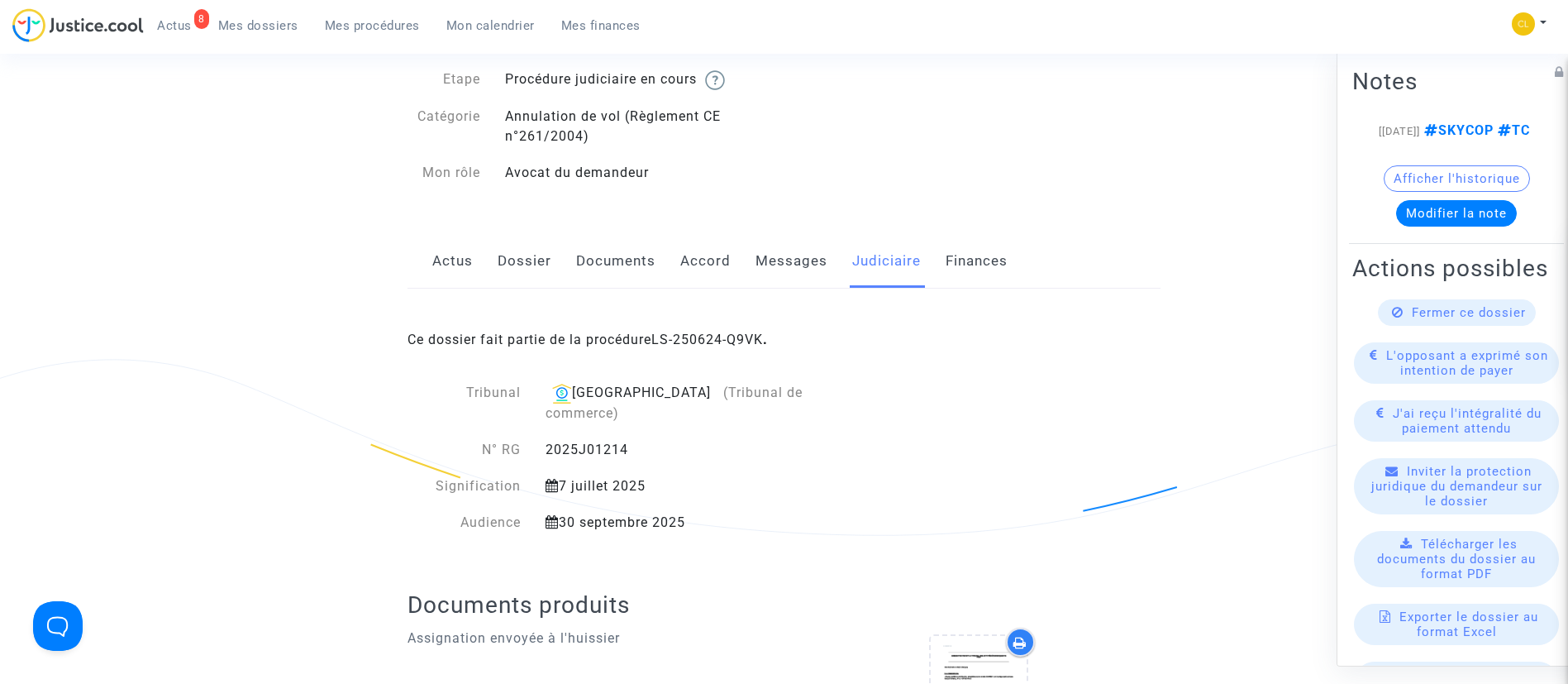
click at [778, 254] on link "Messages" at bounding box center [791, 261] width 72 height 54
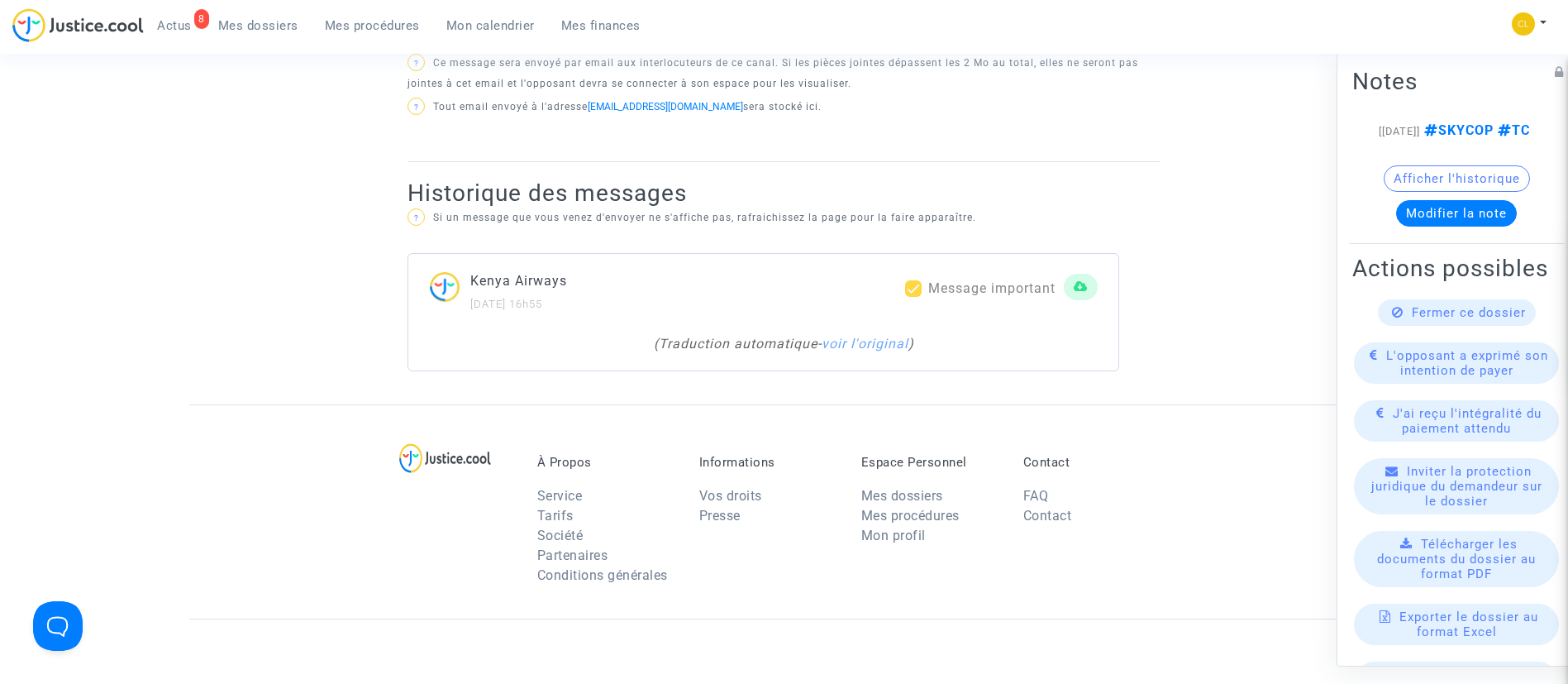
scroll to position [992, 0]
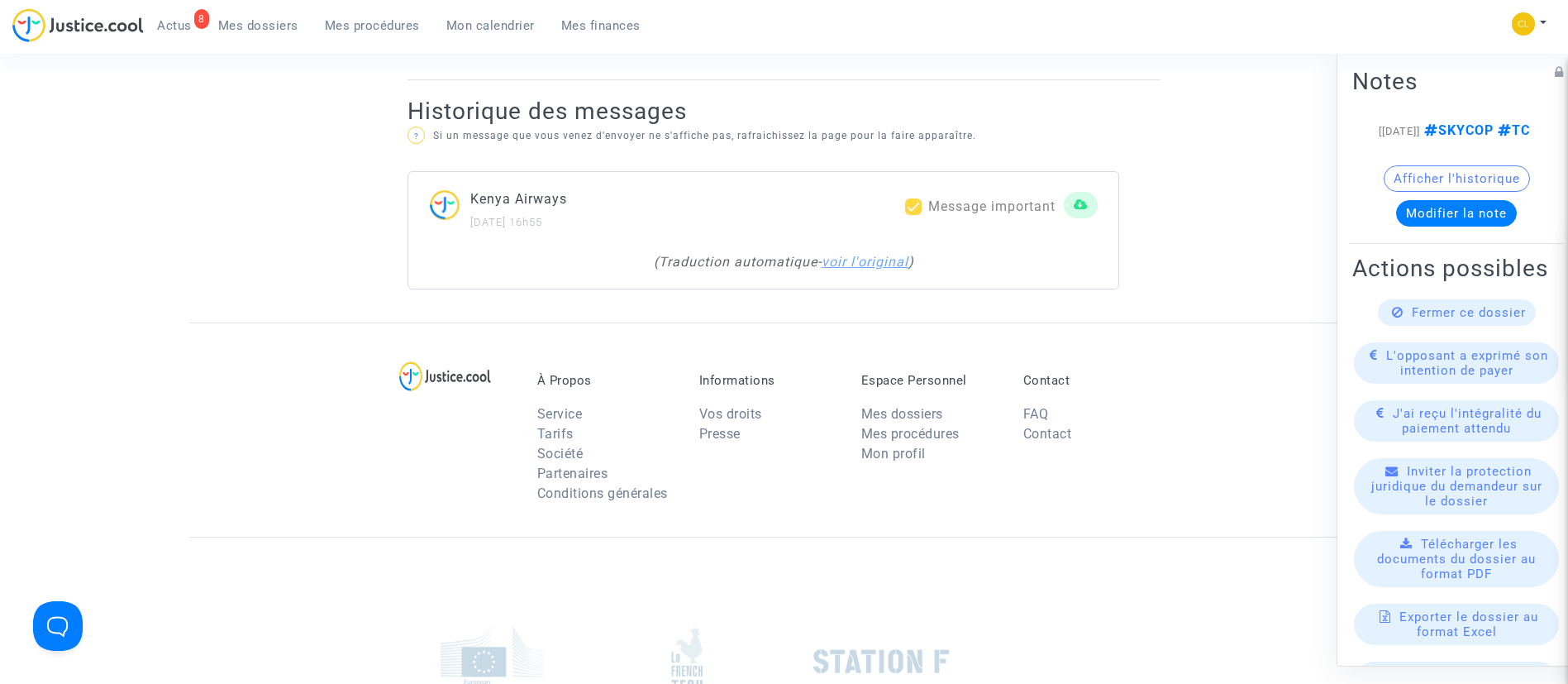
click at [831, 267] on link "voir l'original" at bounding box center [865, 261] width 86 height 16
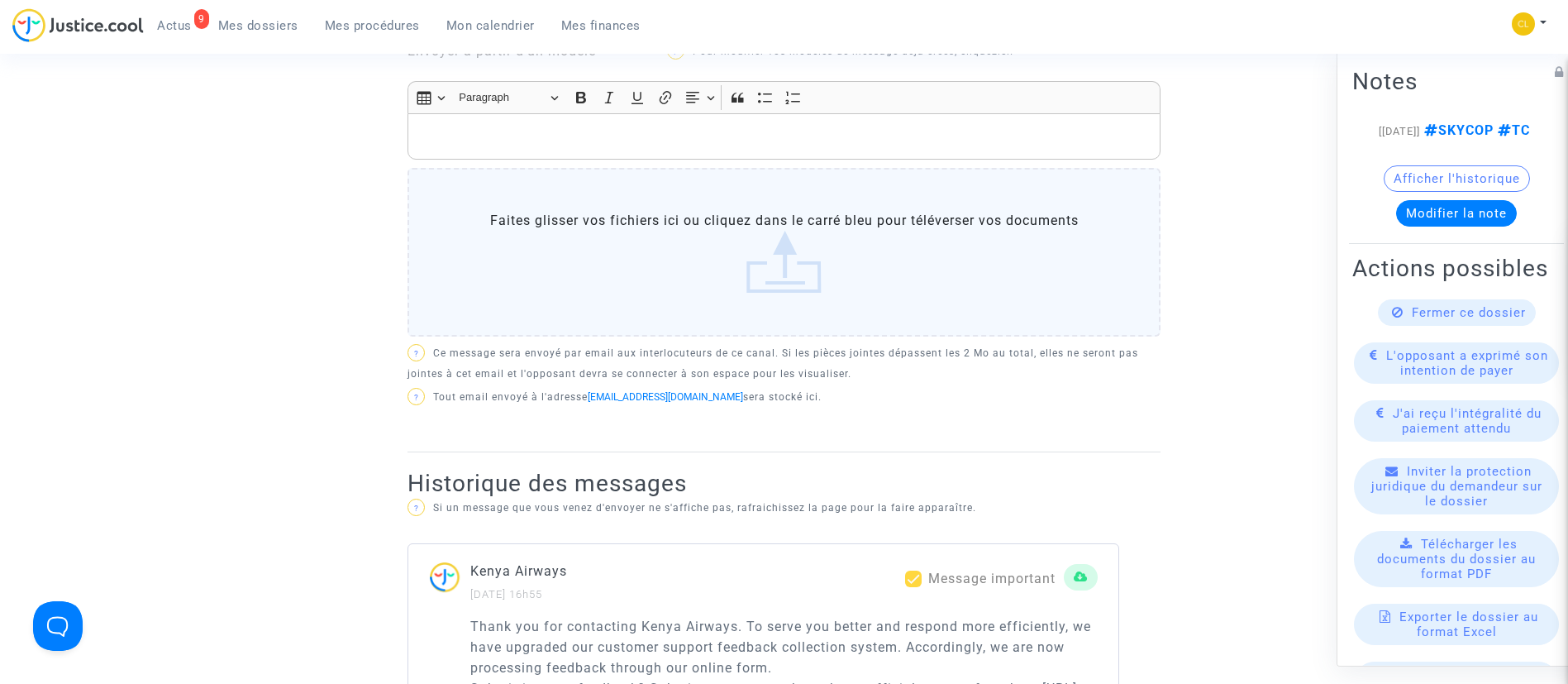
scroll to position [124, 0]
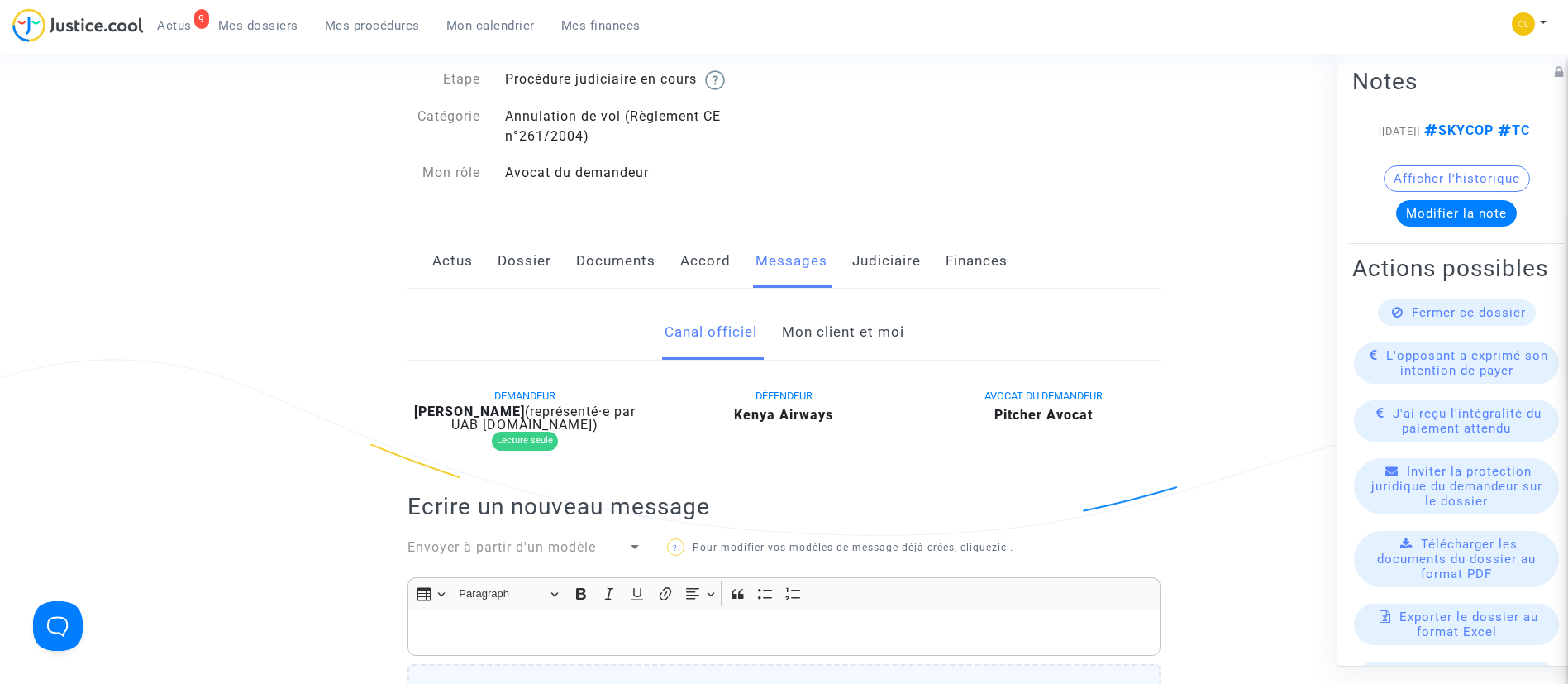
drag, startPoint x: 850, startPoint y: 327, endPoint x: 854, endPoint y: 319, distance: 8.9
click at [850, 327] on link "Mon client et moi" at bounding box center [843, 333] width 122 height 54
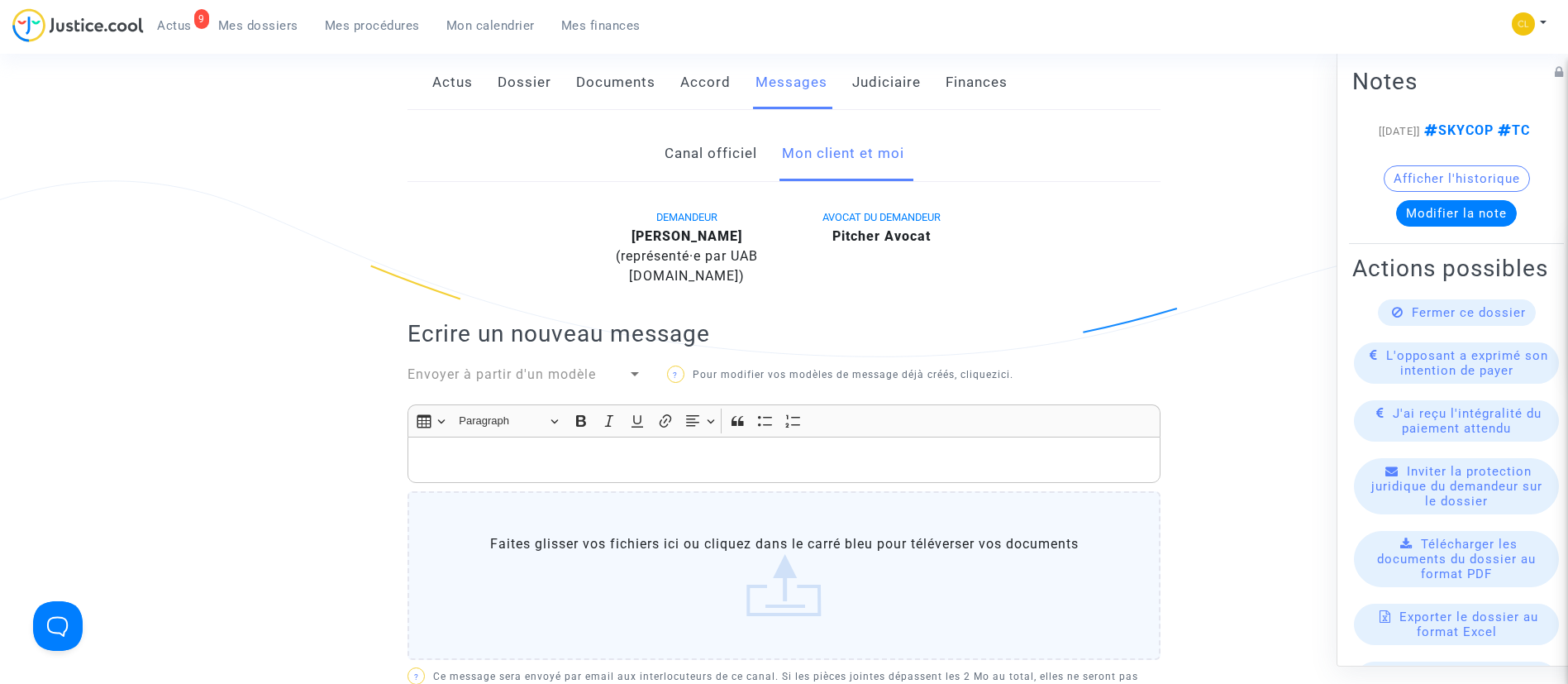
scroll to position [372, 0]
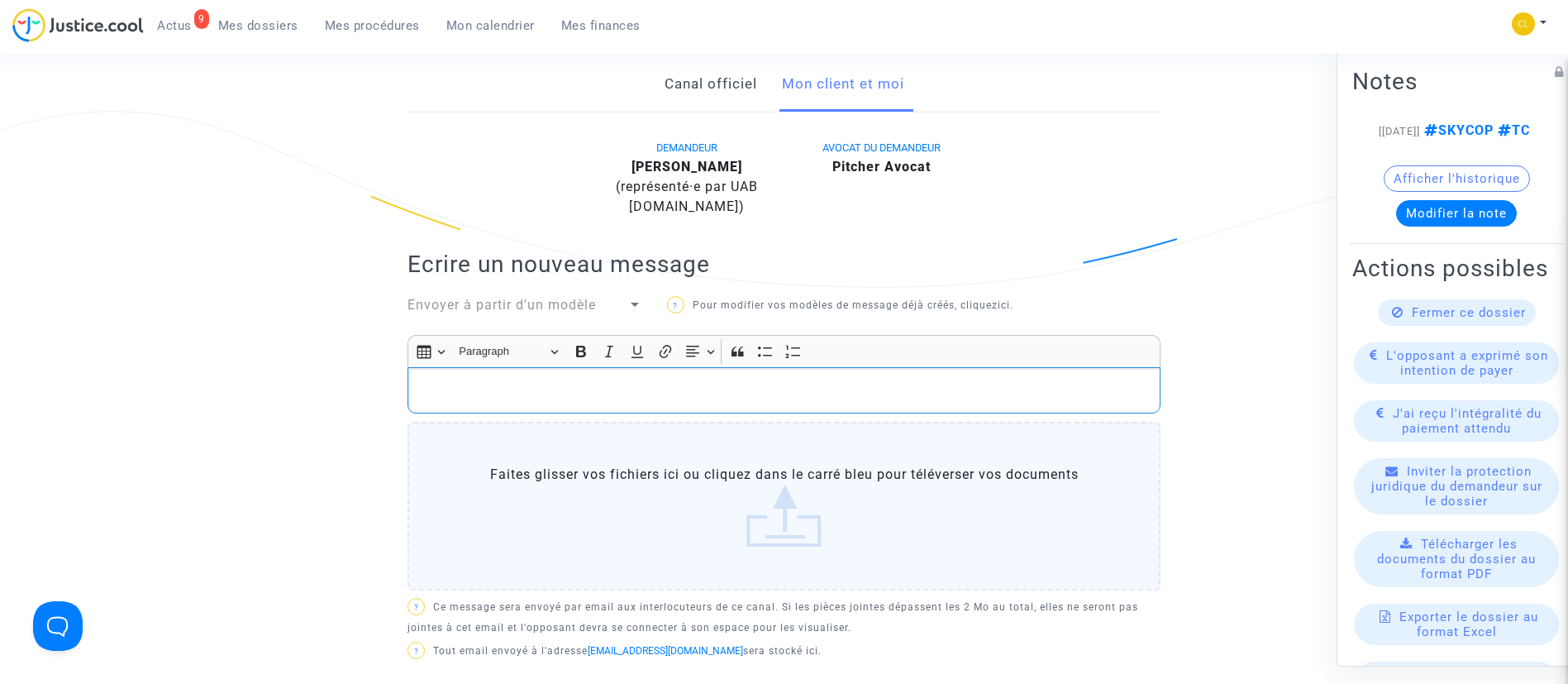
click at [566, 403] on div "Rich Text Editor, main" at bounding box center [784, 390] width 753 height 46
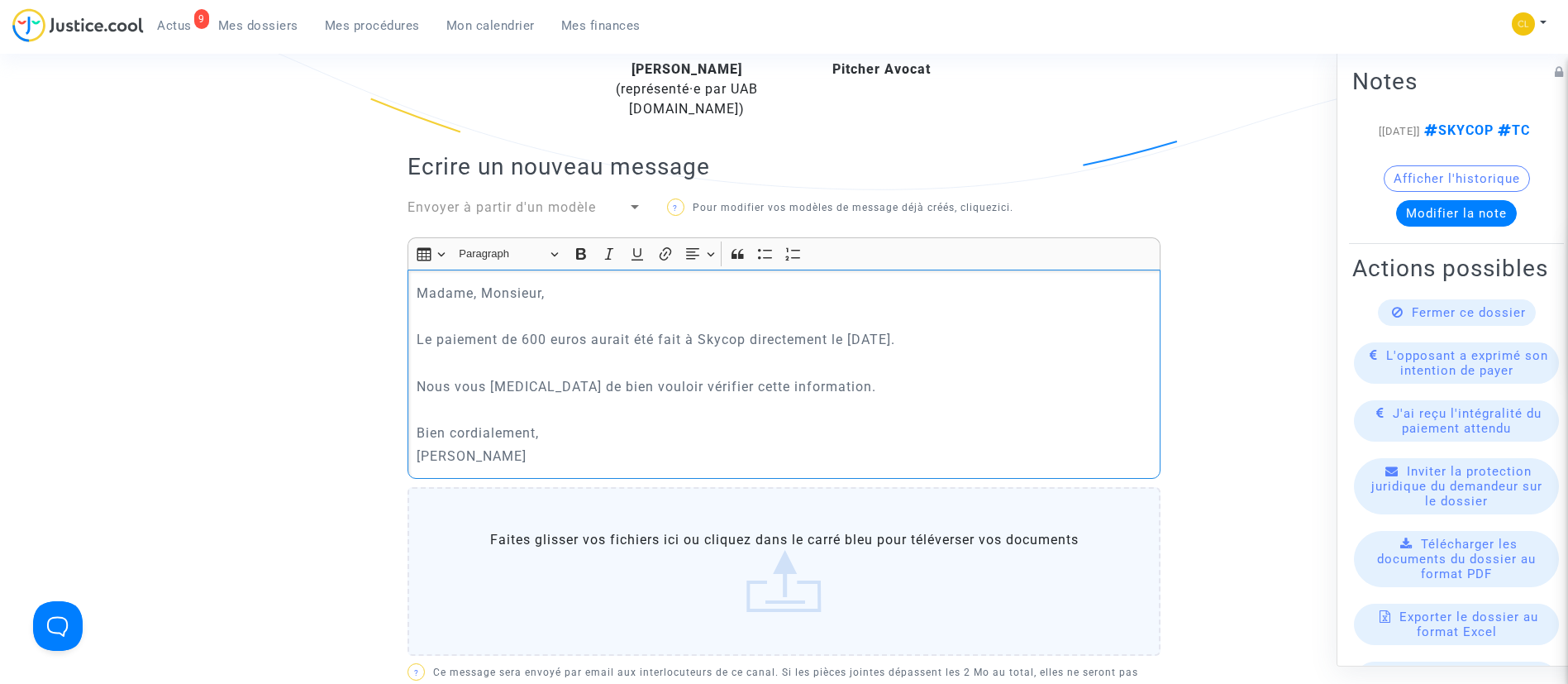
scroll to position [868, 0]
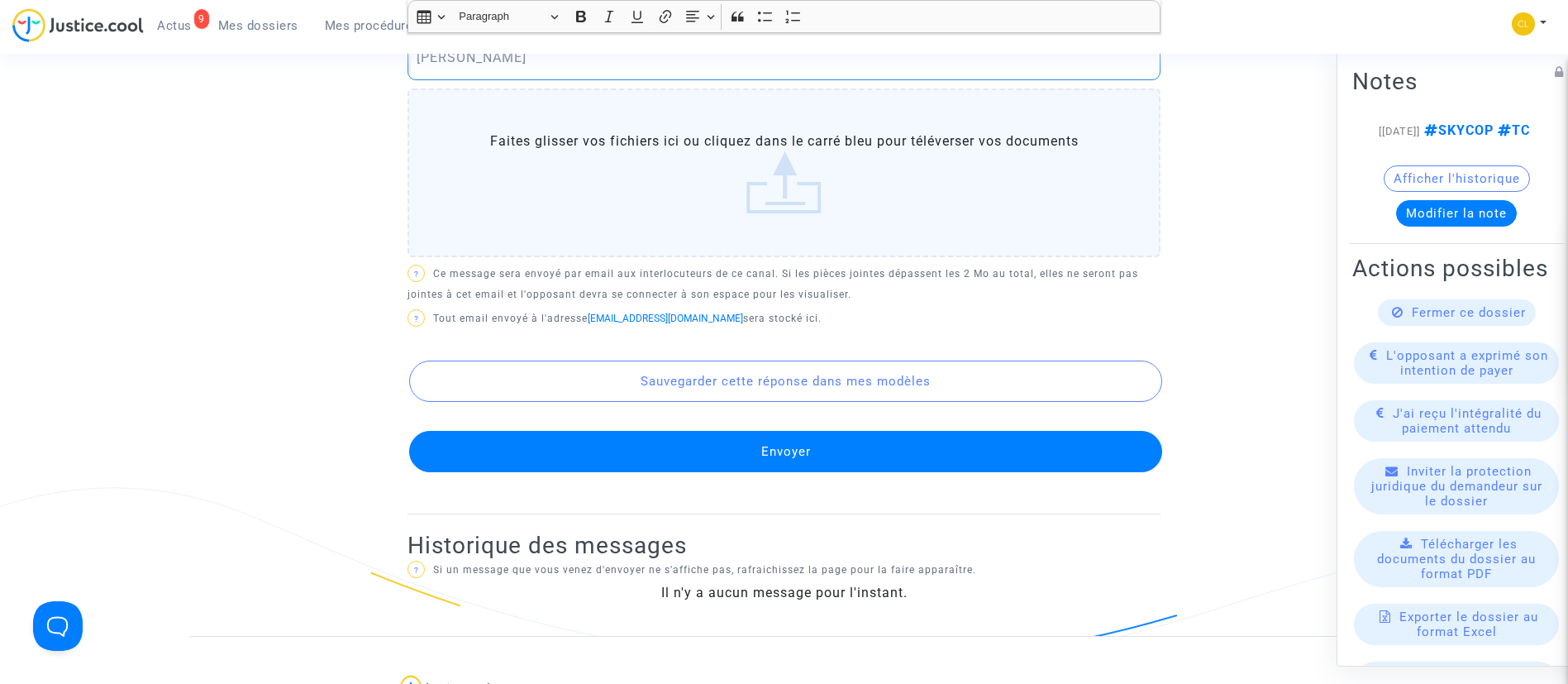
click at [609, 441] on button "Envoyer" at bounding box center [786, 451] width 753 height 41
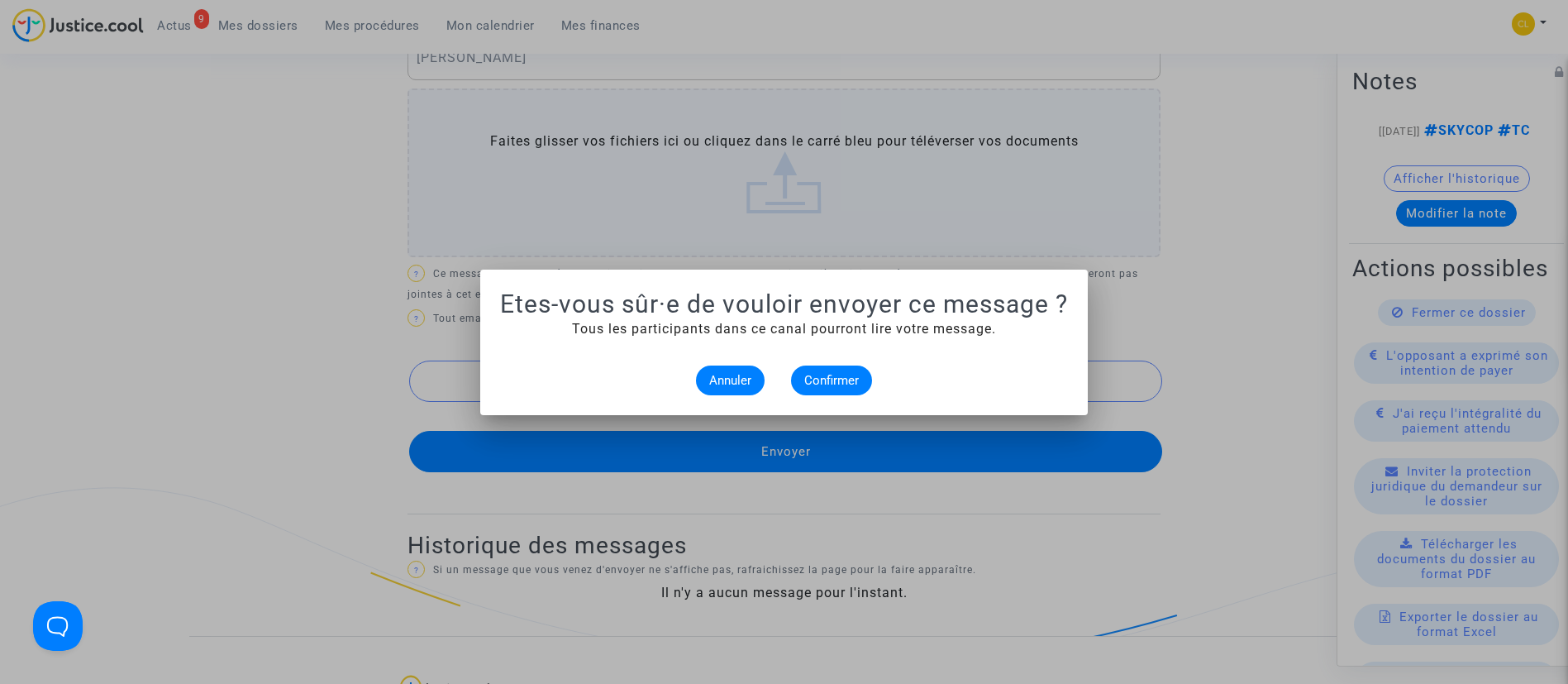
scroll to position [0, 0]
click at [820, 381] on span "Confirmer" at bounding box center [831, 381] width 54 height 15
